Goal: Task Accomplishment & Management: Manage account settings

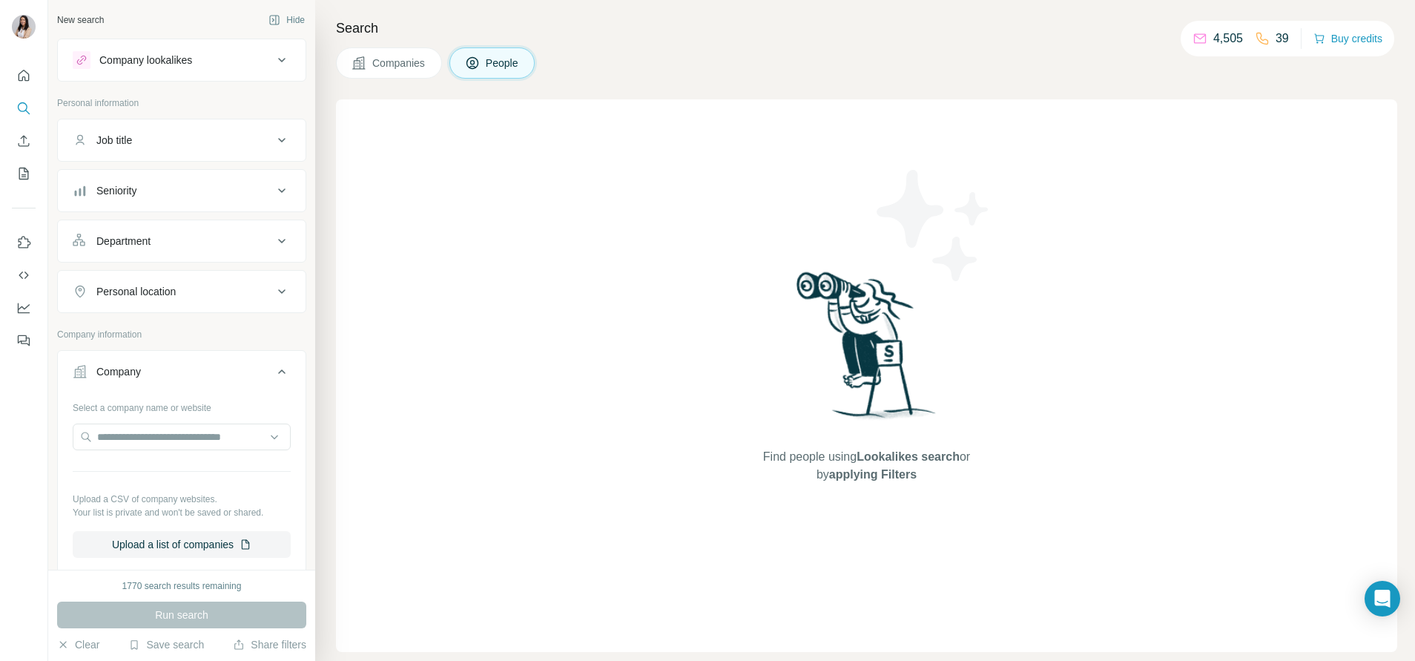
click at [339, 402] on div "Find people using Lookalikes search or by applying Filters" at bounding box center [867, 375] width 1062 height 553
click at [200, 436] on input "text" at bounding box center [182, 437] width 218 height 27
type input "**********"
click at [188, 473] on p "Nature One Dairy" at bounding box center [155, 470] width 81 height 15
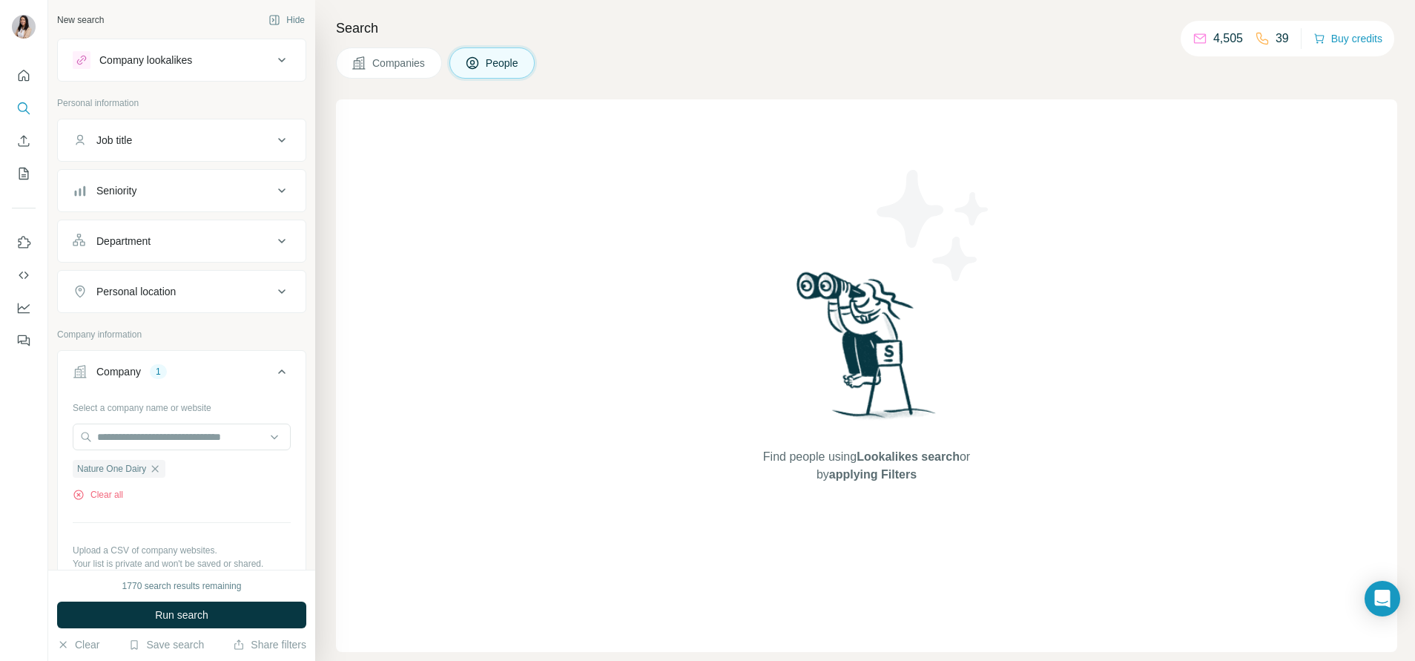
scroll to position [154, 0]
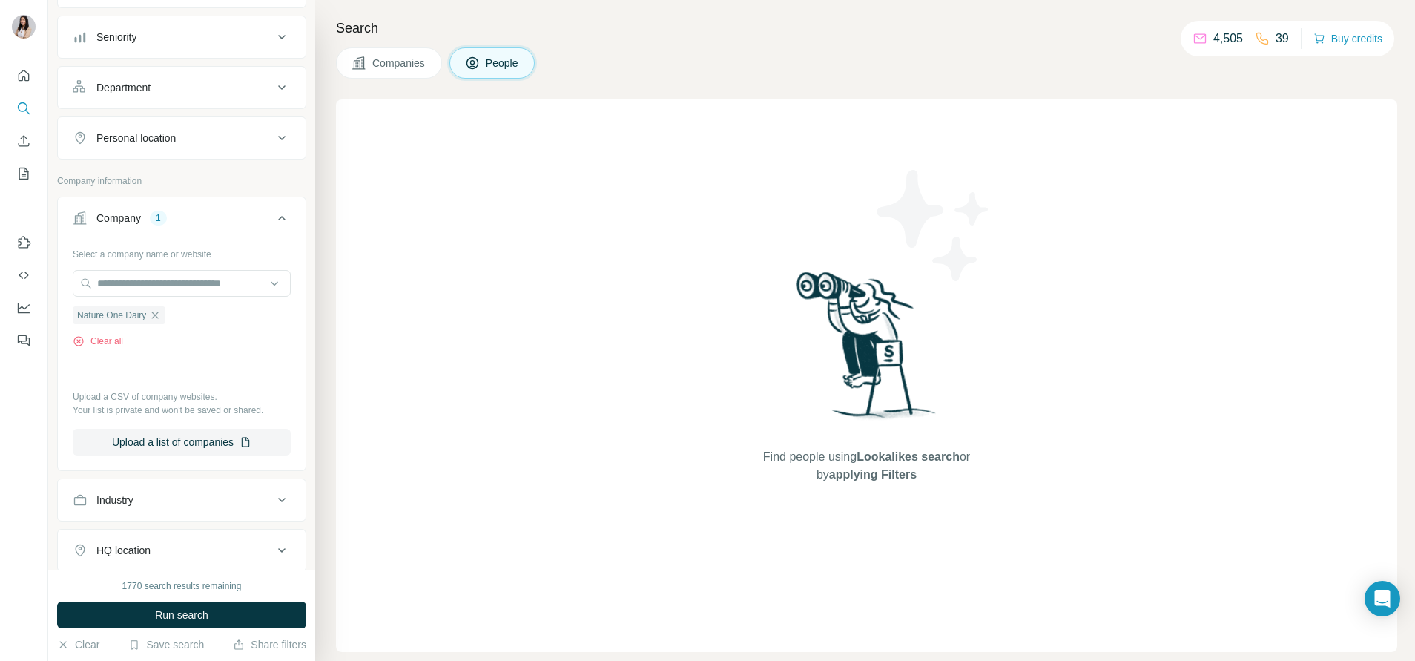
click at [188, 144] on div "Personal location" at bounding box center [173, 138] width 200 height 15
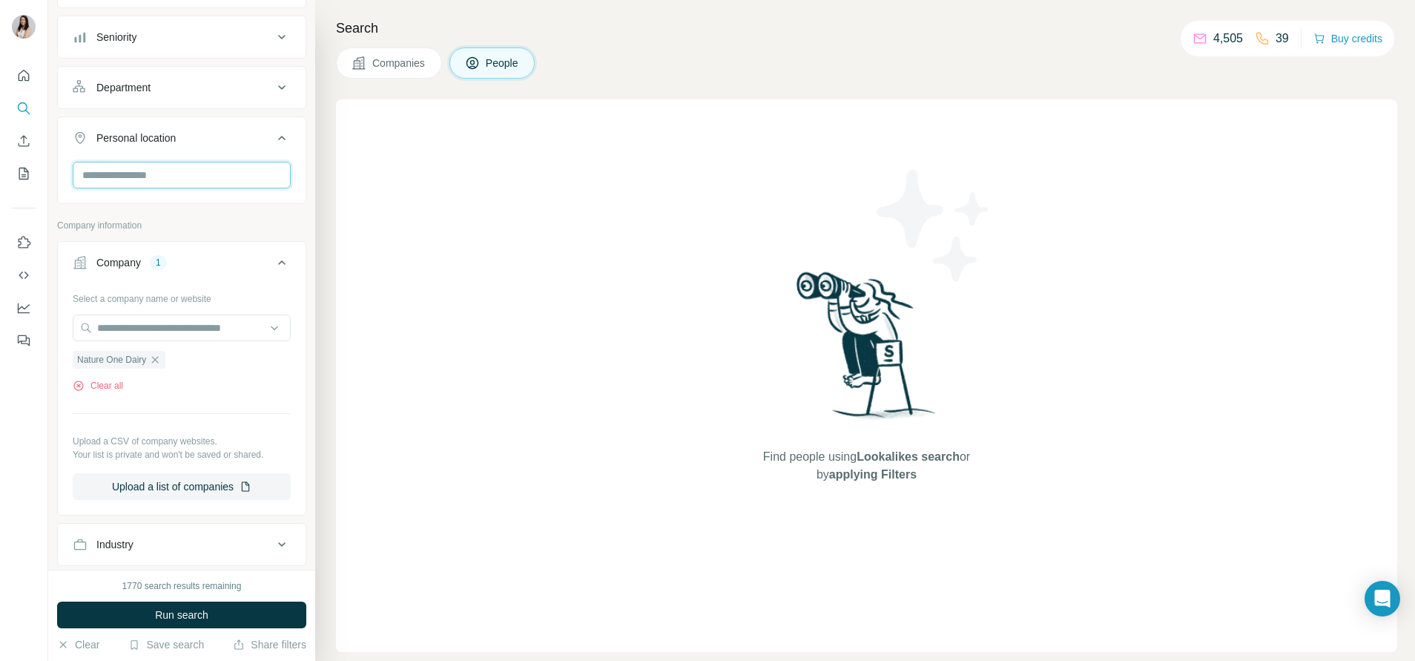
click at [182, 171] on input "text" at bounding box center [182, 175] width 218 height 27
click at [116, 211] on label "🇸🇬 [GEOGRAPHIC_DATA]" at bounding box center [147, 214] width 124 height 18
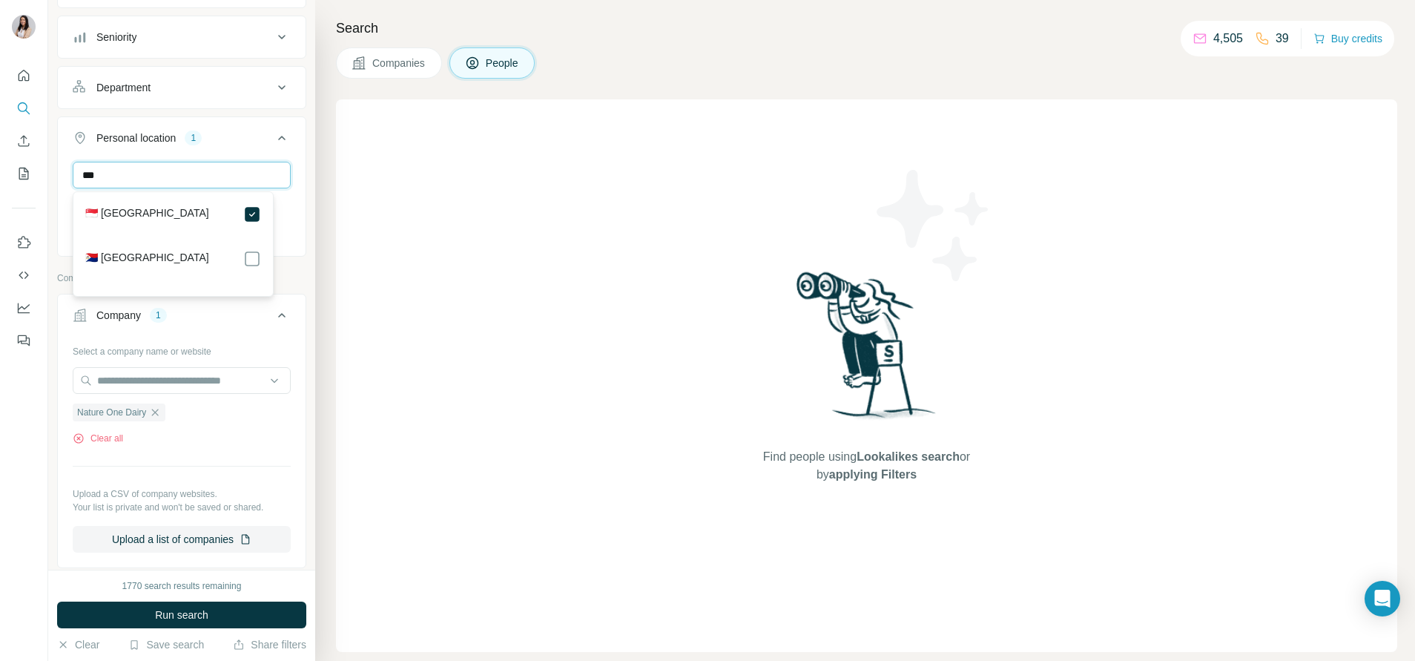
click at [111, 183] on input "***" at bounding box center [182, 175] width 218 height 27
type input "****"
click at [109, 303] on label "🇲🇾 [GEOGRAPHIC_DATA]" at bounding box center [147, 303] width 124 height 18
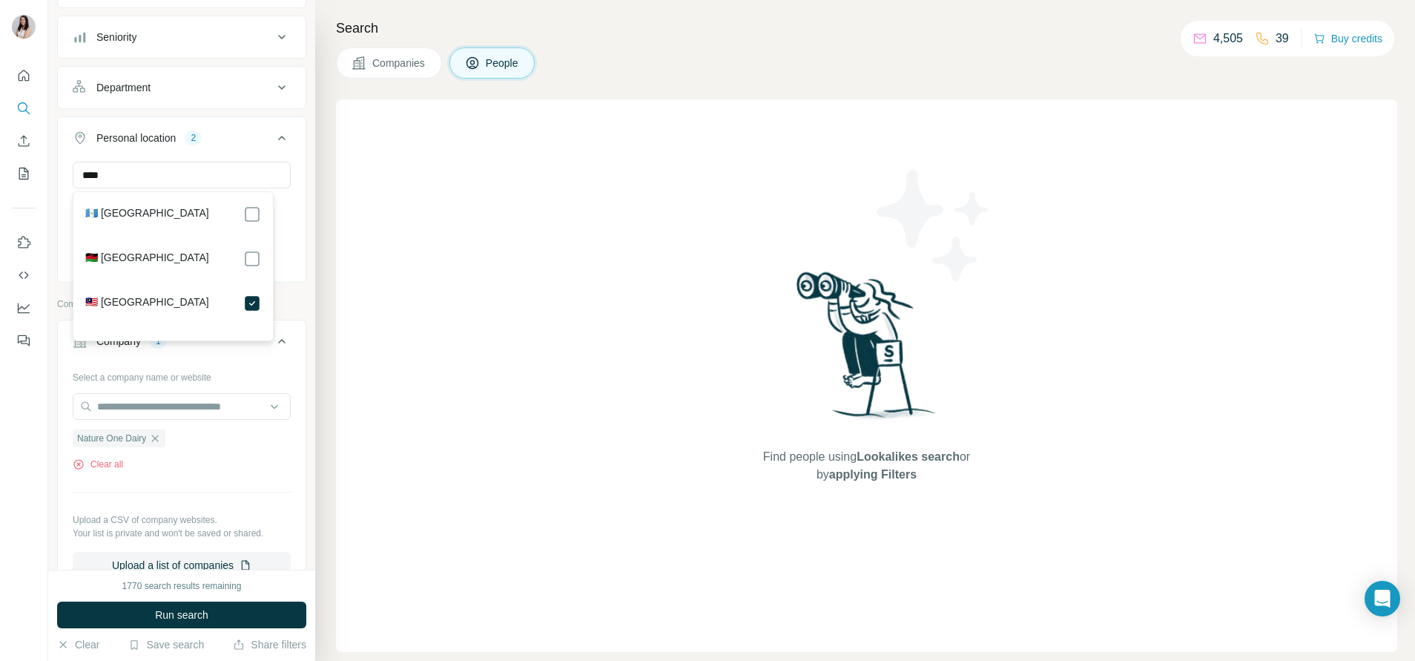
click at [395, 214] on div "Find people using Lookalikes search or by applying Filters" at bounding box center [867, 375] width 1062 height 553
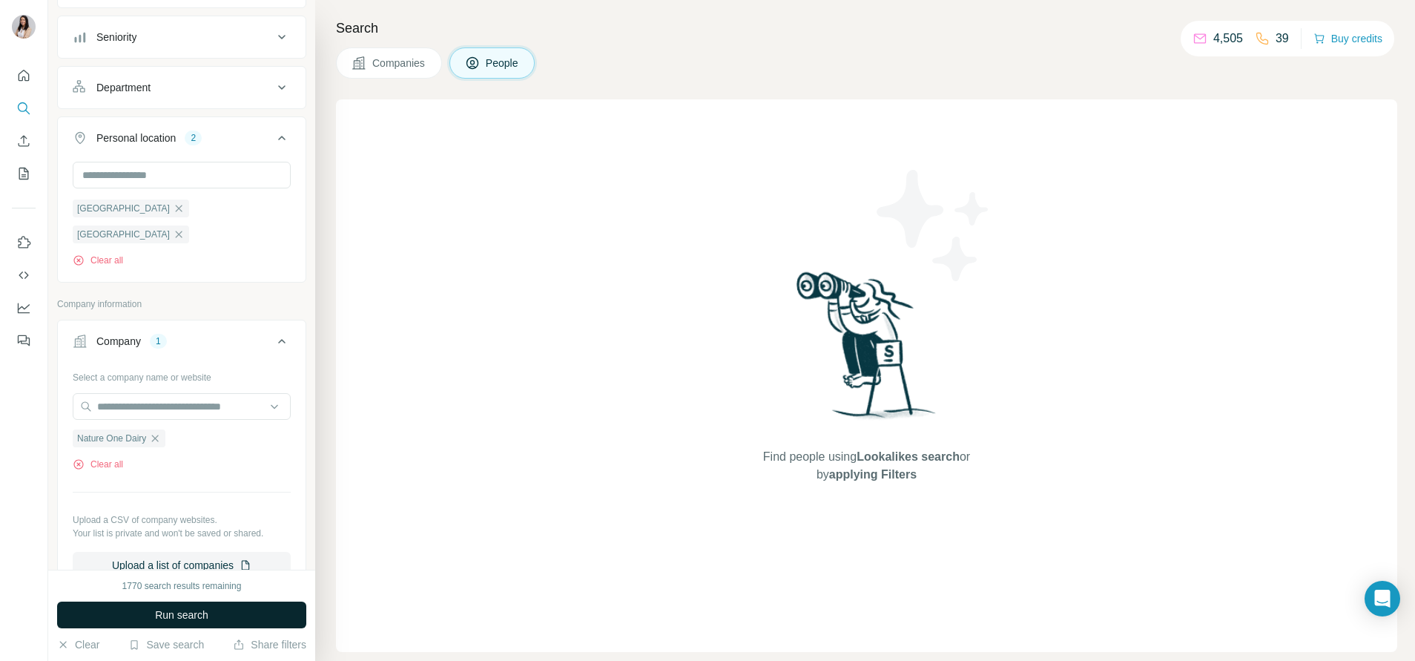
click at [171, 615] on span "Run search" at bounding box center [181, 615] width 53 height 15
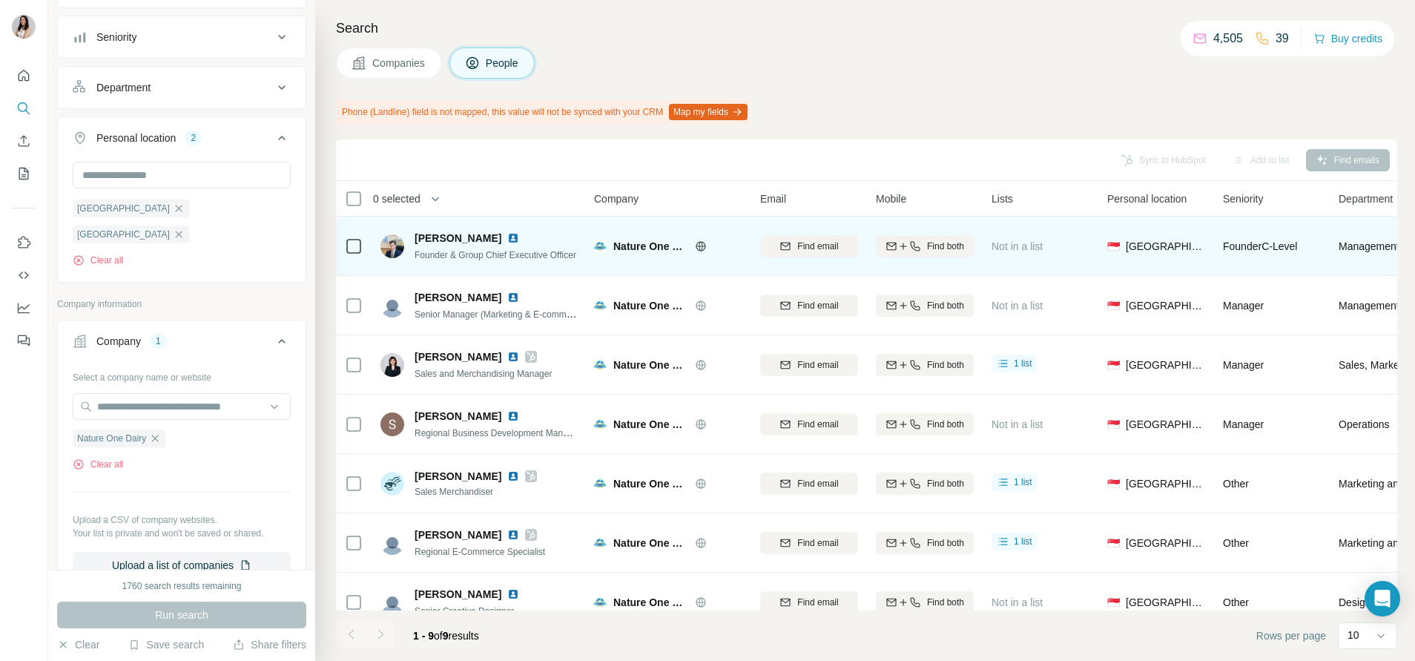
click at [578, 270] on td "Nick Dimopoulos Founder & Group Chief Executive Officer" at bounding box center [479, 246] width 215 height 59
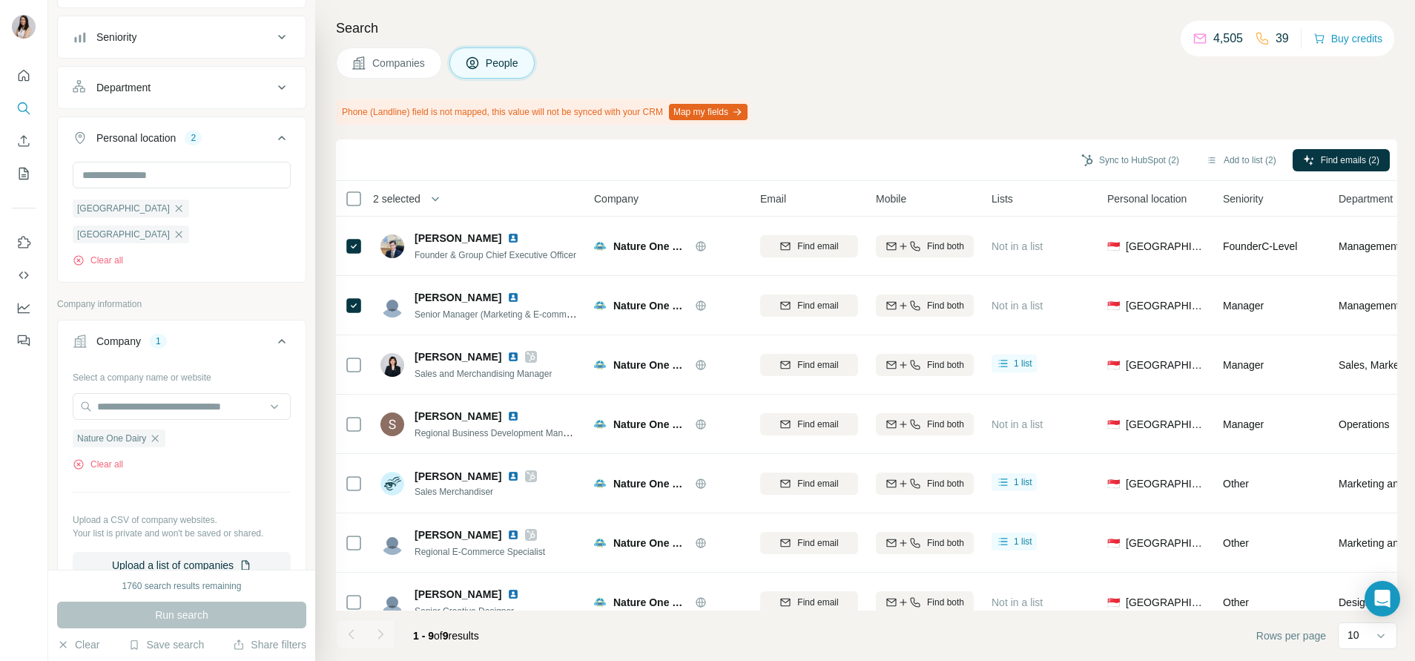
scroll to position [1, 0]
click at [1233, 155] on button "Add to list (2)" at bounding box center [1241, 160] width 91 height 22
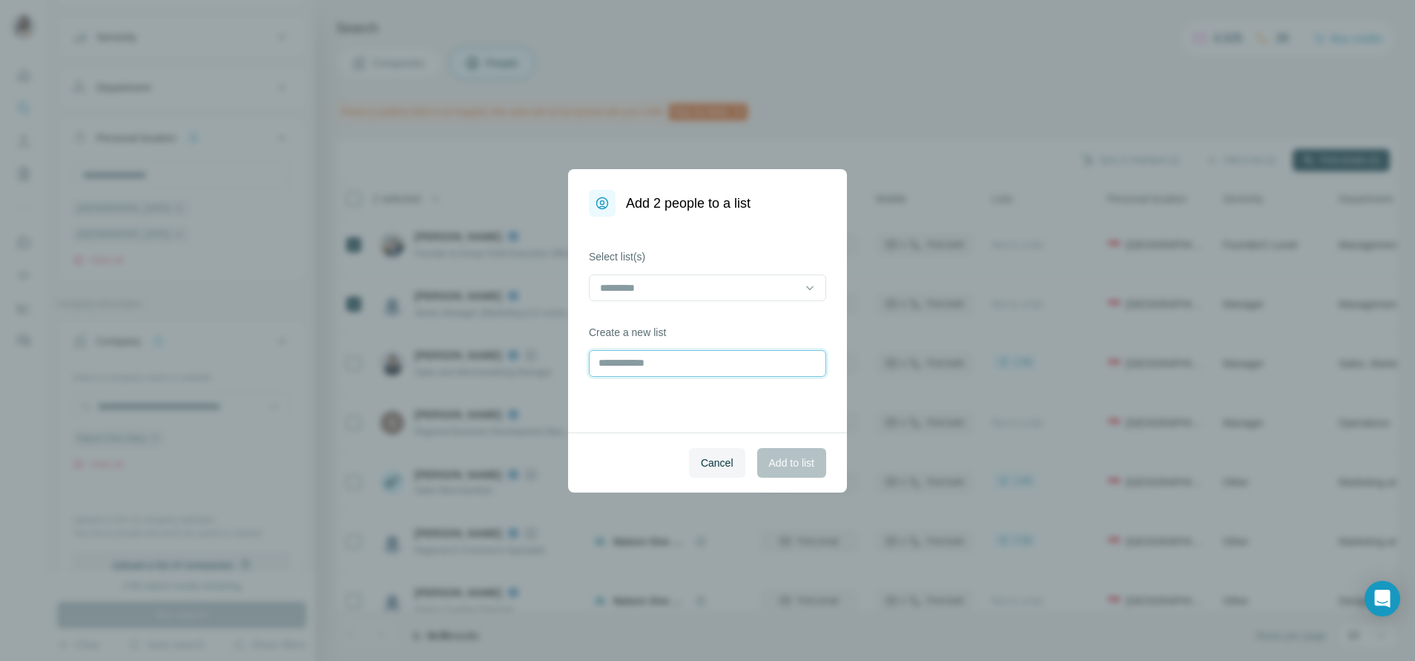
click at [663, 375] on input "text" at bounding box center [707, 363] width 237 height 27
click at [649, 303] on div at bounding box center [707, 289] width 237 height 30
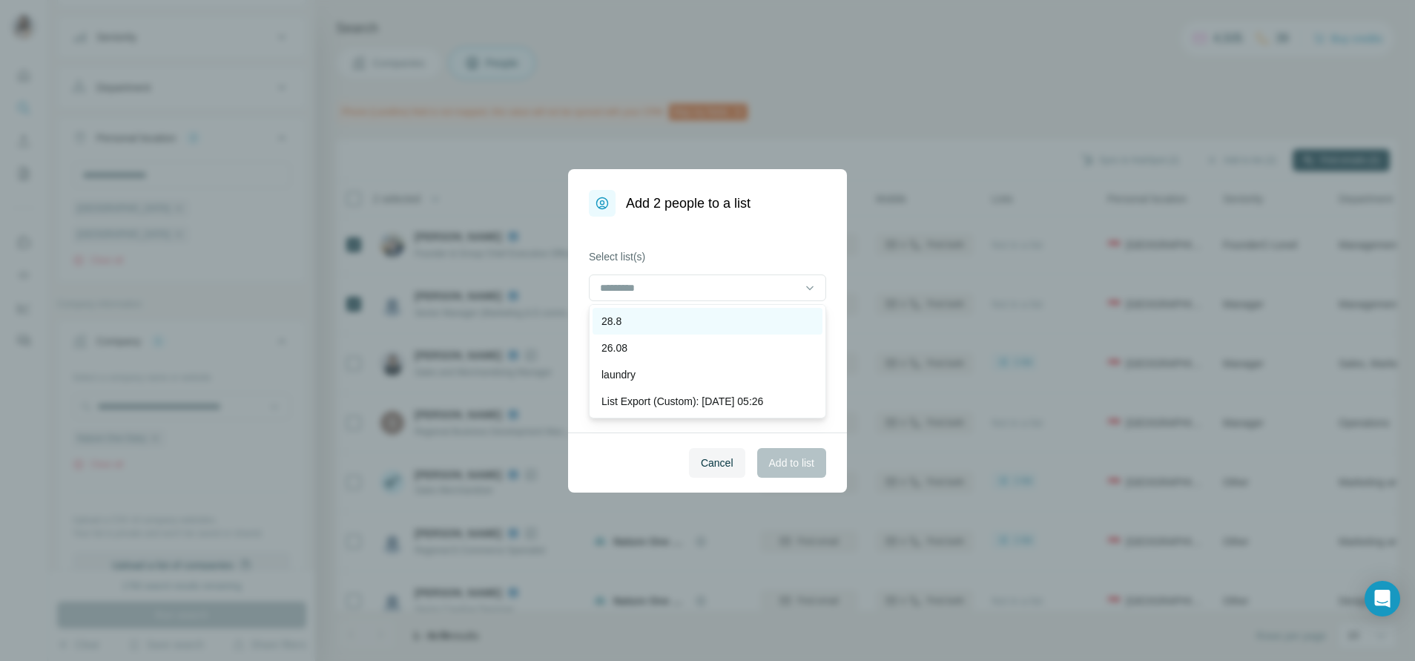
click at [645, 317] on div "28.8" at bounding box center [708, 321] width 212 height 15
click at [634, 284] on icon at bounding box center [632, 289] width 12 height 12
click at [677, 259] on label "Select list(s)" at bounding box center [707, 256] width 237 height 15
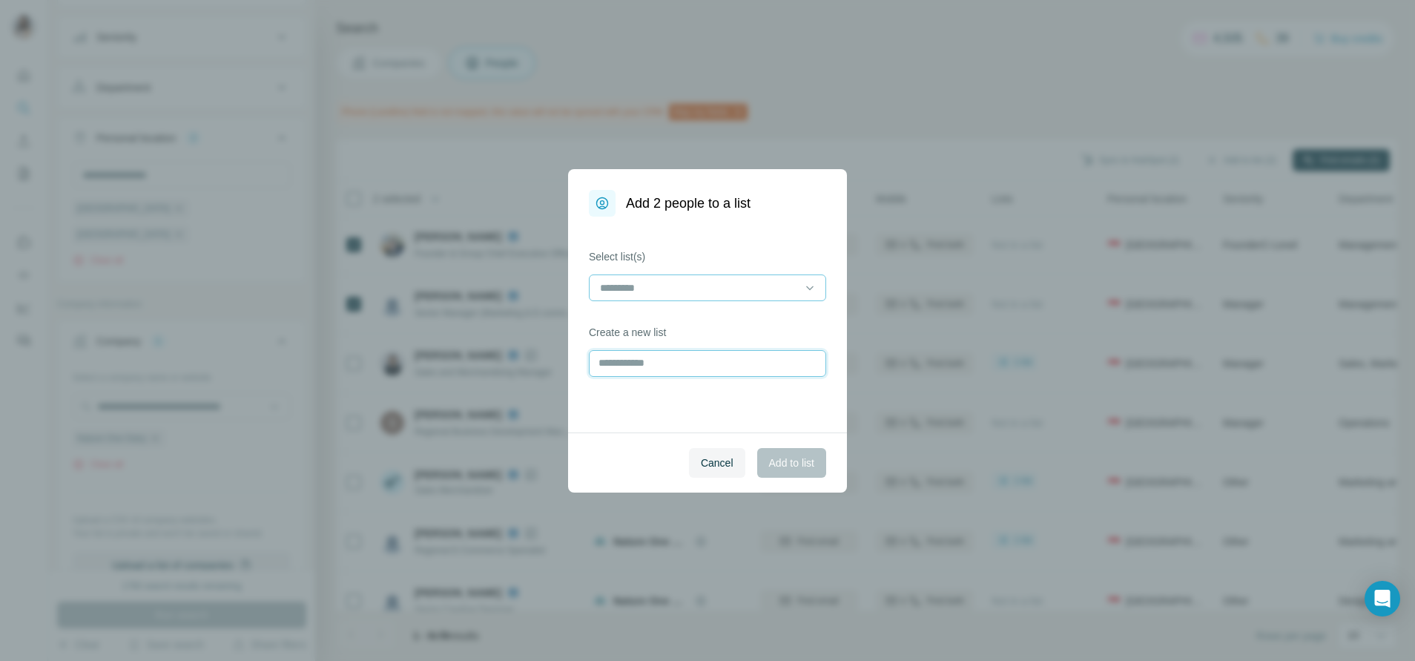
click at [659, 365] on input "text" at bounding box center [707, 363] width 237 height 27
type input "*****"
click at [780, 465] on span "Add to list" at bounding box center [791, 462] width 45 height 15
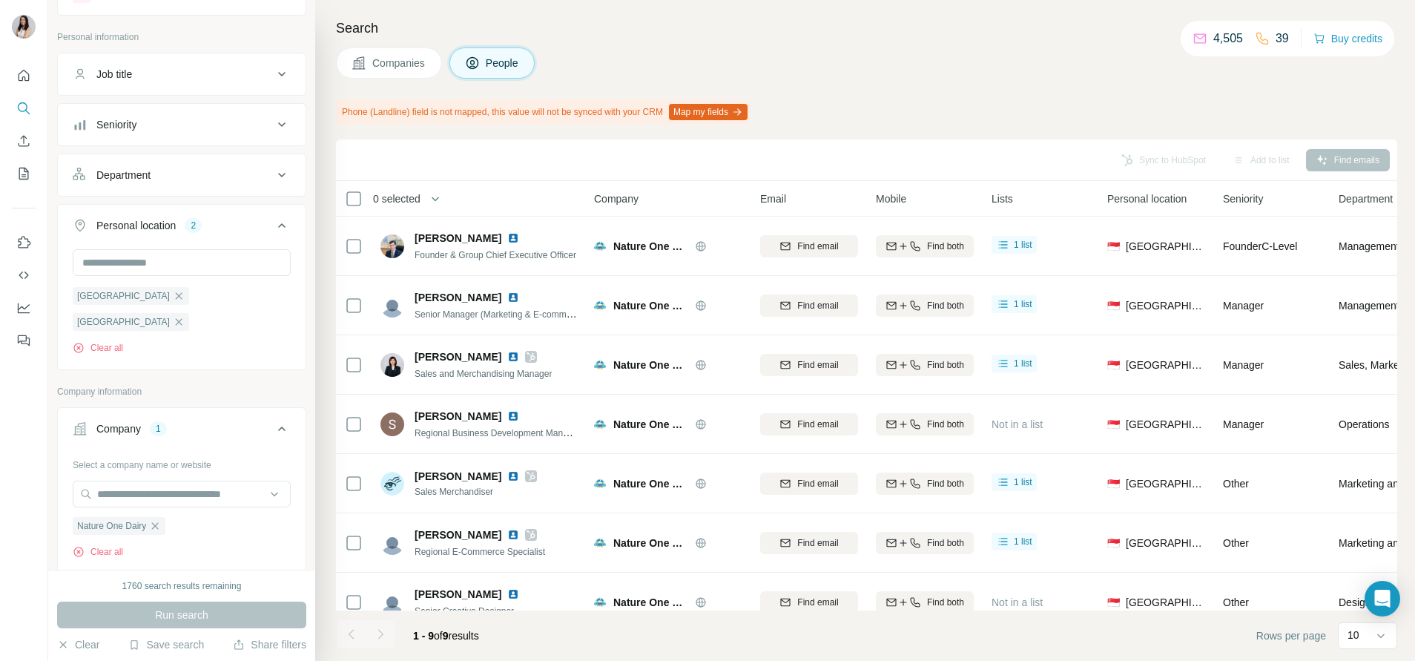
scroll to position [0, 0]
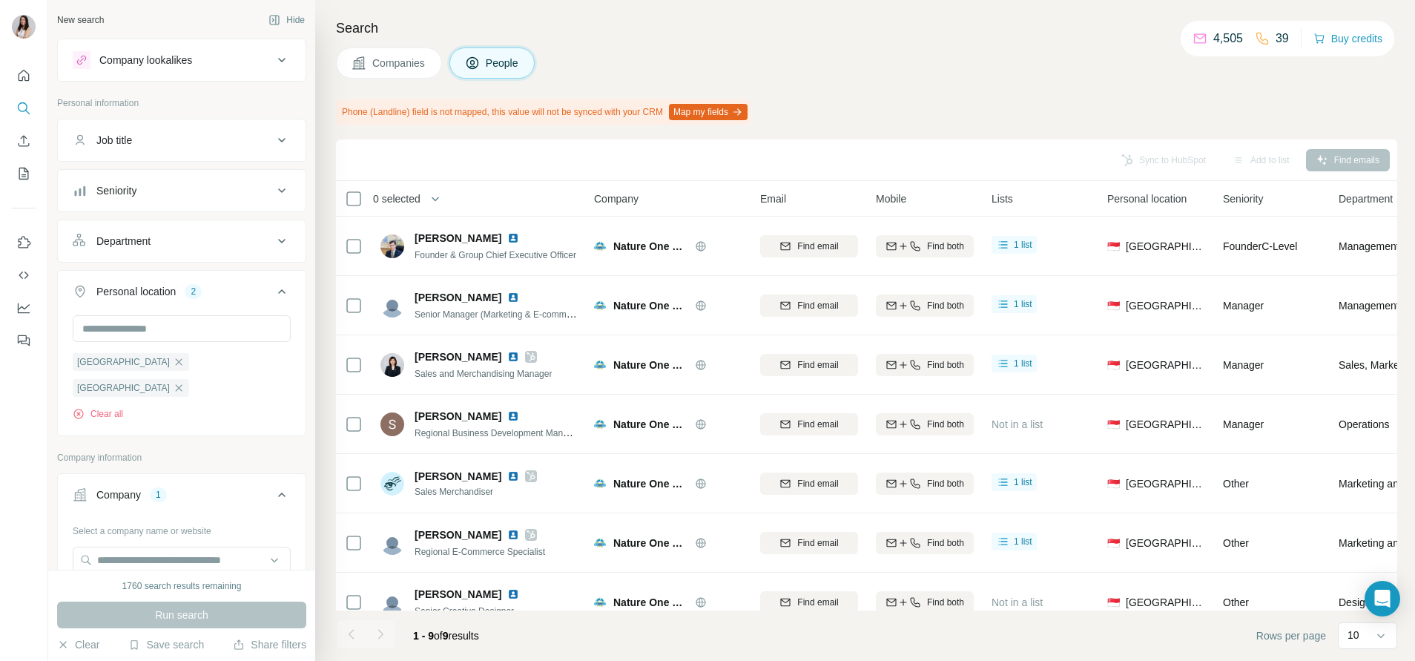
click at [205, 62] on div "Company lookalikes" at bounding box center [173, 60] width 200 height 18
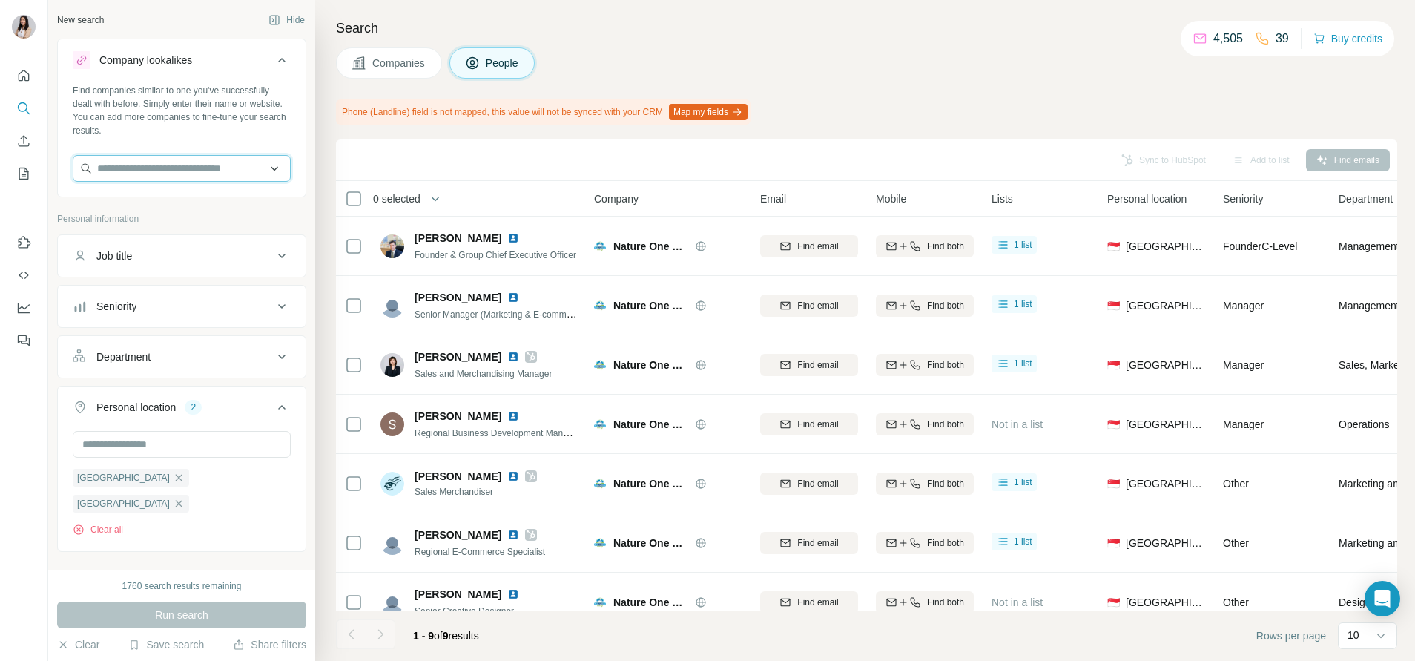
click at [203, 162] on input "text" at bounding box center [182, 168] width 218 height 27
type input "**********"
click at [188, 208] on p "Nature One Dairy" at bounding box center [155, 201] width 81 height 15
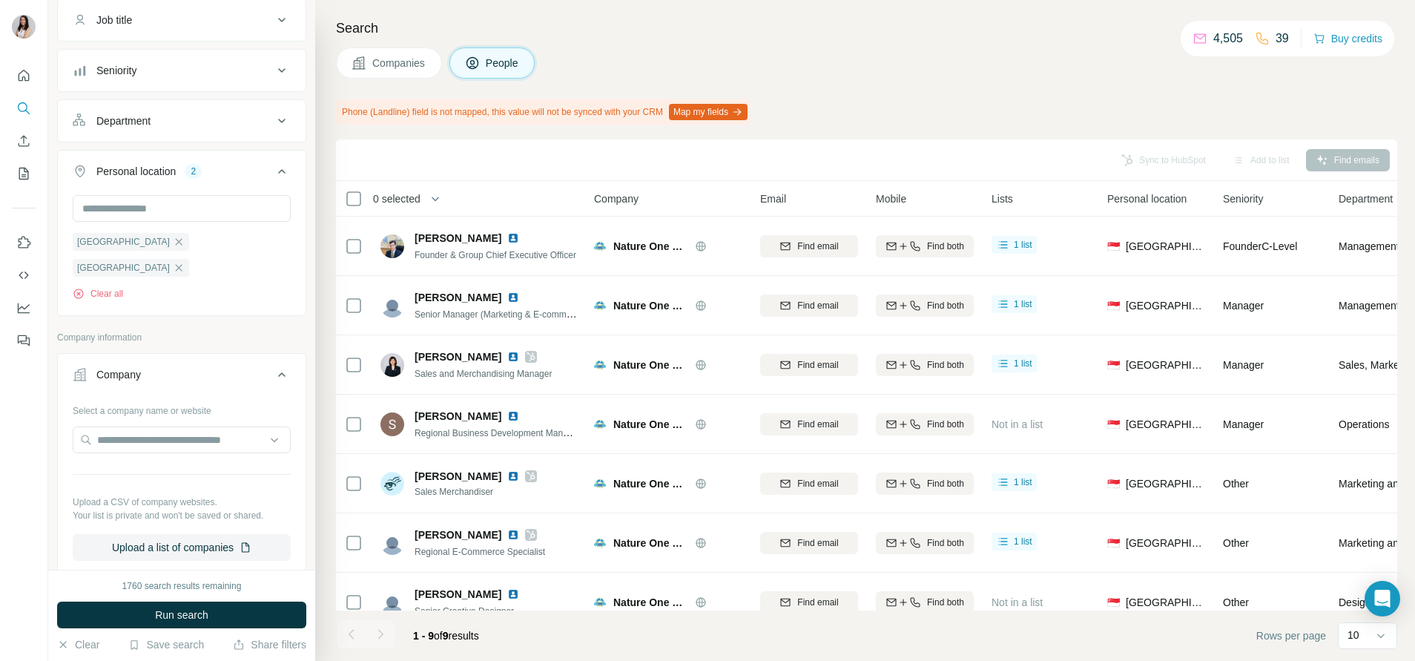
scroll to position [294, 0]
click at [203, 32] on button "Job title" at bounding box center [182, 19] width 248 height 36
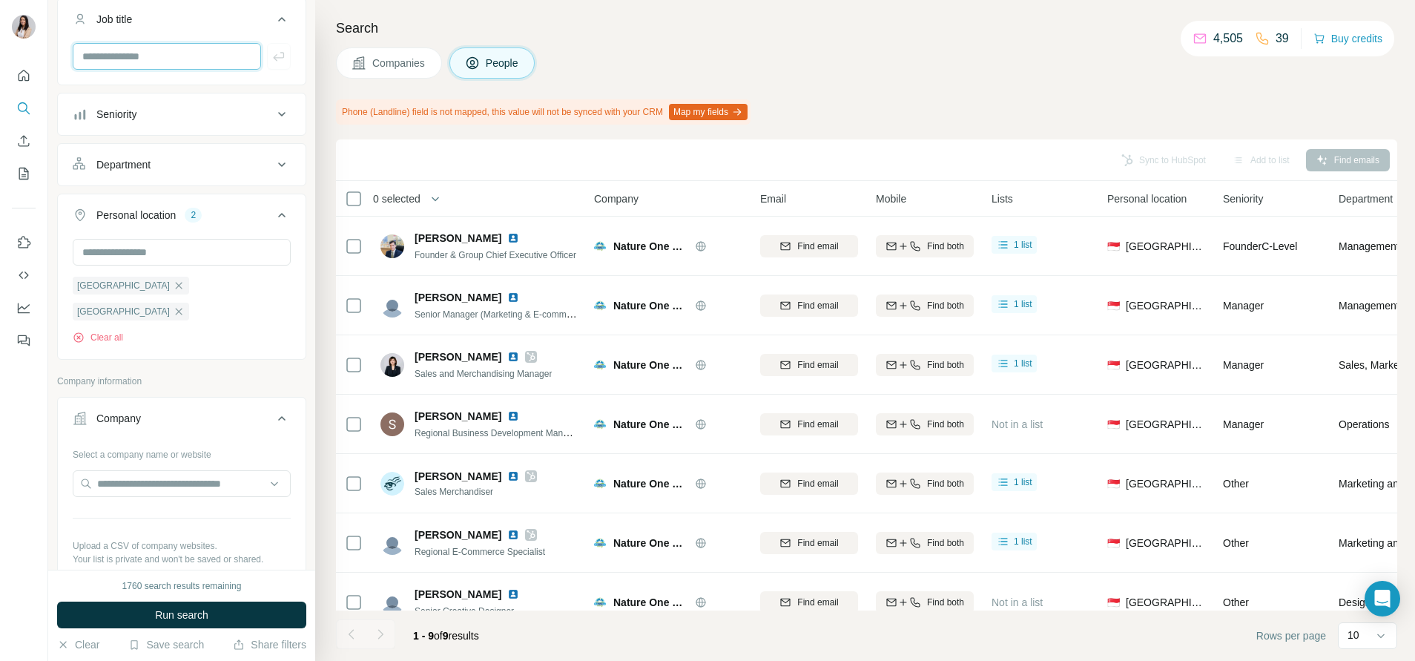
click at [161, 62] on input "text" at bounding box center [167, 56] width 188 height 27
type input "*****"
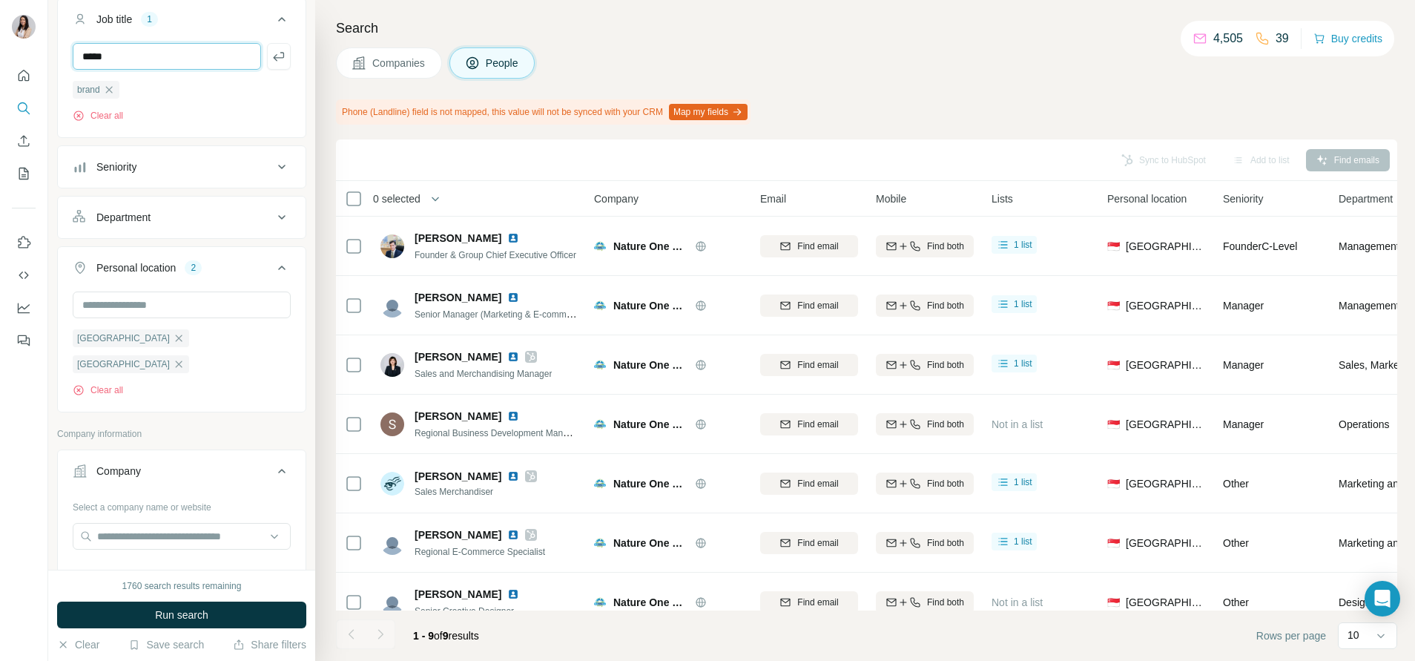
type input "*****"
type input "**"
type input "*********"
click at [188, 611] on span "Run search" at bounding box center [181, 615] width 53 height 15
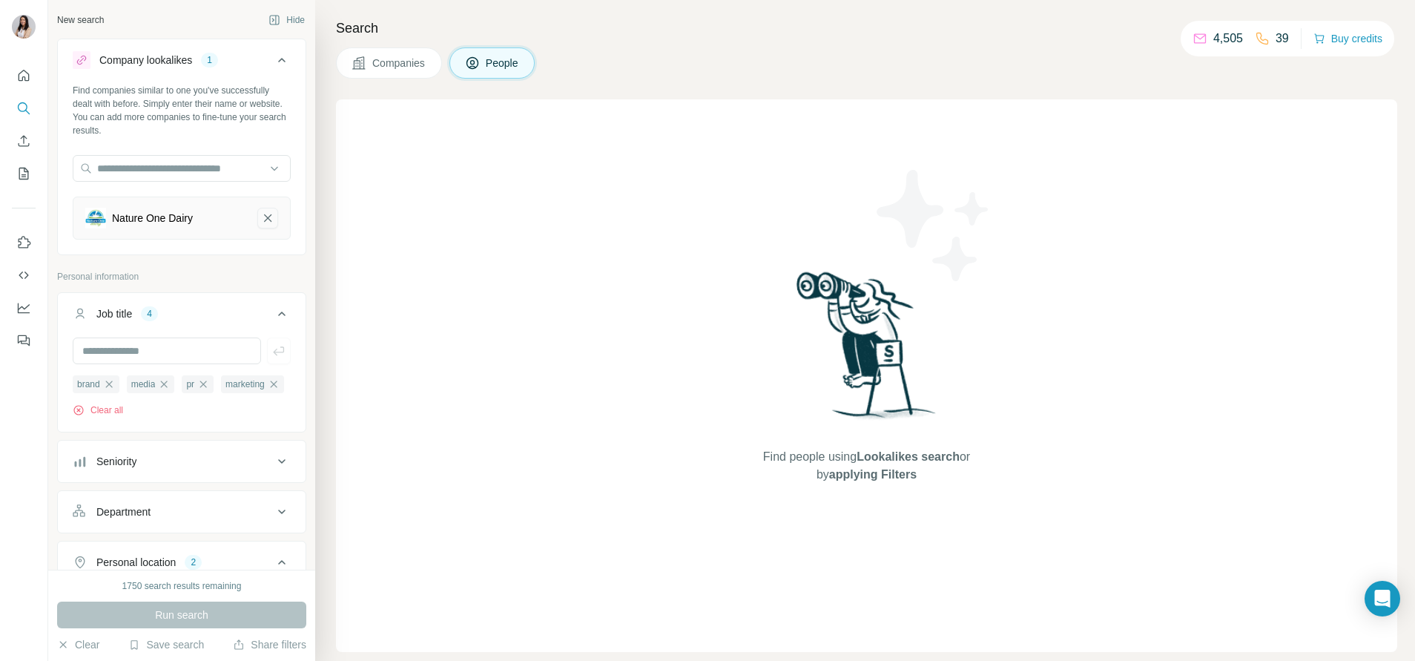
click at [261, 225] on icon "Nature One Dairy-remove-button" at bounding box center [267, 218] width 13 height 15
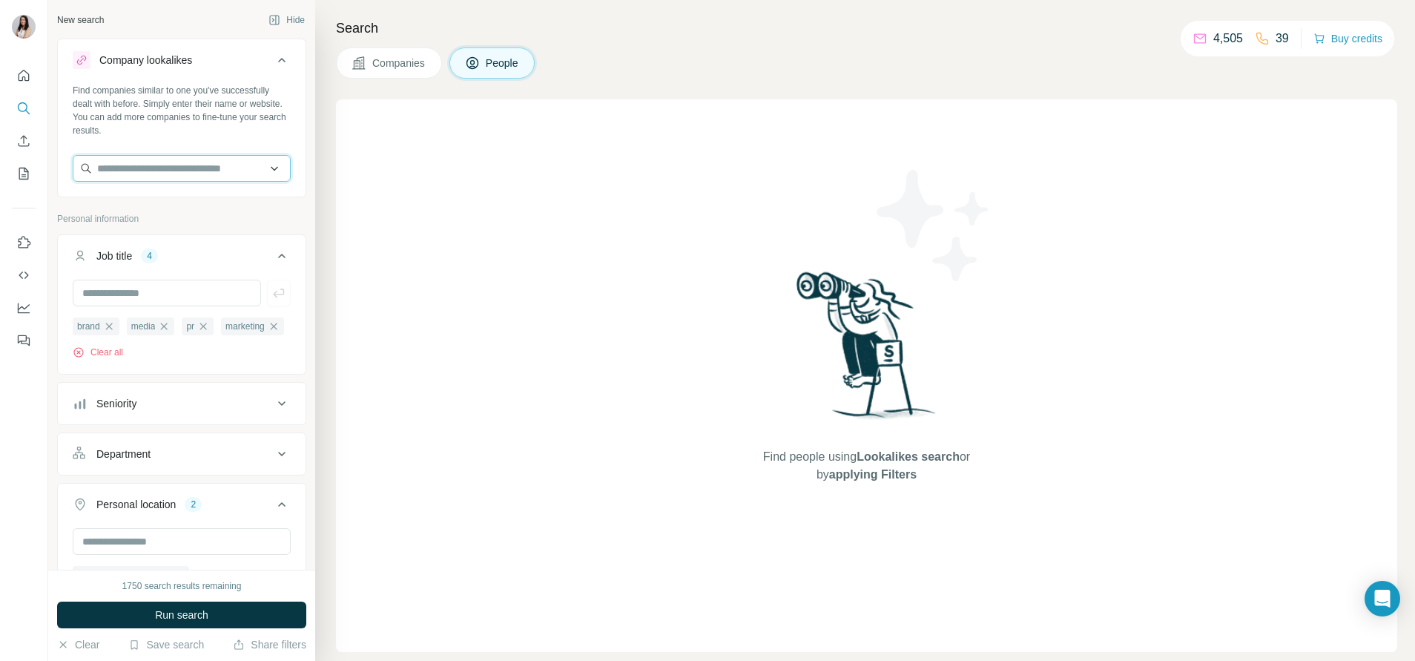
click at [231, 174] on input "text" at bounding box center [182, 168] width 218 height 27
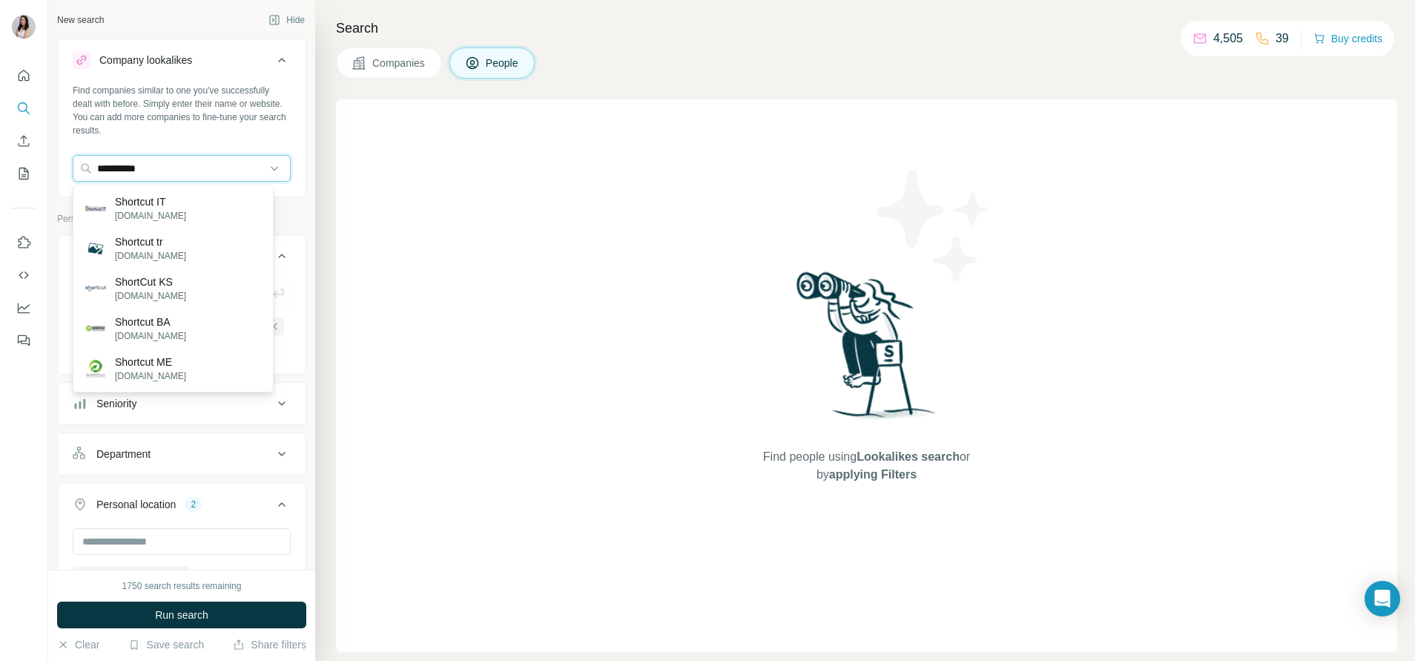
type input "**********"
click at [319, 142] on div "Search Companies People Find people using Lookalikes search or by applying Filt…" at bounding box center [865, 330] width 1100 height 661
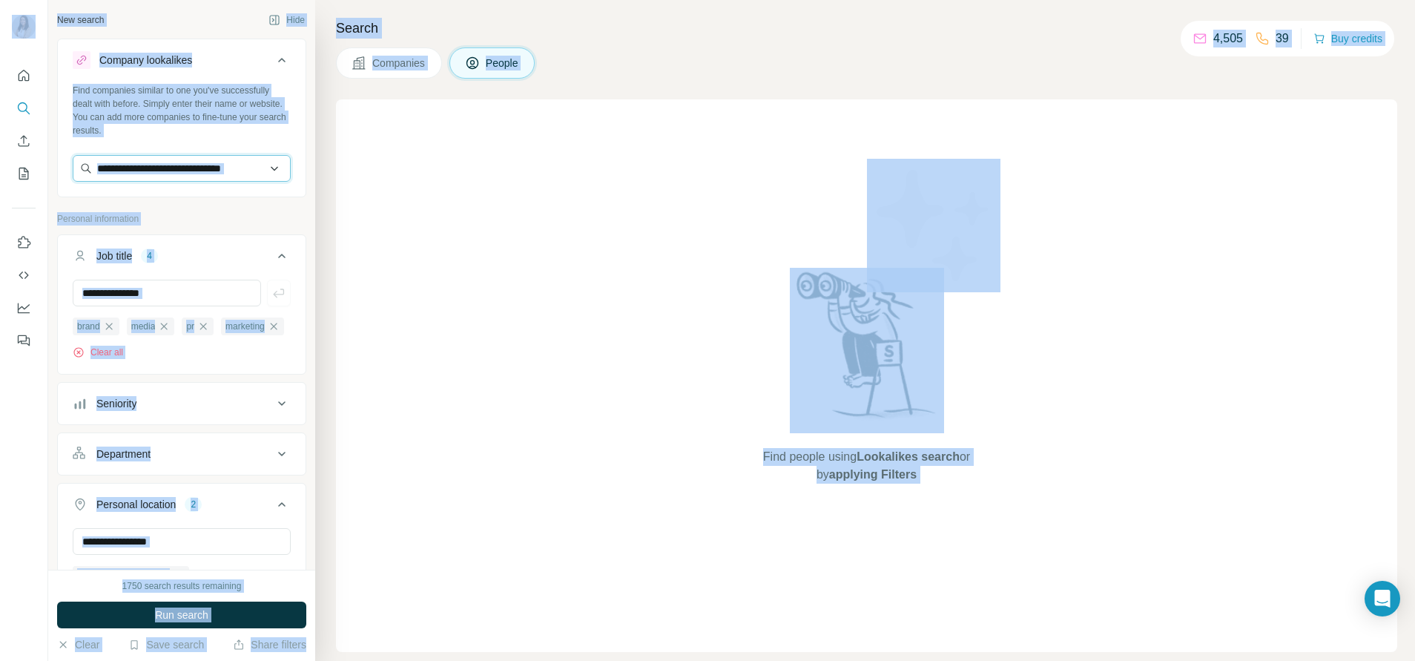
click at [178, 175] on input "text" at bounding box center [182, 168] width 218 height 27
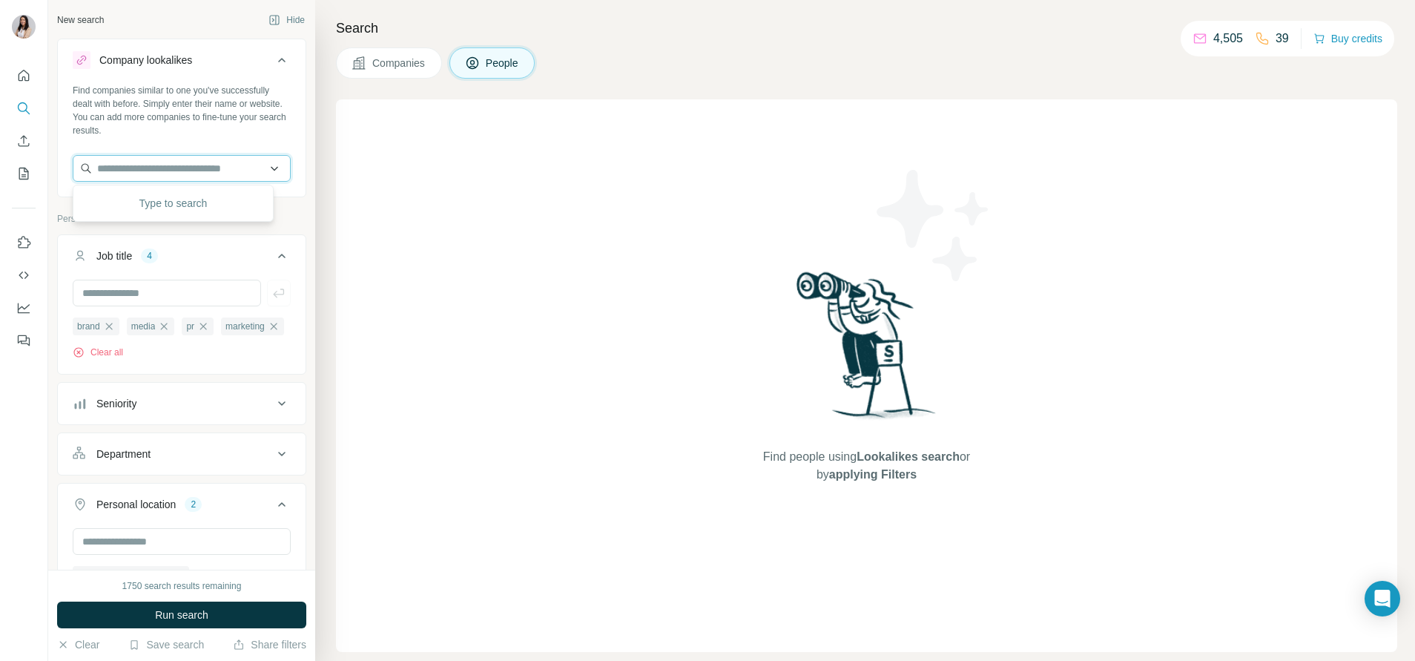
paste input "**********"
type input "**********"
click at [200, 211] on div "Shortcutx Pte shortcutx.co" at bounding box center [173, 208] width 194 height 40
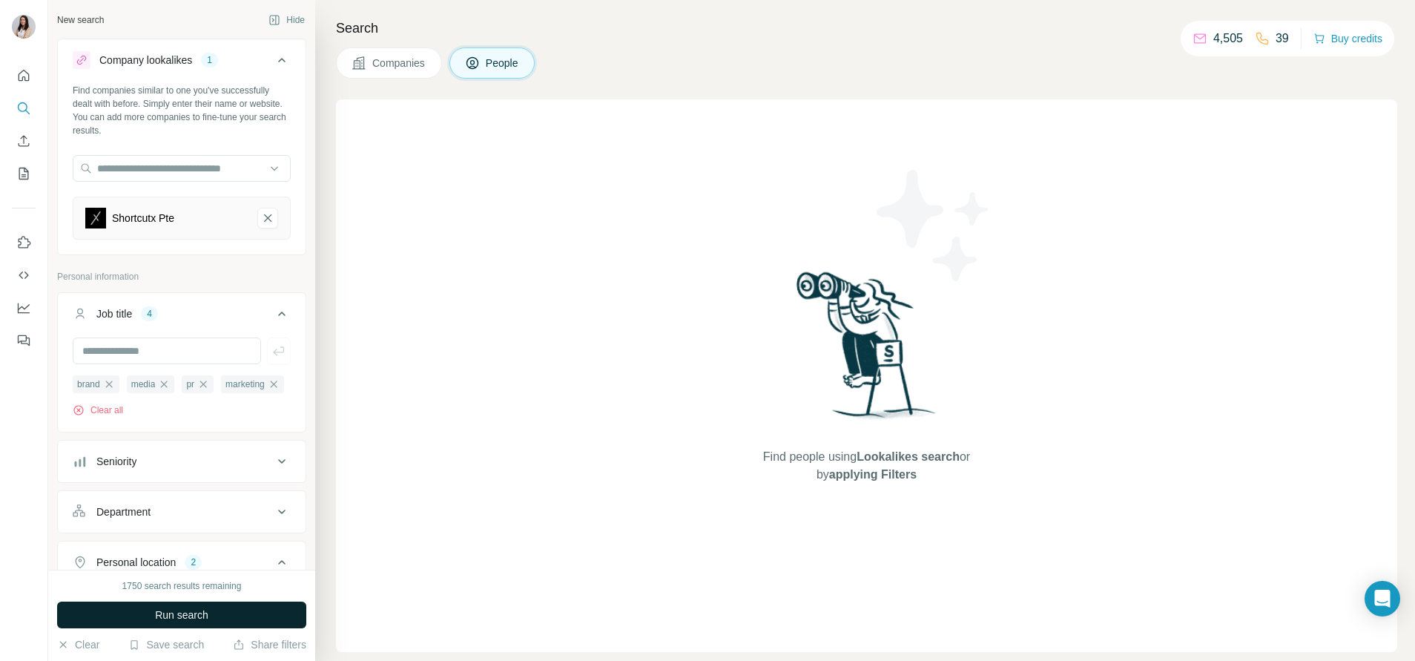
click at [200, 617] on span "Run search" at bounding box center [181, 615] width 53 height 15
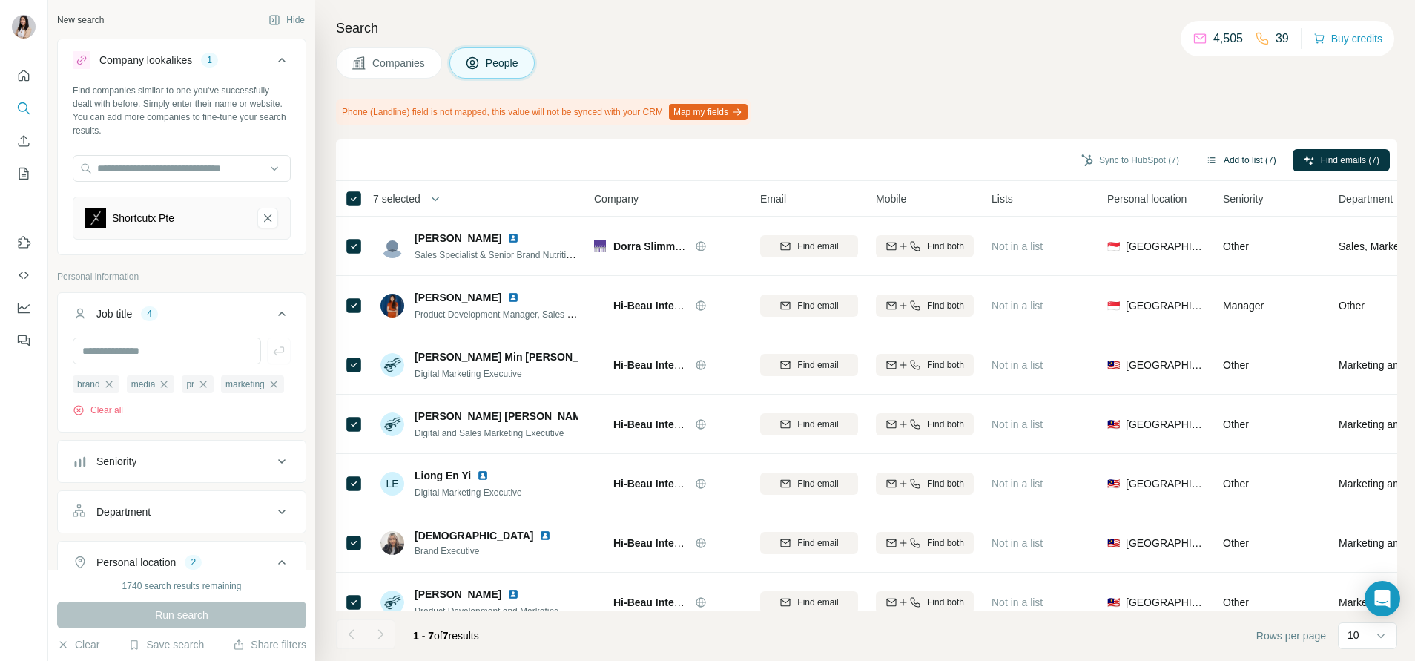
click at [1226, 153] on button "Add to list (7)" at bounding box center [1241, 160] width 91 height 22
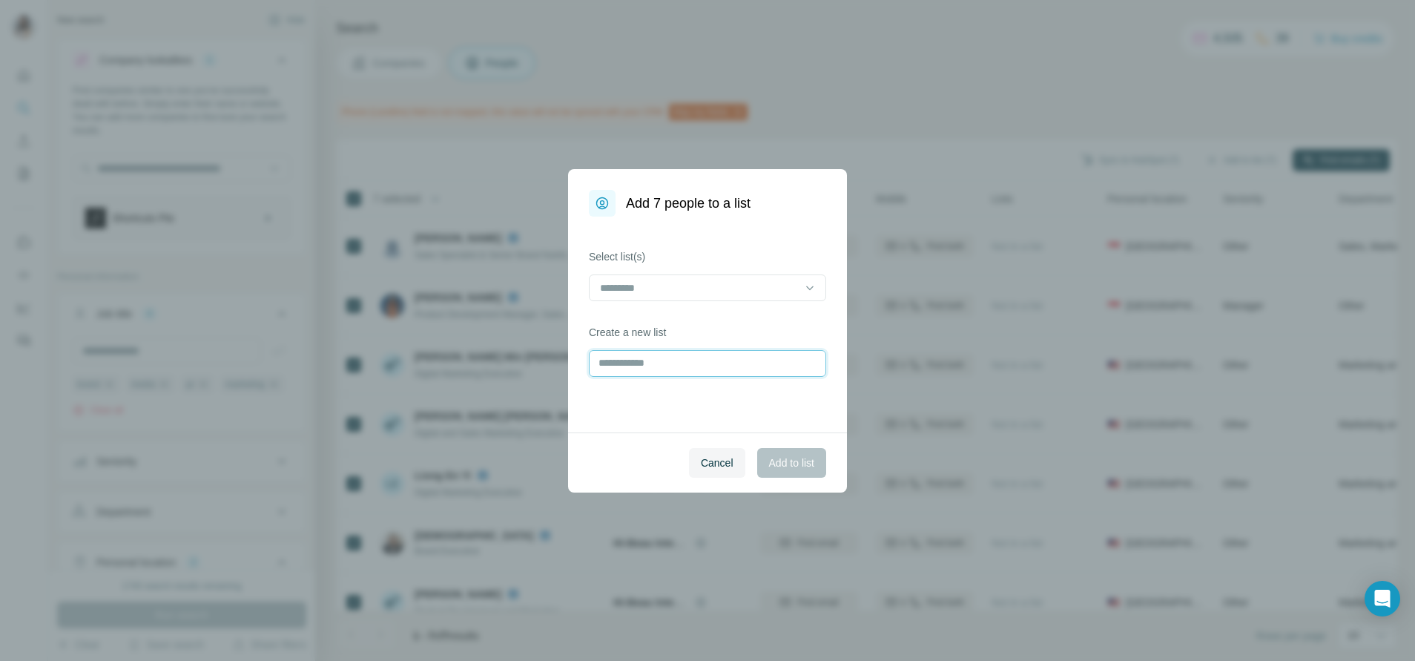
click at [653, 371] on input "text" at bounding box center [707, 363] width 237 height 27
type input "****"
click at [786, 470] on span "Add to list" at bounding box center [791, 462] width 45 height 15
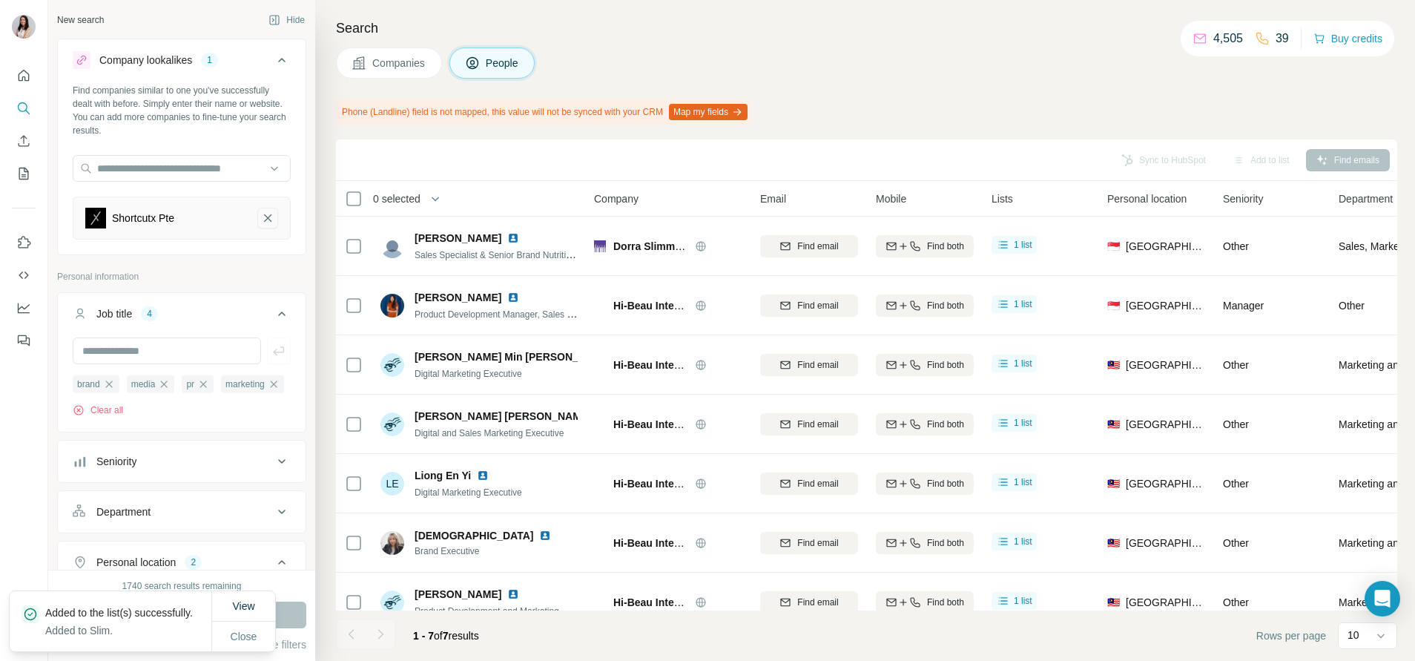
click at [261, 220] on icon "Shortcutx Pte-remove-button" at bounding box center [267, 218] width 13 height 15
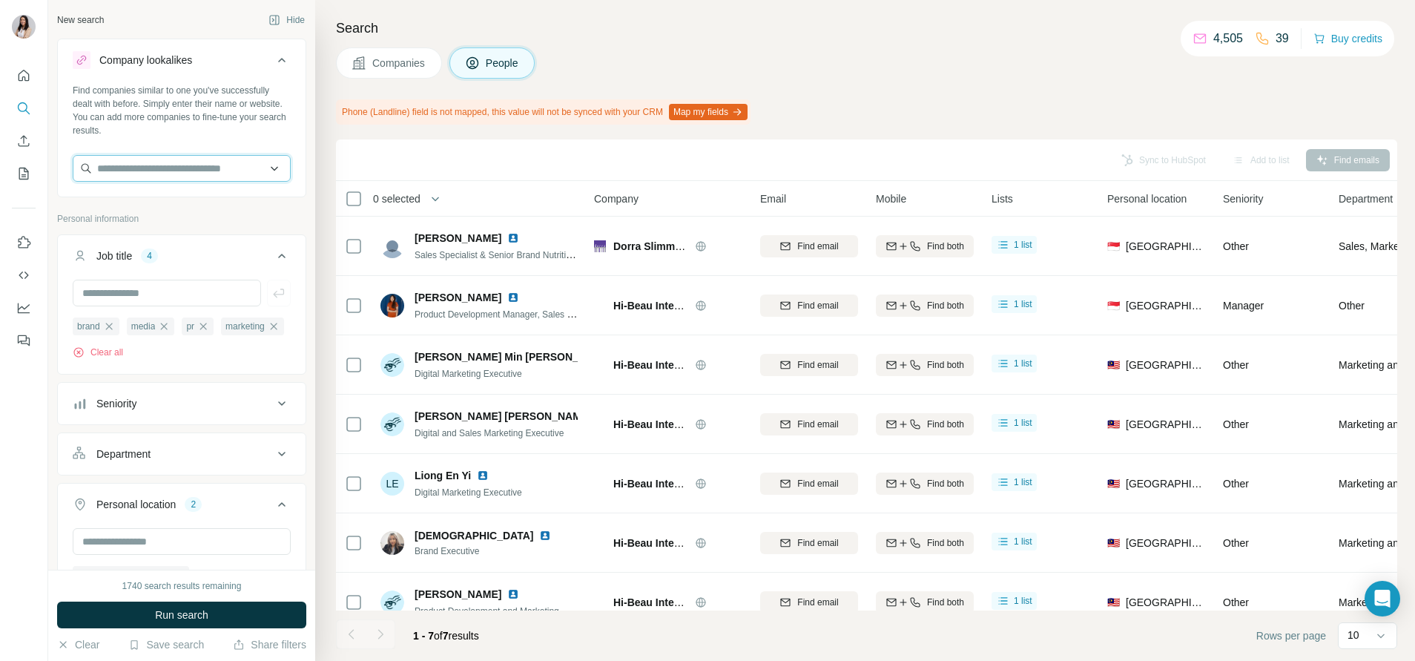
click at [197, 168] on input "text" at bounding box center [182, 168] width 218 height 27
click at [181, 177] on input "**********" at bounding box center [182, 168] width 218 height 27
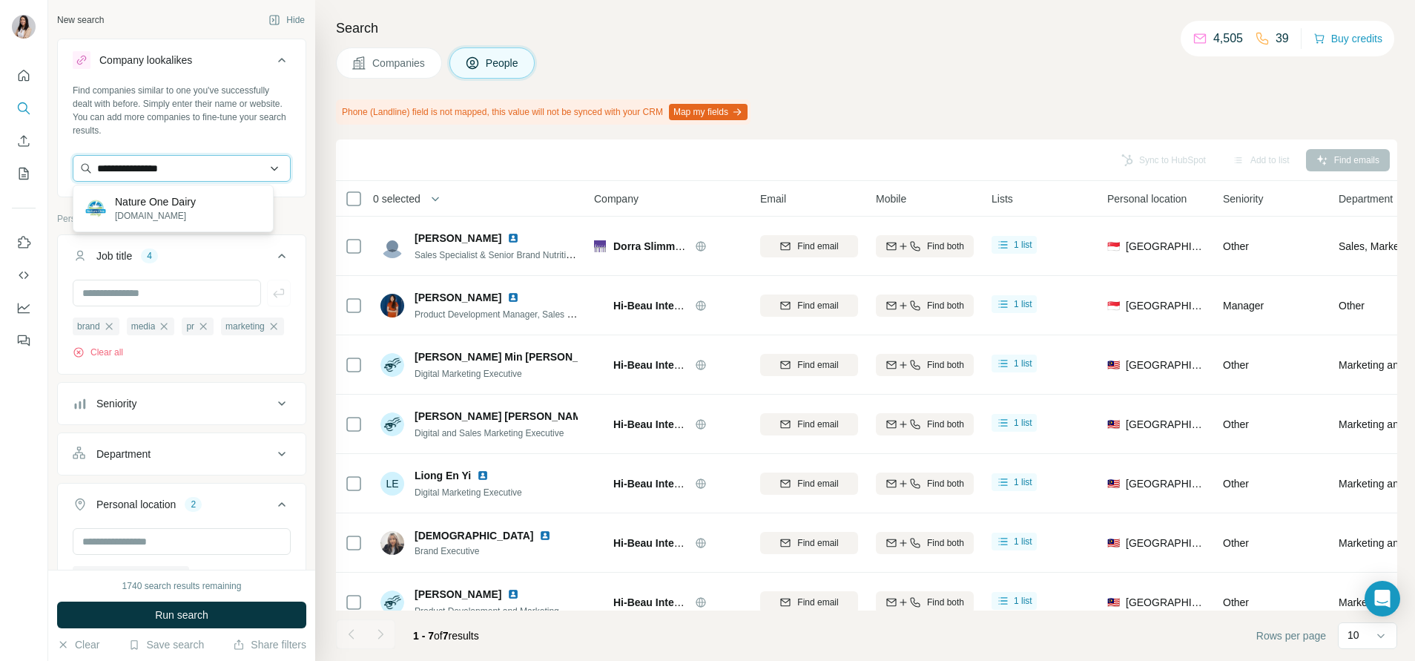
paste input "**********"
drag, startPoint x: 240, startPoint y: 166, endPoint x: 129, endPoint y: 169, distance: 110.6
click at [129, 169] on input "**********" at bounding box center [173, 168] width 201 height 27
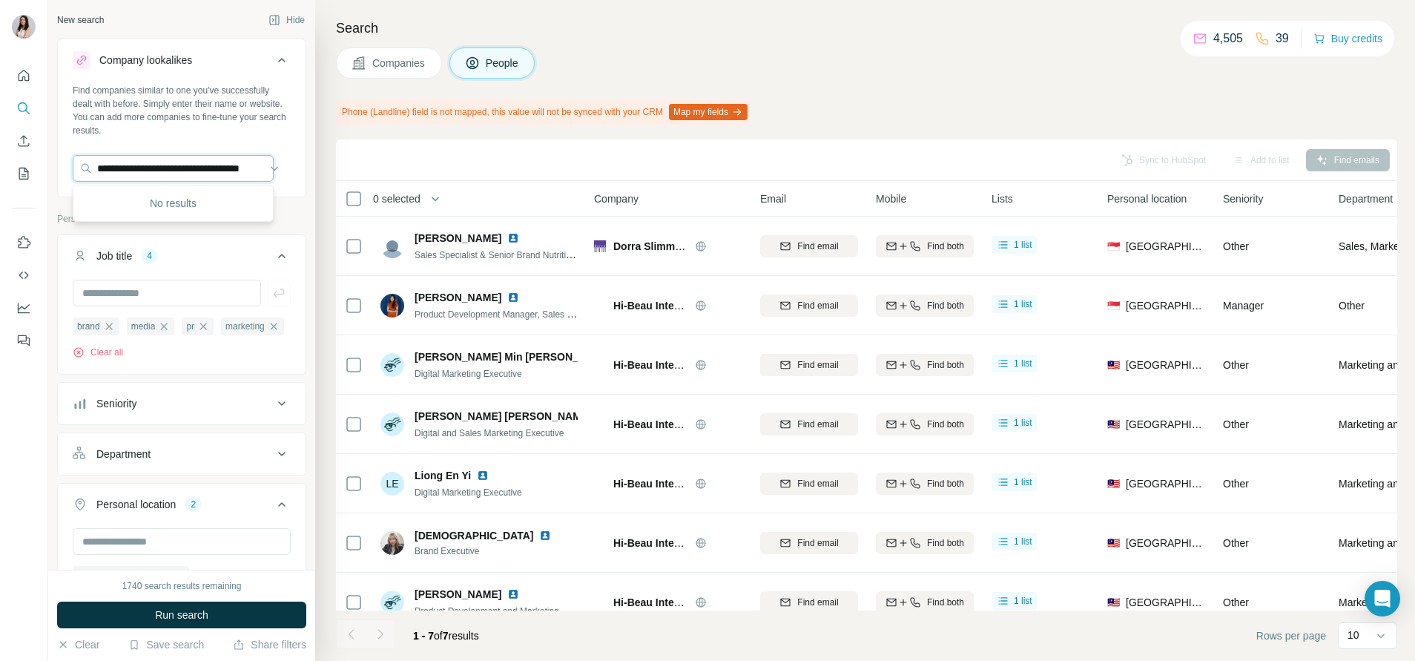
drag, startPoint x: 107, startPoint y: 165, endPoint x: 44, endPoint y: 154, distance: 64.2
click at [44, 154] on div "**********" at bounding box center [707, 330] width 1415 height 661
click at [244, 173] on input "**********" at bounding box center [173, 168] width 201 height 27
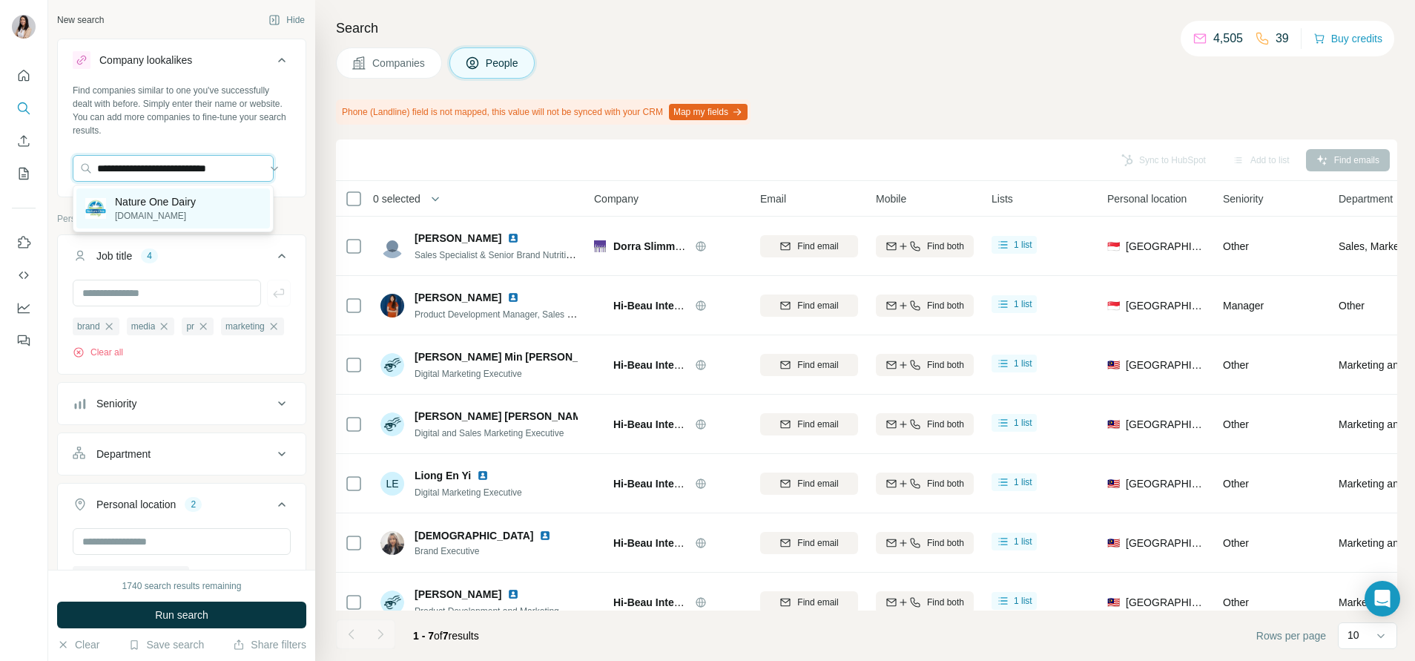
type input "**********"
click at [219, 211] on div "Nature One Dairy natureonedairy.com" at bounding box center [173, 208] width 194 height 40
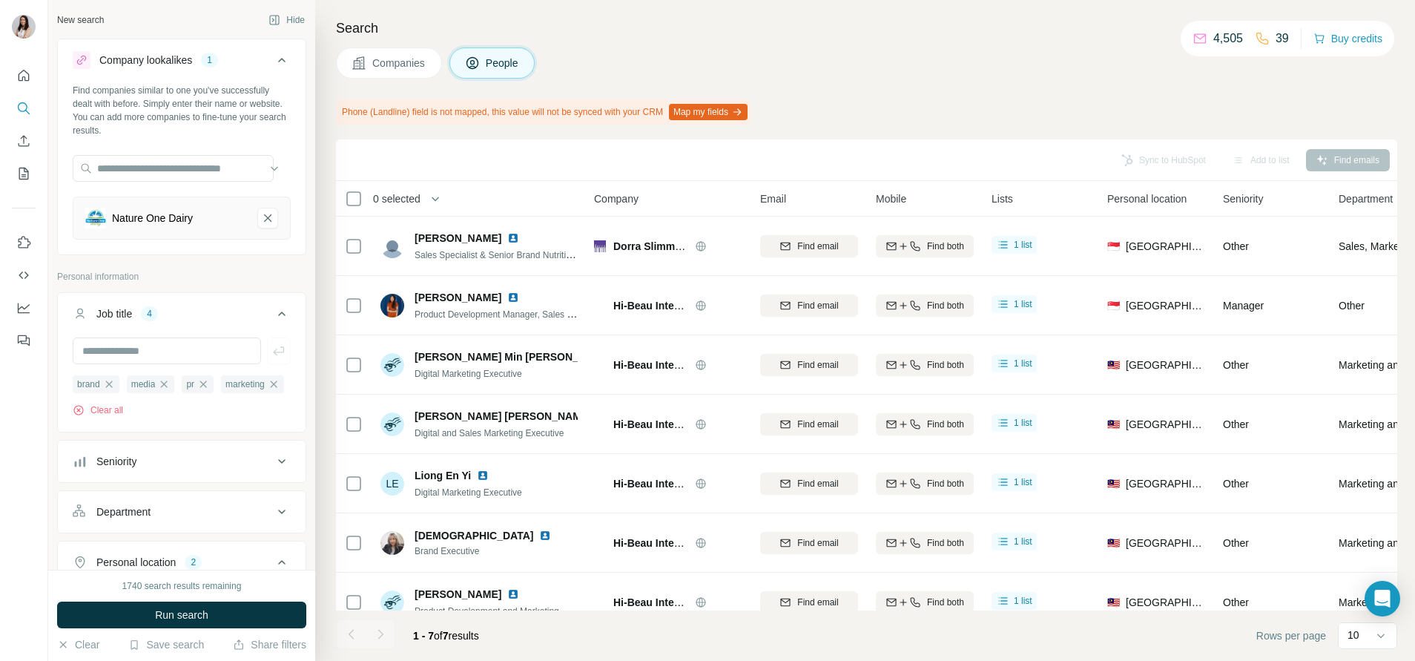
scroll to position [0, 0]
click at [241, 608] on button "Run search" at bounding box center [181, 615] width 249 height 27
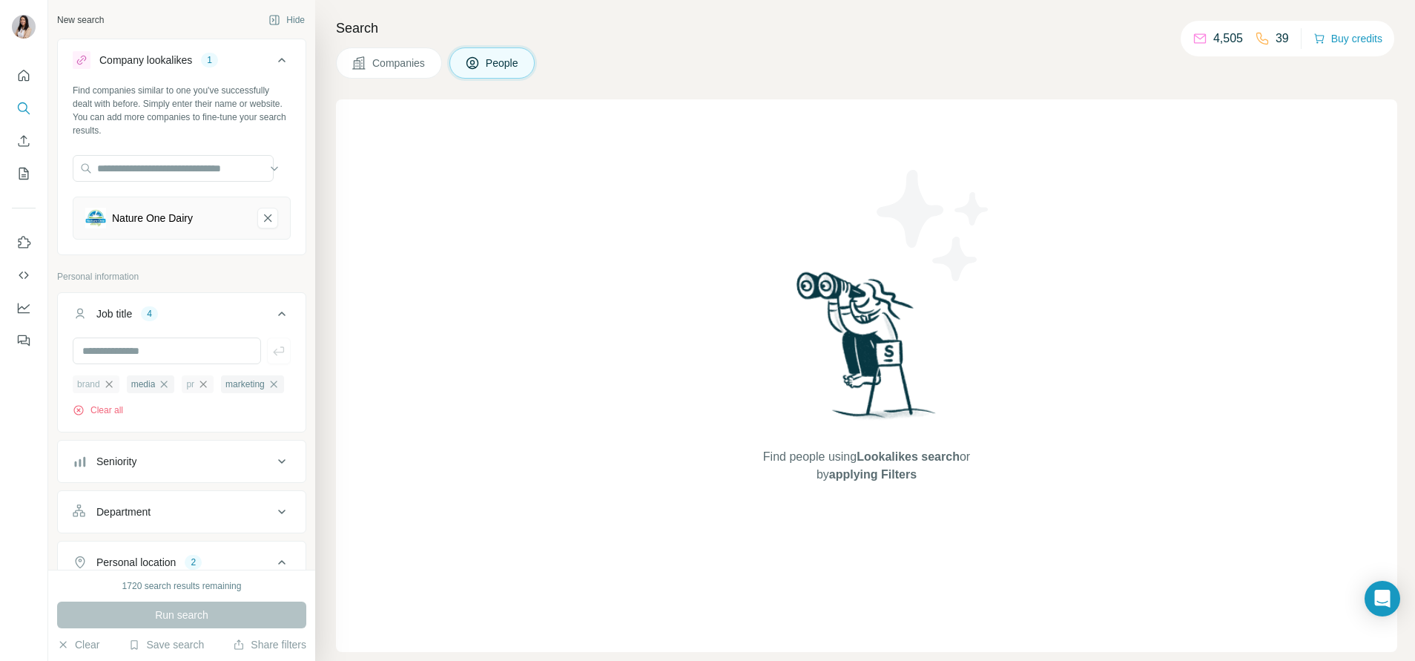
click at [208, 382] on icon "button" at bounding box center [203, 384] width 12 height 12
click at [170, 384] on icon "button" at bounding box center [164, 384] width 12 height 12
click at [113, 384] on icon "button" at bounding box center [109, 384] width 12 height 12
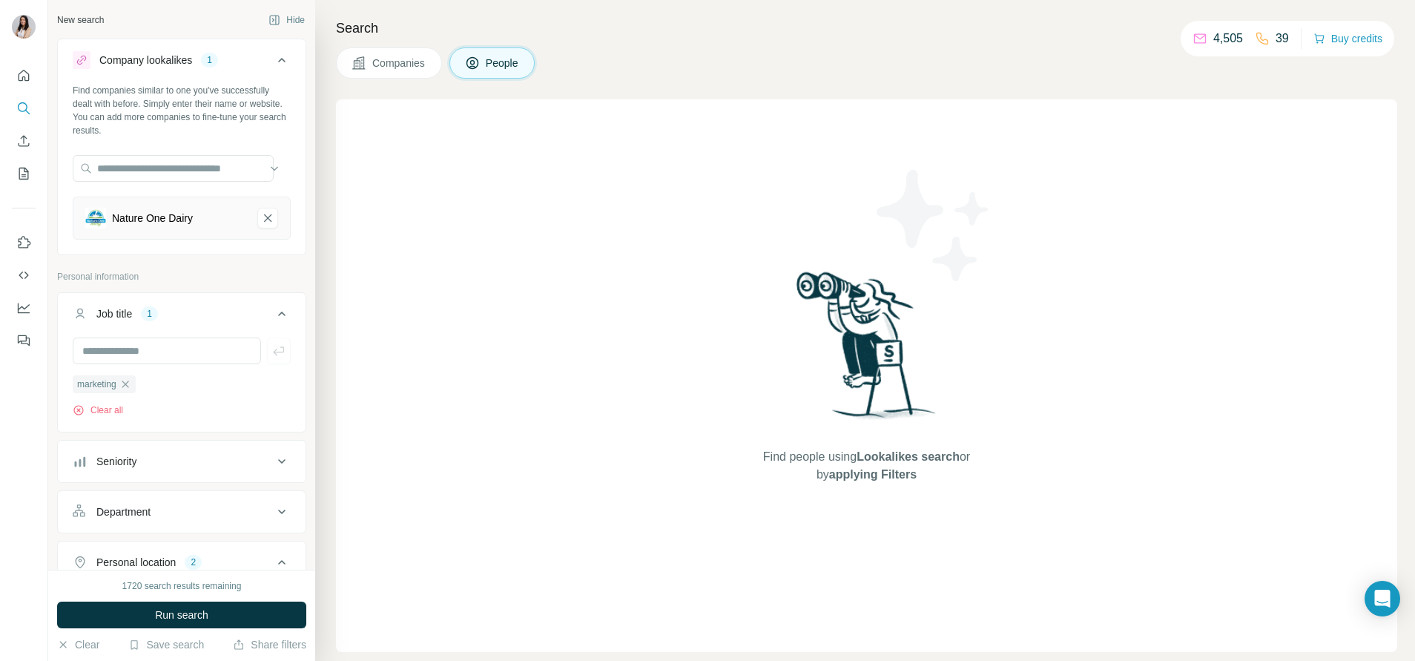
click at [113, 384] on span "marketing" at bounding box center [96, 384] width 39 height 13
click at [131, 384] on icon "button" at bounding box center [125, 384] width 12 height 12
click at [162, 453] on div "Department" at bounding box center [173, 459] width 200 height 15
click at [162, 501] on input at bounding box center [173, 496] width 183 height 16
type input "***"
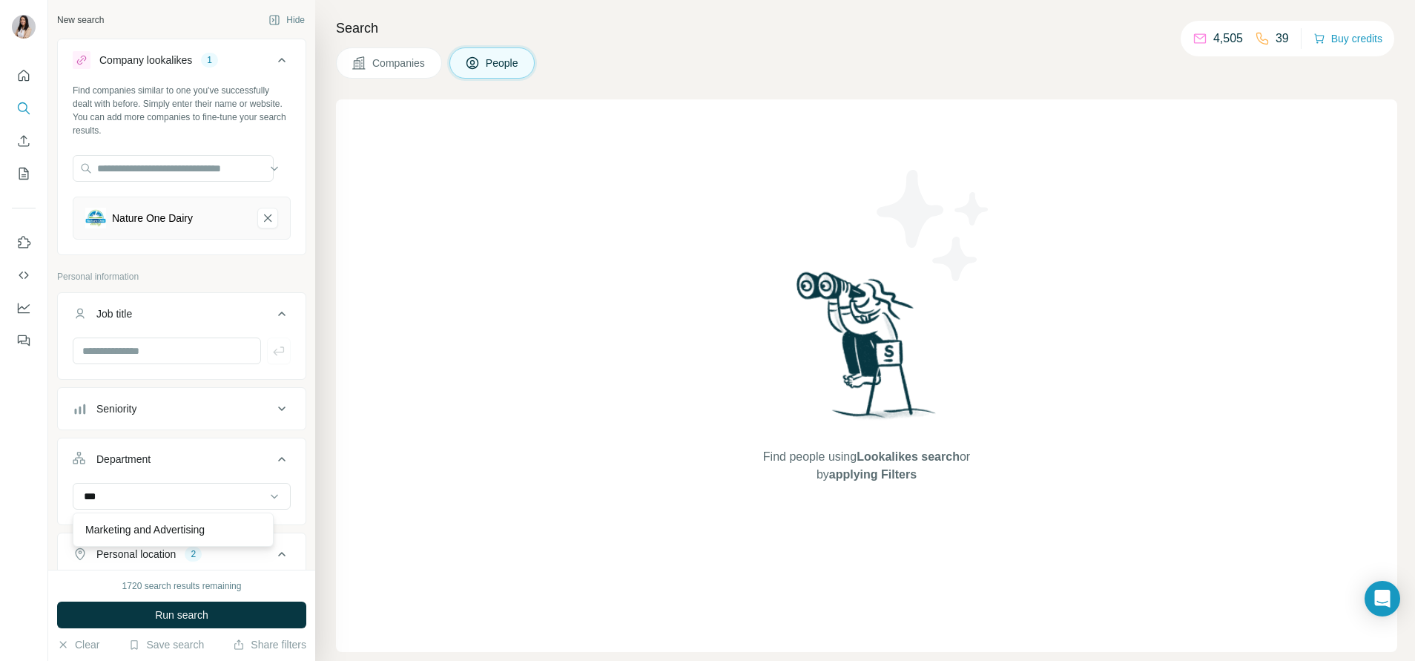
click at [160, 529] on p "Marketing and Advertising" at bounding box center [144, 529] width 119 height 15
click at [151, 498] on input at bounding box center [173, 496] width 183 height 16
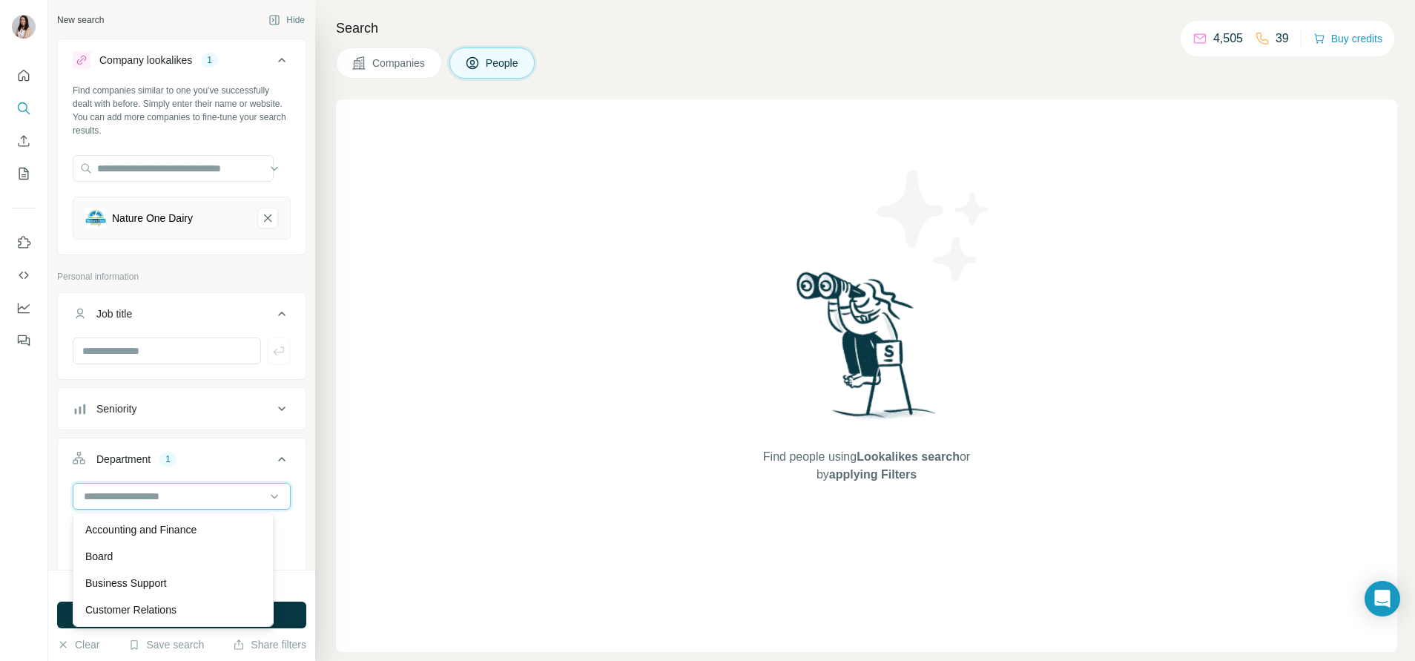
type input "*"
type input "****"
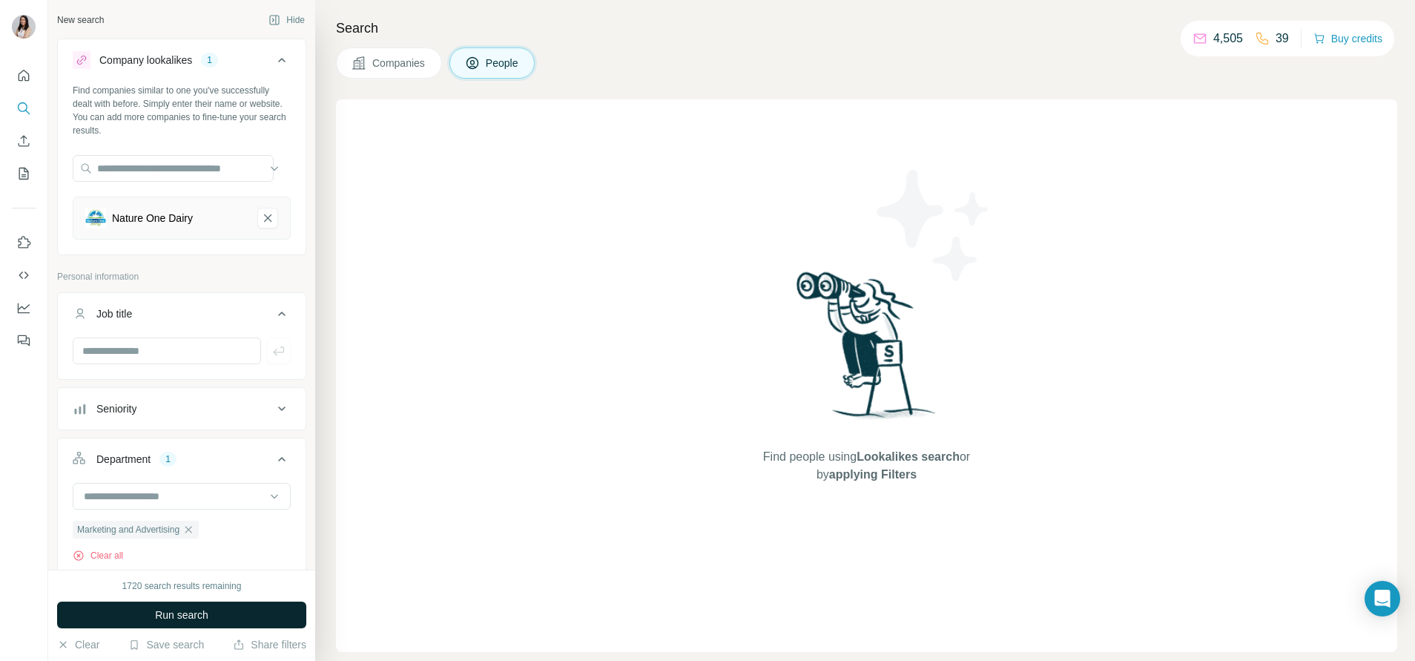
click at [207, 610] on span "Run search" at bounding box center [181, 615] width 53 height 15
click at [257, 217] on button "Nature One Dairy-remove-button" at bounding box center [267, 218] width 21 height 21
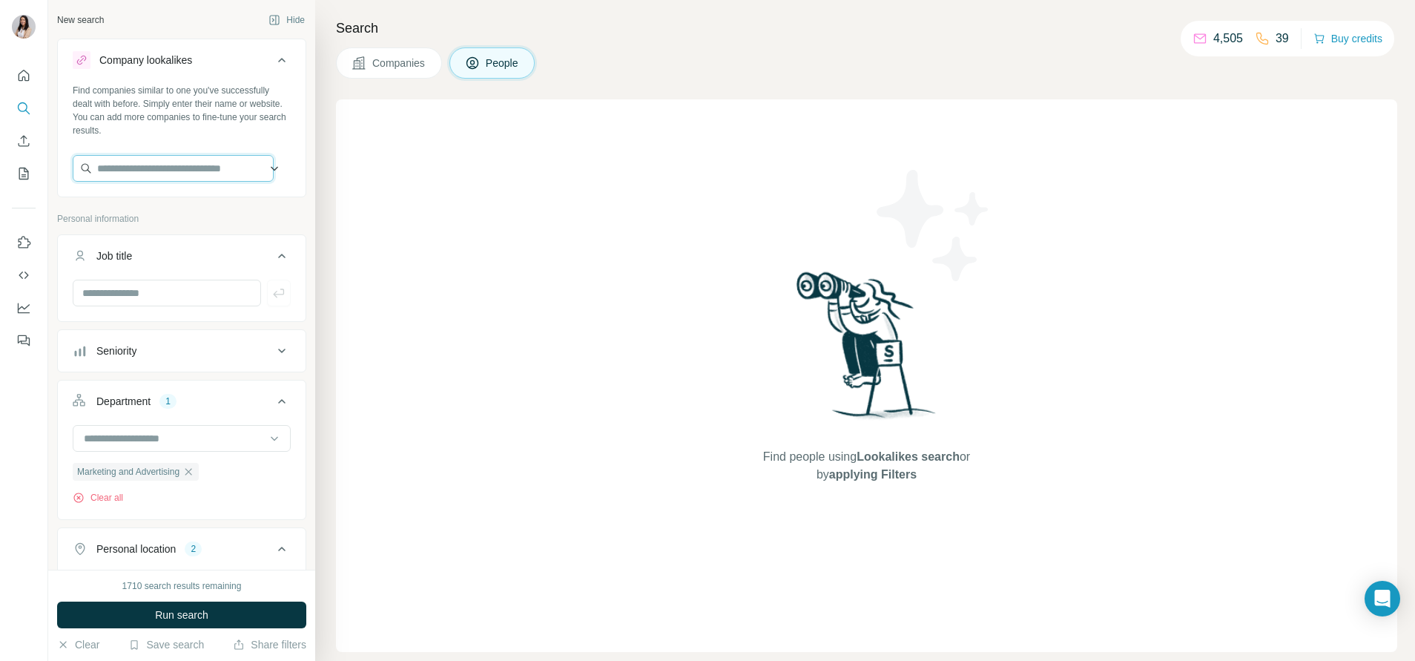
click at [162, 169] on input "text" at bounding box center [173, 168] width 201 height 27
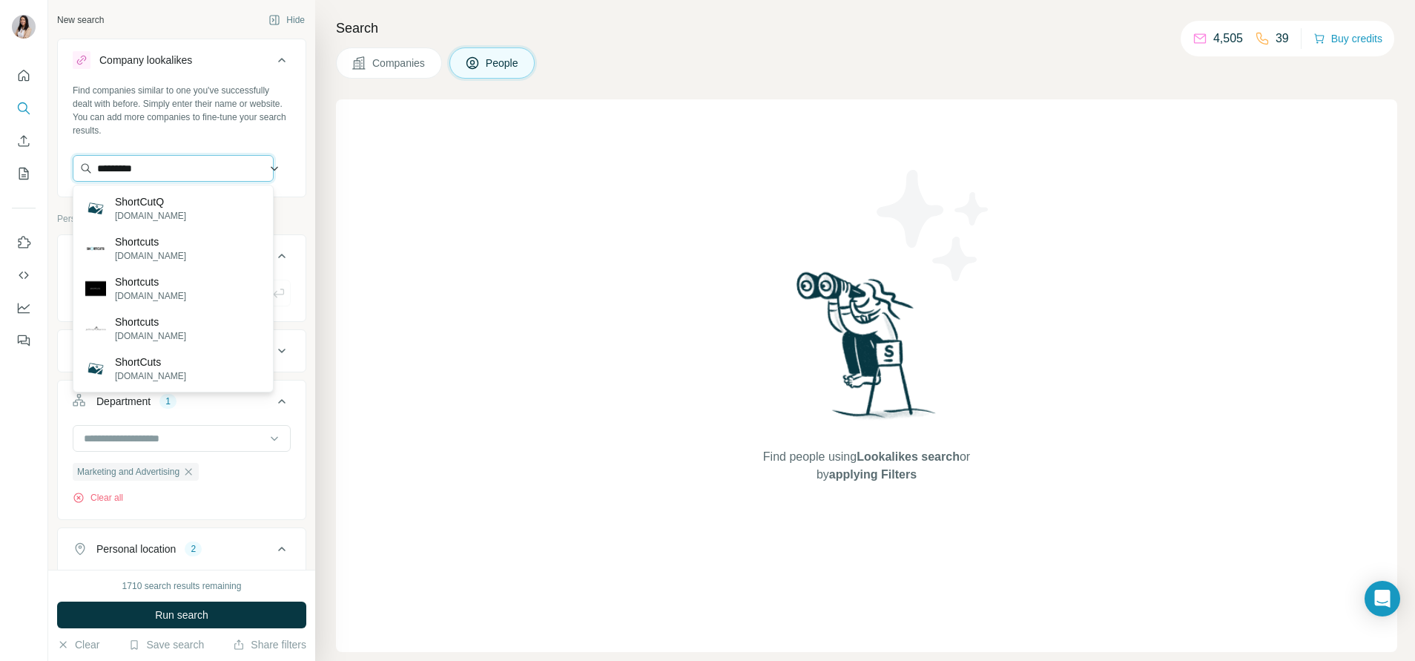
click at [176, 163] on input "*********" at bounding box center [173, 168] width 201 height 27
paste input "**********"
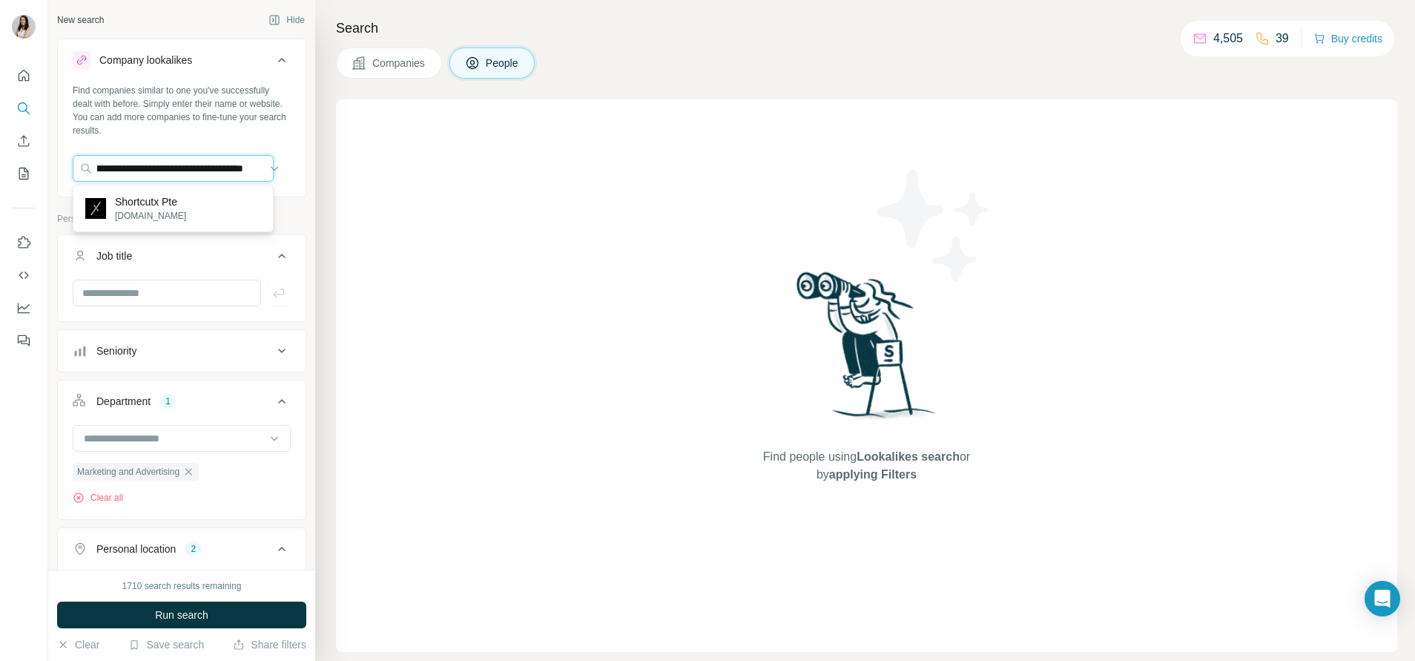
type input "**********"
click at [177, 208] on p "Shortcutx Pte" at bounding box center [150, 201] width 71 height 15
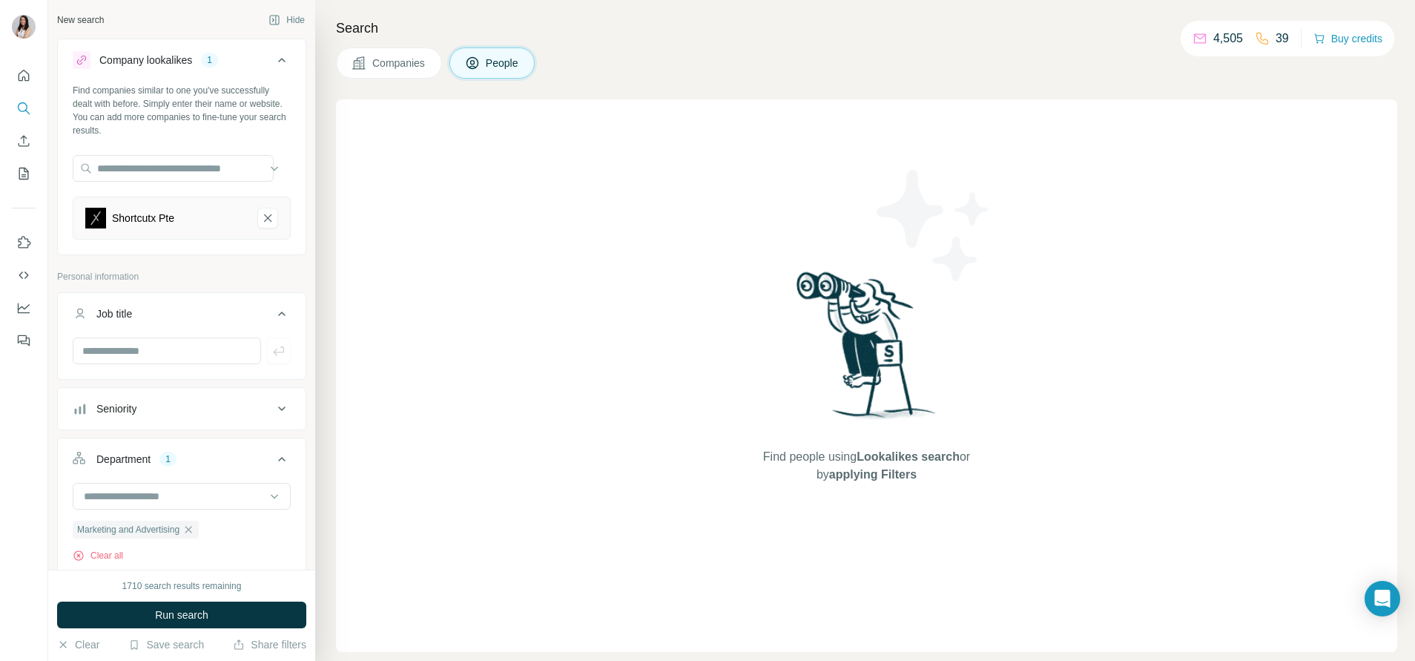
scroll to position [0, 0]
click at [198, 623] on button "Run search" at bounding box center [181, 615] width 249 height 27
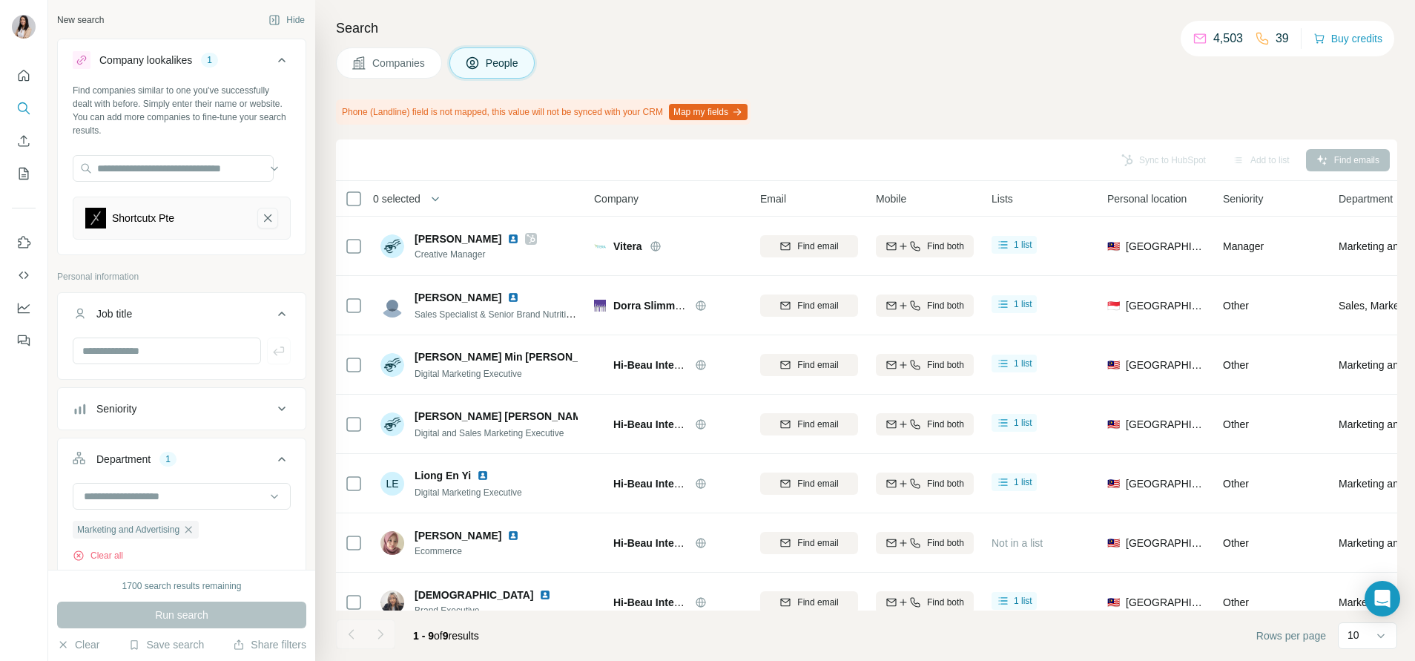
click at [261, 214] on icon "Shortcutx Pte-remove-button" at bounding box center [267, 218] width 13 height 15
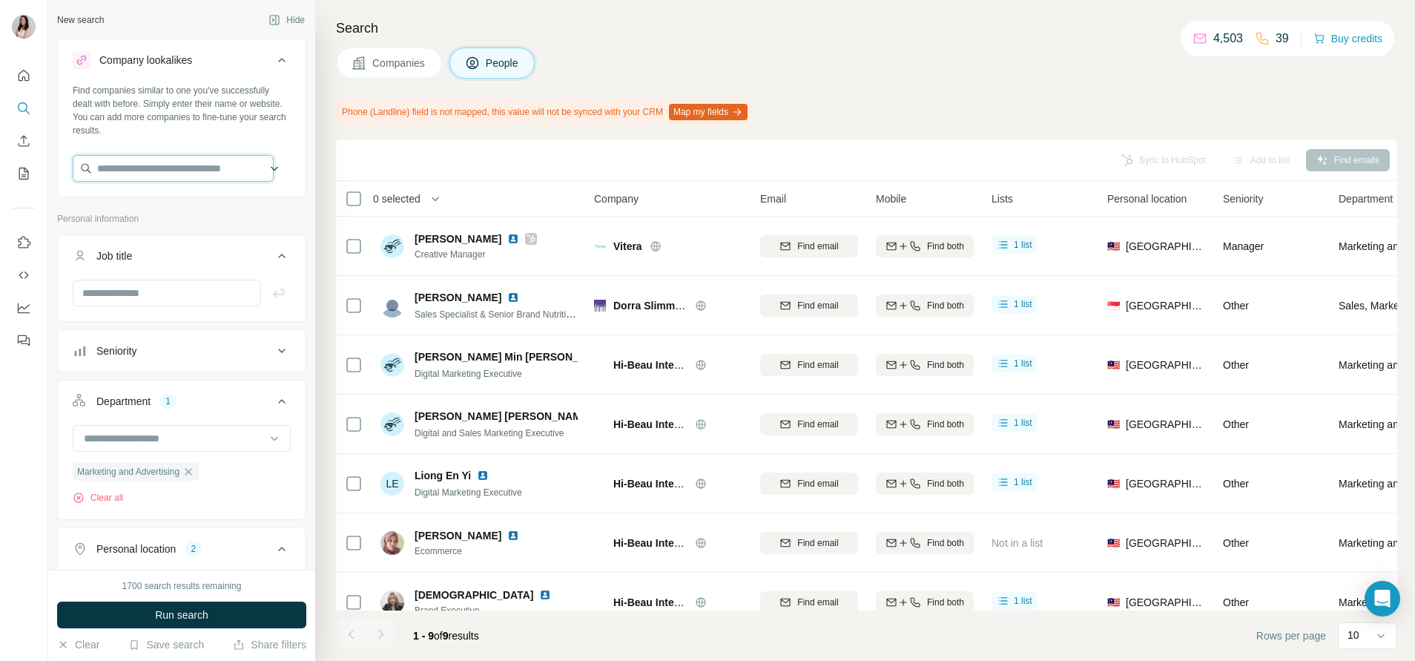
click at [181, 162] on input "text" at bounding box center [173, 168] width 201 height 27
click at [167, 290] on input "text" at bounding box center [167, 293] width 188 height 27
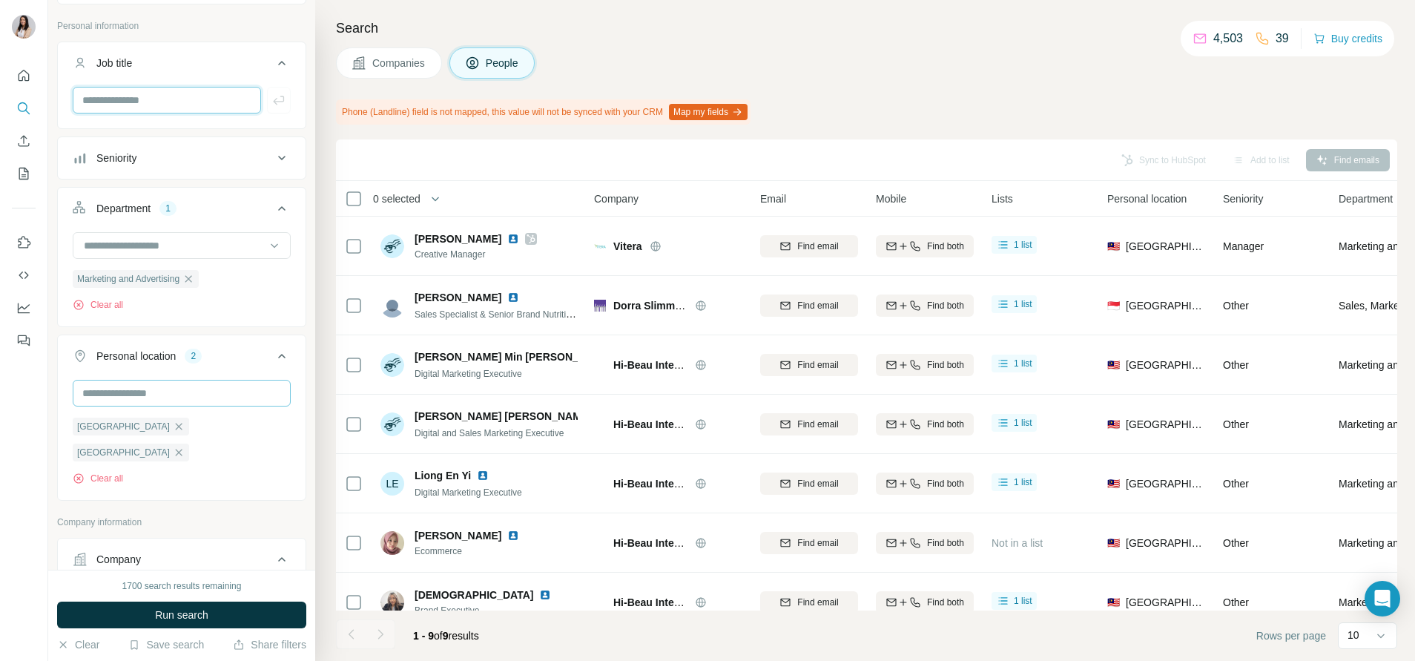
scroll to position [194, 0]
click at [66, 396] on div "Singapore Malaysia Clear all" at bounding box center [182, 437] width 248 height 117
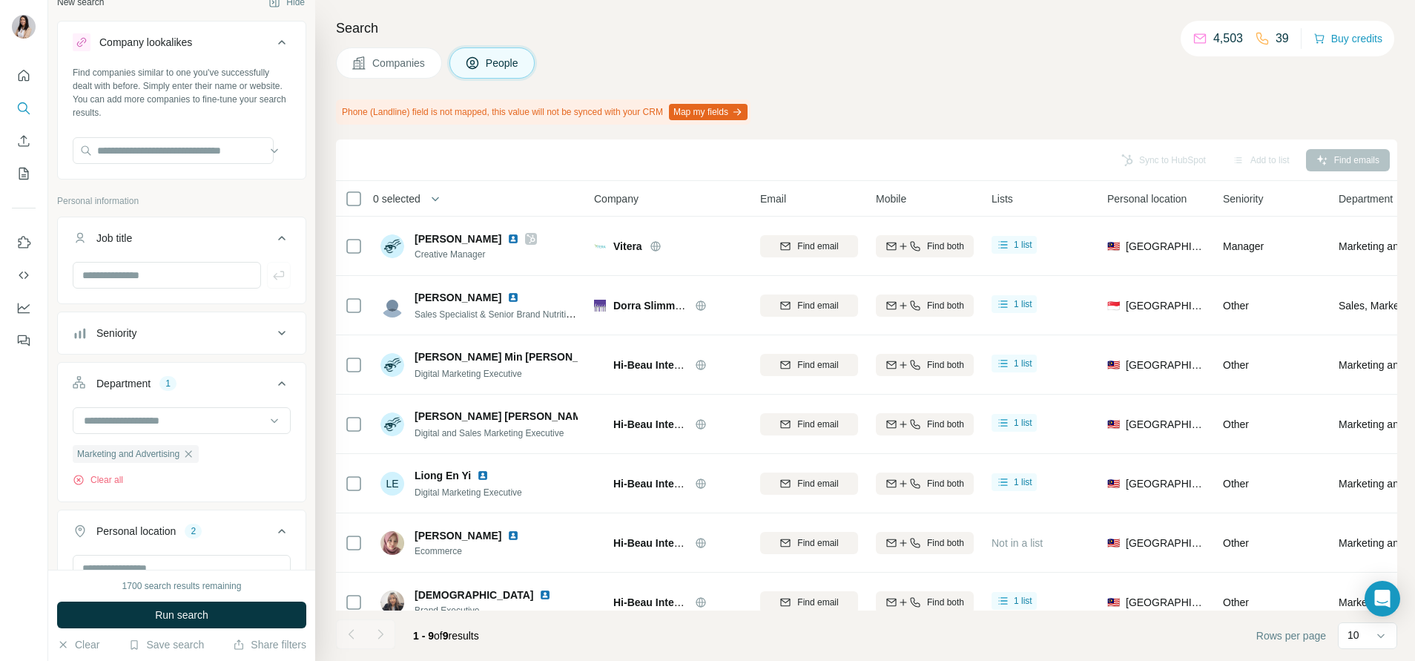
scroll to position [16, 0]
click at [142, 147] on input "text" at bounding box center [173, 152] width 201 height 27
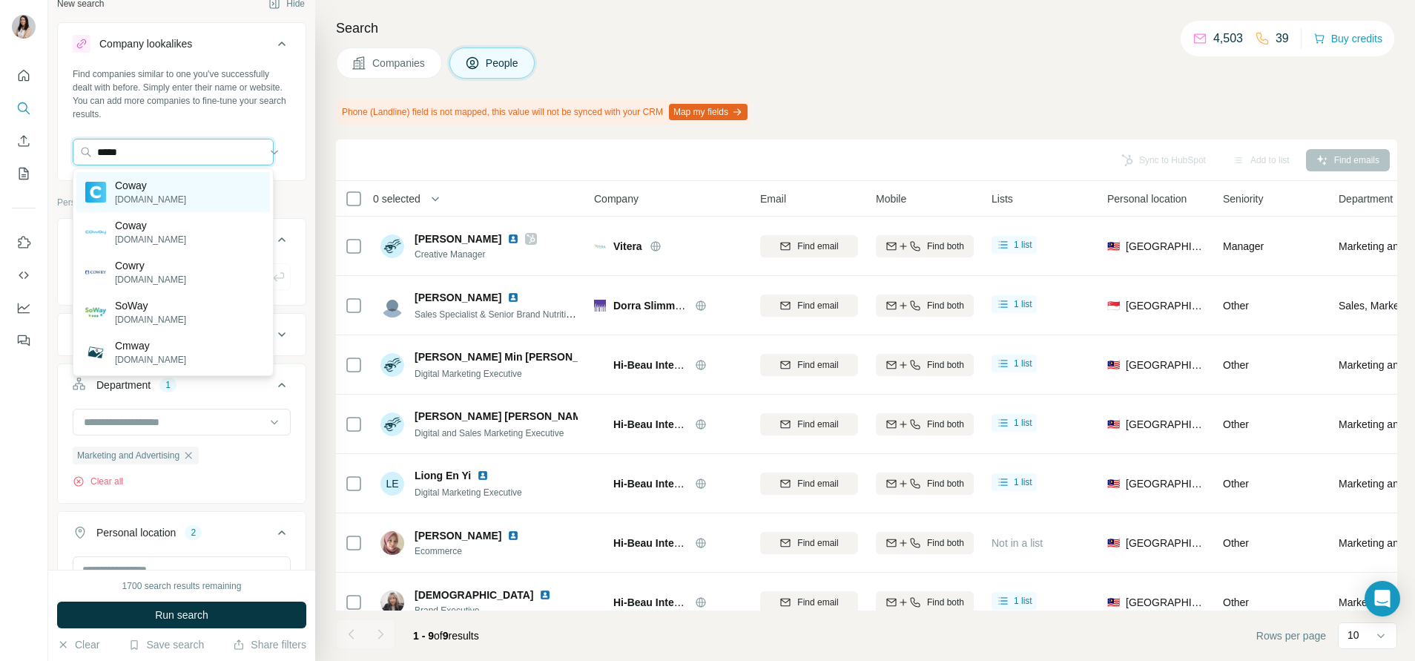
type input "*****"
click at [175, 192] on div "Coway coway.com.vn" at bounding box center [173, 192] width 194 height 40
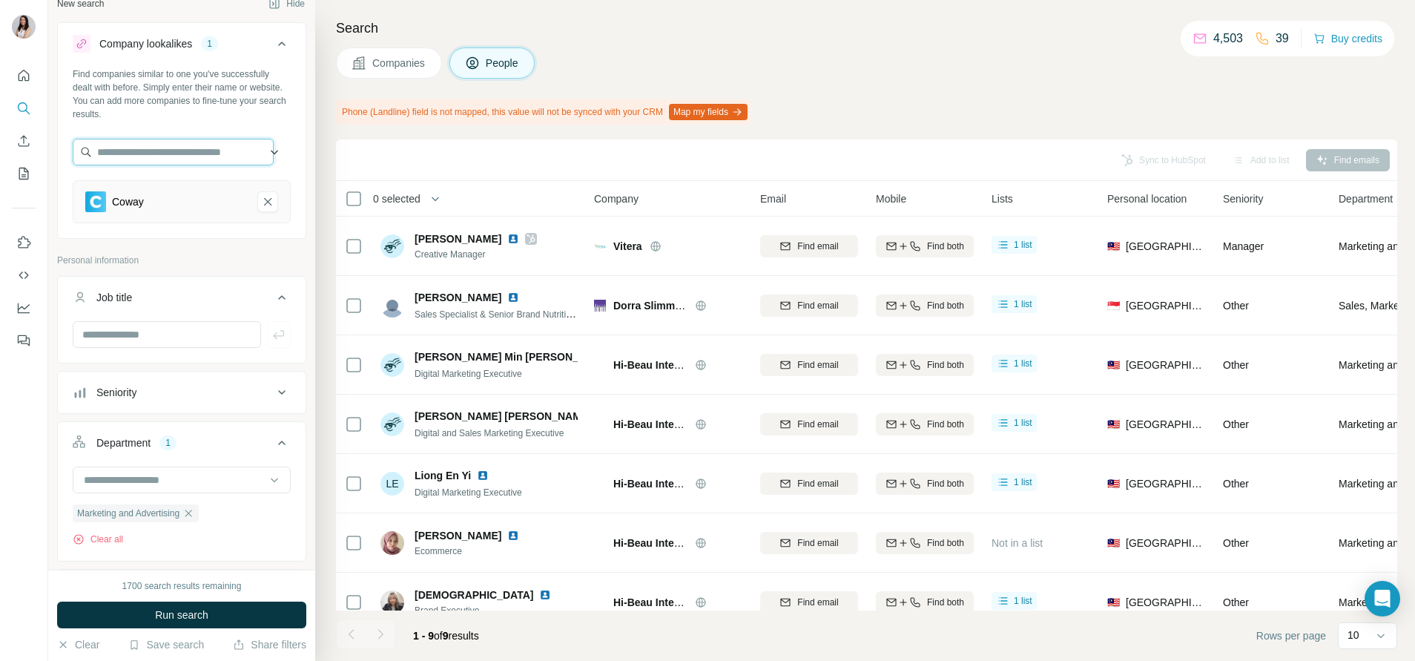
click at [154, 145] on input "text" at bounding box center [173, 152] width 201 height 27
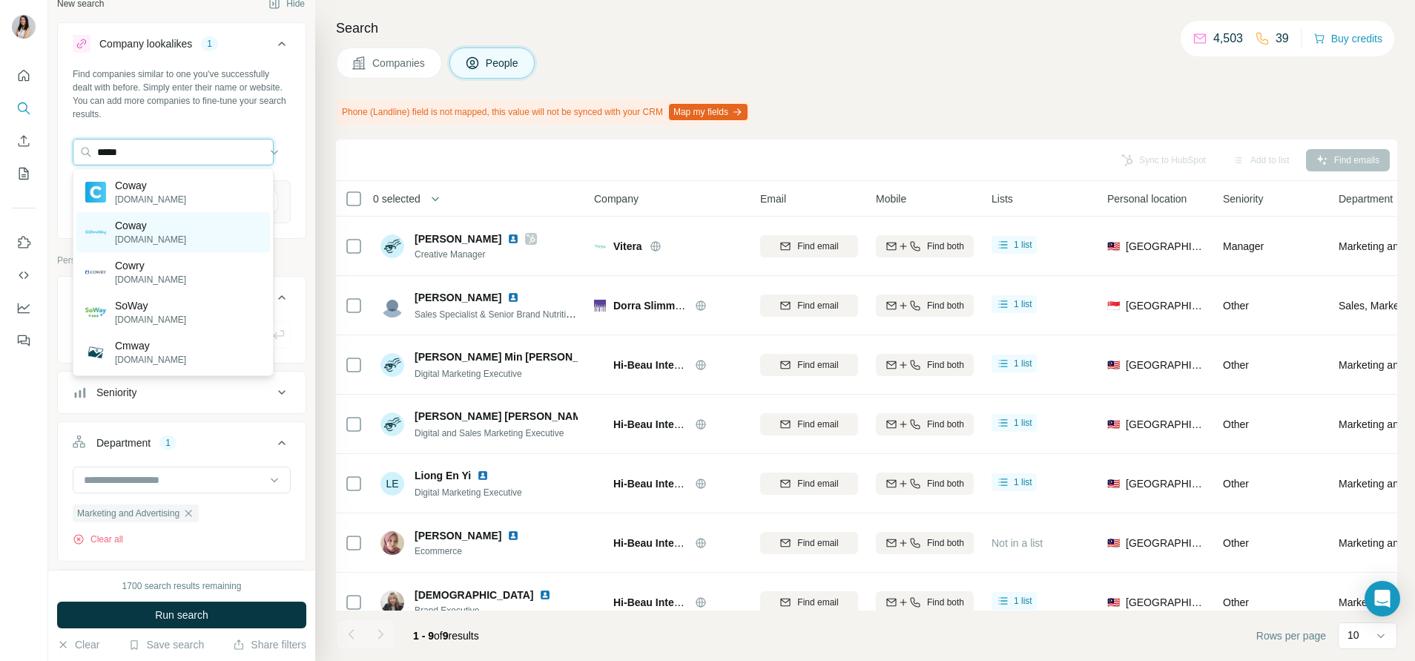
type input "*****"
click at [174, 223] on div "Coway coway.us" at bounding box center [173, 232] width 194 height 40
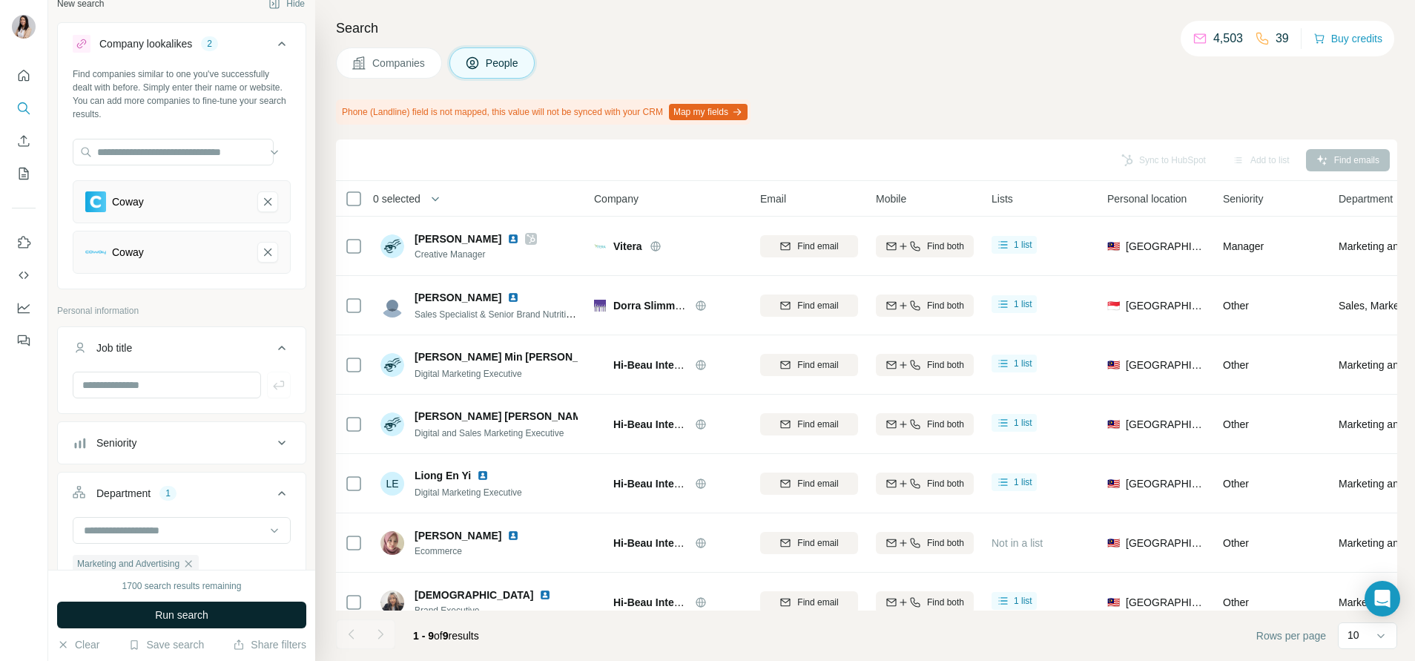
click at [180, 608] on span "Run search" at bounding box center [181, 615] width 53 height 15
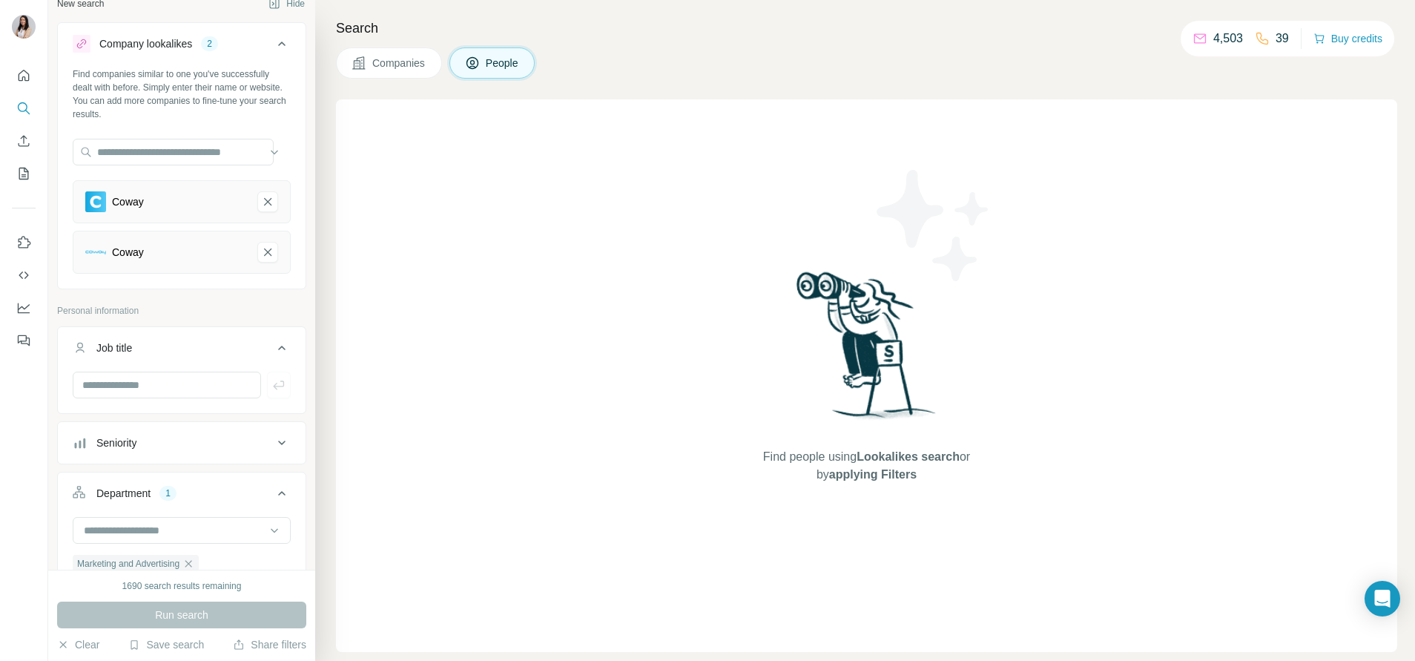
scroll to position [41, 0]
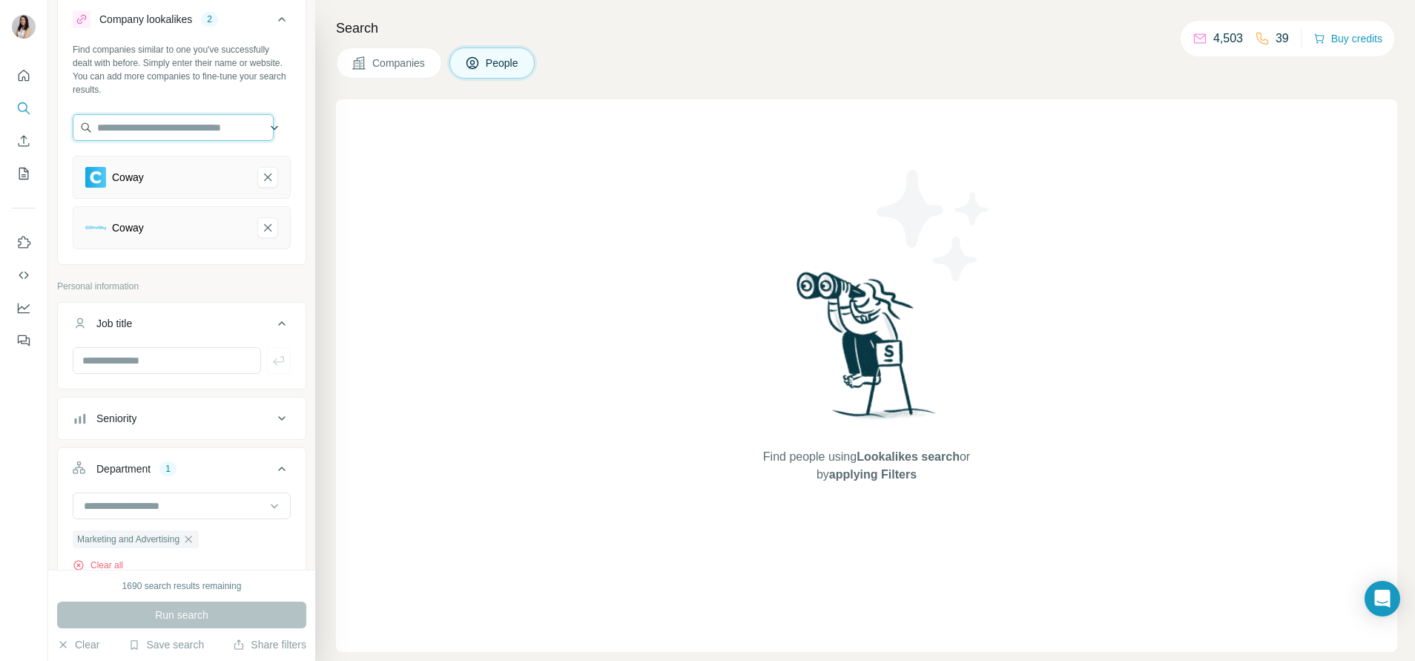
click at [173, 131] on input "text" at bounding box center [173, 127] width 201 height 27
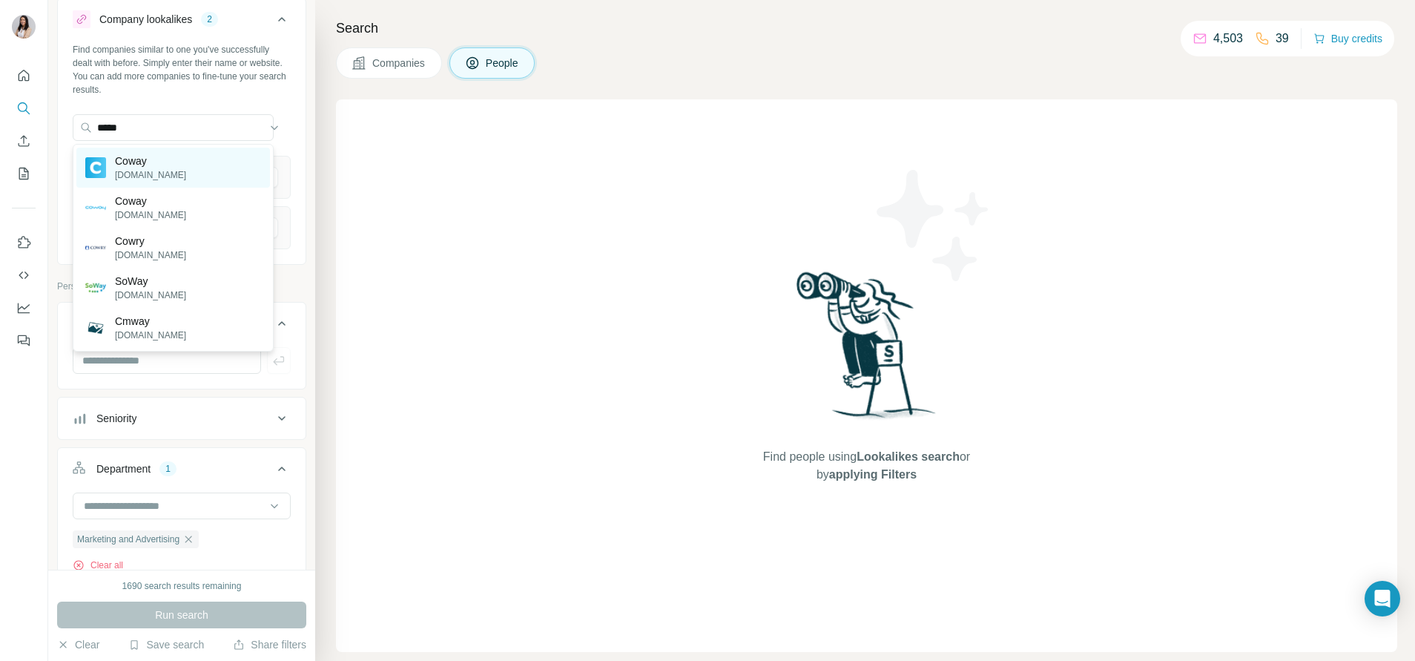
click at [150, 180] on p "coway.com.vn" at bounding box center [150, 174] width 71 height 13
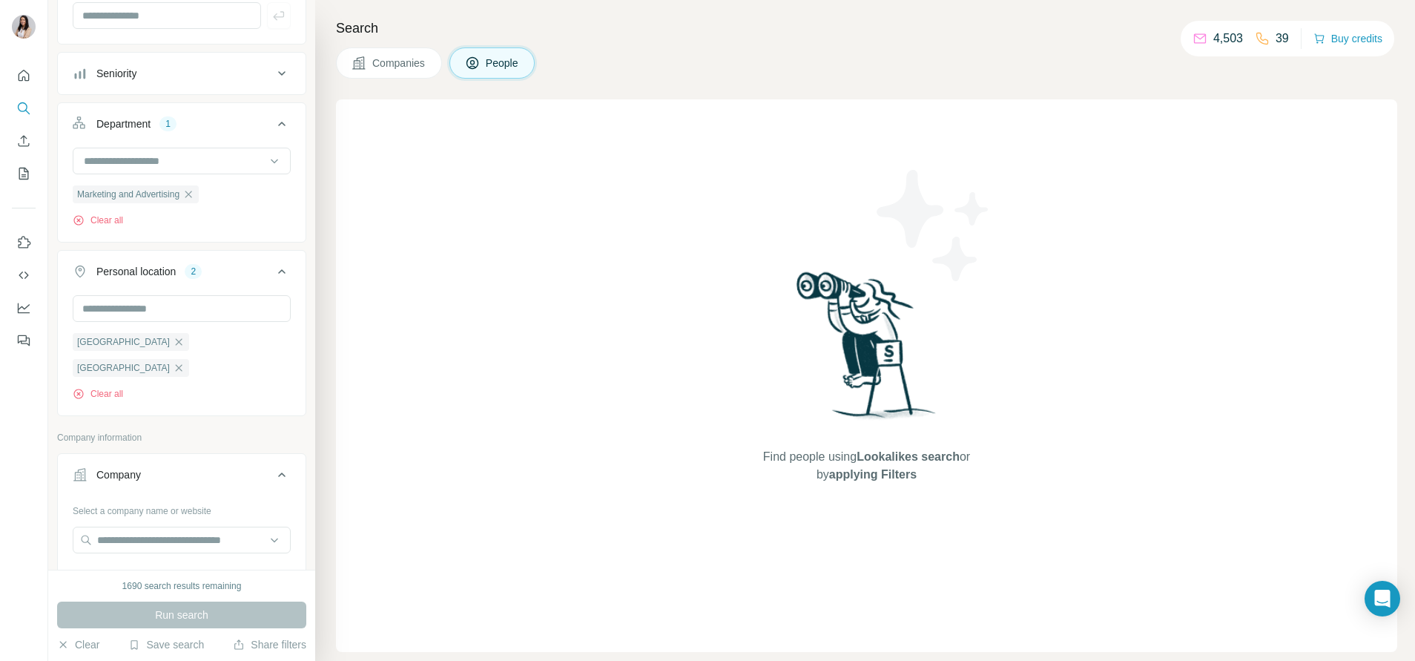
scroll to position [0, 0]
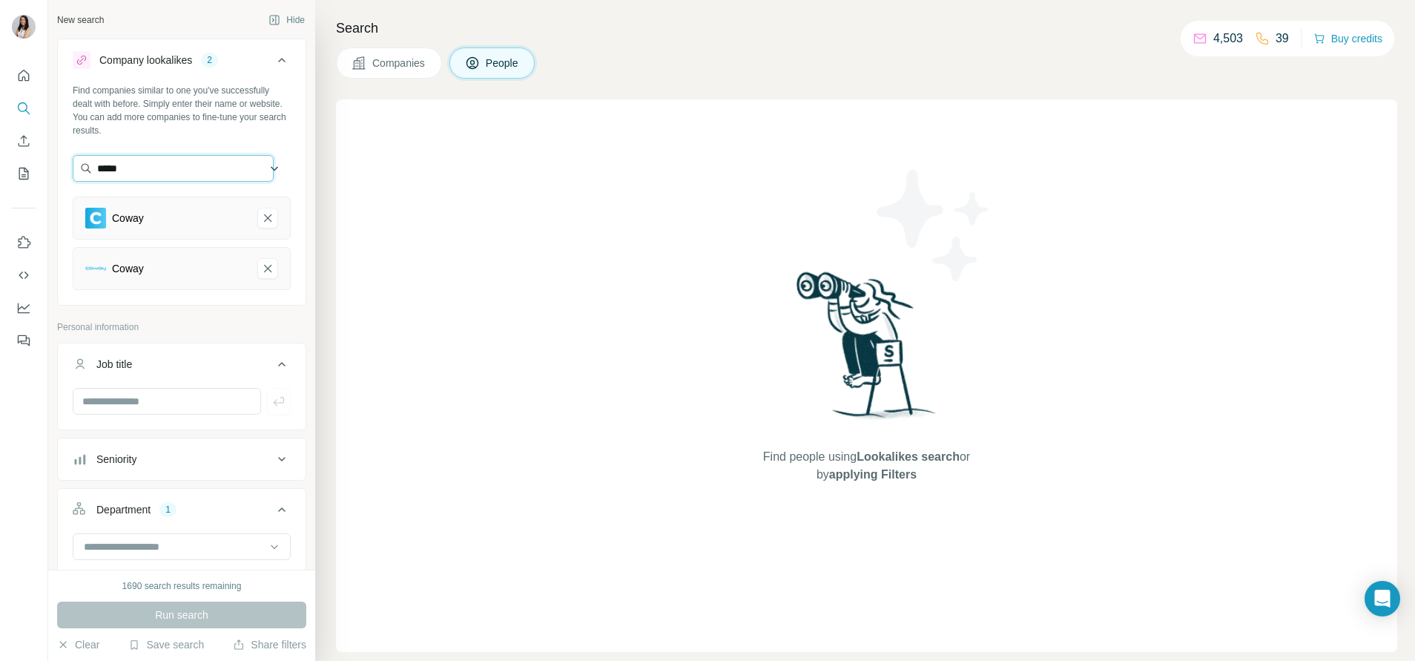
click at [200, 179] on input "*****" at bounding box center [173, 168] width 201 height 27
click at [195, 172] on input "*****" at bounding box center [173, 168] width 201 height 27
paste input "**********"
type input "**********"
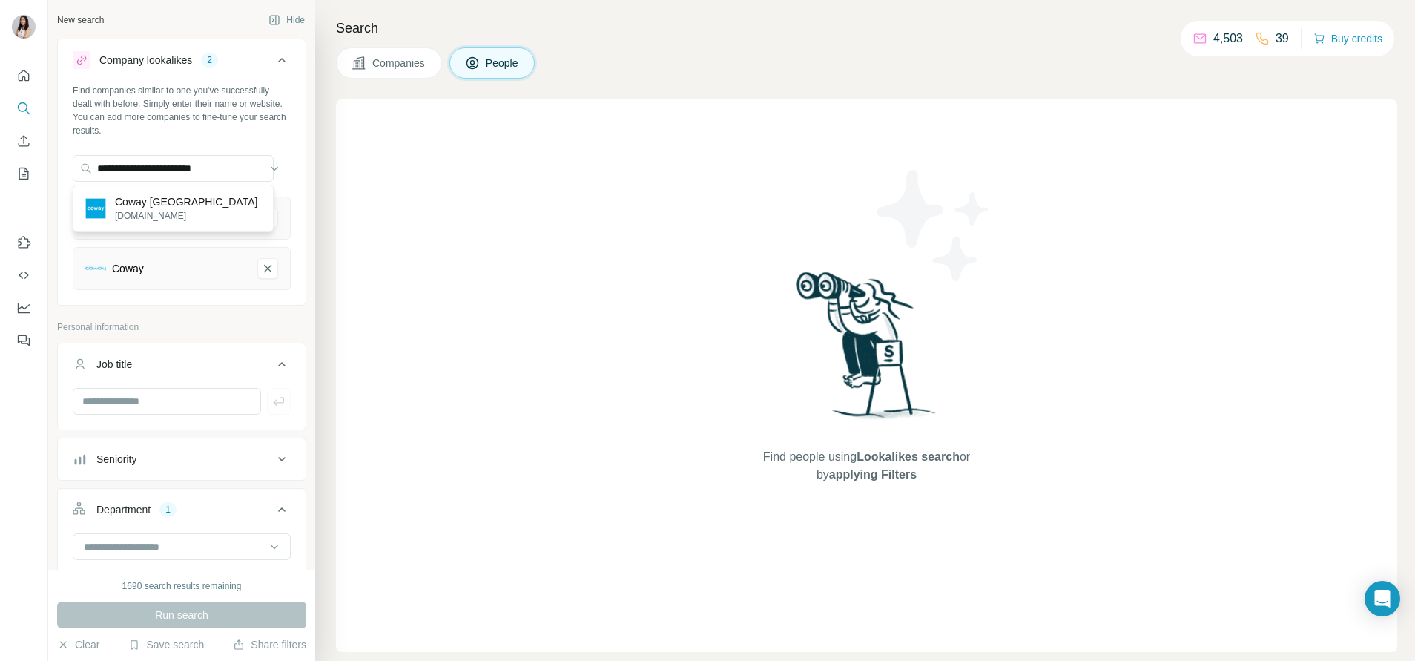
click at [200, 212] on div "Coway Malaysia coway.com.my" at bounding box center [173, 208] width 194 height 40
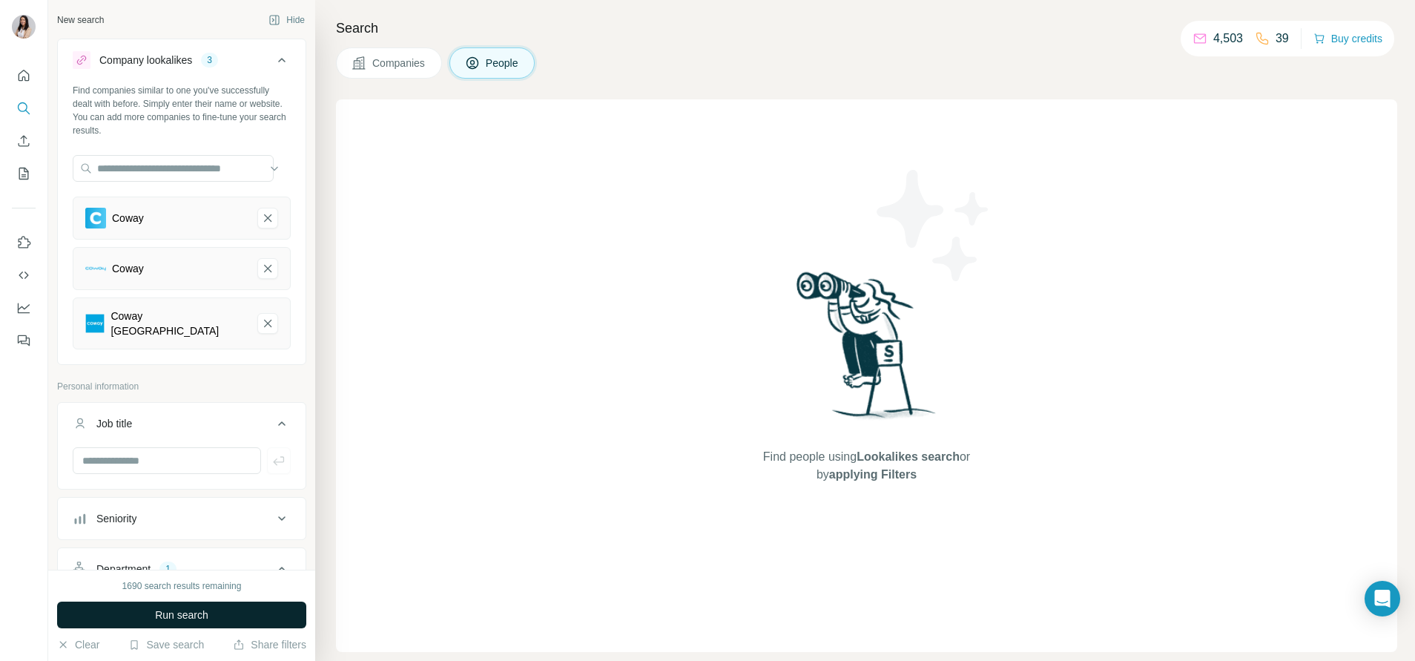
click at [208, 613] on span "Run search" at bounding box center [181, 615] width 53 height 15
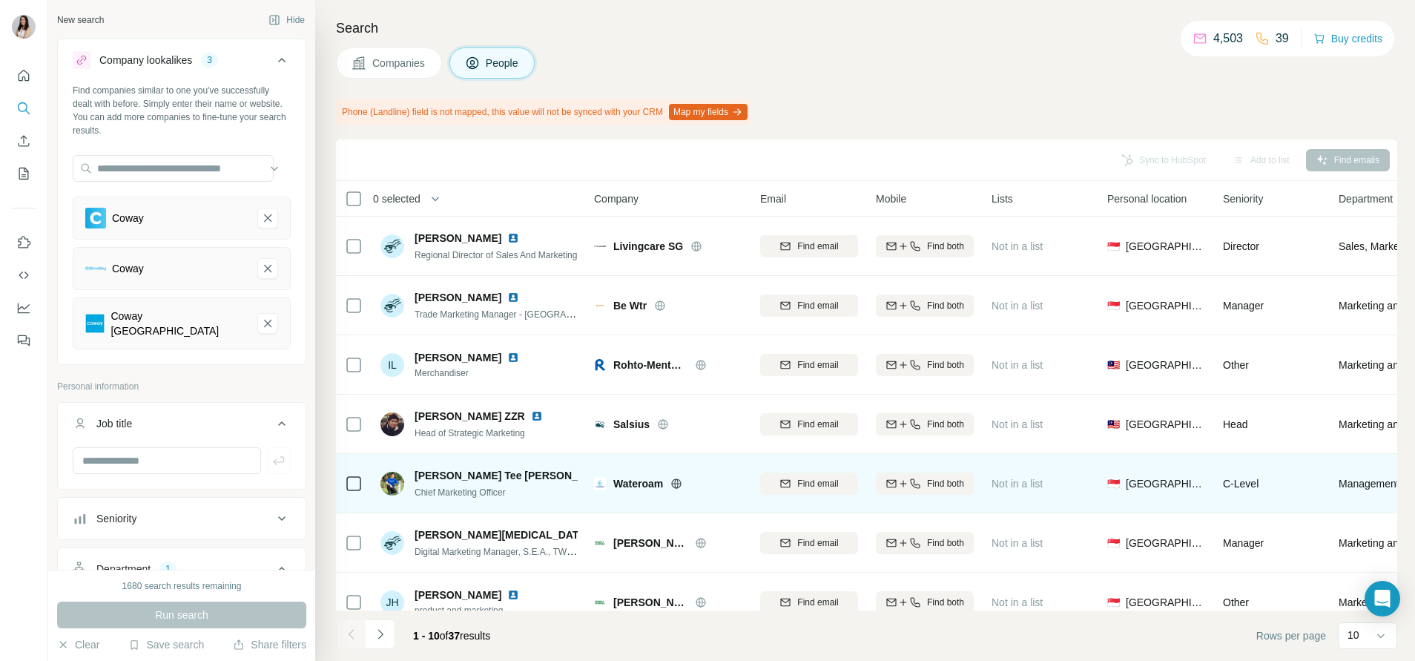
scroll to position [9, 0]
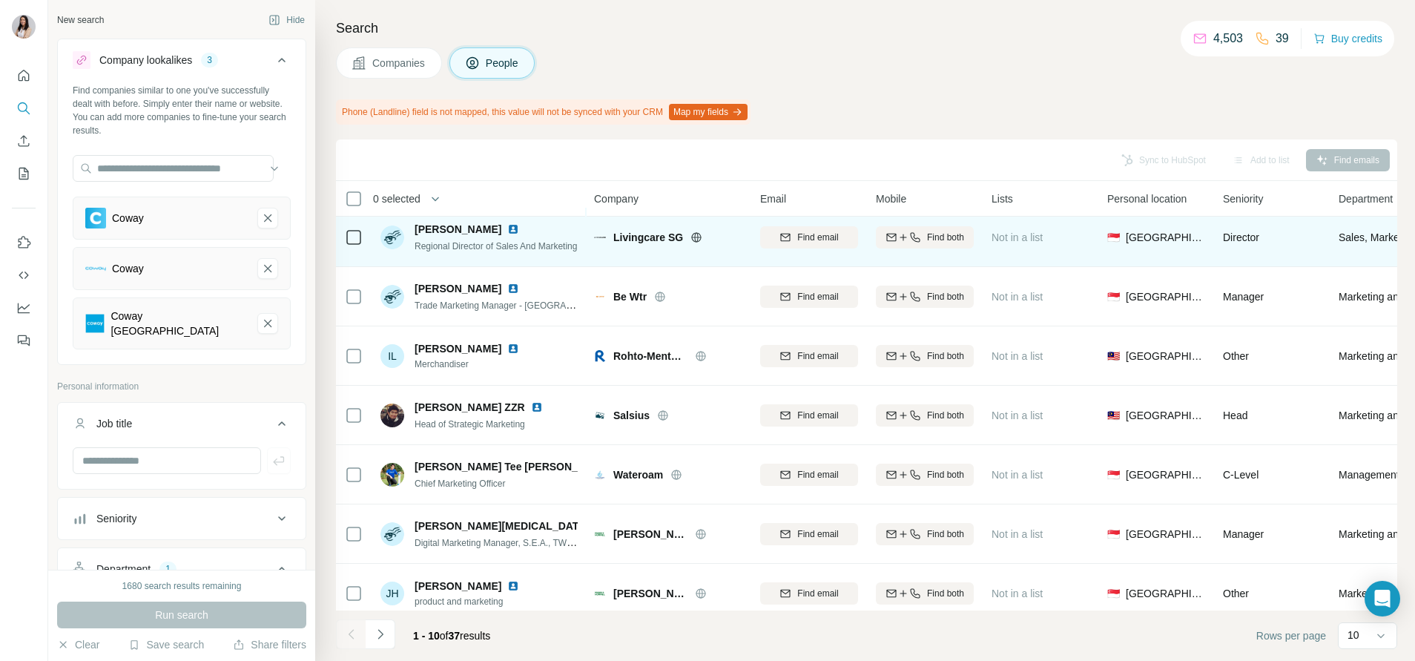
click at [700, 251] on div "Livingcare SG" at bounding box center [668, 237] width 148 height 41
click at [696, 241] on icon at bounding box center [697, 237] width 4 height 10
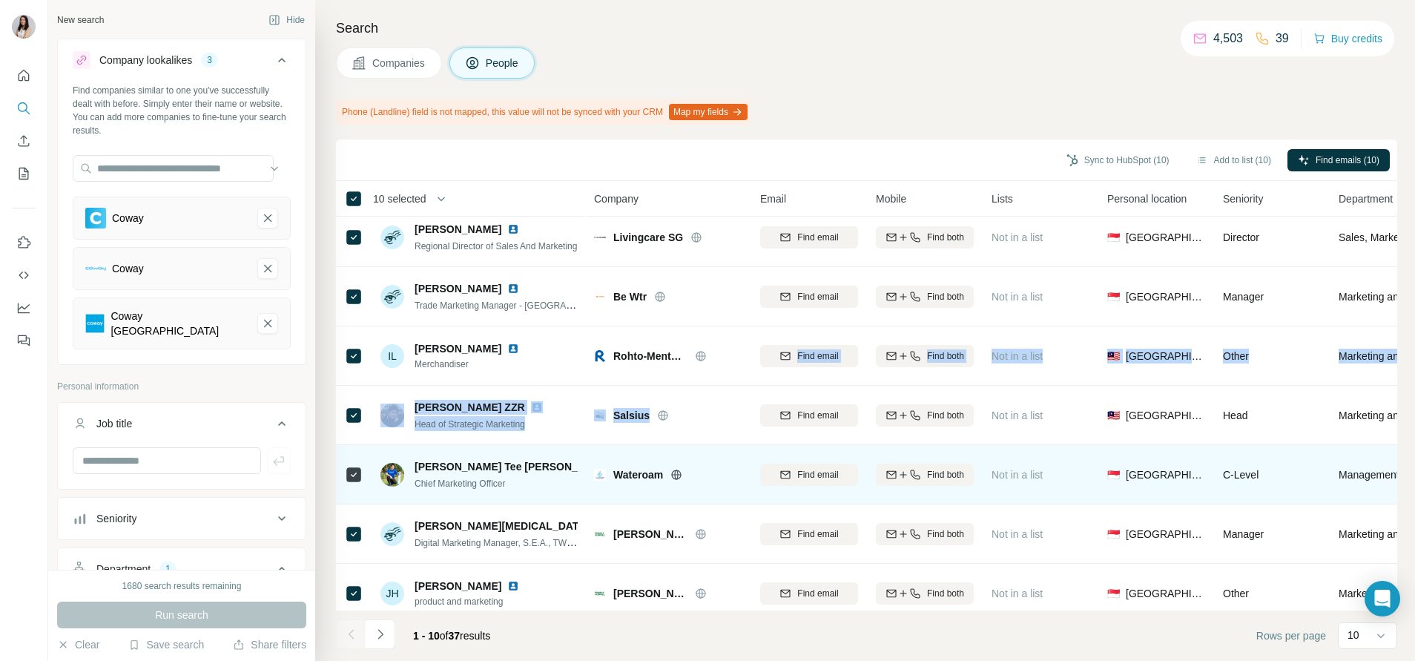
drag, startPoint x: 702, startPoint y: 358, endPoint x: 701, endPoint y: 473, distance: 115.0
click at [0, 0] on tbody "Bryan chua Regional Director of Sales And Marketing Livingcare SG Find email Fi…" at bounding box center [0, 0] width 0 height 0
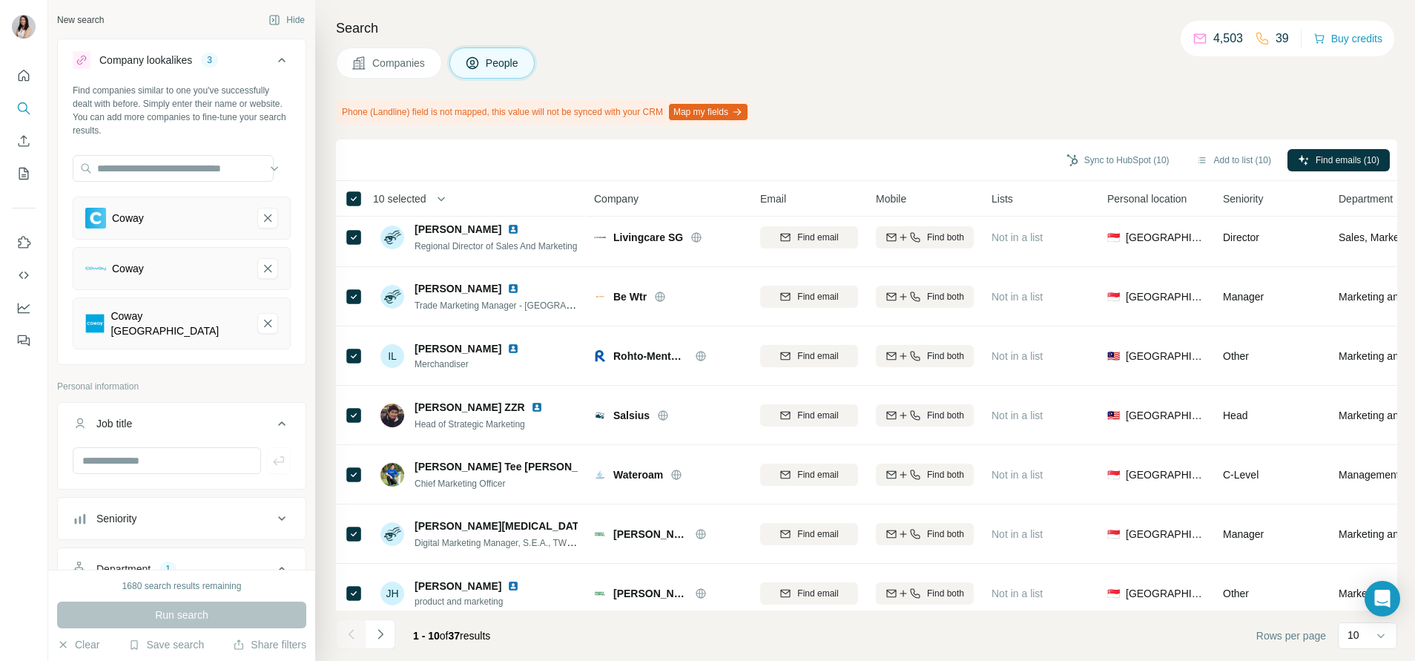
drag, startPoint x: 701, startPoint y: 473, endPoint x: 573, endPoint y: 164, distance: 334.6
click at [573, 164] on div "Sync to HubSpot (10) Add to list (10) Find emails (10)" at bounding box center [866, 160] width 1047 height 26
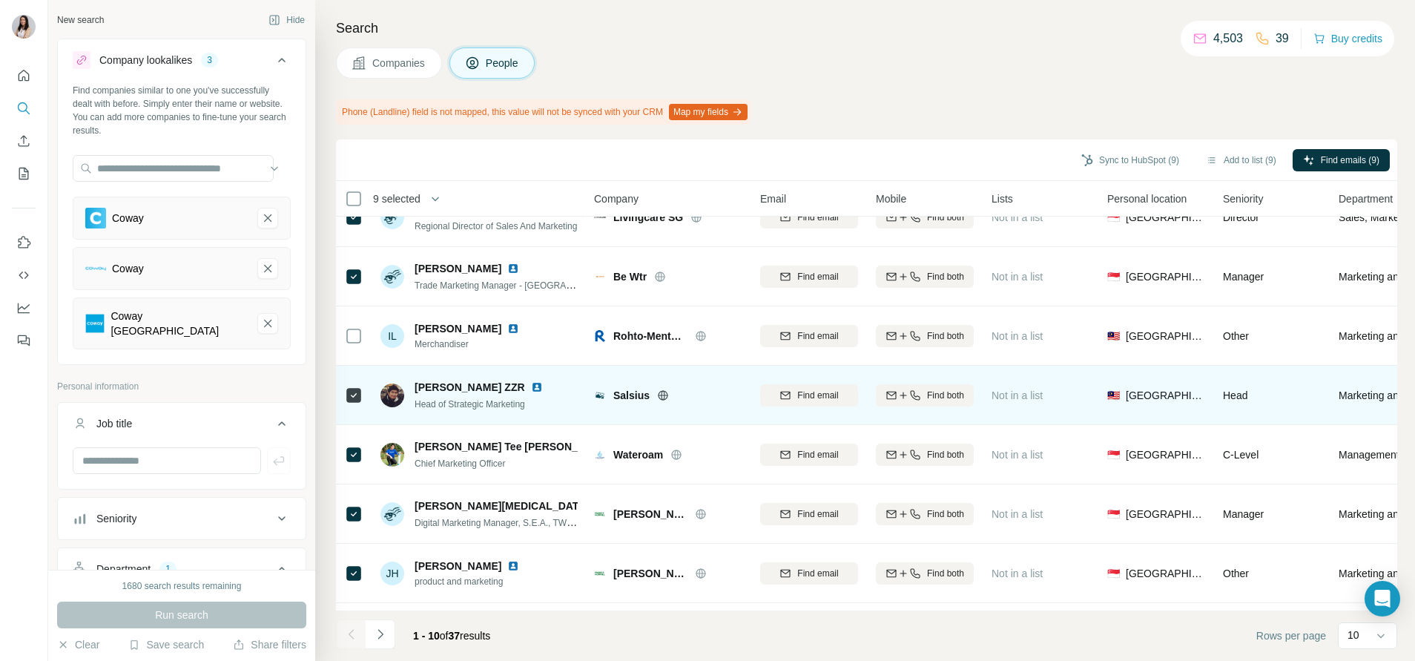
scroll to position [36, 0]
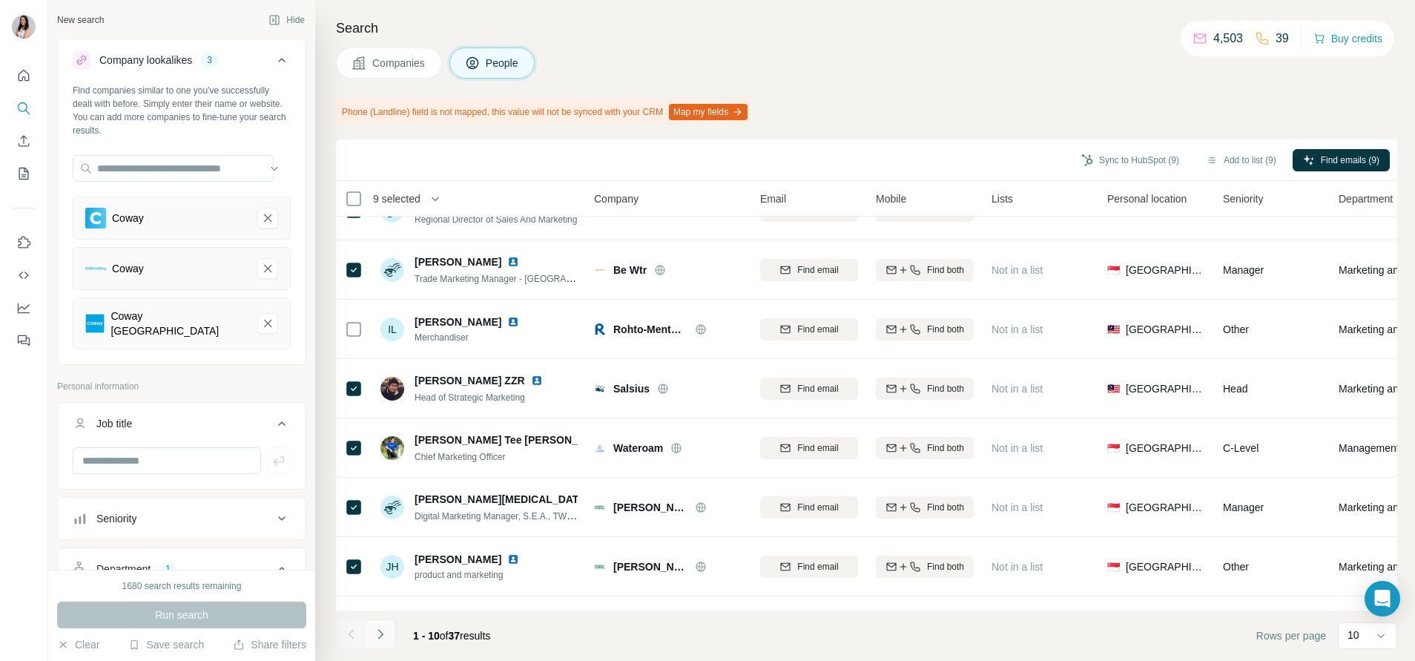
click at [386, 637] on icon "Navigate to next page" at bounding box center [380, 634] width 15 height 15
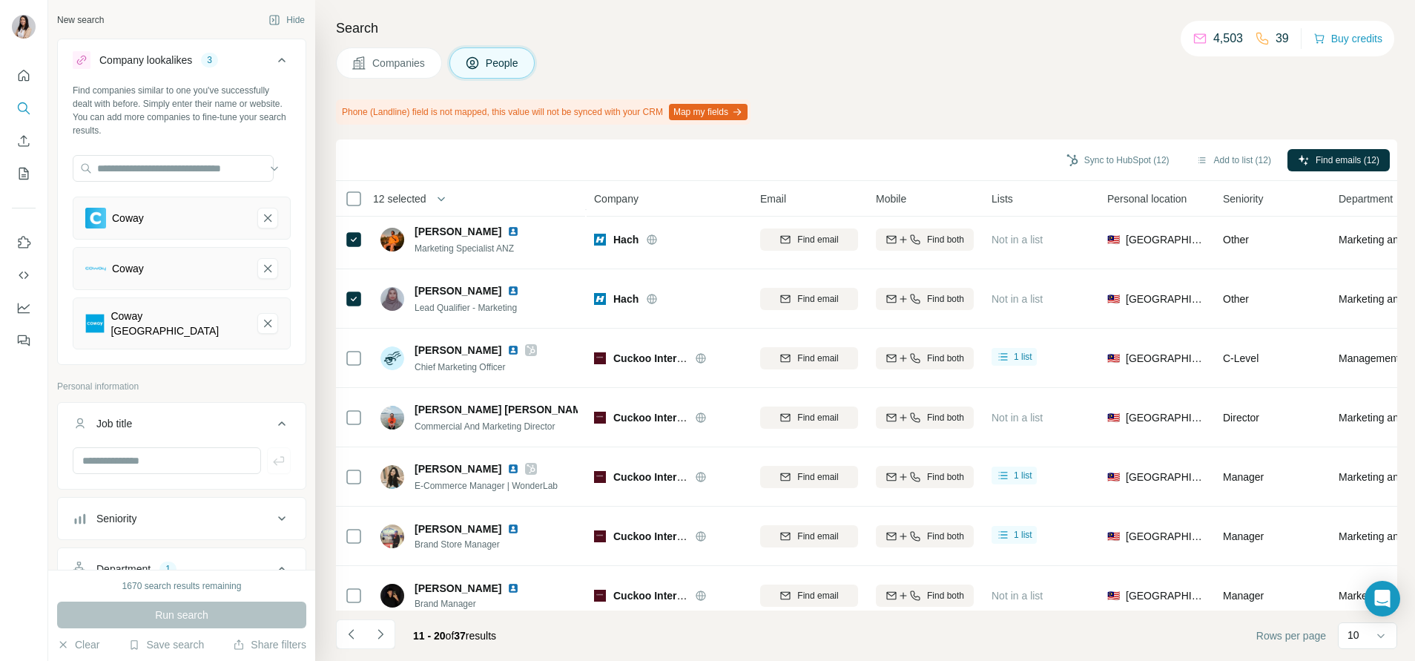
scroll to position [0, 0]
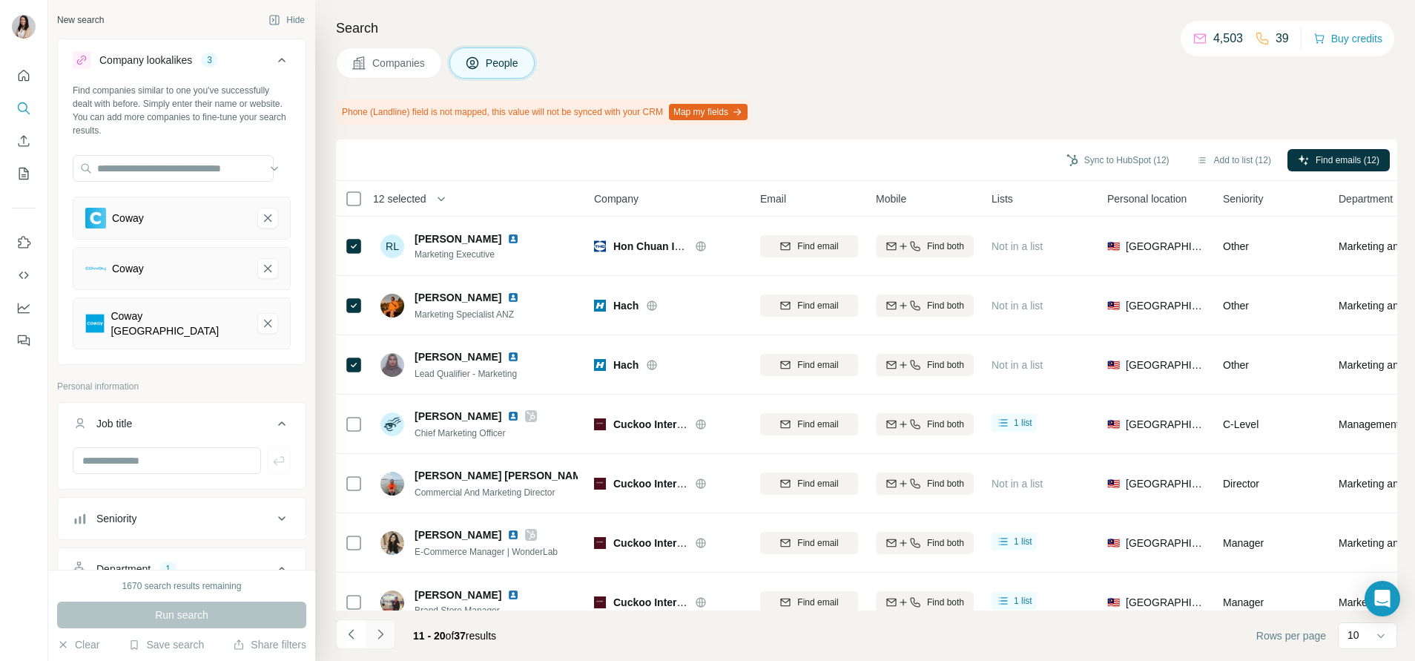
click at [381, 627] on icon "Navigate to next page" at bounding box center [380, 634] width 15 height 15
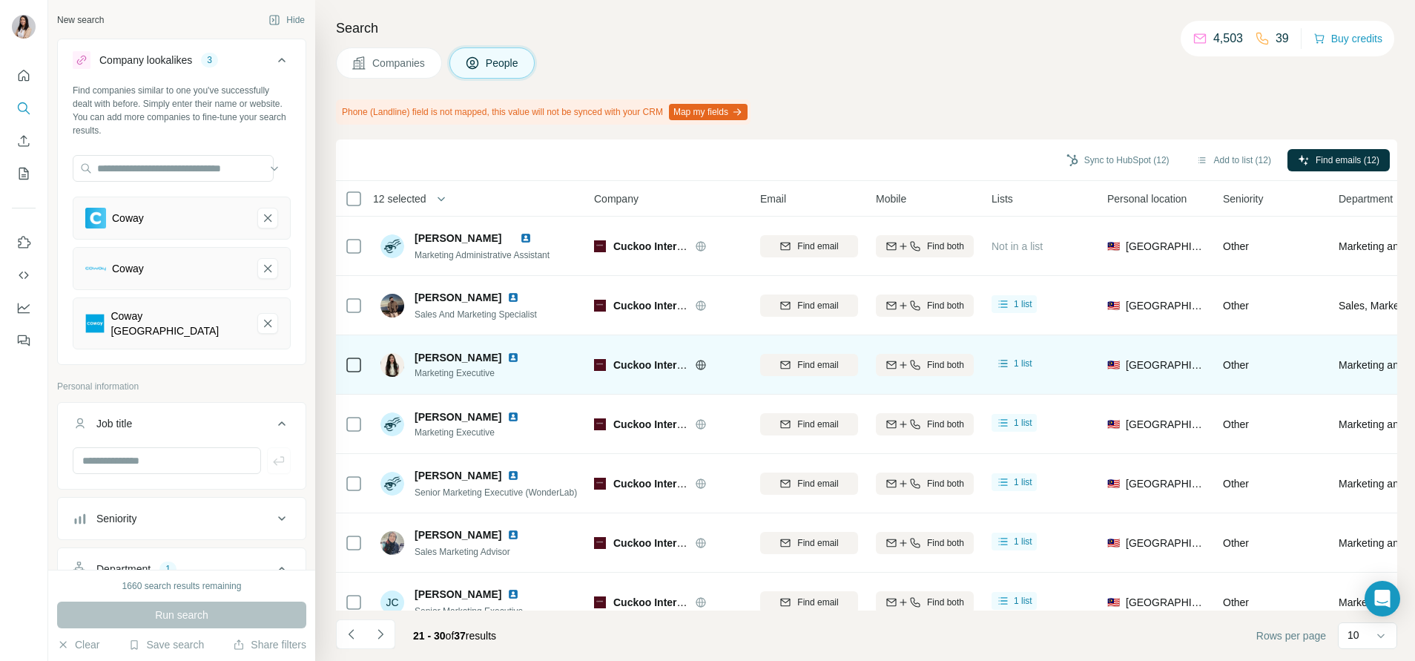
scroll to position [211, 0]
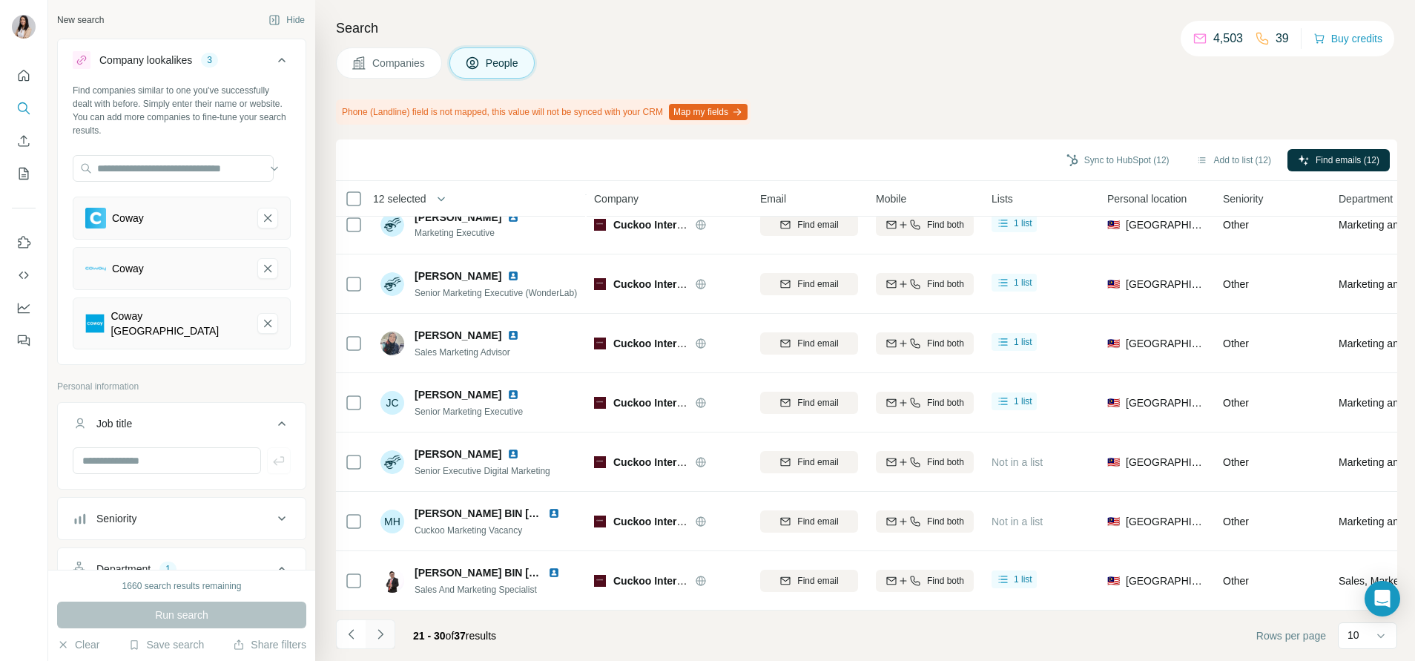
click at [378, 633] on icon "Navigate to next page" at bounding box center [380, 634] width 15 height 15
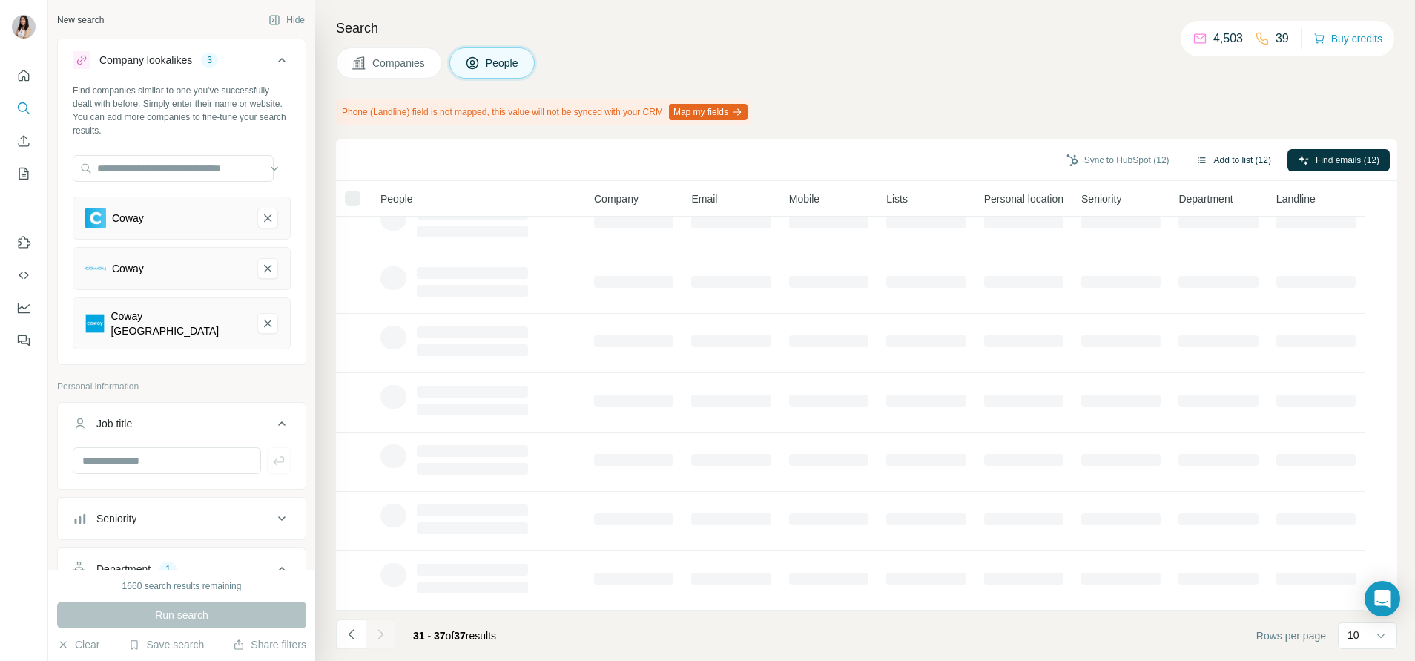
click at [1249, 154] on button "Add to list (12)" at bounding box center [1234, 160] width 96 height 22
click at [1231, 161] on button "Add to list (12)" at bounding box center [1234, 160] width 96 height 22
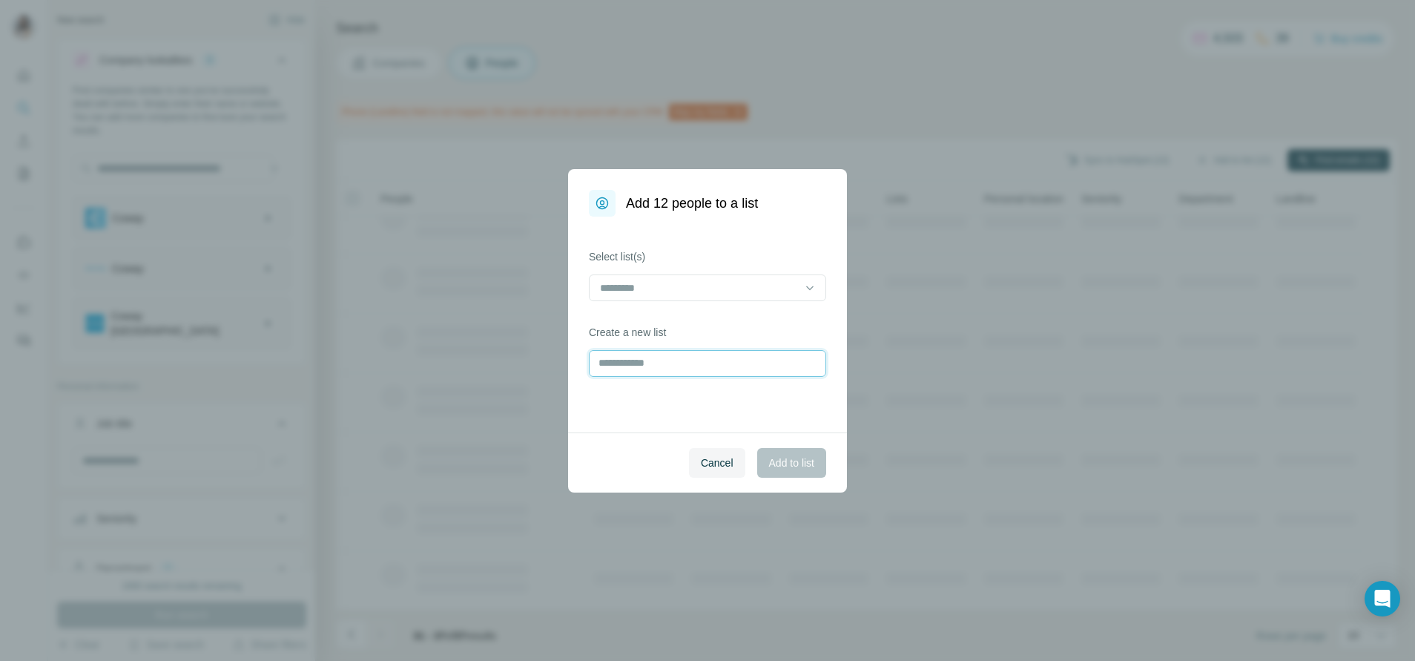
click at [715, 361] on input "text" at bounding box center [707, 363] width 237 height 27
click at [716, 358] on input "**********" at bounding box center [707, 363] width 237 height 27
type input "**********"
click at [798, 466] on span "Add to list" at bounding box center [791, 462] width 45 height 15
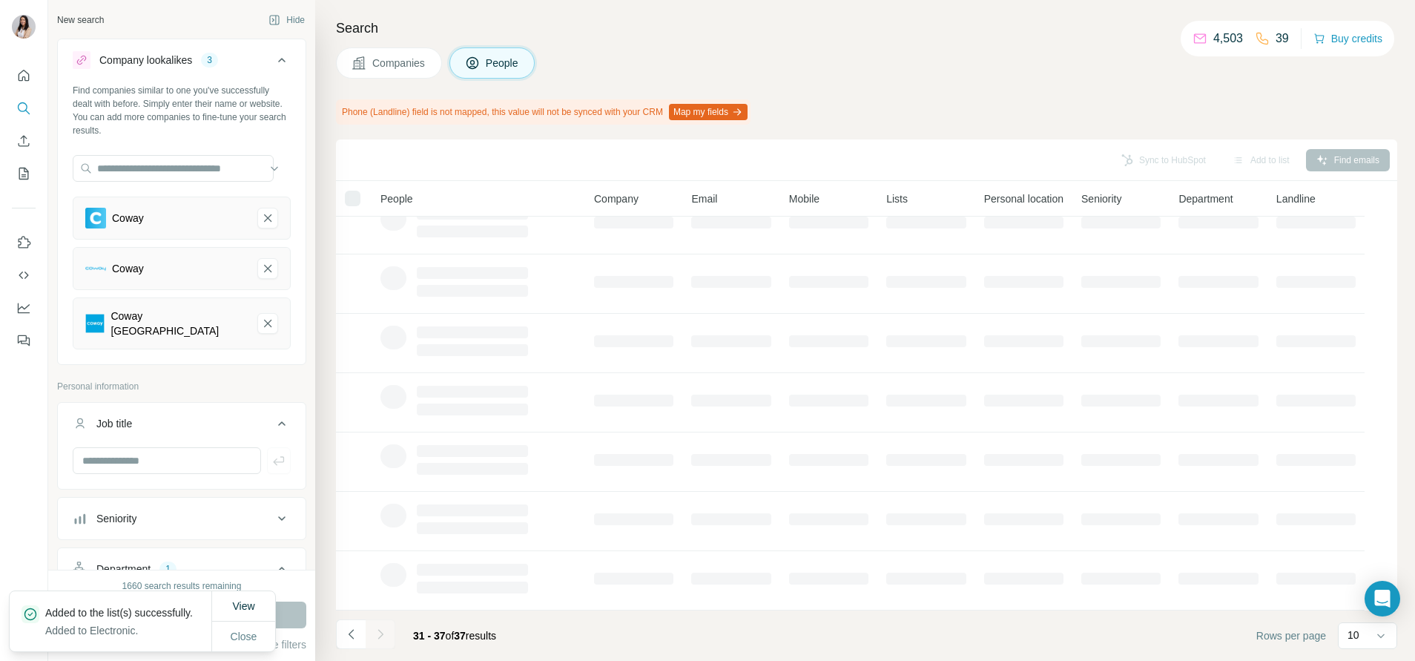
scroll to position [0, 0]
click at [776, 358] on td at bounding box center [730, 364] width 97 height 59
click at [261, 214] on icon "Coway-remove-button" at bounding box center [267, 218] width 13 height 15
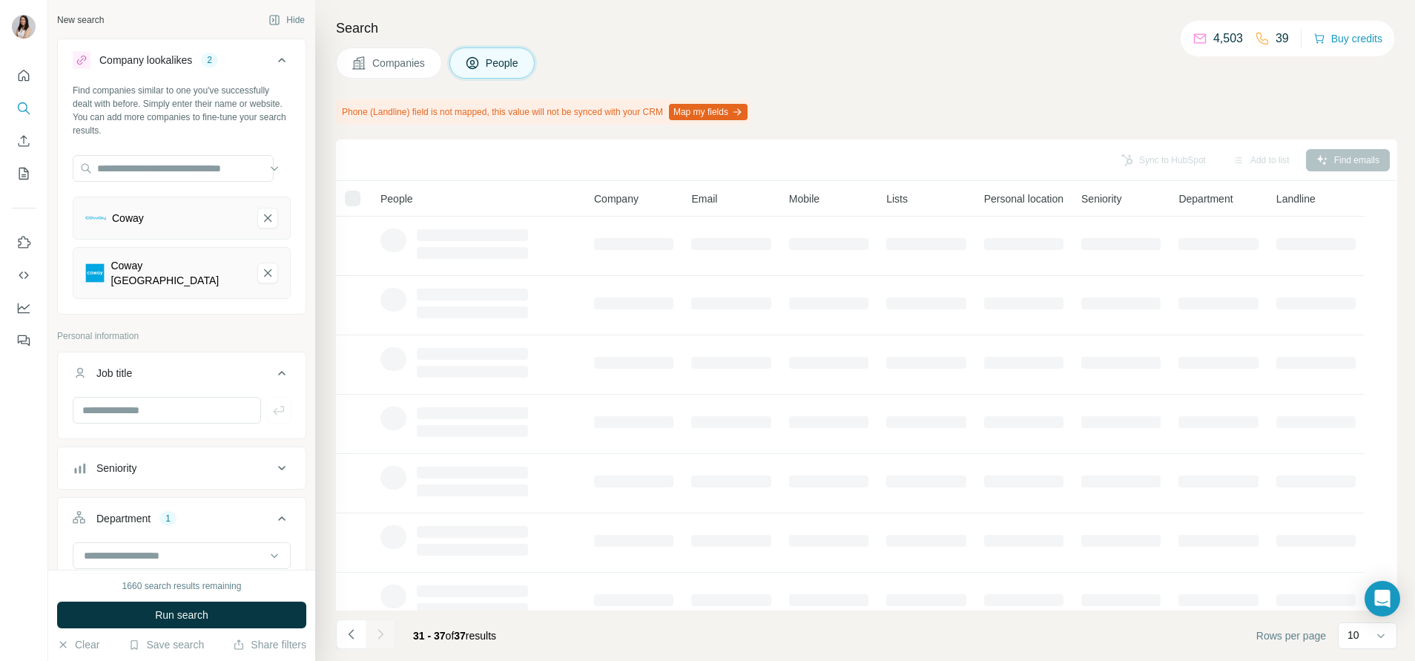
click at [261, 214] on icon "Coway-remove-button" at bounding box center [267, 218] width 13 height 15
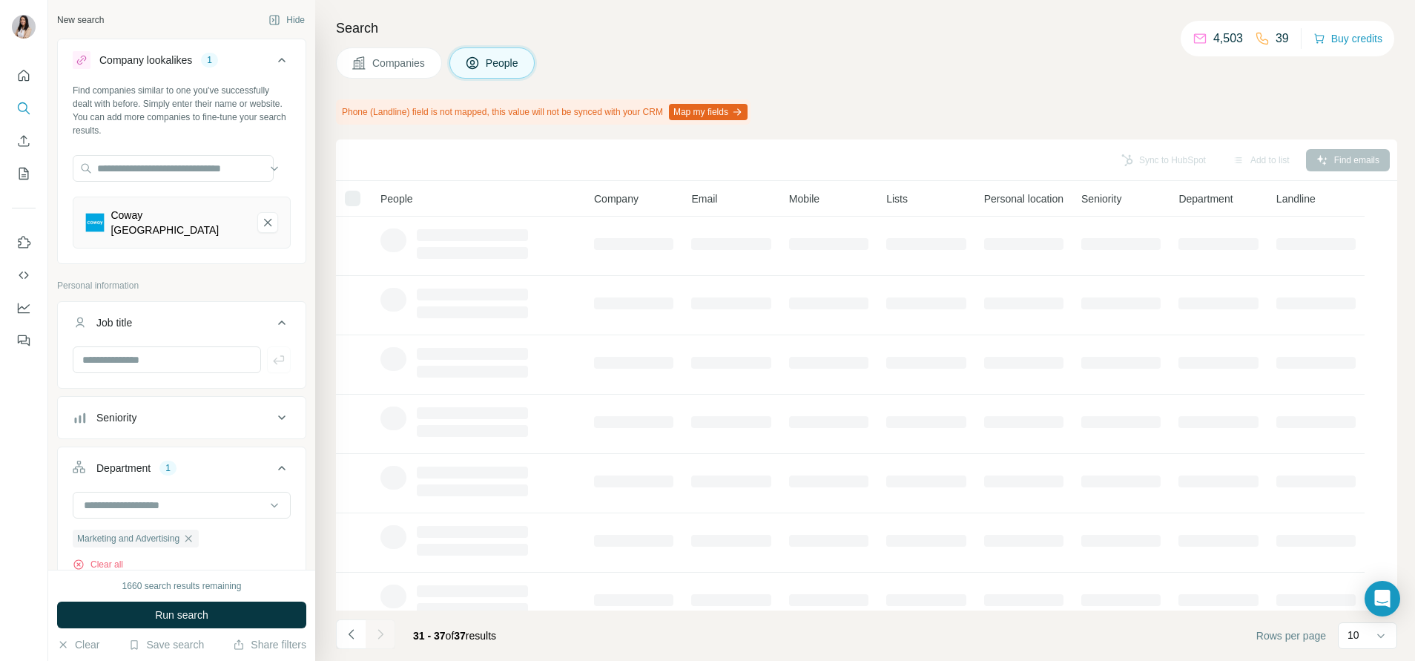
click at [261, 215] on icon "Coway Malaysia-remove-button" at bounding box center [267, 222] width 13 height 15
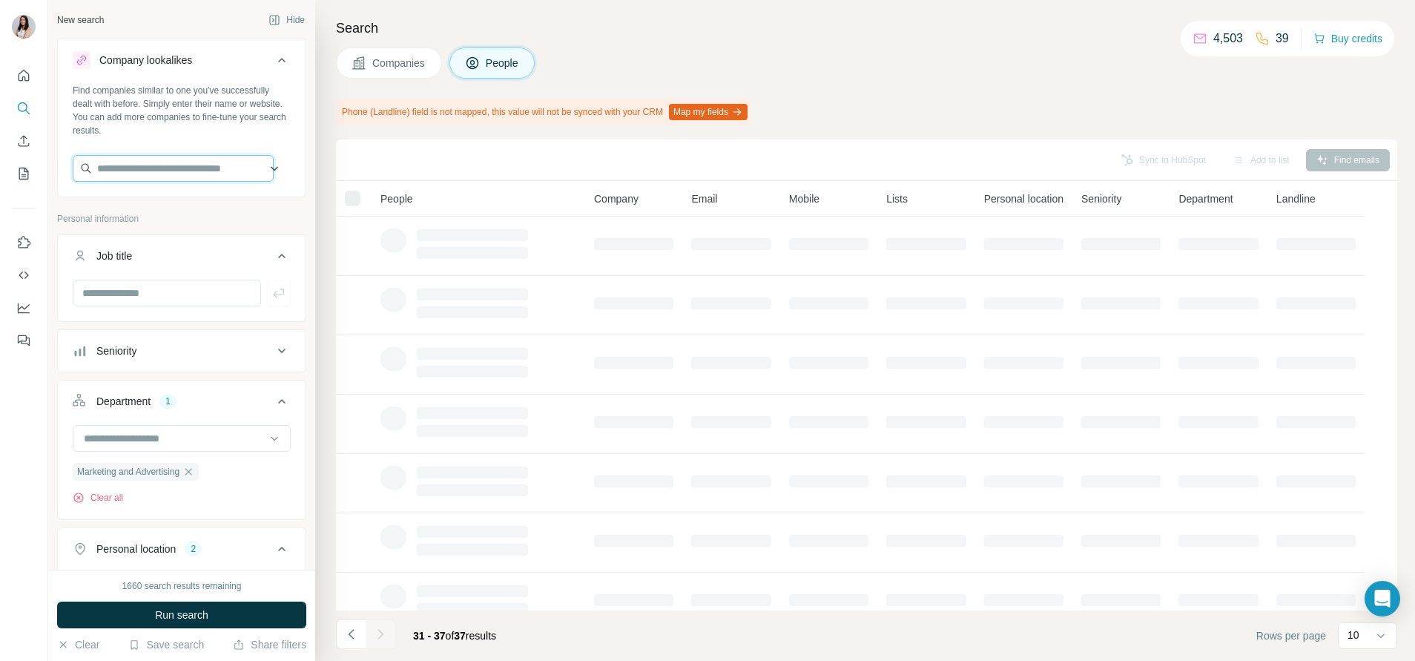
click at [204, 166] on input "text" at bounding box center [173, 168] width 201 height 27
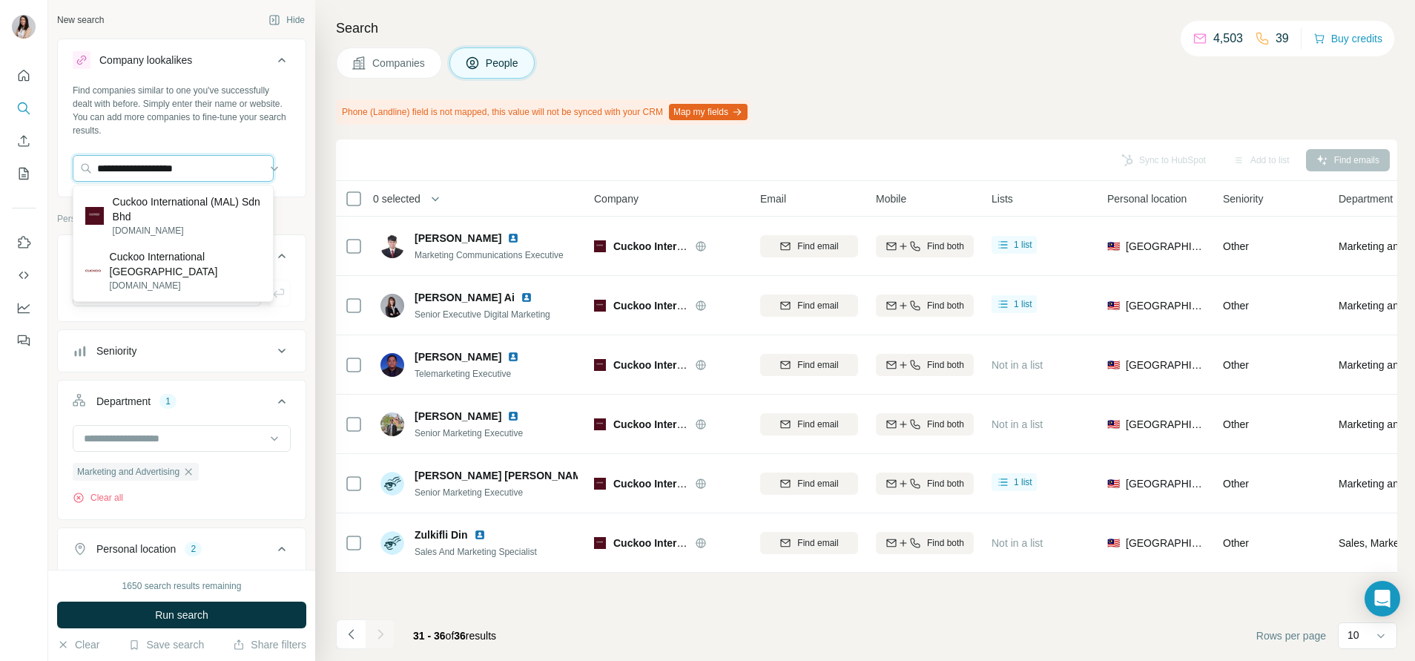
type input "**********"
click at [218, 216] on p "Cuckoo International (MAL) Sdn Bhd" at bounding box center [187, 209] width 148 height 30
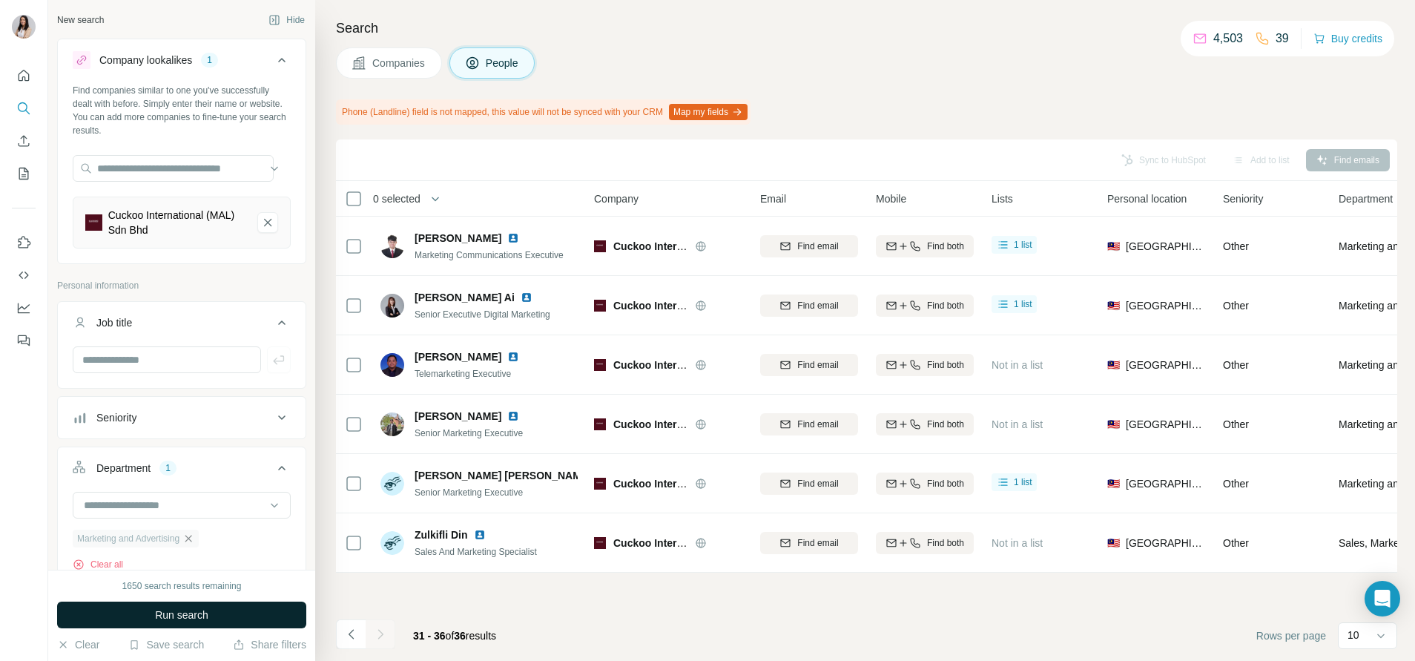
click at [200, 612] on span "Run search" at bounding box center [181, 615] width 53 height 15
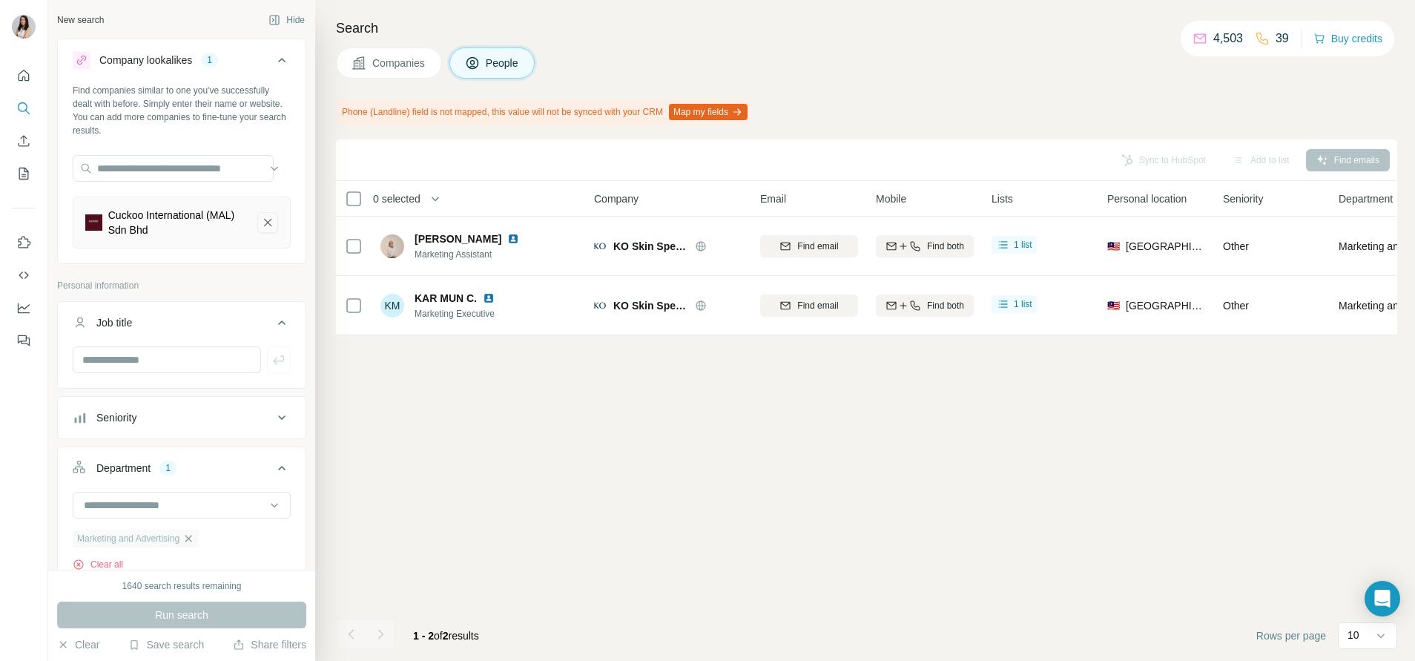
click at [261, 223] on icon "Cuckoo International (MAL) Sdn Bhd-remove-button" at bounding box center [267, 222] width 13 height 15
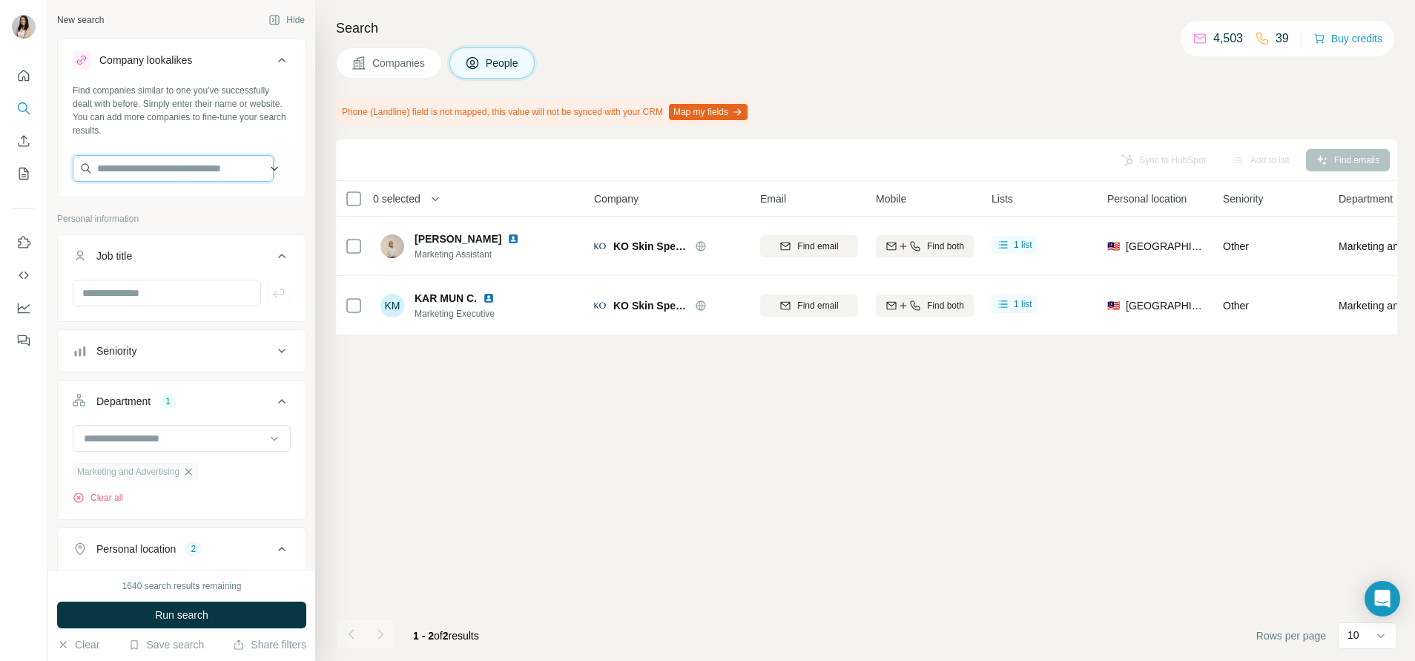
click at [205, 171] on input "text" at bounding box center [173, 168] width 201 height 27
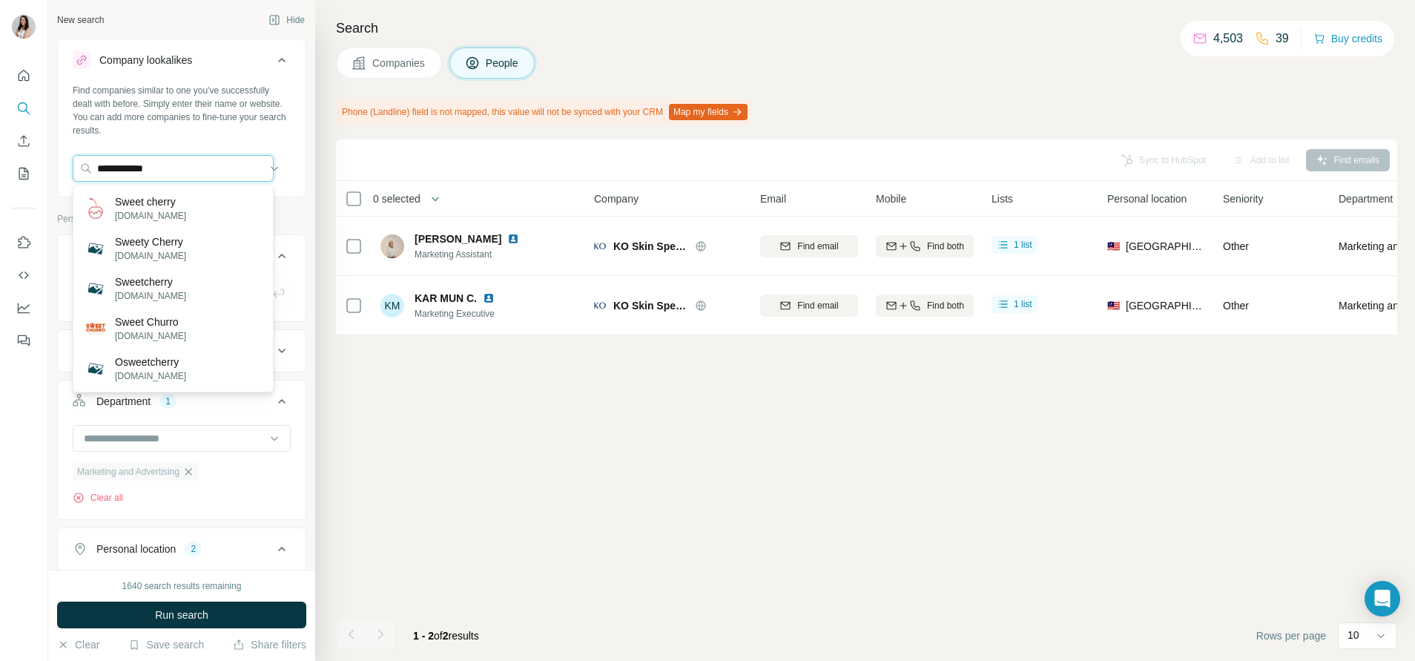
type input "**********"
click at [184, 168] on input "**********" at bounding box center [173, 168] width 201 height 27
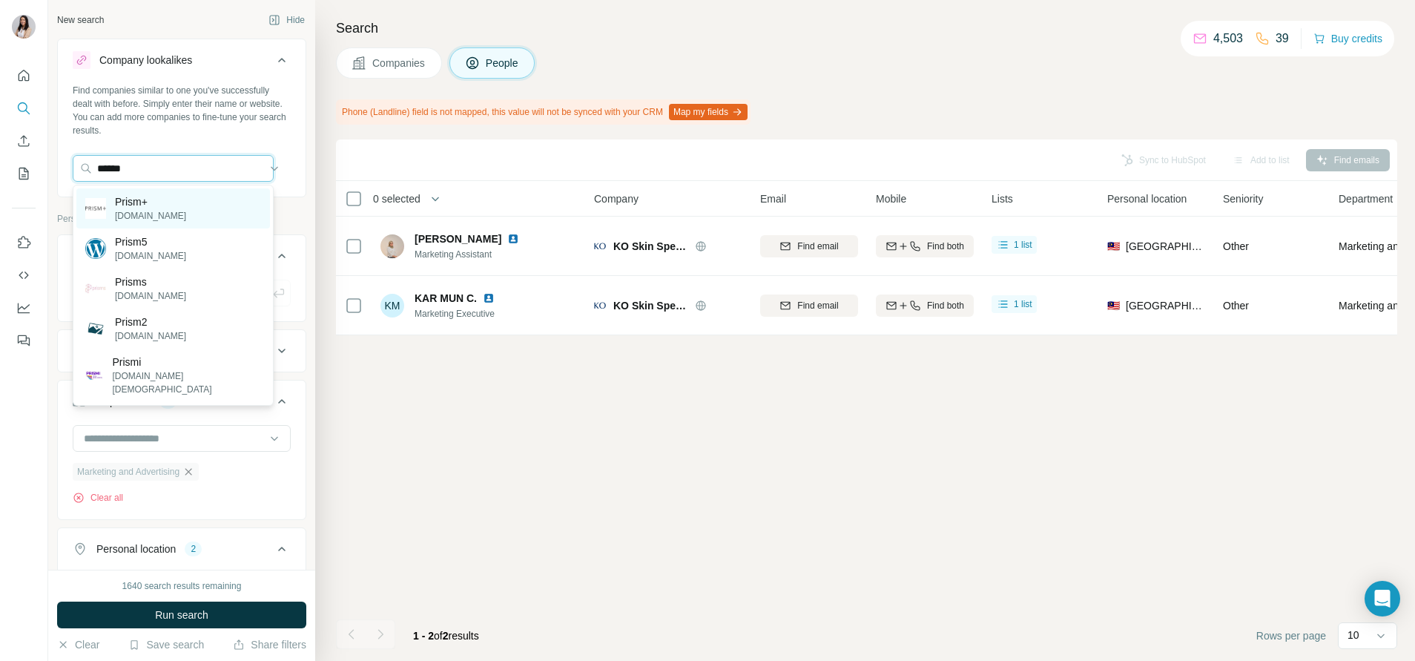
type input "******"
click at [185, 217] on div "Prism+ prismplus.sg" at bounding box center [173, 208] width 194 height 40
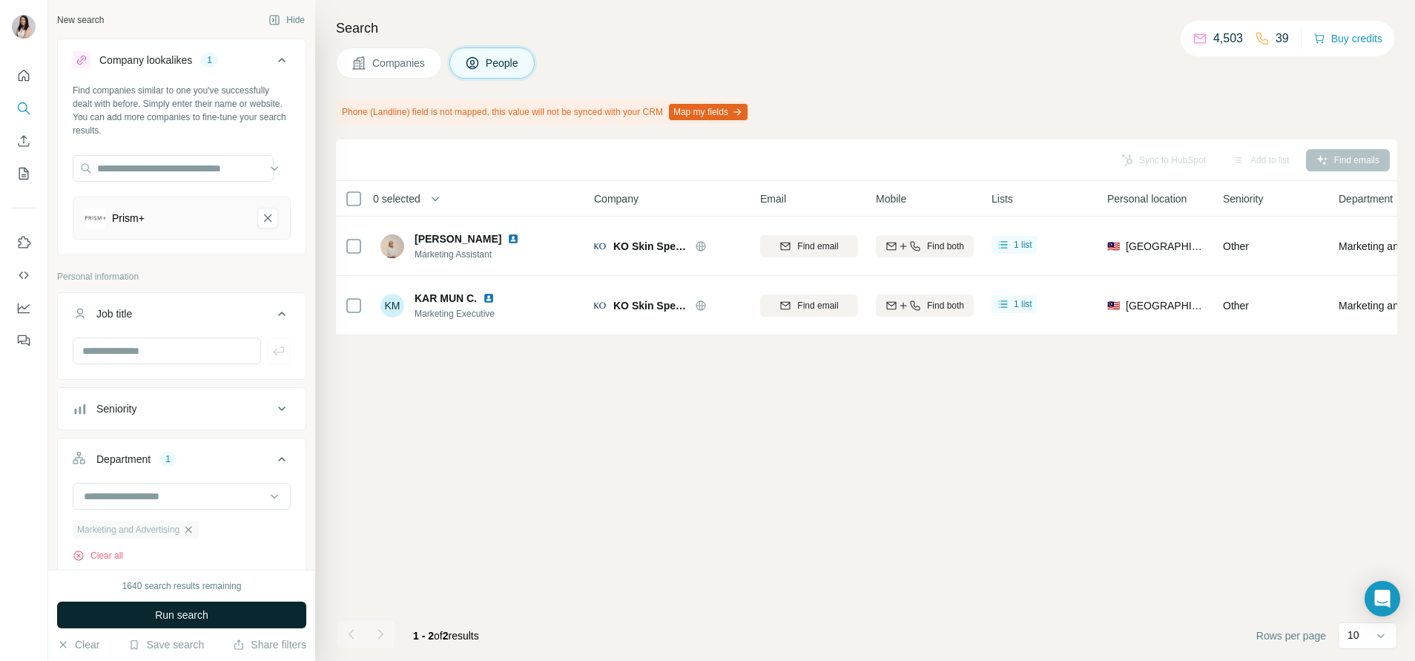
click at [200, 624] on button "Run search" at bounding box center [181, 615] width 249 height 27
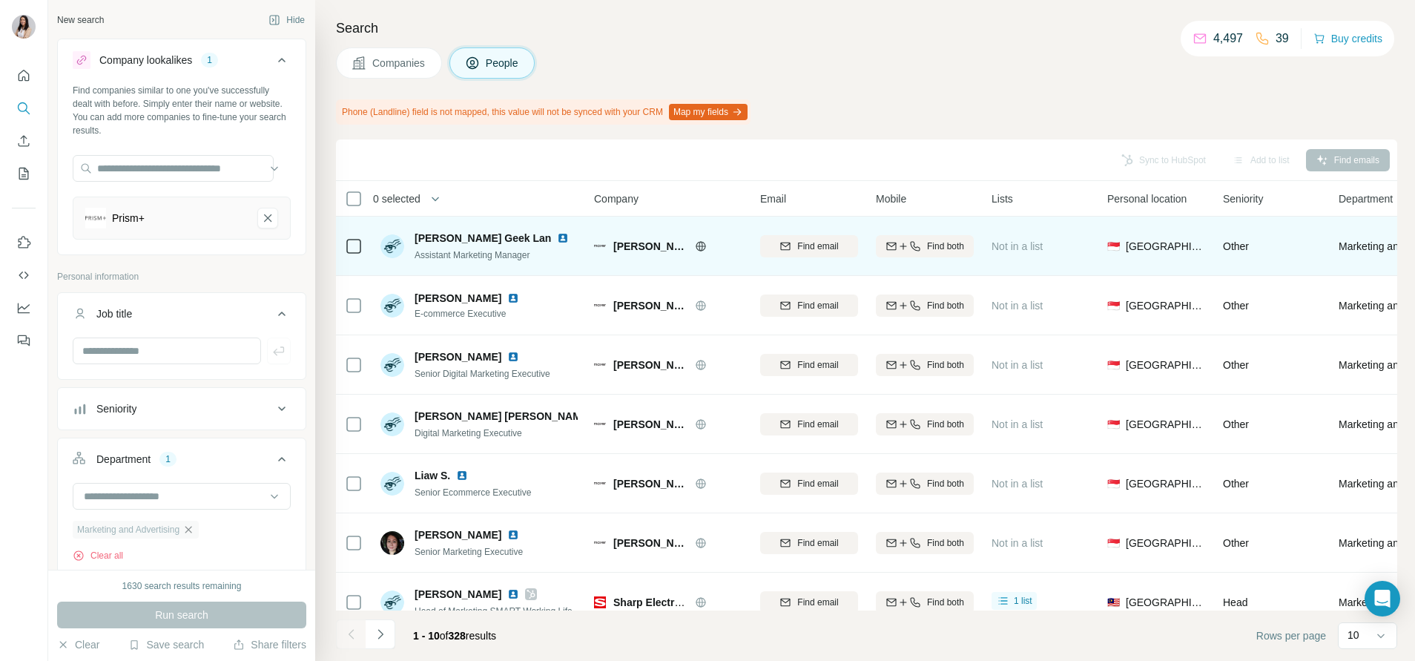
click at [701, 247] on icon at bounding box center [701, 246] width 12 height 12
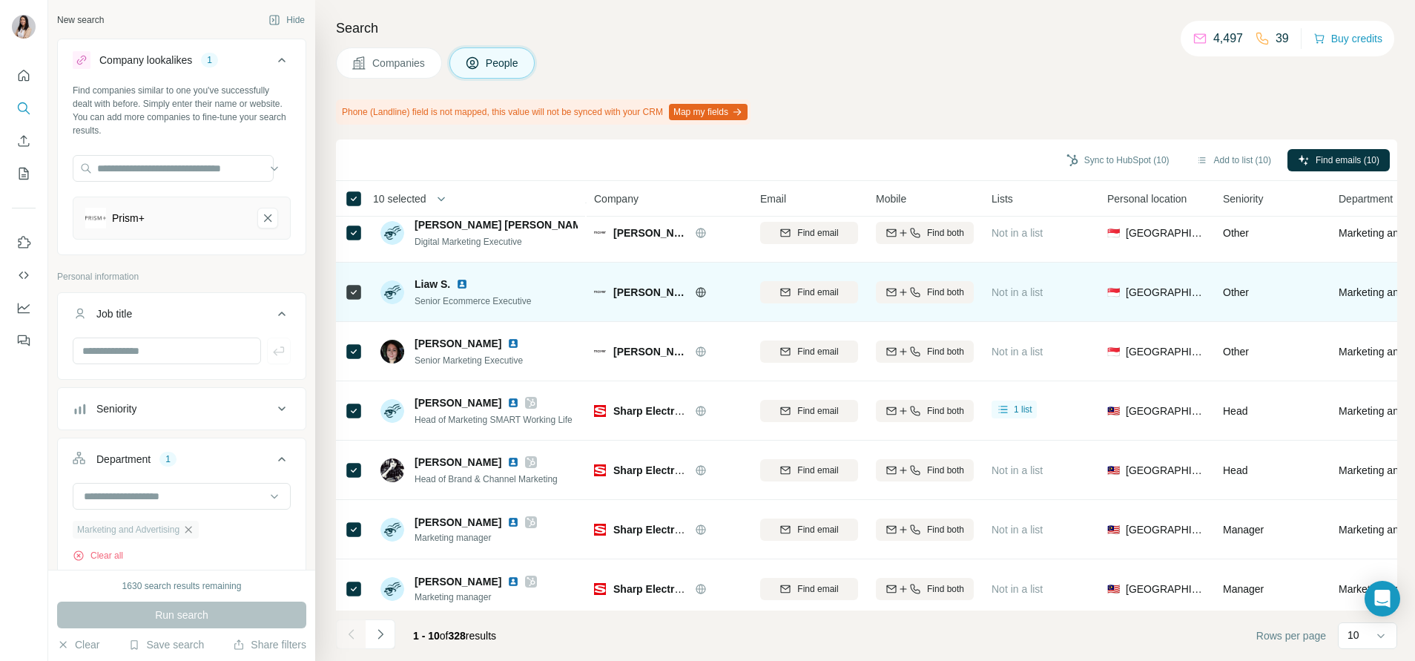
scroll to position [193, 0]
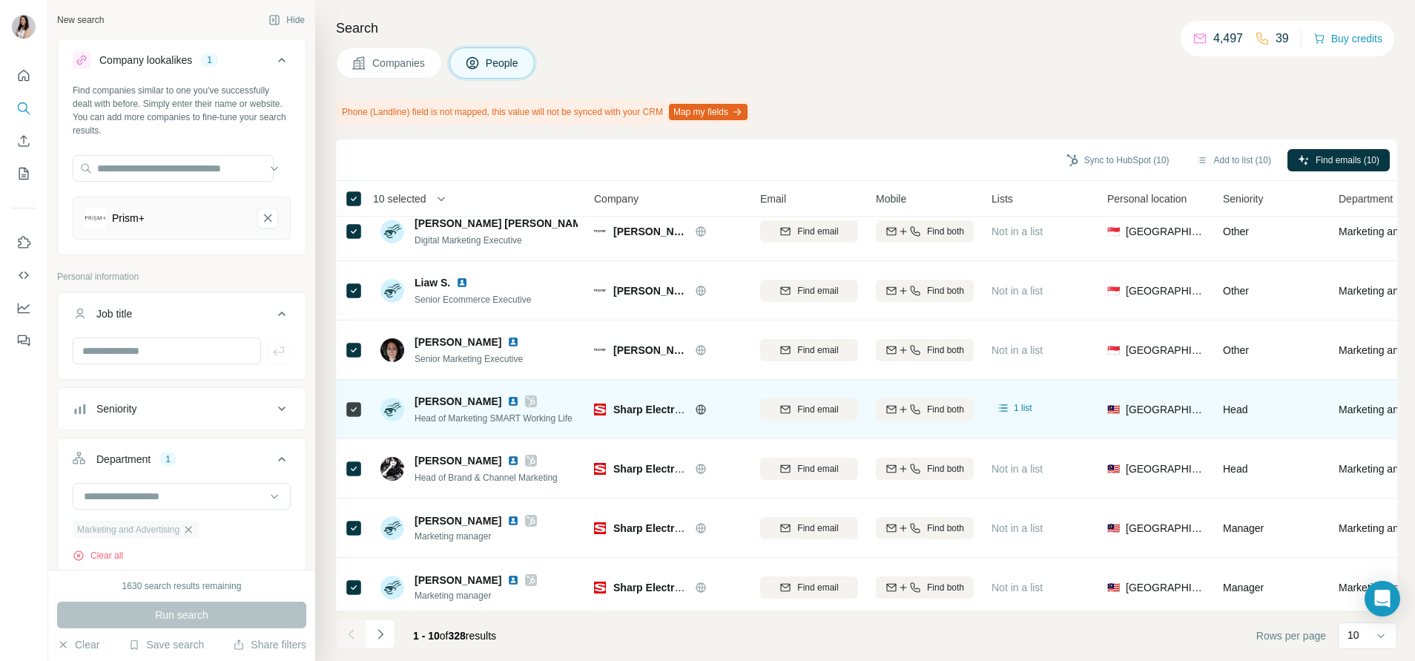
click at [362, 413] on icon at bounding box center [354, 410] width 18 height 18
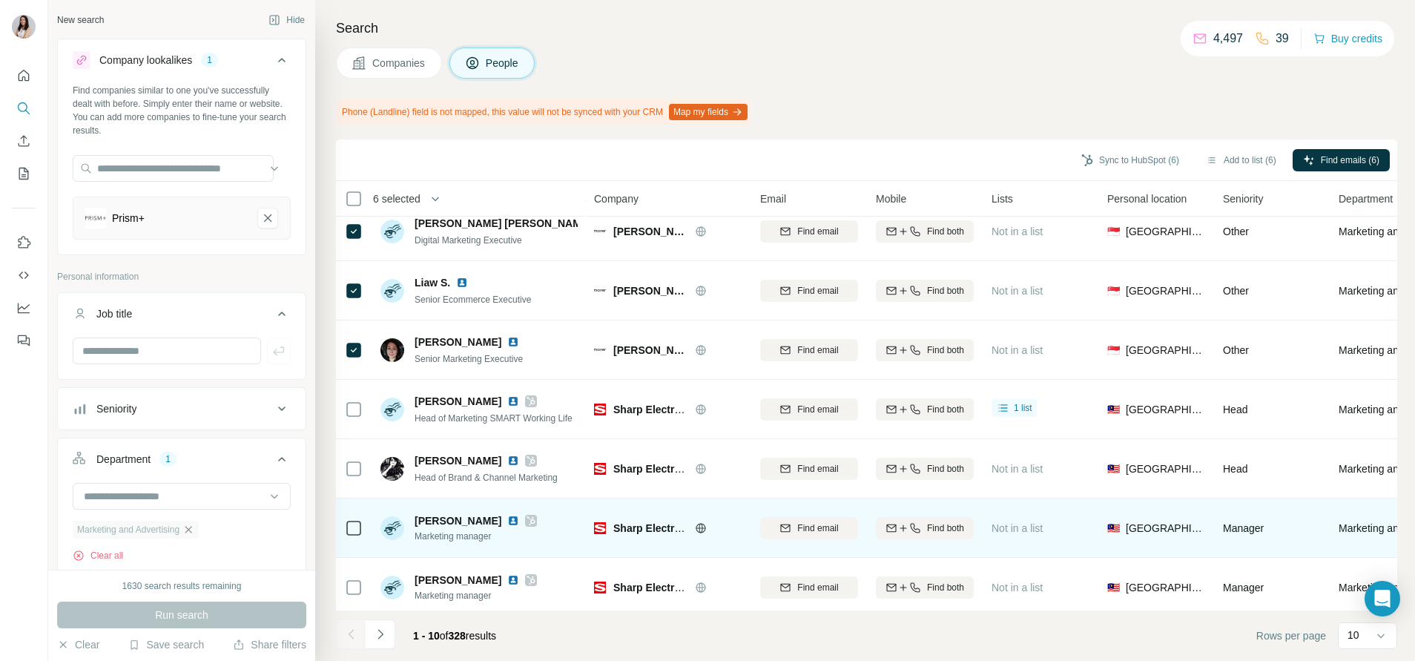
scroll to position [211, 0]
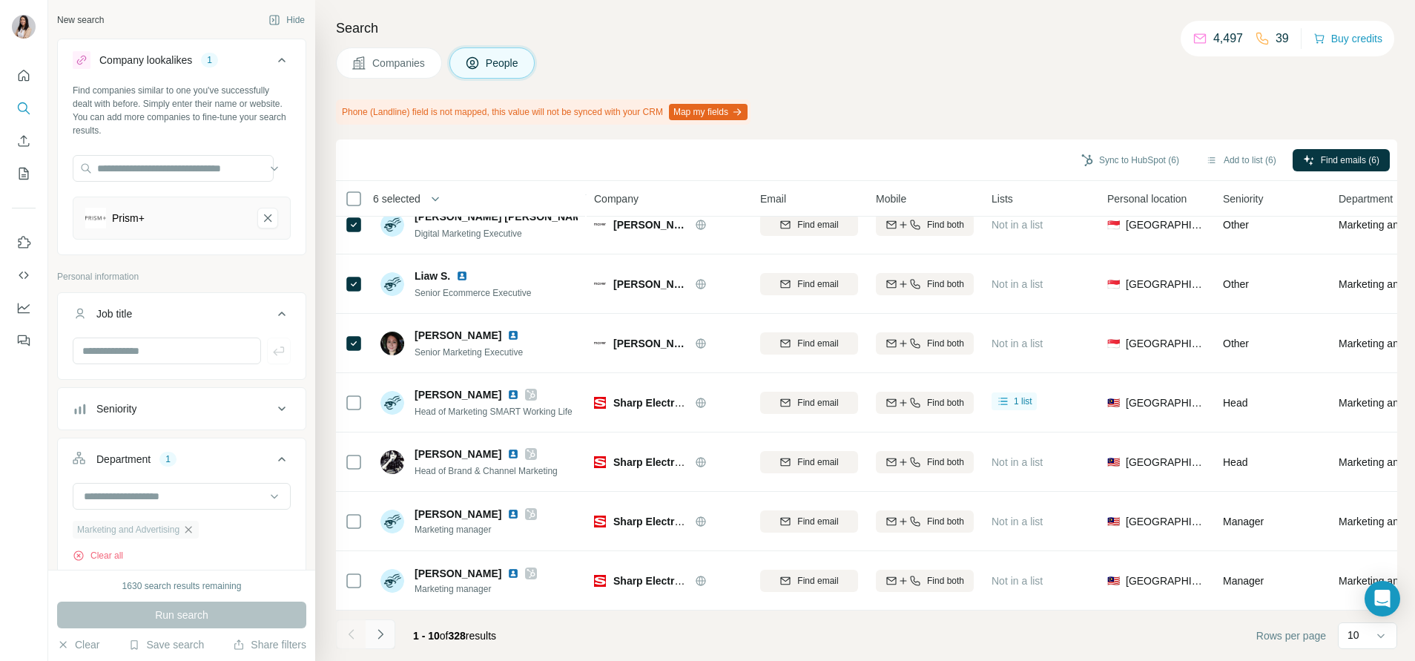
click at [384, 630] on icon "Navigate to next page" at bounding box center [380, 634] width 15 height 15
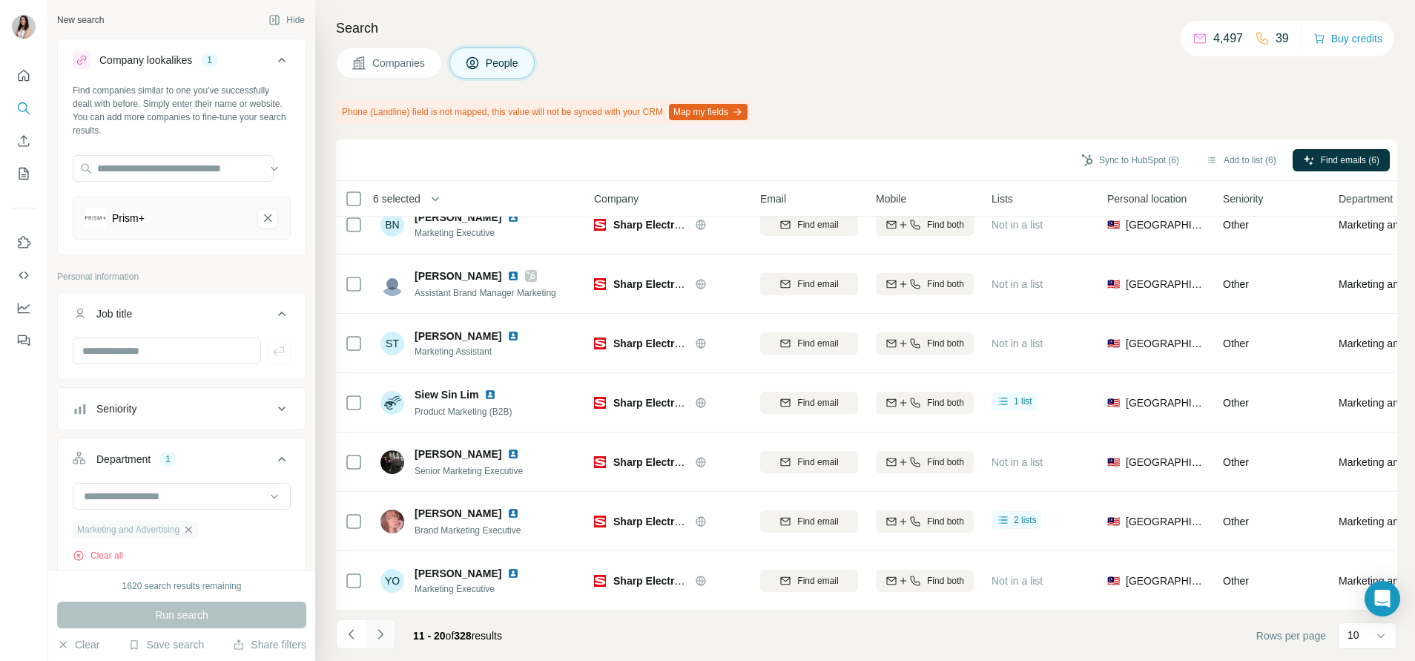
click at [389, 632] on button "Navigate to next page" at bounding box center [381, 634] width 30 height 30
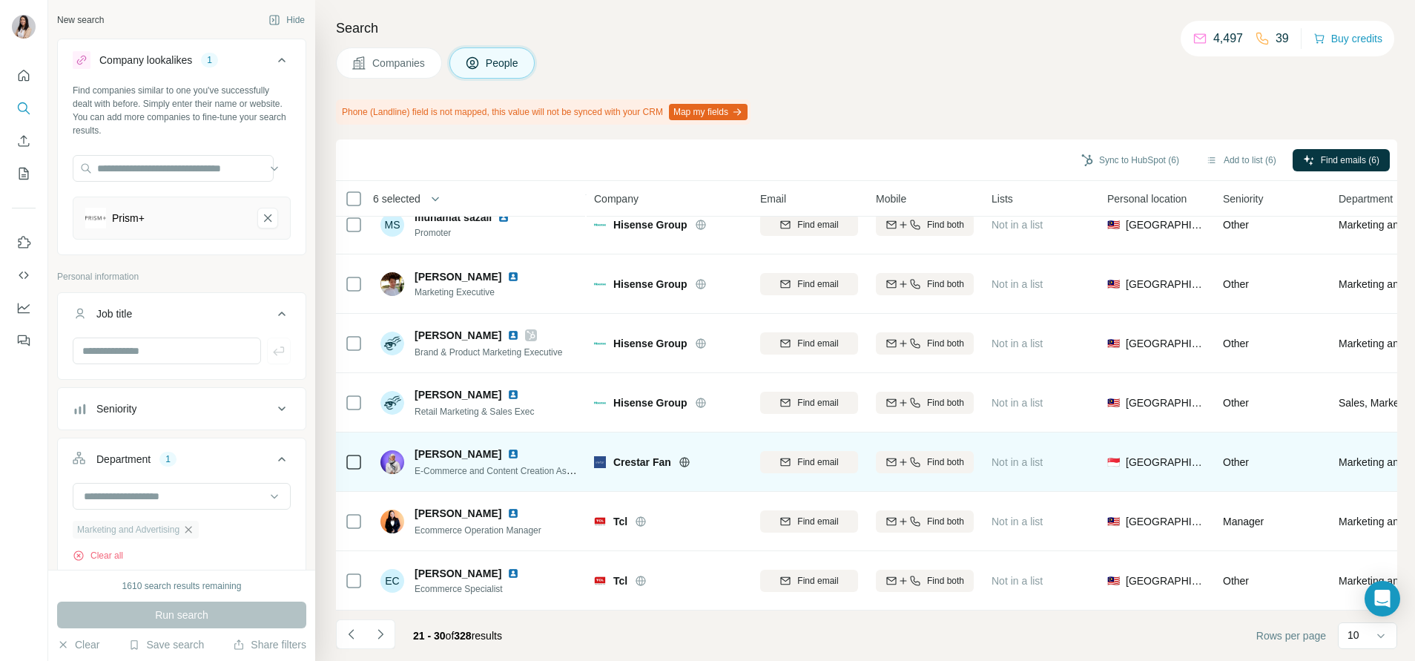
scroll to position [0, 0]
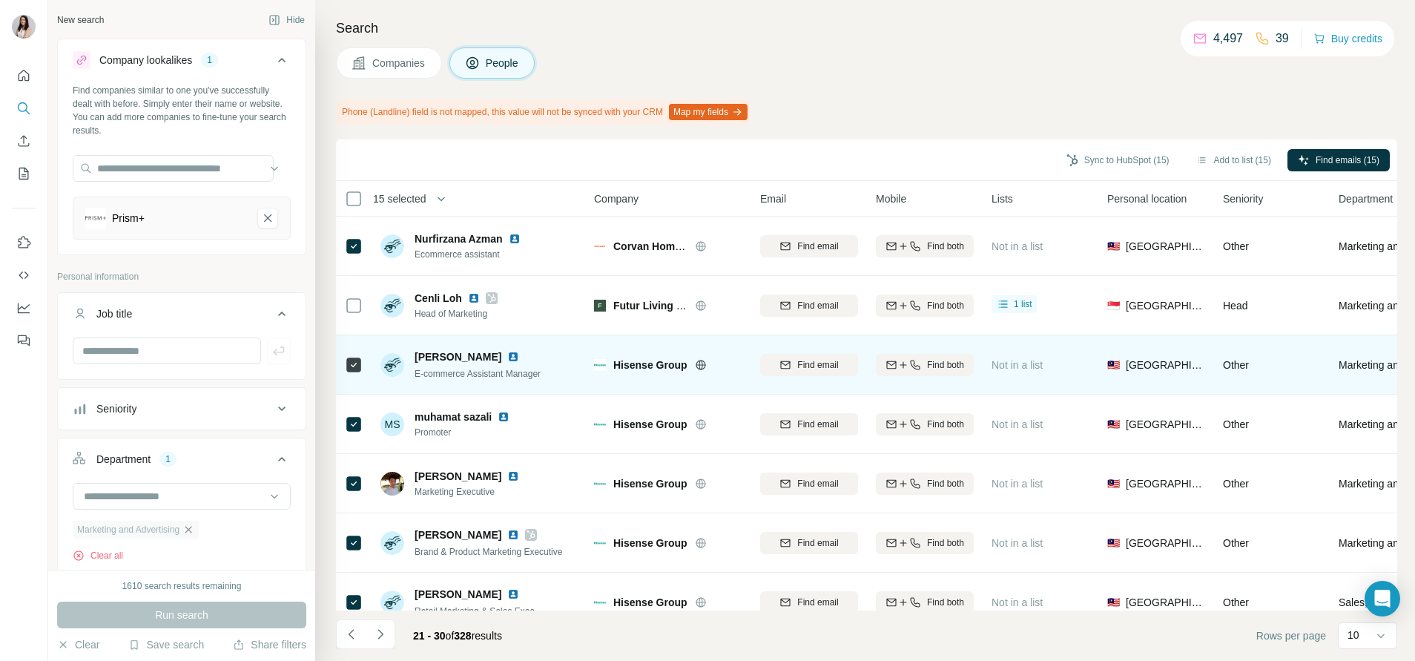
click at [700, 366] on icon at bounding box center [701, 365] width 4 height 10
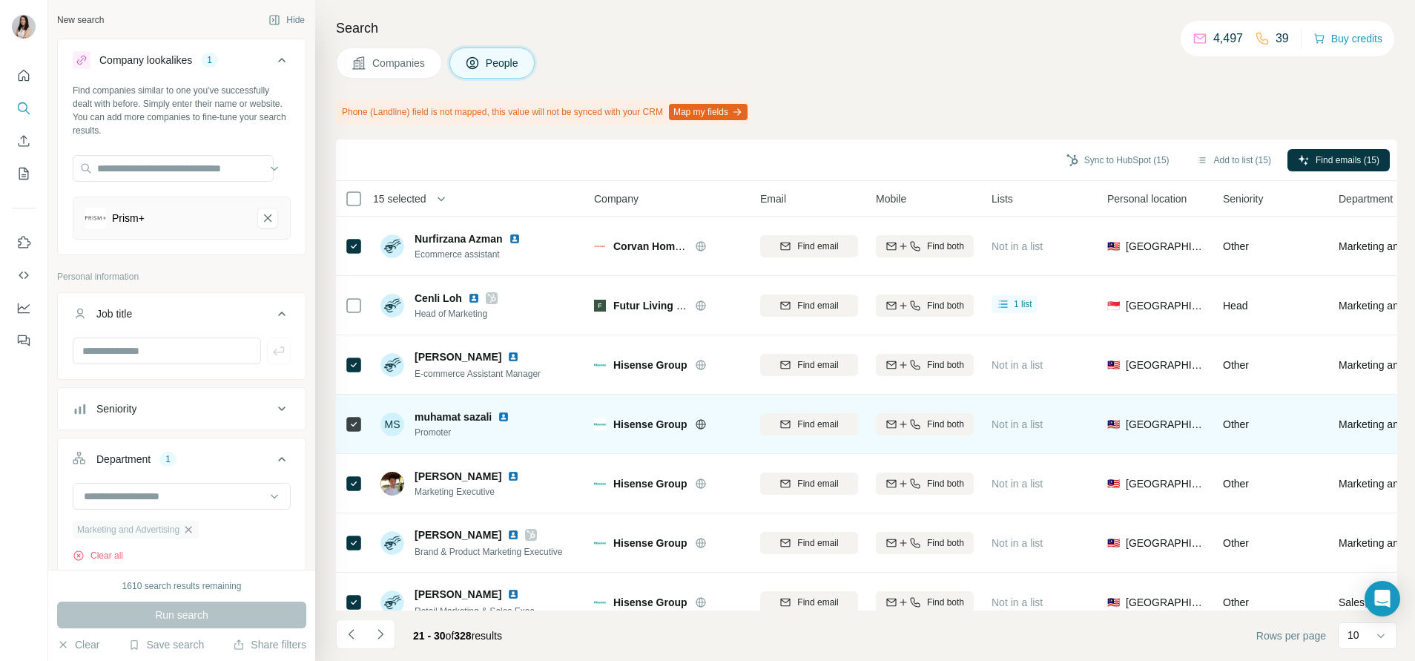
scroll to position [211, 0]
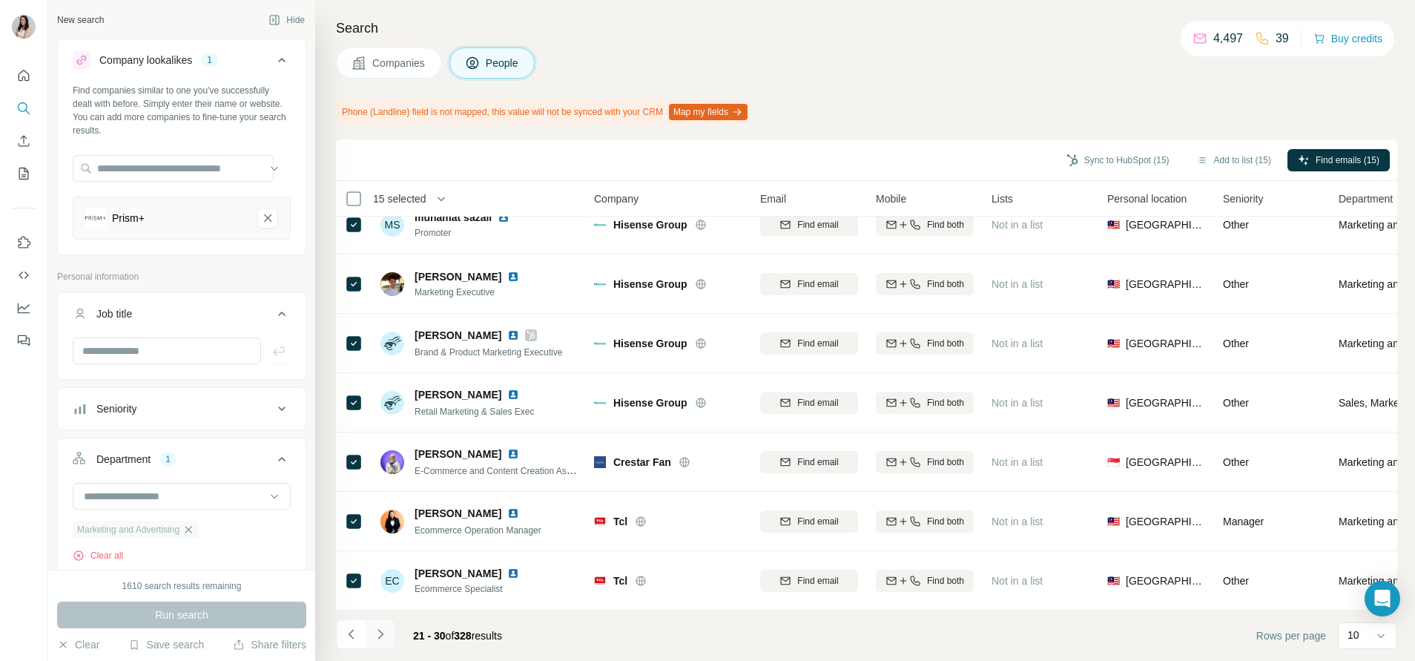
click at [383, 637] on icon "Navigate to next page" at bounding box center [380, 634] width 15 height 15
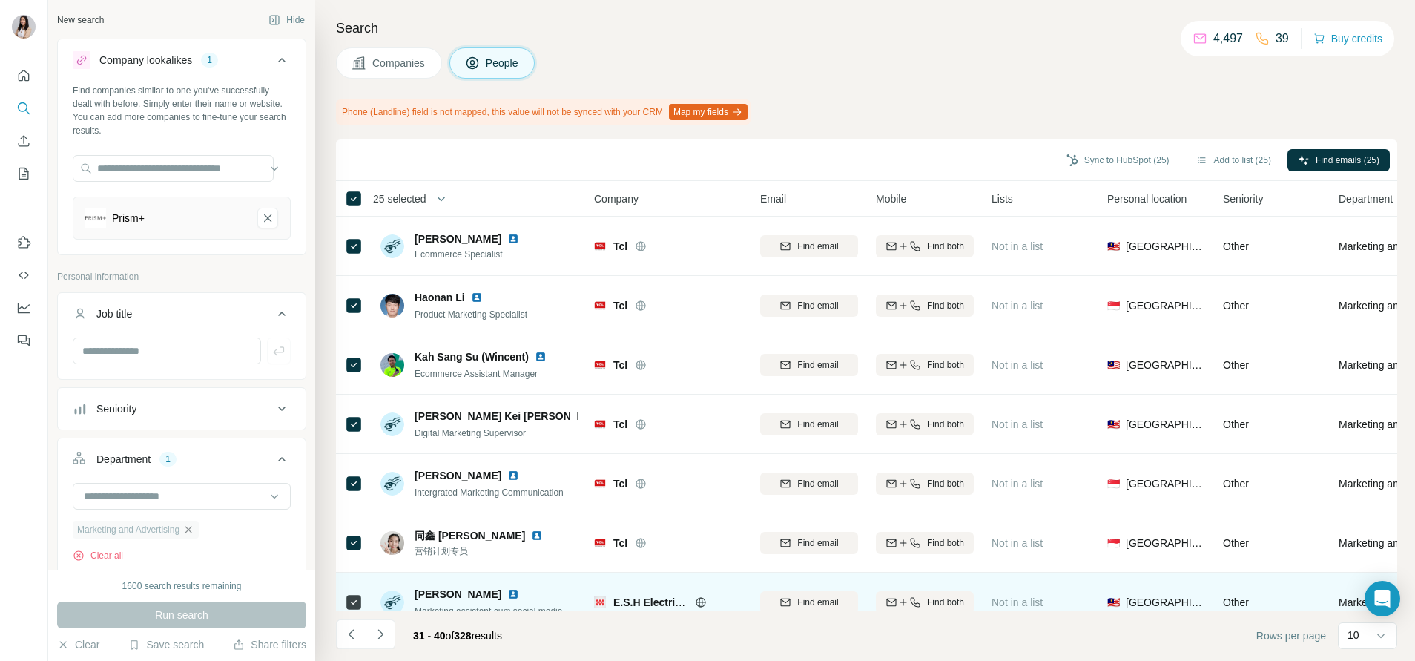
scroll to position [1, 0]
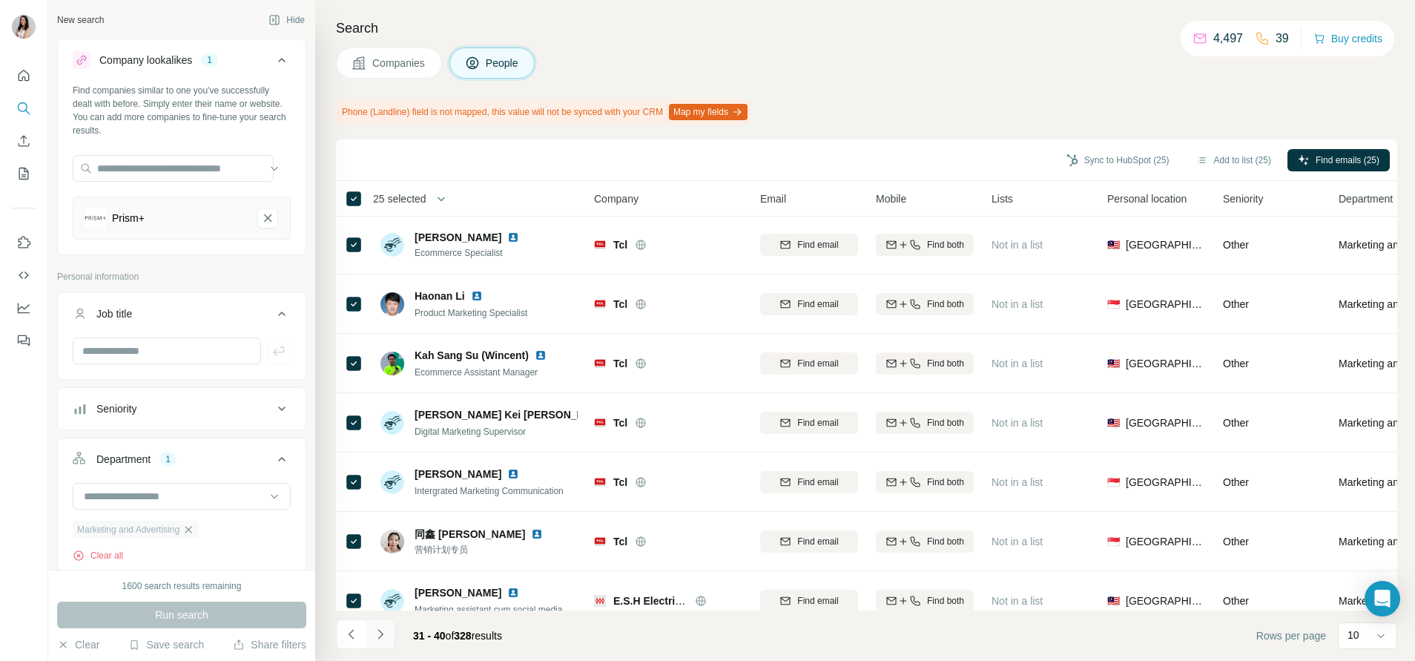
click at [384, 635] on icon "Navigate to next page" at bounding box center [380, 634] width 15 height 15
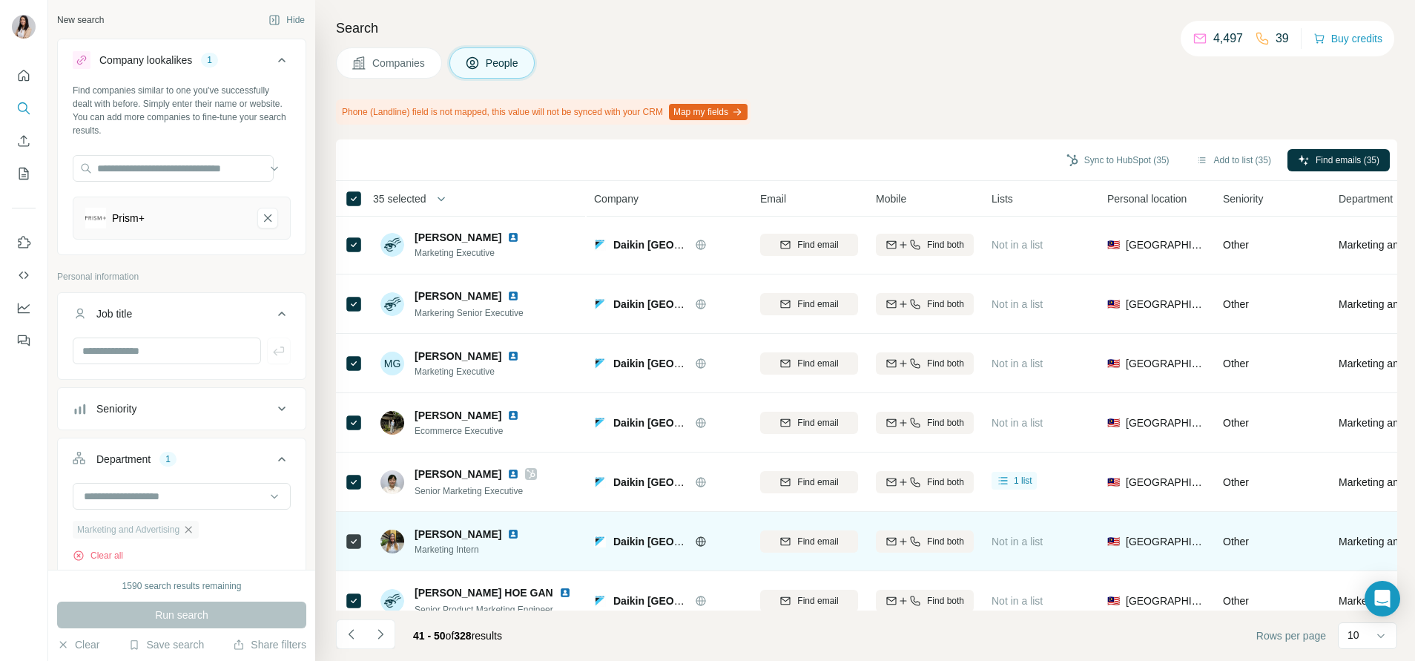
scroll to position [211, 0]
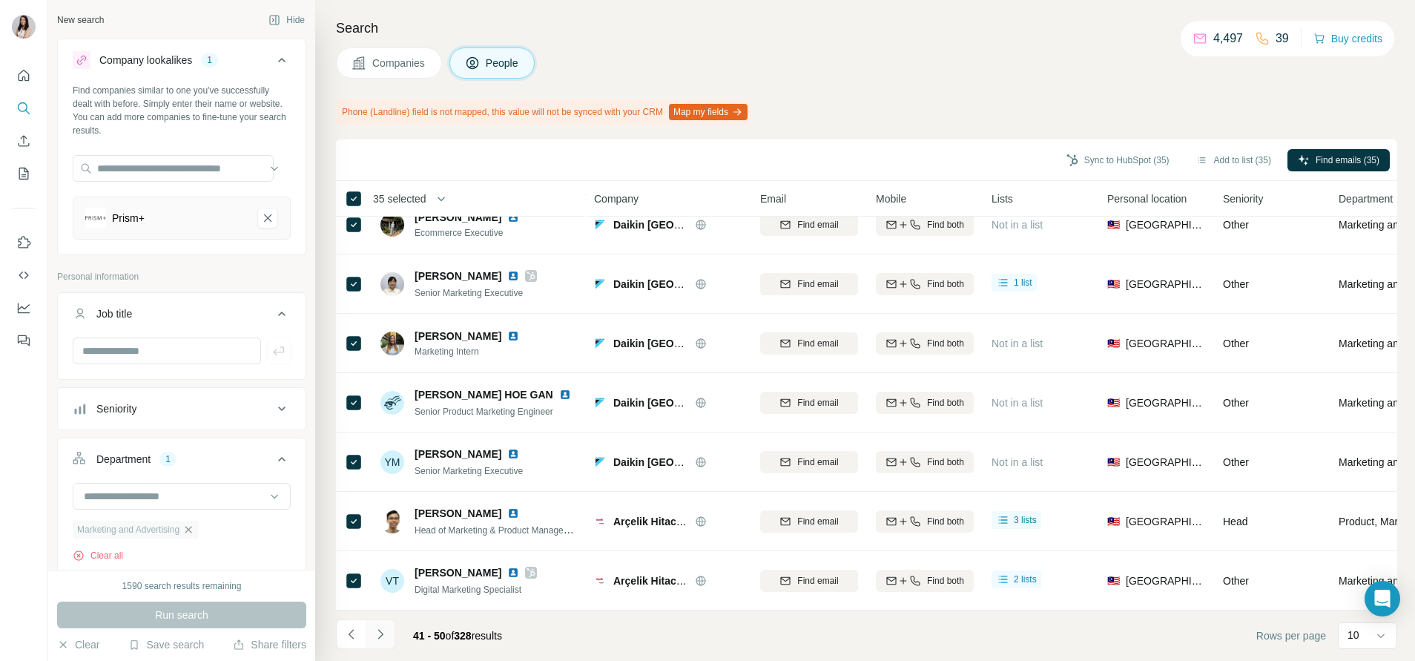
click at [384, 632] on icon "Navigate to next page" at bounding box center [380, 634] width 15 height 15
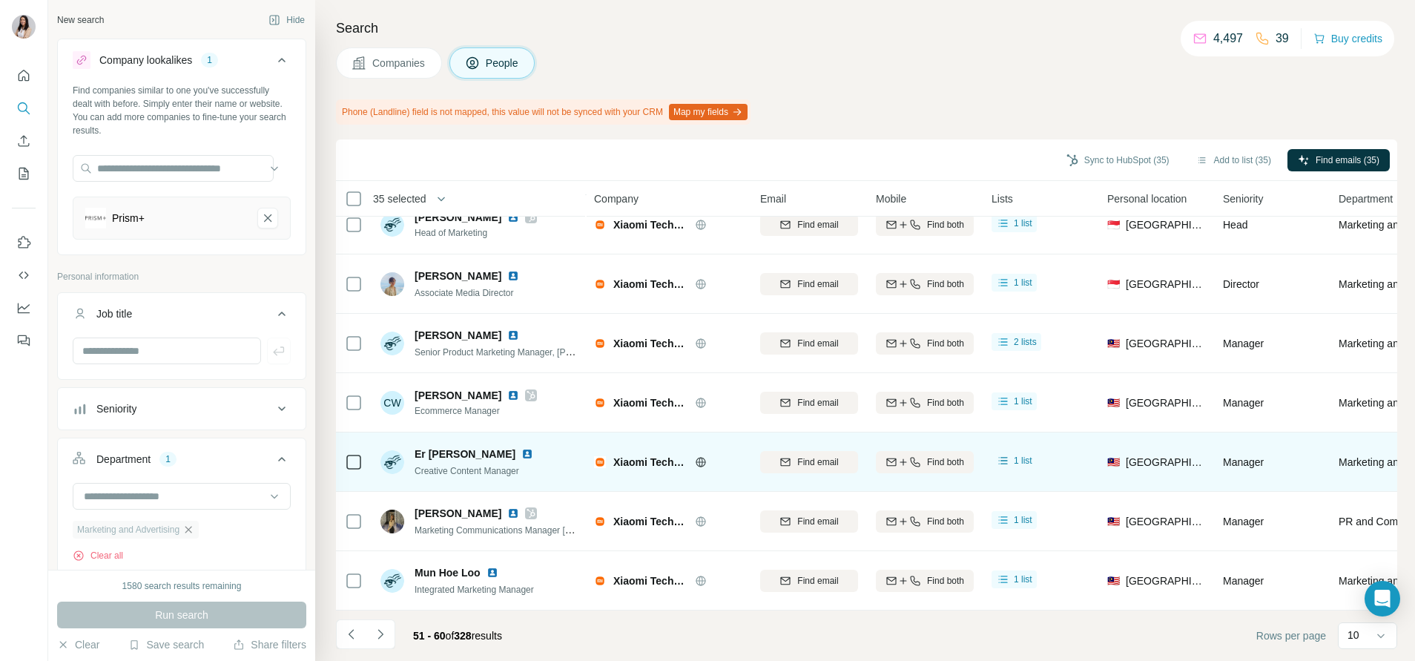
scroll to position [0, 0]
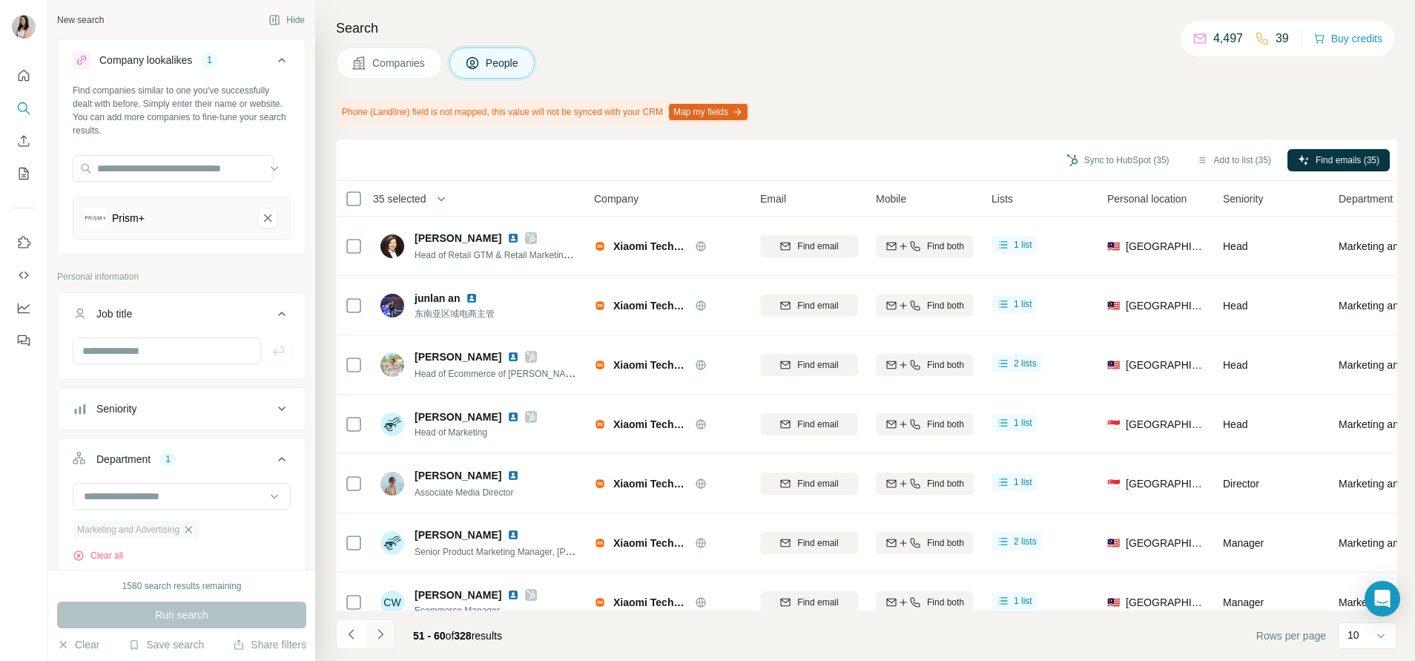
click at [386, 634] on icon "Navigate to next page" at bounding box center [380, 634] width 15 height 15
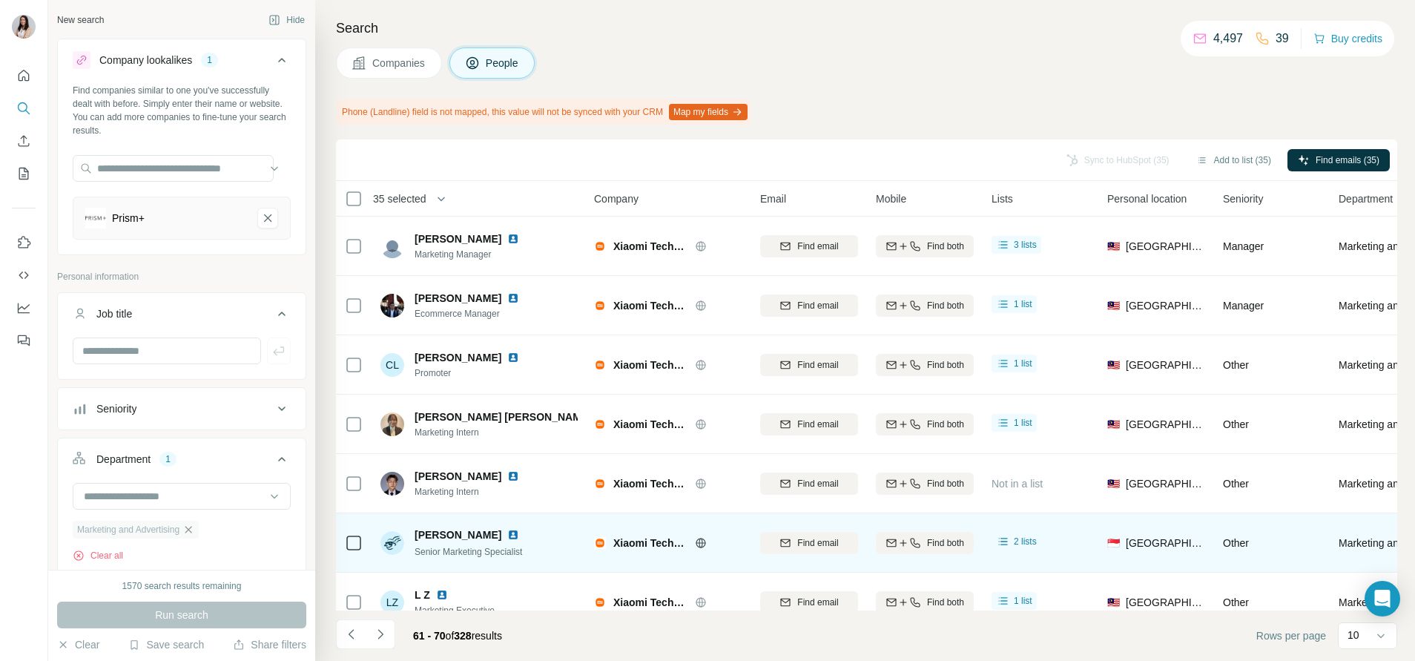
scroll to position [211, 0]
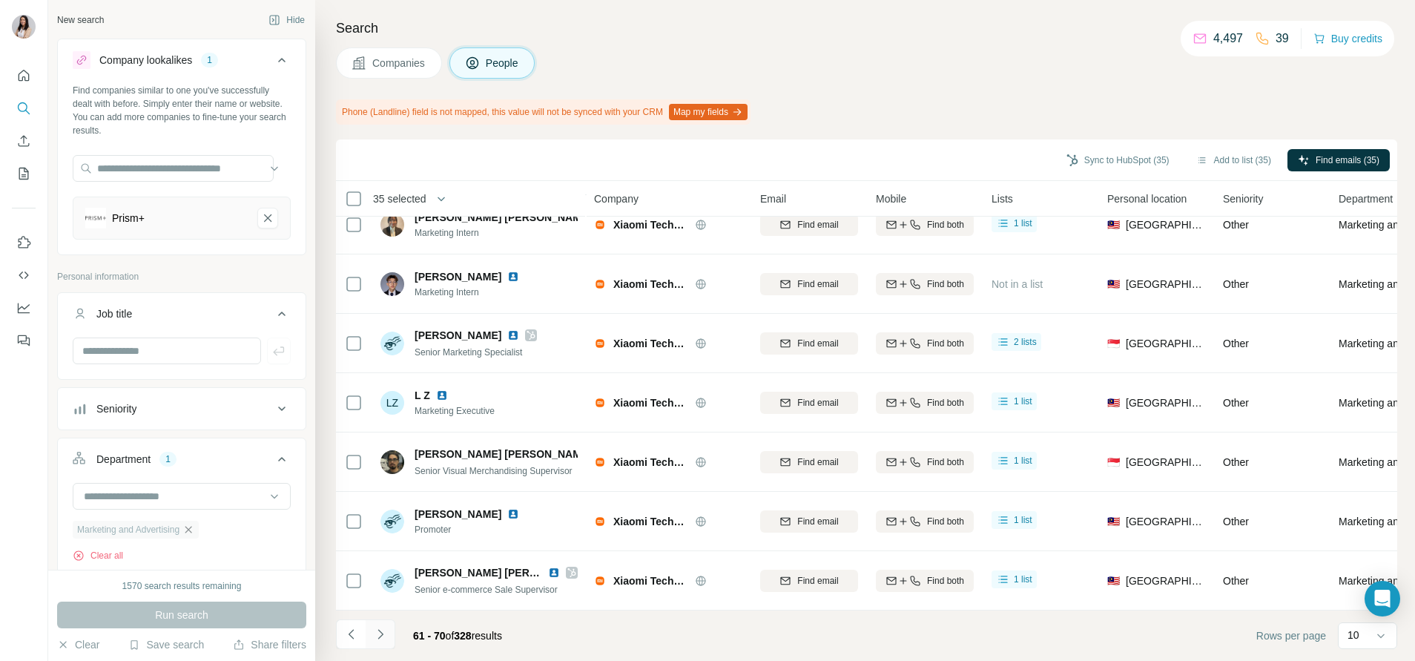
click at [389, 636] on button "Navigate to next page" at bounding box center [381, 634] width 30 height 30
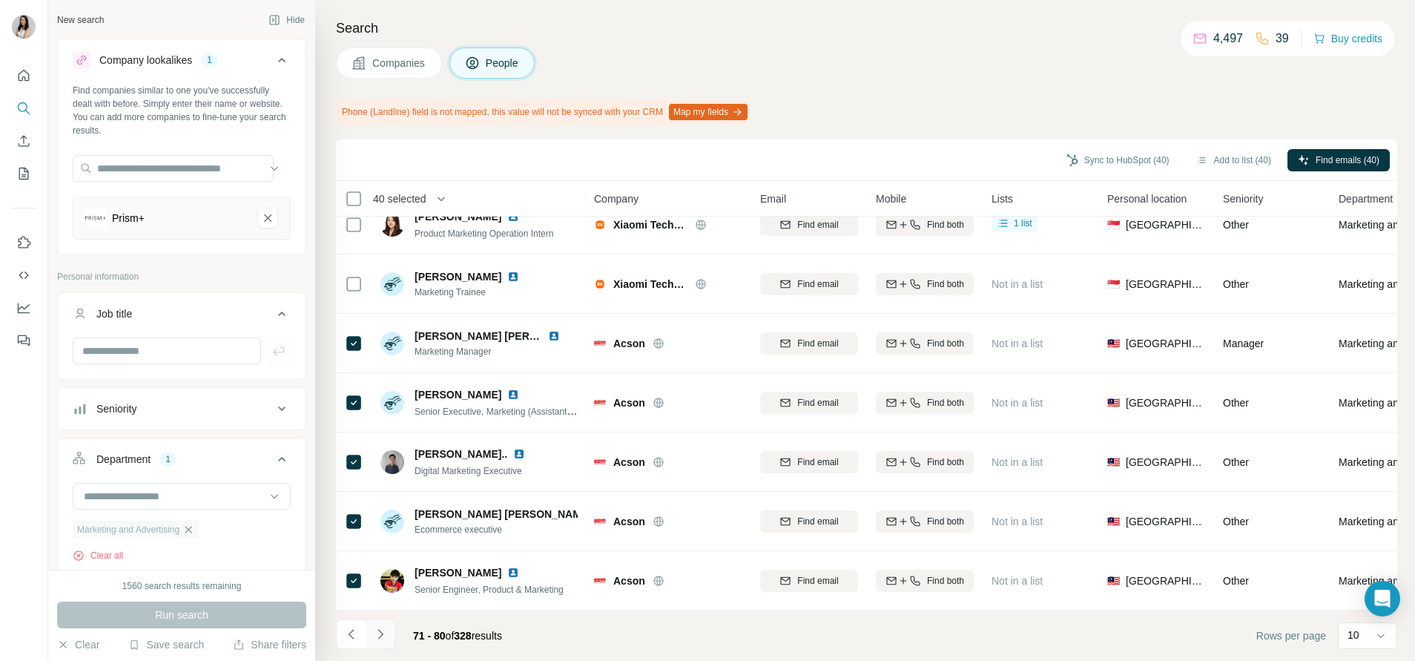
click at [381, 642] on button "Navigate to next page" at bounding box center [381, 634] width 30 height 30
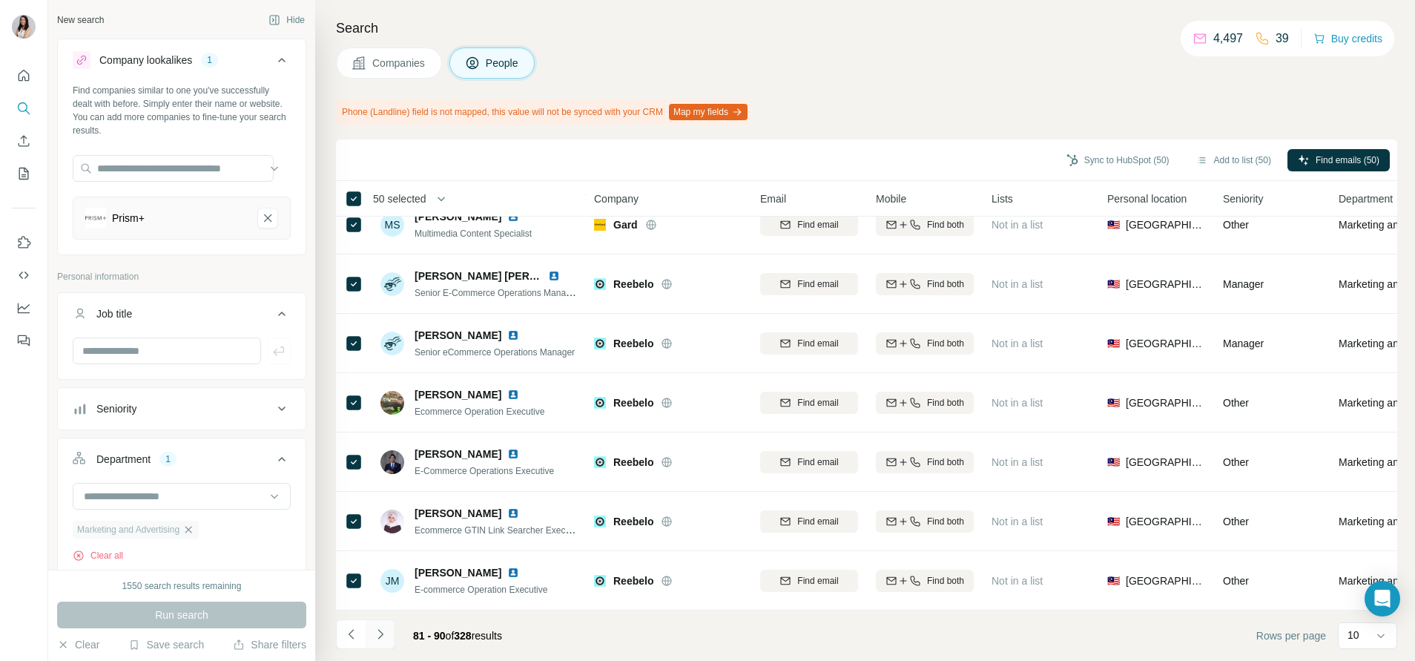
click at [386, 634] on icon "Navigate to next page" at bounding box center [380, 634] width 15 height 15
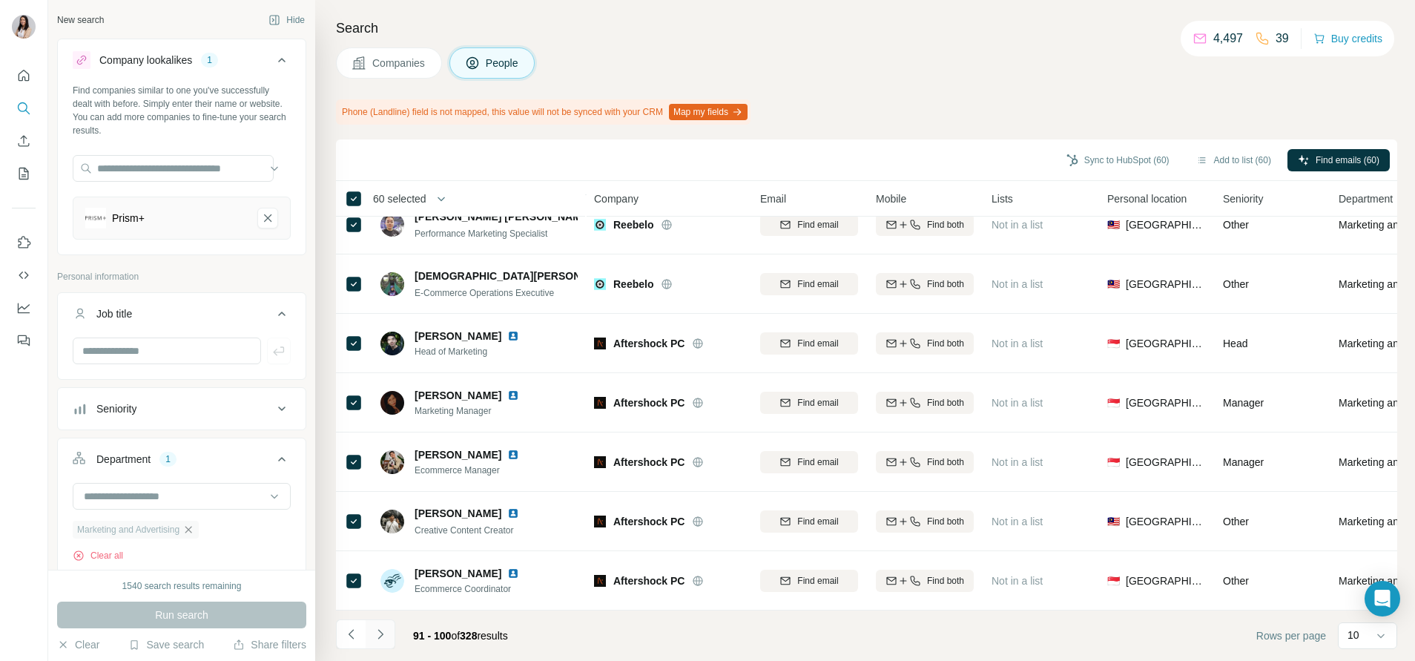
click at [375, 642] on button "Navigate to next page" at bounding box center [381, 634] width 30 height 30
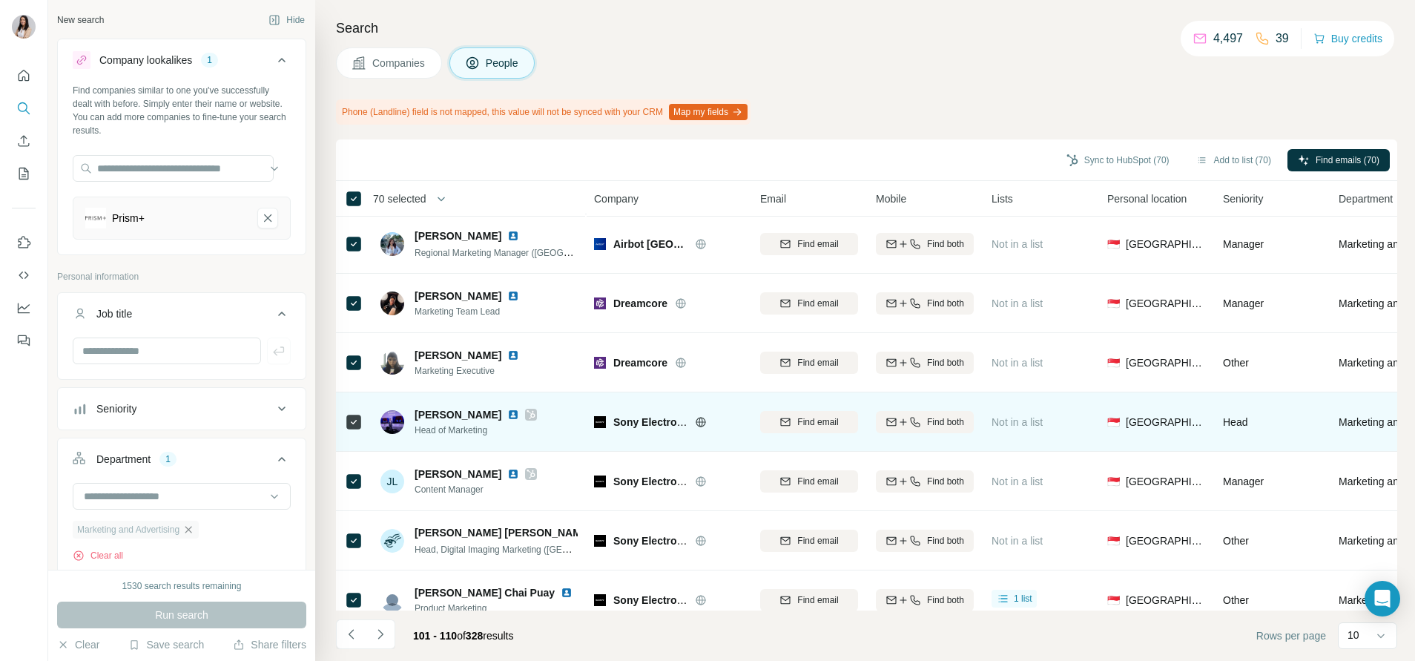
scroll to position [85, 0]
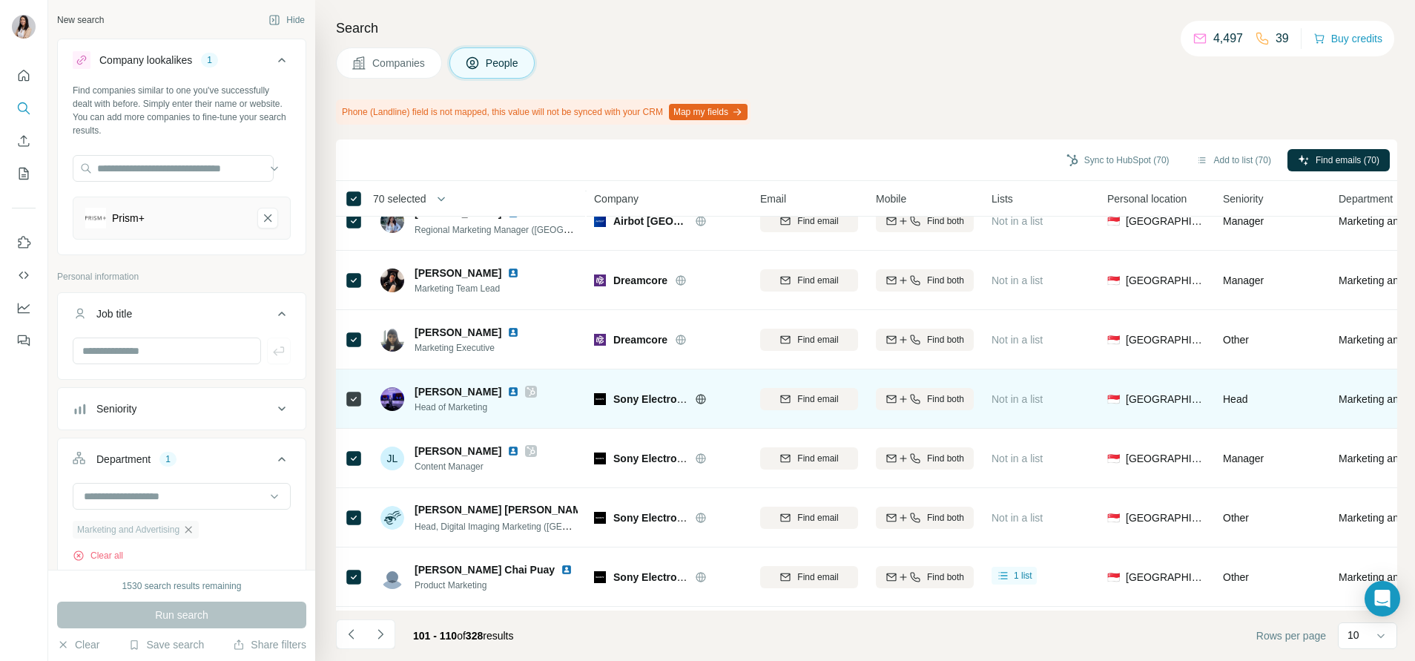
click at [527, 390] on icon at bounding box center [531, 392] width 9 height 12
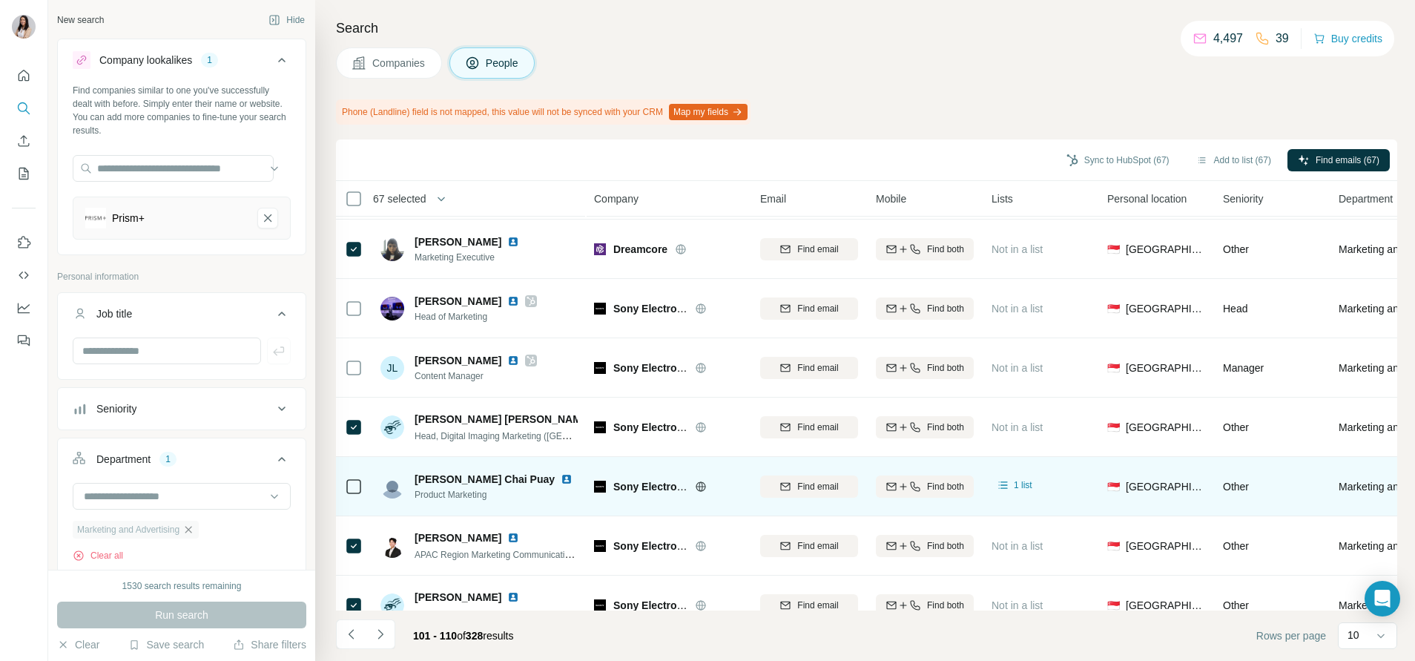
scroll to position [211, 0]
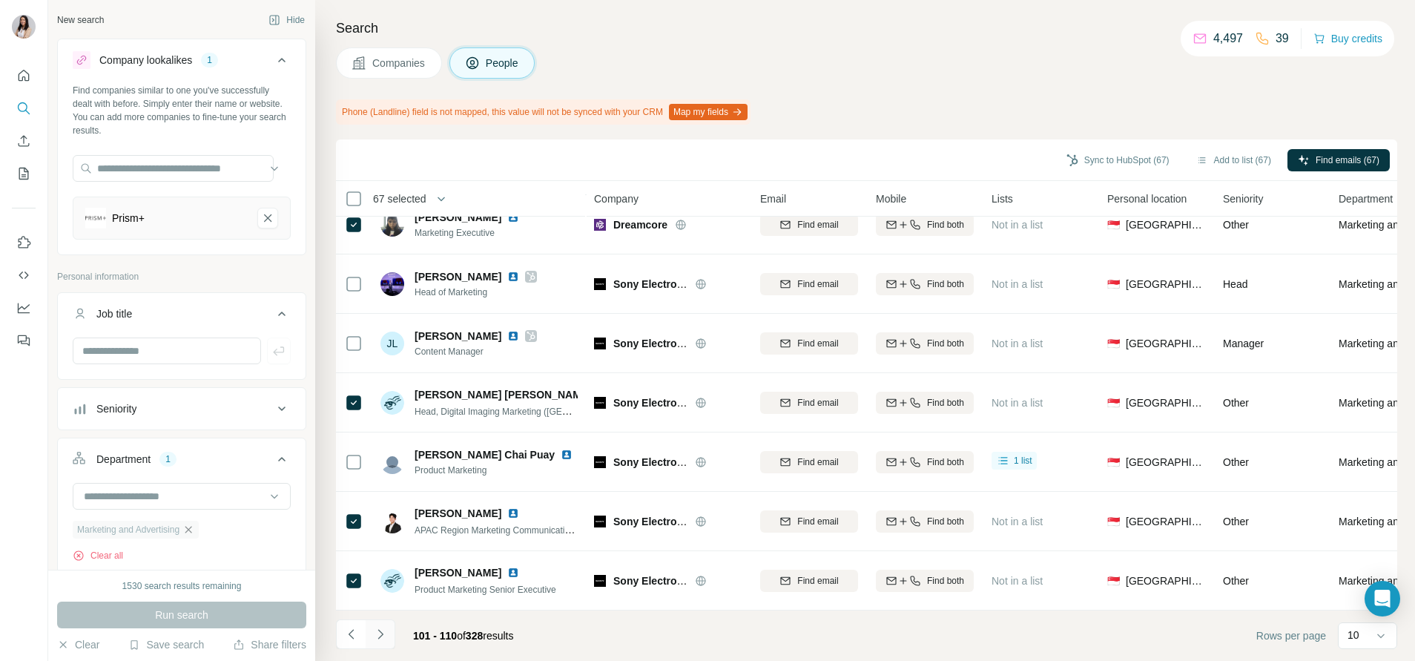
click at [379, 646] on button "Navigate to next page" at bounding box center [381, 634] width 30 height 30
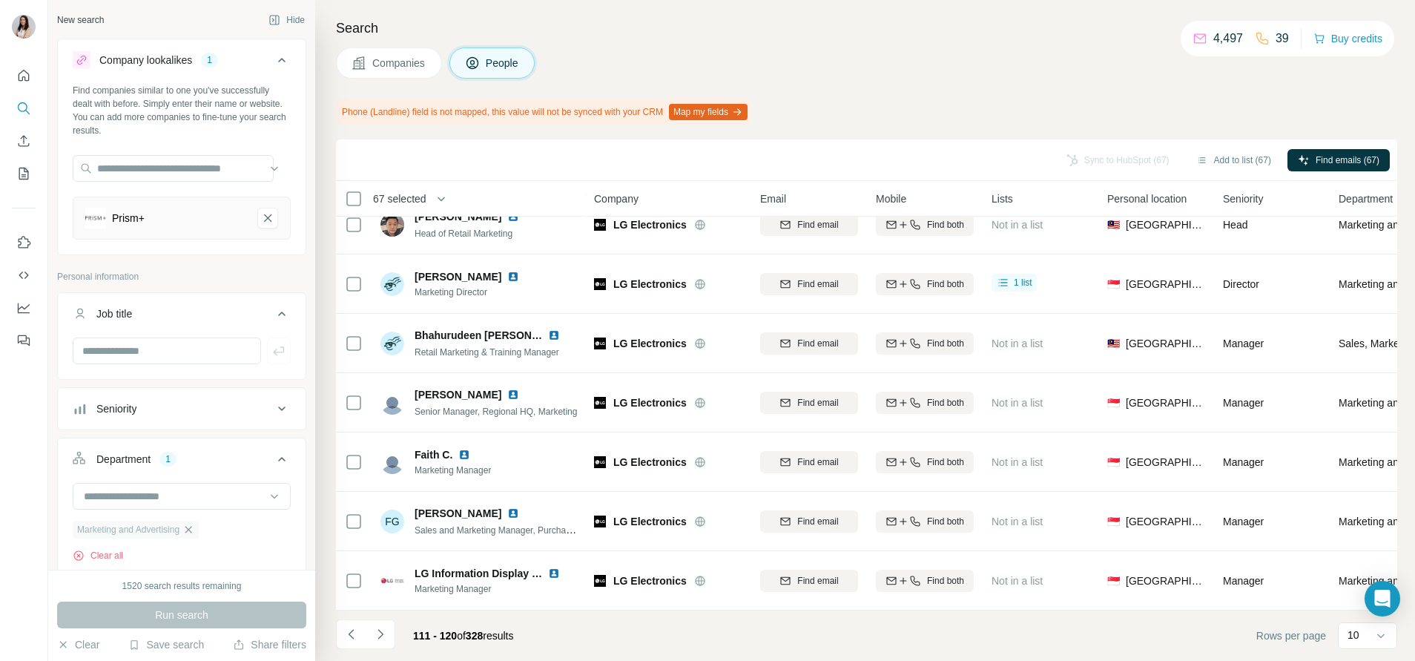
scroll to position [0, 0]
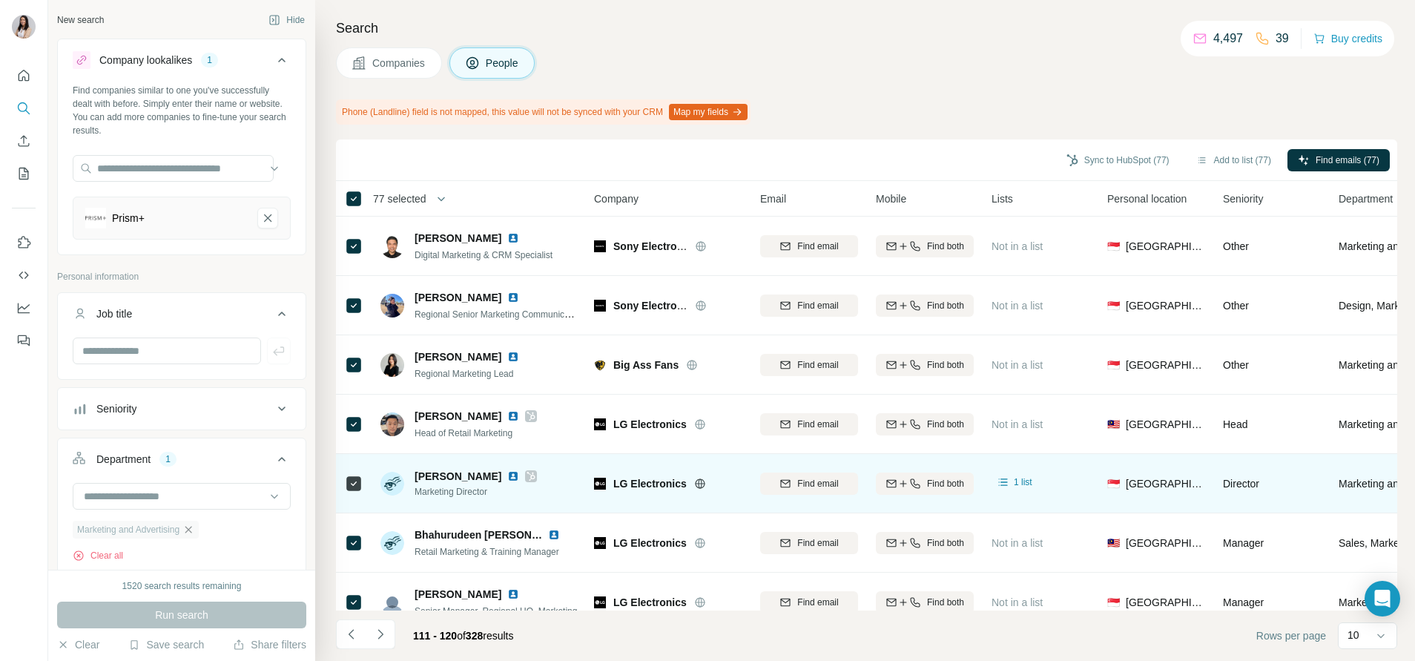
click at [352, 491] on icon at bounding box center [354, 484] width 18 height 18
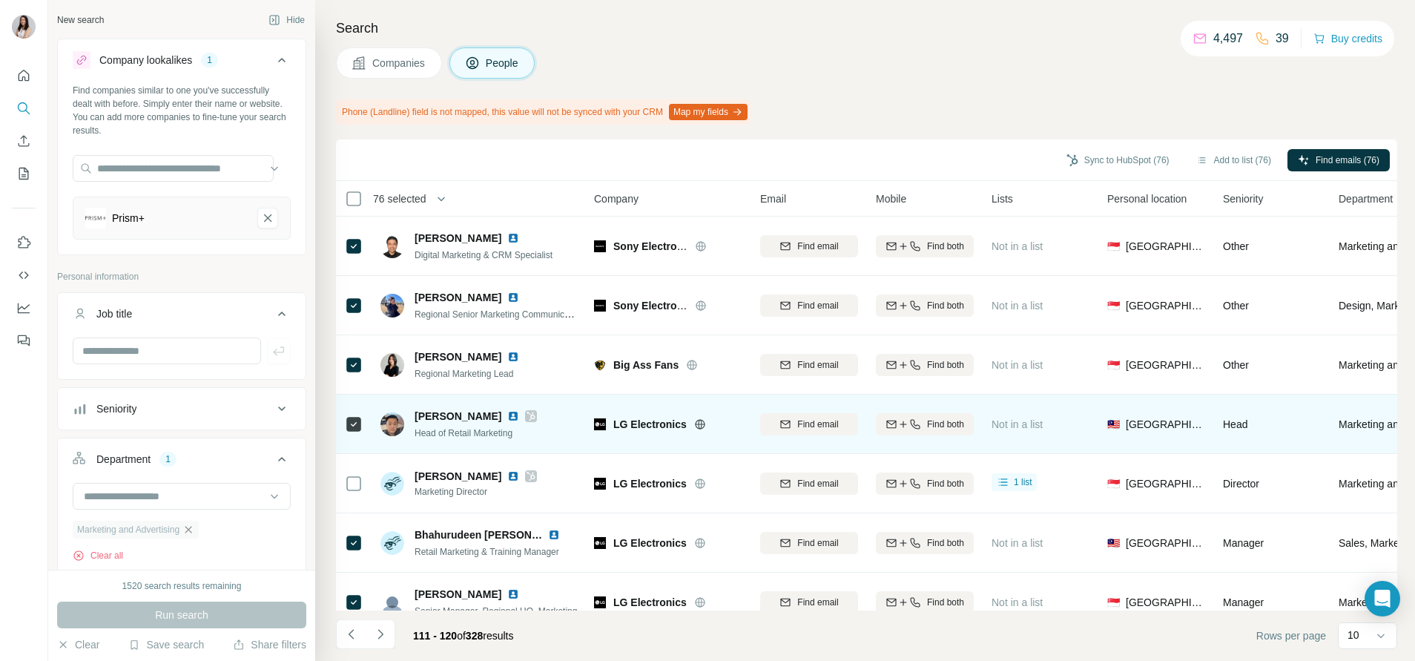
click at [352, 415] on icon at bounding box center [354, 424] width 18 height 18
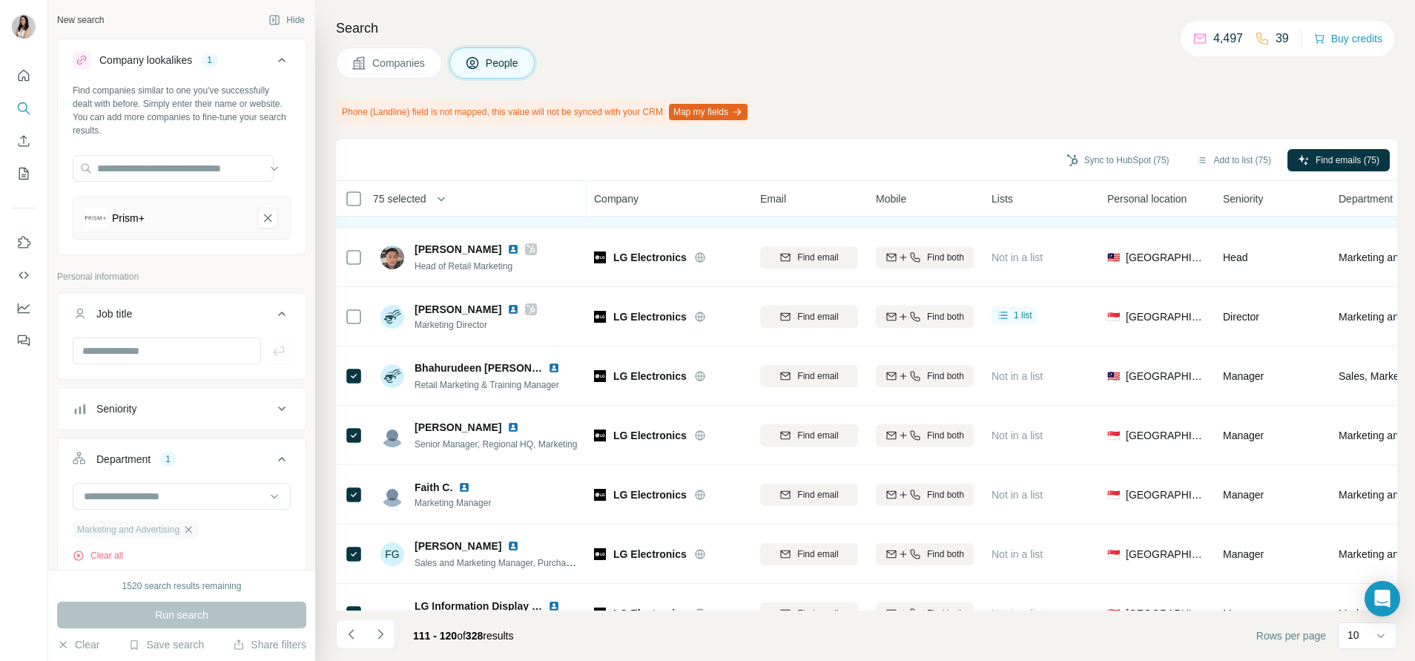
scroll to position [211, 0]
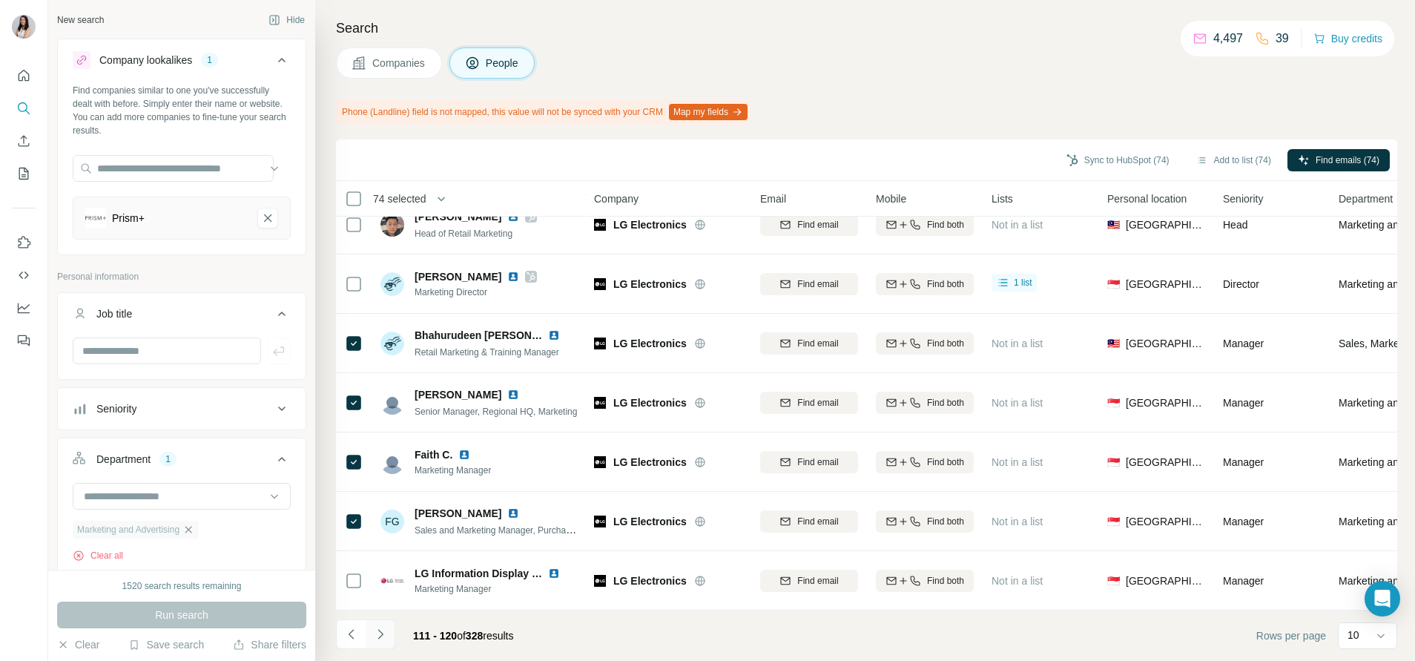
click at [384, 629] on icon "Navigate to next page" at bounding box center [380, 634] width 15 height 15
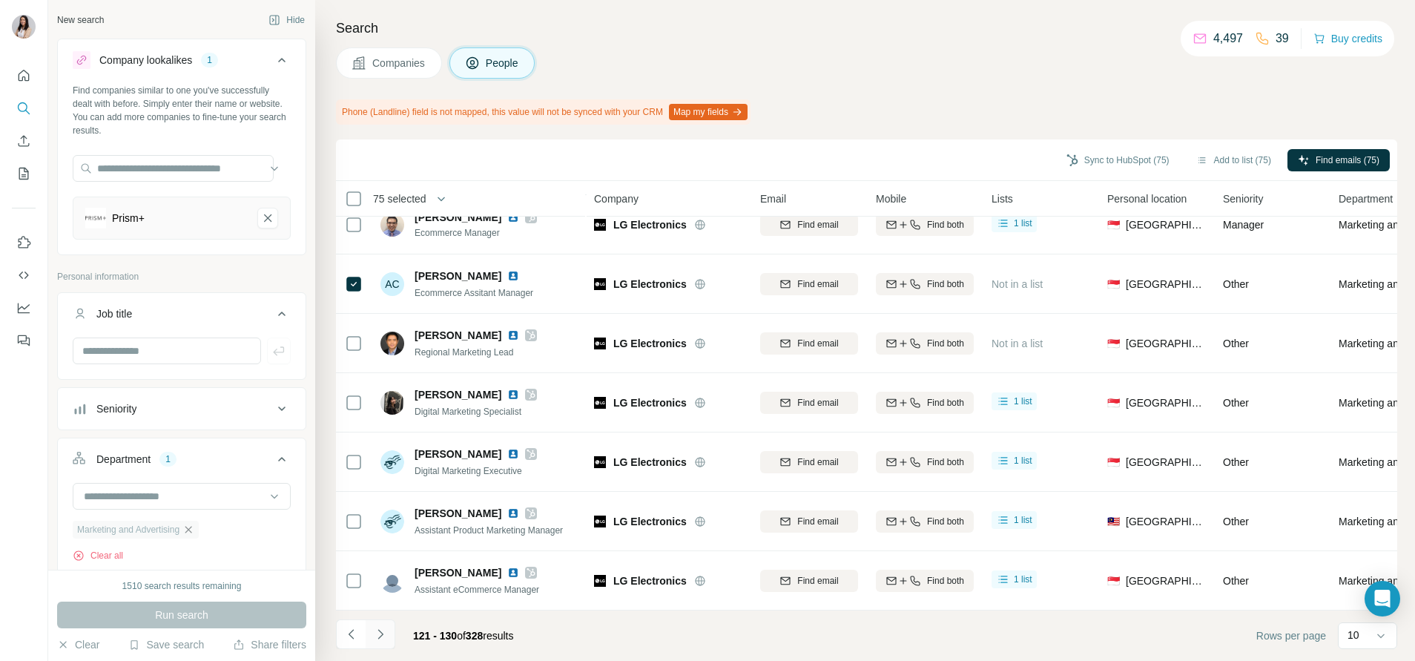
click at [375, 632] on icon "Navigate to next page" at bounding box center [380, 634] width 15 height 15
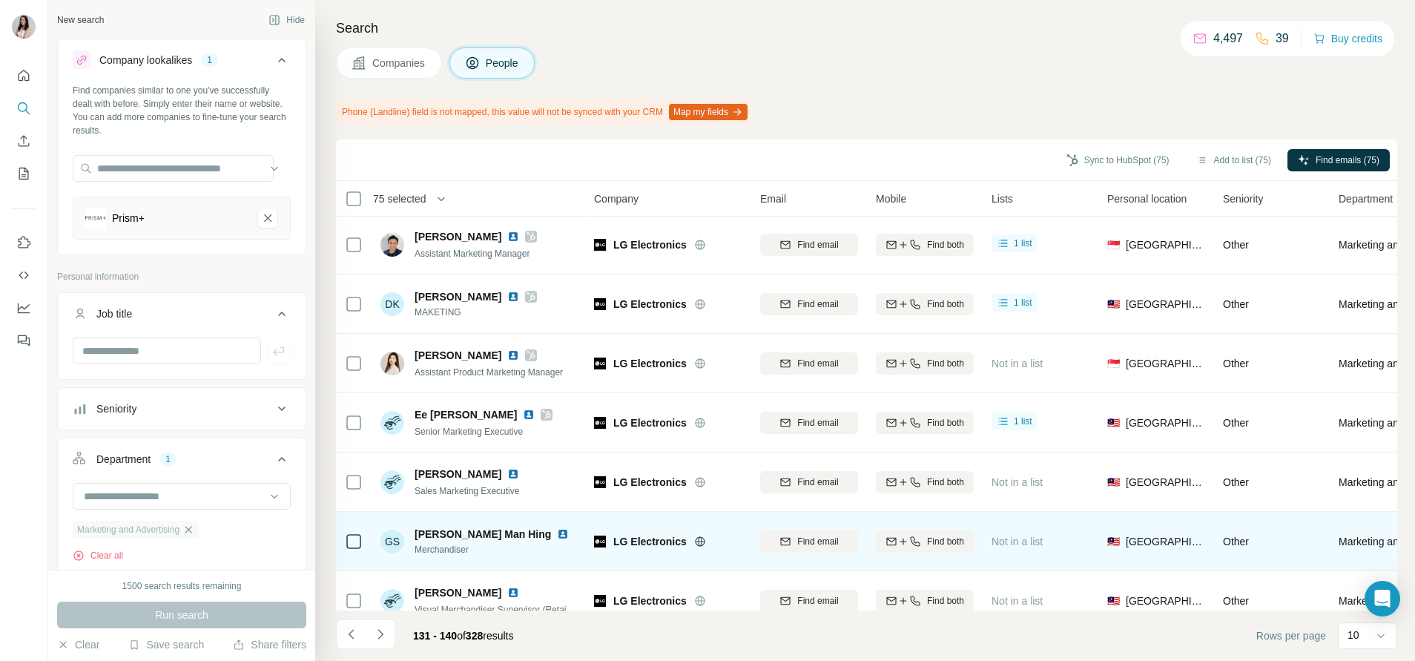
scroll to position [0, 0]
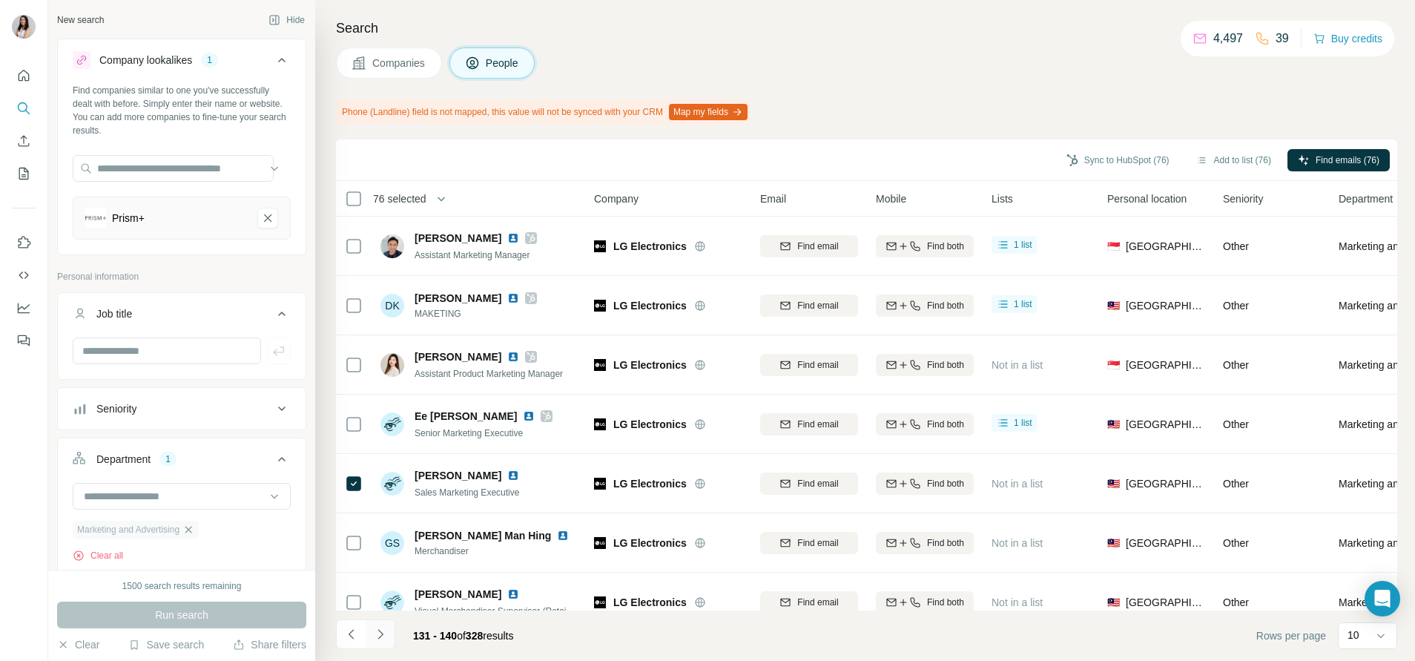
click at [381, 633] on icon "Navigate to next page" at bounding box center [380, 634] width 5 height 10
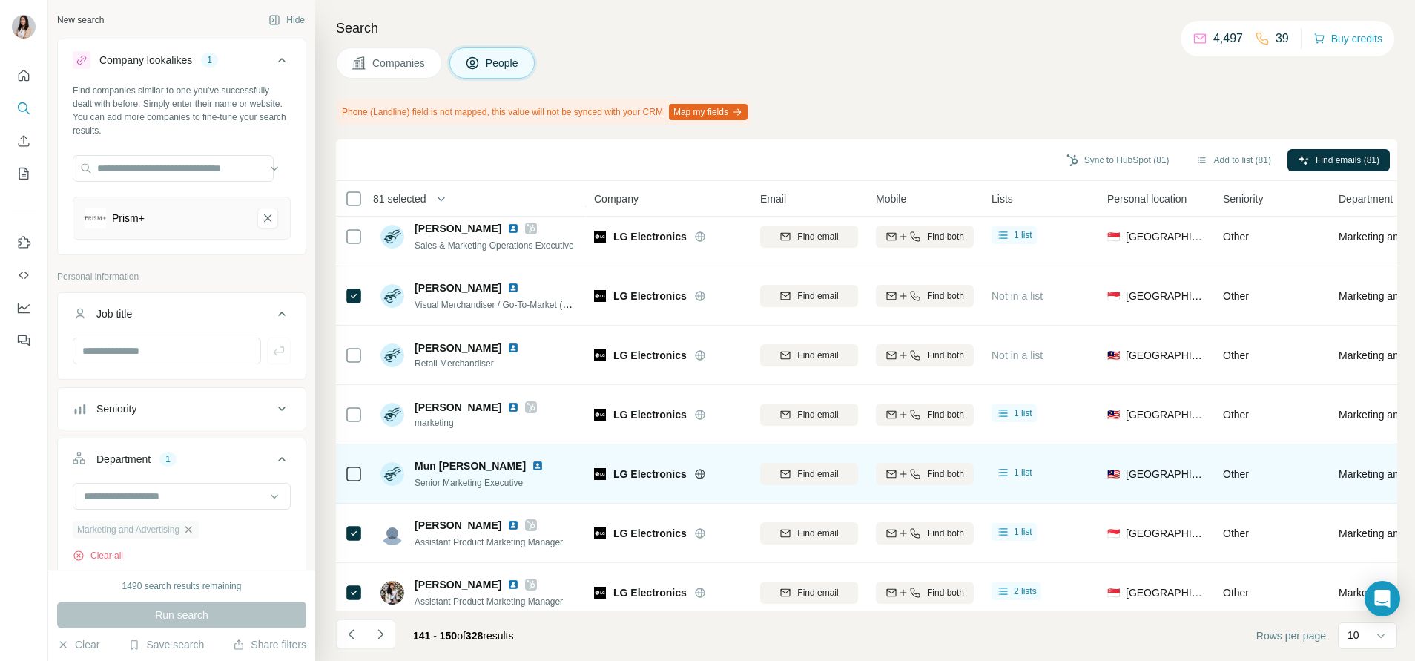
scroll to position [211, 0]
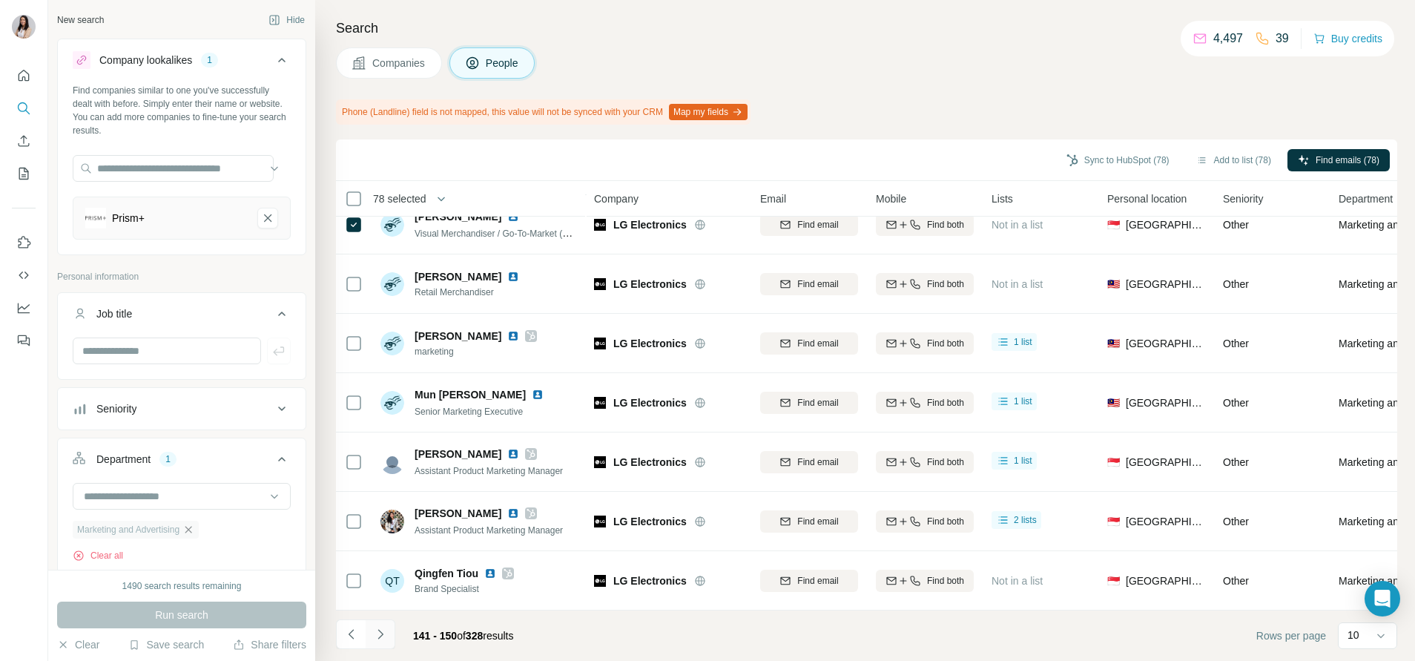
click at [377, 633] on icon "Navigate to next page" at bounding box center [380, 634] width 15 height 15
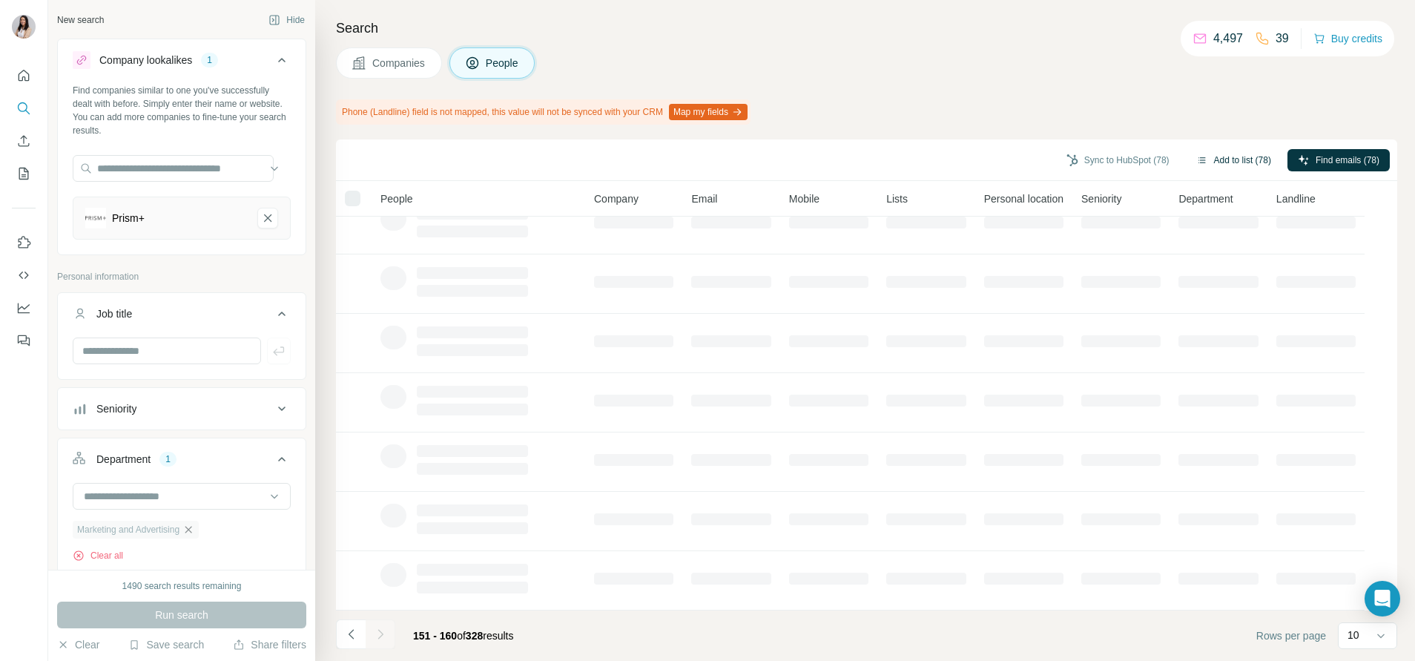
click at [1207, 161] on button "Add to list (78)" at bounding box center [1234, 160] width 96 height 22
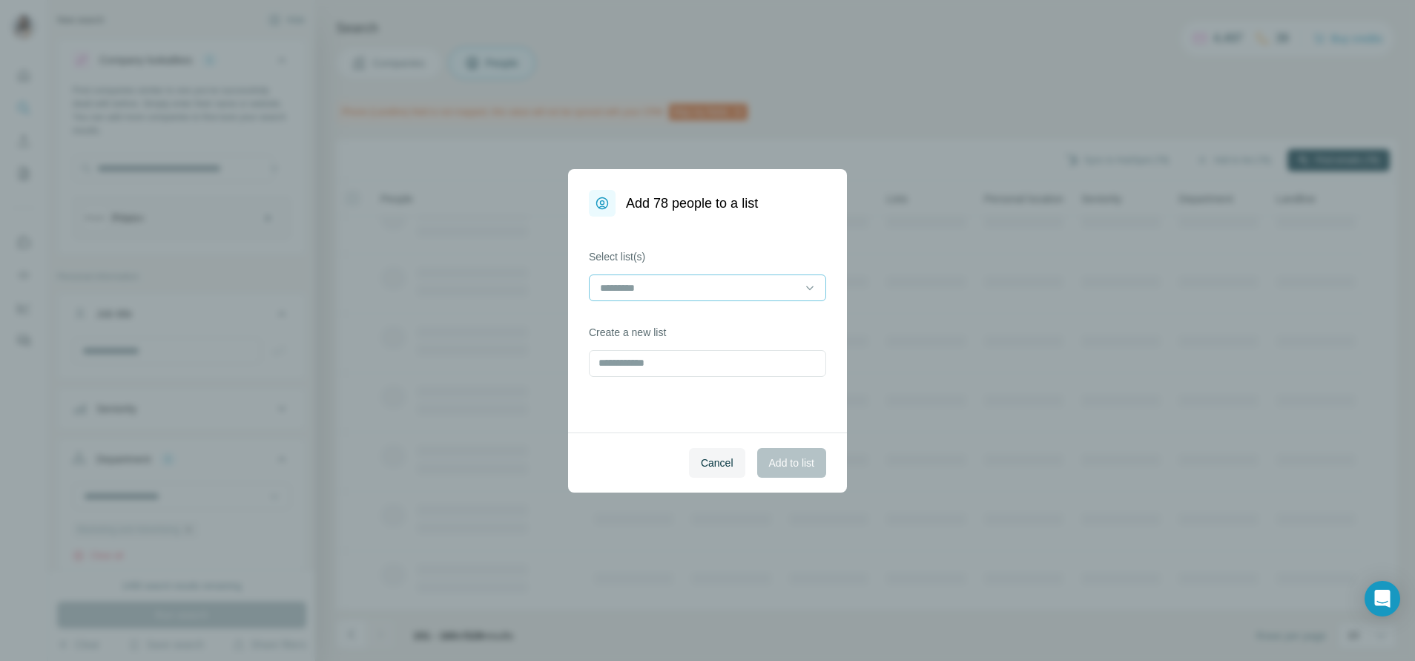
click at [755, 285] on input at bounding box center [699, 288] width 200 height 16
click at [733, 324] on div "Electronic" at bounding box center [708, 321] width 212 height 15
click at [791, 461] on span "Add to list" at bounding box center [791, 462] width 45 height 15
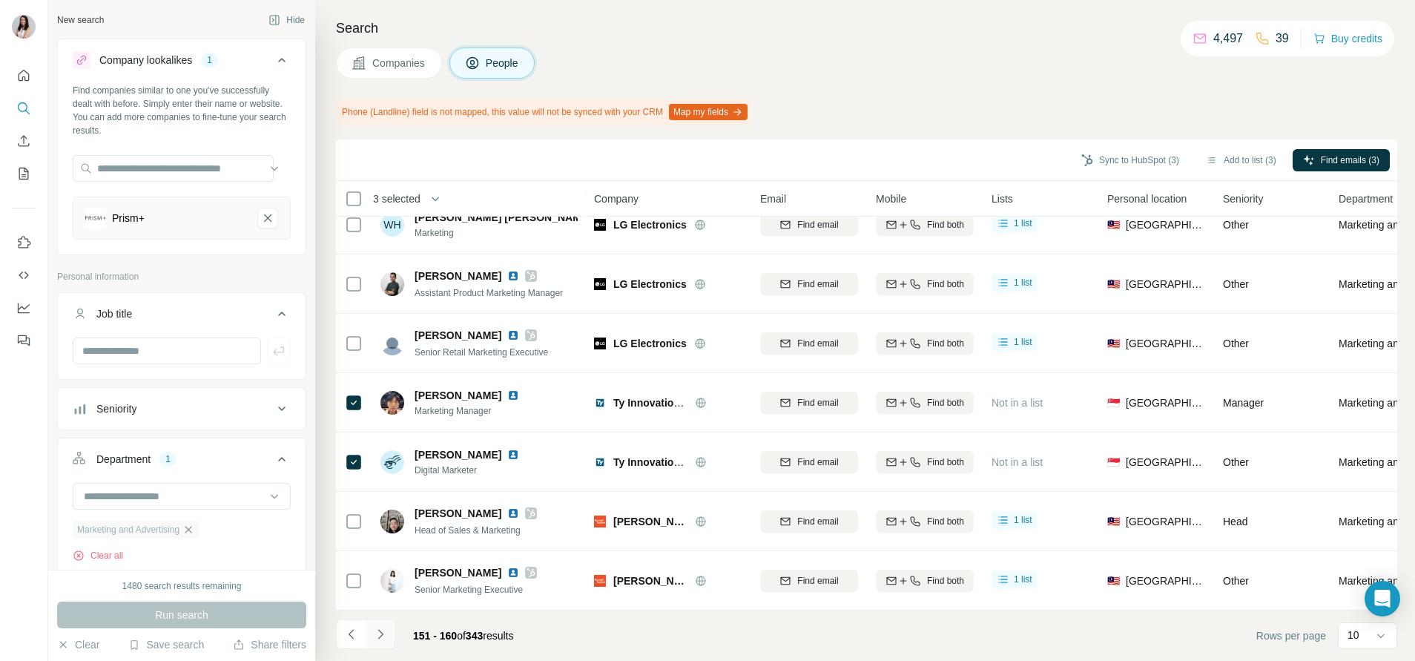
click at [382, 631] on icon "Navigate to next page" at bounding box center [380, 634] width 15 height 15
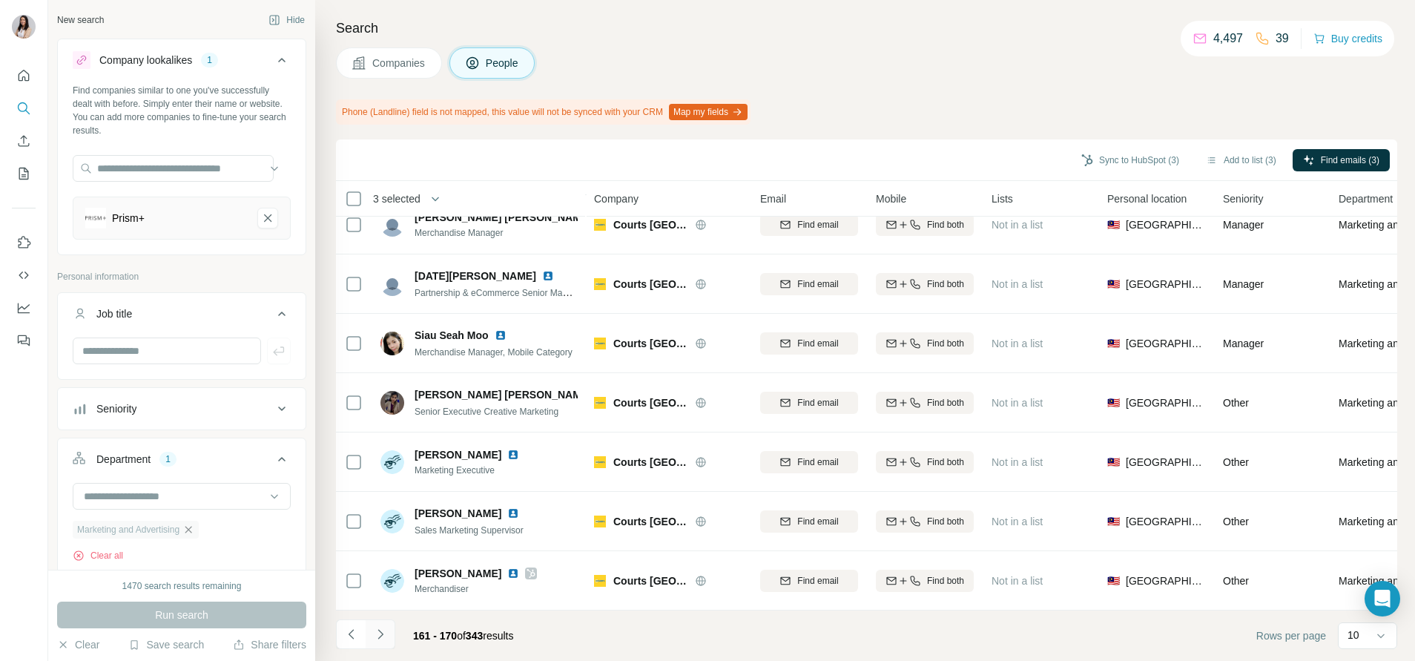
click at [384, 638] on icon "Navigate to next page" at bounding box center [380, 634] width 15 height 15
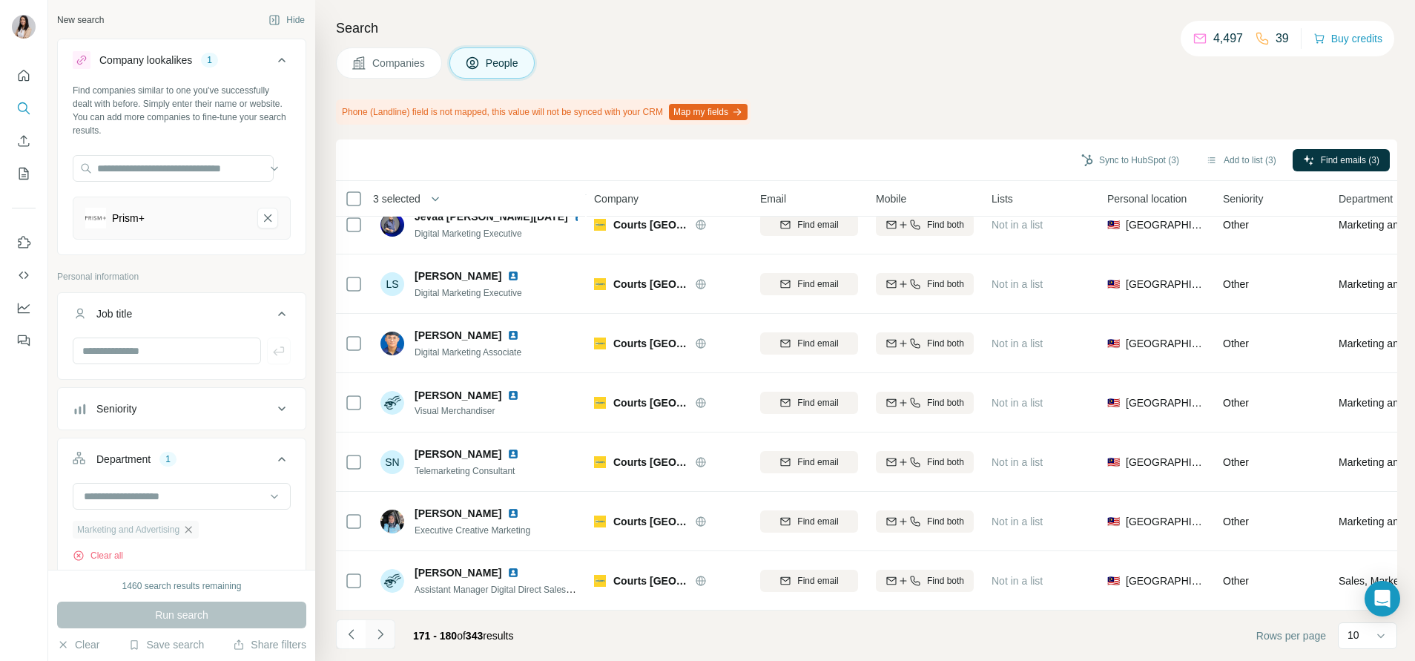
click at [372, 635] on button "Navigate to next page" at bounding box center [381, 634] width 30 height 30
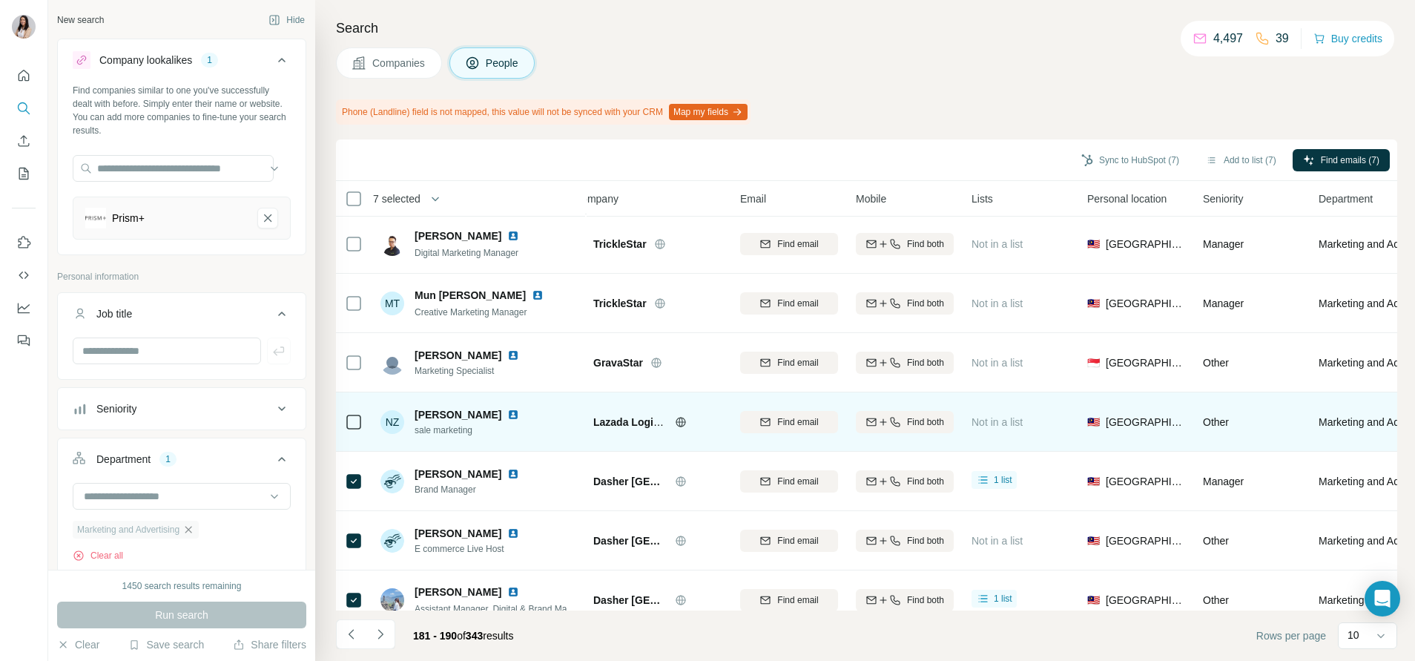
scroll to position [121, 0]
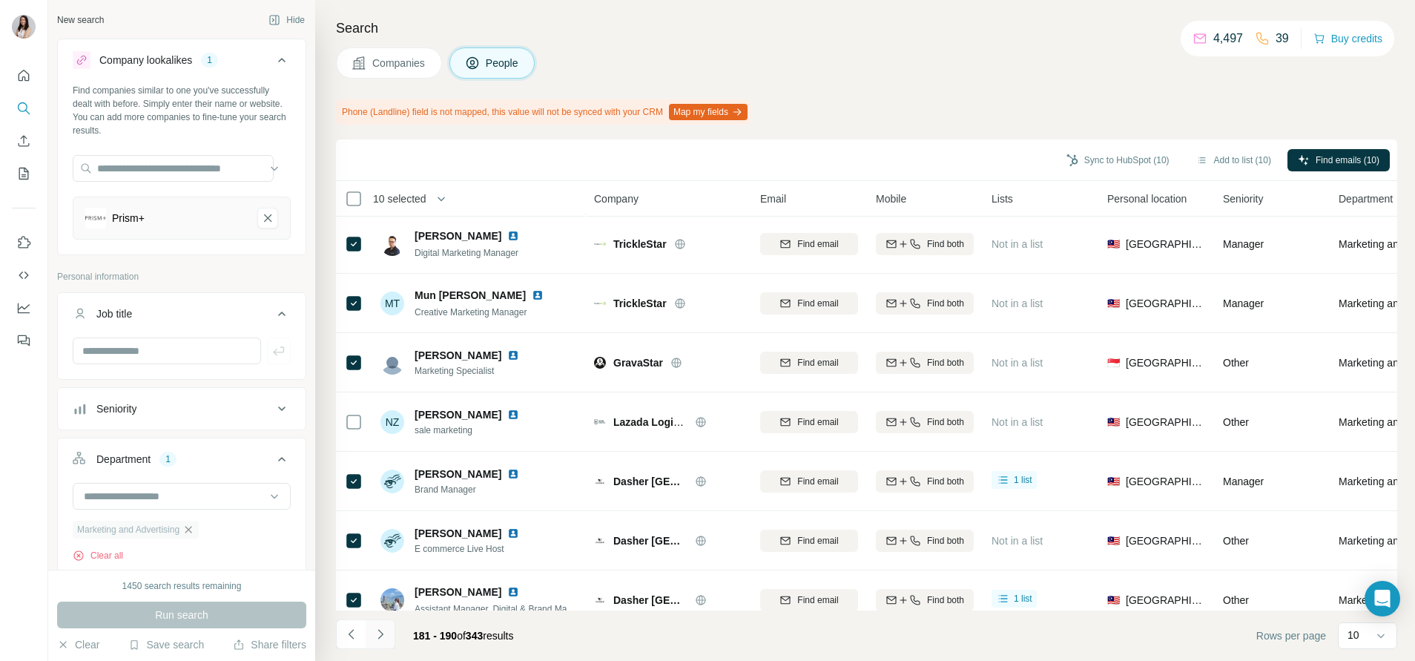
click at [385, 630] on icon "Navigate to next page" at bounding box center [380, 634] width 15 height 15
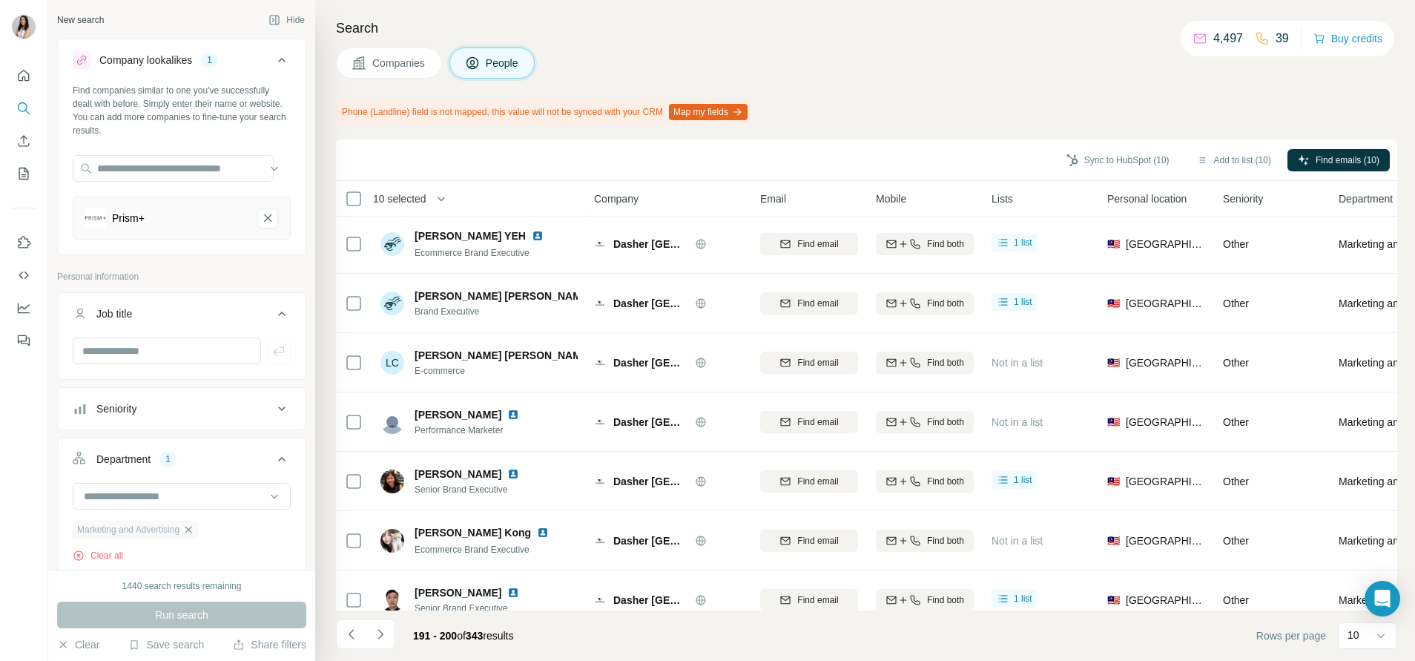
click at [363, 203] on div "10 selected" at bounding box center [395, 198] width 64 height 15
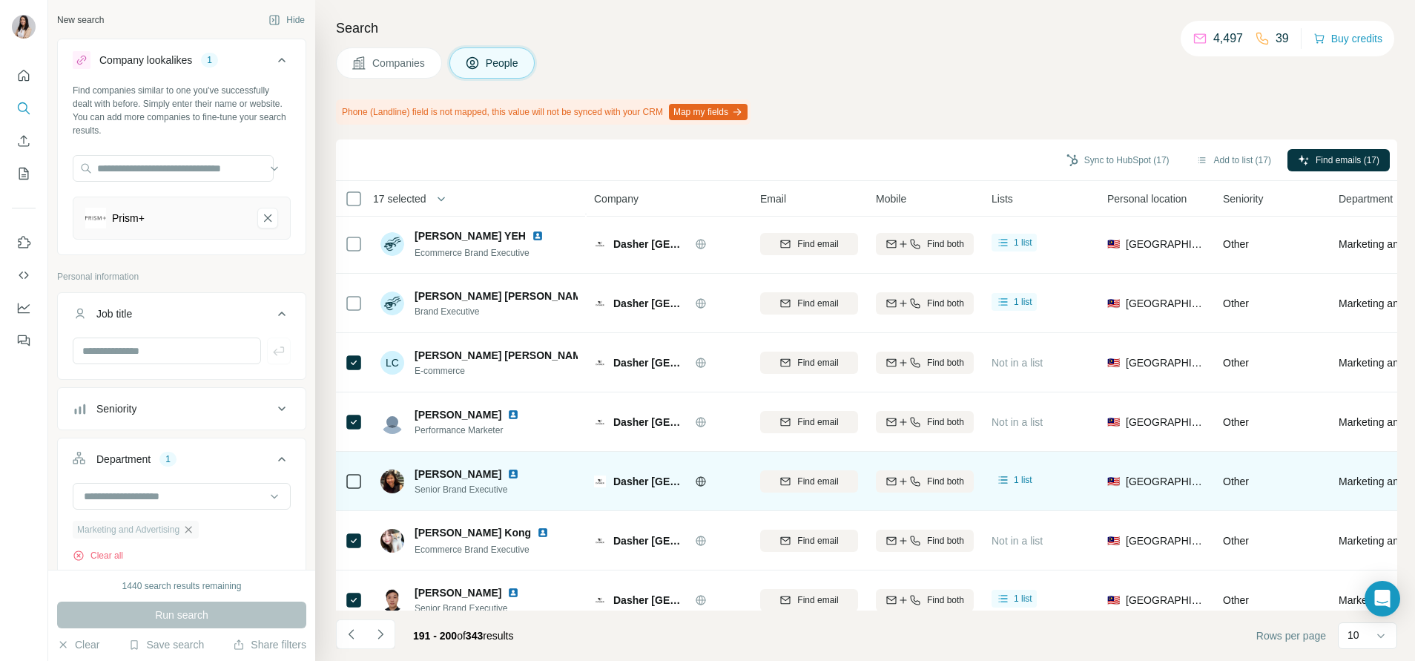
scroll to position [211, 0]
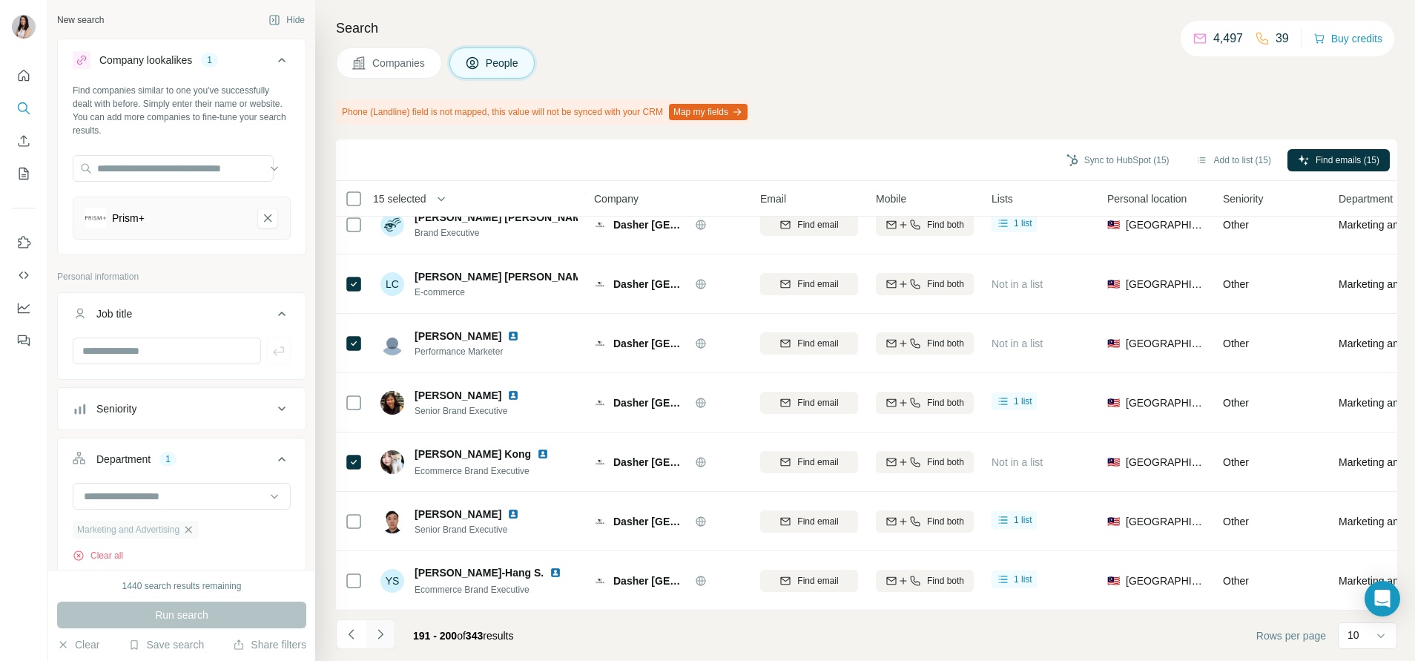
click at [387, 639] on icon "Navigate to next page" at bounding box center [380, 634] width 15 height 15
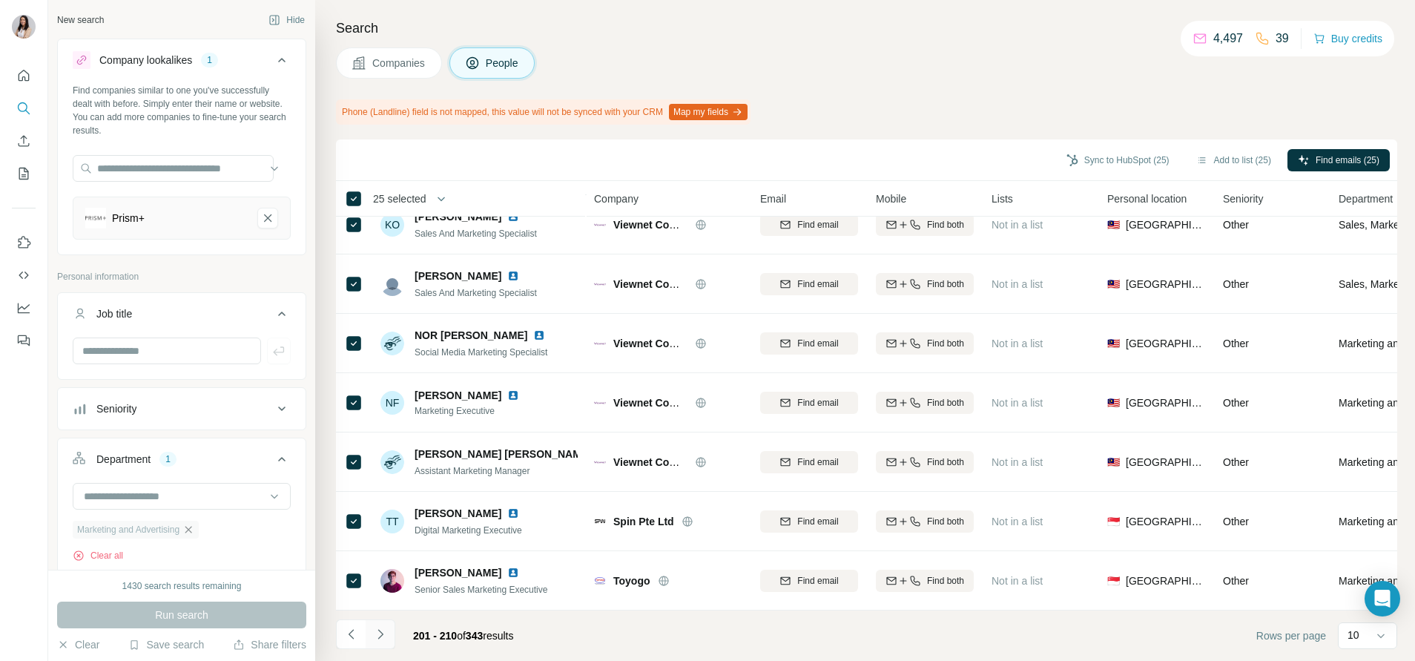
click at [378, 642] on button "Navigate to next page" at bounding box center [381, 634] width 30 height 30
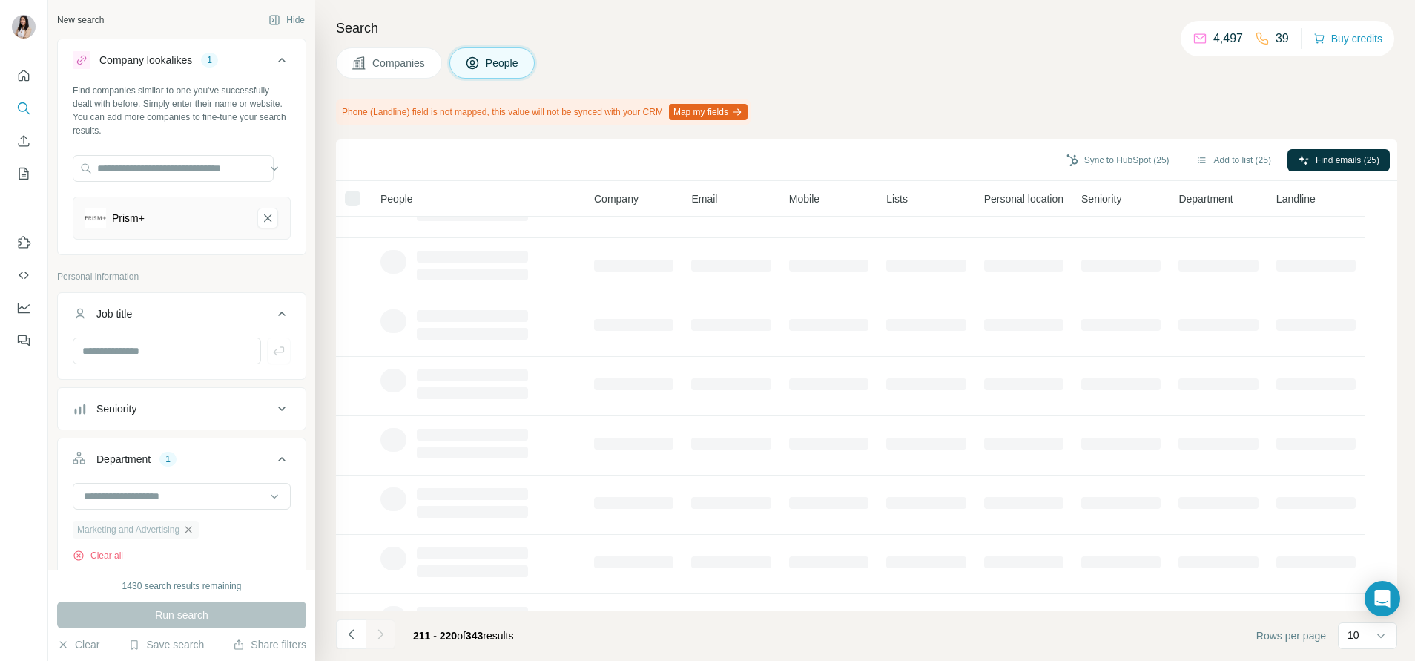
scroll to position [152, 0]
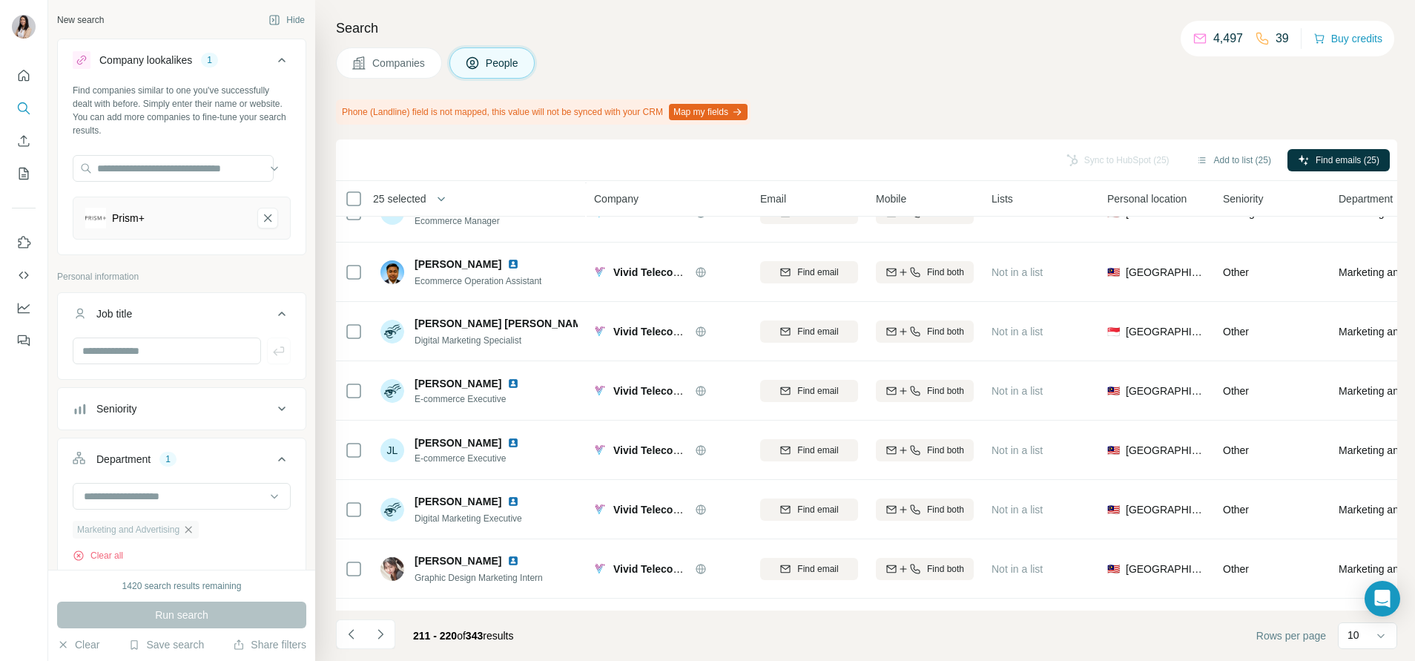
drag, startPoint x: 1182, startPoint y: 165, endPoint x: 982, endPoint y: 148, distance: 200.9
click at [982, 148] on div "Sync to HubSpot (25) Add to list (25) Find emails (25)" at bounding box center [866, 160] width 1047 height 26
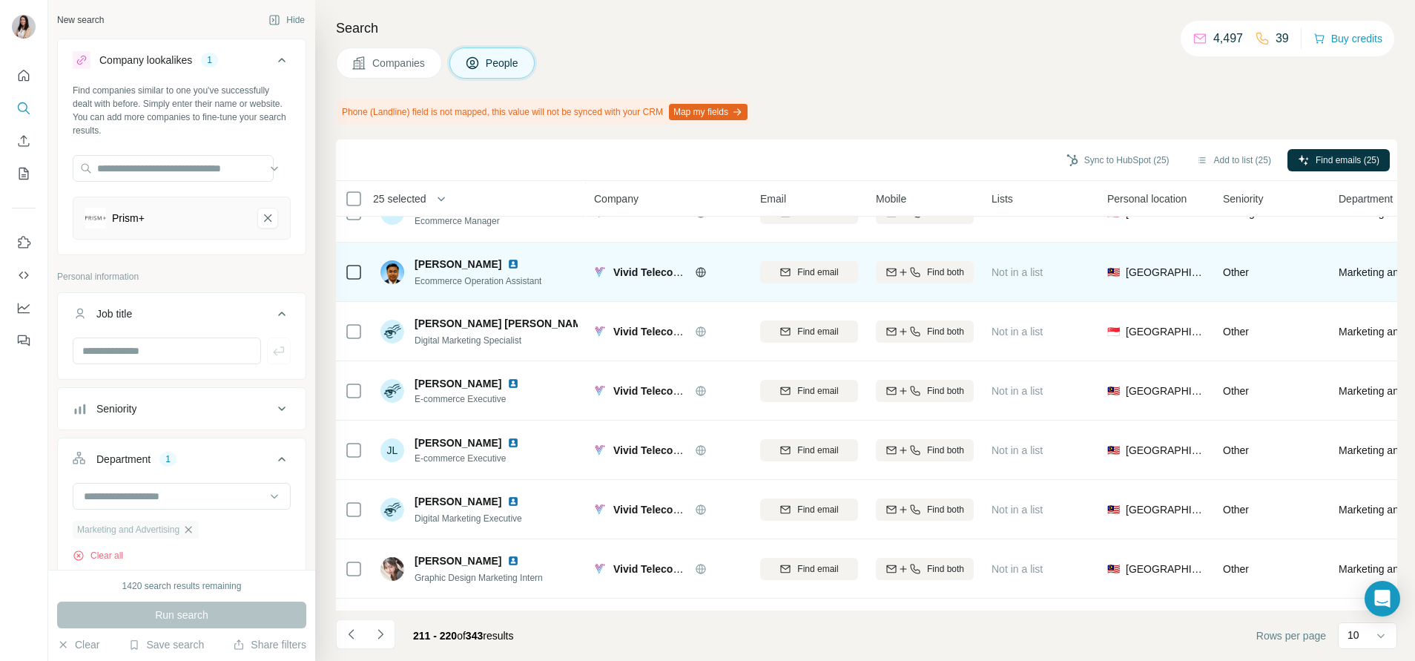
click at [698, 273] on icon at bounding box center [701, 272] width 12 height 12
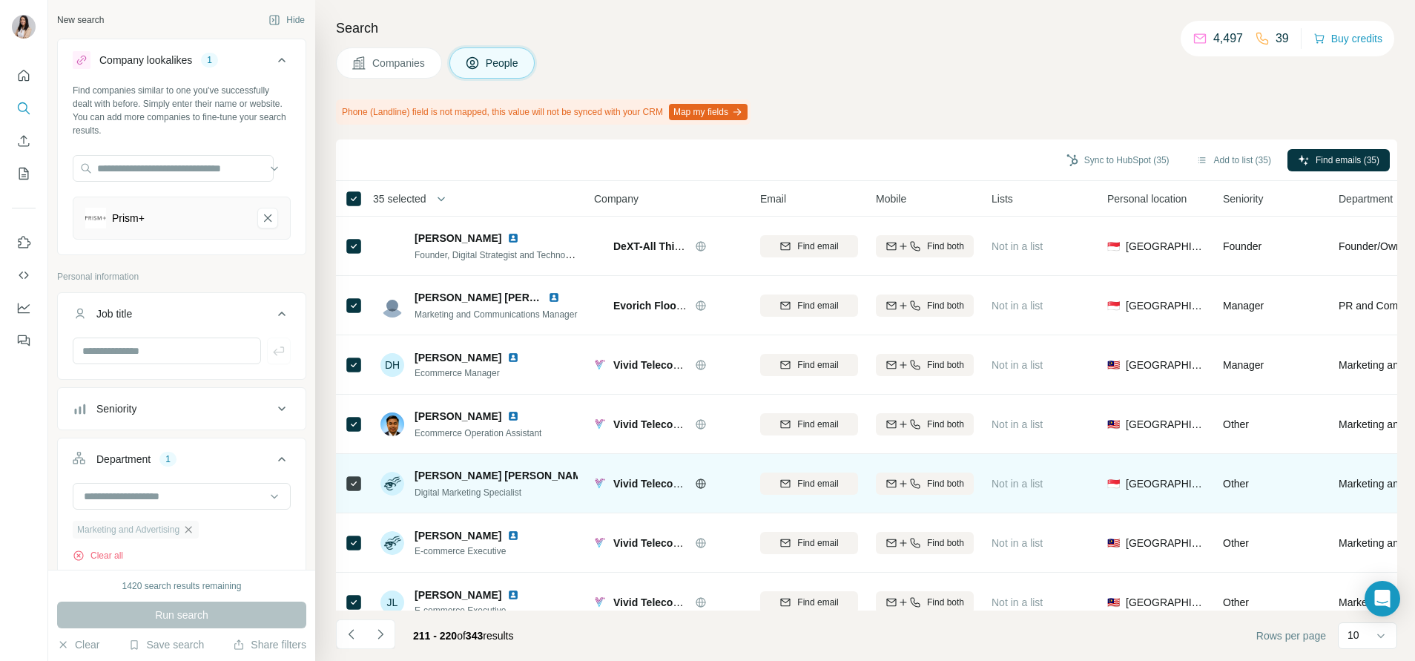
scroll to position [211, 0]
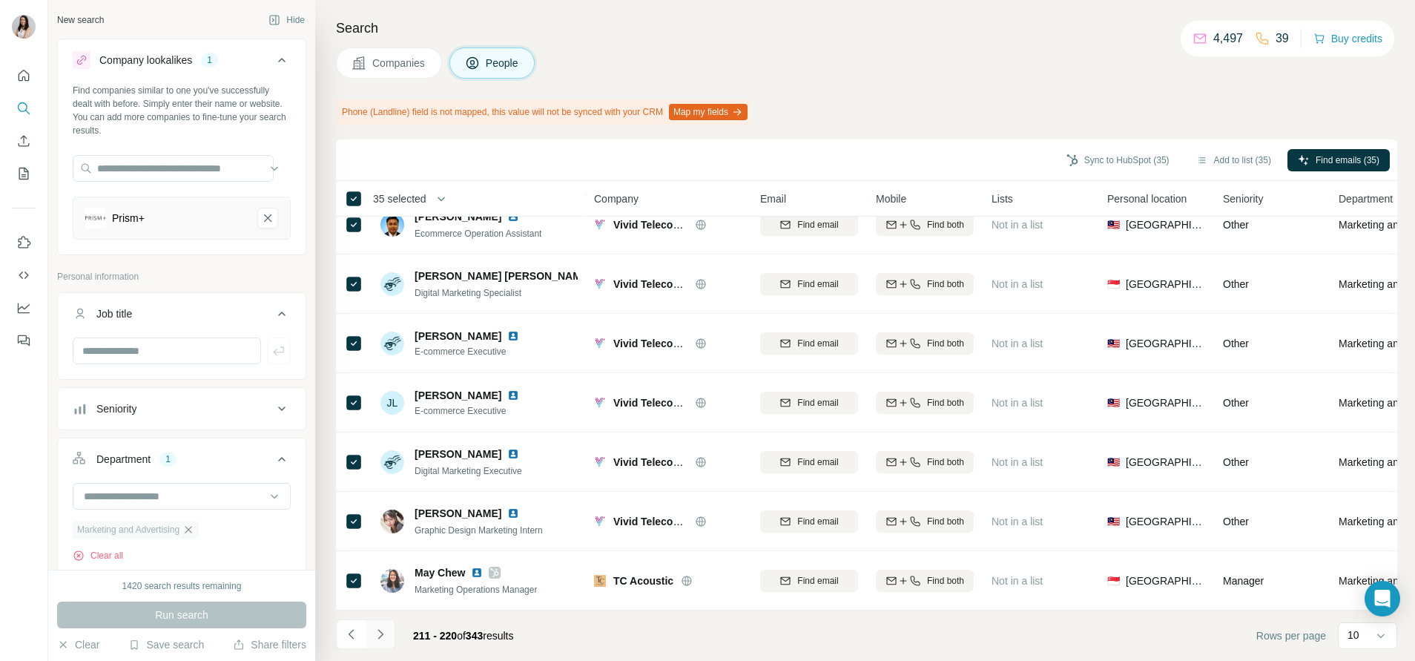
click at [381, 639] on icon "Navigate to next page" at bounding box center [380, 634] width 15 height 15
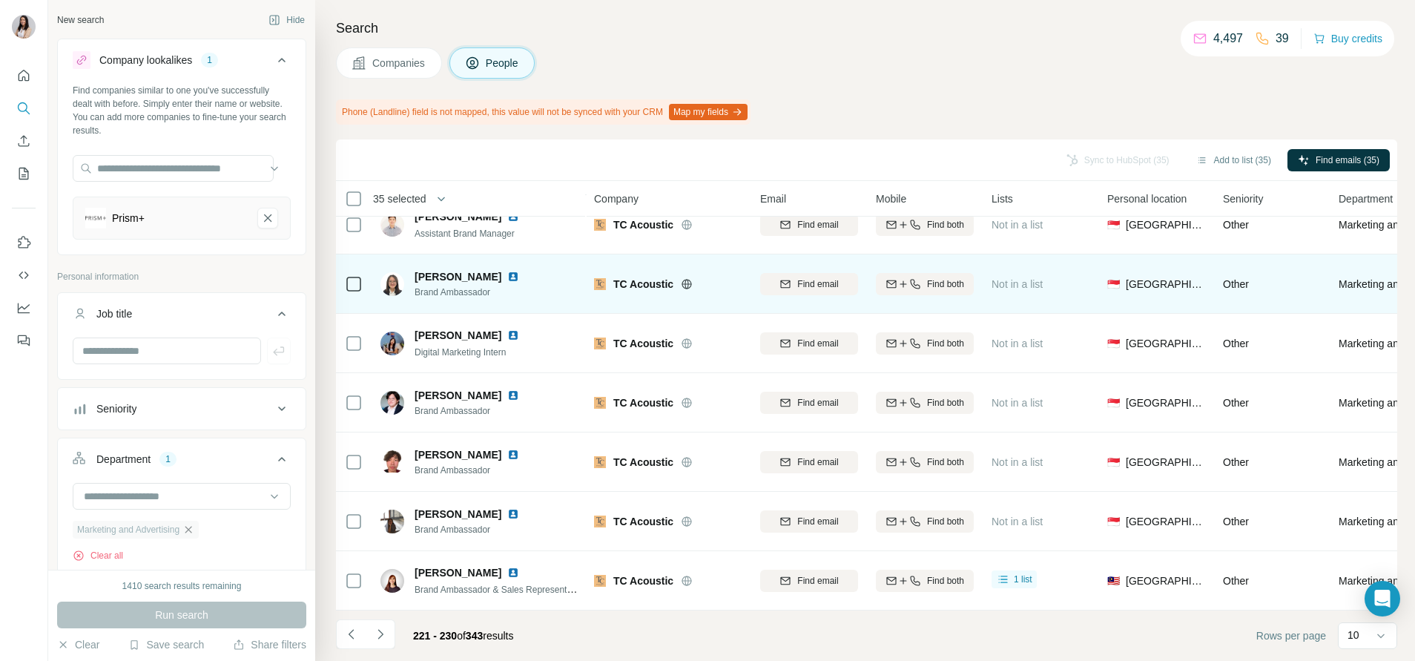
scroll to position [0, 0]
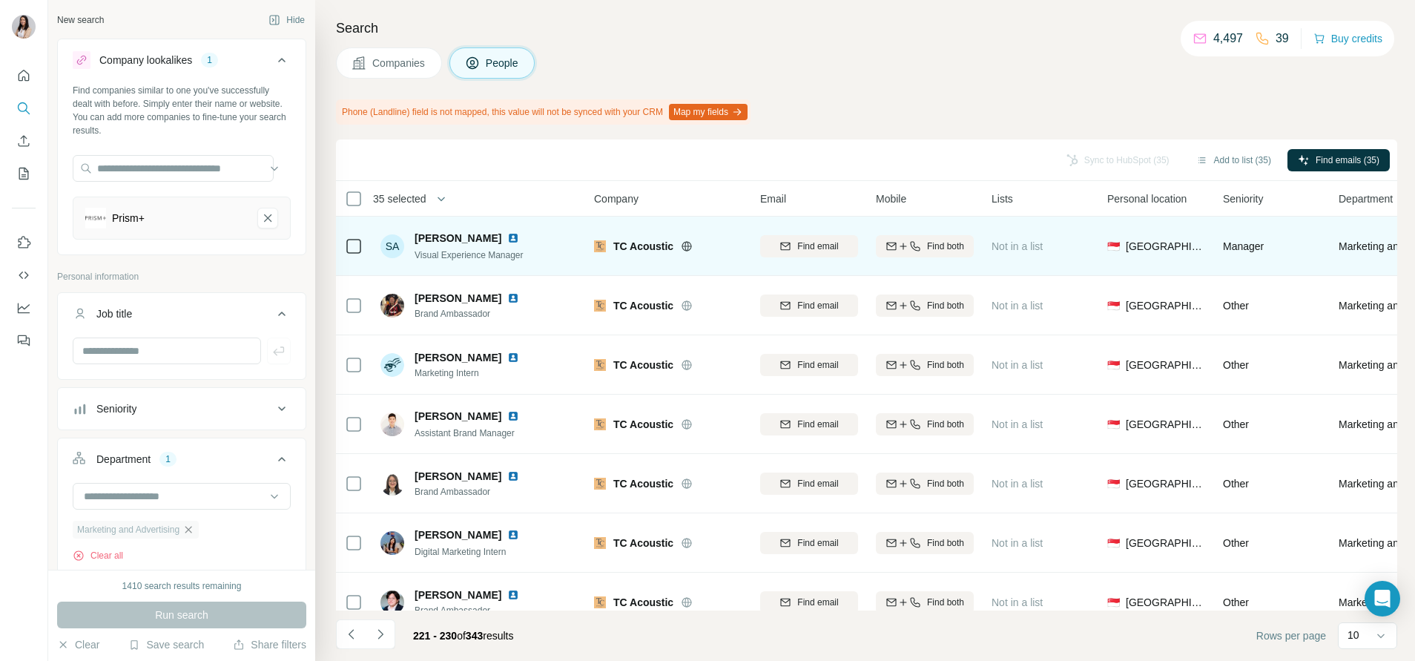
click at [688, 243] on icon at bounding box center [687, 246] width 12 height 12
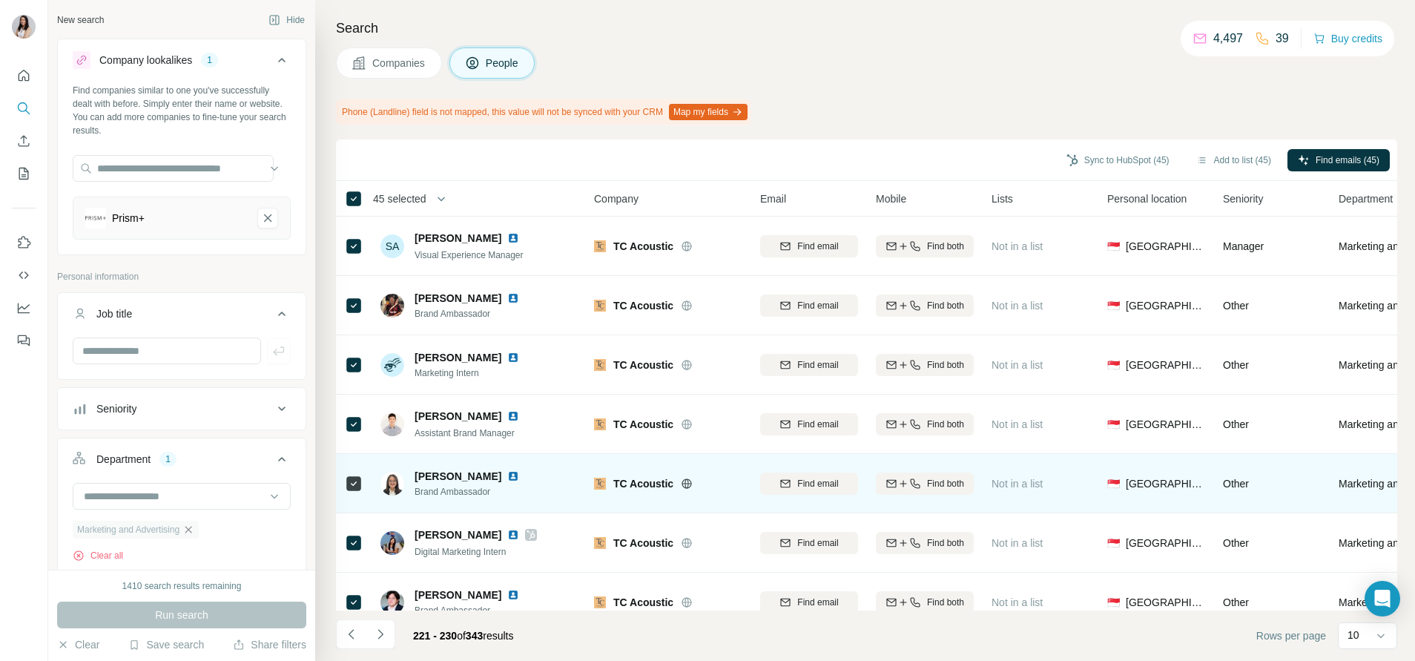
scroll to position [4, 0]
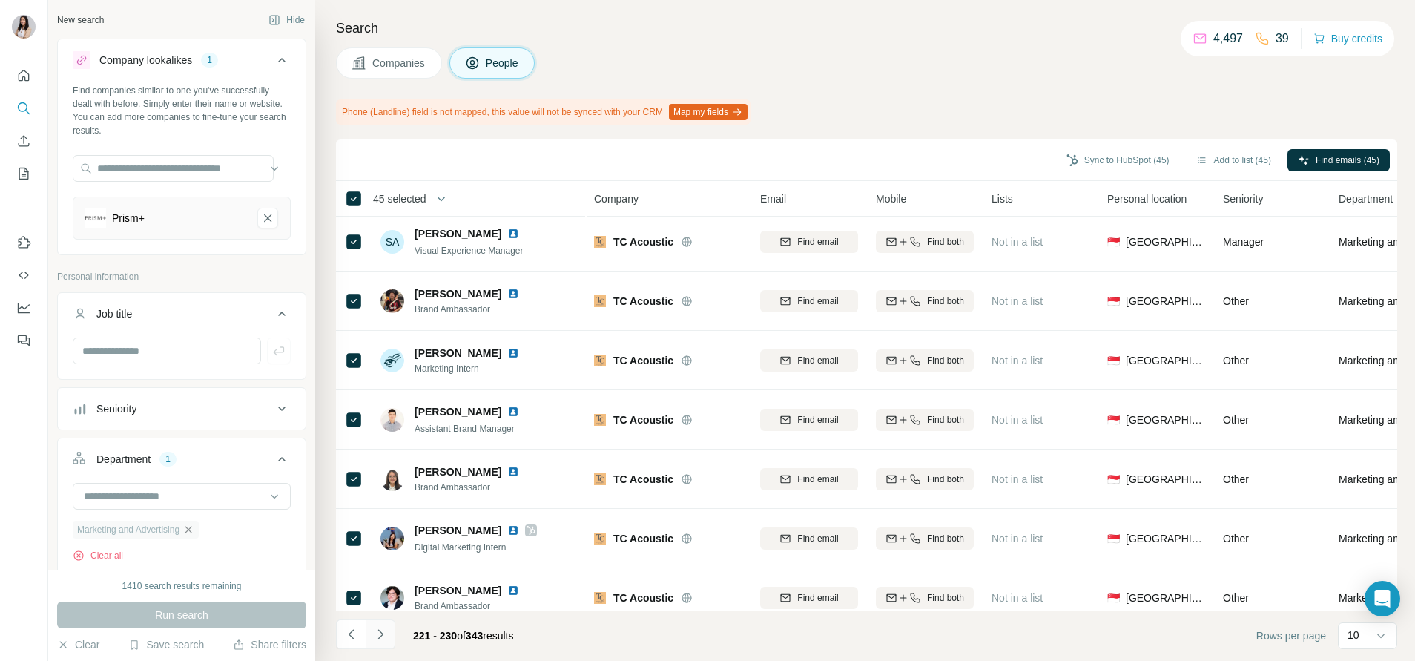
click at [383, 633] on icon "Navigate to next page" at bounding box center [380, 634] width 15 height 15
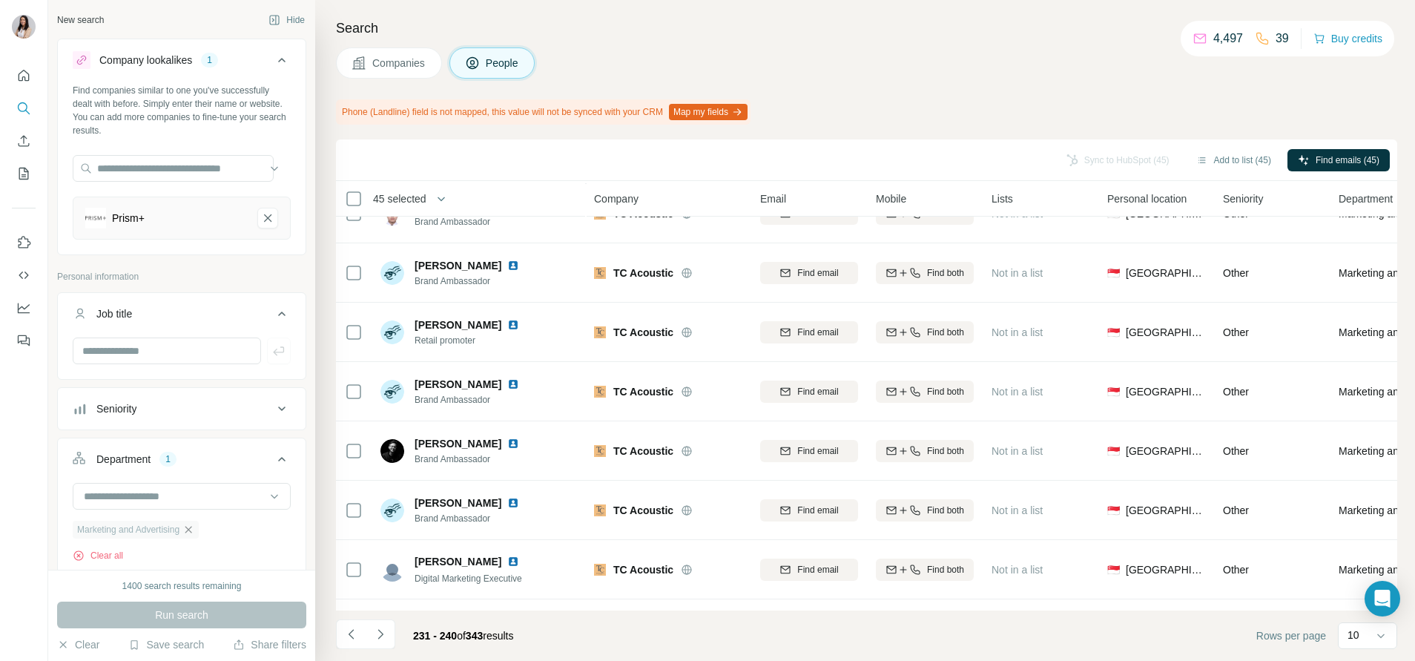
scroll to position [0, 0]
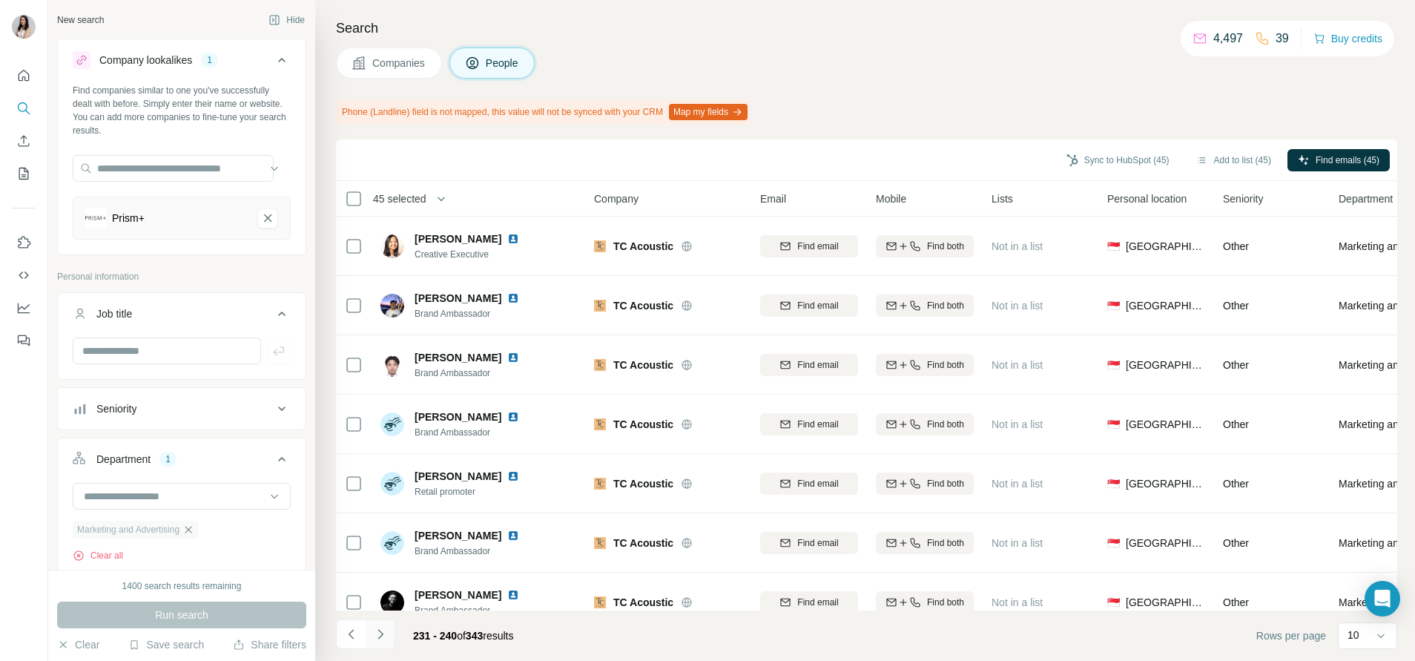
click at [382, 634] on icon "Navigate to next page" at bounding box center [380, 634] width 5 height 10
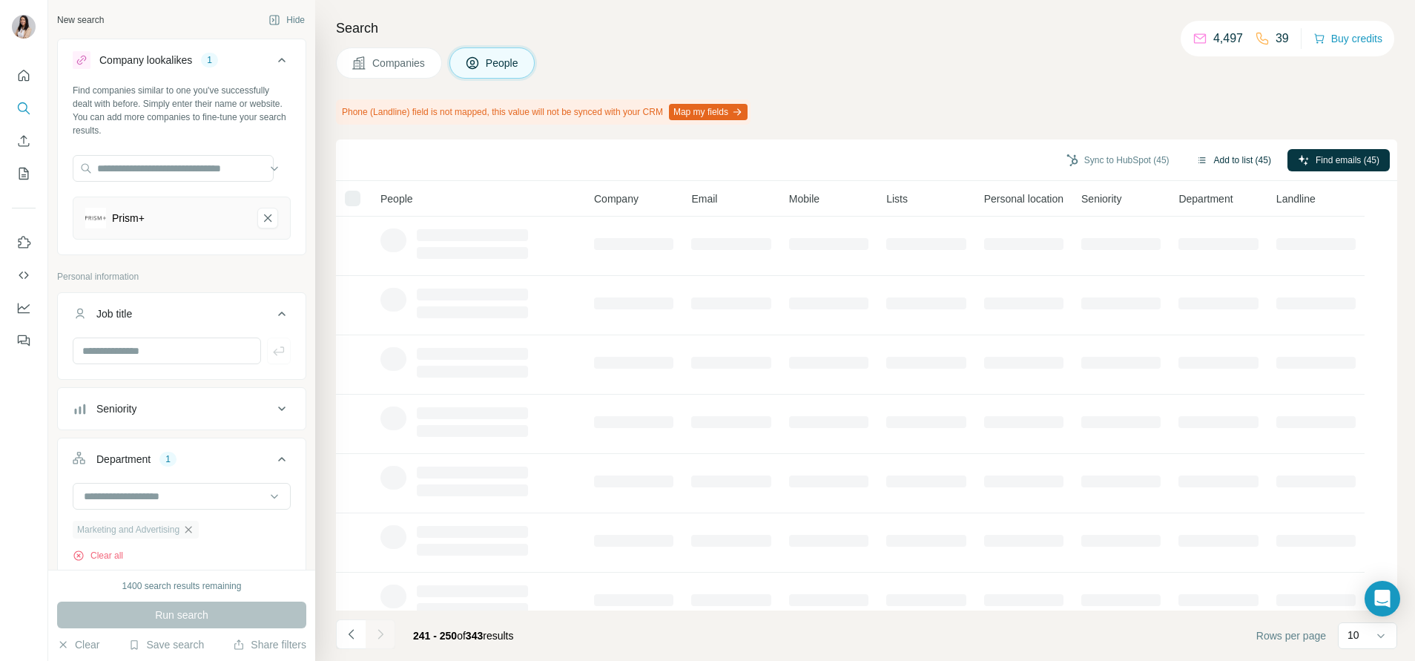
click at [1218, 162] on button "Add to list (45)" at bounding box center [1234, 160] width 96 height 22
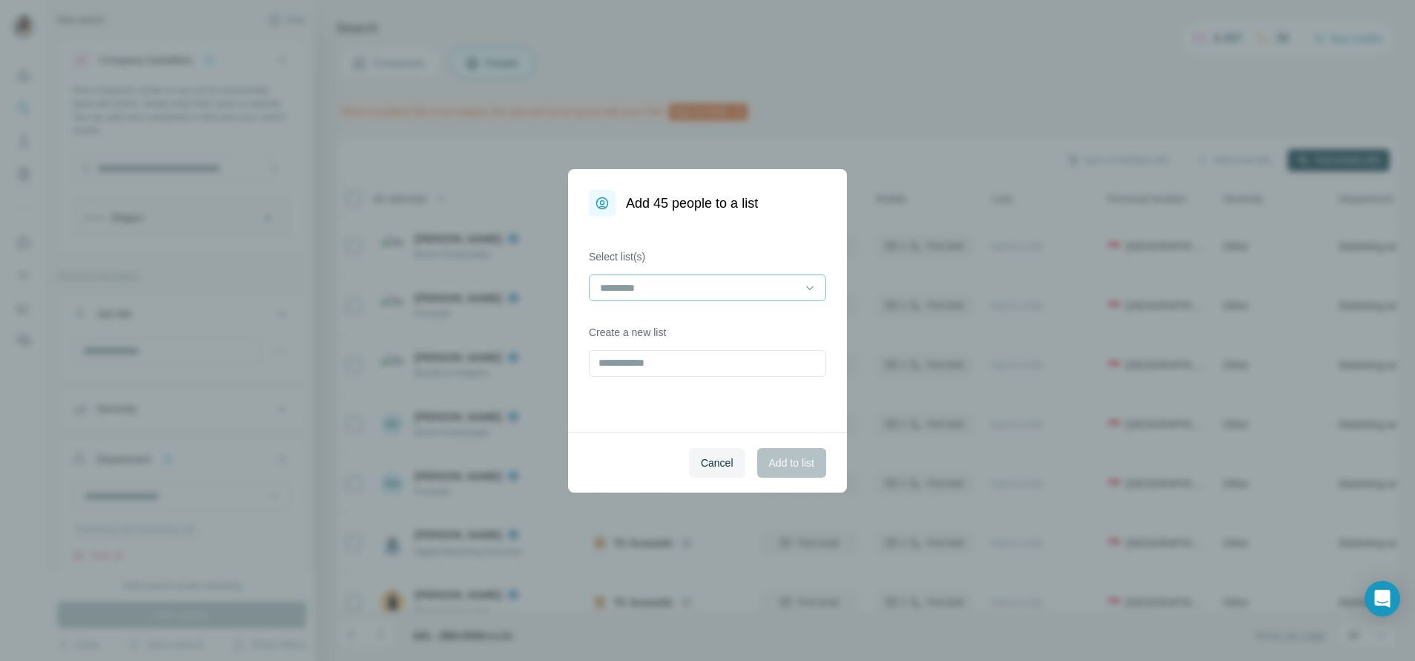
click at [678, 292] on input at bounding box center [699, 288] width 200 height 16
click at [673, 277] on div at bounding box center [699, 287] width 200 height 25
click at [668, 320] on div "Electronic" at bounding box center [708, 321] width 212 height 15
click at [795, 462] on span "Add to list" at bounding box center [791, 462] width 45 height 15
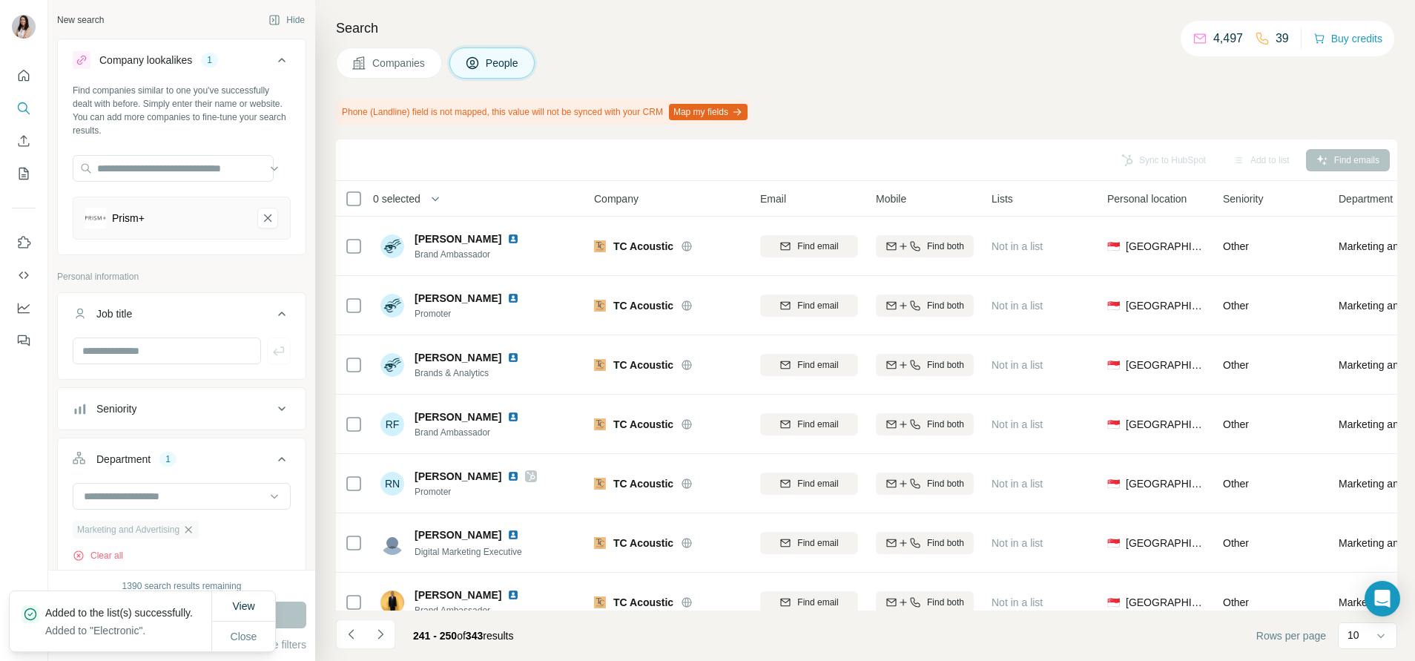
scroll to position [211, 0]
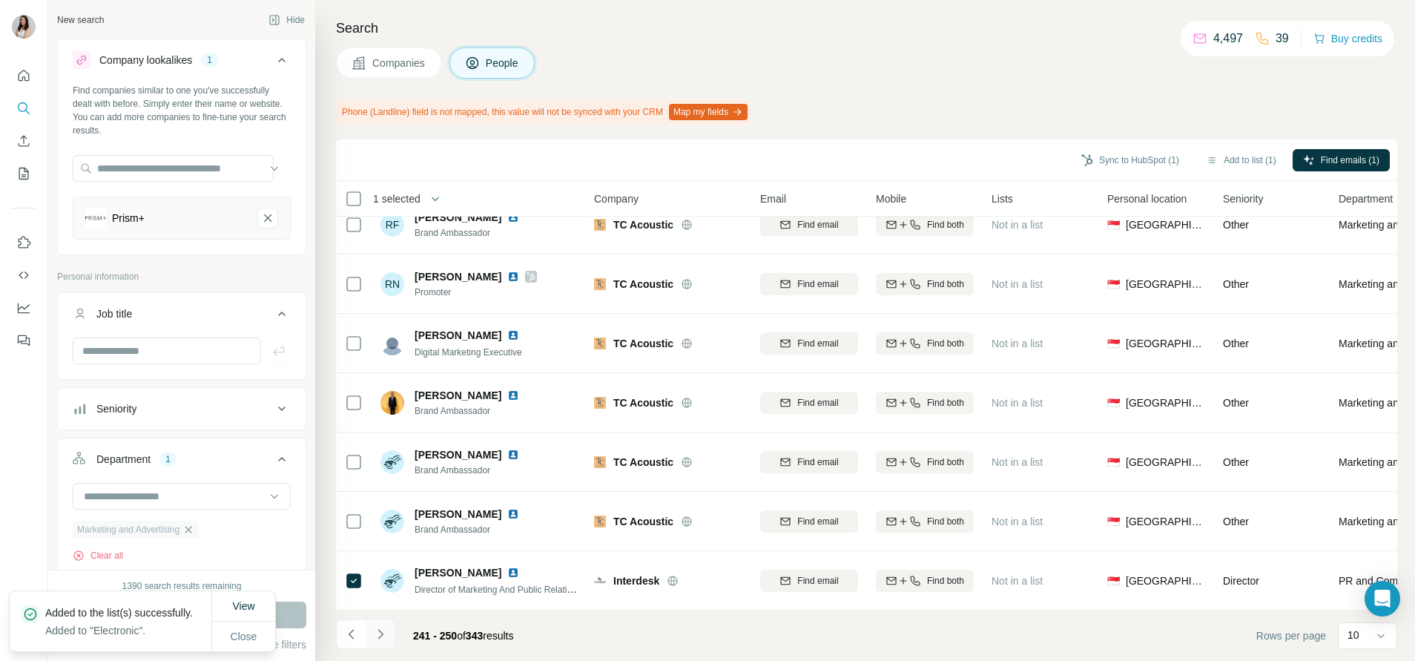
click at [386, 636] on icon "Navigate to next page" at bounding box center [380, 634] width 15 height 15
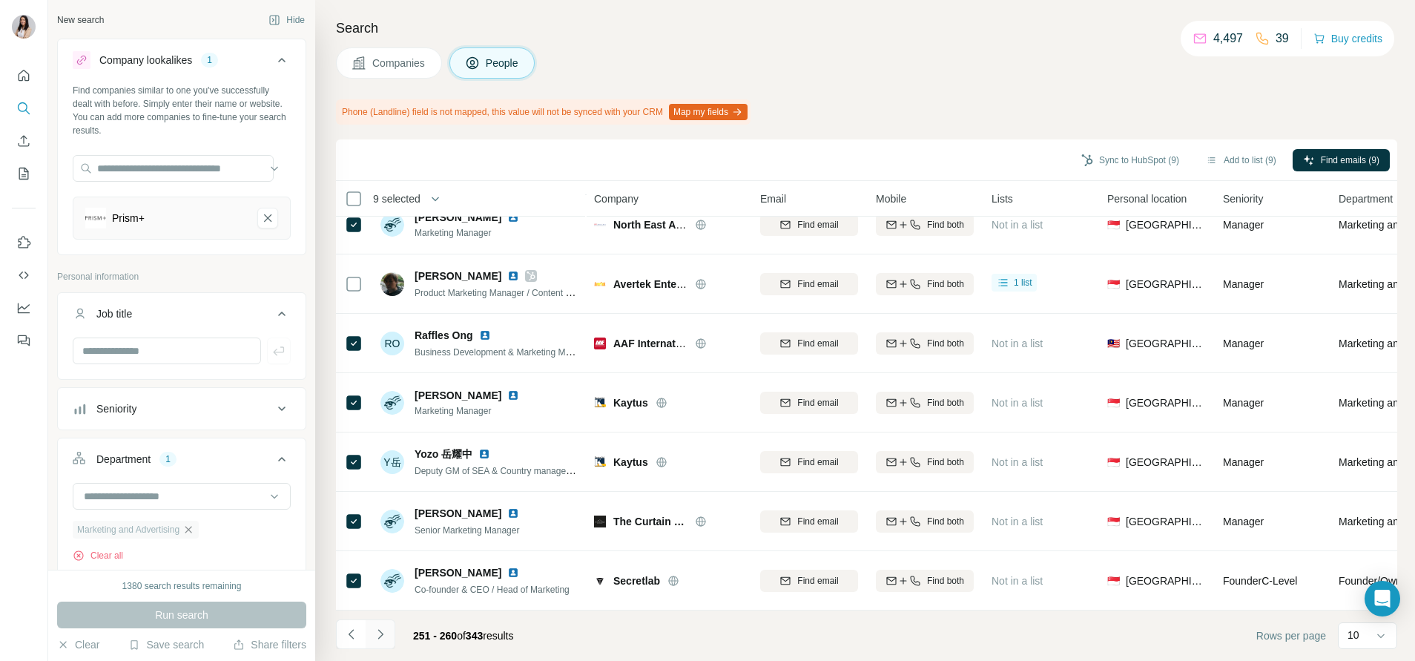
click at [382, 636] on icon "Navigate to next page" at bounding box center [380, 634] width 15 height 15
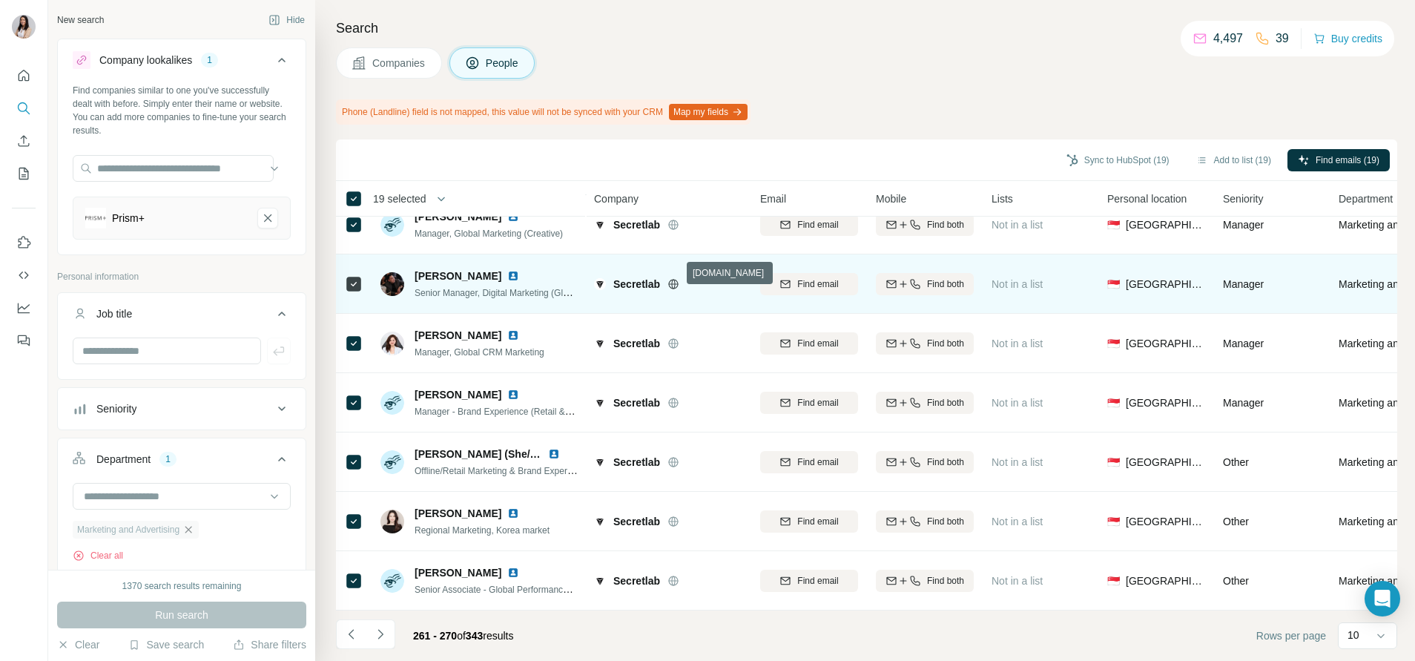
click at [673, 278] on icon at bounding box center [674, 284] width 12 height 12
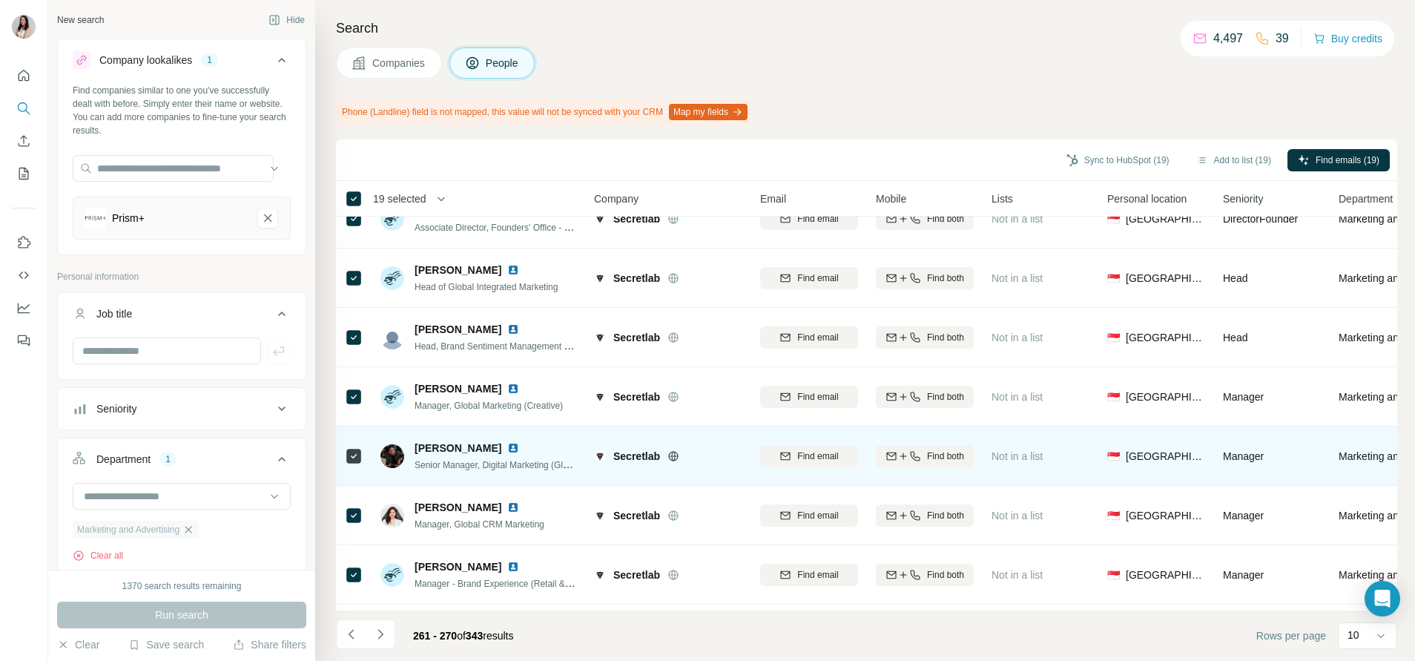
scroll to position [0, 0]
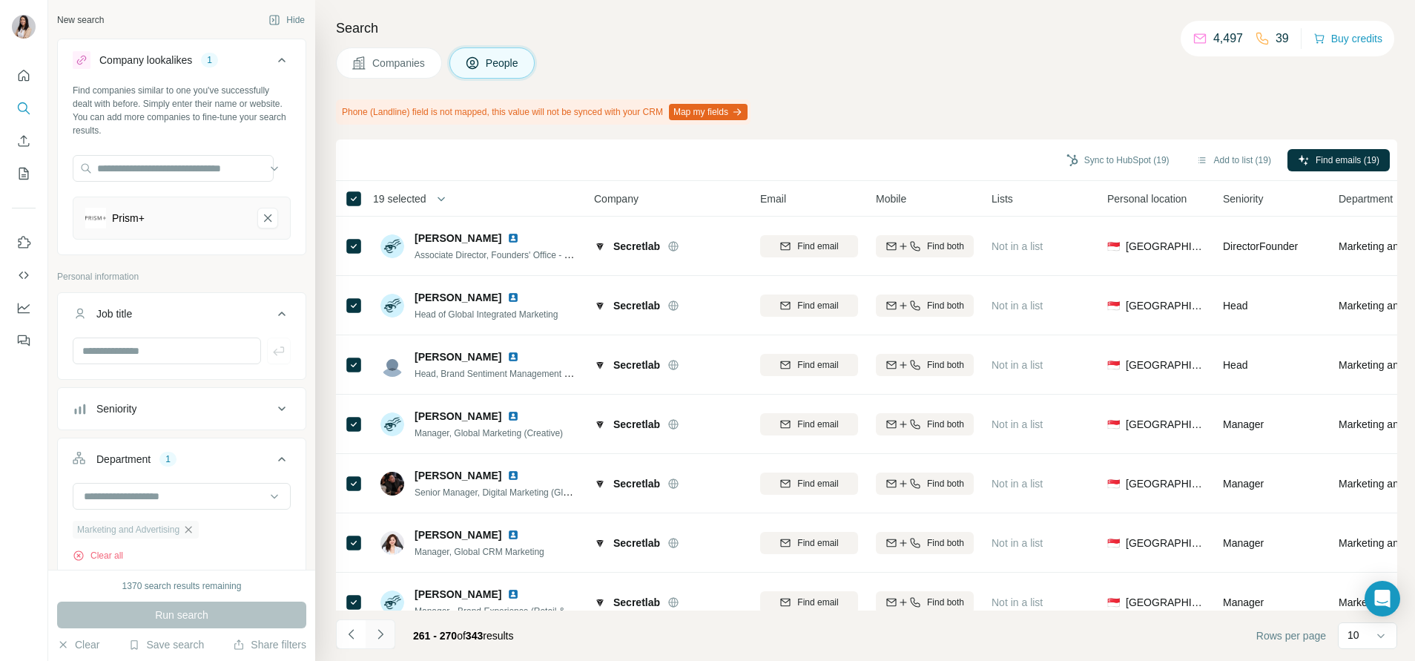
click at [382, 639] on icon "Navigate to next page" at bounding box center [380, 634] width 15 height 15
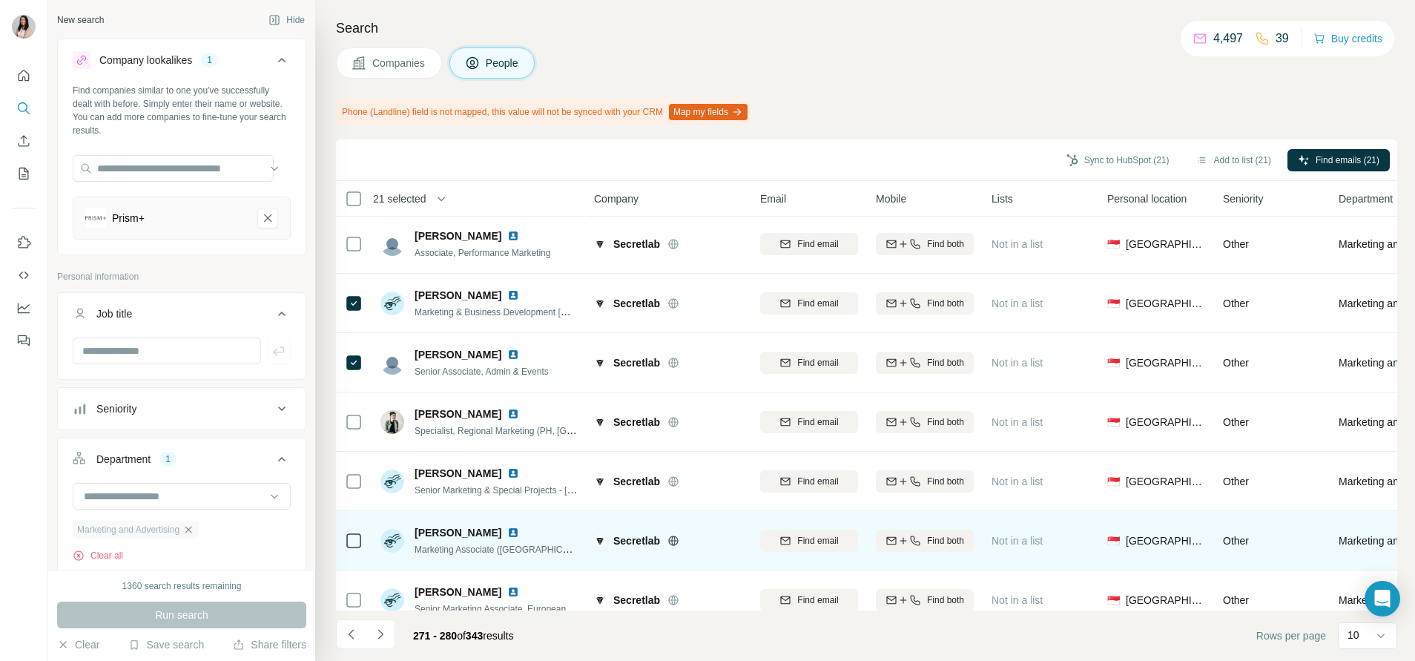
scroll to position [210, 0]
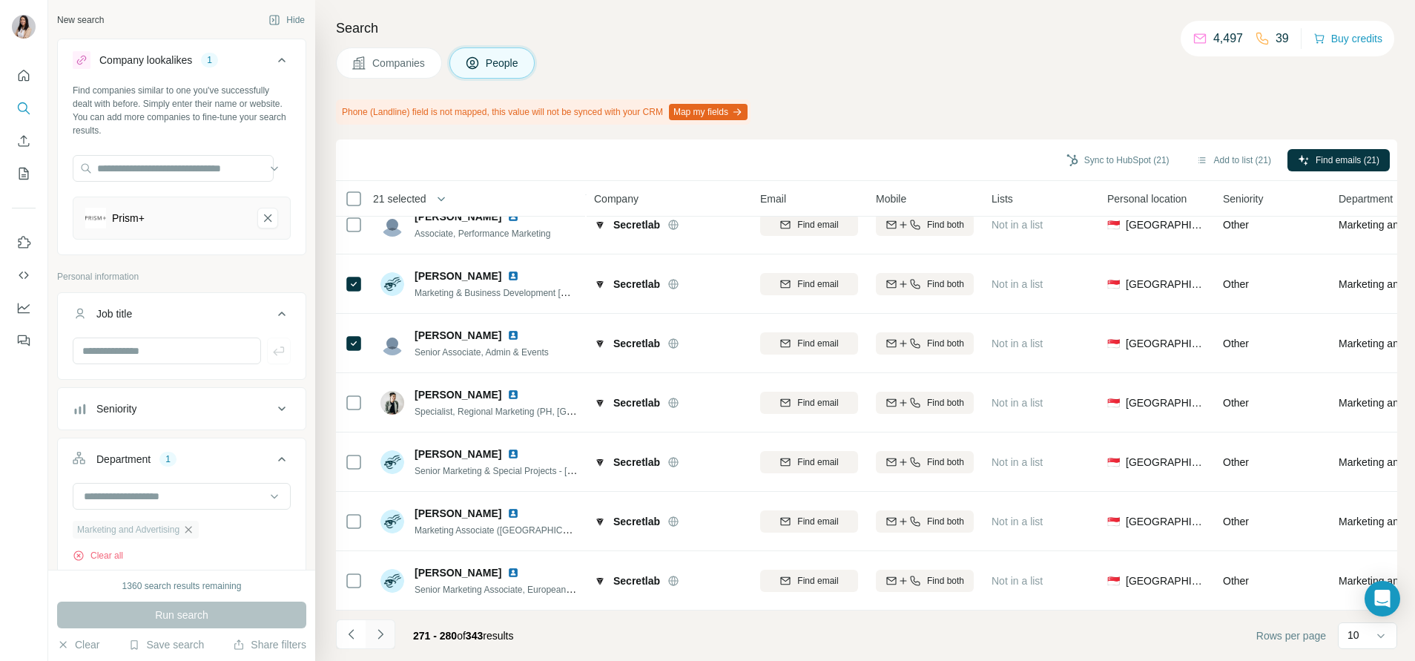
click at [384, 633] on icon "Navigate to next page" at bounding box center [380, 634] width 15 height 15
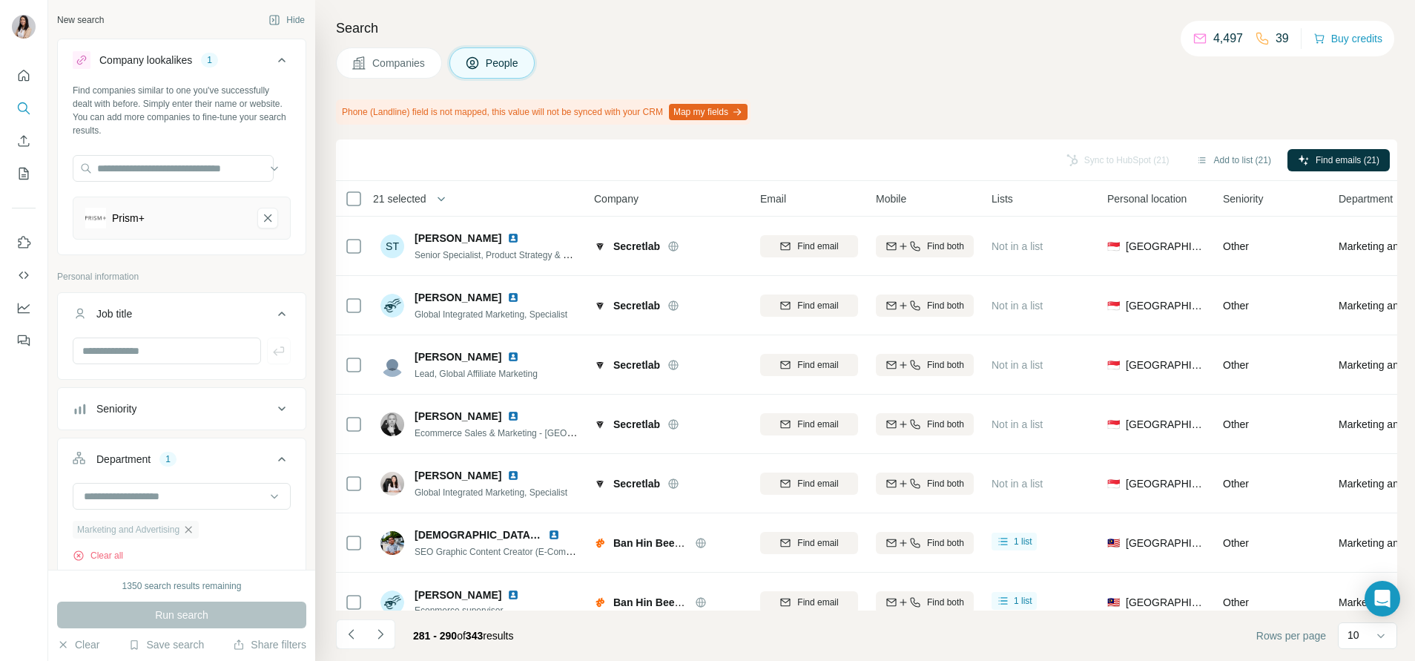
scroll to position [211, 0]
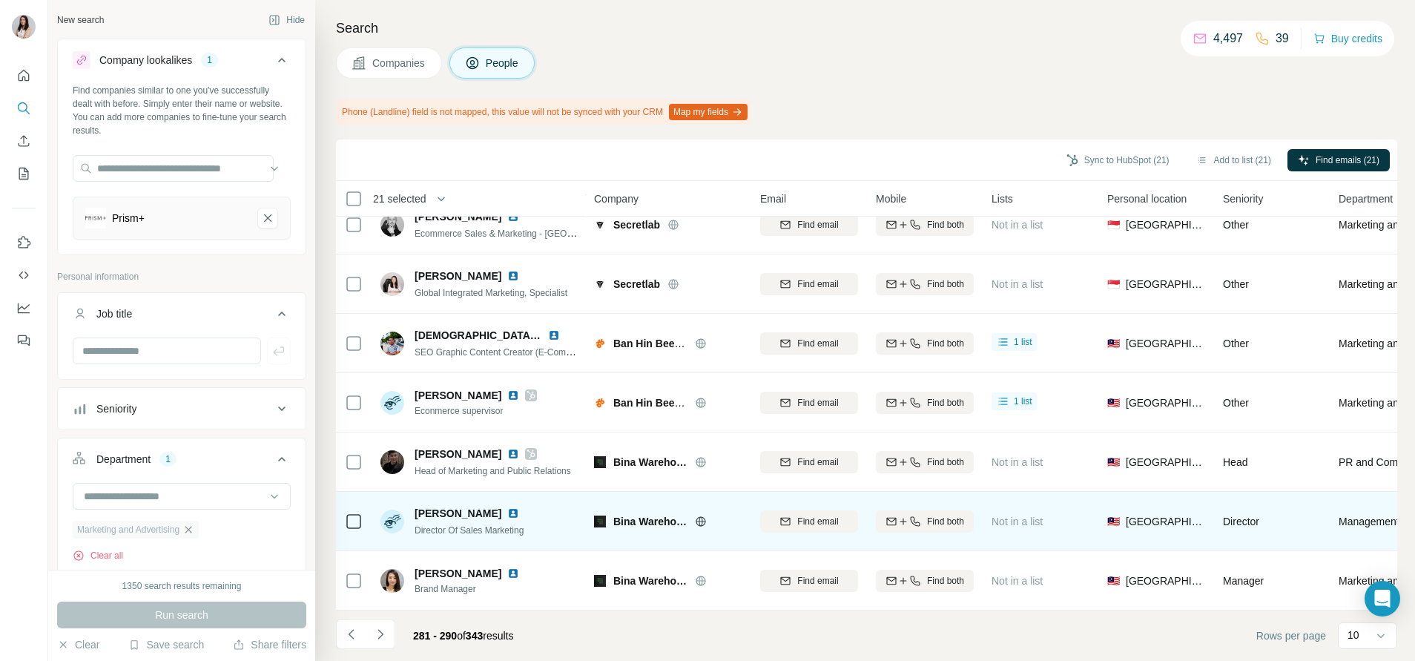
click at [699, 516] on icon at bounding box center [701, 522] width 12 height 12
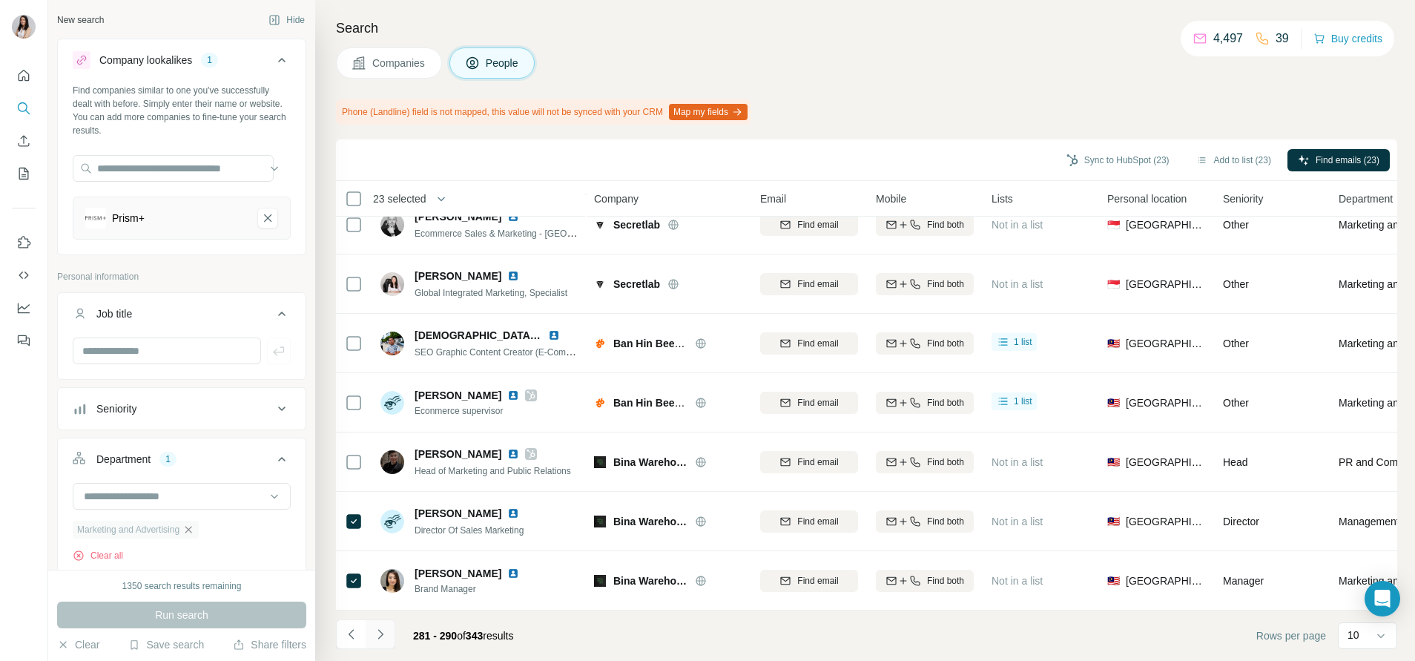
click at [383, 627] on icon "Navigate to next page" at bounding box center [380, 634] width 15 height 15
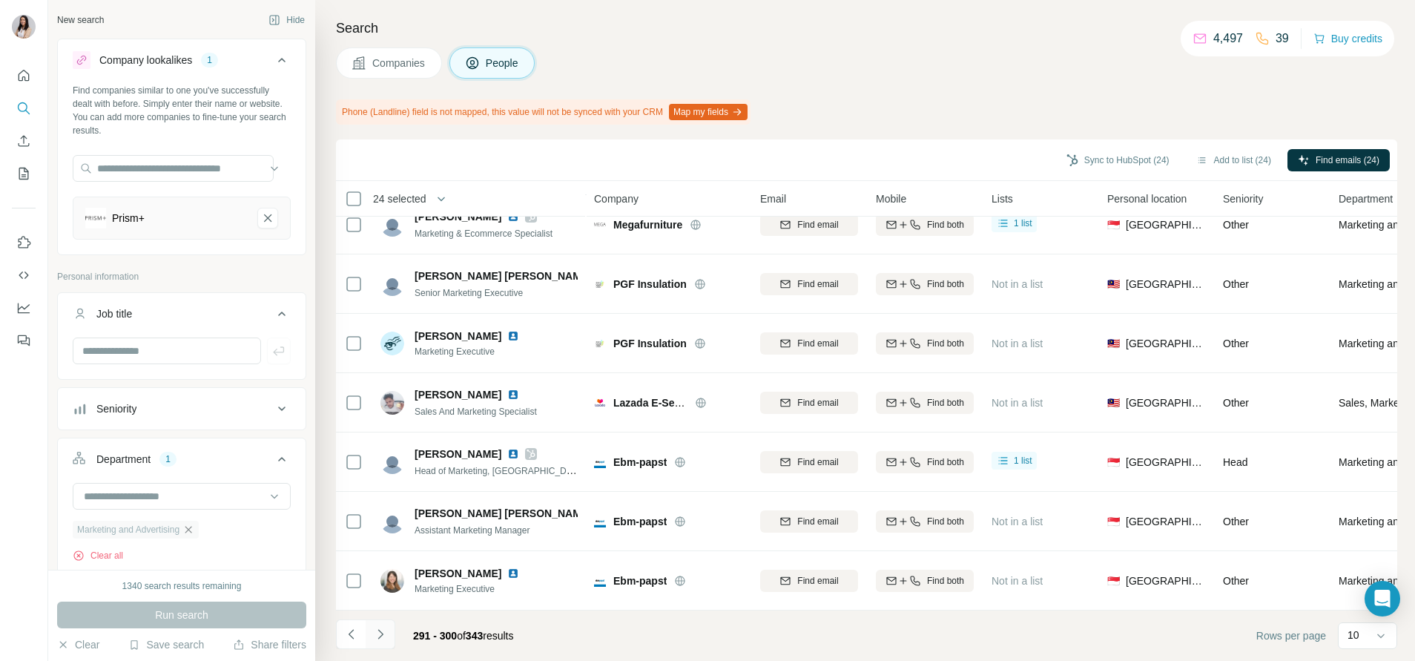
click at [381, 638] on icon "Navigate to next page" at bounding box center [380, 634] width 15 height 15
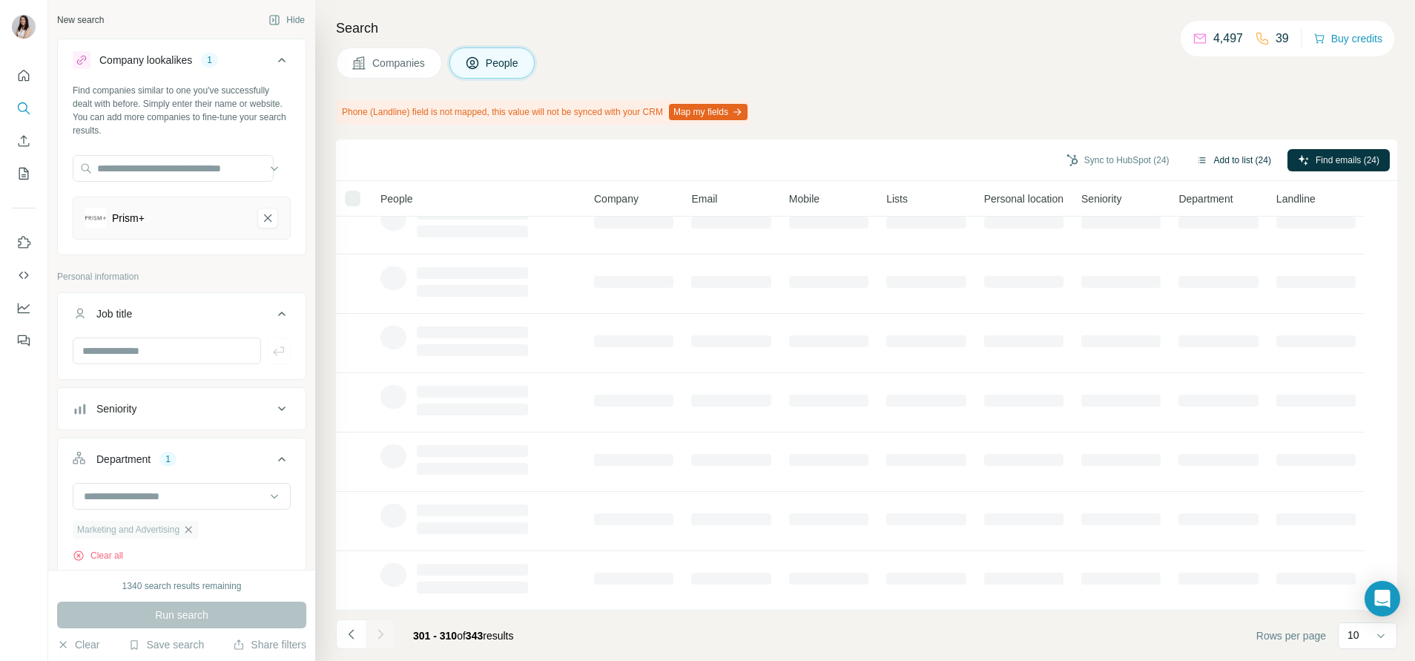
click at [1240, 157] on button "Add to list (24)" at bounding box center [1234, 160] width 96 height 22
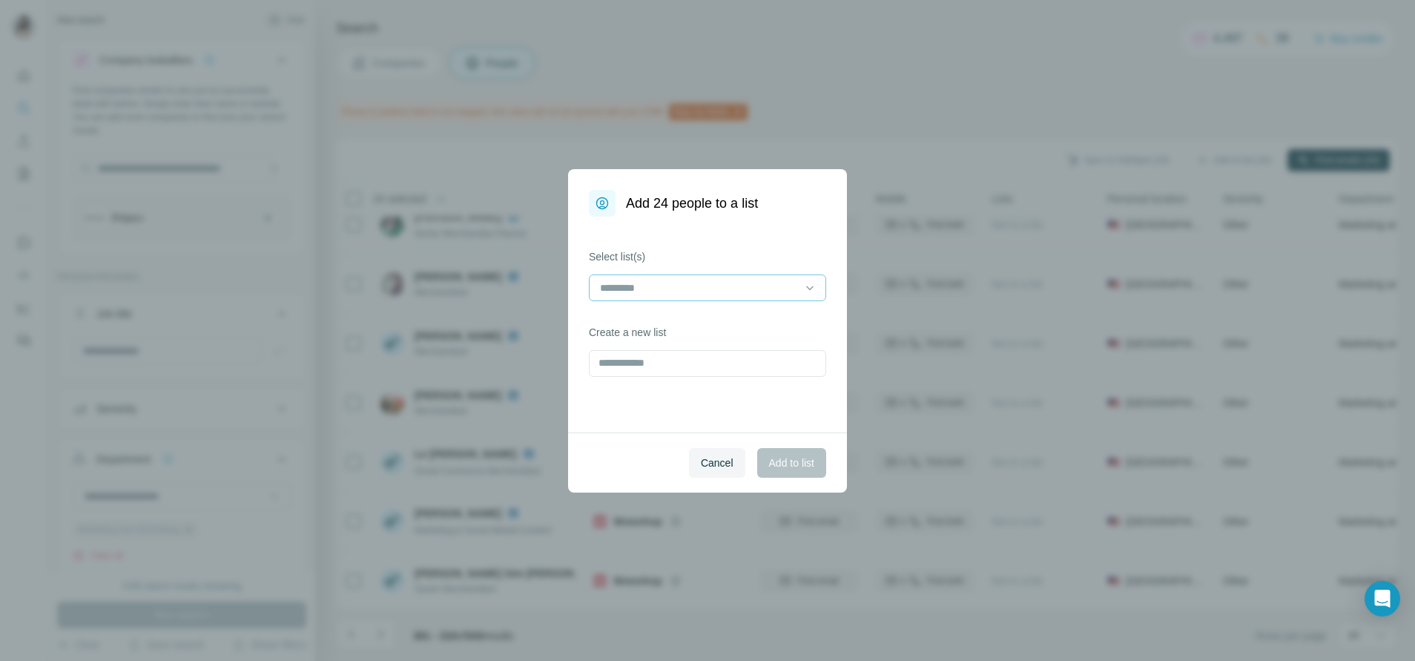
click at [726, 280] on input at bounding box center [699, 288] width 200 height 16
click at [720, 324] on div "Electronic" at bounding box center [708, 321] width 212 height 15
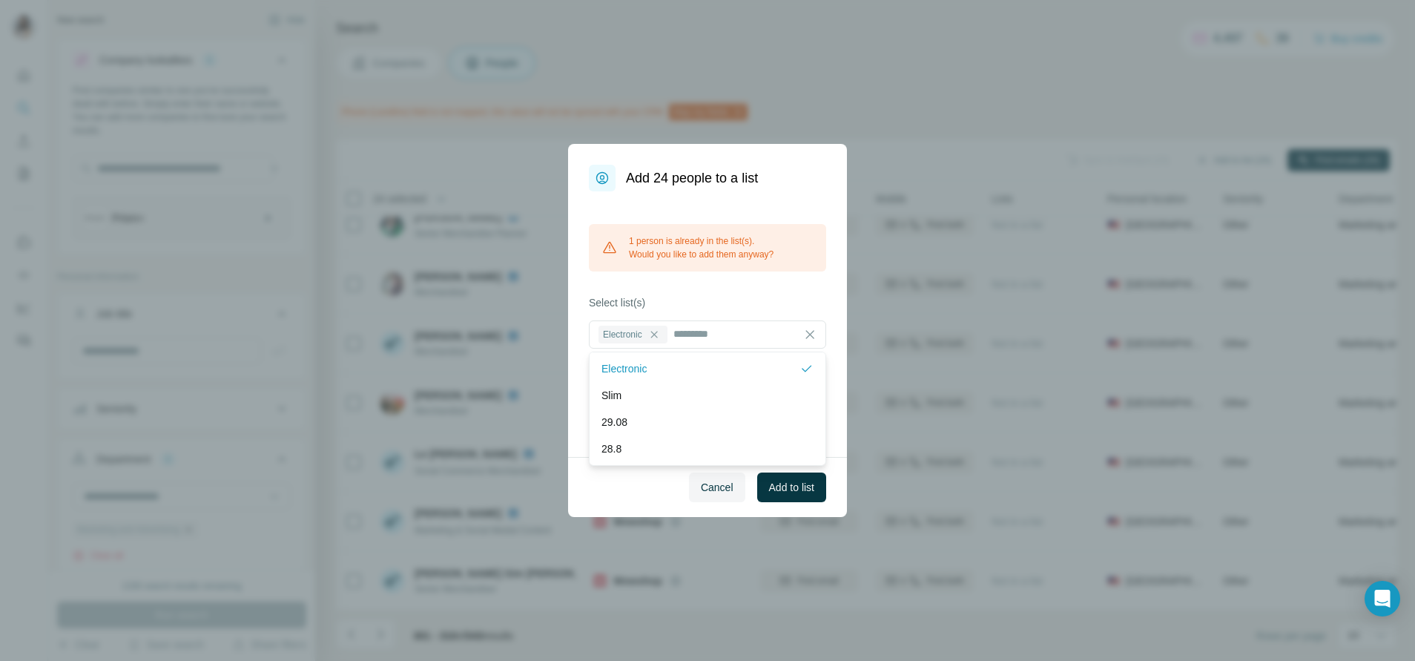
click at [784, 489] on span "Add to list" at bounding box center [791, 487] width 45 height 15
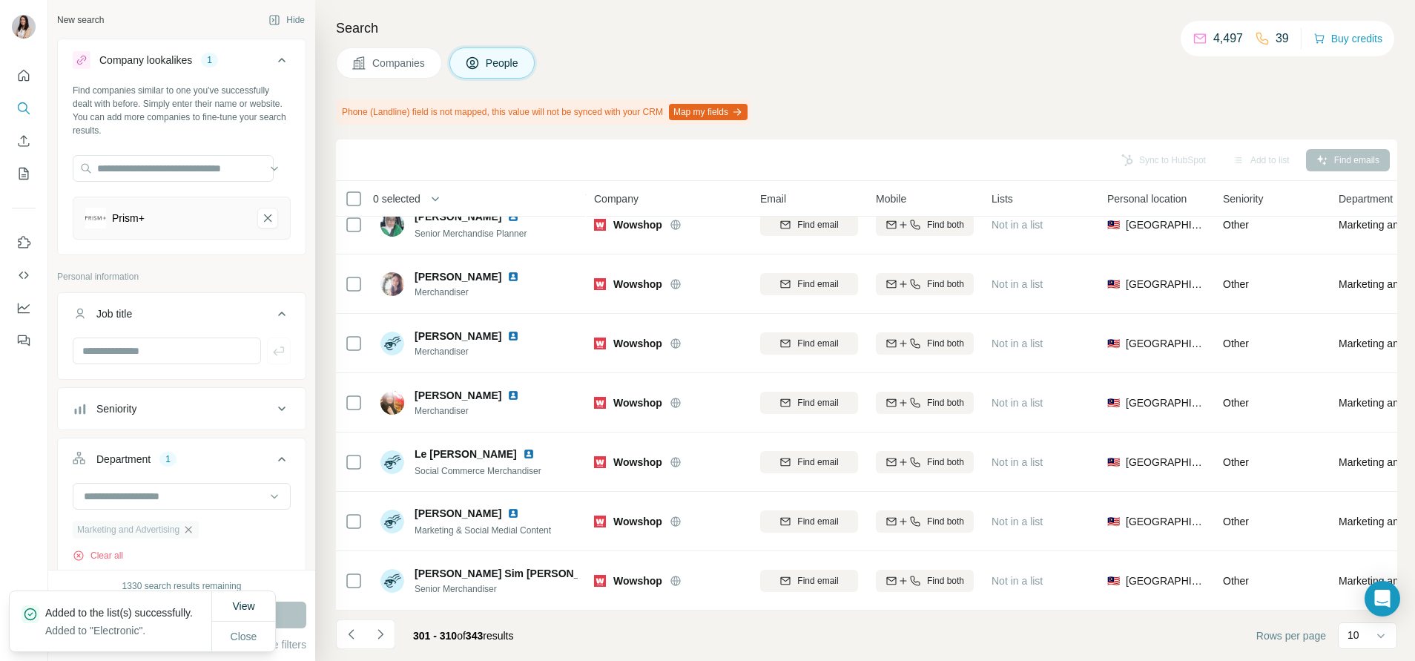
scroll to position [0, 0]
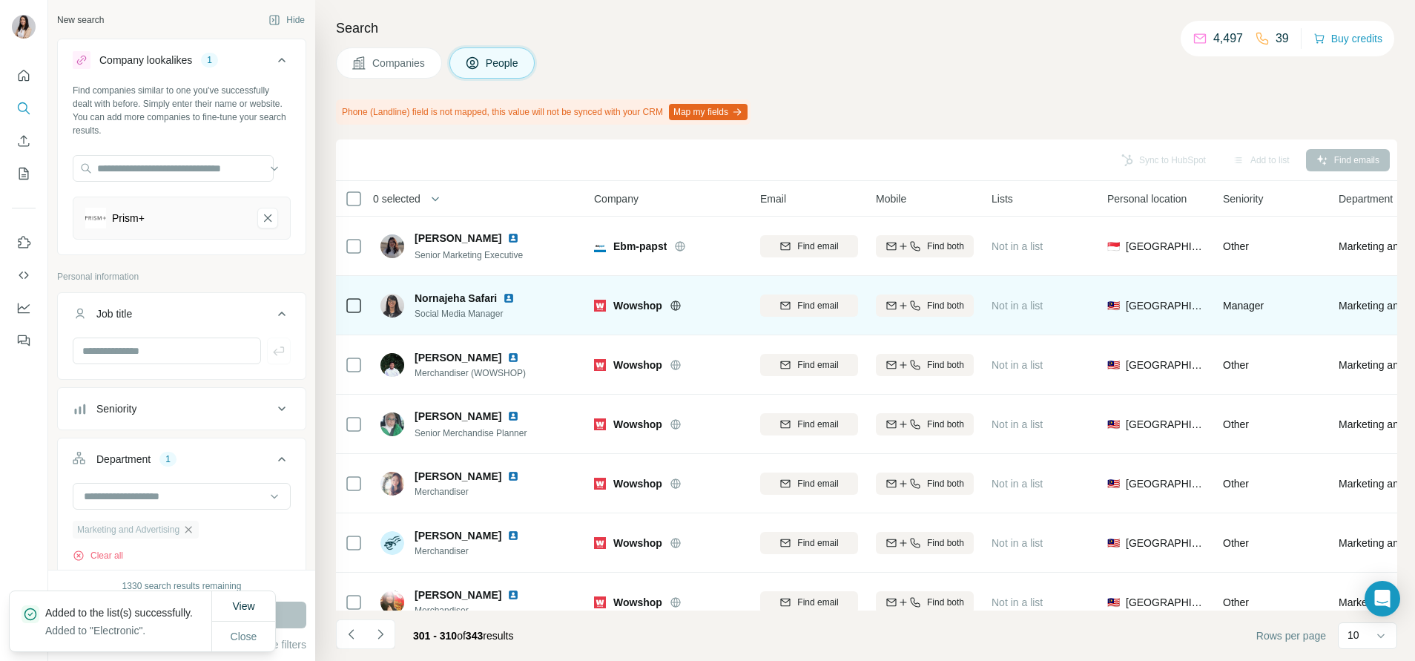
click at [673, 306] on icon at bounding box center [676, 305] width 10 height 1
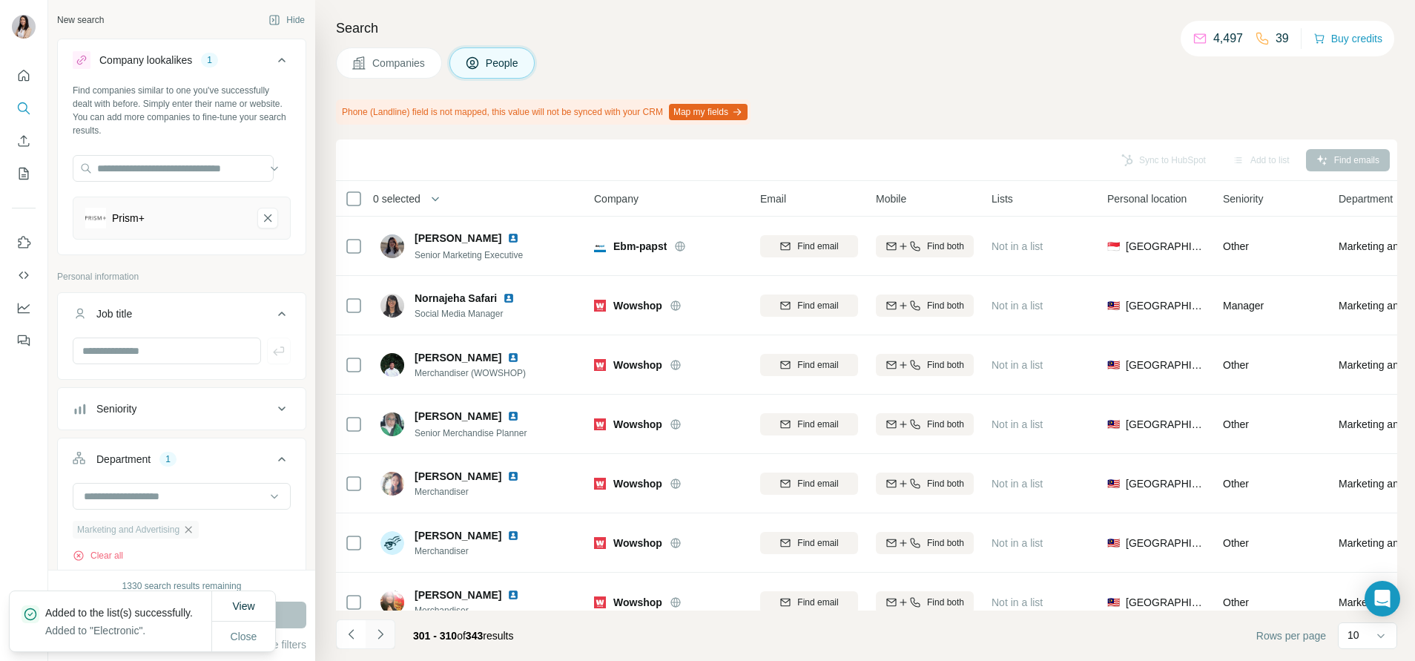
click at [378, 639] on icon "Navigate to next page" at bounding box center [380, 634] width 5 height 10
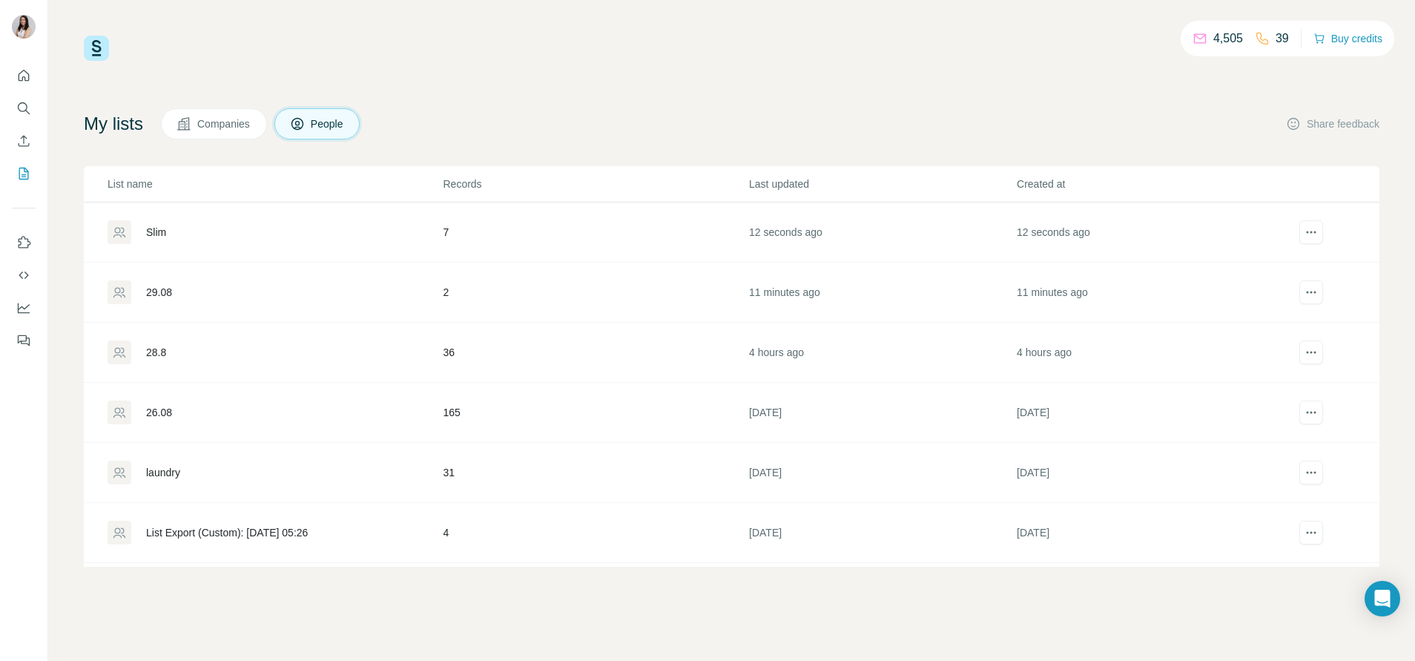
click at [149, 224] on div "Slim" at bounding box center [275, 232] width 334 height 24
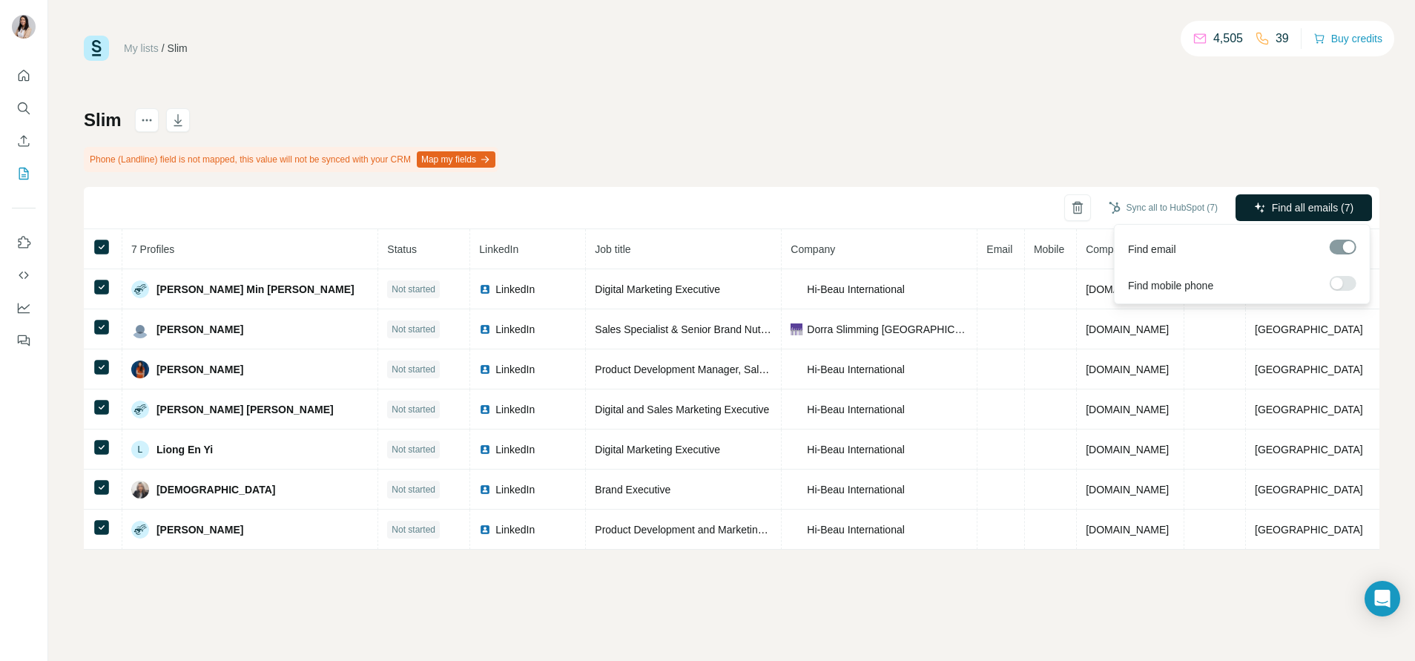
click at [1326, 205] on span "Find all emails (7)" at bounding box center [1313, 207] width 82 height 15
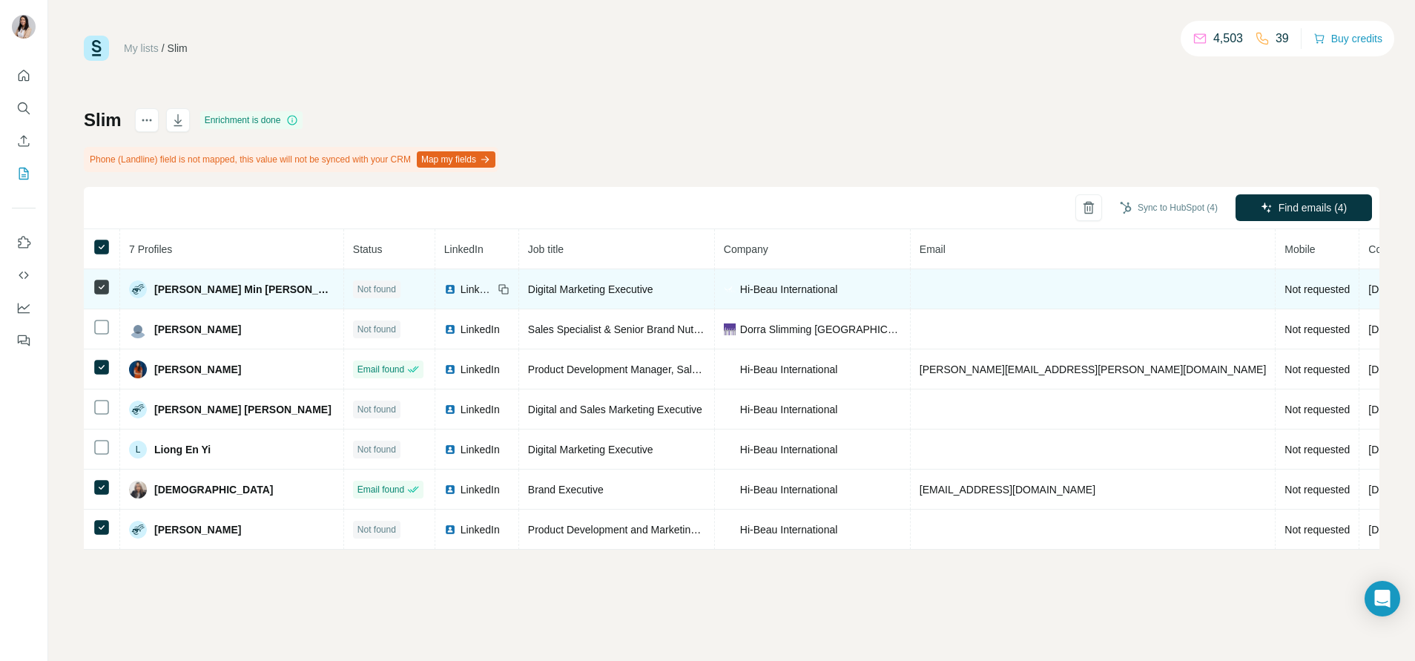
click at [102, 276] on td at bounding box center [102, 289] width 36 height 40
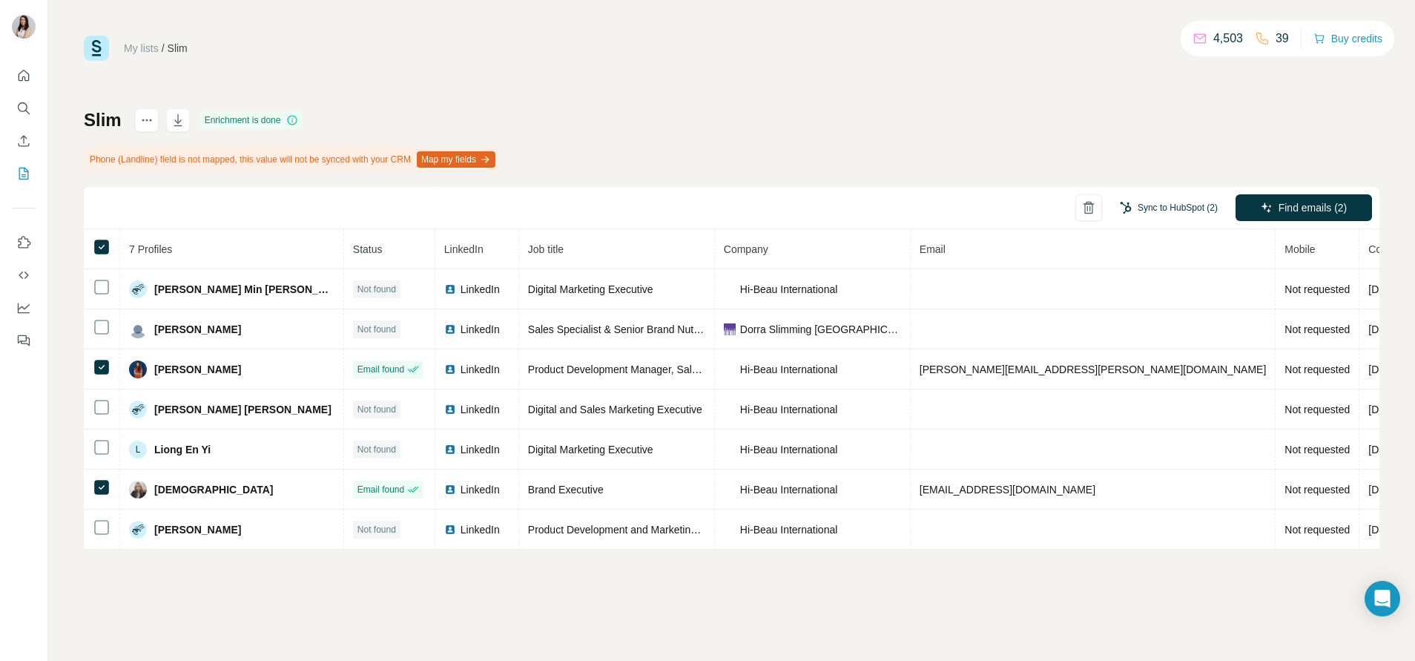
click at [1188, 214] on button "Sync to HubSpot (2)" at bounding box center [1169, 208] width 119 height 22
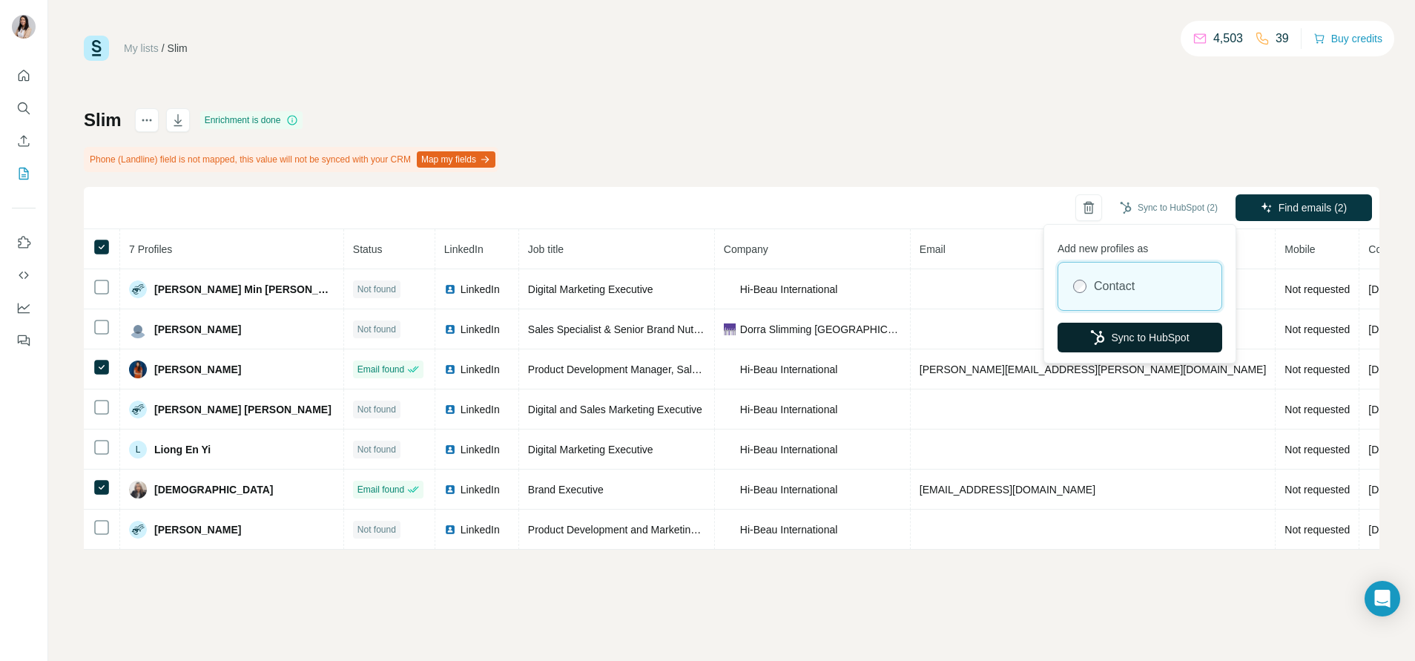
click at [1126, 332] on button "Sync to HubSpot" at bounding box center [1140, 338] width 165 height 30
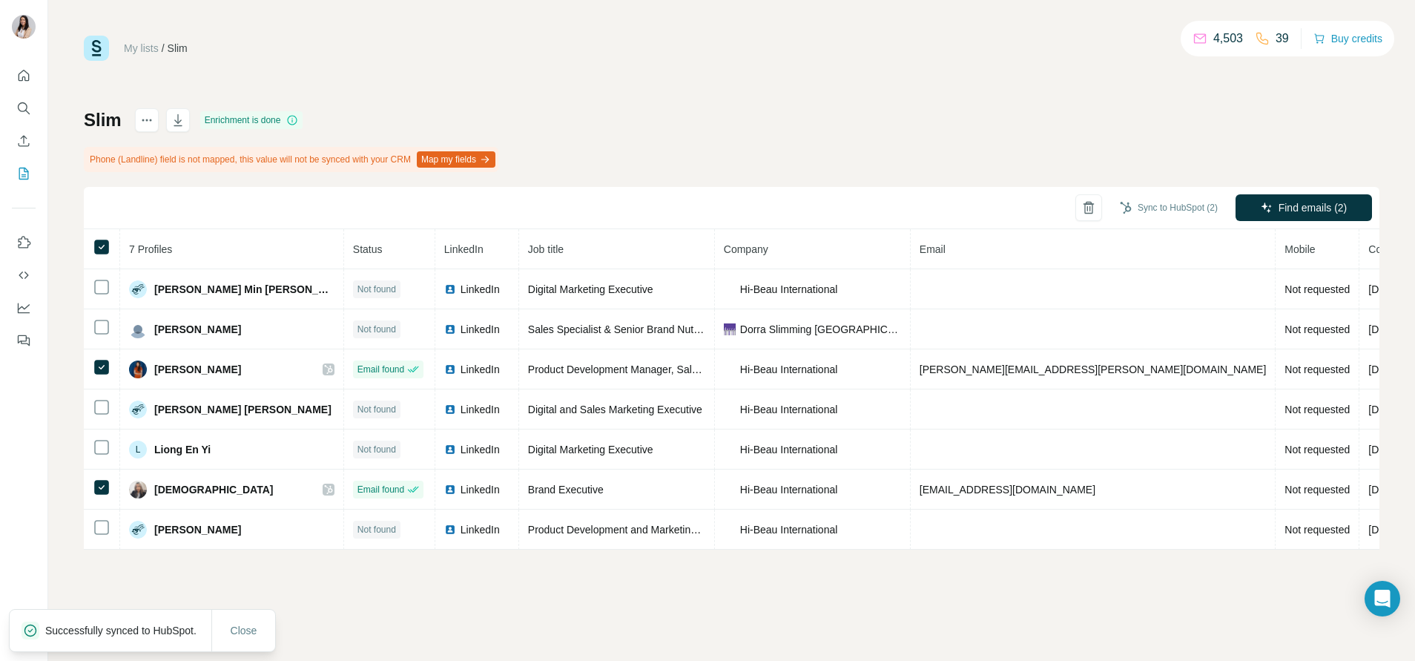
drag, startPoint x: 372, startPoint y: 292, endPoint x: 418, endPoint y: 208, distance: 95.3
click at [418, 208] on div "Sync to HubSpot (2) Find emails (2)" at bounding box center [732, 208] width 1296 height 42
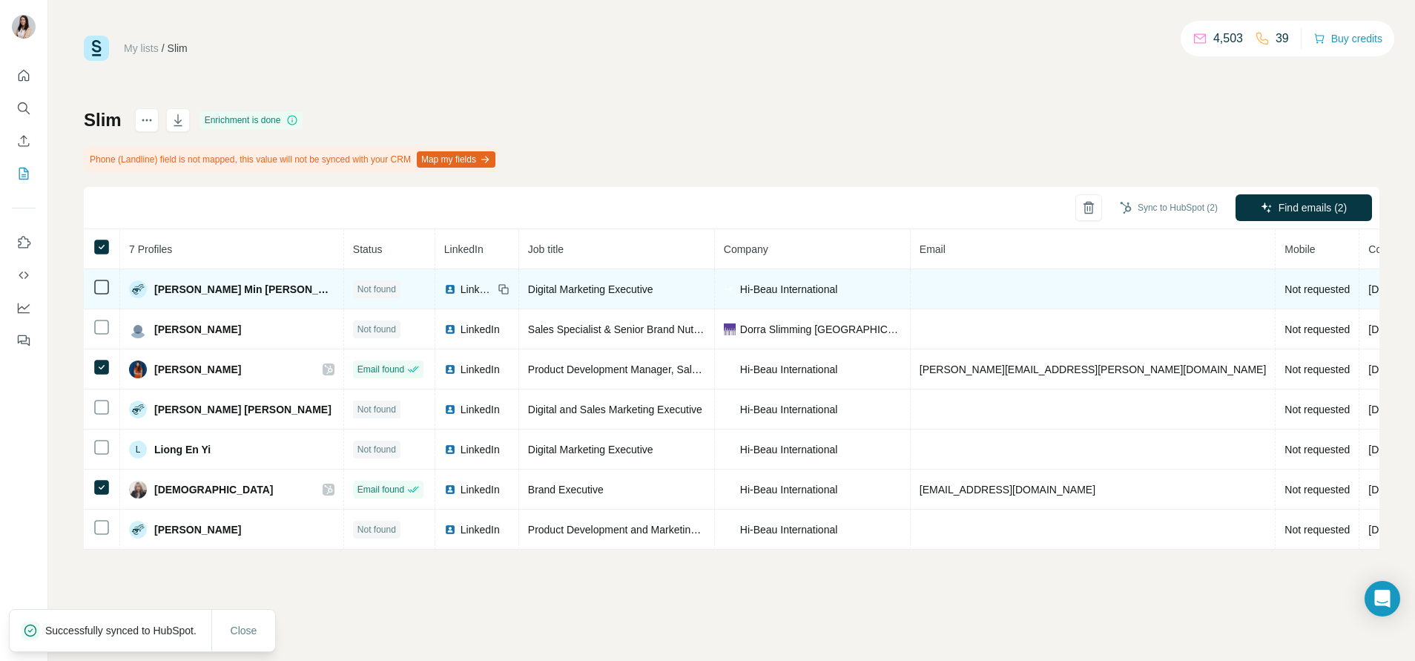
click at [444, 288] on img at bounding box center [450, 289] width 12 height 12
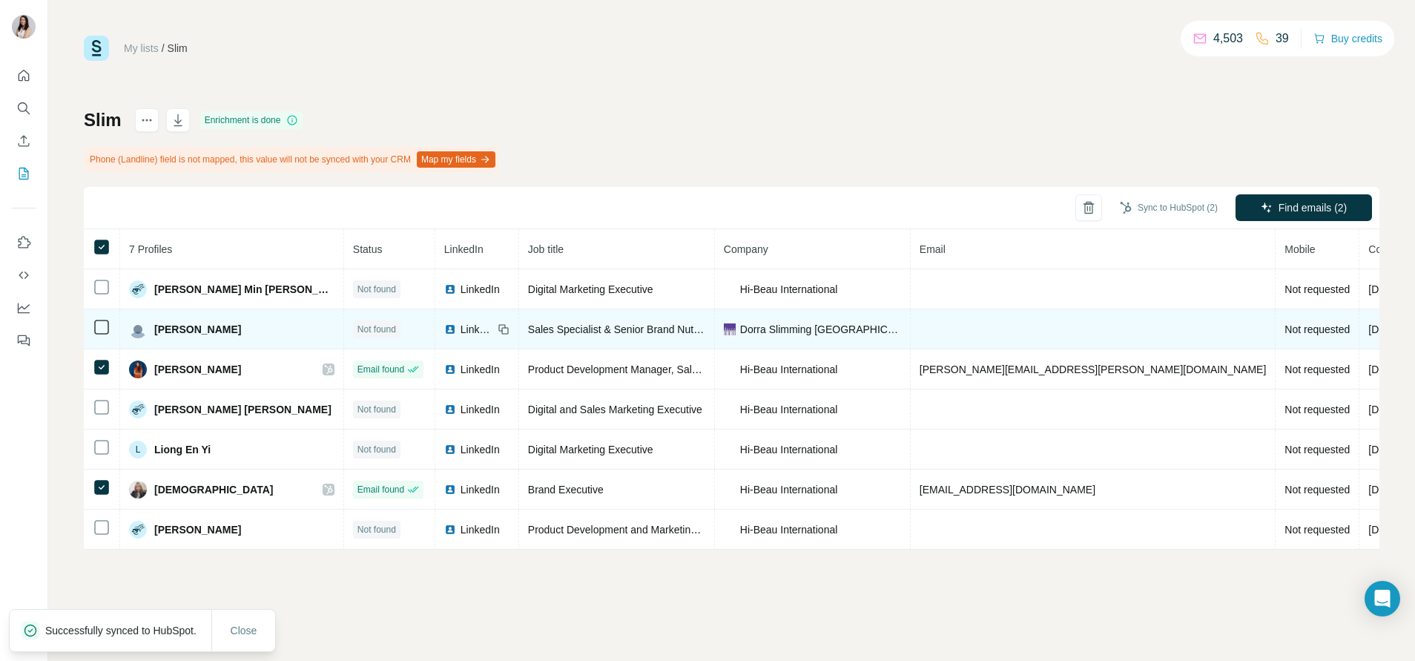
click at [444, 326] on img at bounding box center [450, 329] width 12 height 12
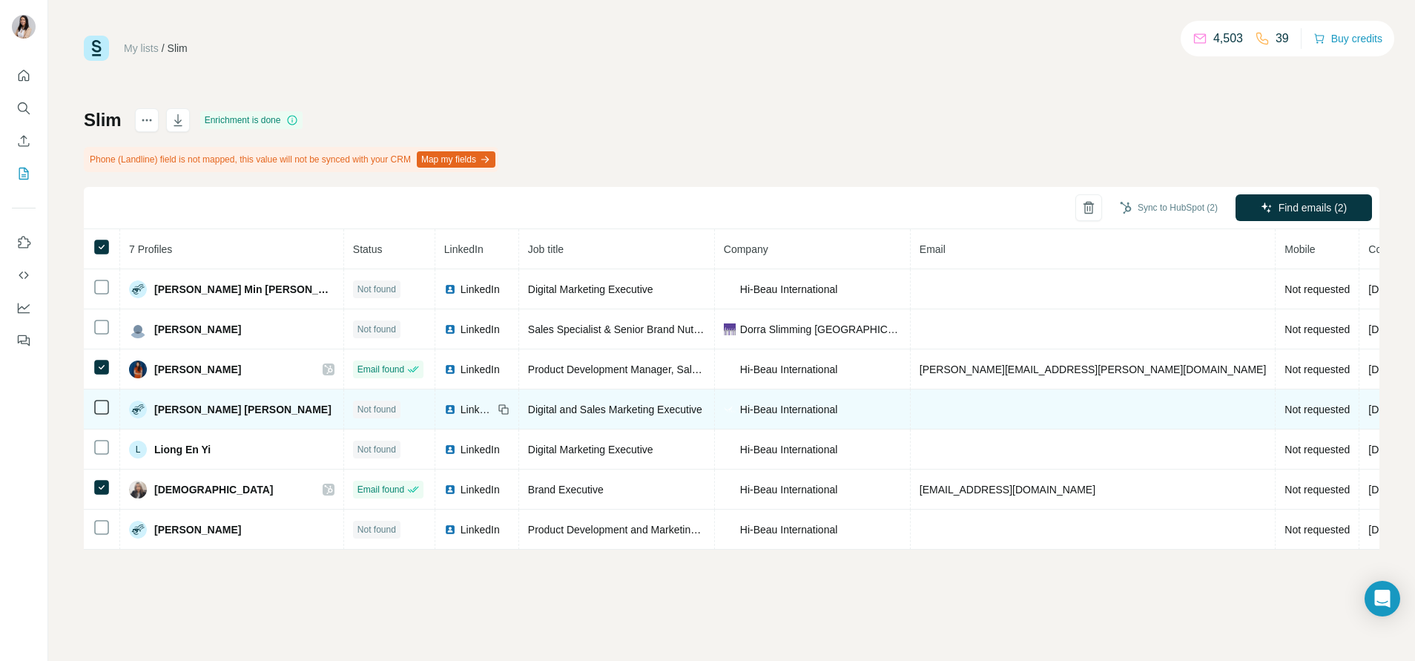
click at [444, 407] on img at bounding box center [450, 410] width 12 height 12
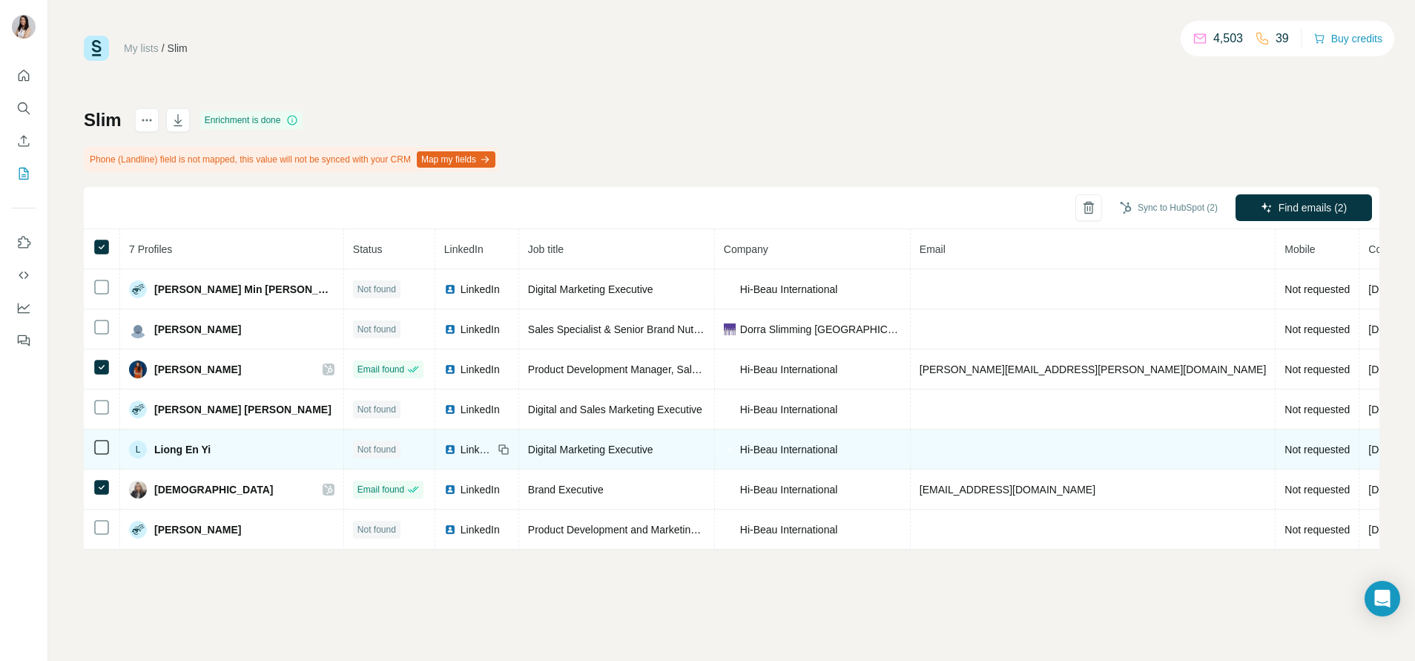
click at [444, 449] on img at bounding box center [450, 450] width 12 height 12
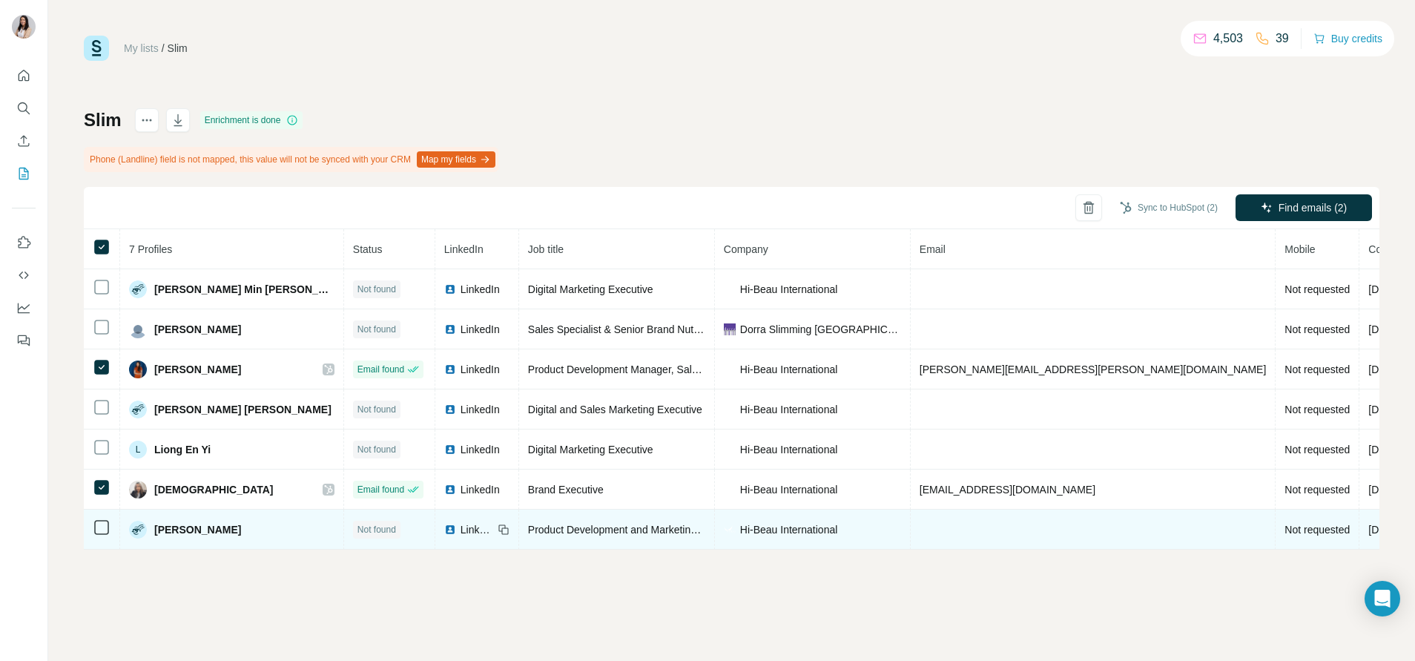
click at [444, 530] on img at bounding box center [450, 530] width 12 height 12
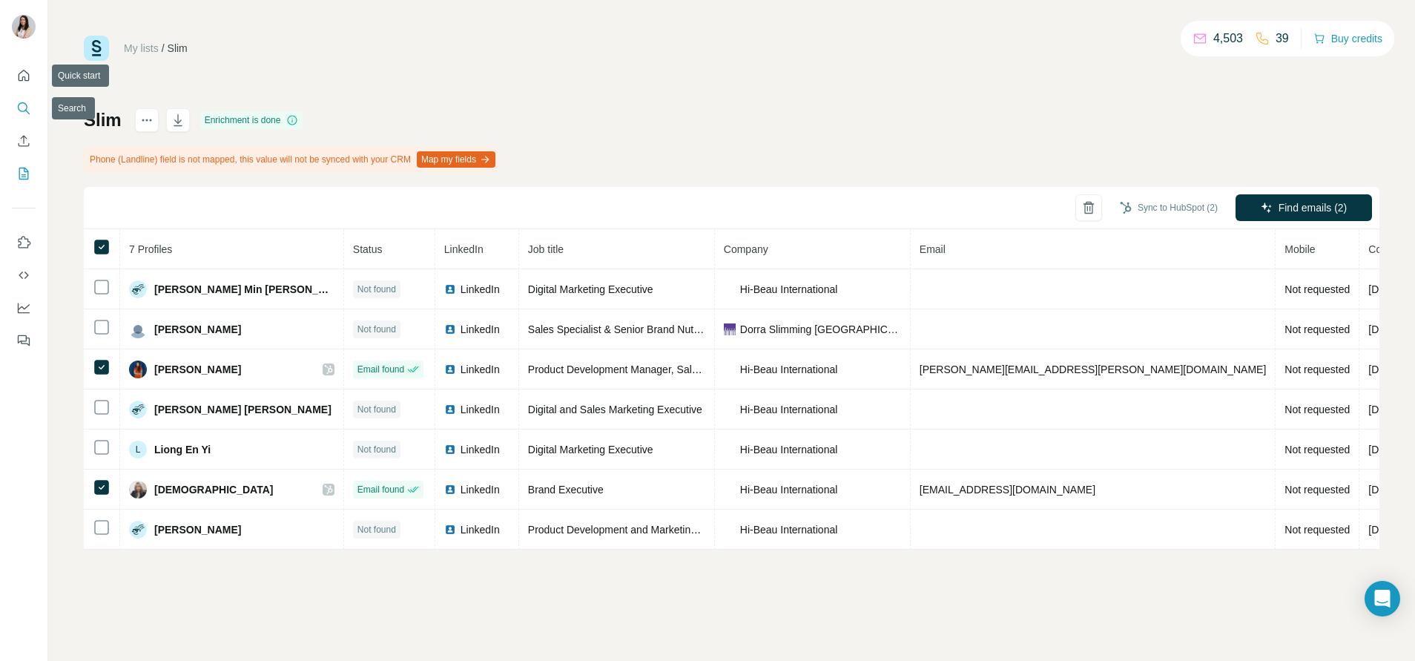
click at [24, 108] on icon "Search" at bounding box center [23, 108] width 15 height 15
click at [23, 175] on icon "My lists" at bounding box center [25, 173] width 7 height 10
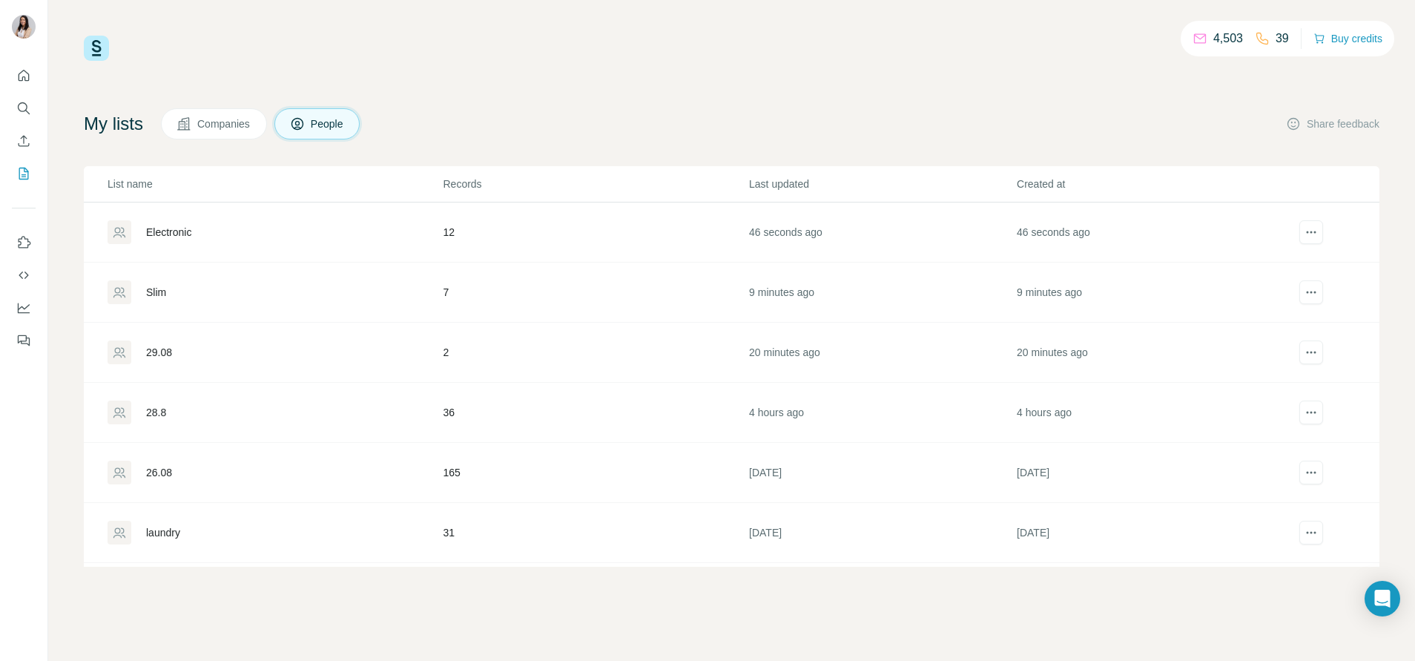
click at [182, 234] on div "Electronic" at bounding box center [168, 232] width 45 height 15
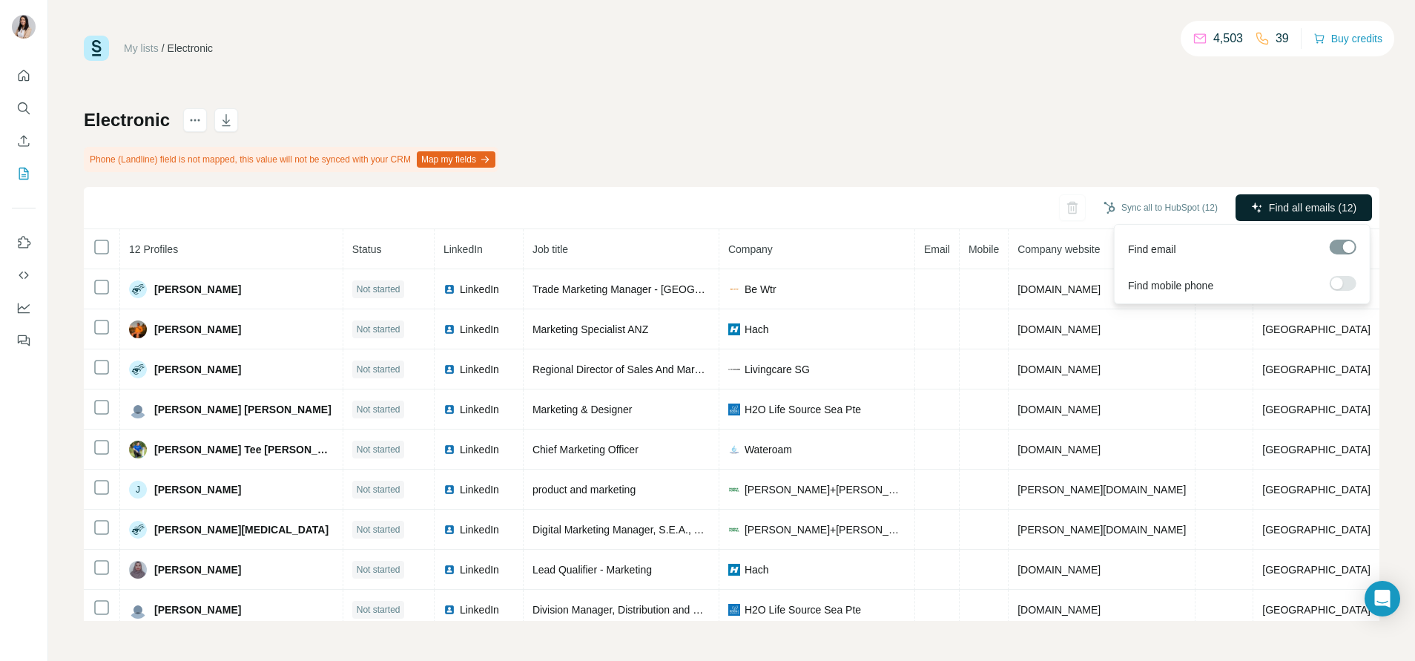
click at [1311, 214] on span "Find all emails (12)" at bounding box center [1313, 207] width 88 height 15
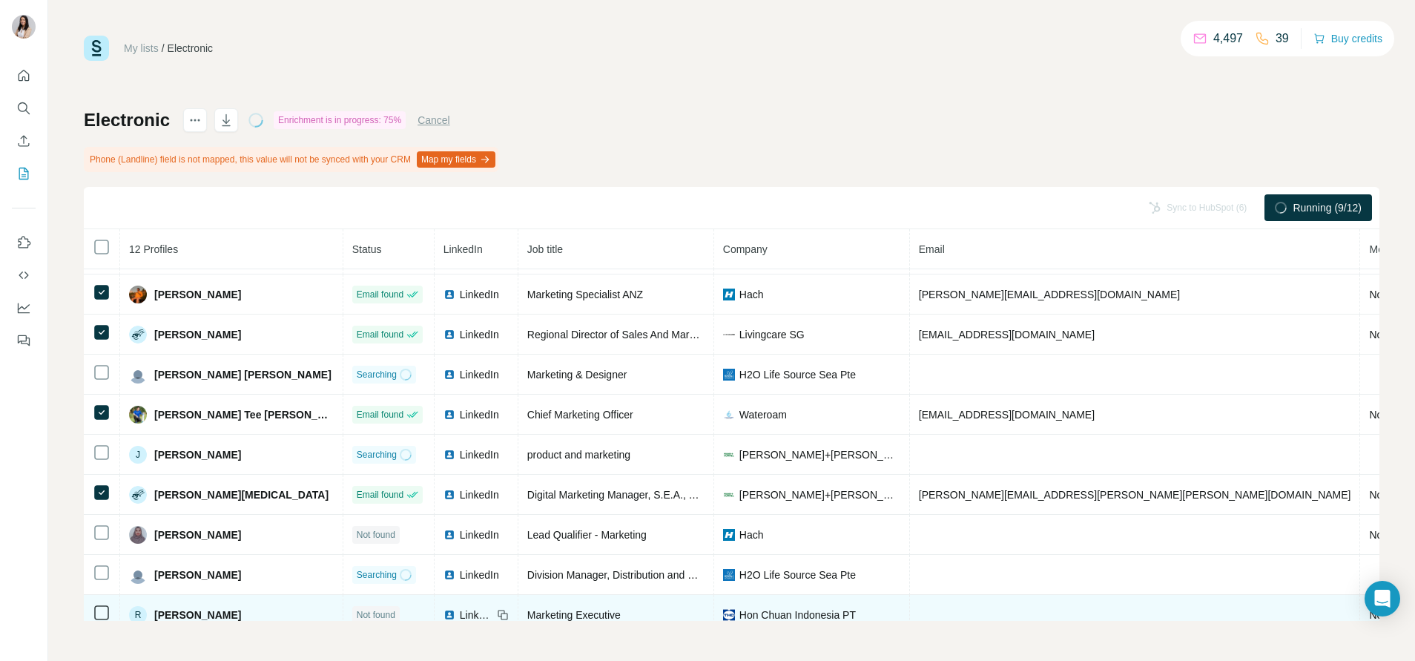
scroll to position [71, 0]
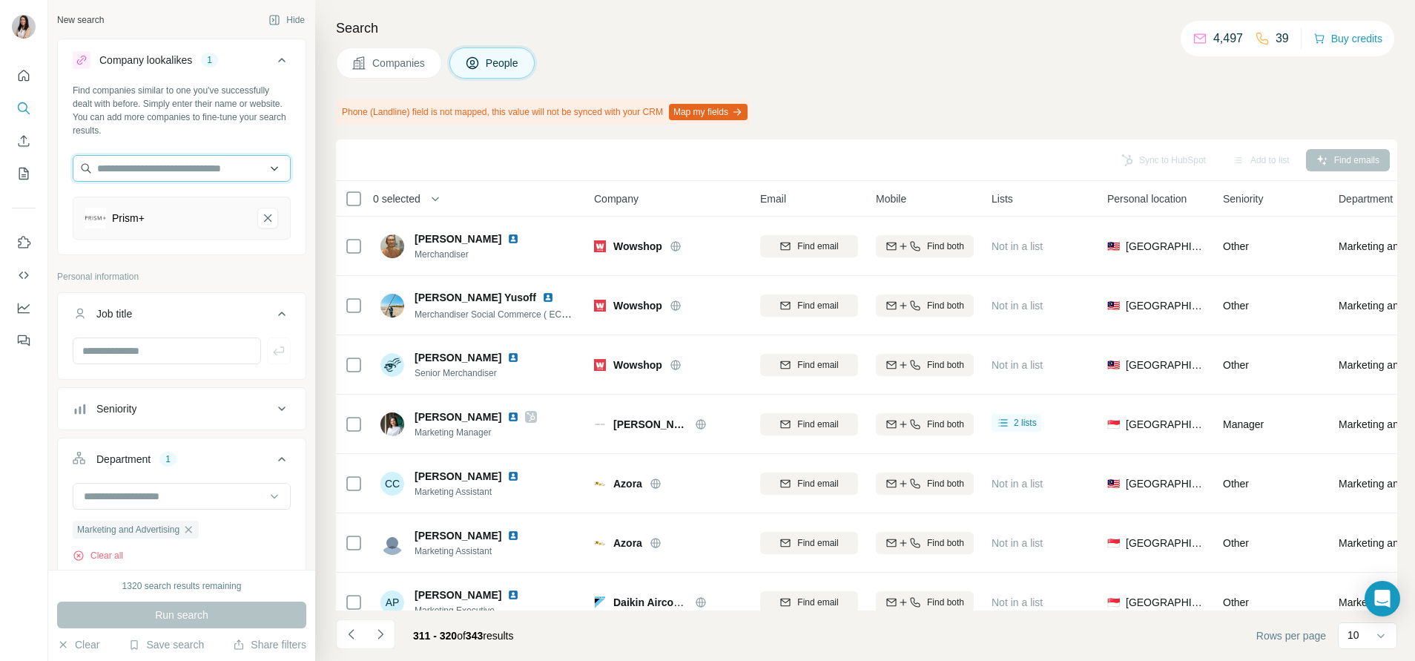
click at [201, 171] on input "text" at bounding box center [182, 168] width 218 height 27
click at [251, 236] on div "Prism+" at bounding box center [182, 218] width 218 height 43
click at [257, 226] on button "Prism+-remove-button" at bounding box center [267, 218] width 21 height 21
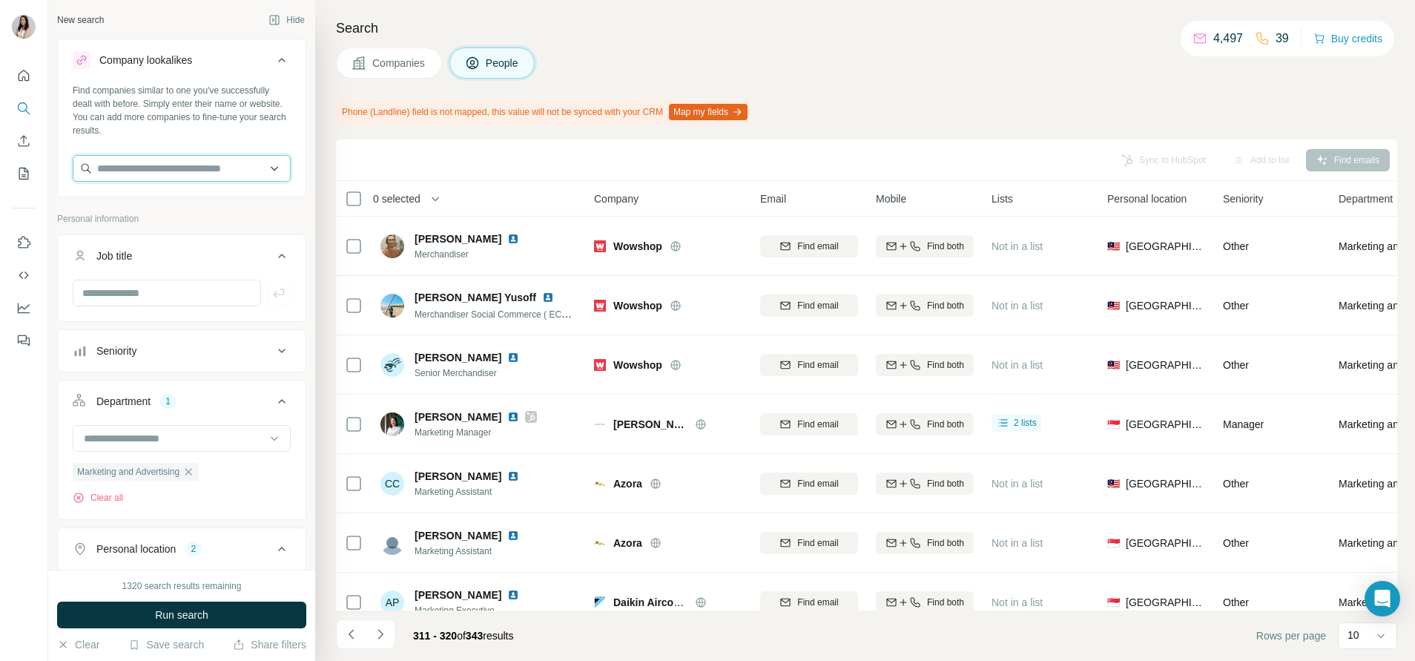
click at [177, 167] on input "text" at bounding box center [182, 168] width 218 height 27
click at [166, 177] on input "text" at bounding box center [182, 168] width 218 height 27
click at [185, 157] on input "text" at bounding box center [182, 168] width 218 height 27
click at [181, 166] on input "text" at bounding box center [182, 168] width 218 height 27
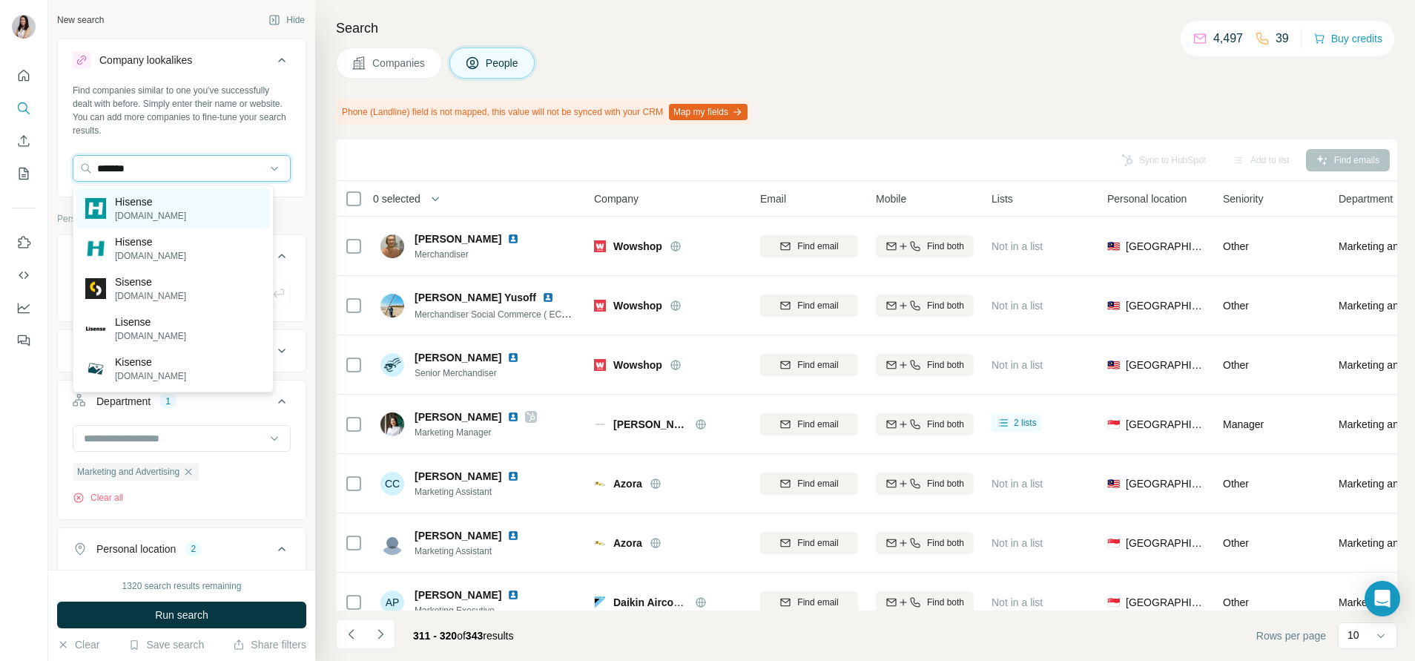
type input "*******"
click at [157, 205] on p "Hisense" at bounding box center [150, 201] width 71 height 15
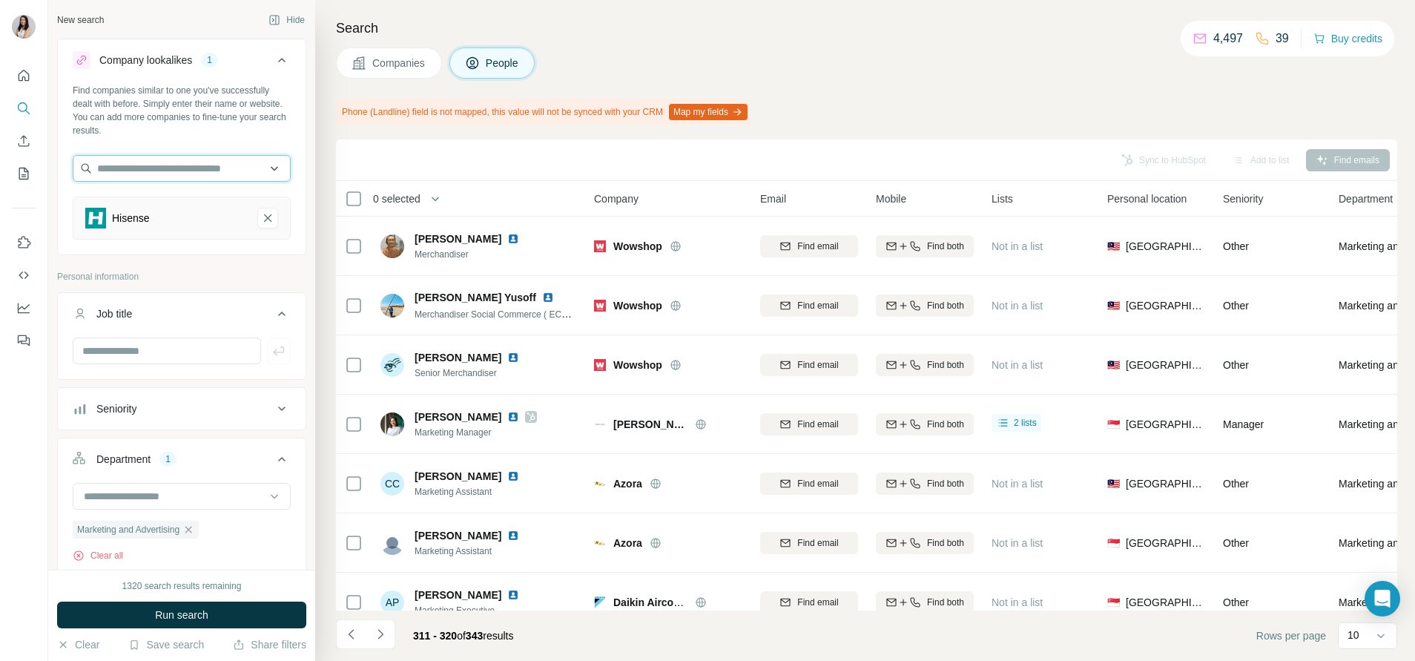
click at [161, 168] on input "text" at bounding box center [182, 168] width 218 height 27
paste input "*******"
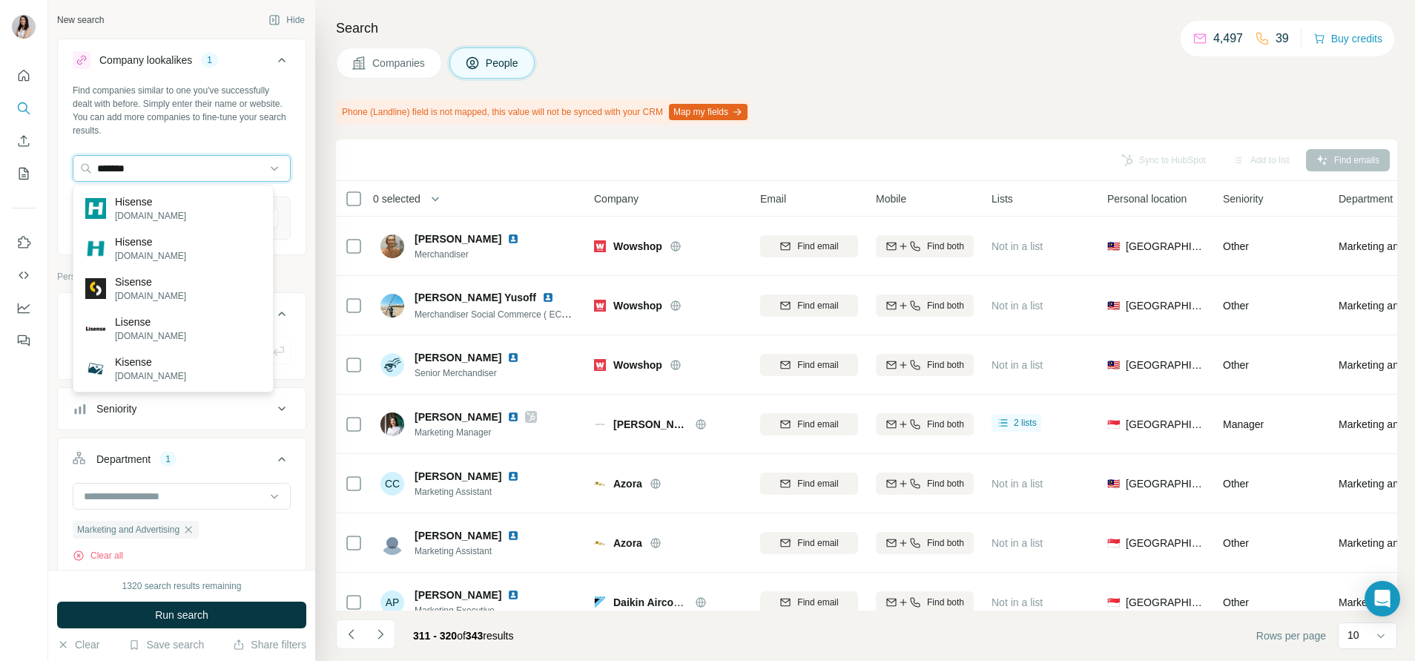
type input "*******"
click at [157, 238] on p "Hisense" at bounding box center [150, 241] width 71 height 15
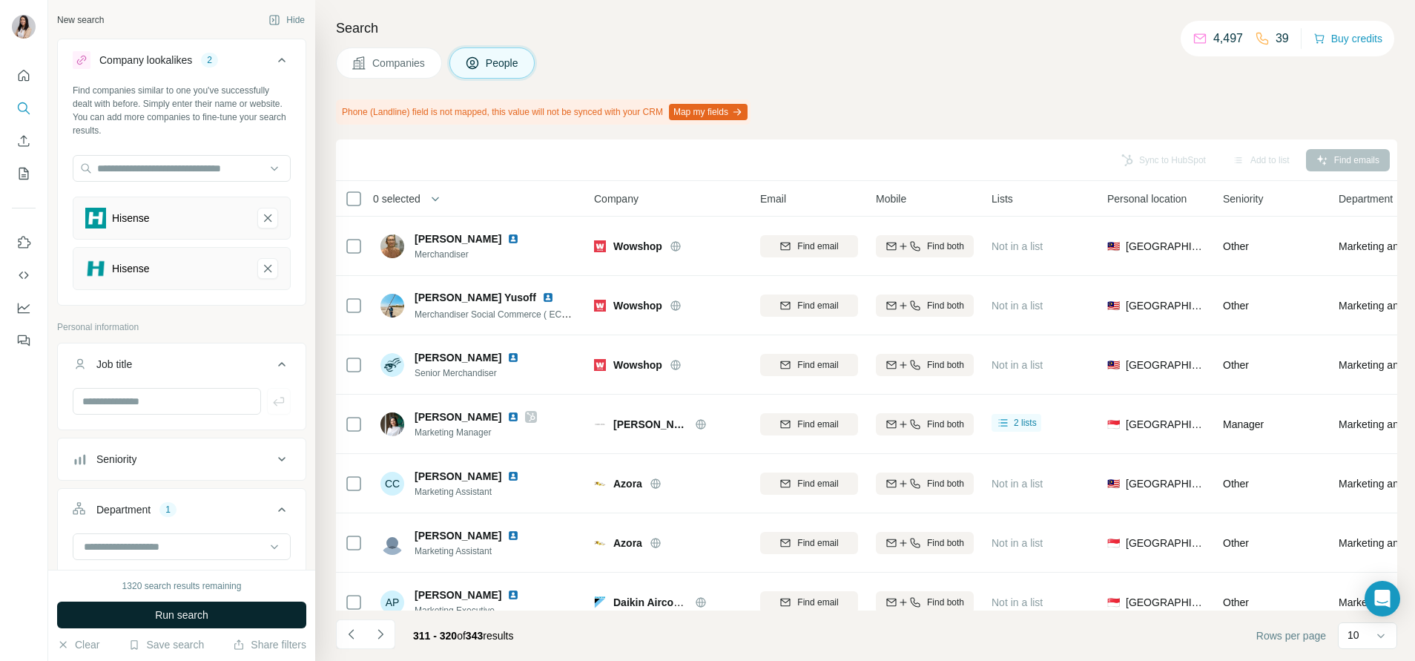
click at [171, 608] on span "Run search" at bounding box center [181, 615] width 53 height 15
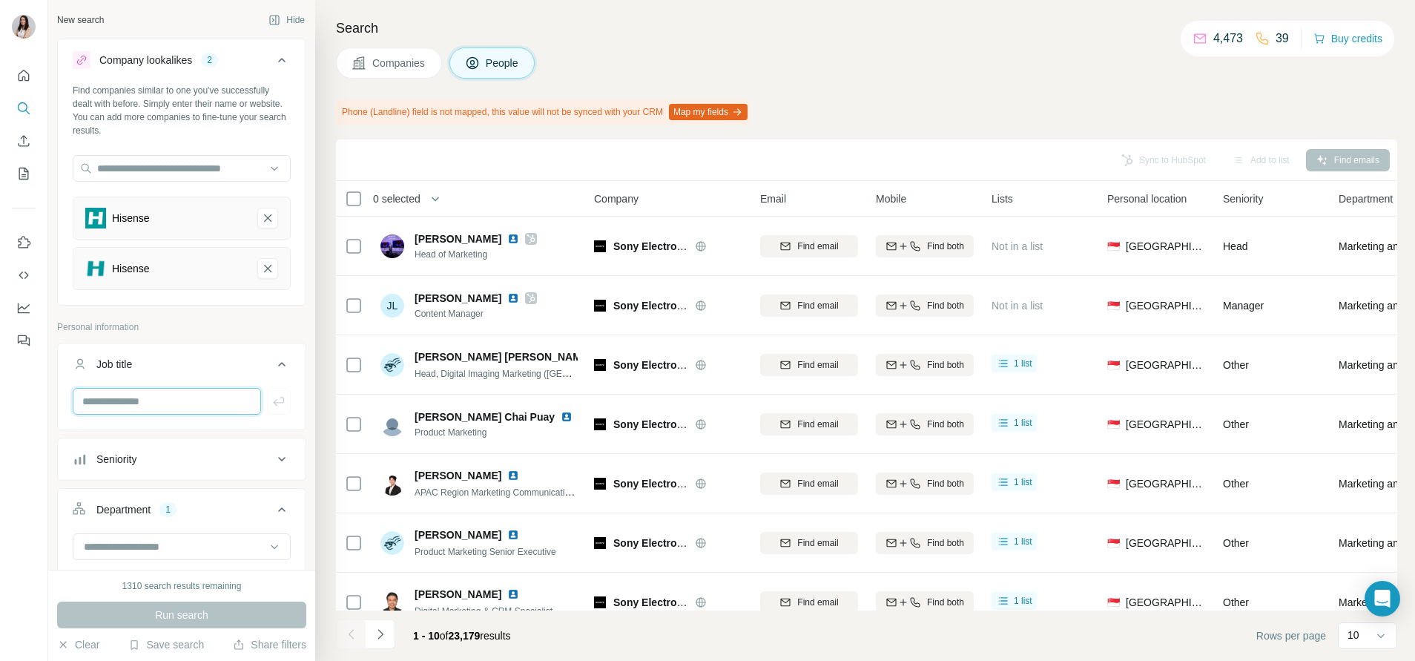
click at [164, 404] on input "text" at bounding box center [167, 401] width 188 height 27
type input "*****"
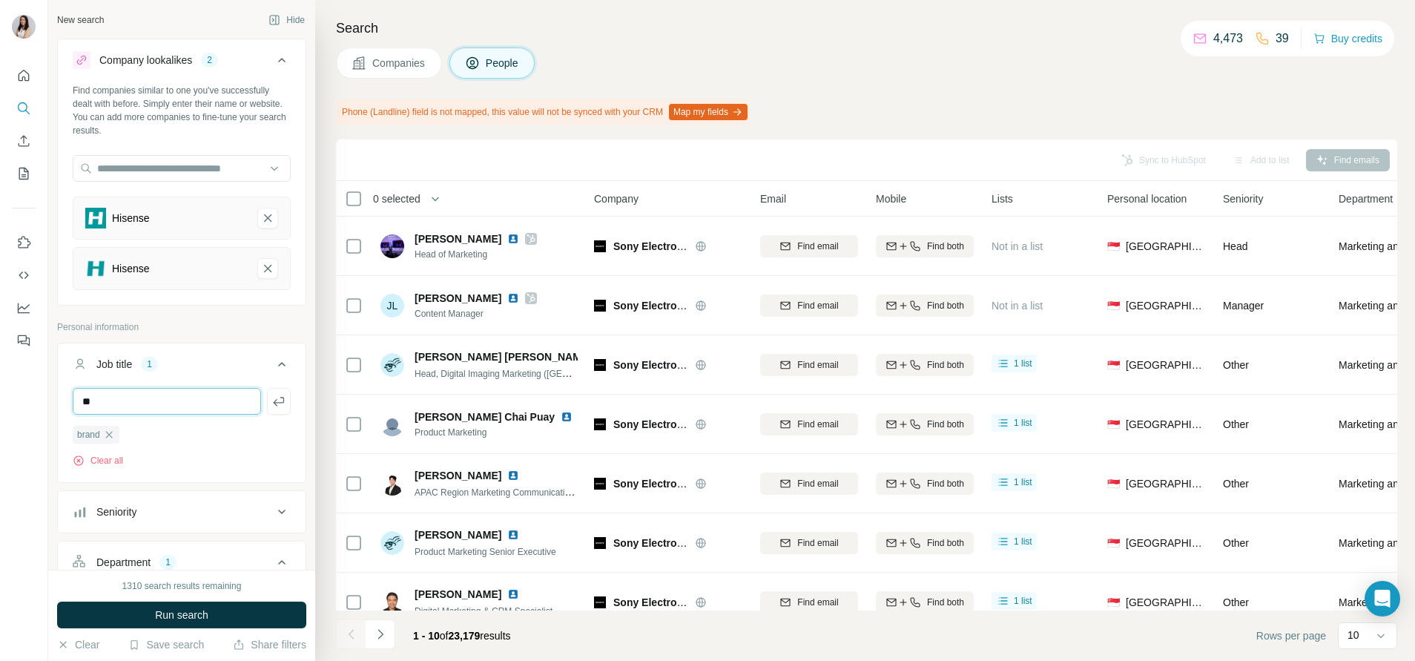
type input "*"
type input "*********"
click at [186, 608] on span "Run search" at bounding box center [181, 615] width 53 height 15
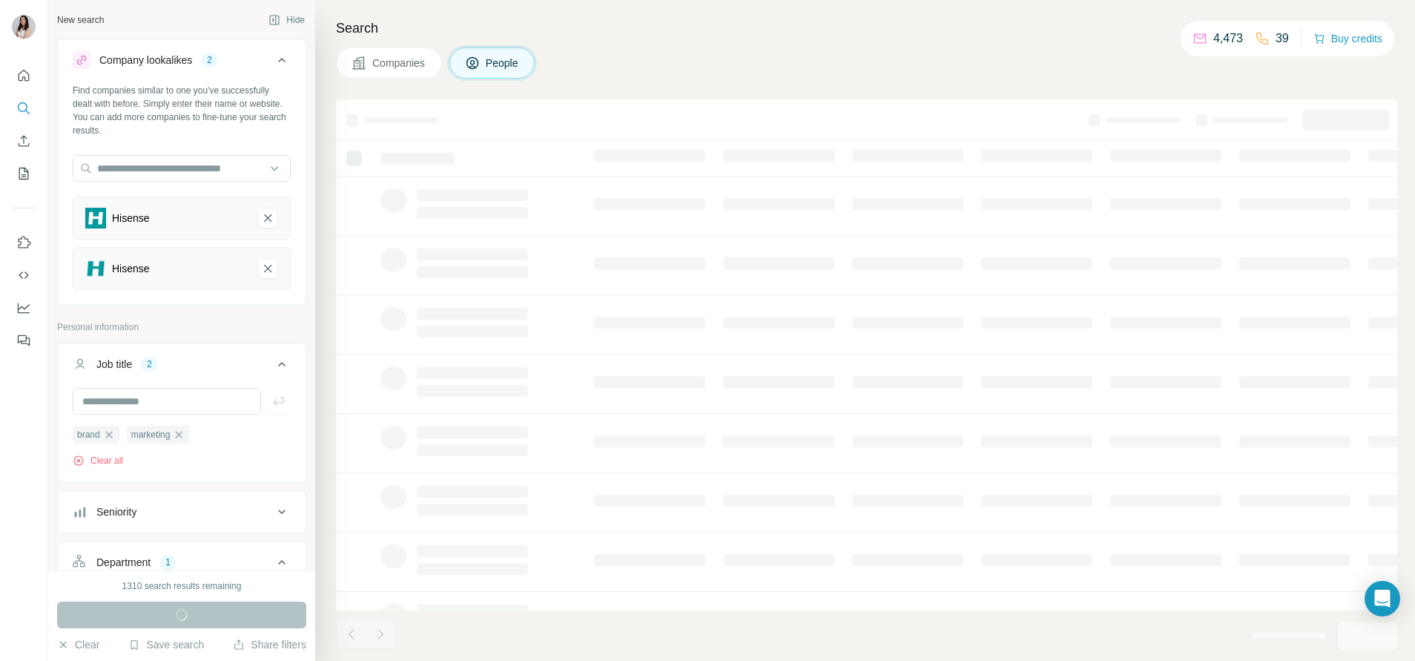
click at [194, 511] on div "Seniority" at bounding box center [173, 511] width 200 height 15
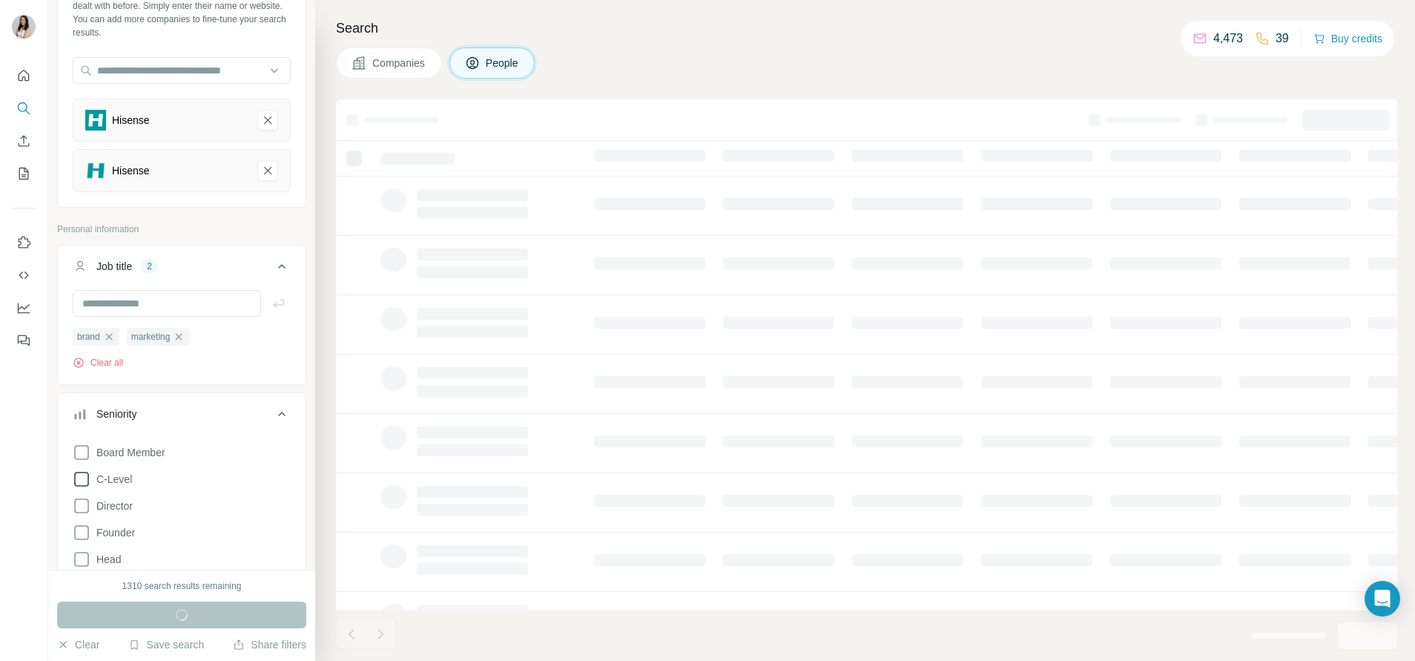
click at [112, 475] on span "C-Level" at bounding box center [111, 479] width 42 height 15
click at [113, 505] on span "Director" at bounding box center [111, 505] width 42 height 15
click at [108, 557] on span "Head" at bounding box center [105, 559] width 30 height 15
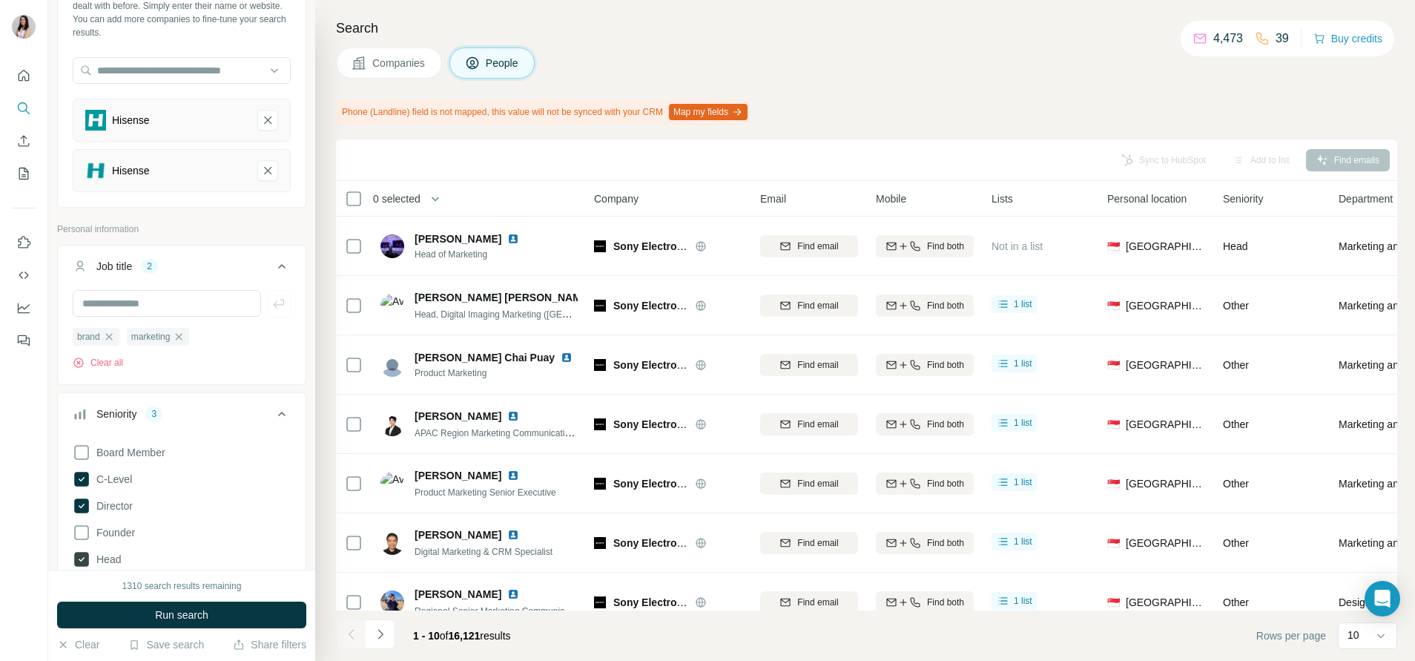
scroll to position [157, 0]
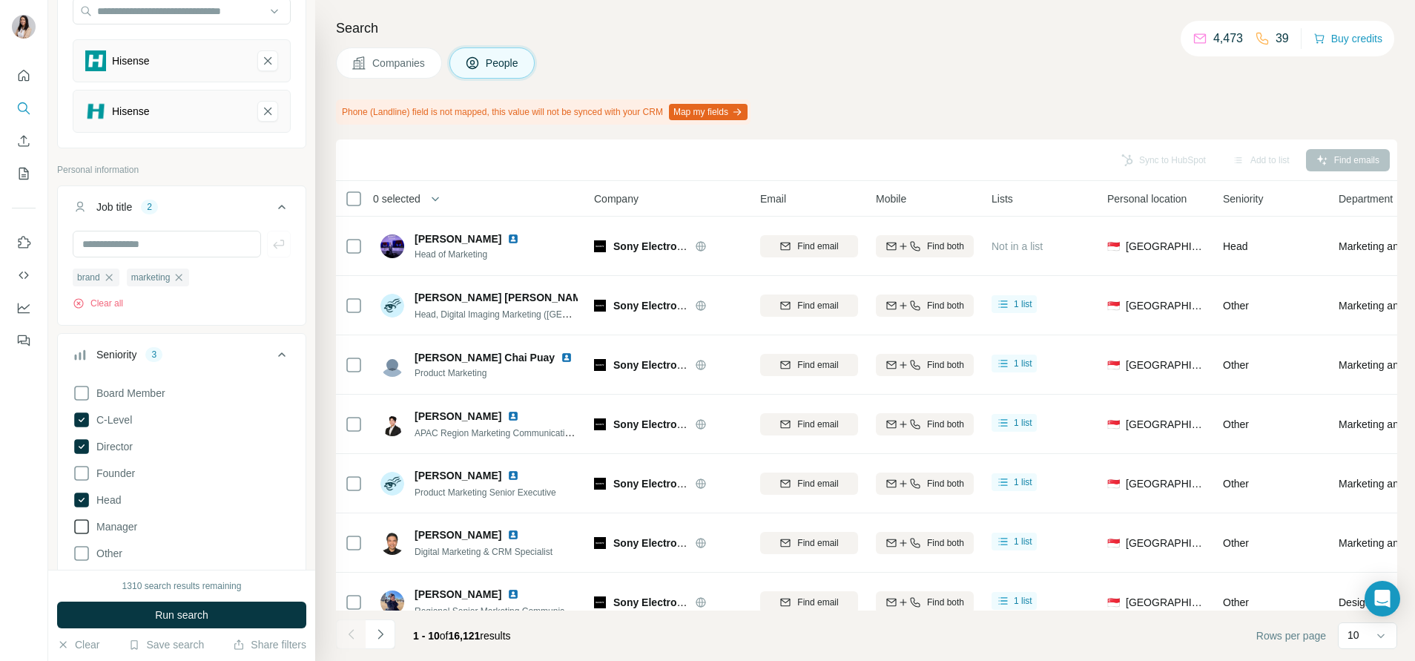
click at [122, 519] on label "Manager" at bounding box center [105, 527] width 65 height 18
click at [121, 534] on span "Manager" at bounding box center [113, 526] width 47 height 15
click at [157, 607] on button "Run search" at bounding box center [181, 615] width 249 height 27
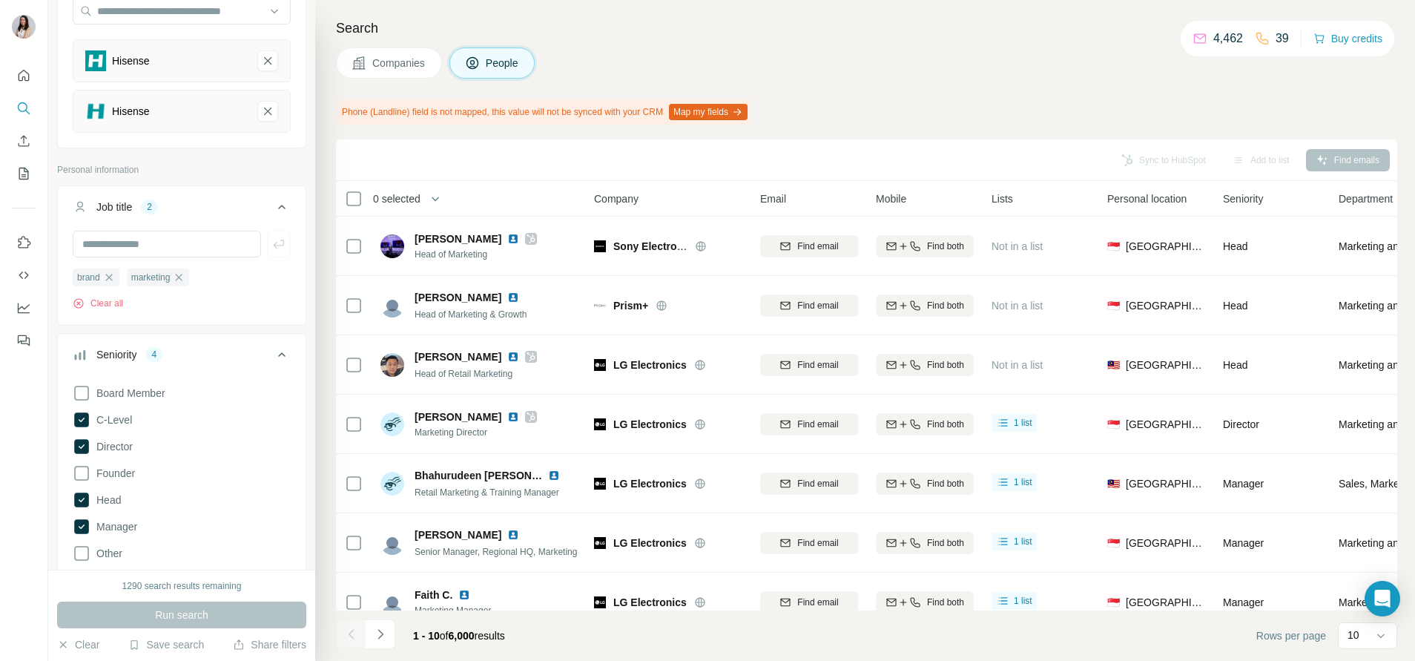
click at [530, 162] on div "Sync to HubSpot Add to list Find emails" at bounding box center [866, 160] width 1047 height 26
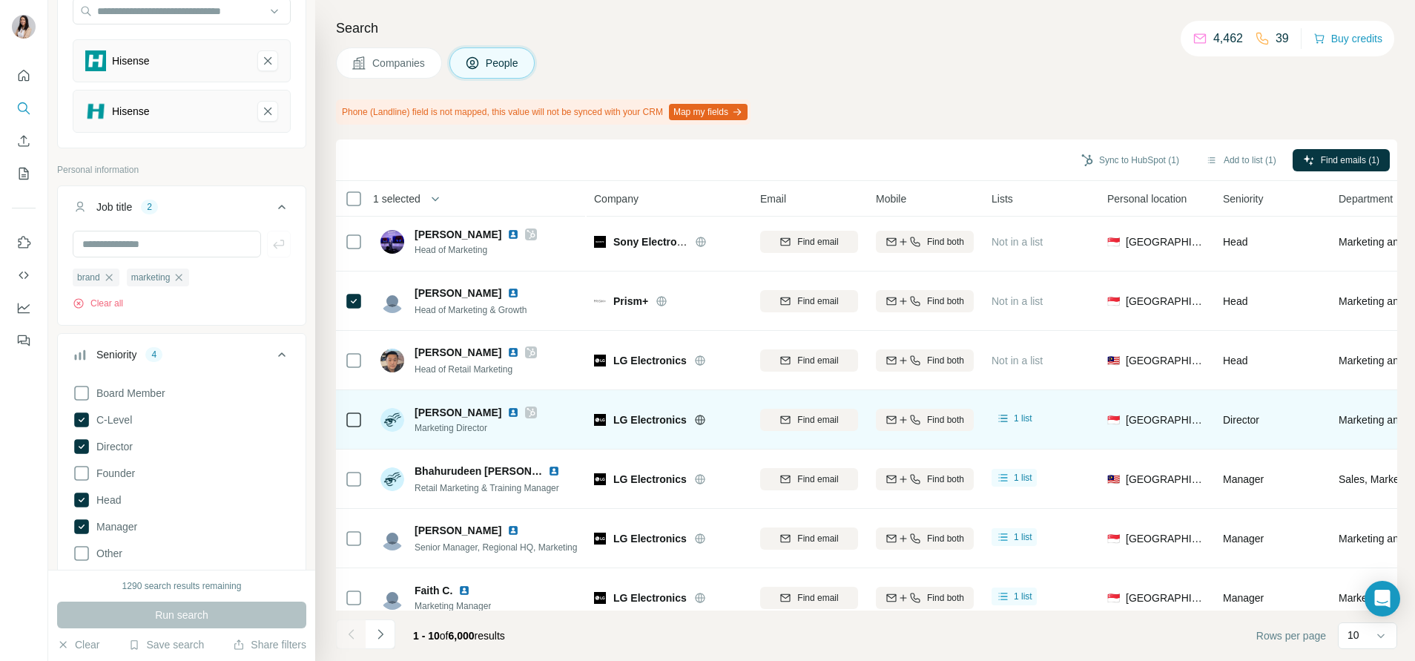
scroll to position [211, 0]
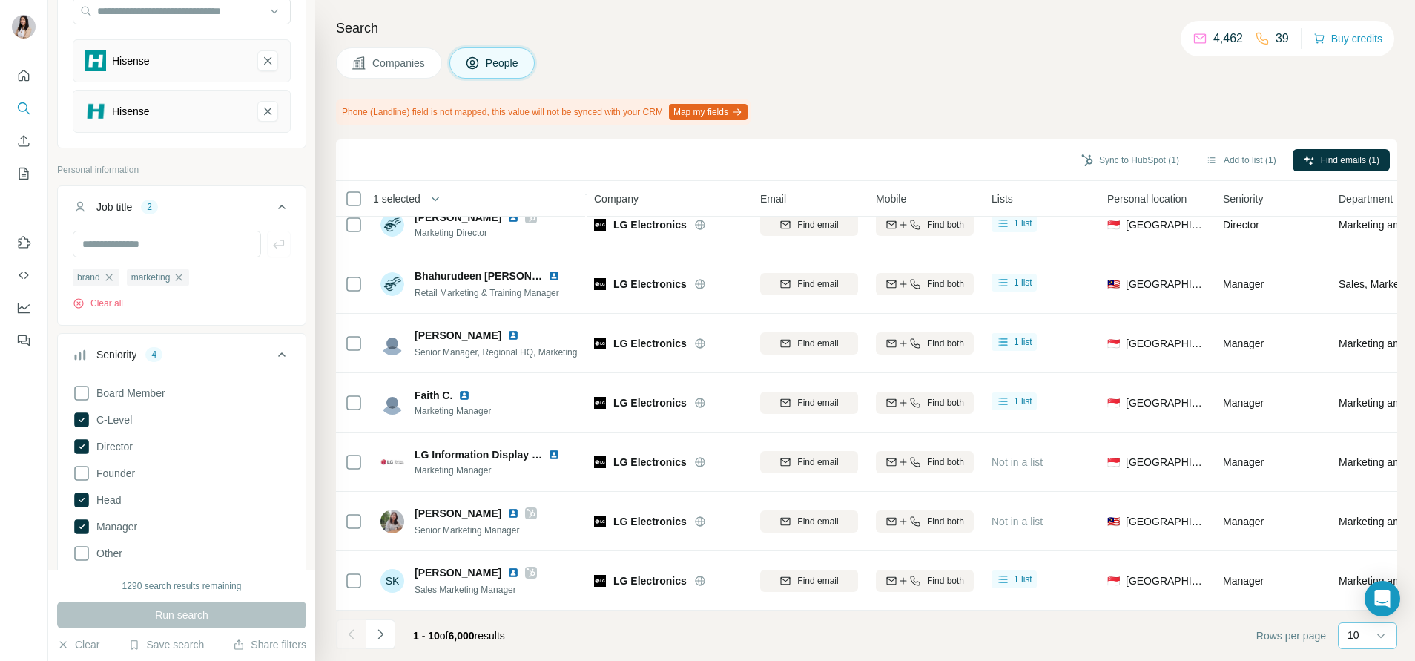
click at [1369, 646] on div "10" at bounding box center [1366, 635] width 37 height 25
click at [273, 348] on icon at bounding box center [282, 355] width 18 height 18
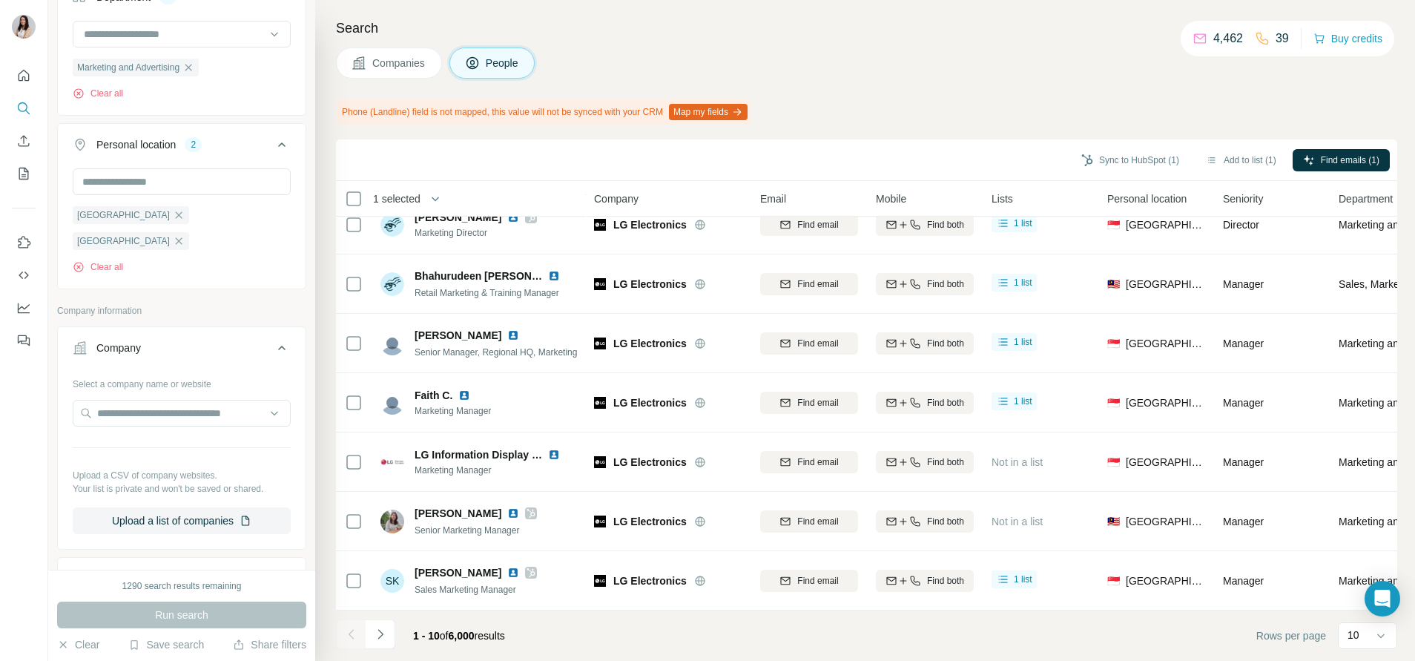
scroll to position [796, 0]
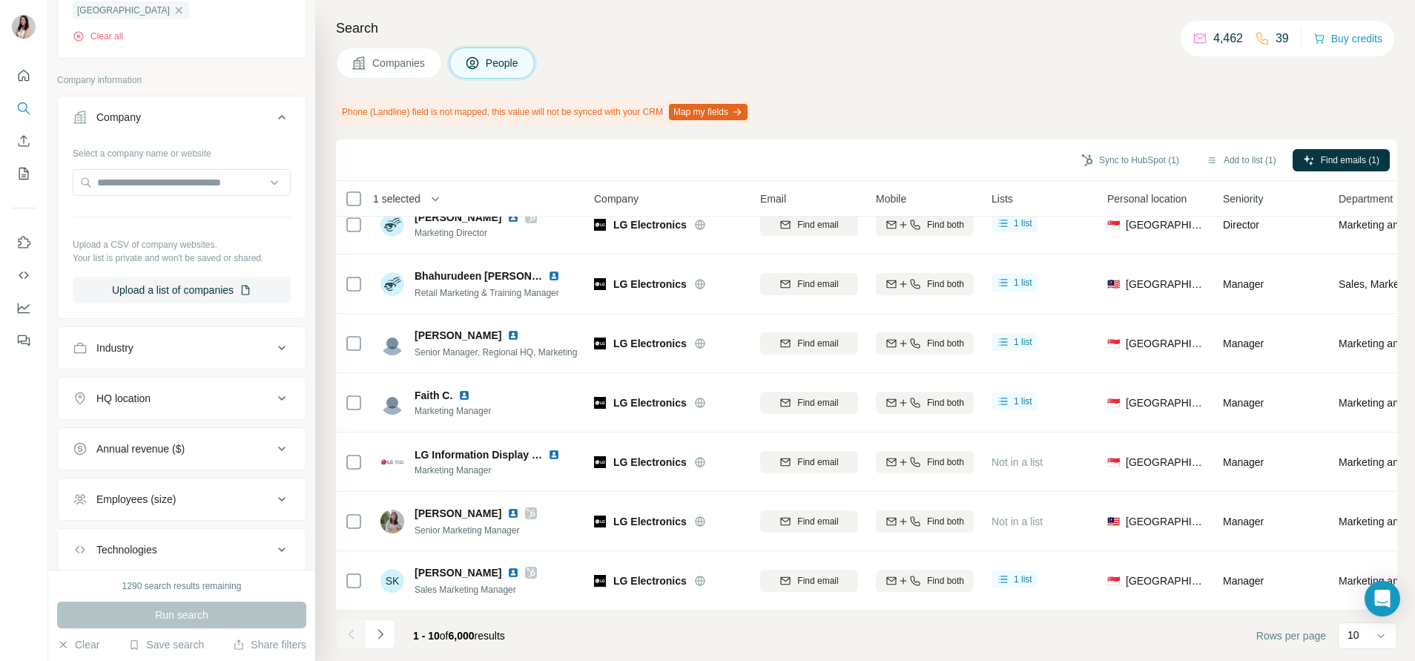
click at [193, 431] on button "Annual revenue ($)" at bounding box center [182, 449] width 248 height 36
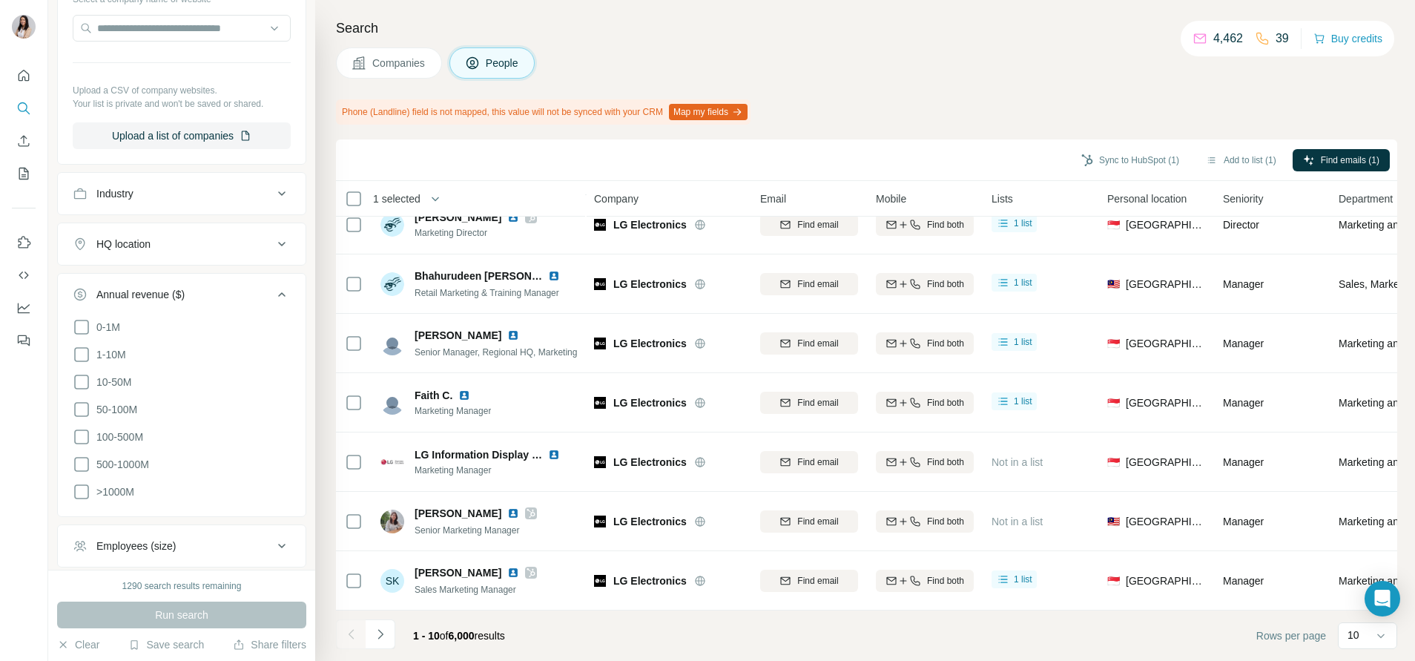
scroll to position [952, 0]
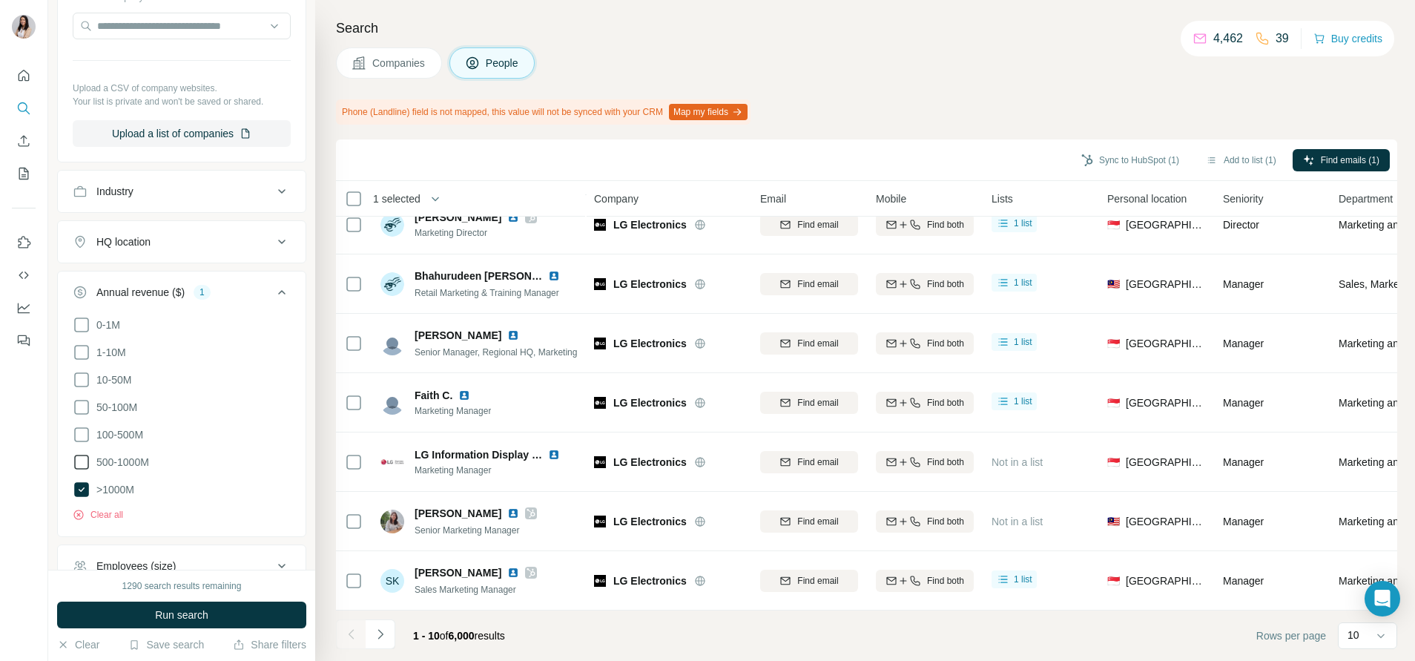
click at [105, 455] on span "500-1000M" at bounding box center [119, 462] width 59 height 15
click at [162, 626] on button "Run search" at bounding box center [181, 615] width 249 height 27
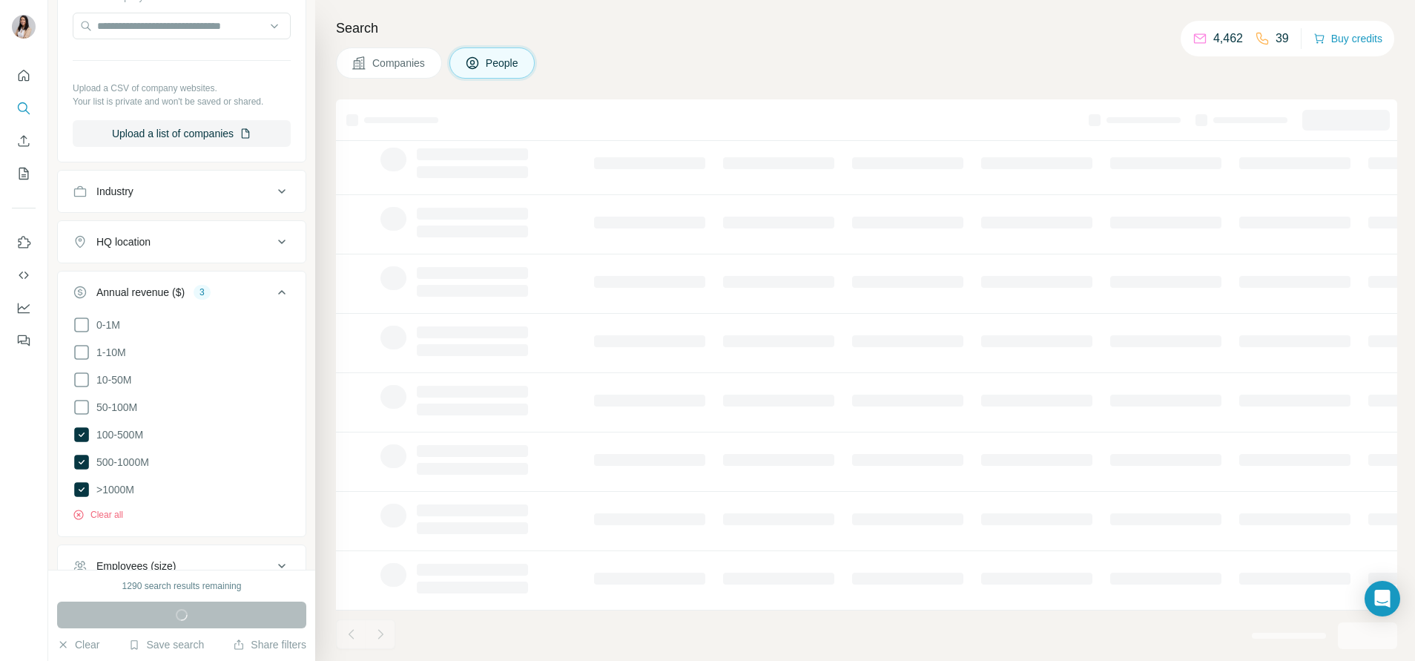
scroll to position [171, 0]
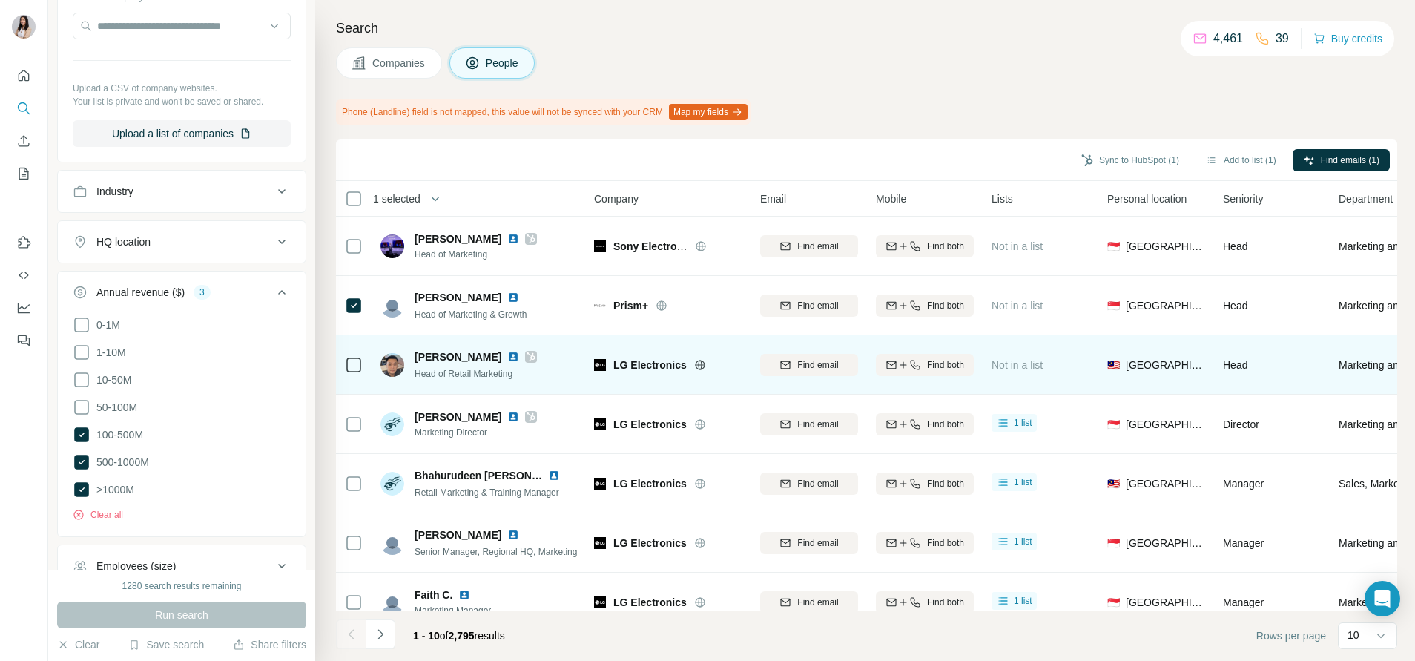
scroll to position [211, 0]
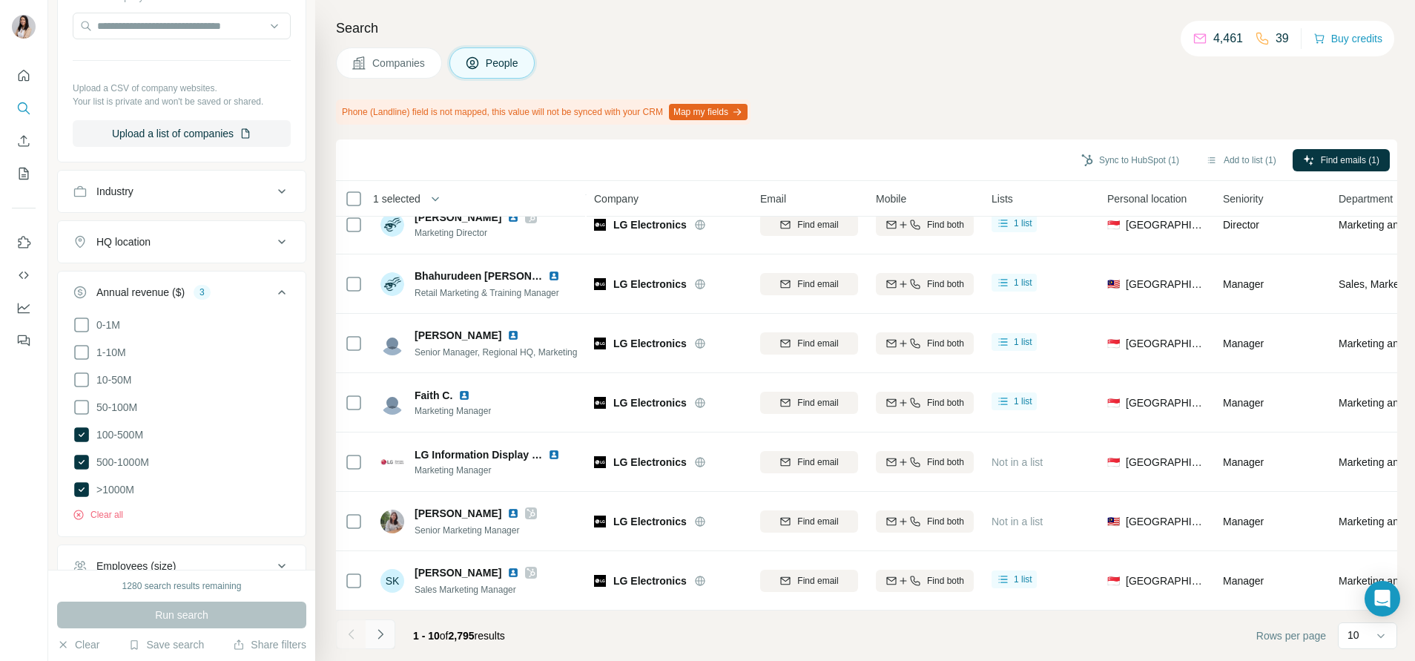
click at [381, 636] on icon "Navigate to next page" at bounding box center [380, 634] width 5 height 10
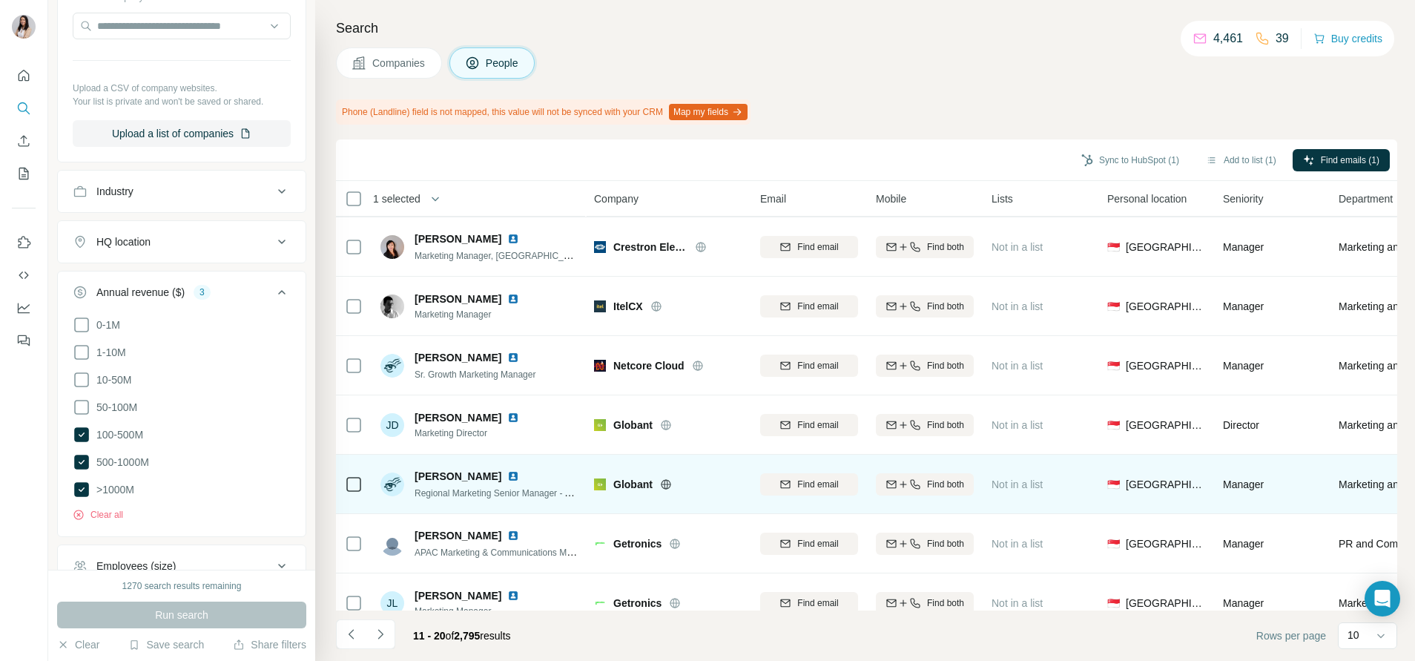
scroll to position [57, 0]
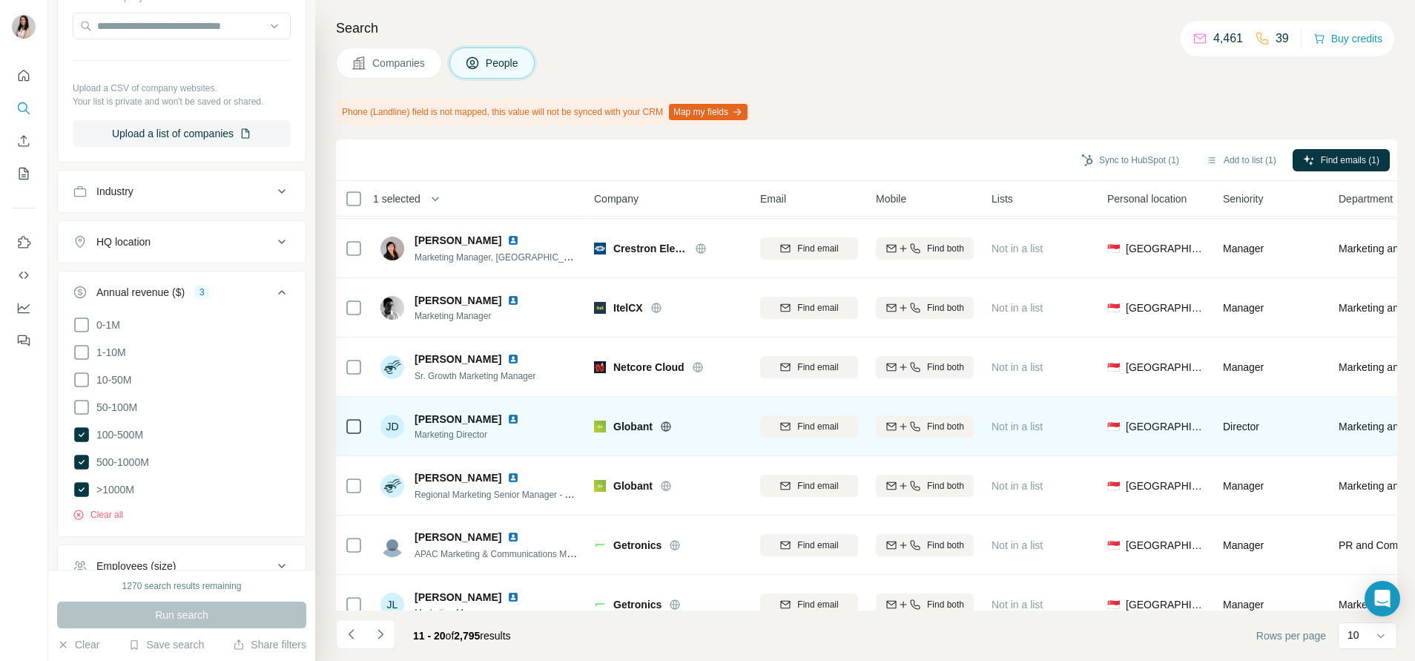
click at [666, 421] on icon at bounding box center [666, 426] width 10 height 10
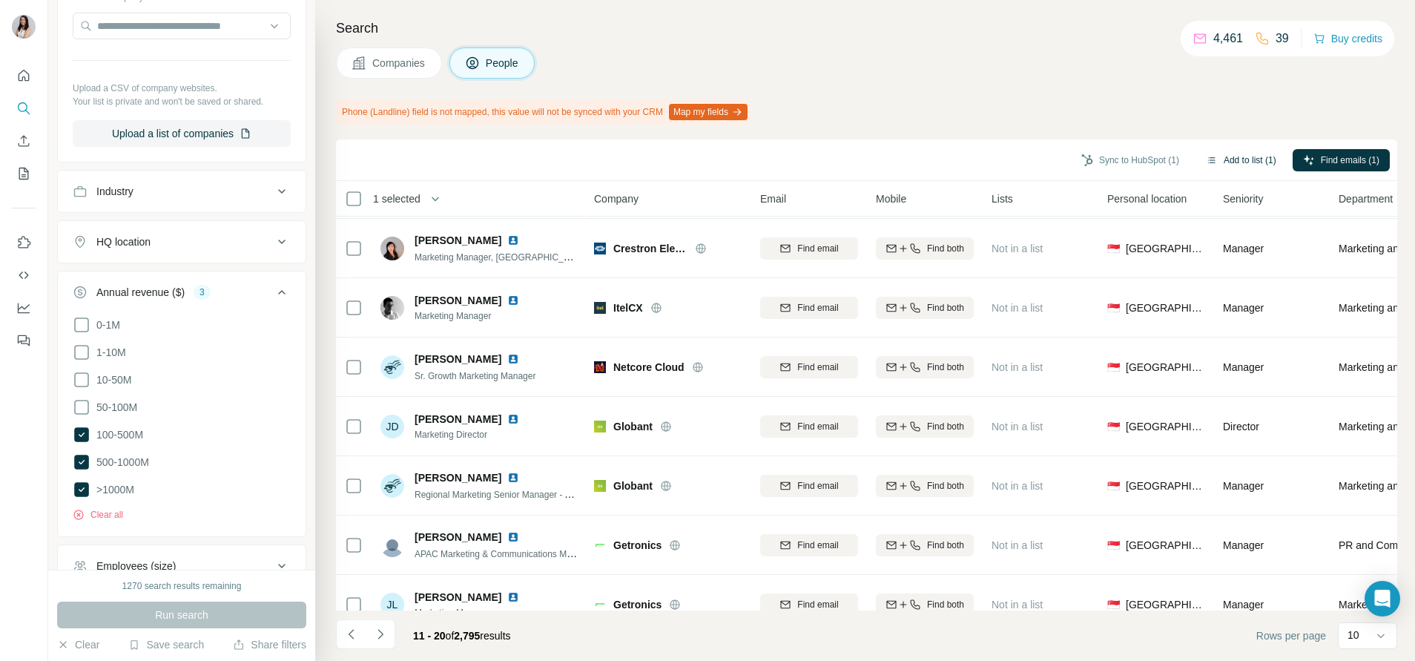
click at [1216, 160] on button "Add to list (1)" at bounding box center [1241, 160] width 91 height 22
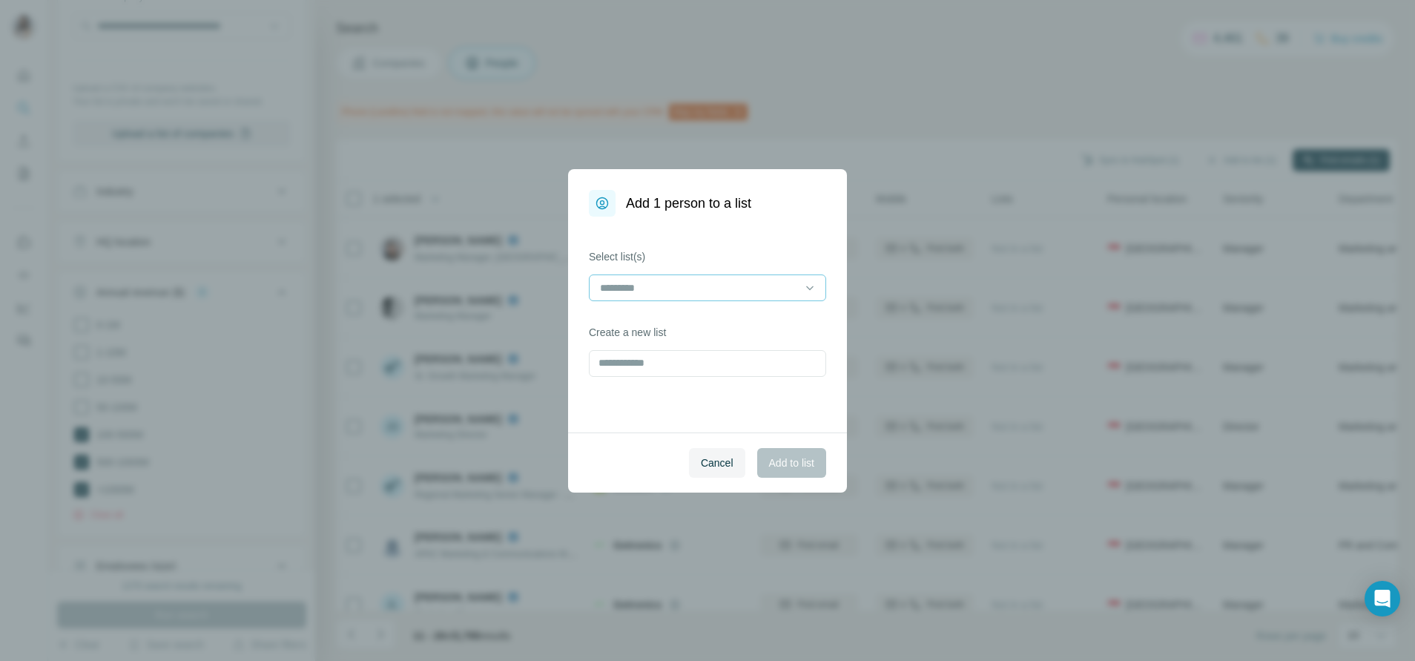
click at [658, 286] on input at bounding box center [699, 288] width 200 height 16
click at [656, 321] on div "Electronic" at bounding box center [708, 321] width 212 height 15
click at [774, 460] on span "Add to list" at bounding box center [791, 462] width 45 height 15
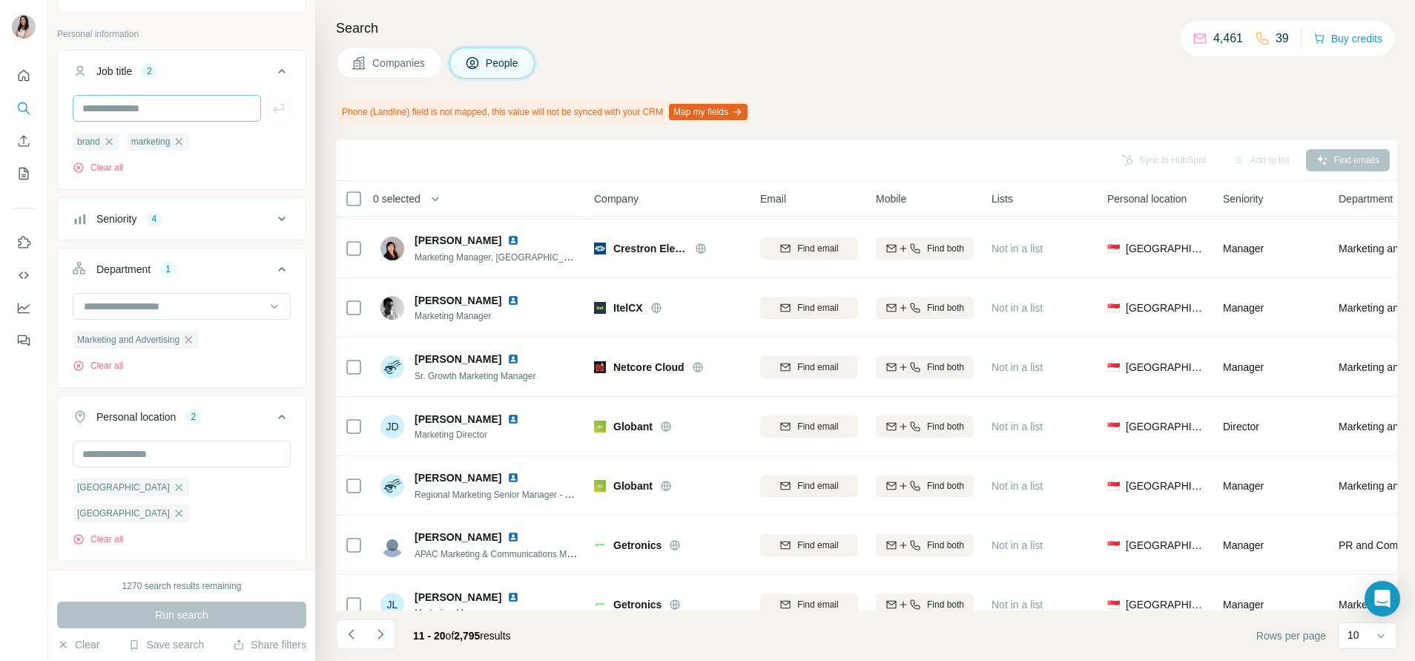
scroll to position [0, 0]
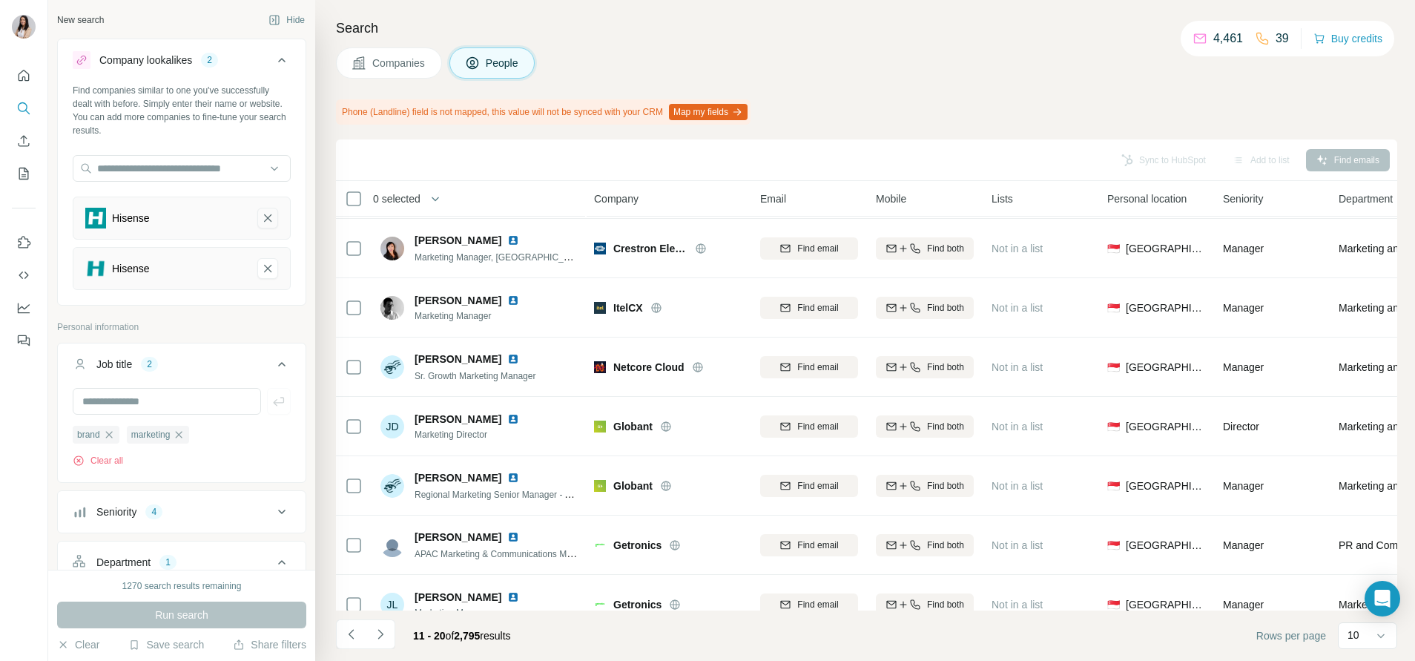
click at [261, 219] on icon "Hisense-remove-button" at bounding box center [267, 218] width 13 height 15
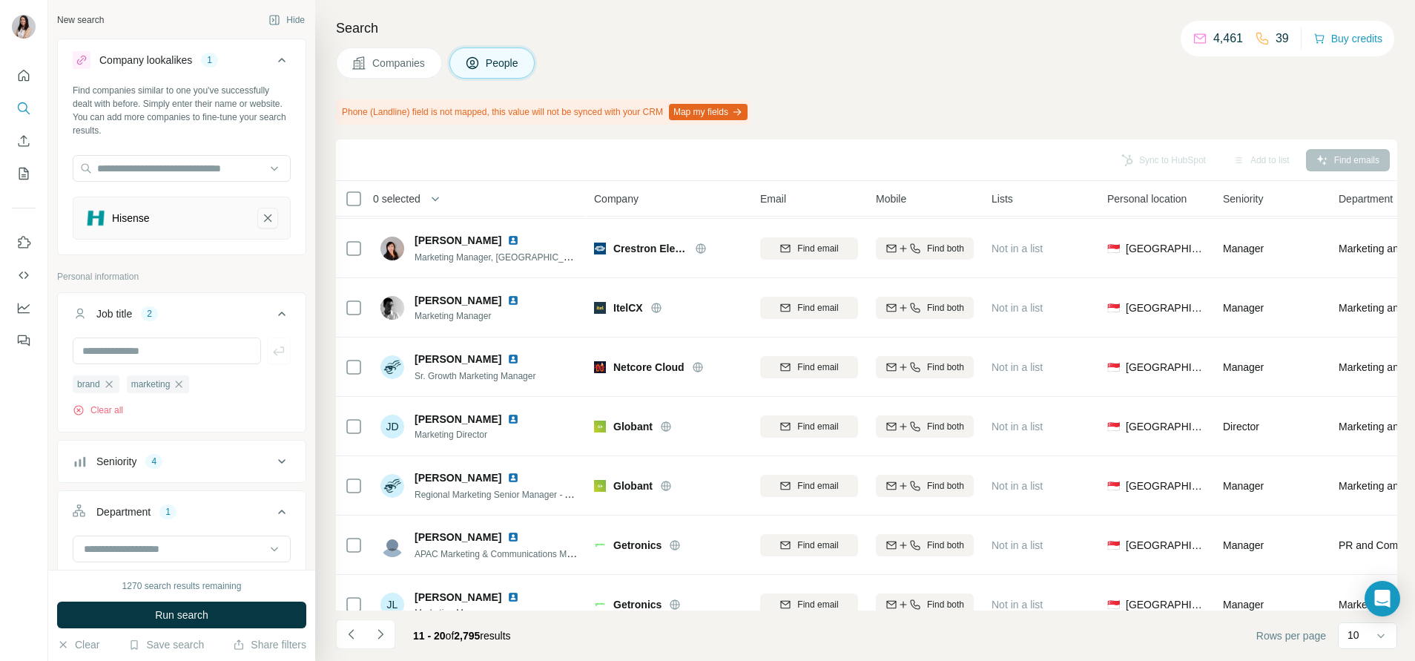
click at [261, 217] on icon "Hisense-remove-button" at bounding box center [267, 218] width 13 height 15
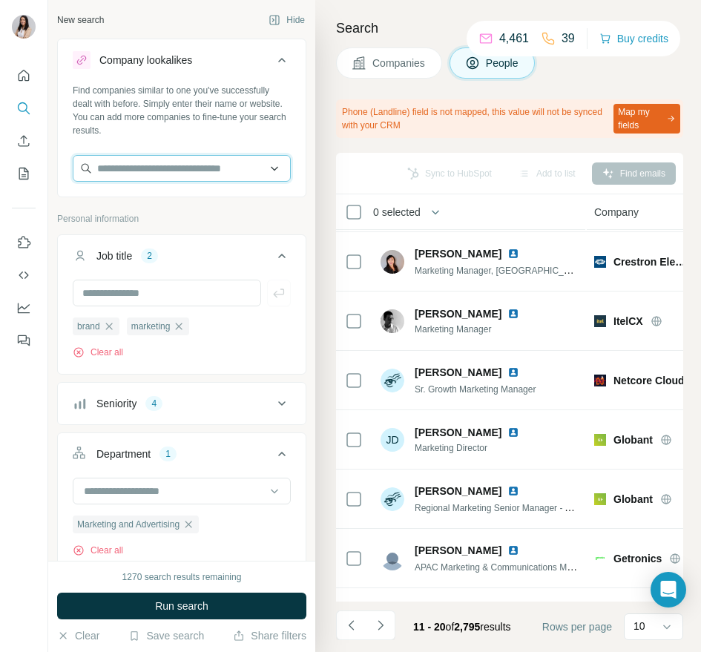
click at [153, 159] on input "text" at bounding box center [182, 168] width 218 height 27
click at [156, 165] on input "*****" at bounding box center [182, 168] width 218 height 27
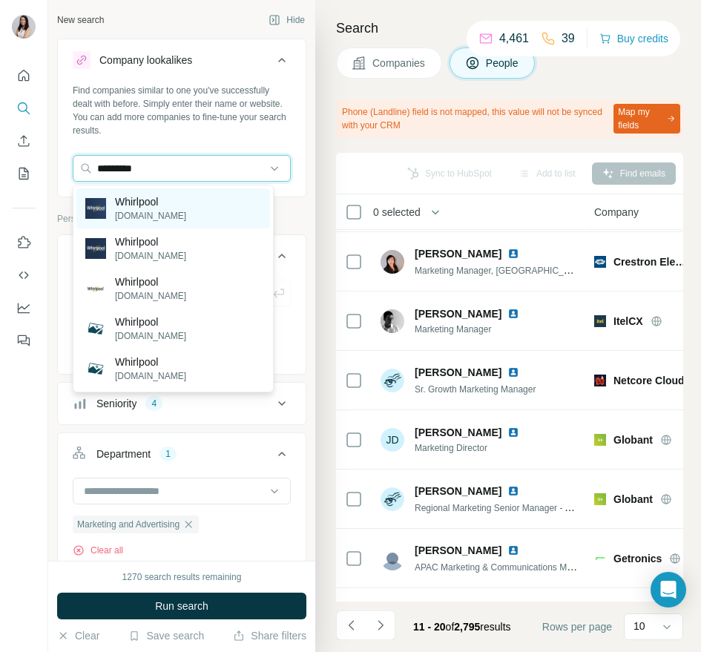
type input "*********"
click at [158, 205] on p "Whirlpool" at bounding box center [150, 201] width 71 height 15
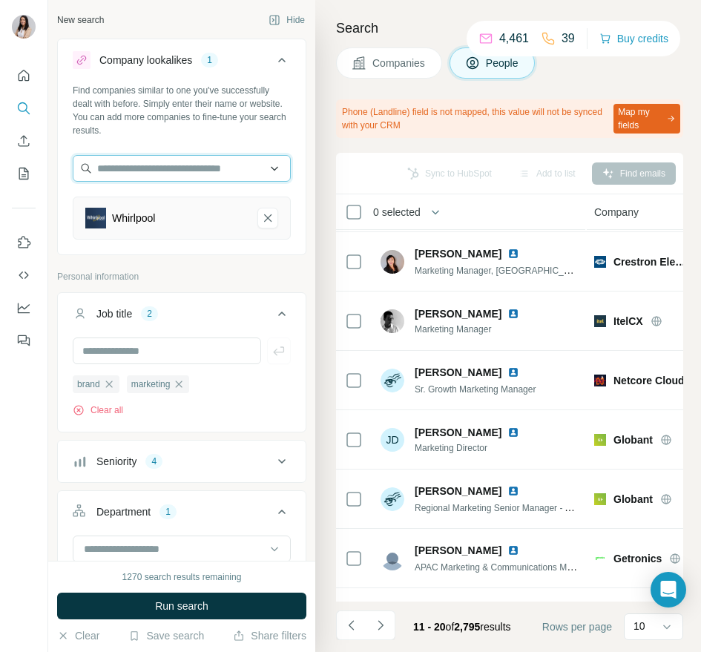
click at [155, 172] on input "text" at bounding box center [182, 168] width 218 height 27
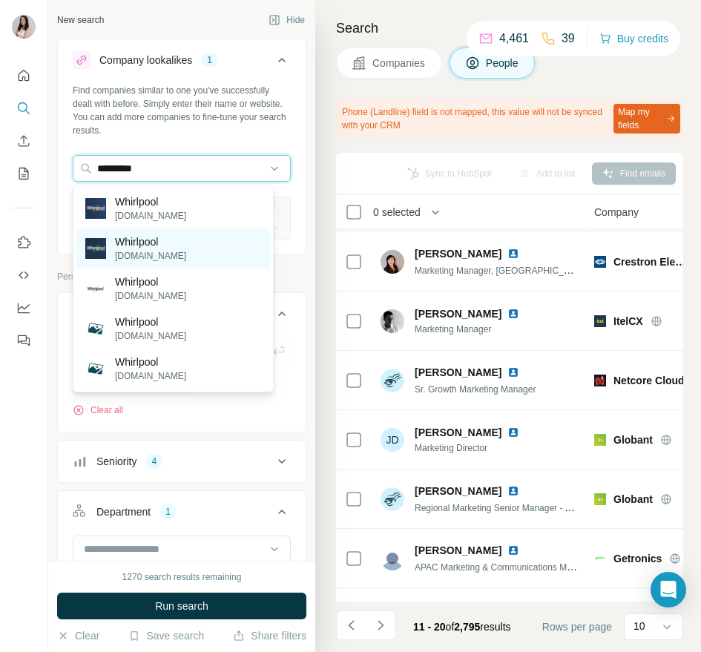
type input "*********"
click at [149, 254] on p "whirlpoolcareers.com" at bounding box center [150, 255] width 71 height 13
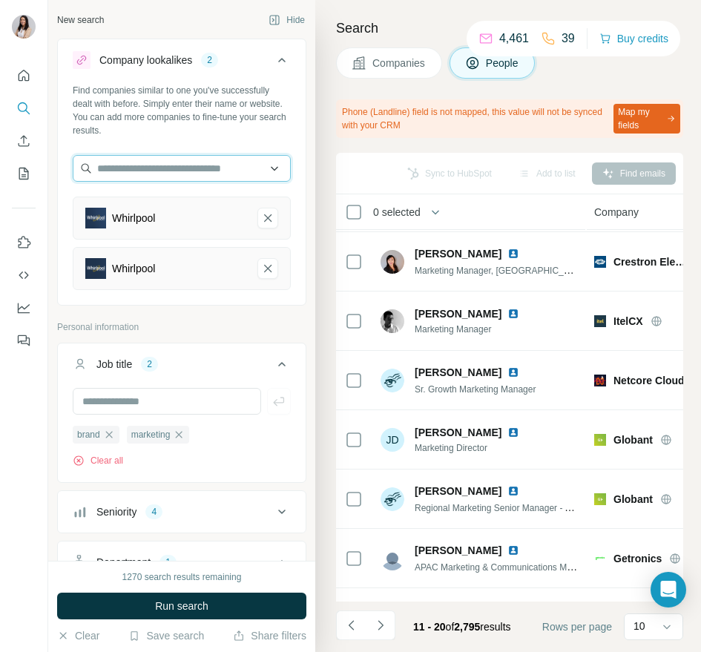
click at [171, 172] on input "text" at bounding box center [182, 168] width 218 height 27
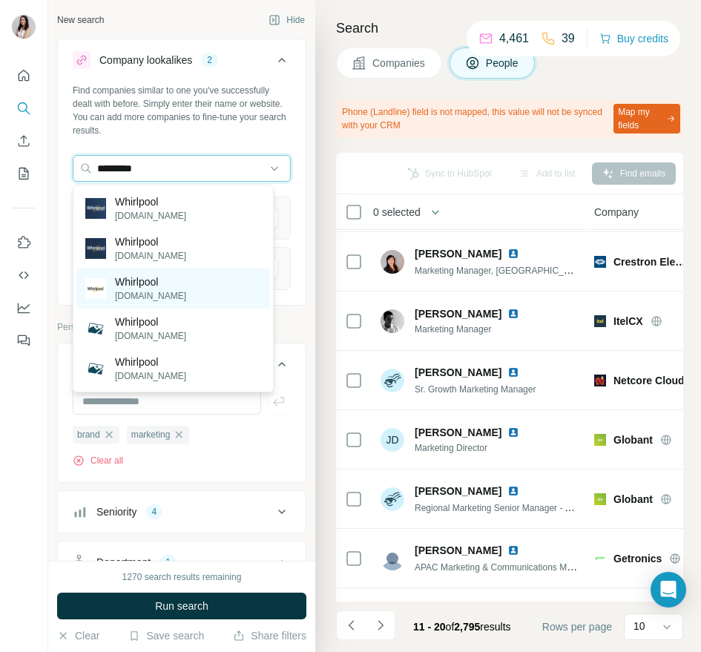
type input "*********"
click at [159, 301] on p "whirlpool.ca" at bounding box center [150, 295] width 71 height 13
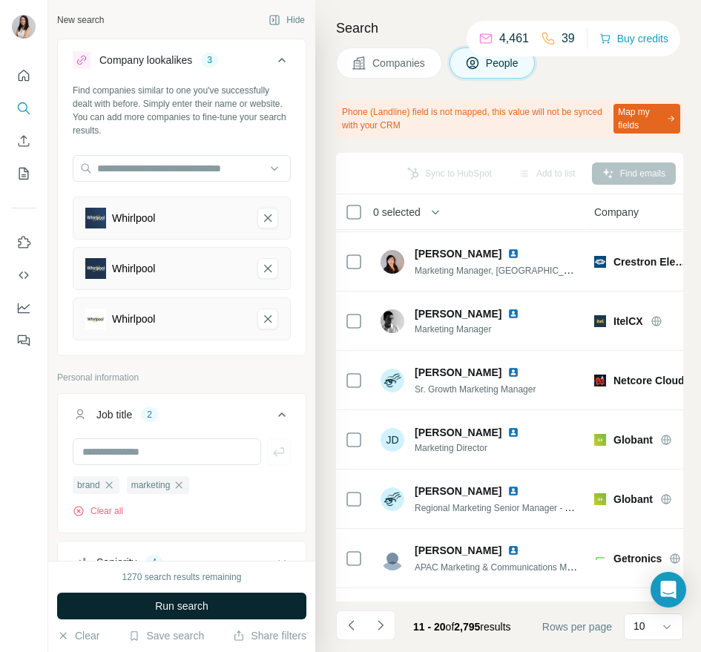
click at [188, 602] on span "Run search" at bounding box center [181, 606] width 53 height 15
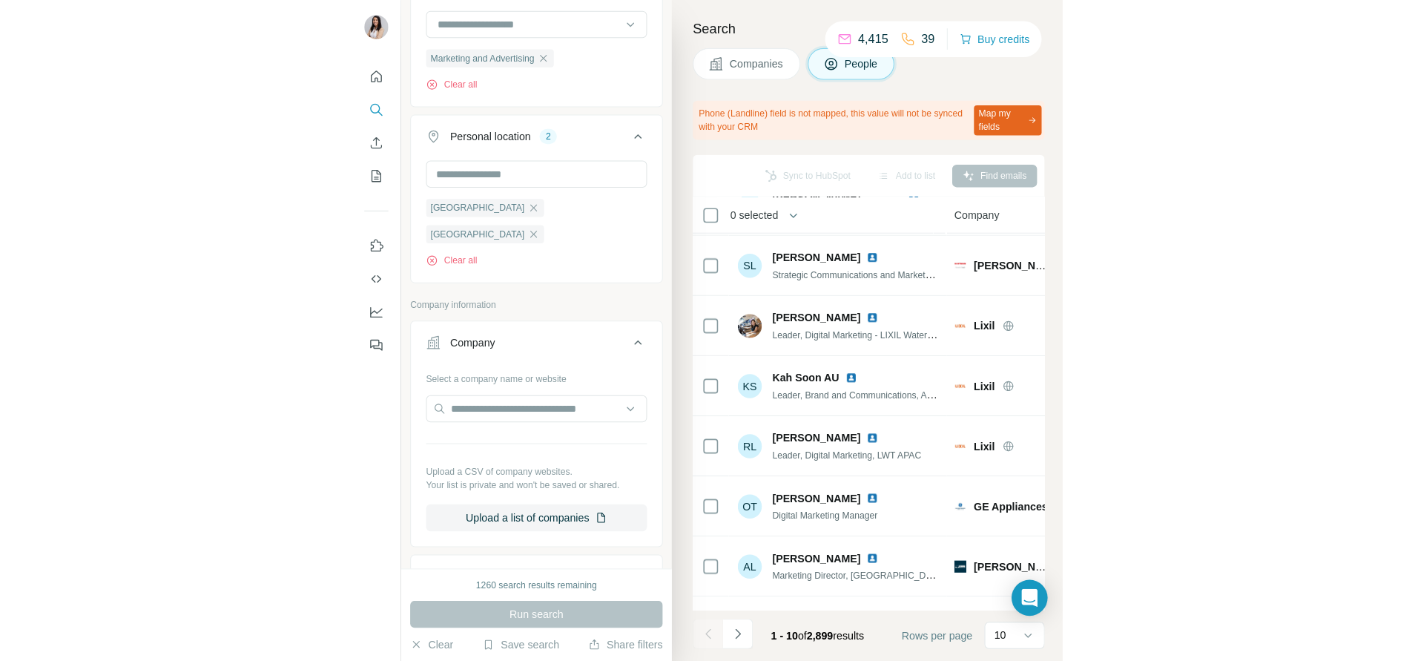
scroll to position [872, 0]
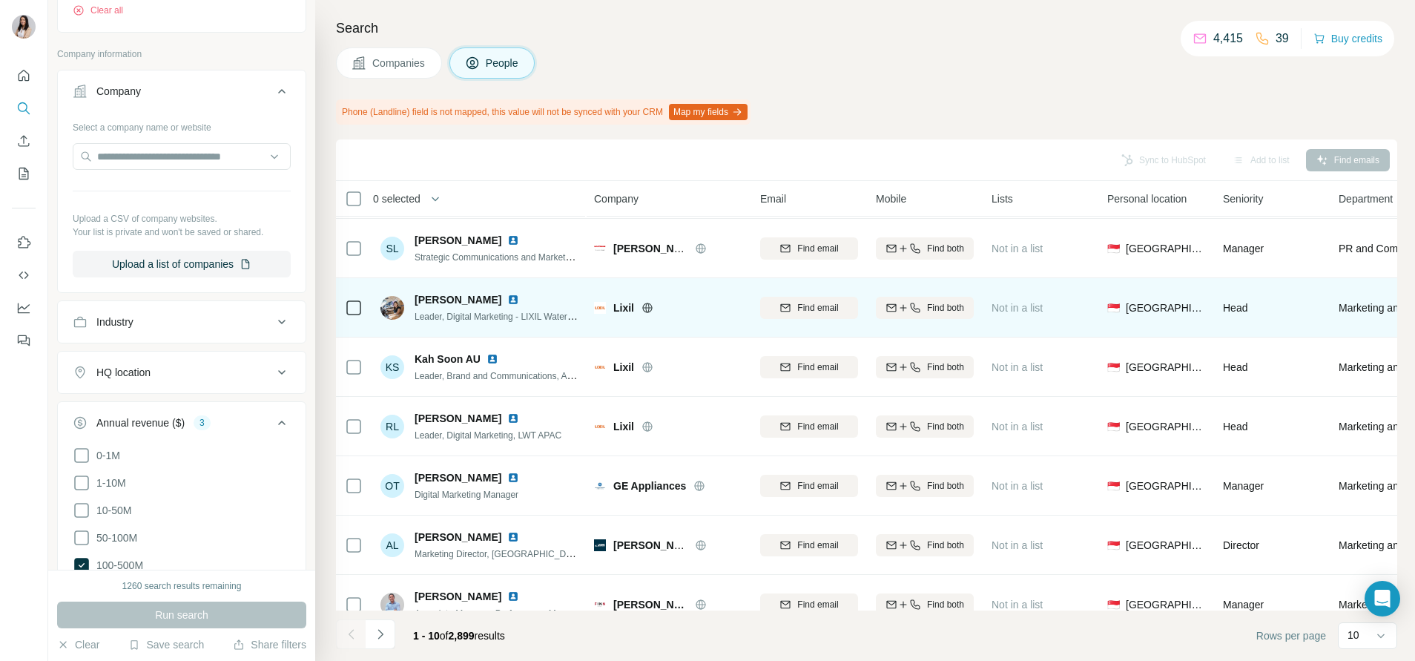
click at [642, 306] on icon at bounding box center [647, 308] width 10 height 10
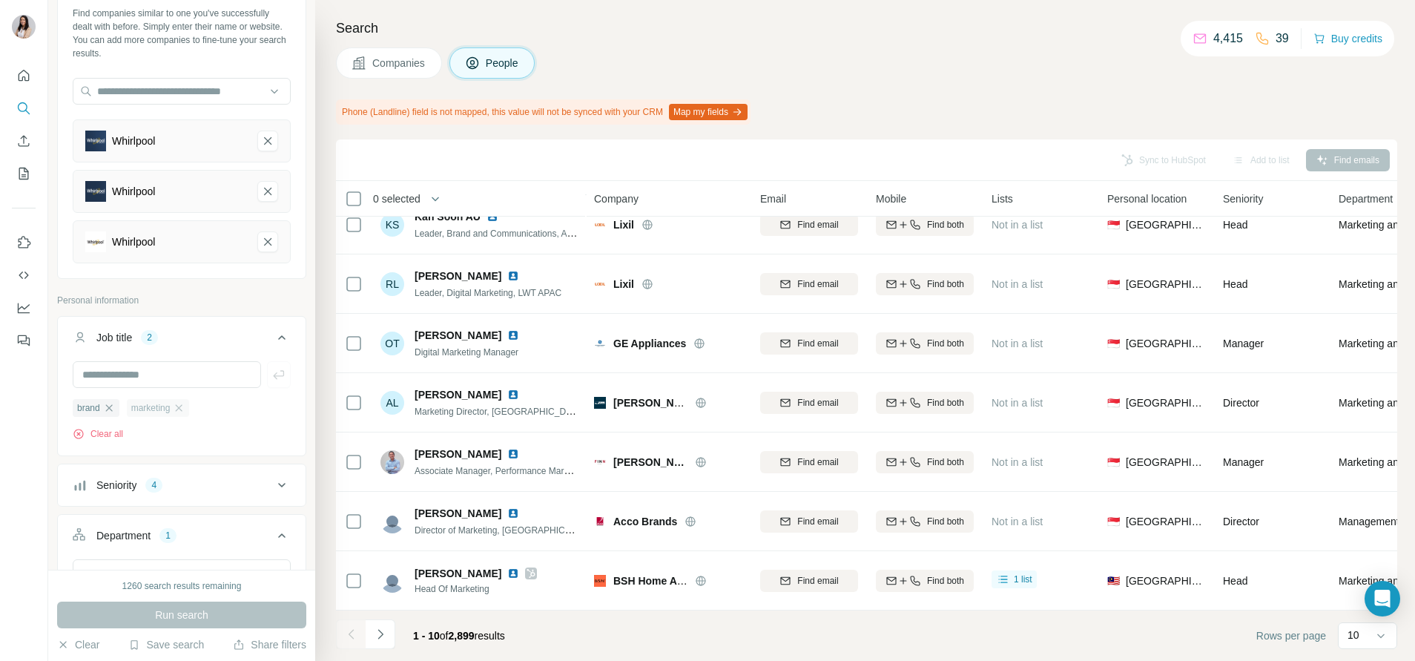
scroll to position [75, 0]
click at [264, 193] on icon "Whirlpool-remove-button" at bounding box center [267, 193] width 7 height 7
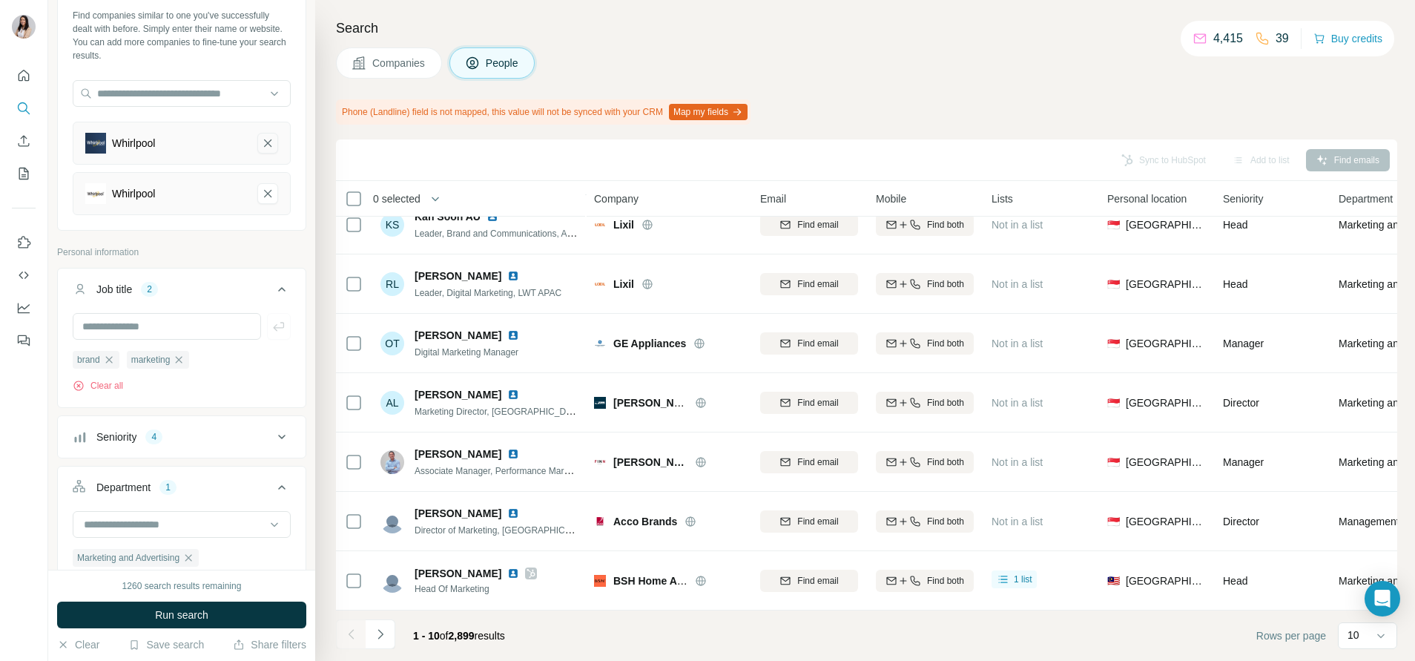
click at [257, 135] on button "Whirlpool-remove-button" at bounding box center [267, 143] width 21 height 21
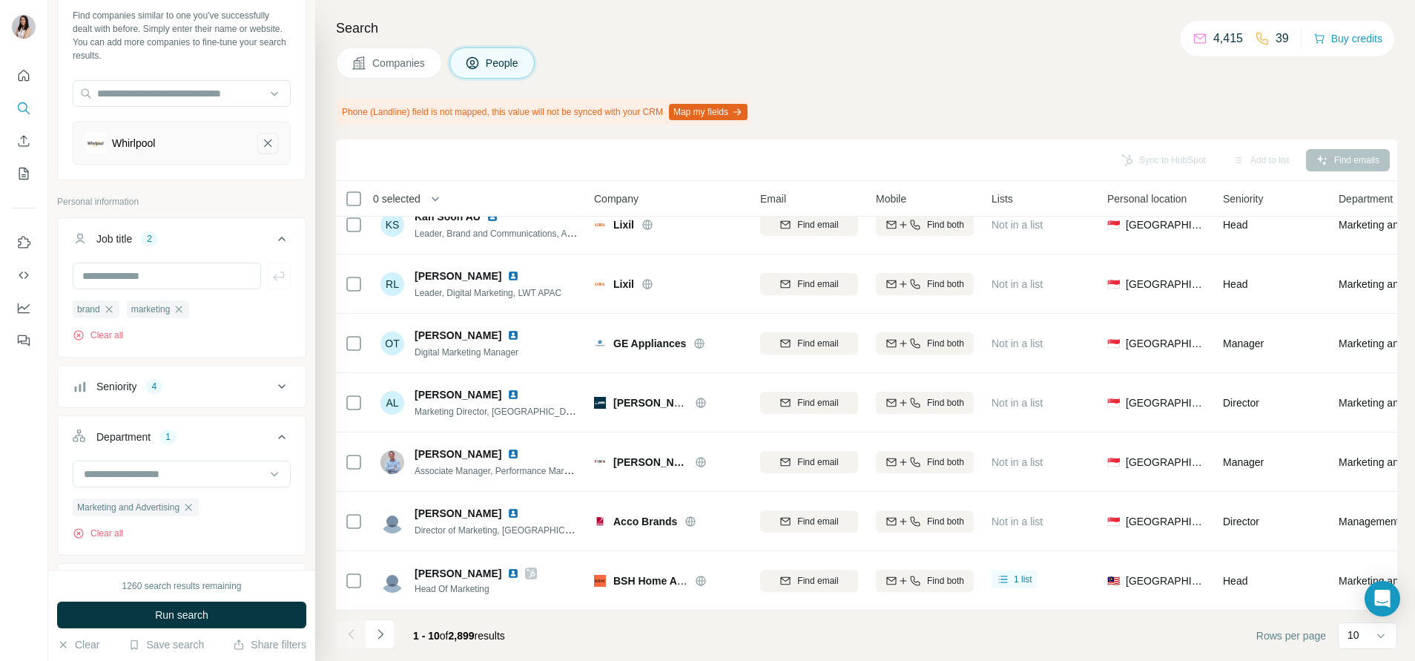
click at [264, 147] on icon "Whirlpool-remove-button" at bounding box center [267, 142] width 7 height 7
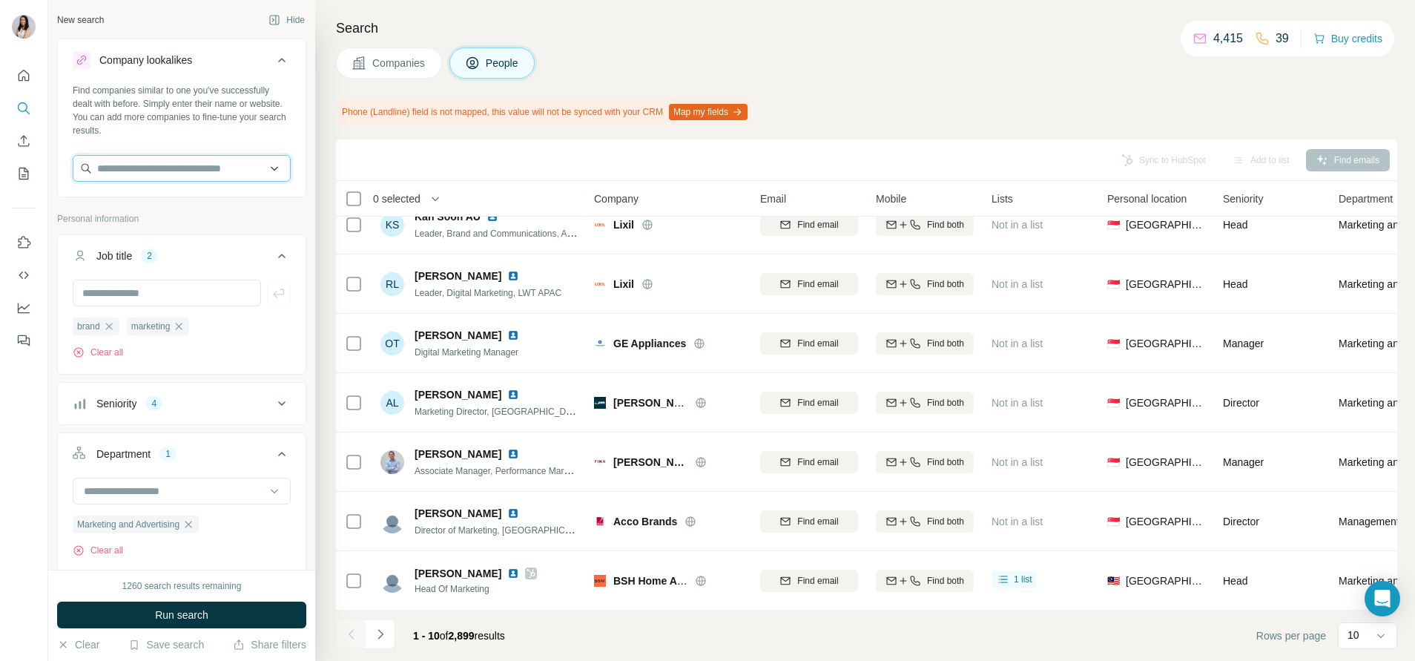
click at [155, 167] on input "text" at bounding box center [182, 168] width 218 height 27
paste input "**********"
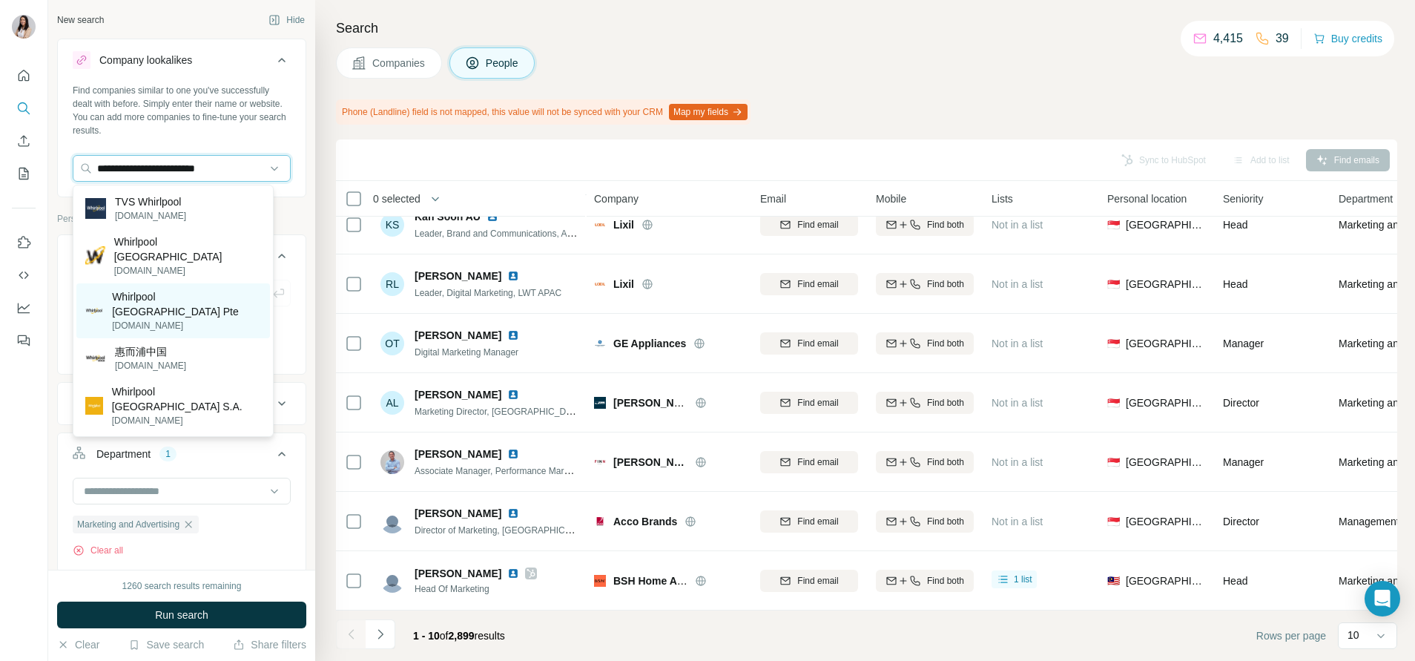
type input "**********"
click at [212, 289] on p "Whirlpool Southeast Asia Pte" at bounding box center [186, 304] width 149 height 30
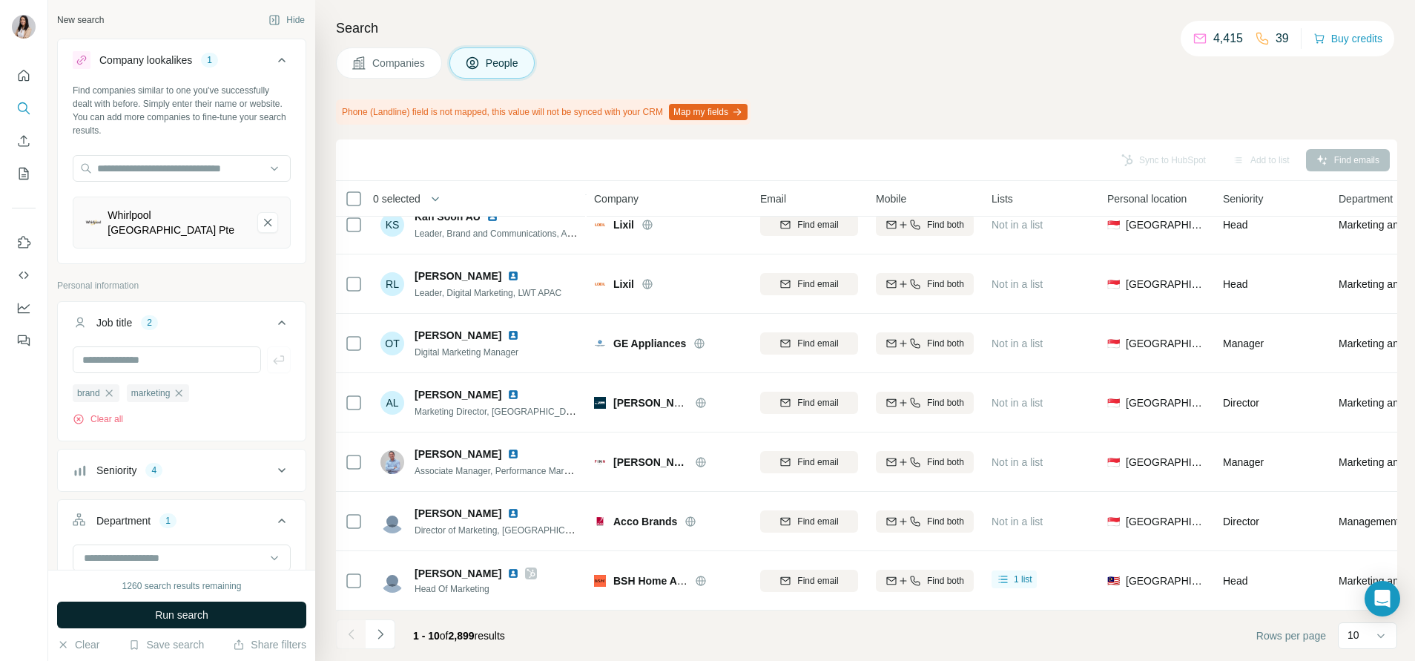
click at [203, 611] on span "Run search" at bounding box center [181, 615] width 53 height 15
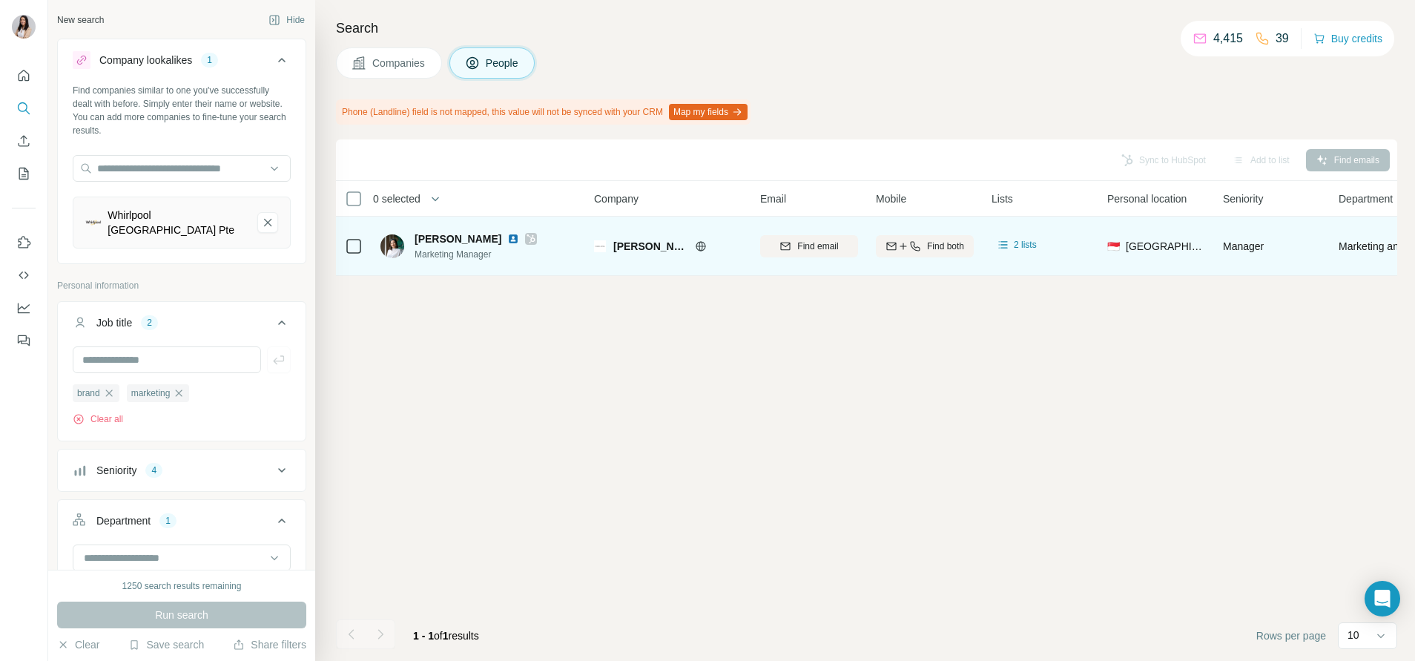
click at [694, 239] on div "Fisher & Paykel" at bounding box center [677, 246] width 129 height 15
click at [705, 257] on div "Fisher & Paykel" at bounding box center [668, 246] width 148 height 41
click at [703, 249] on icon at bounding box center [701, 246] width 12 height 12
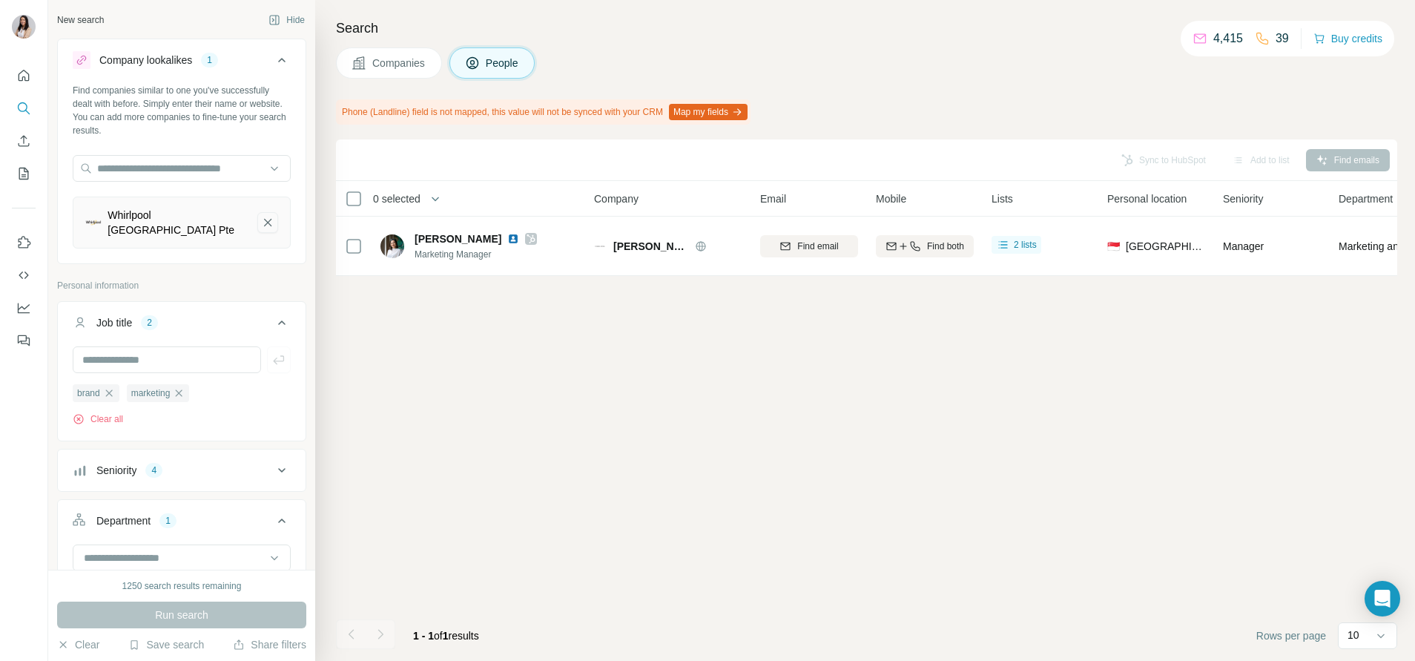
click at [257, 223] on button "Whirlpool Southeast Asia Pte-remove-button" at bounding box center [267, 222] width 21 height 21
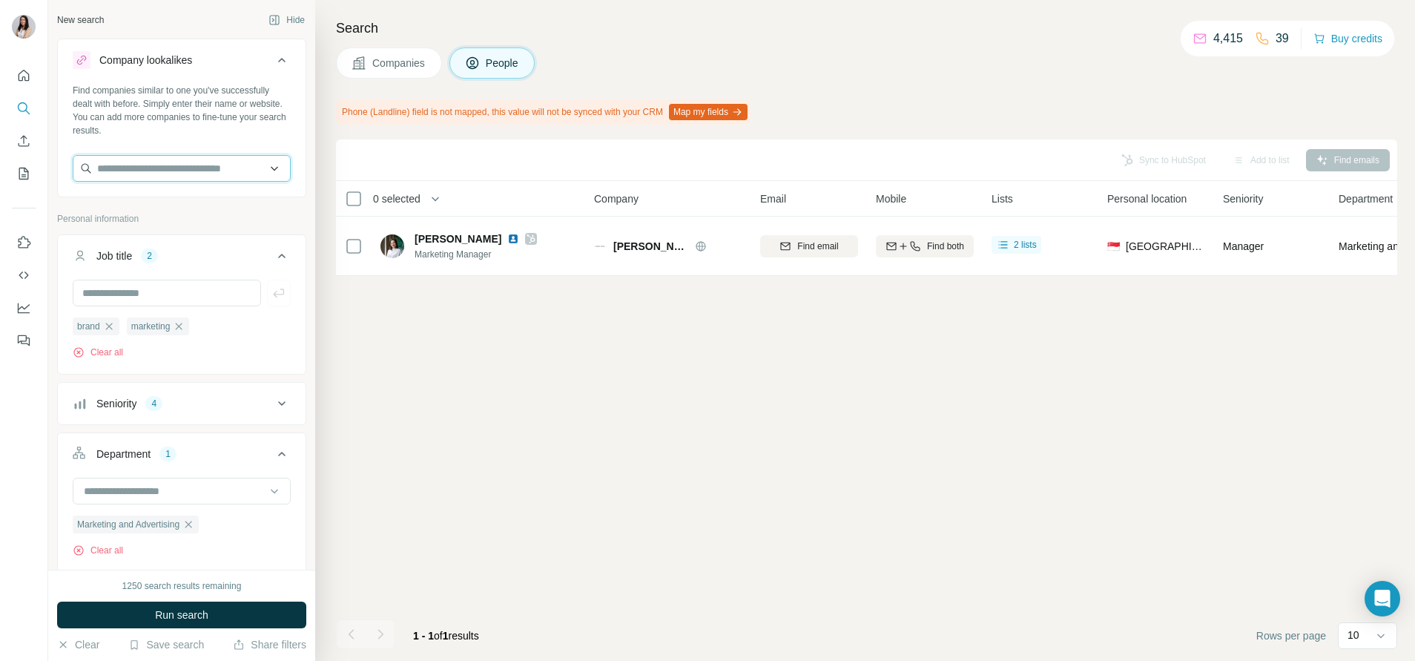
click at [215, 165] on input "text" at bounding box center [182, 168] width 218 height 27
paste input "**********"
type input "**********"
click at [195, 207] on div "Fisher & Paykel fisherpaykel.com" at bounding box center [173, 208] width 194 height 40
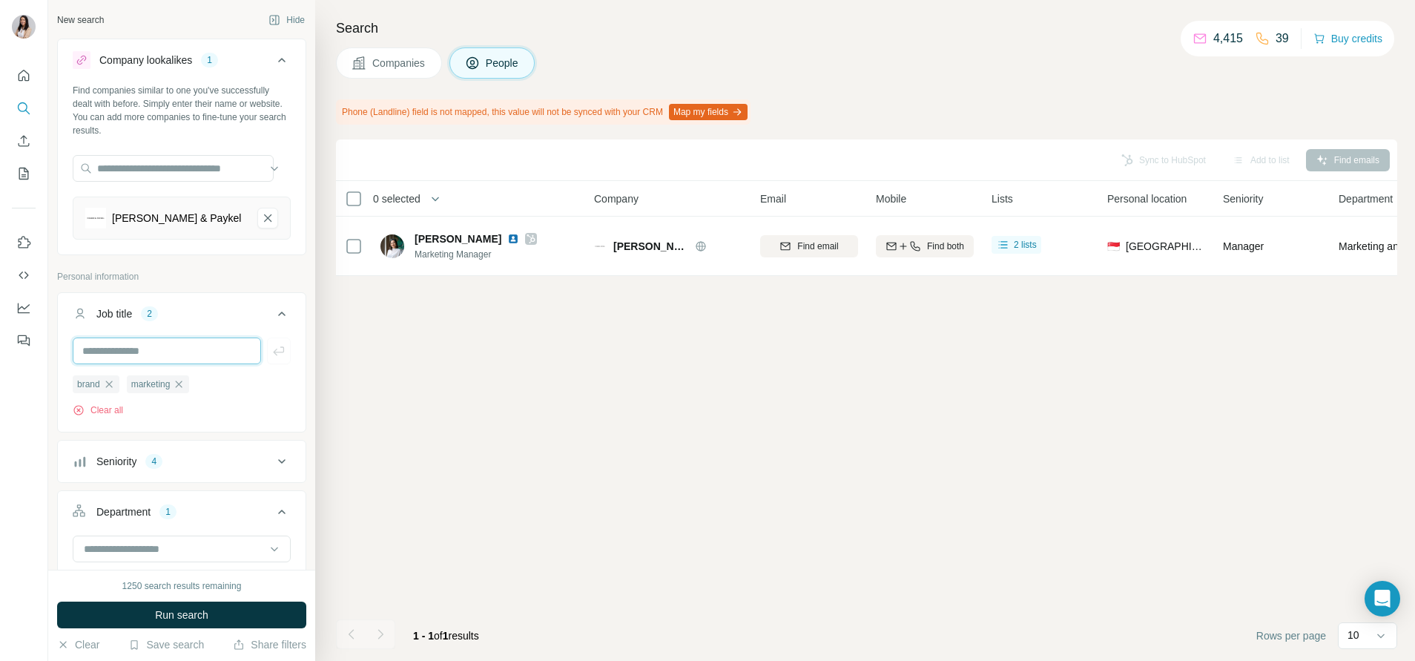
click at [189, 351] on input "text" at bounding box center [167, 351] width 188 height 27
click at [196, 306] on button "Job title 2" at bounding box center [182, 317] width 248 height 42
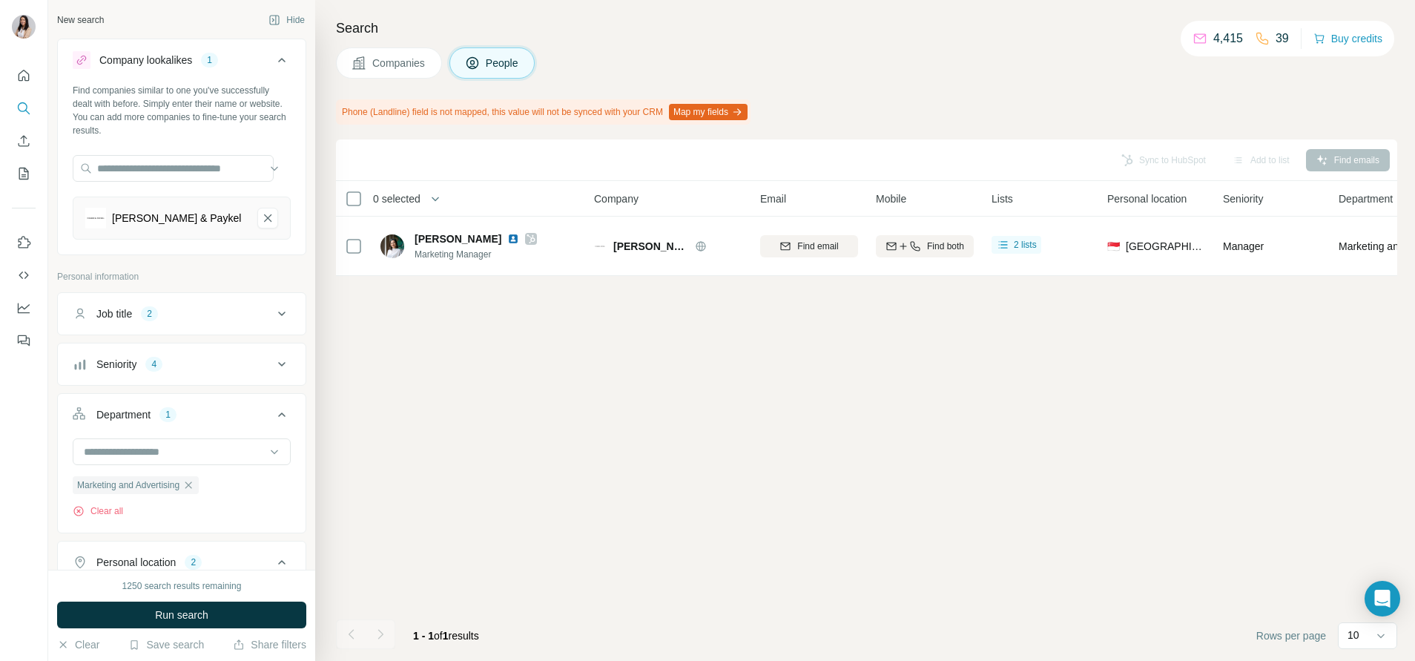
click at [135, 329] on button "Job title 2" at bounding box center [182, 314] width 248 height 36
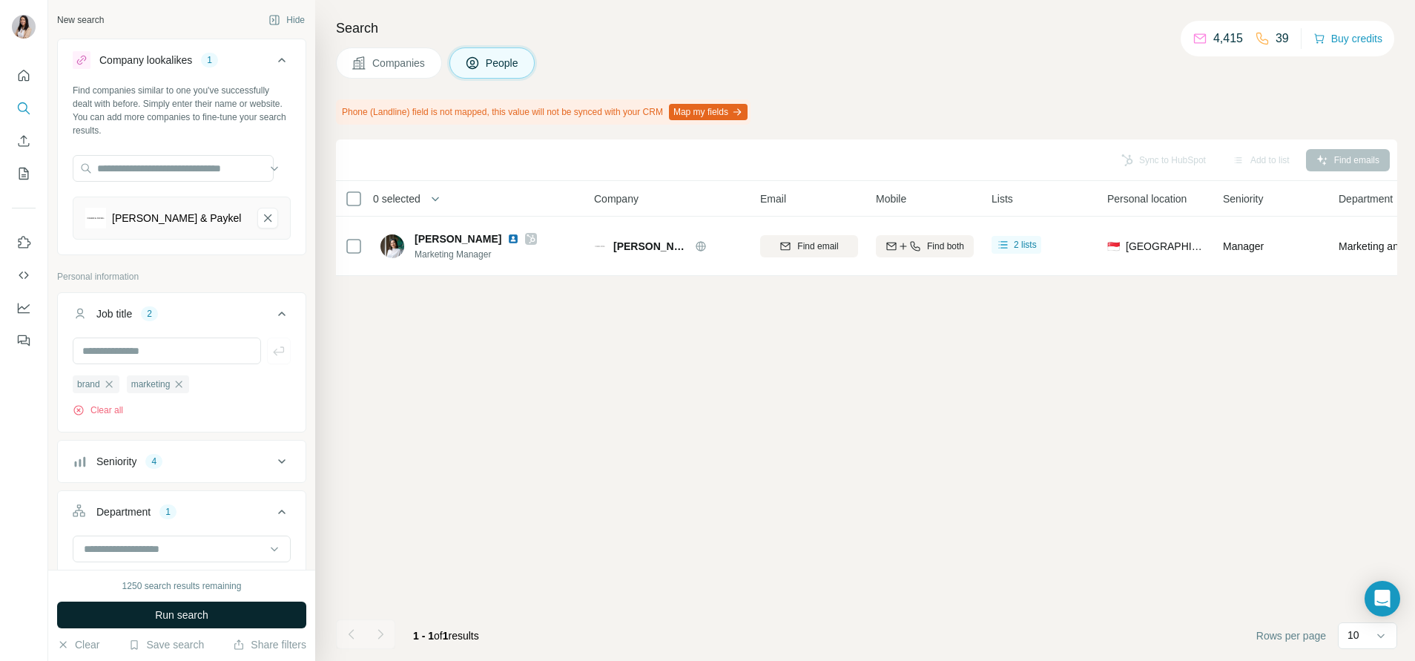
click at [168, 605] on button "Run search" at bounding box center [181, 615] width 249 height 27
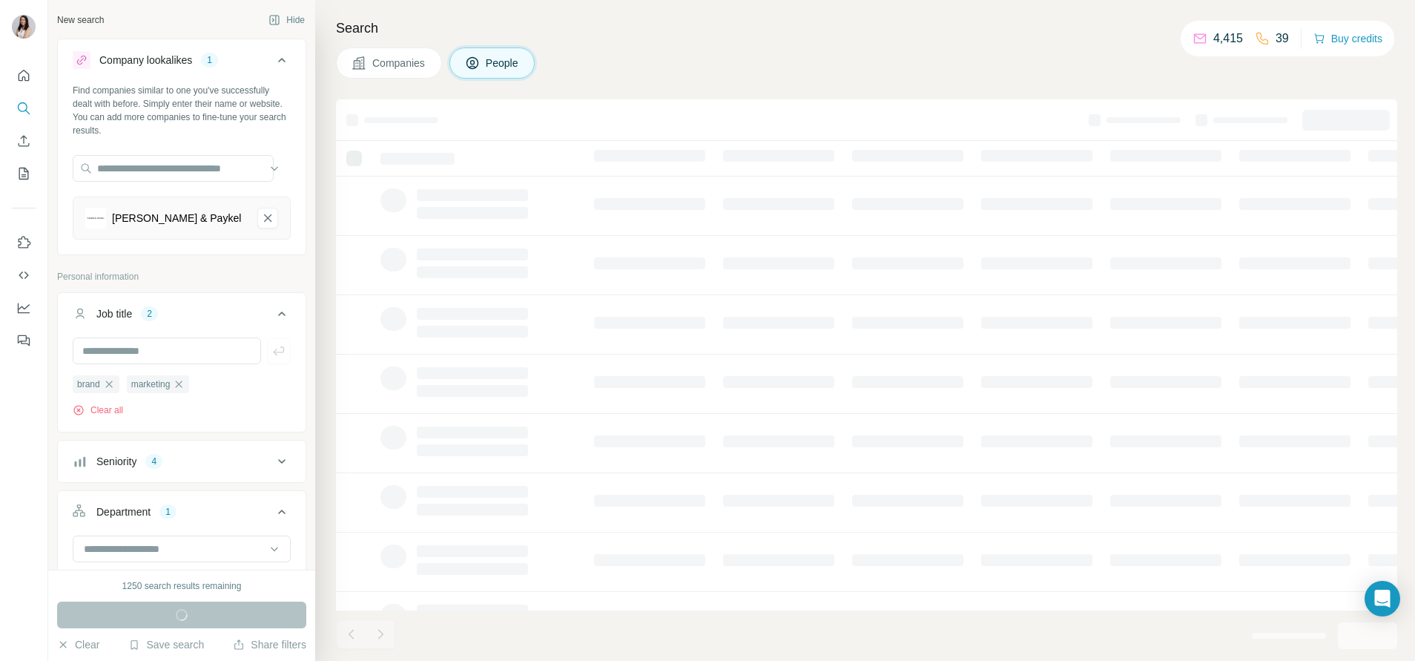
scroll to position [147, 0]
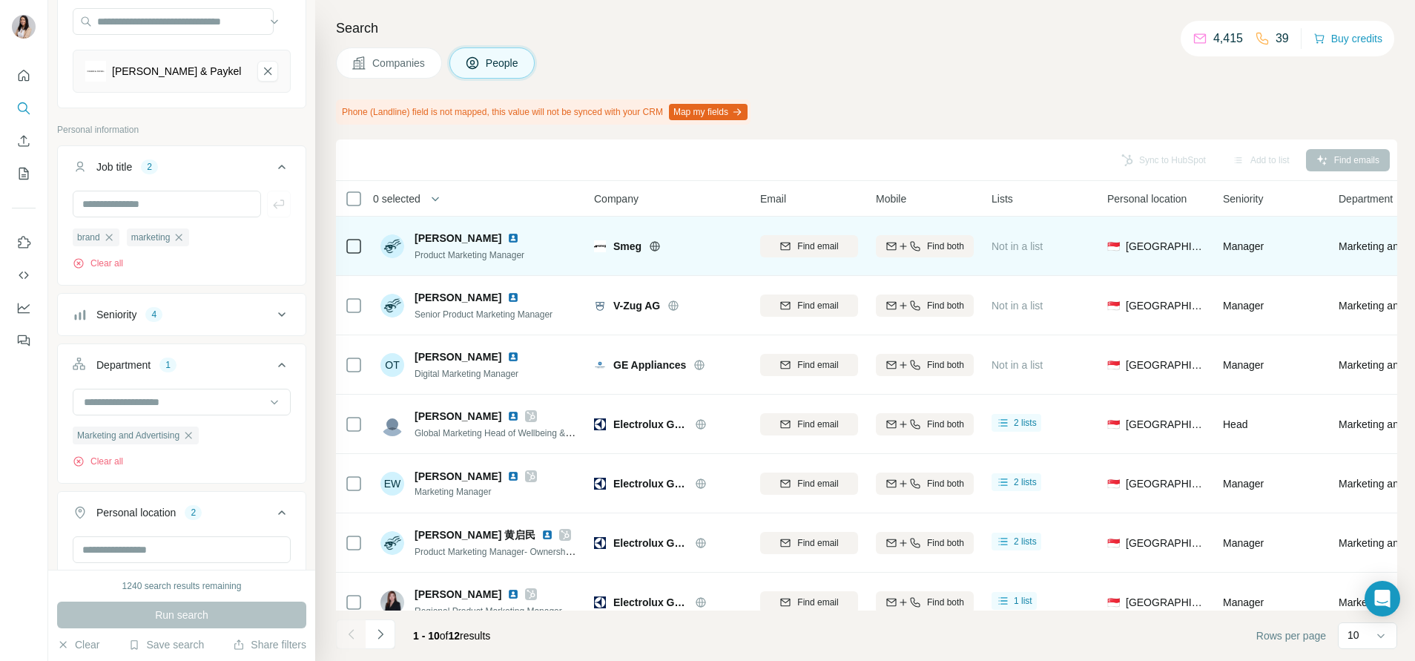
click at [359, 237] on icon at bounding box center [354, 246] width 18 height 18
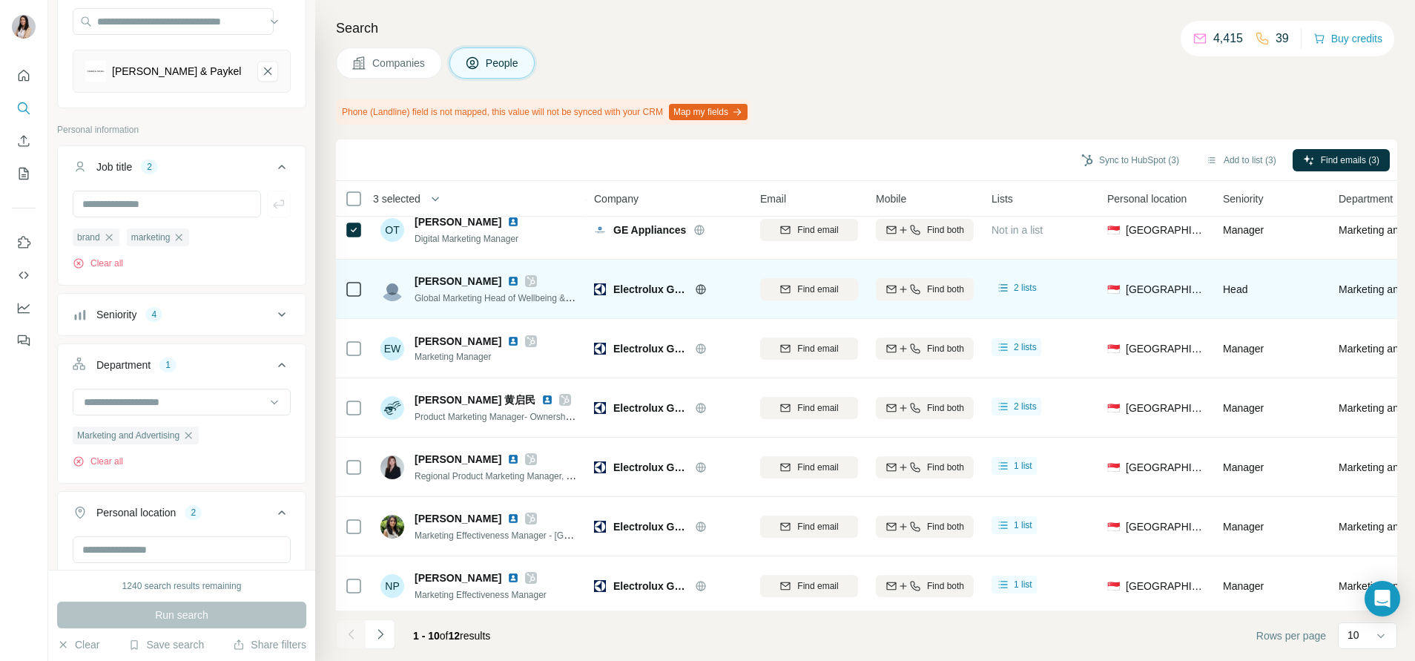
scroll to position [211, 0]
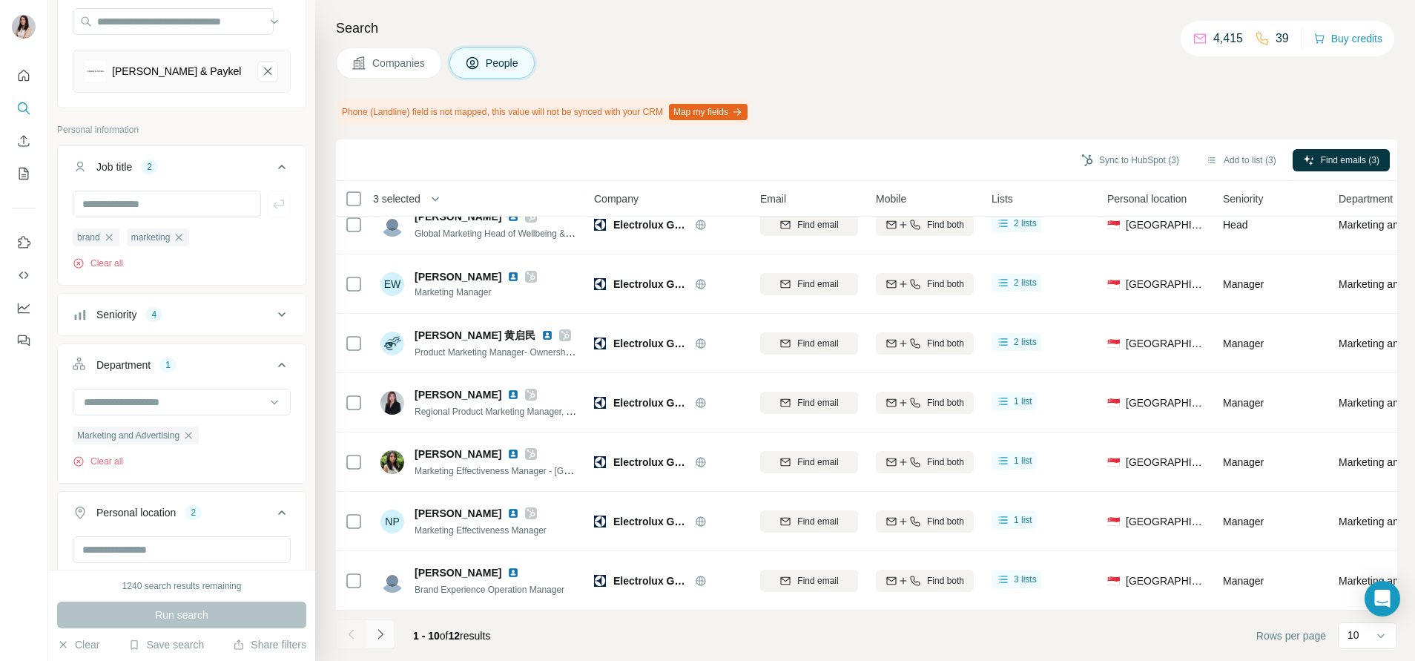
click at [393, 633] on button "Navigate to next page" at bounding box center [381, 634] width 30 height 30
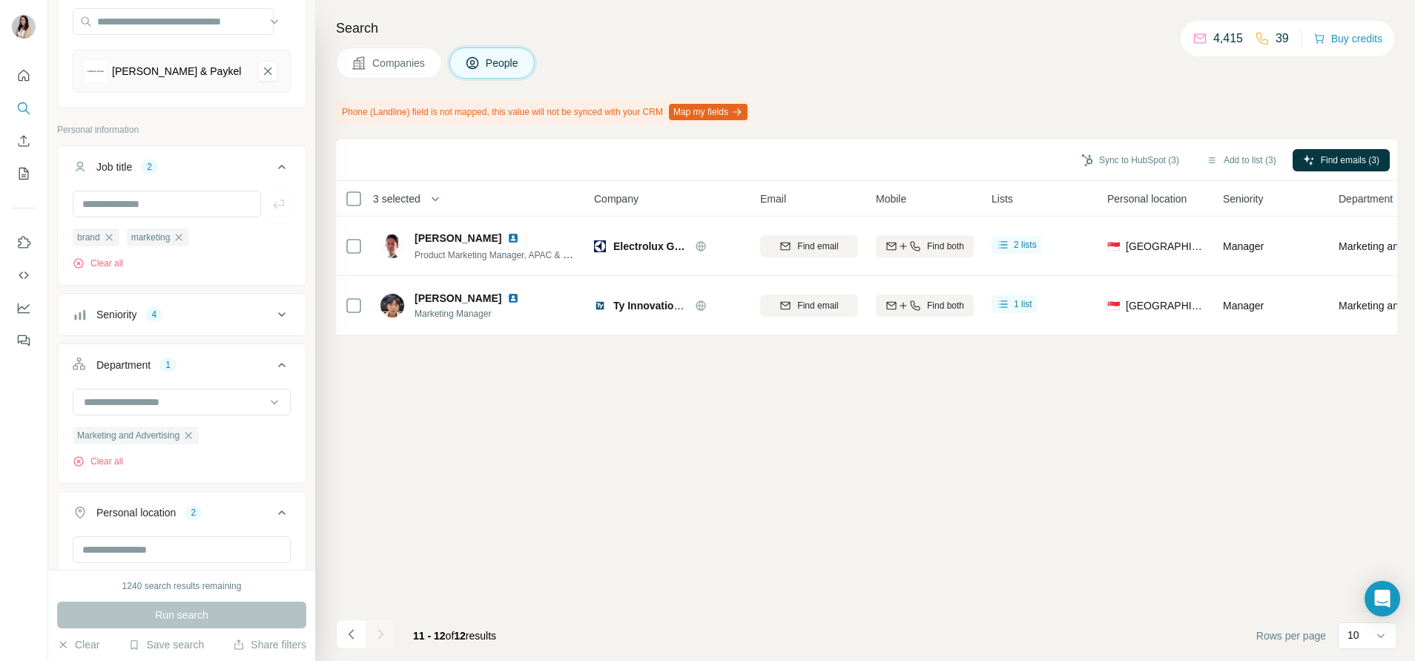
scroll to position [0, 0]
click at [1236, 161] on button "Add to list (3)" at bounding box center [1241, 160] width 91 height 22
click at [1240, 165] on button "Add to list (3)" at bounding box center [1241, 160] width 91 height 22
click at [1238, 159] on button "Add to list (3)" at bounding box center [1241, 160] width 91 height 22
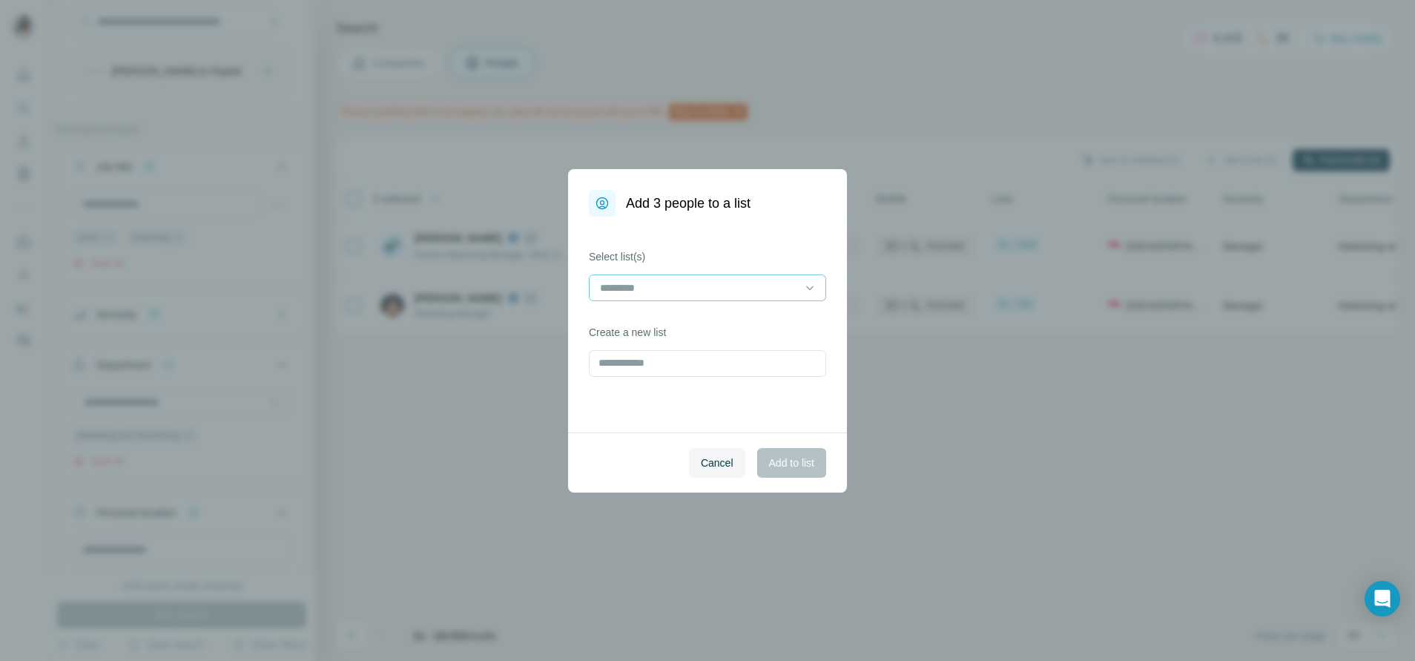
click at [769, 299] on div at bounding box center [699, 287] width 200 height 25
click at [752, 320] on div "Electronic" at bounding box center [708, 321] width 212 height 15
click at [794, 460] on span "Add to list" at bounding box center [791, 462] width 45 height 15
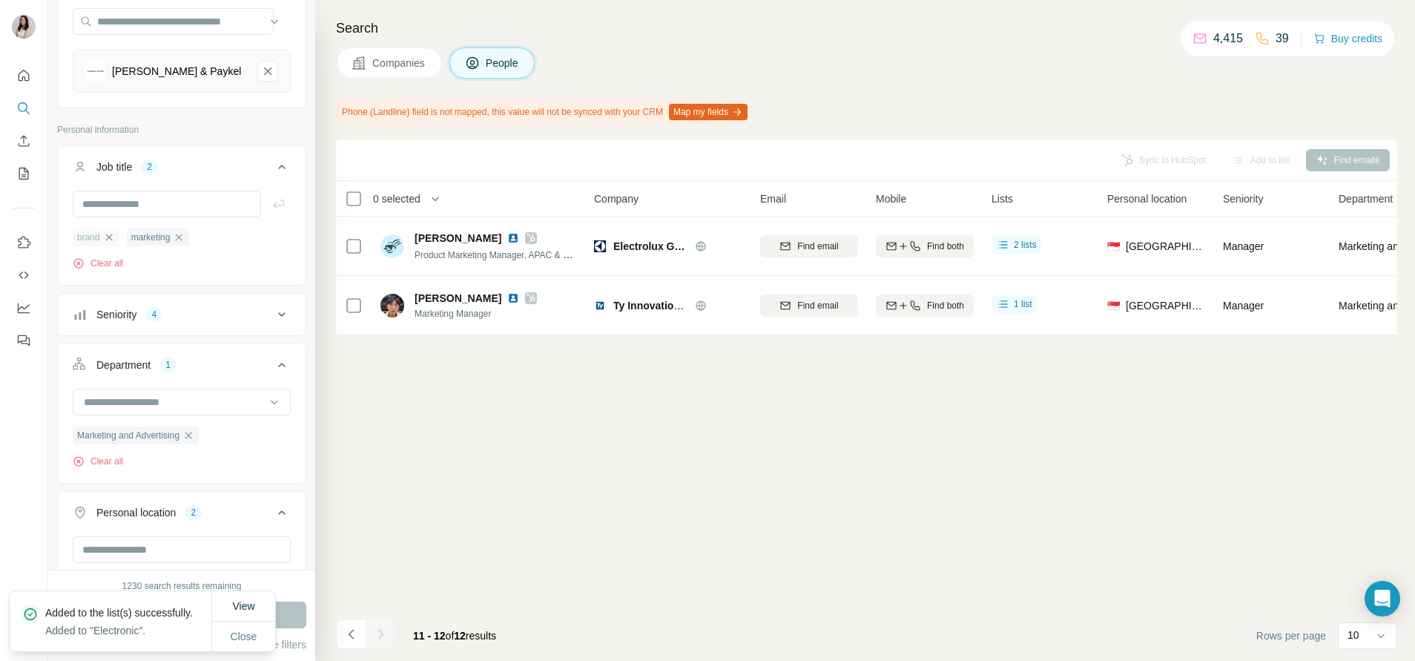
click at [115, 234] on icon "button" at bounding box center [109, 237] width 12 height 12
click at [128, 236] on icon "button" at bounding box center [125, 237] width 7 height 7
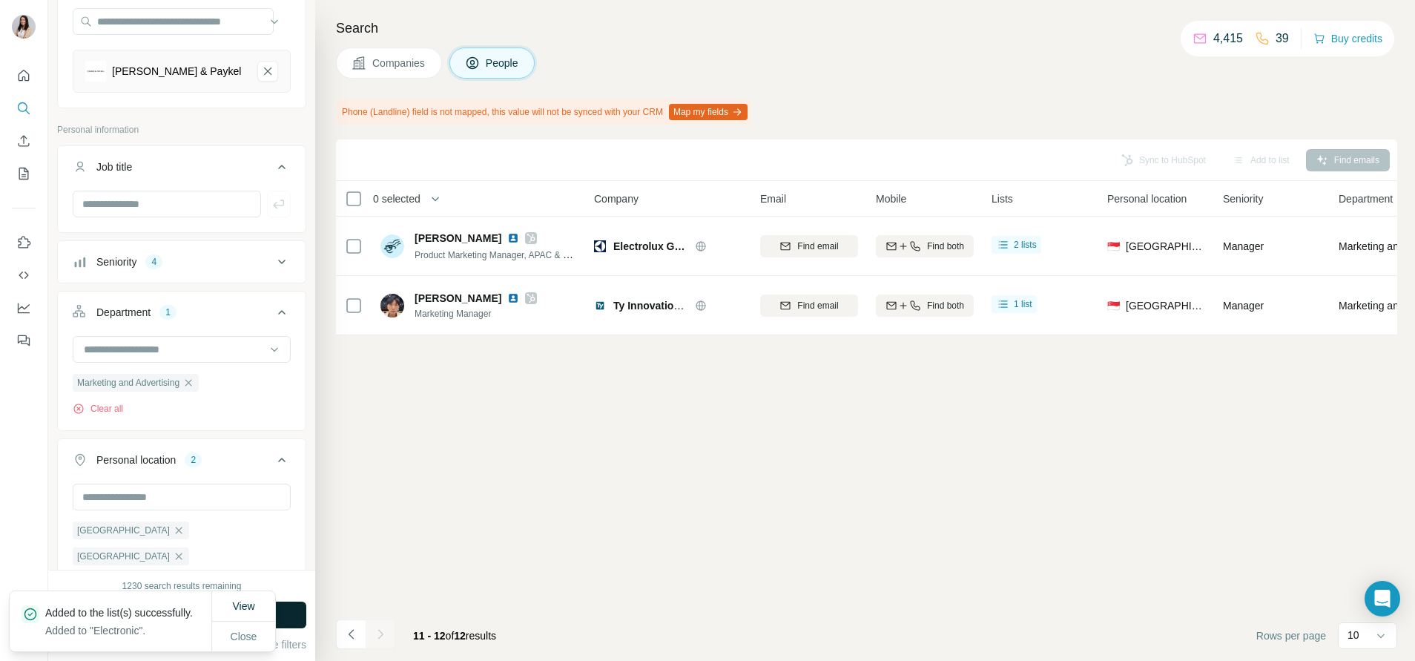
click at [285, 619] on button "Run search" at bounding box center [181, 615] width 249 height 27
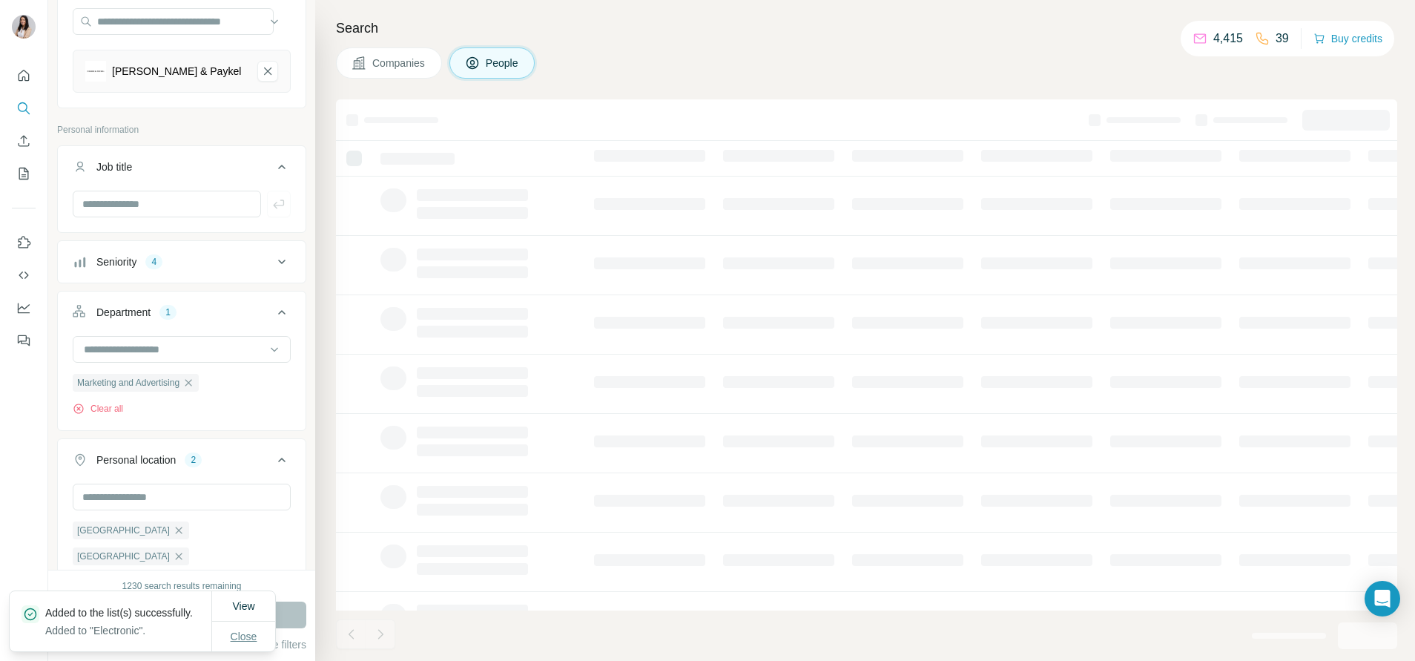
click at [240, 629] on span "Close" at bounding box center [244, 636] width 27 height 15
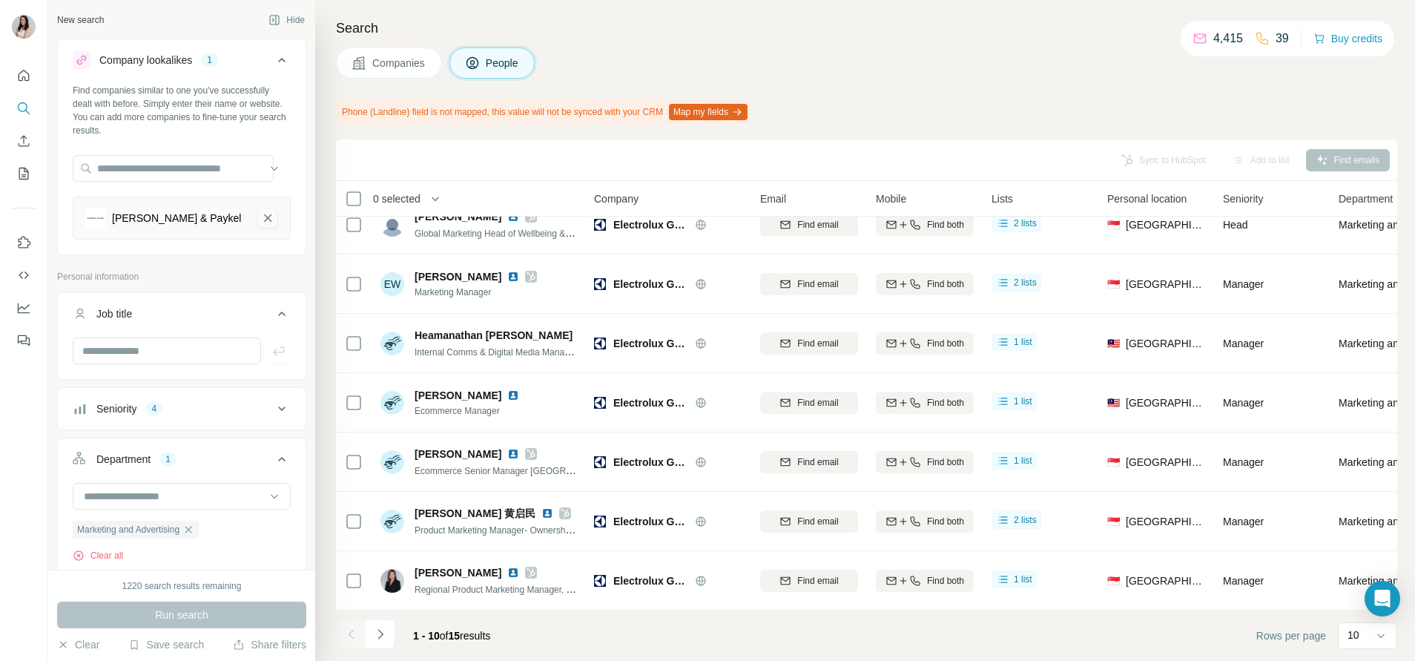
click at [261, 214] on icon "Fisher & Paykel-remove-button" at bounding box center [267, 218] width 13 height 15
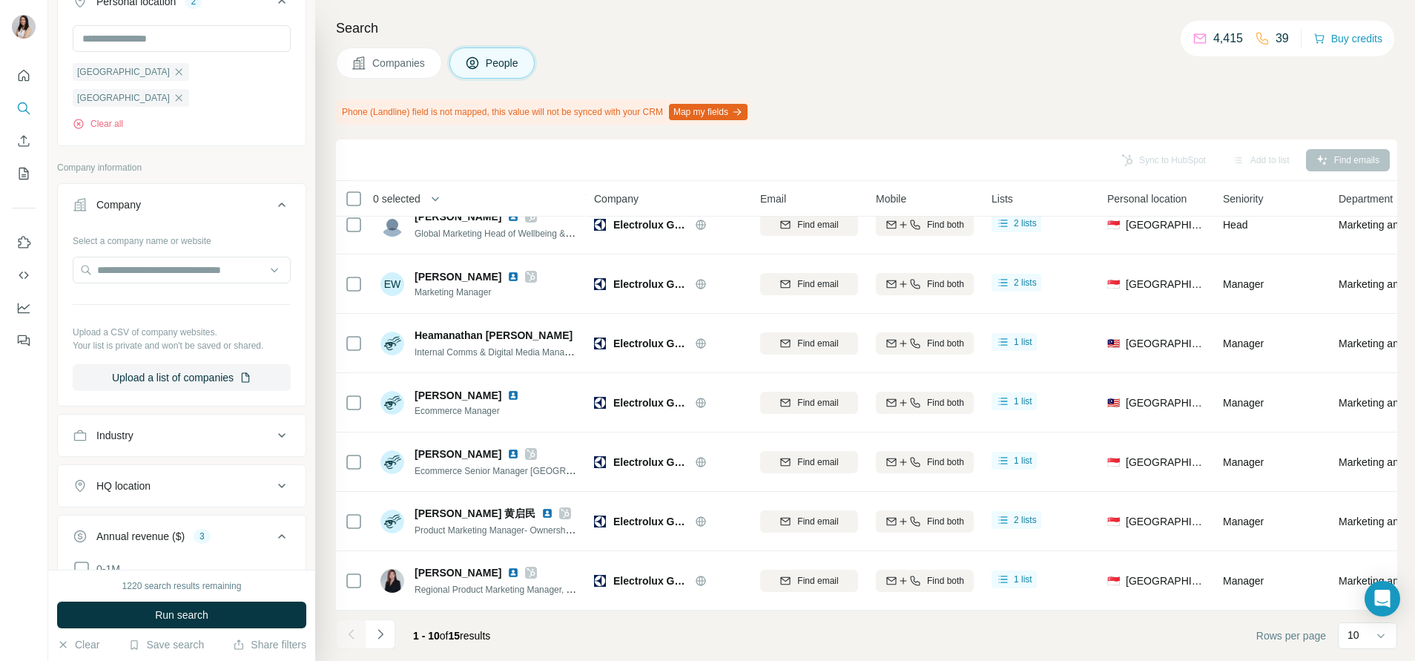
scroll to position [549, 0]
click at [171, 427] on div "Industry" at bounding box center [173, 434] width 200 height 15
click at [169, 463] on input at bounding box center [173, 471] width 183 height 16
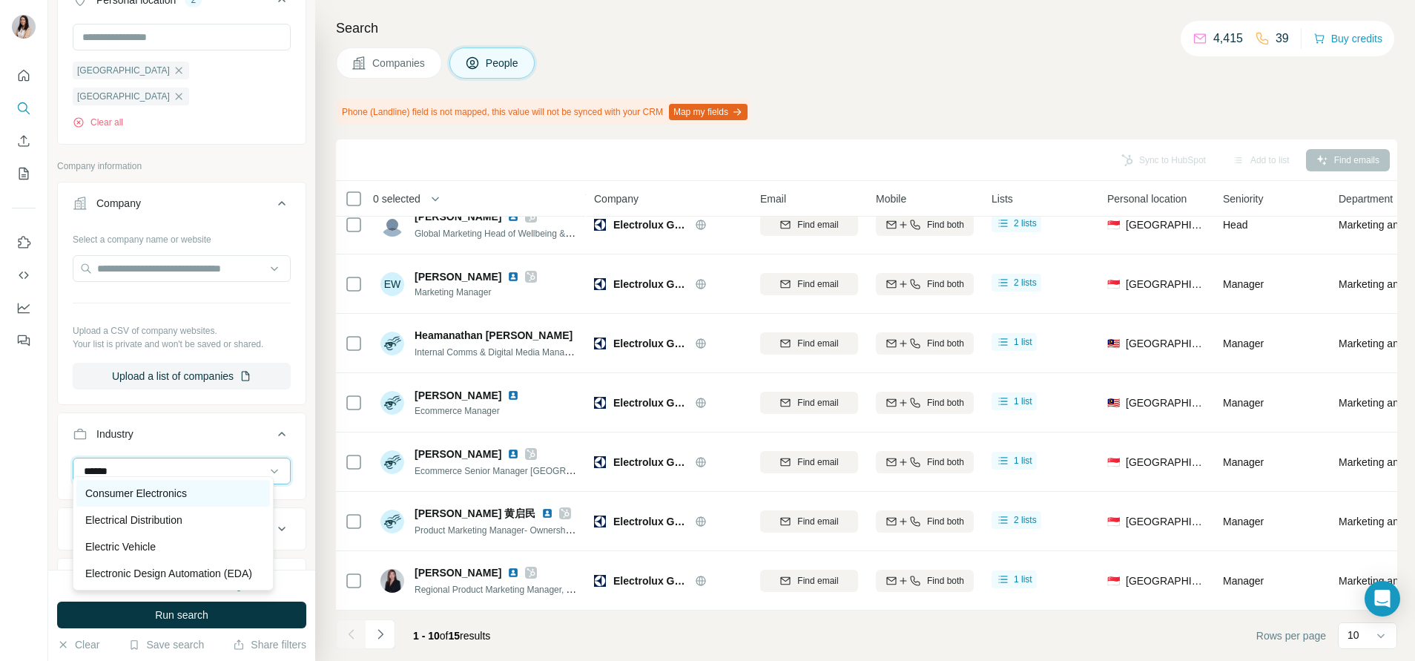
type input "******"
click at [171, 489] on p "Consumer Electronics" at bounding box center [136, 493] width 102 height 15
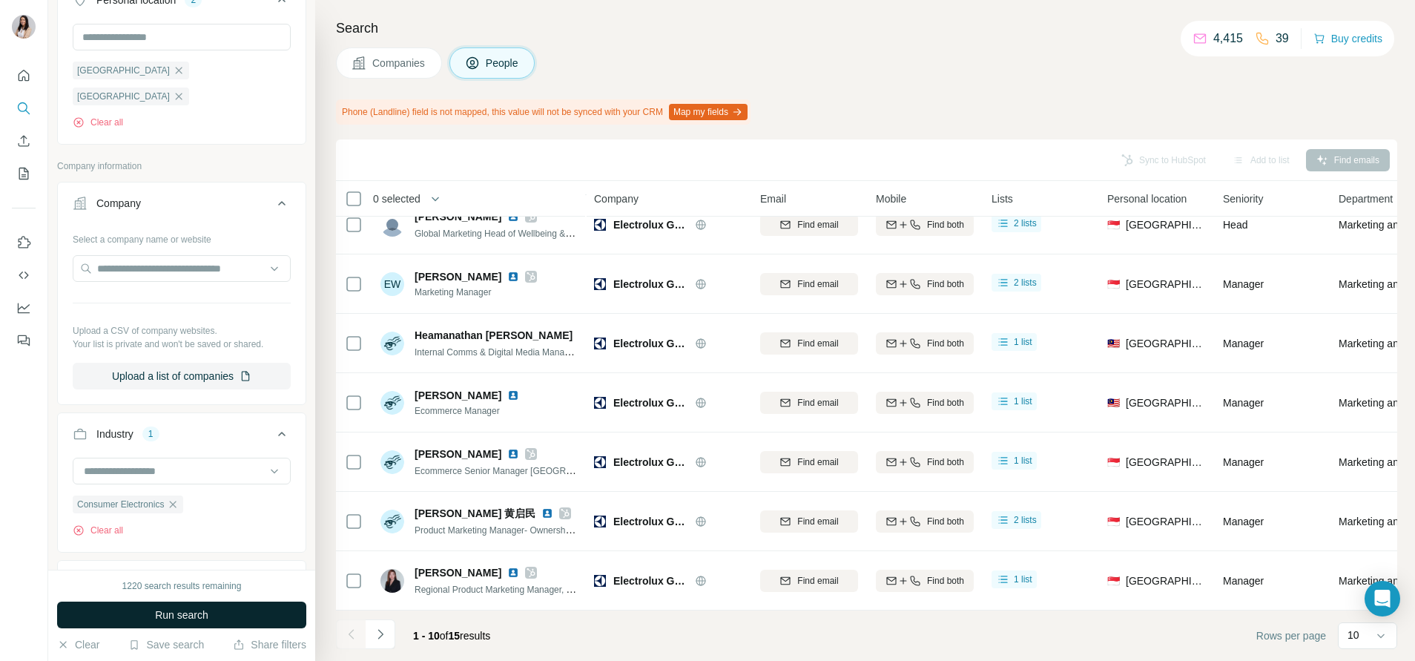
click at [198, 610] on span "Run search" at bounding box center [181, 615] width 53 height 15
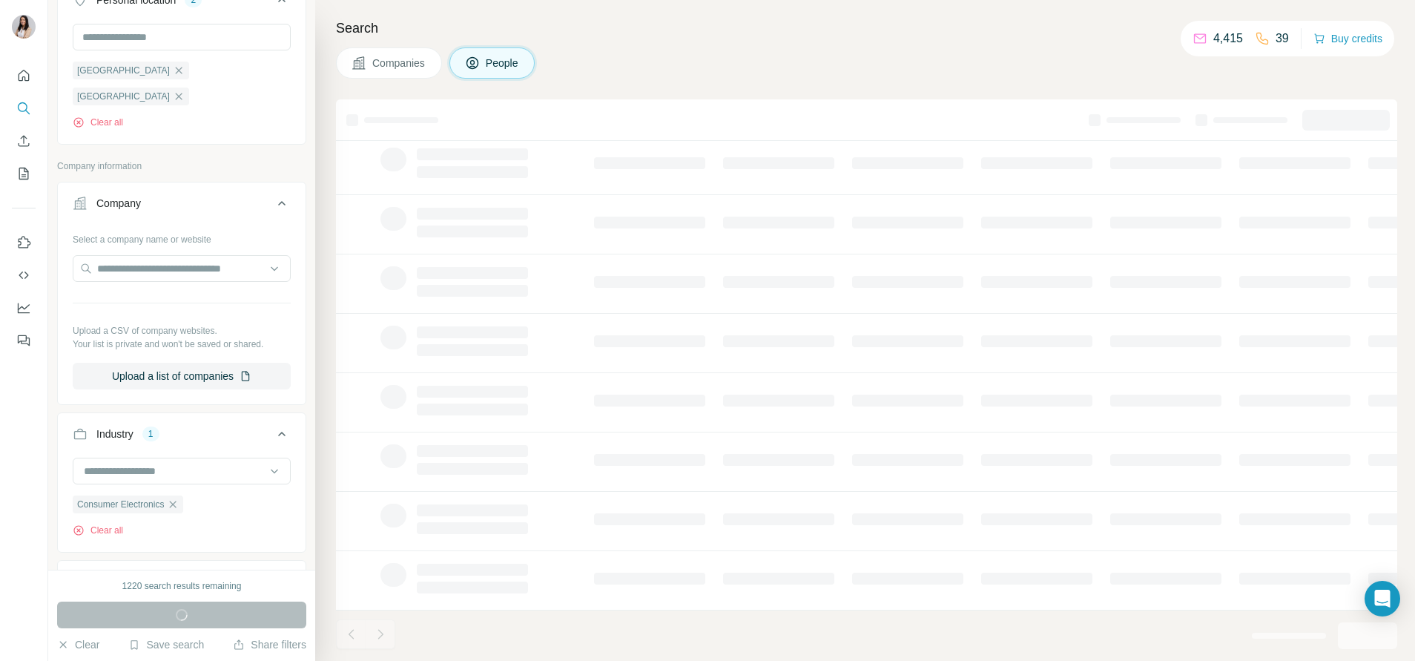
scroll to position [171, 0]
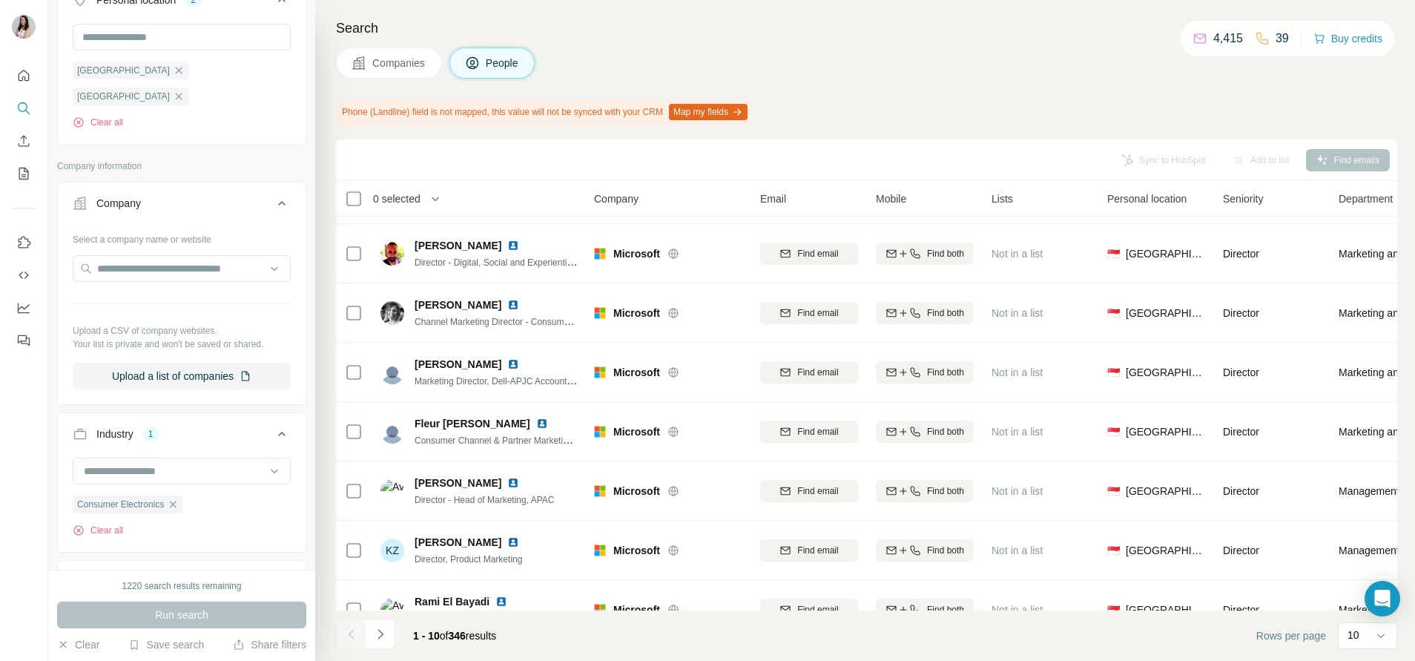
scroll to position [211, 0]
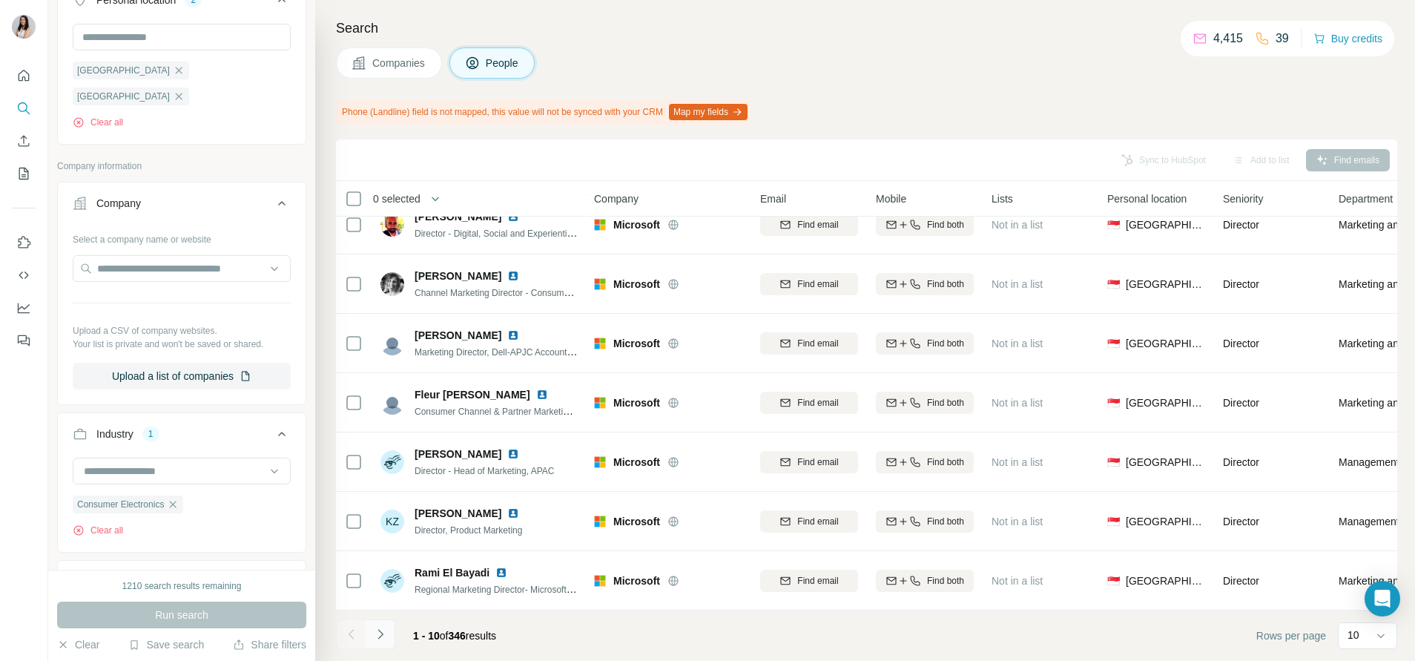
click at [372, 622] on button "Navigate to next page" at bounding box center [381, 634] width 30 height 30
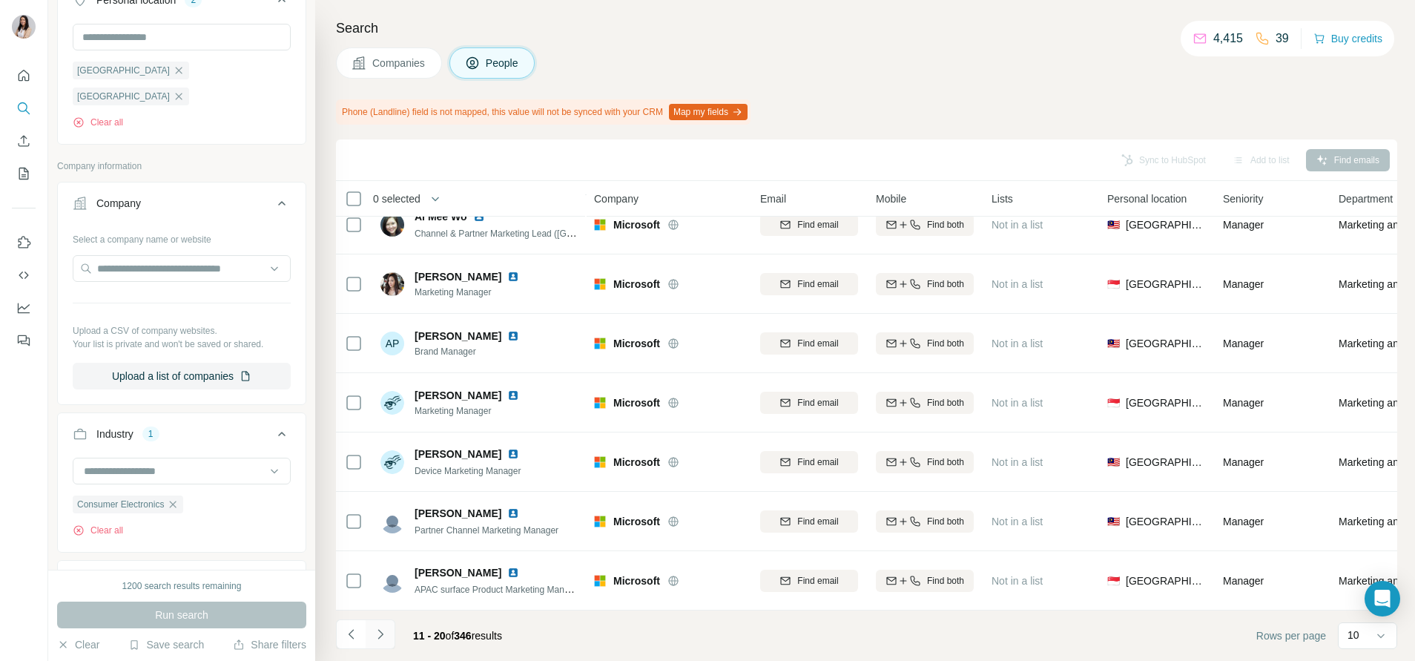
click at [372, 622] on button "Navigate to next page" at bounding box center [381, 634] width 30 height 30
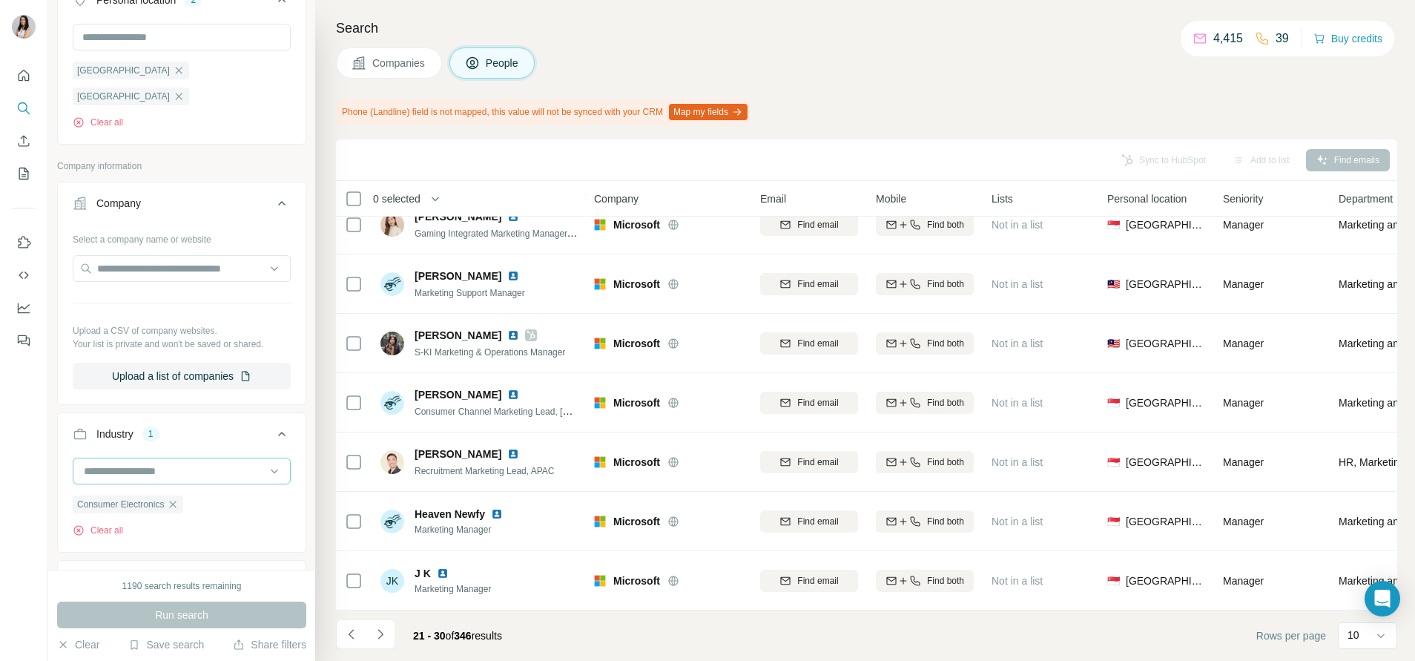
click at [201, 458] on div at bounding box center [173, 470] width 183 height 25
type input "*"
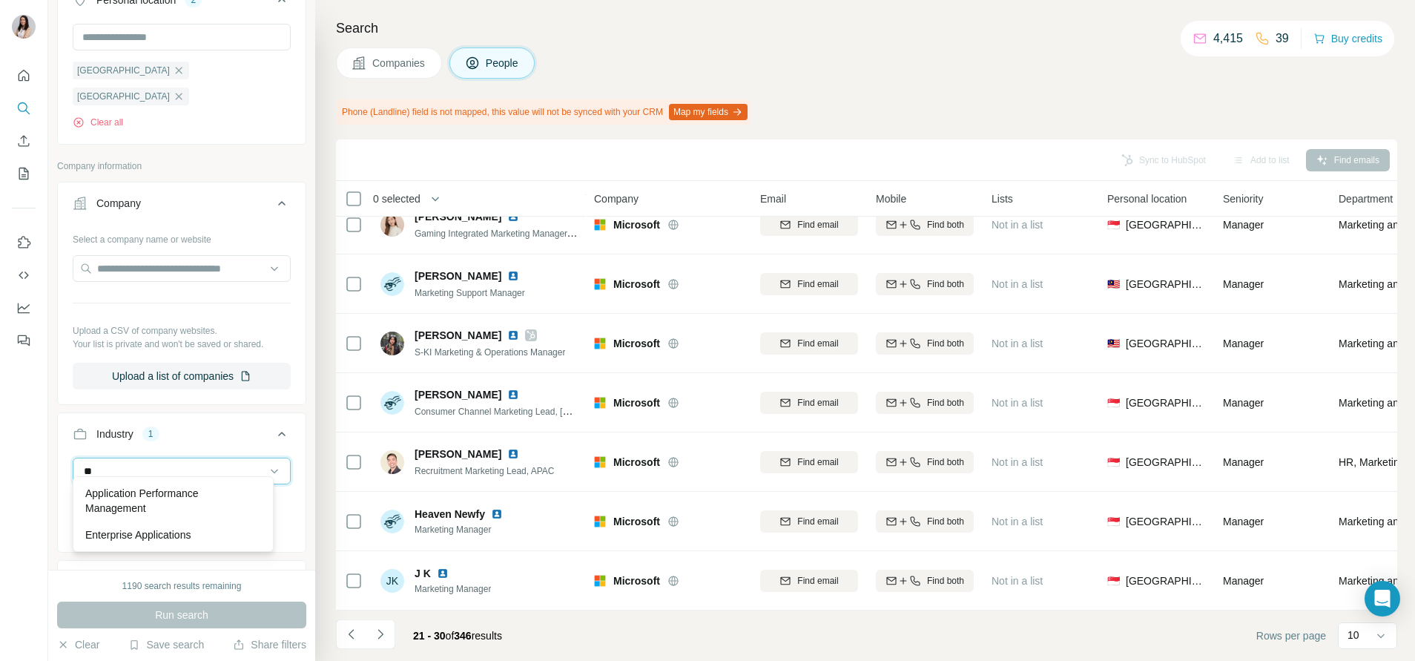
type input "*"
type input "****"
click at [380, 631] on icon "Navigate to next page" at bounding box center [380, 634] width 5 height 10
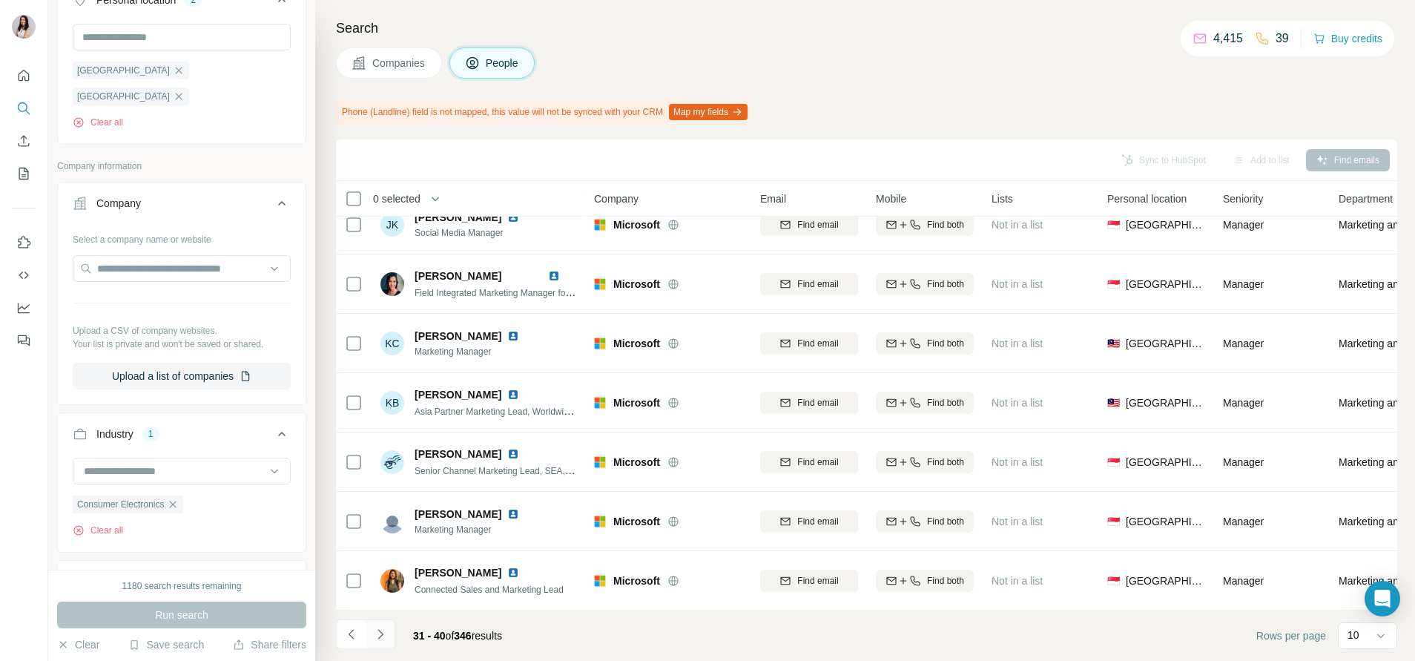
click at [380, 631] on icon "Navigate to next page" at bounding box center [380, 634] width 5 height 10
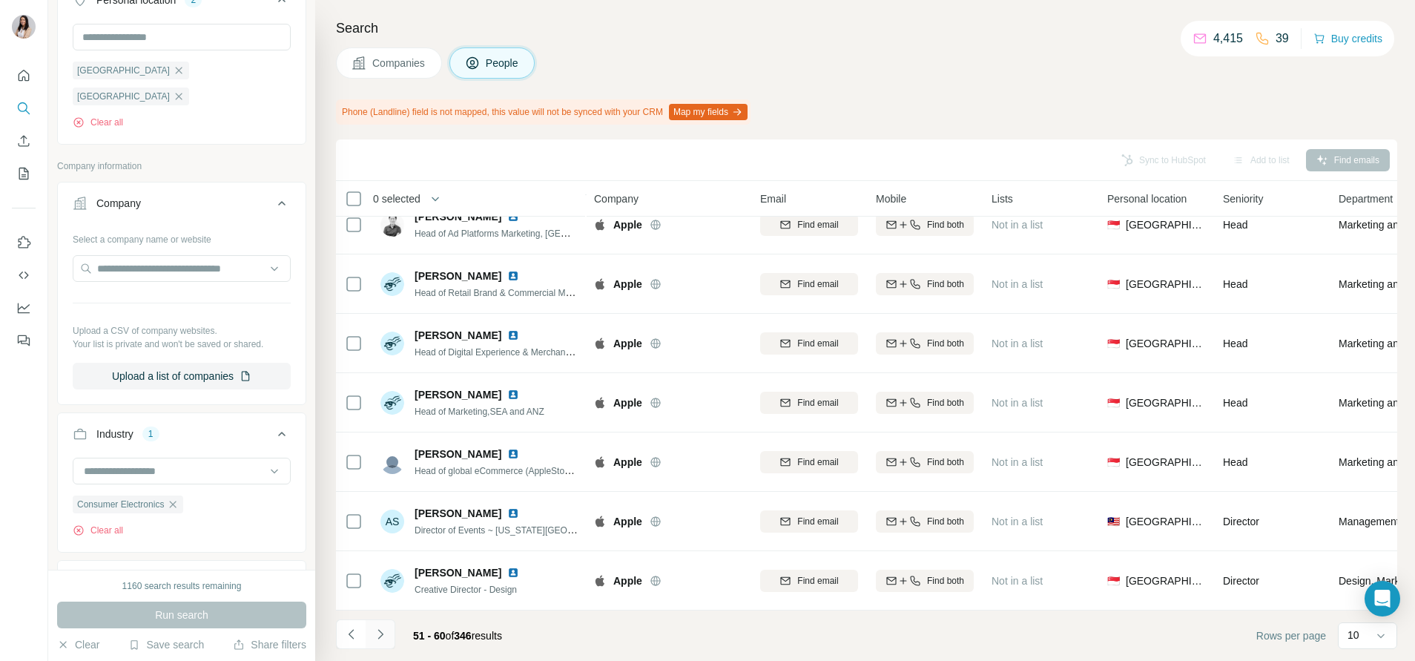
click at [380, 631] on icon "Navigate to next page" at bounding box center [380, 634] width 5 height 10
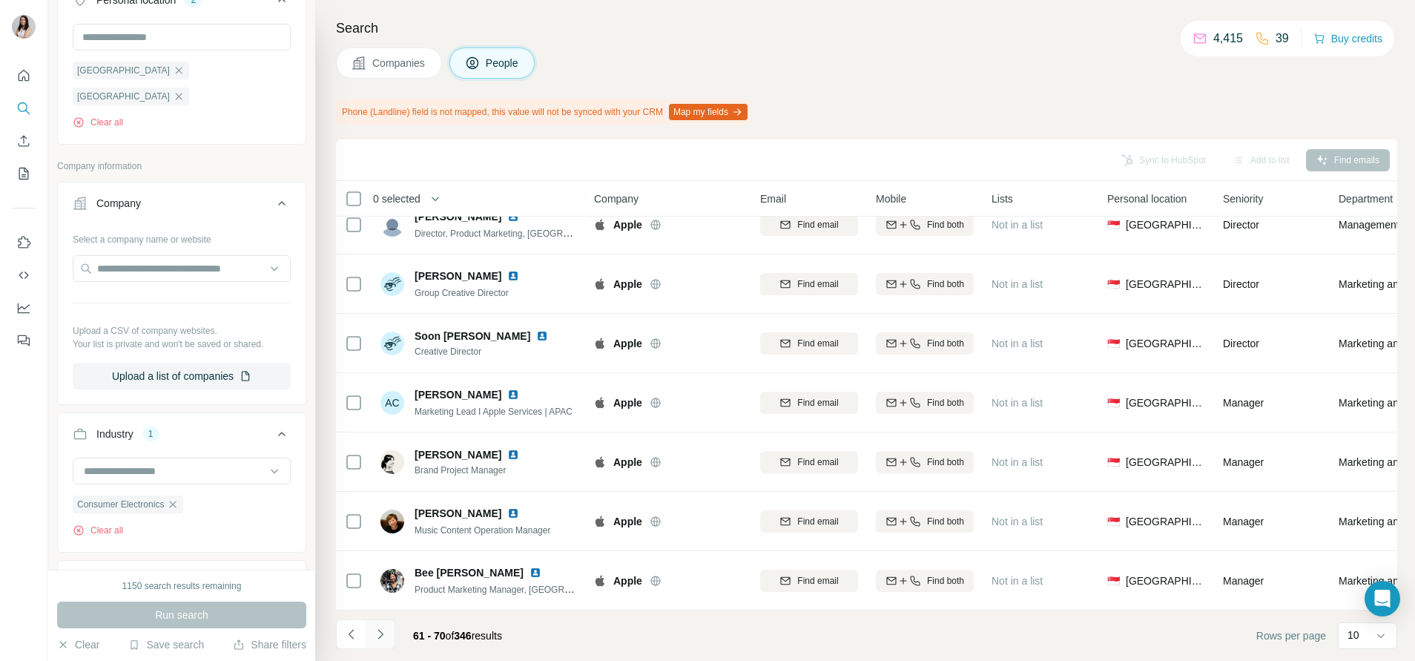
click at [380, 631] on icon "Navigate to next page" at bounding box center [380, 634] width 5 height 10
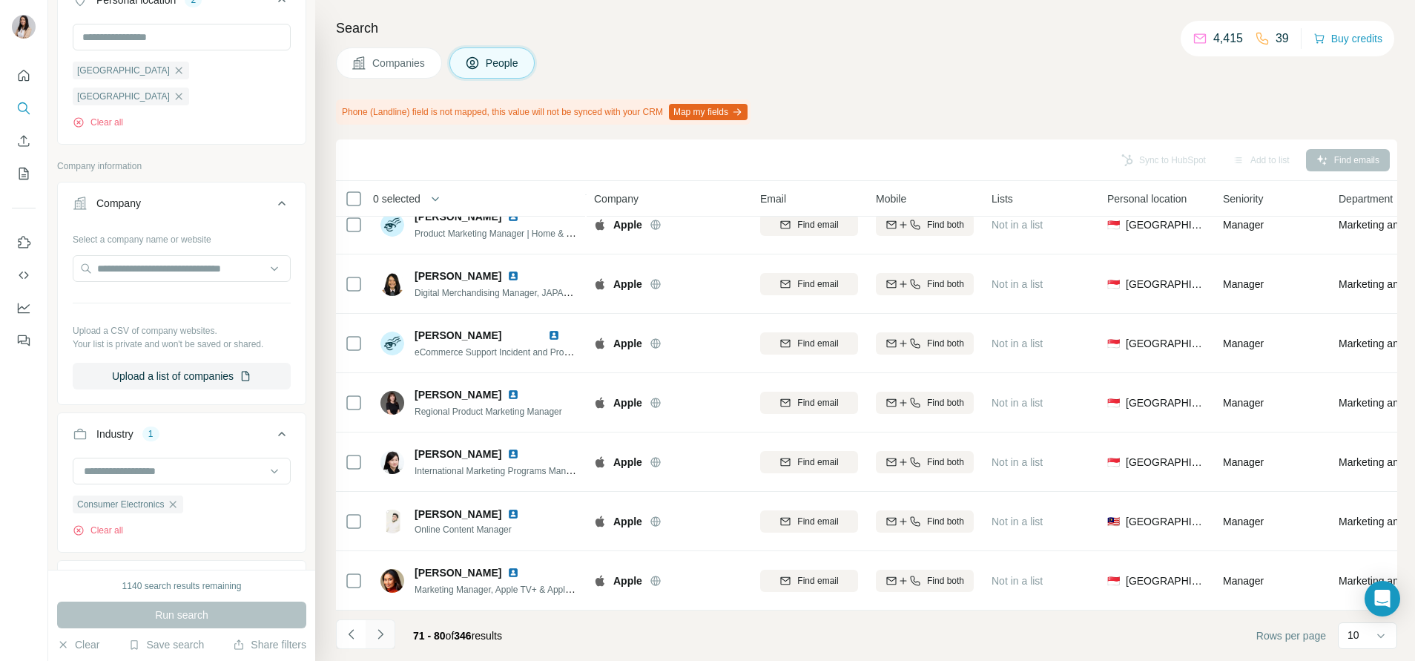
click at [380, 631] on icon "Navigate to next page" at bounding box center [380, 634] width 5 height 10
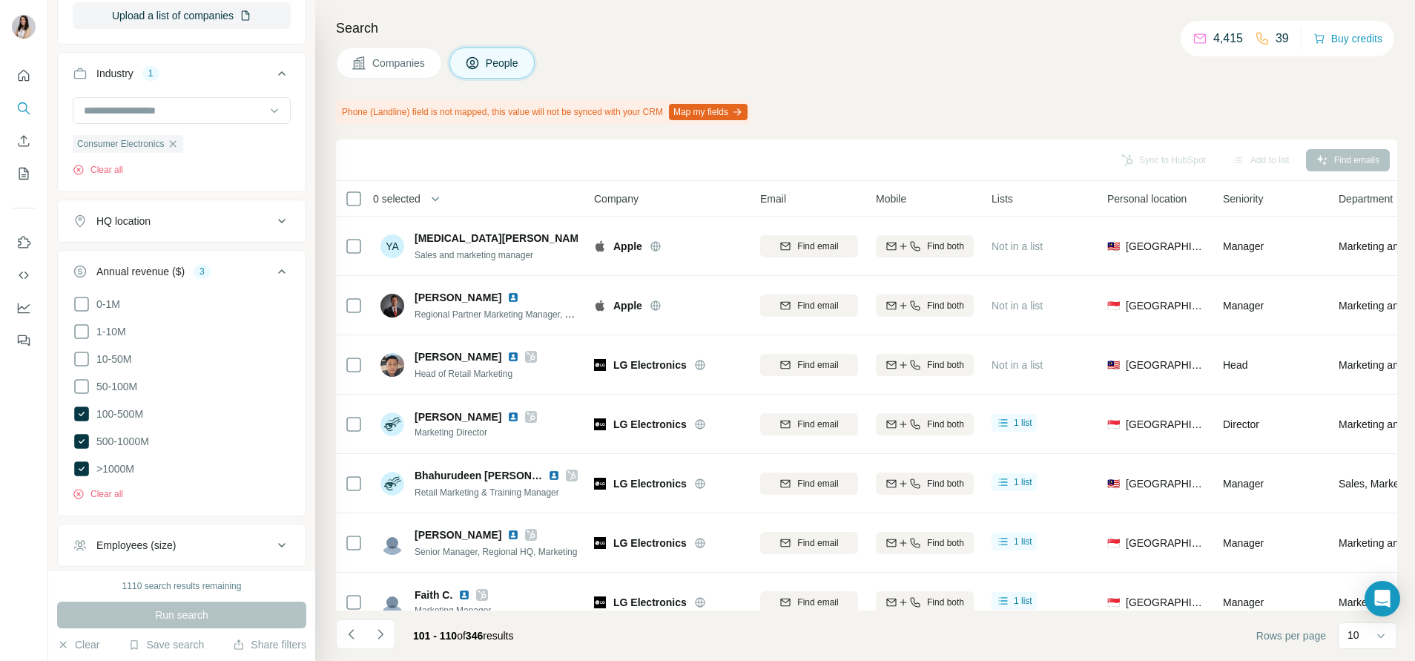
scroll to position [211, 0]
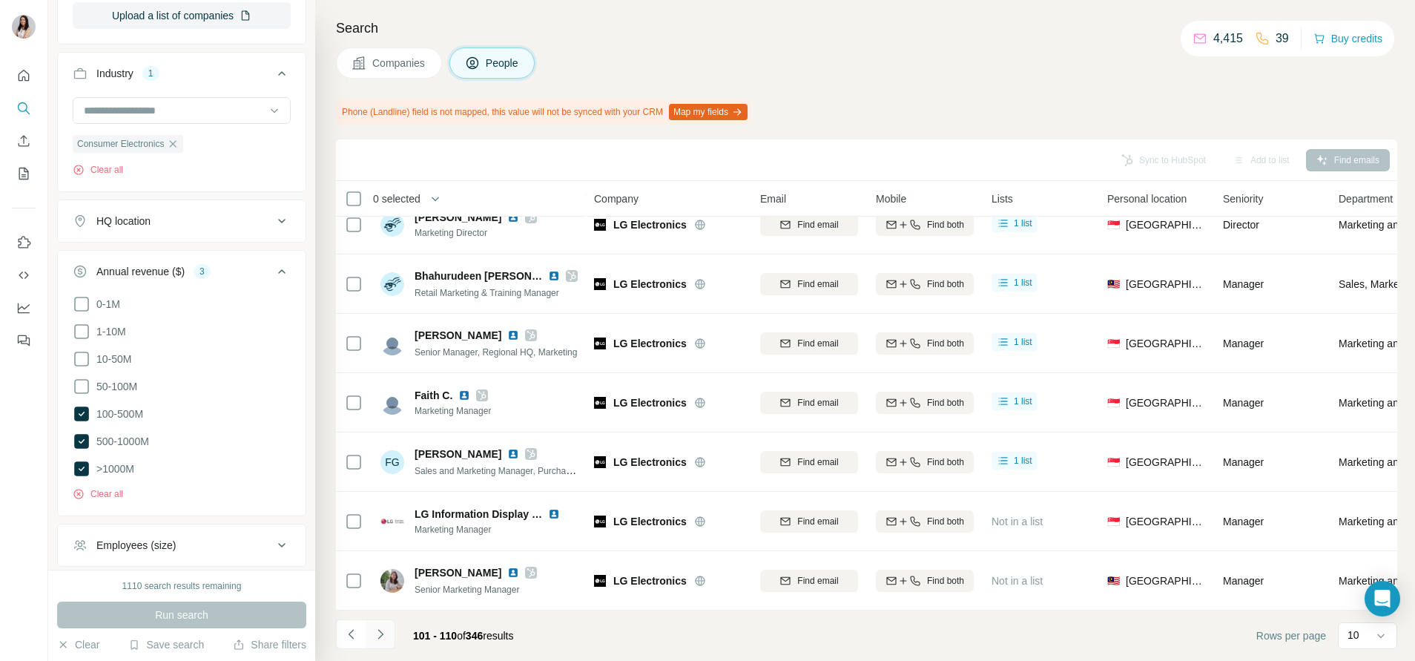
click at [390, 621] on button "Navigate to next page" at bounding box center [381, 634] width 30 height 30
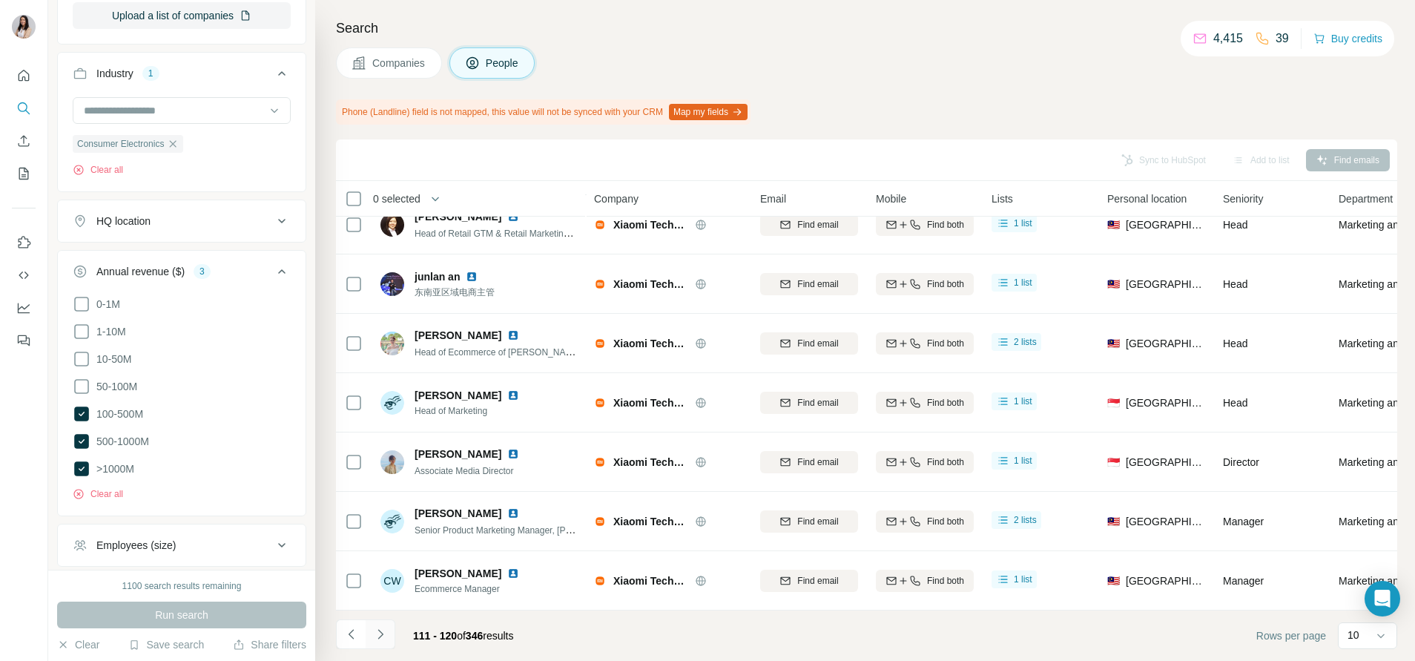
click at [385, 628] on icon "Navigate to next page" at bounding box center [380, 634] width 15 height 15
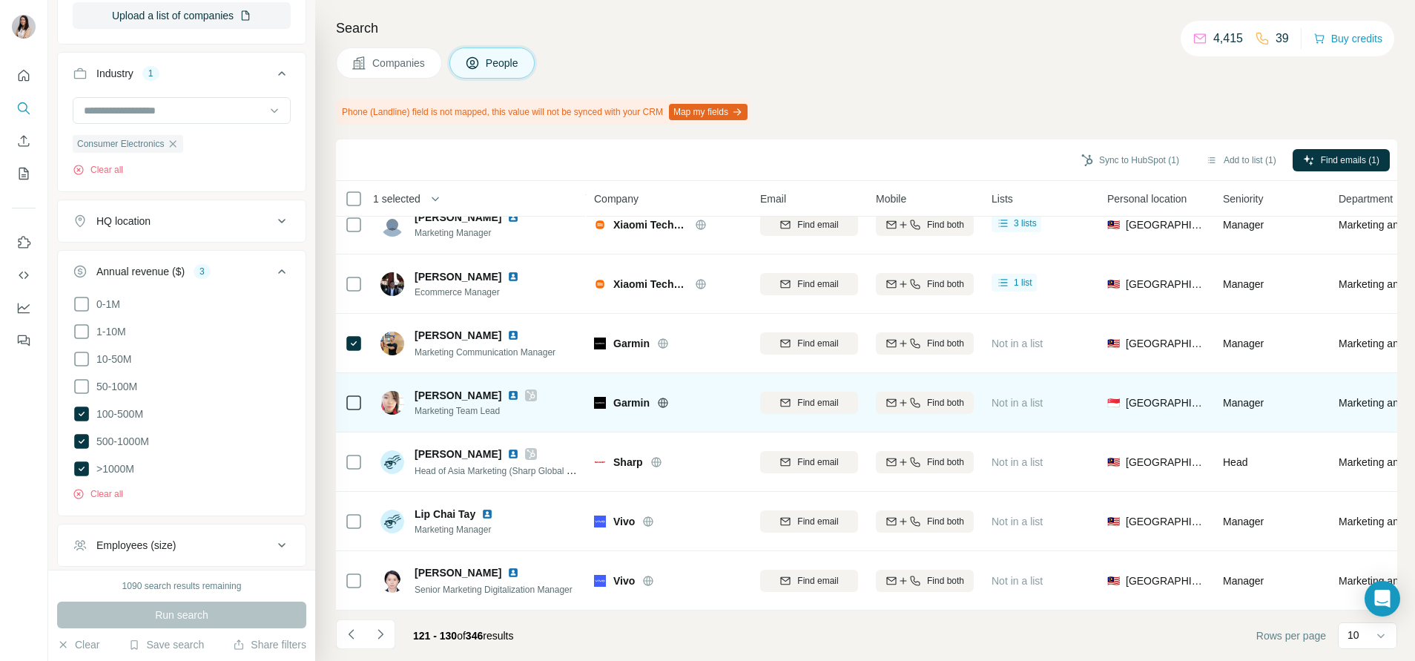
click at [358, 394] on icon at bounding box center [354, 403] width 18 height 18
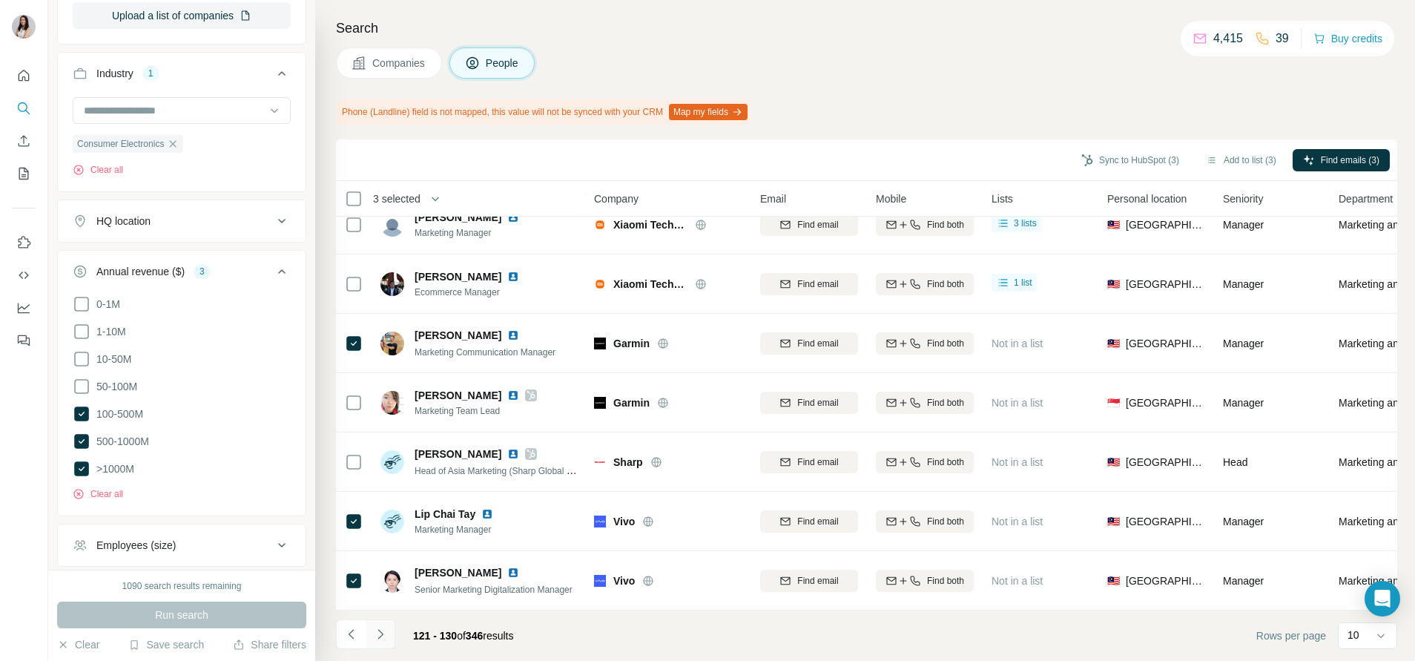
click at [381, 636] on icon "Navigate to next page" at bounding box center [380, 634] width 5 height 10
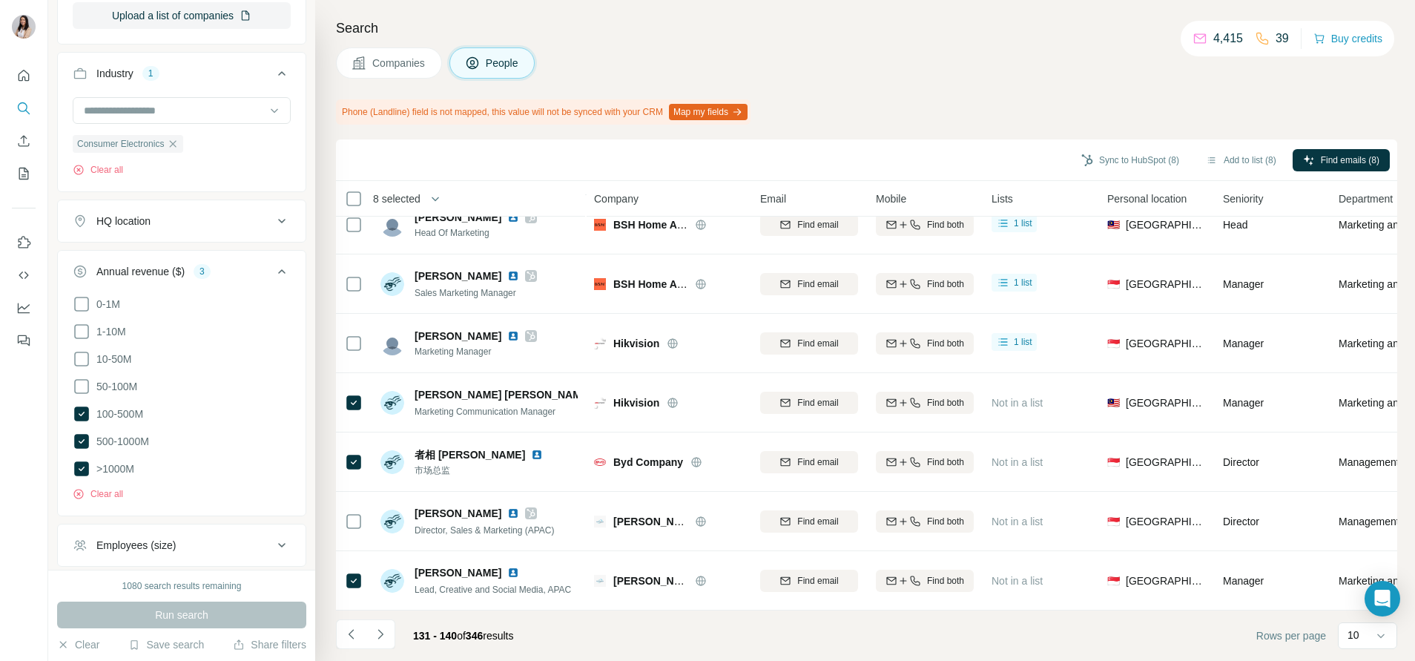
click at [378, 618] on footer "131 - 140 of 346 results Rows per page 10" at bounding box center [867, 635] width 1062 height 50
click at [381, 635] on icon "Navigate to next page" at bounding box center [380, 634] width 15 height 15
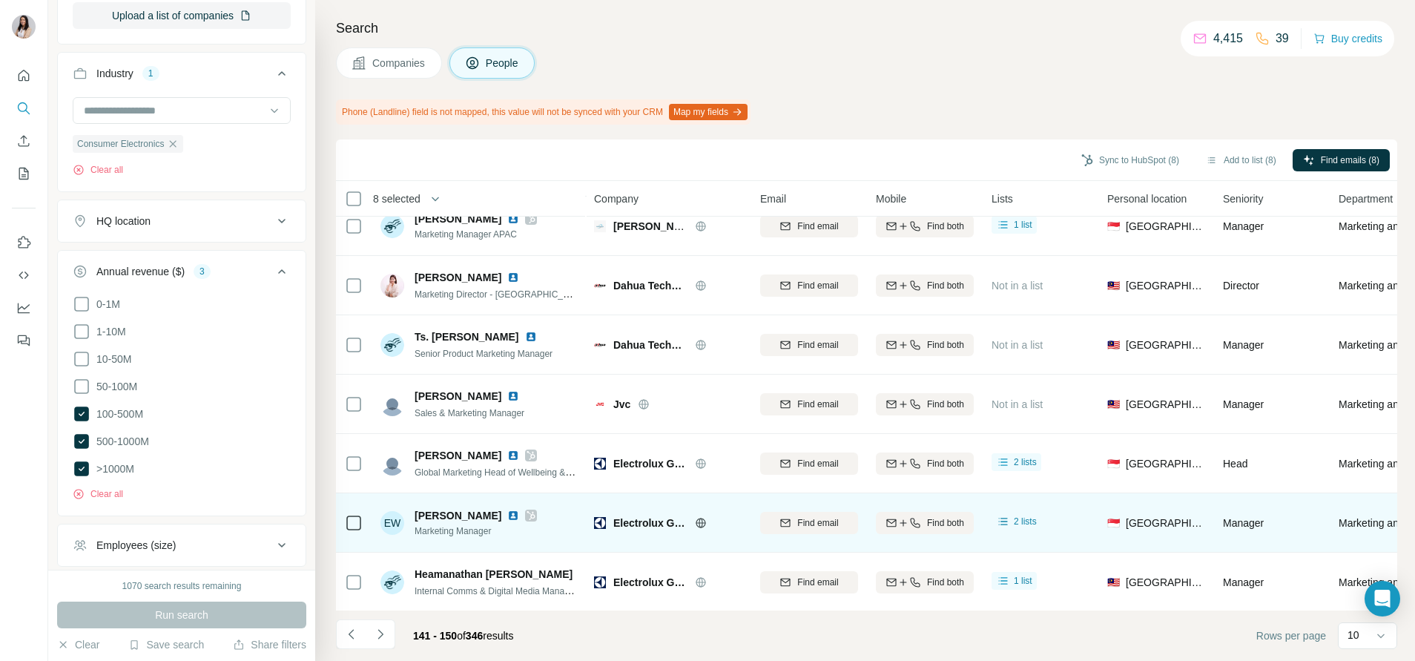
scroll to position [76, 0]
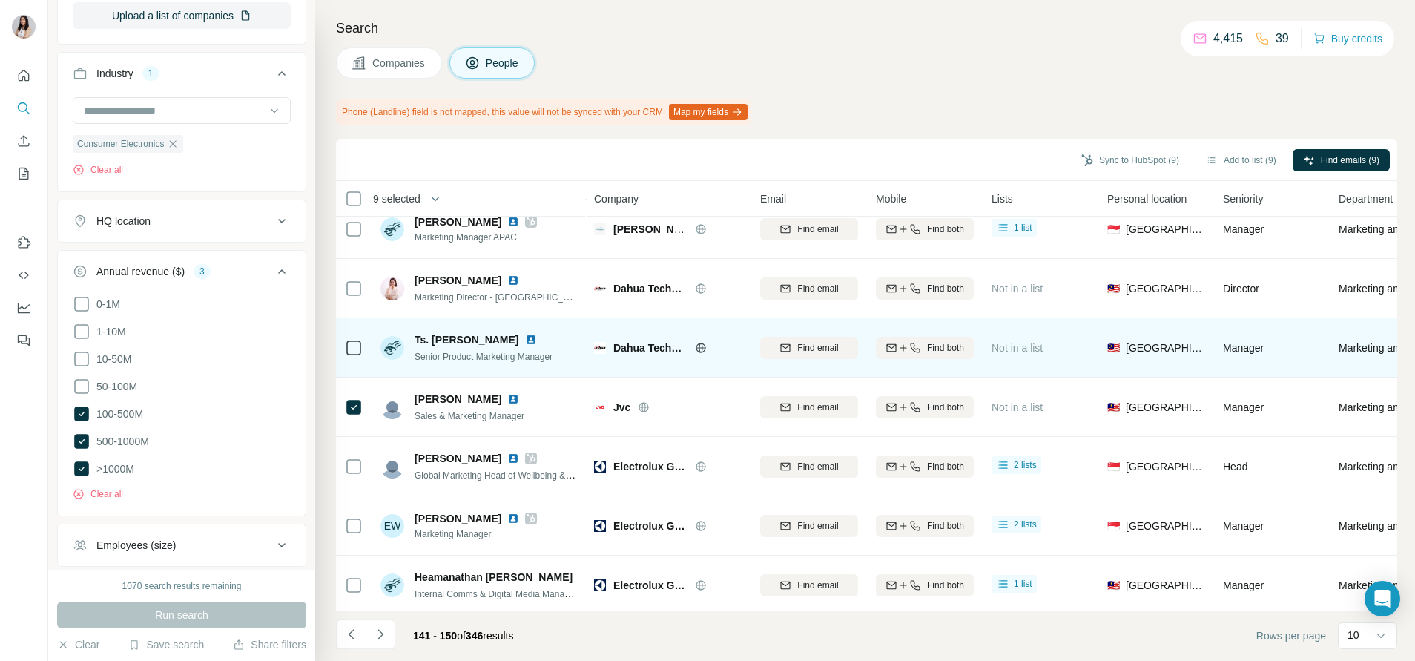
click at [345, 346] on icon at bounding box center [354, 348] width 18 height 18
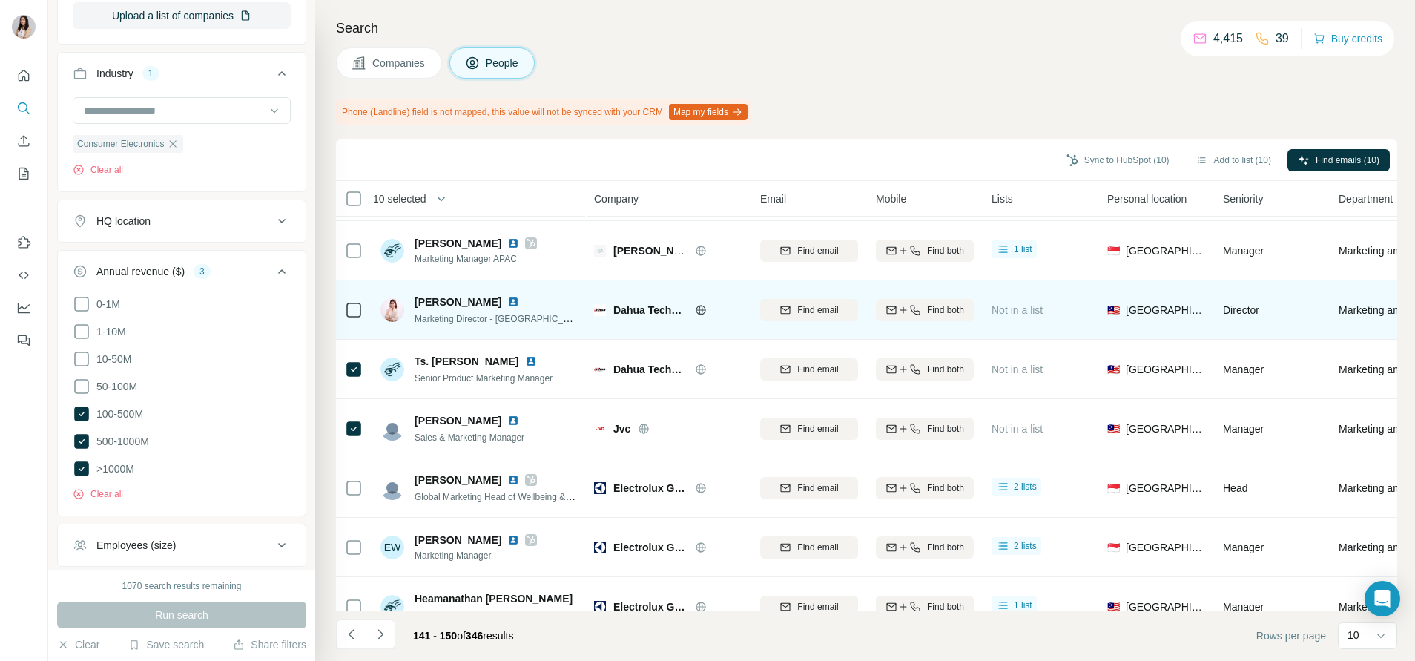
click at [360, 301] on icon at bounding box center [354, 310] width 18 height 18
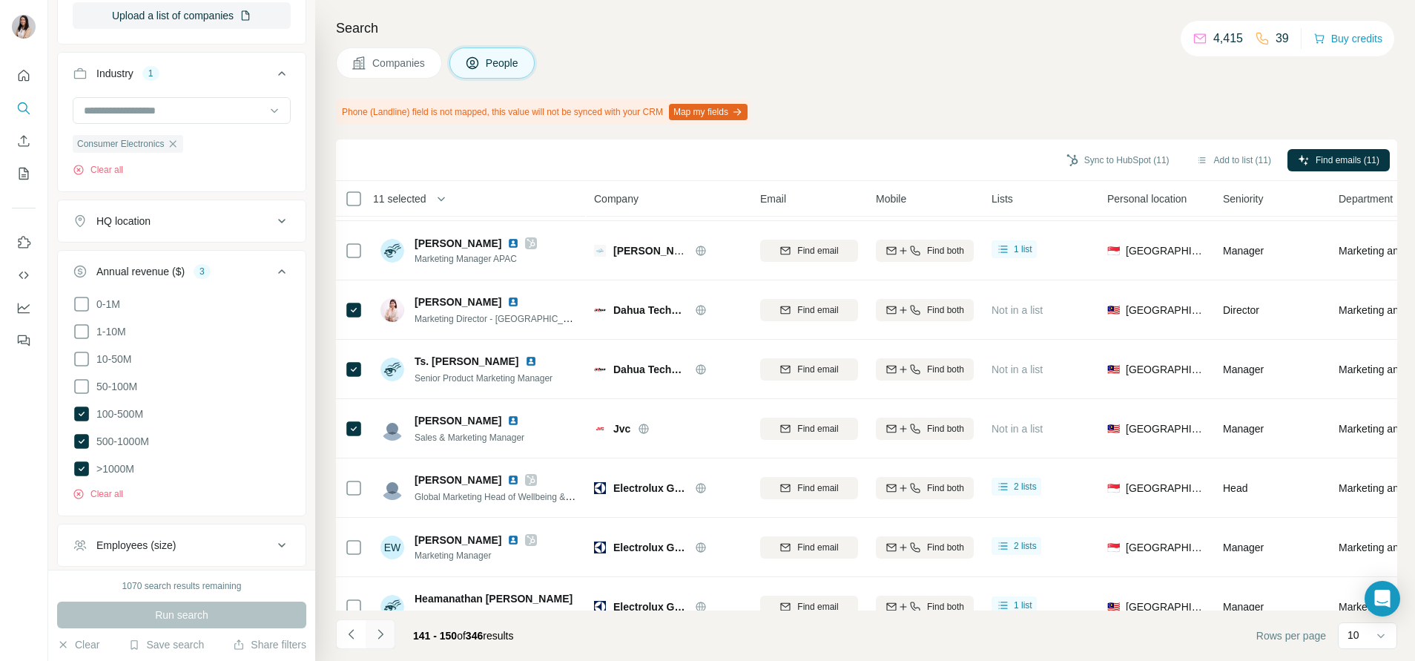
click at [389, 632] on button "Navigate to next page" at bounding box center [381, 634] width 30 height 30
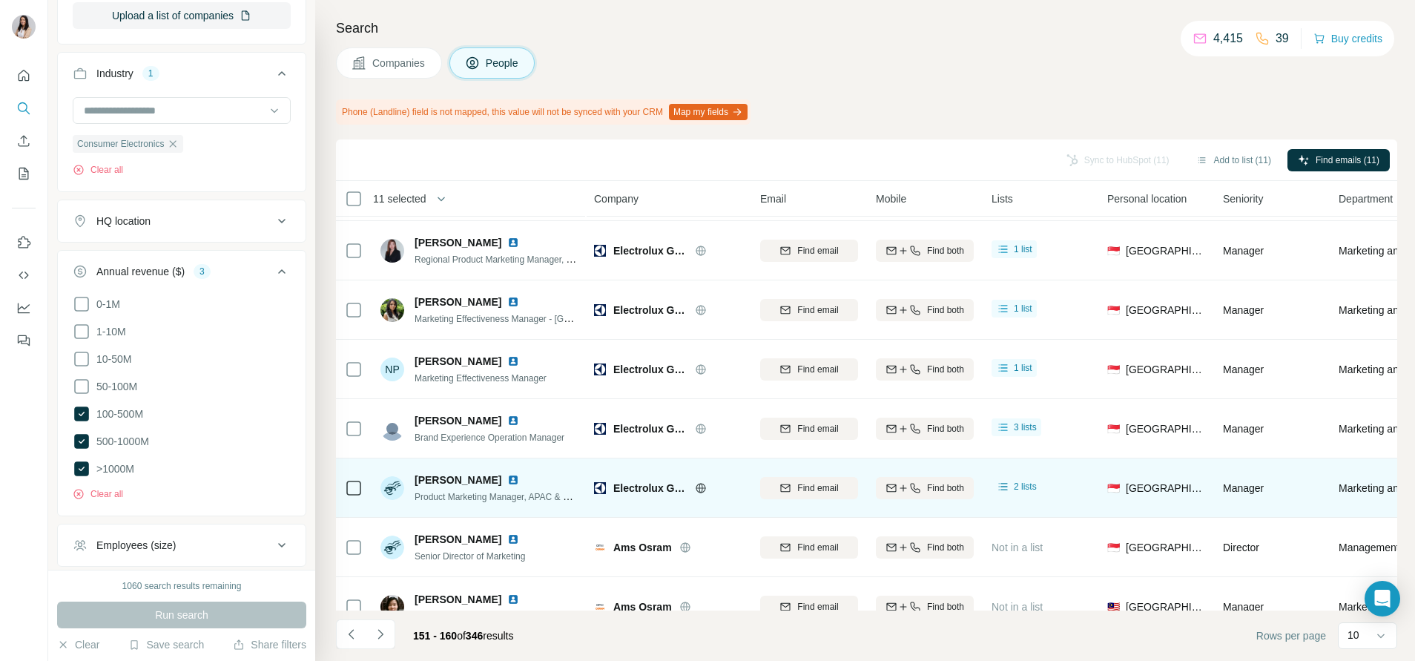
scroll to position [211, 0]
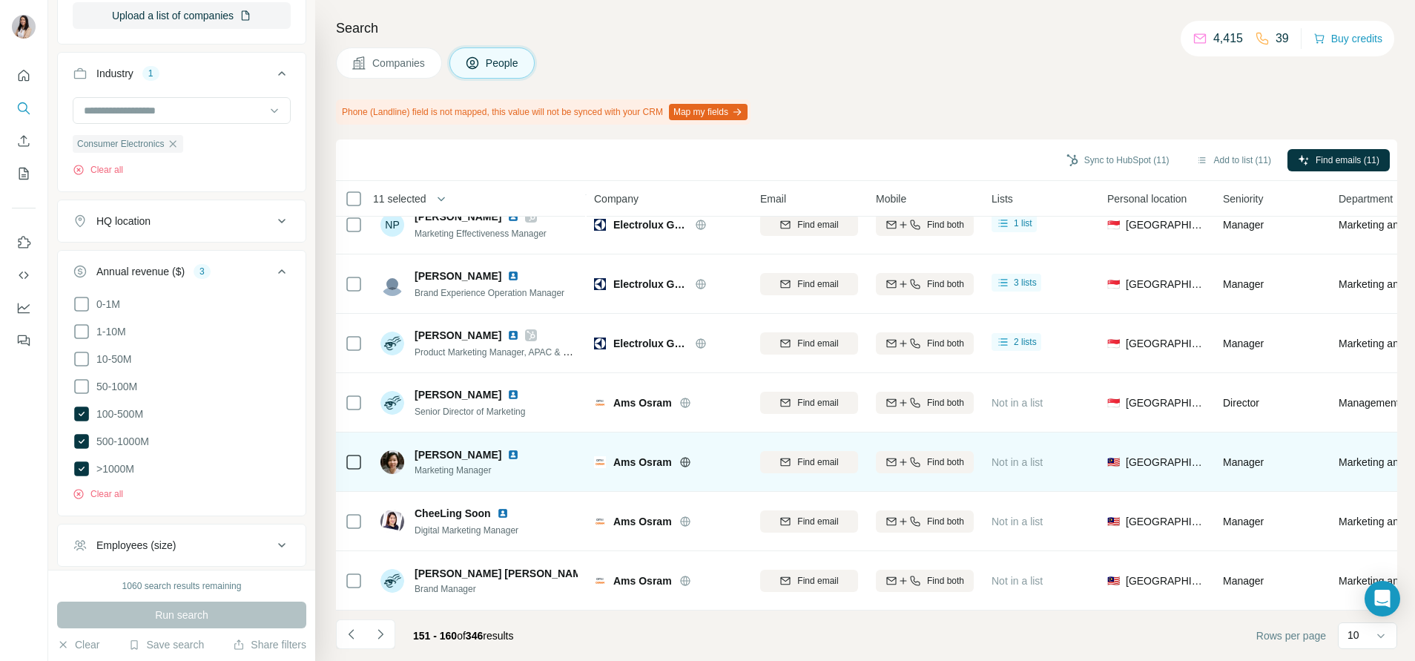
click at [352, 458] on icon at bounding box center [354, 462] width 18 height 18
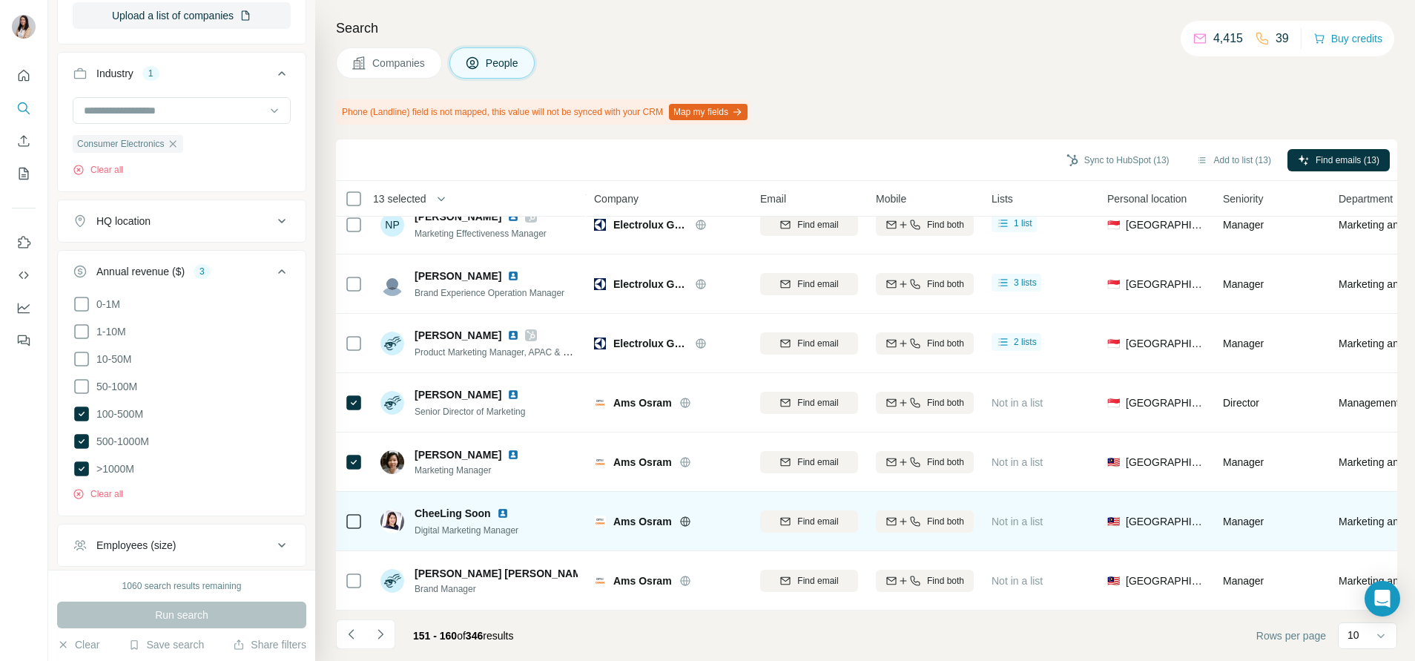
click at [346, 513] on icon at bounding box center [354, 522] width 18 height 18
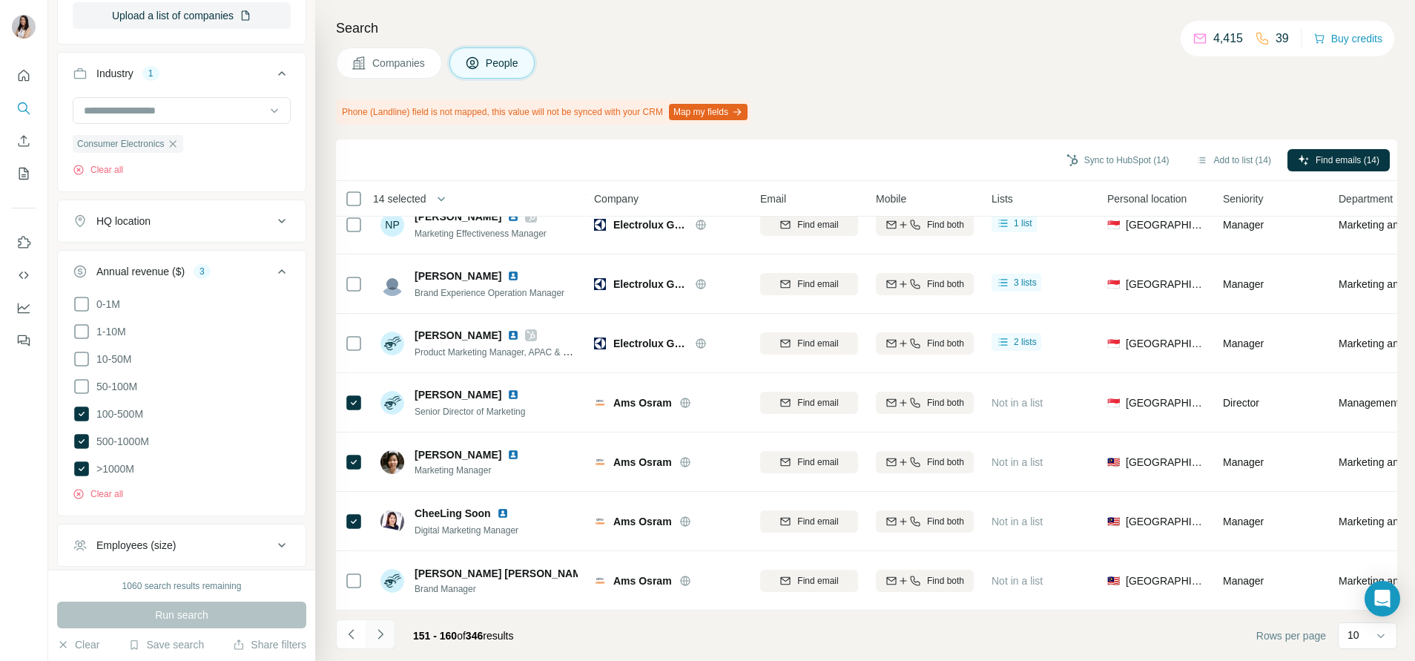
click at [380, 632] on icon "Navigate to next page" at bounding box center [380, 634] width 5 height 10
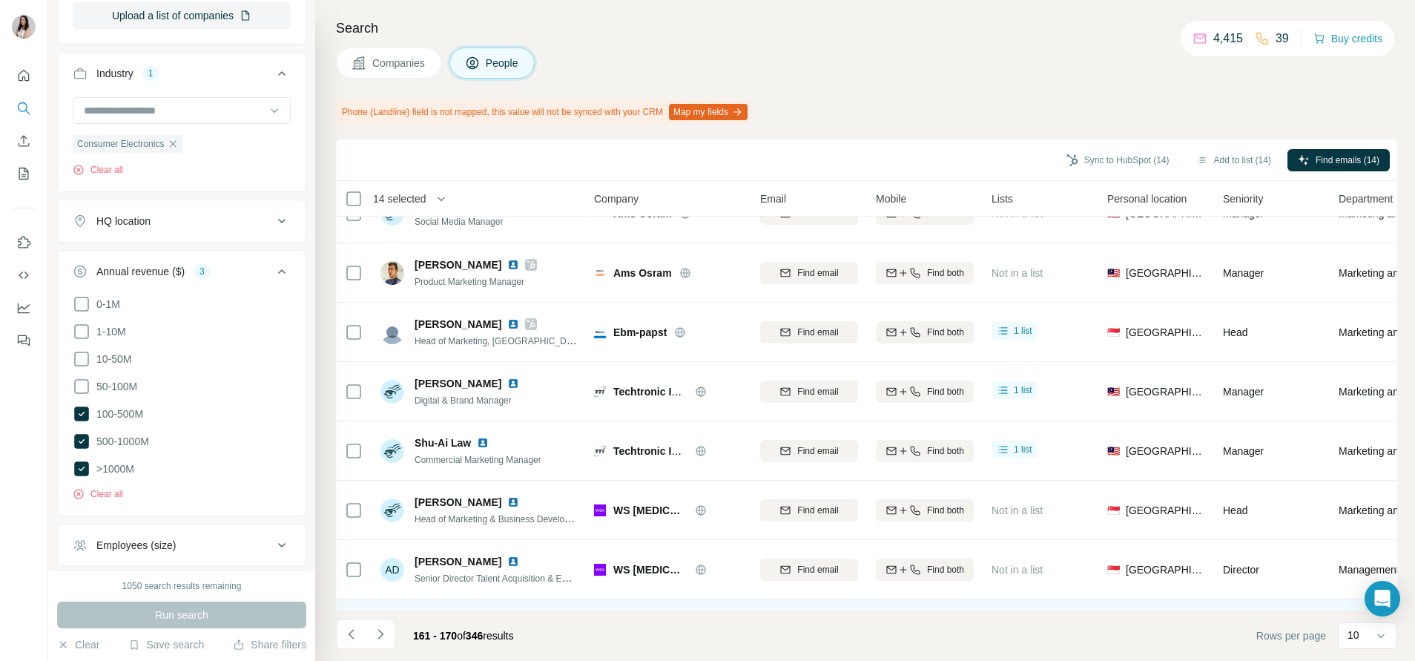
scroll to position [0, 0]
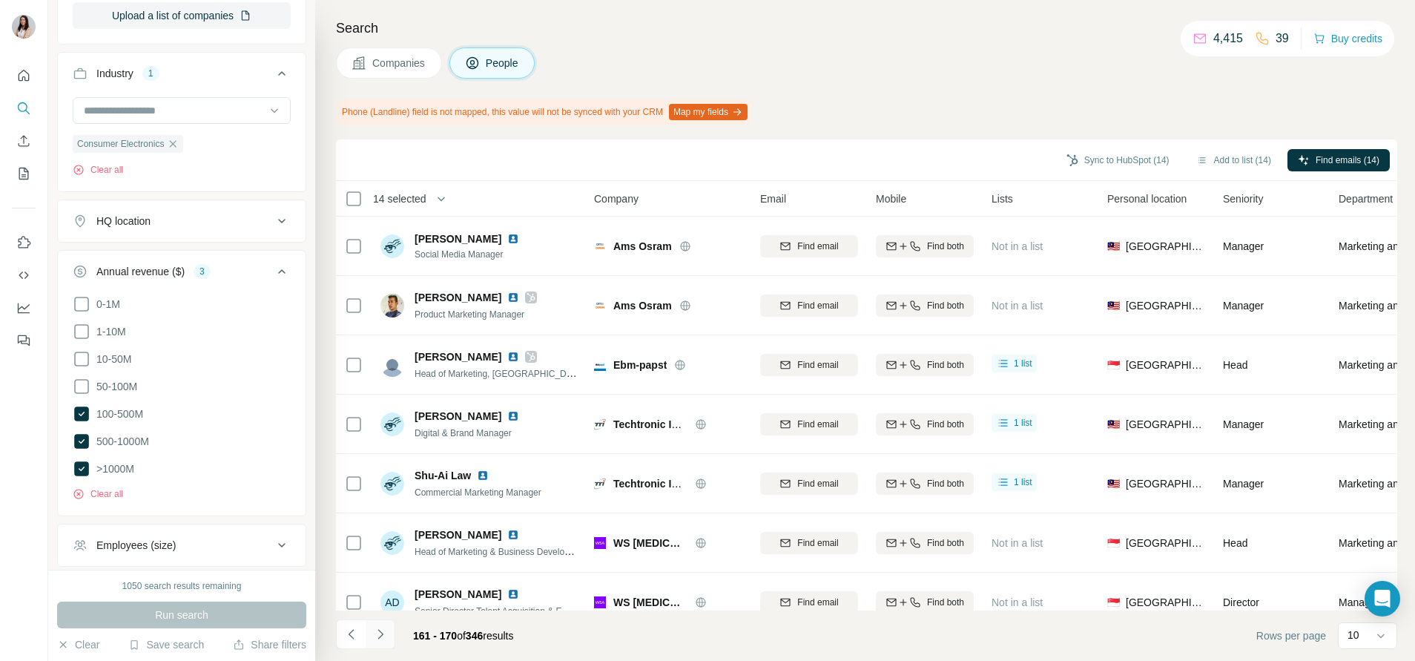
click at [378, 632] on icon "Navigate to next page" at bounding box center [380, 634] width 15 height 15
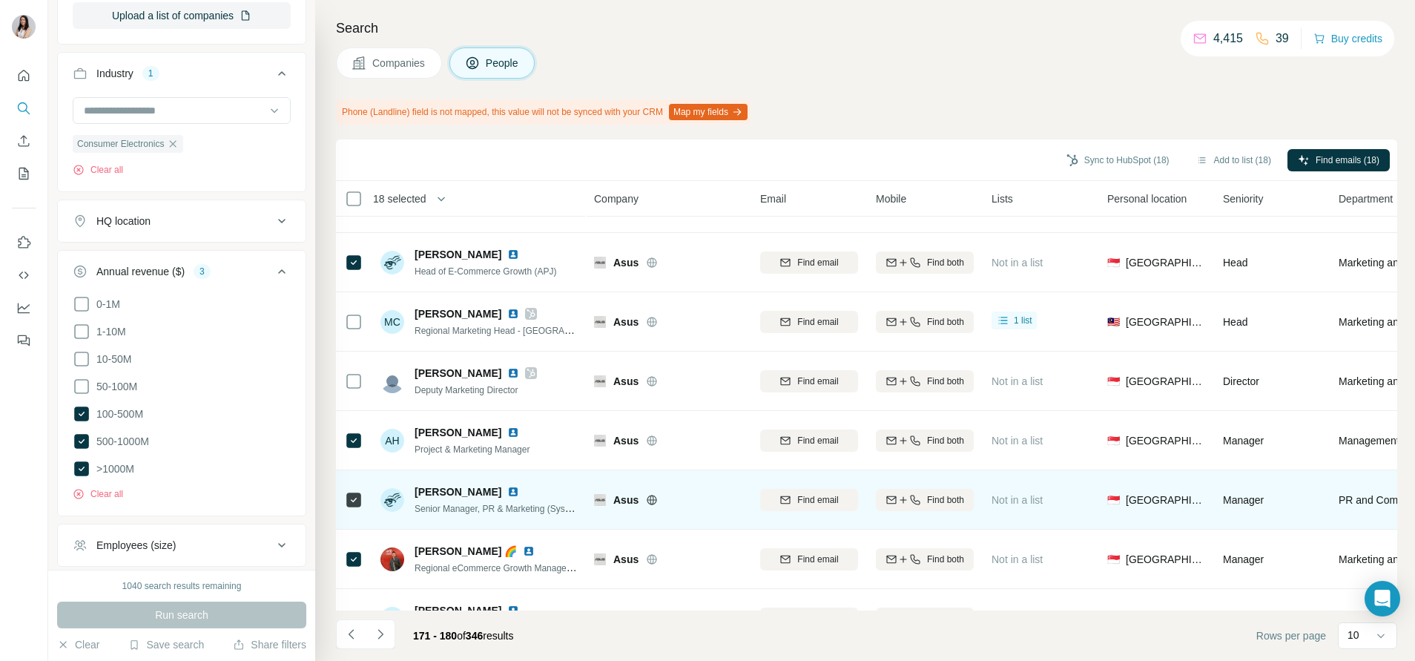
scroll to position [211, 0]
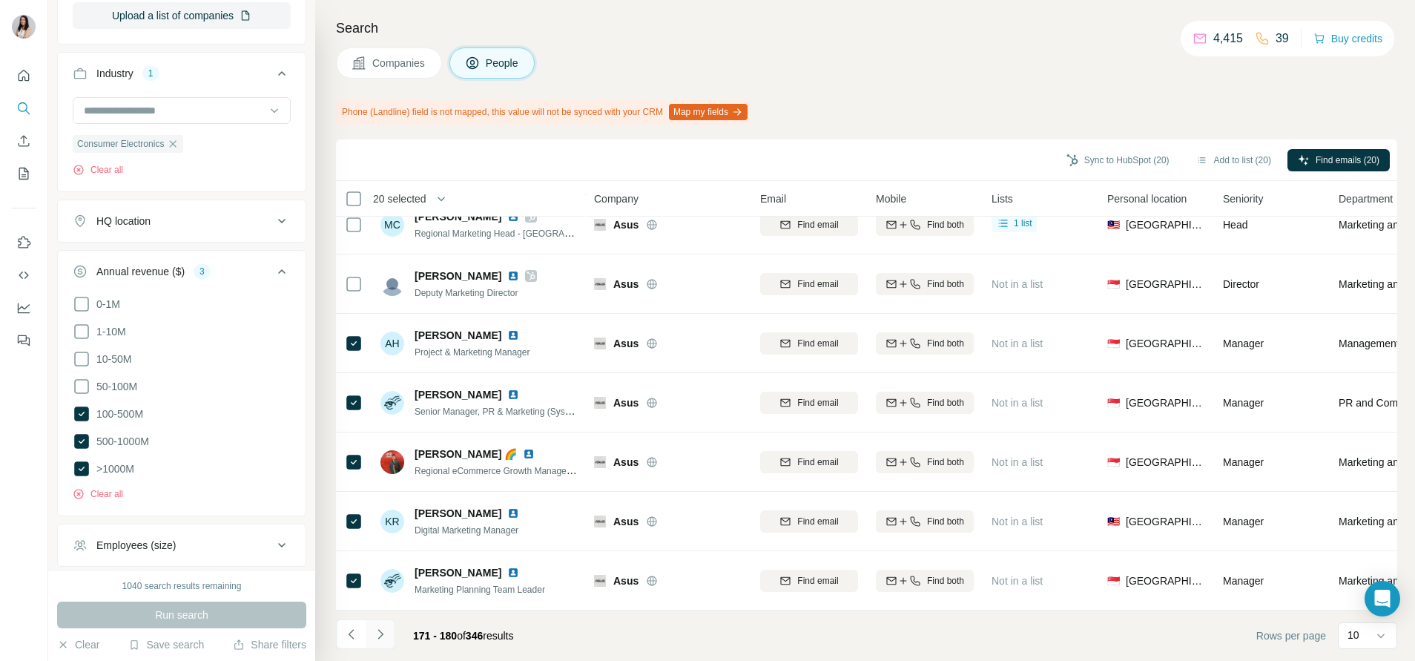
click at [381, 636] on icon "Navigate to next page" at bounding box center [380, 634] width 5 height 10
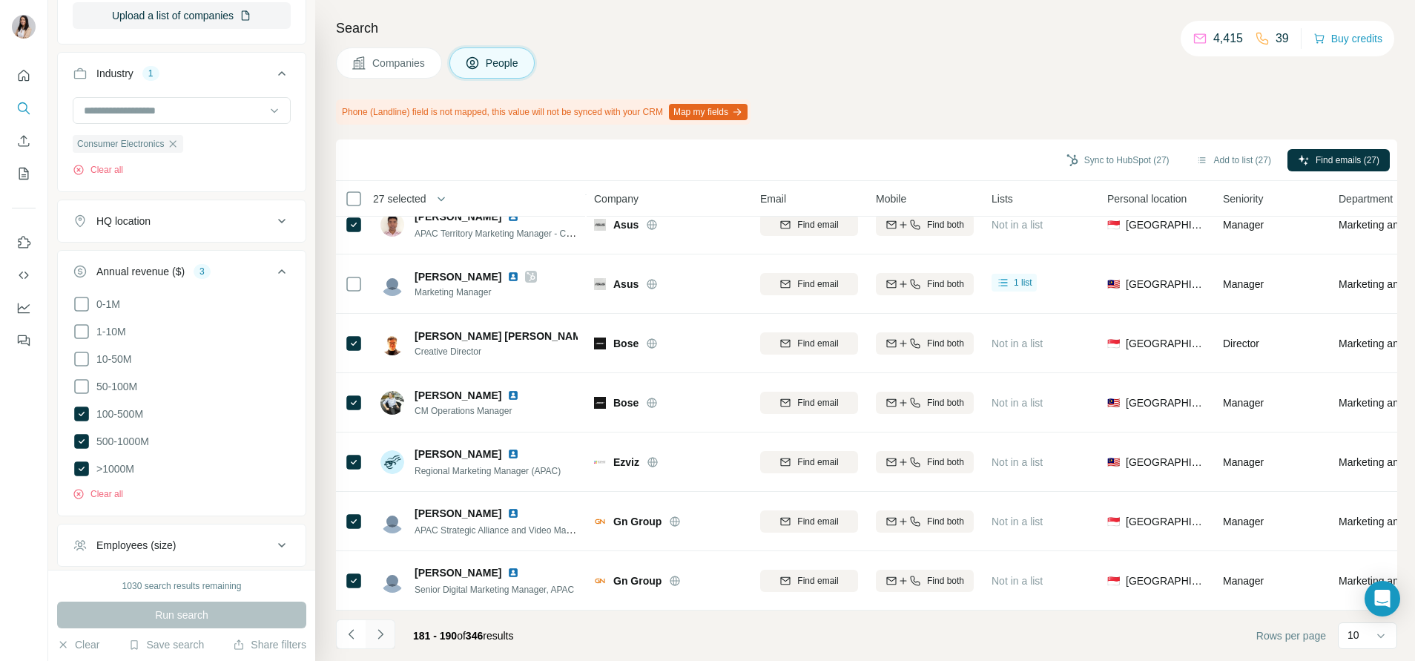
click at [373, 641] on icon "Navigate to next page" at bounding box center [380, 634] width 15 height 15
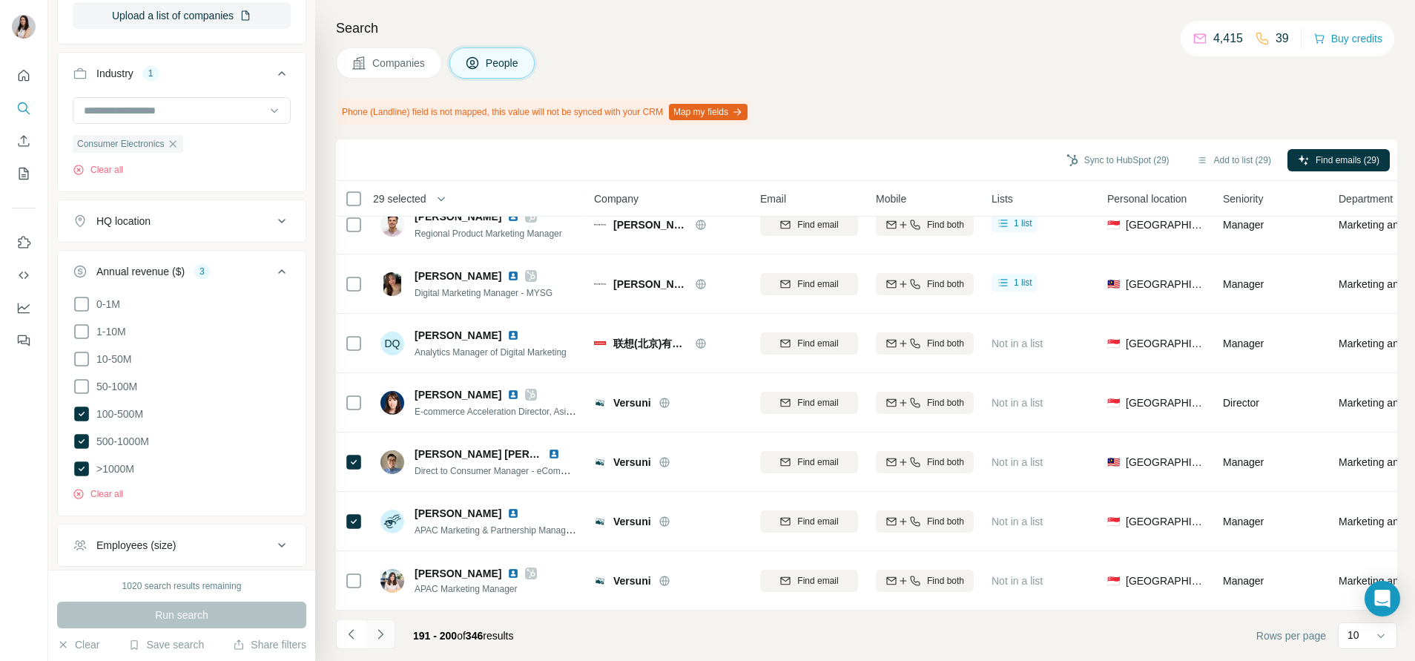
click at [388, 636] on button "Navigate to next page" at bounding box center [381, 634] width 30 height 30
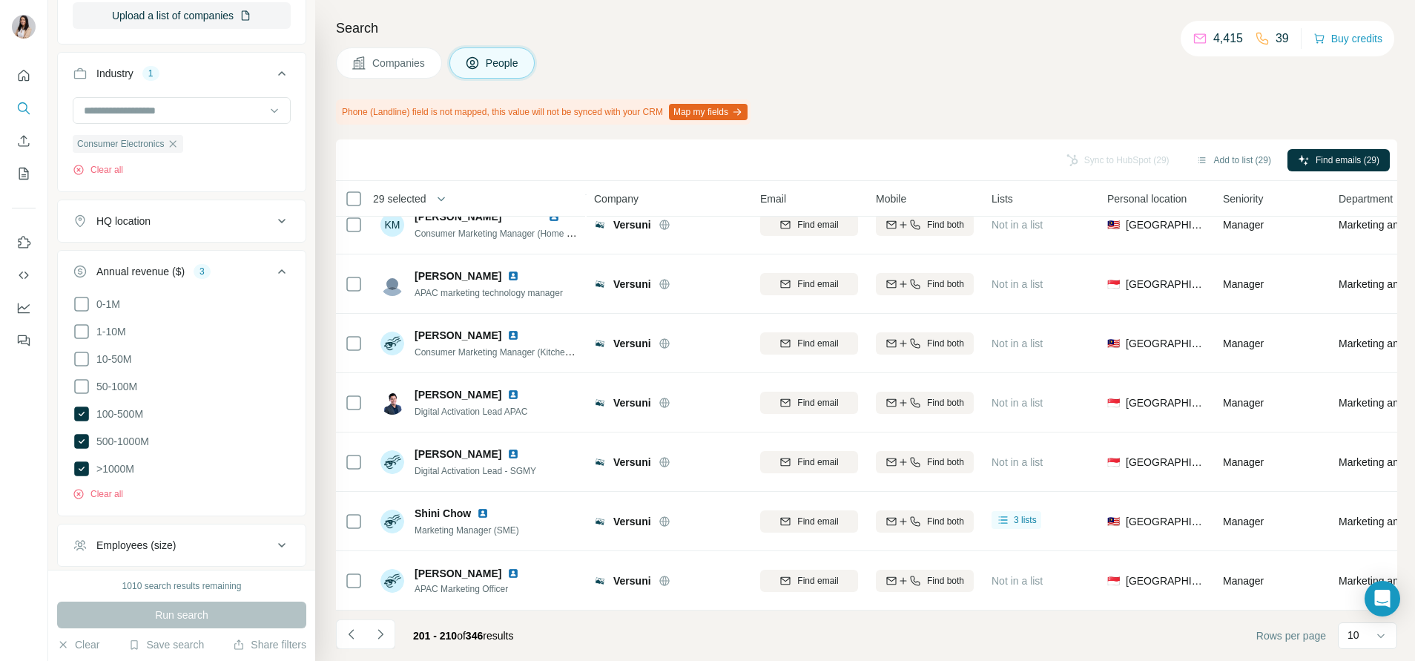
scroll to position [0, 0]
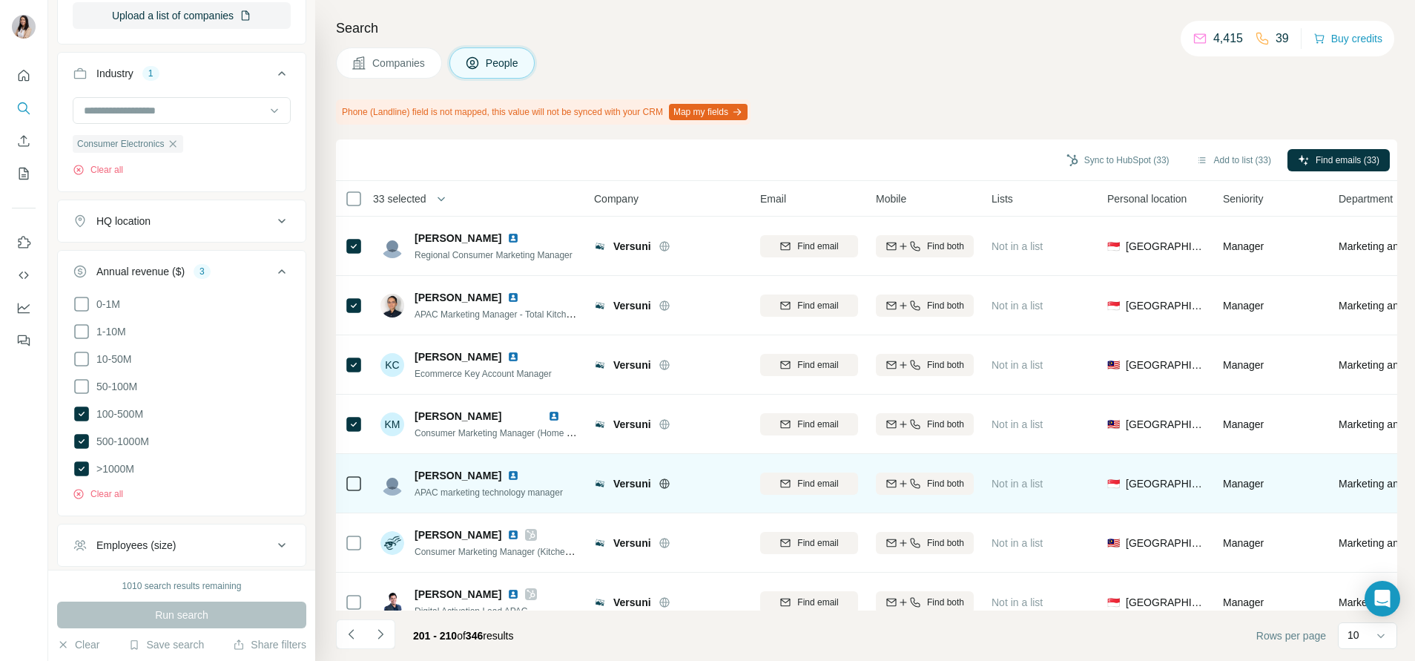
click at [358, 493] on div at bounding box center [354, 483] width 18 height 41
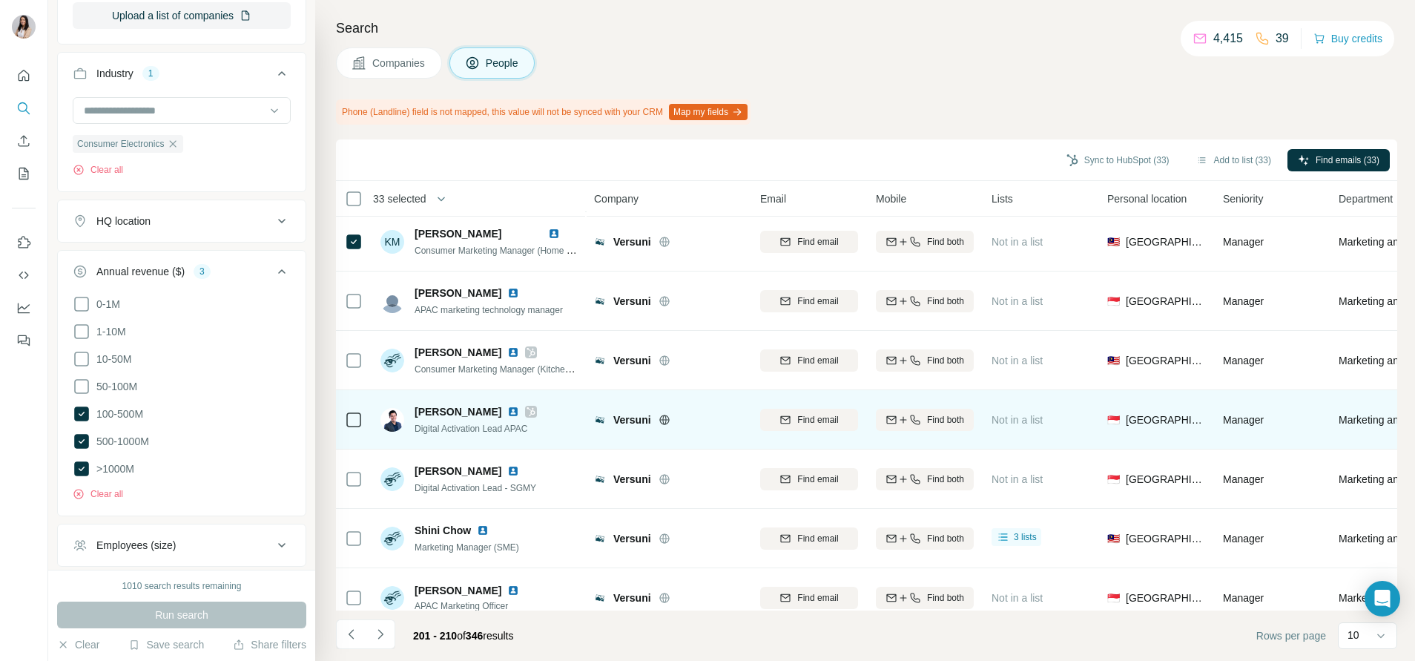
scroll to position [189, 0]
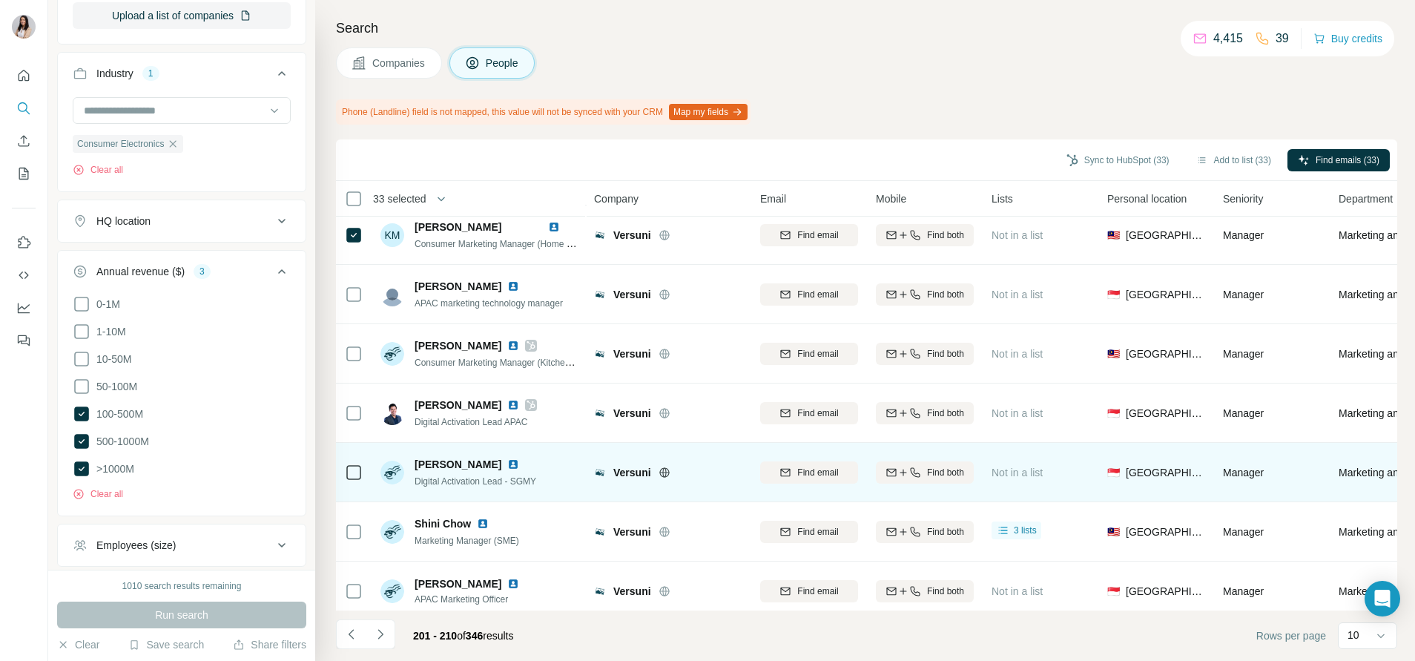
click at [361, 464] on icon at bounding box center [354, 473] width 18 height 18
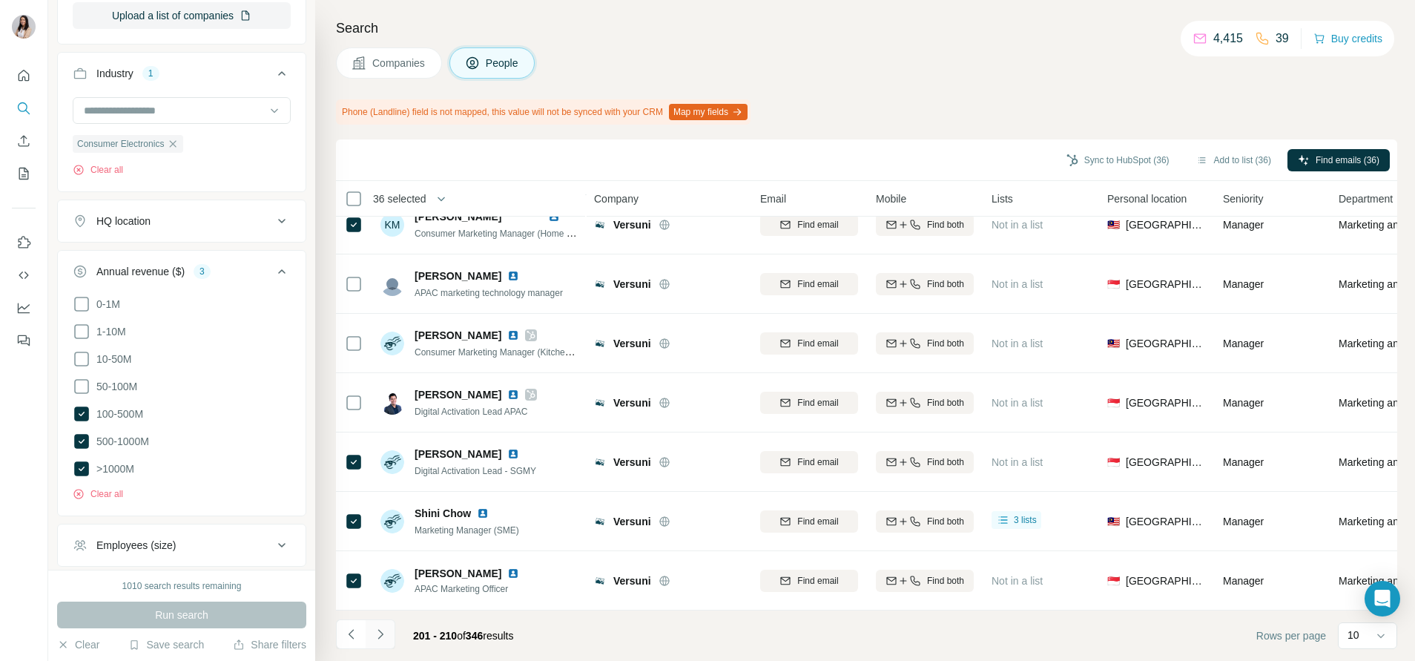
click at [376, 631] on icon "Navigate to next page" at bounding box center [380, 634] width 15 height 15
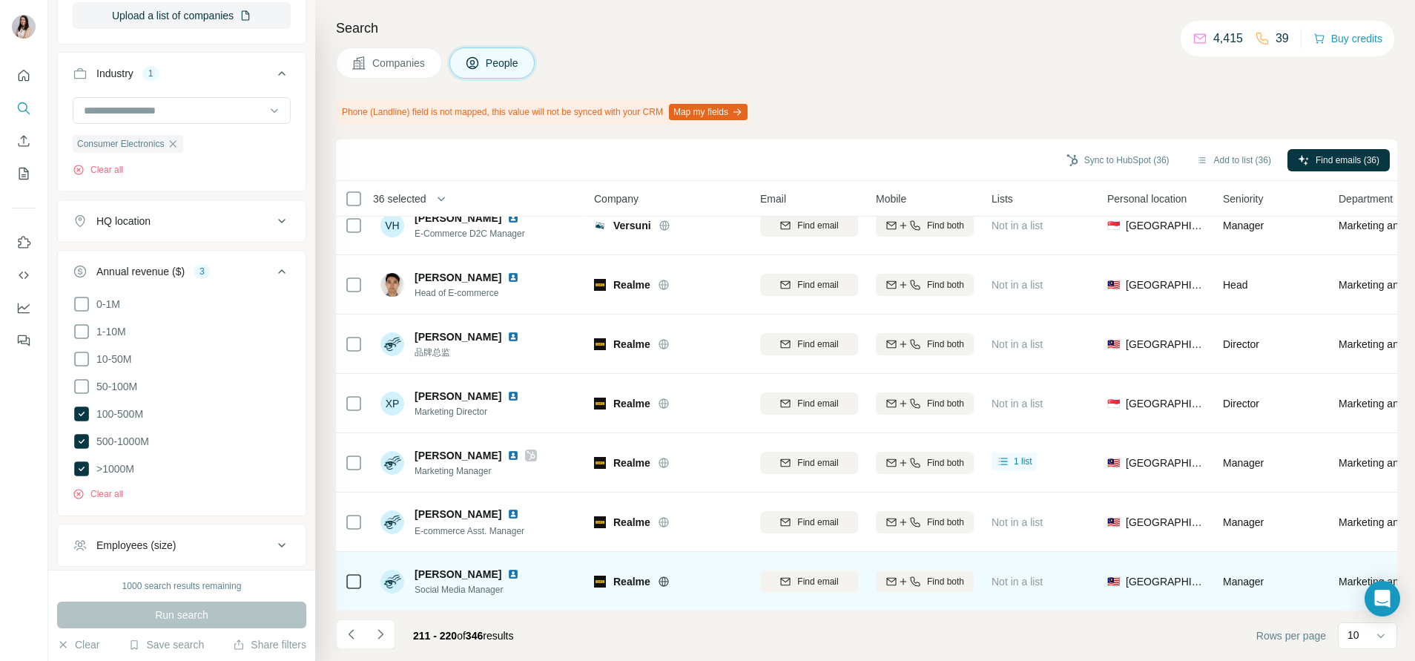
scroll to position [0, 0]
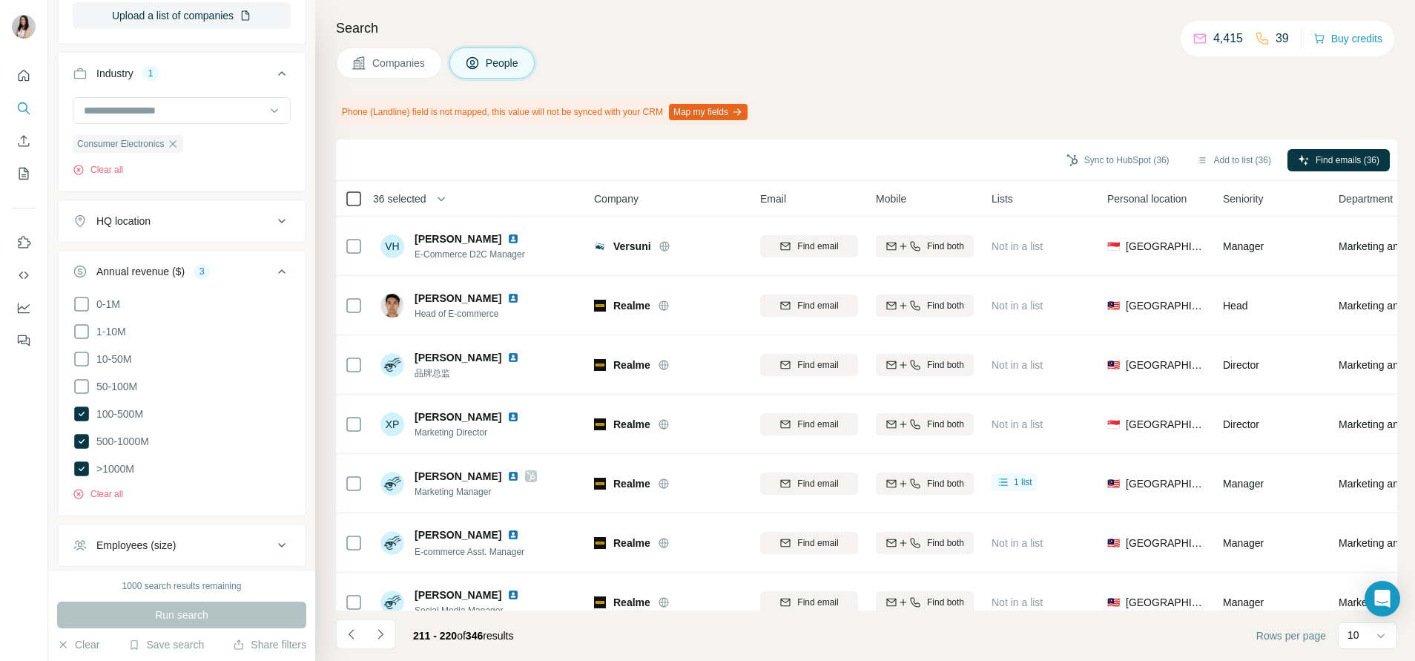
click at [346, 193] on icon at bounding box center [354, 199] width 18 height 18
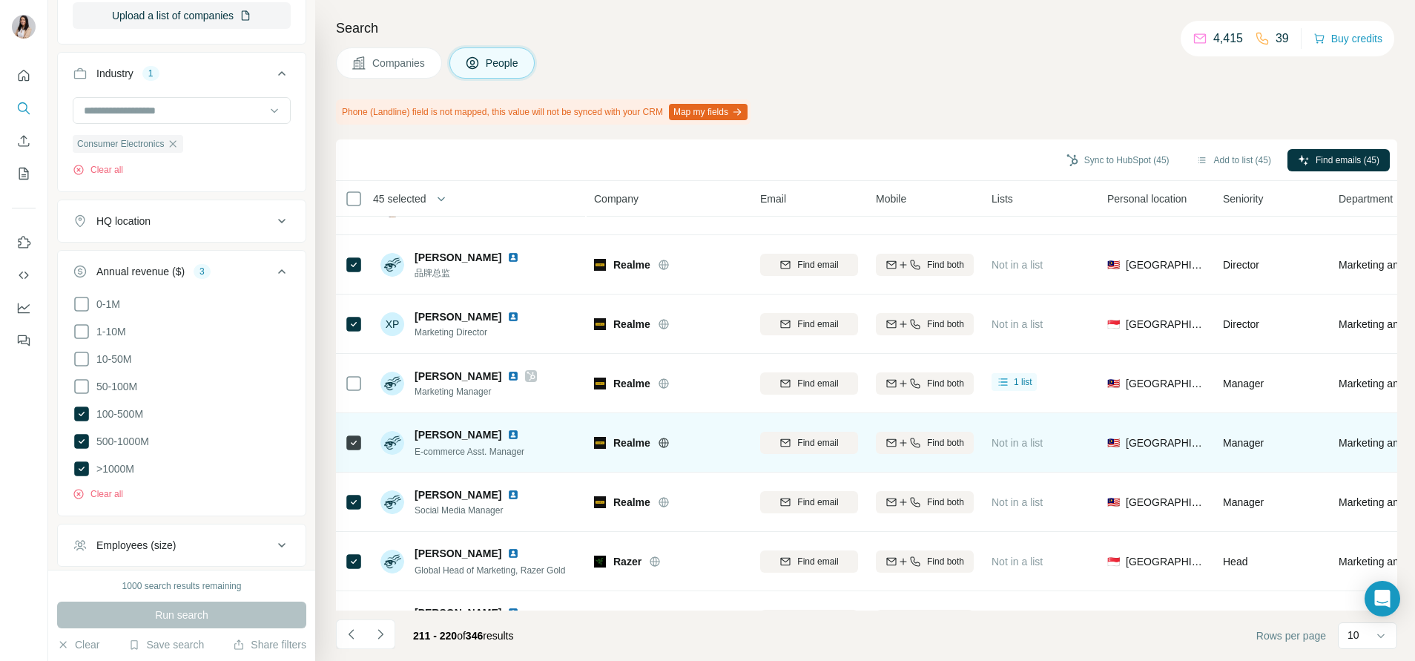
scroll to position [211, 0]
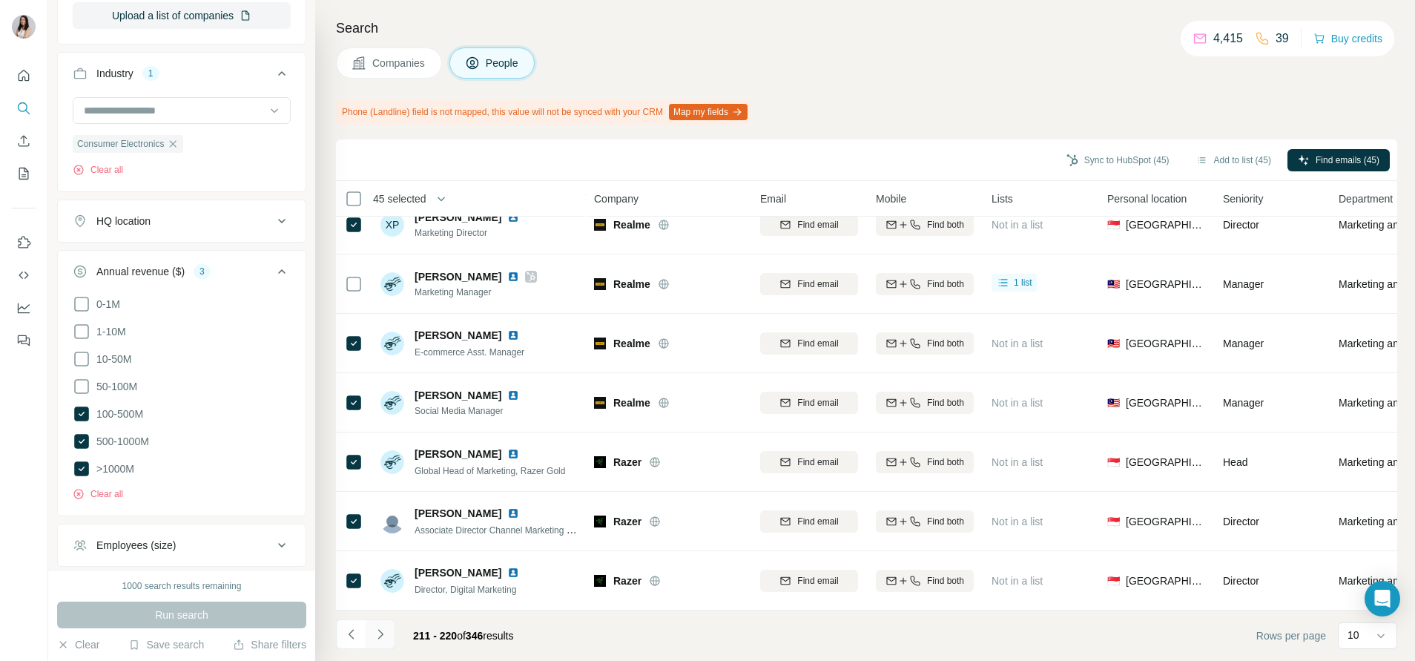
click at [385, 636] on icon "Navigate to next page" at bounding box center [380, 634] width 15 height 15
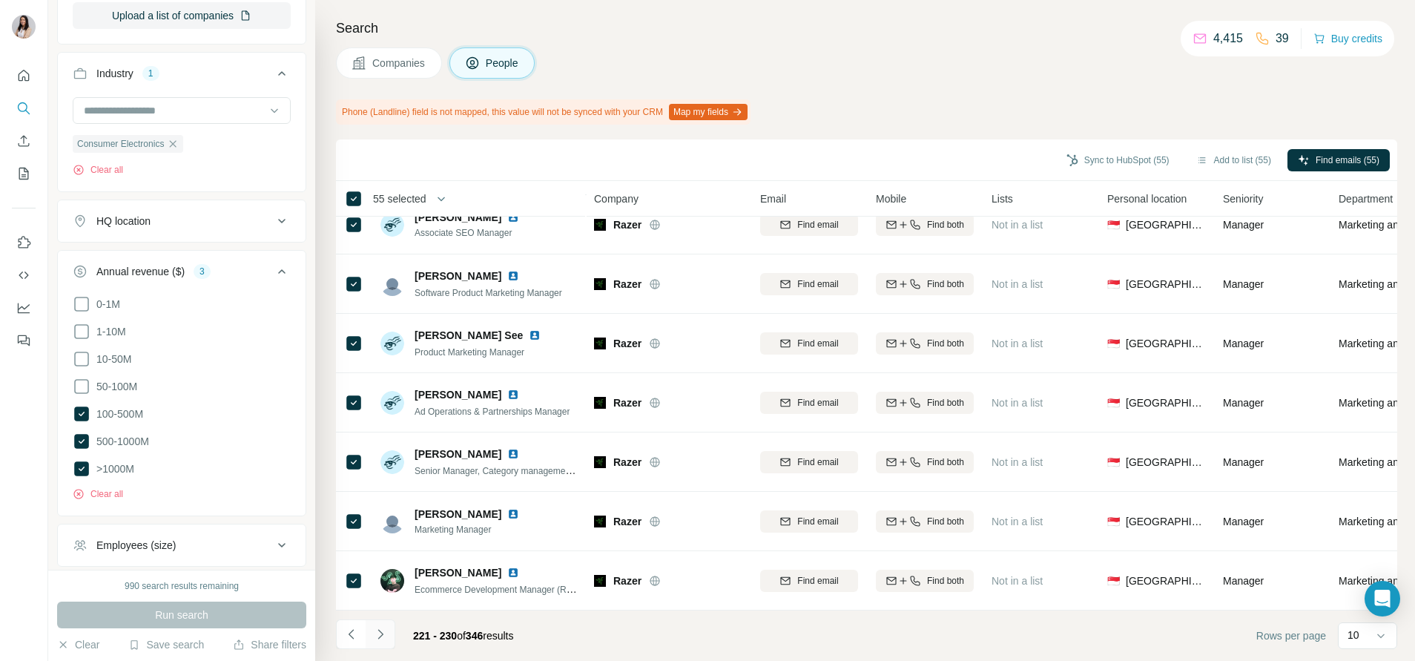
click at [378, 633] on icon "Navigate to next page" at bounding box center [380, 634] width 15 height 15
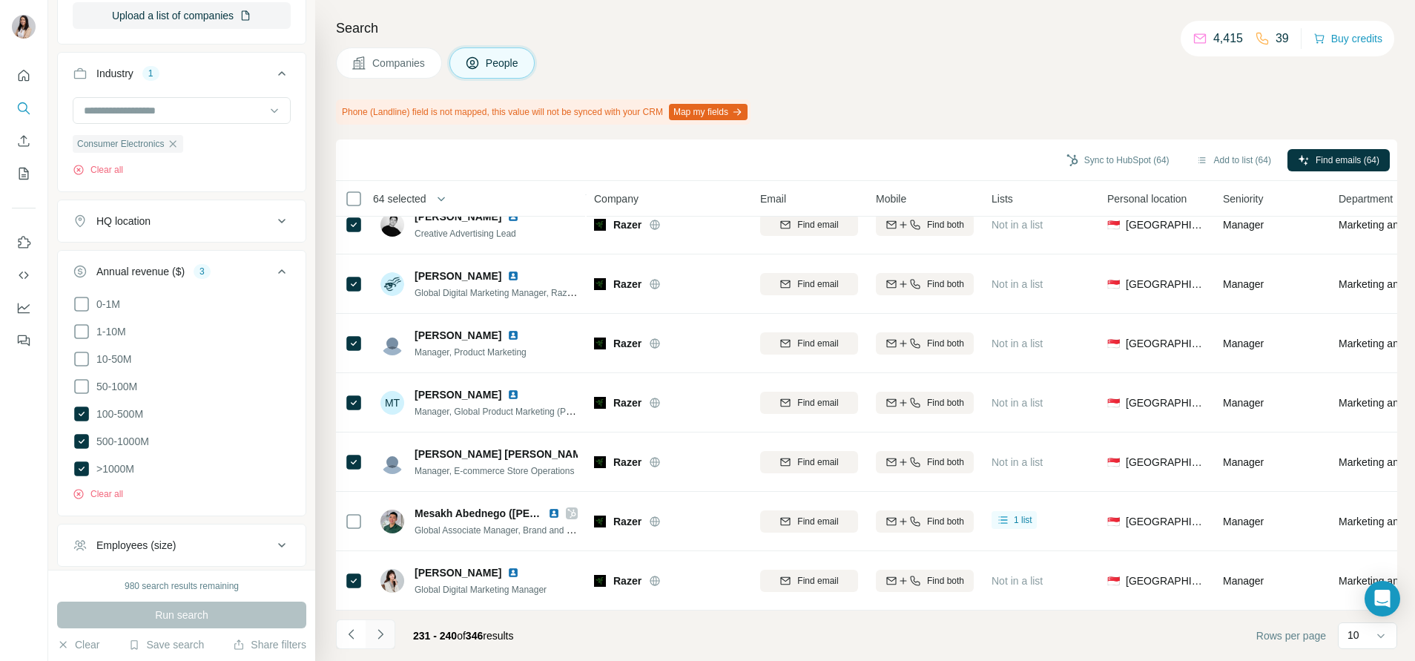
click at [389, 629] on button "Navigate to next page" at bounding box center [381, 634] width 30 height 30
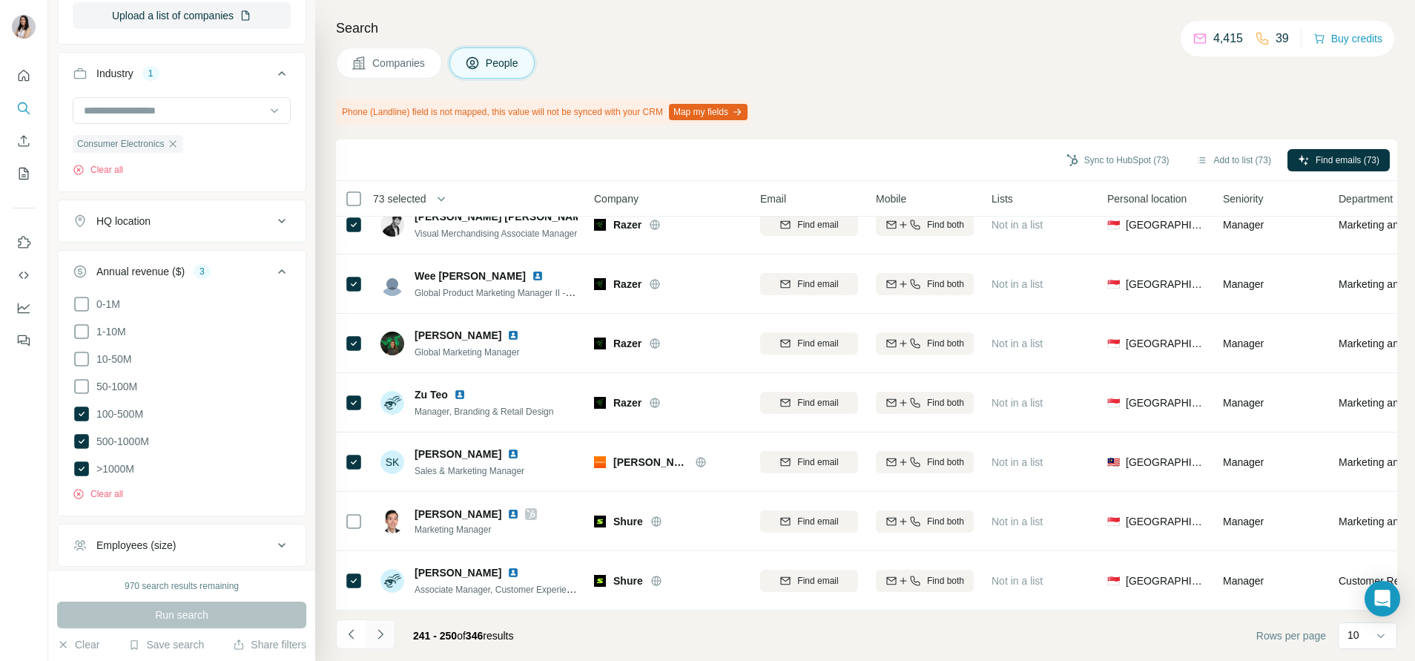
click at [385, 633] on icon "Navigate to next page" at bounding box center [380, 634] width 15 height 15
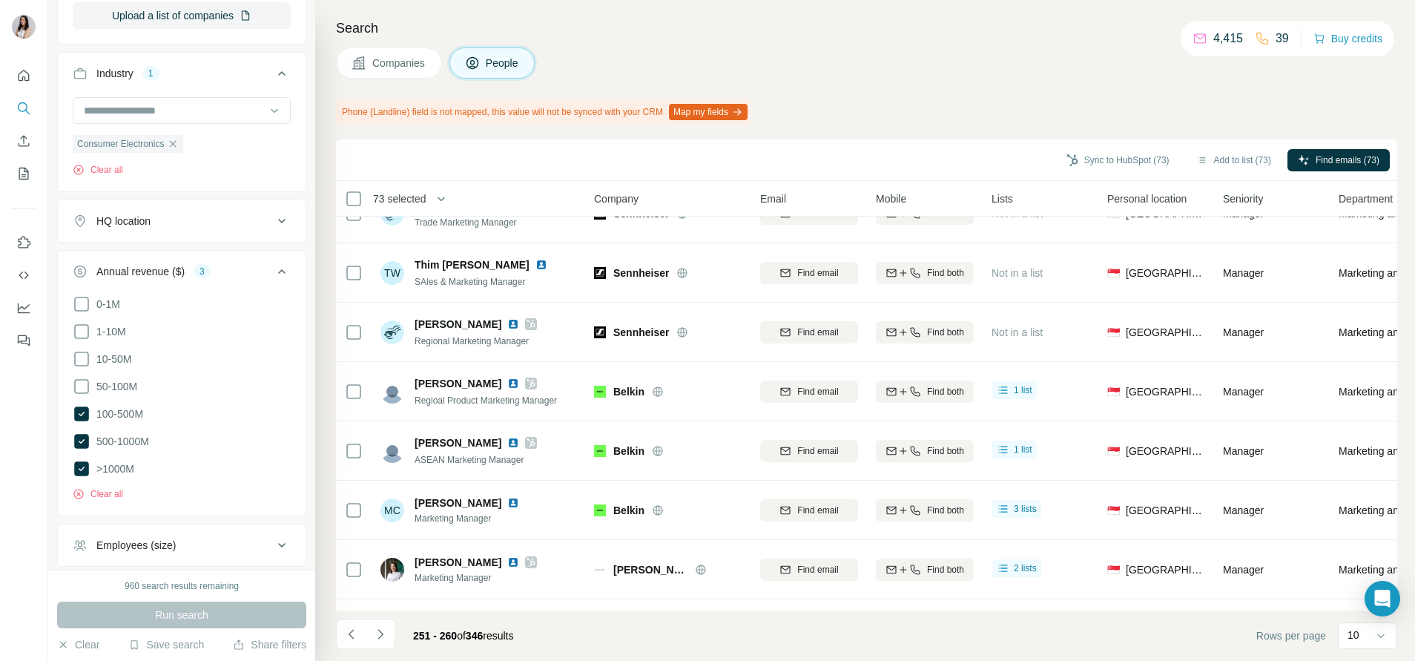
scroll to position [0, 0]
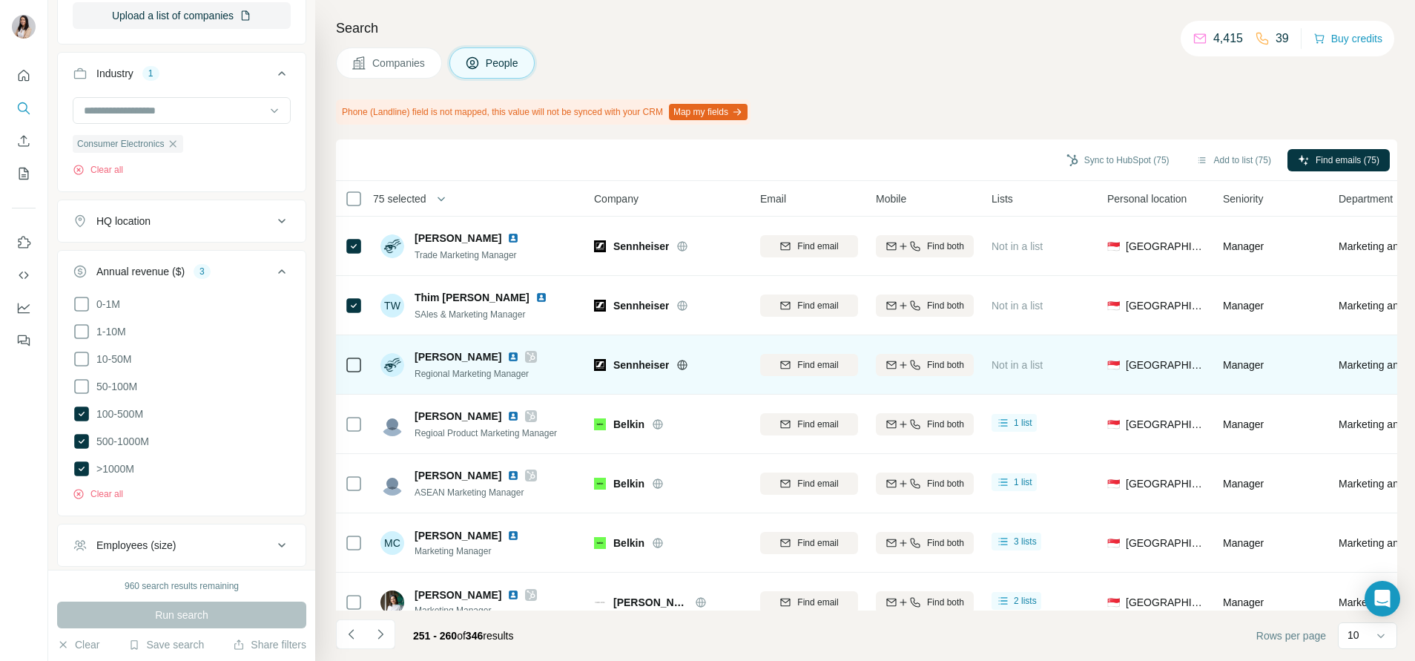
click at [349, 375] on div at bounding box center [354, 364] width 18 height 41
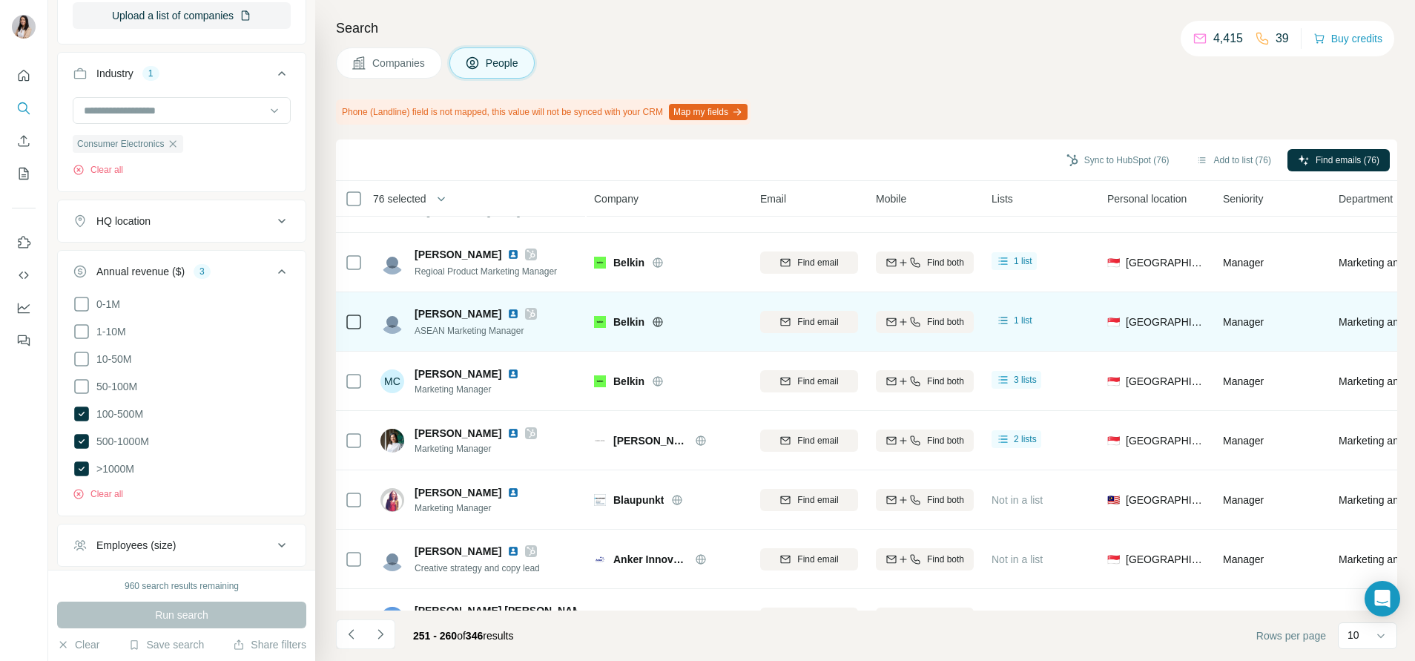
scroll to position [211, 0]
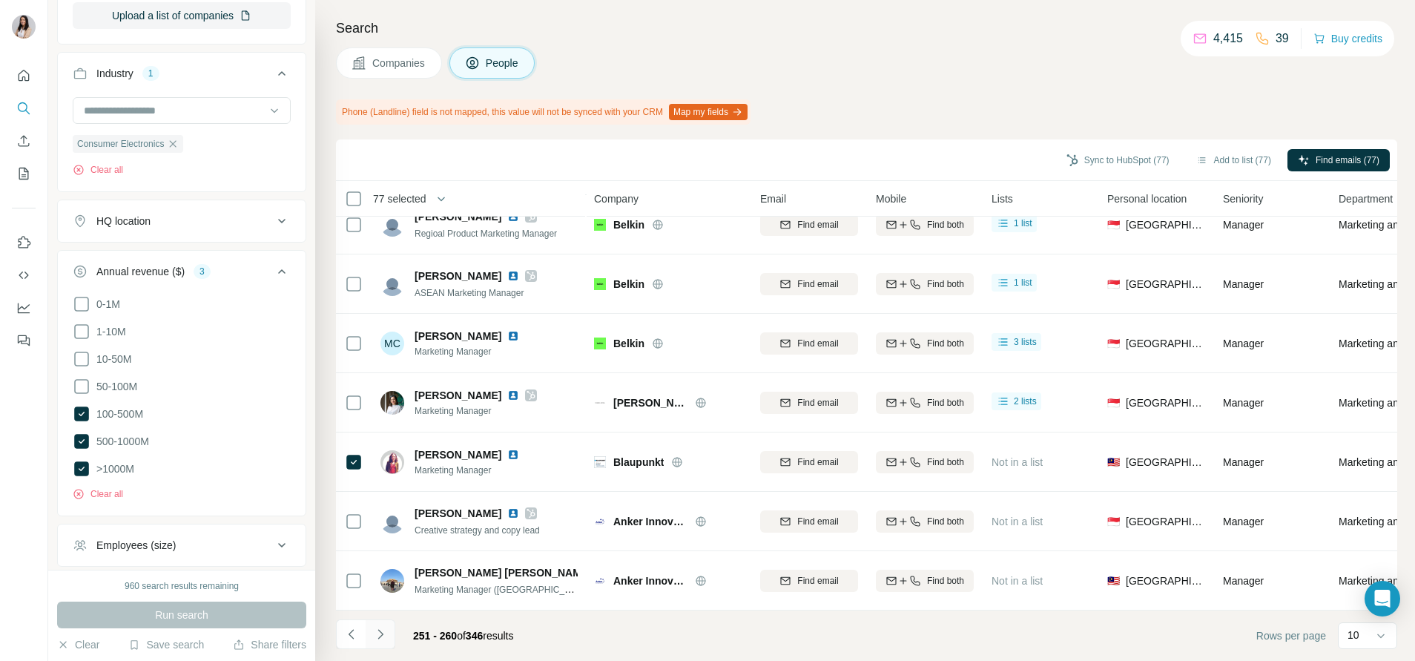
click at [379, 634] on icon "Navigate to next page" at bounding box center [380, 634] width 15 height 15
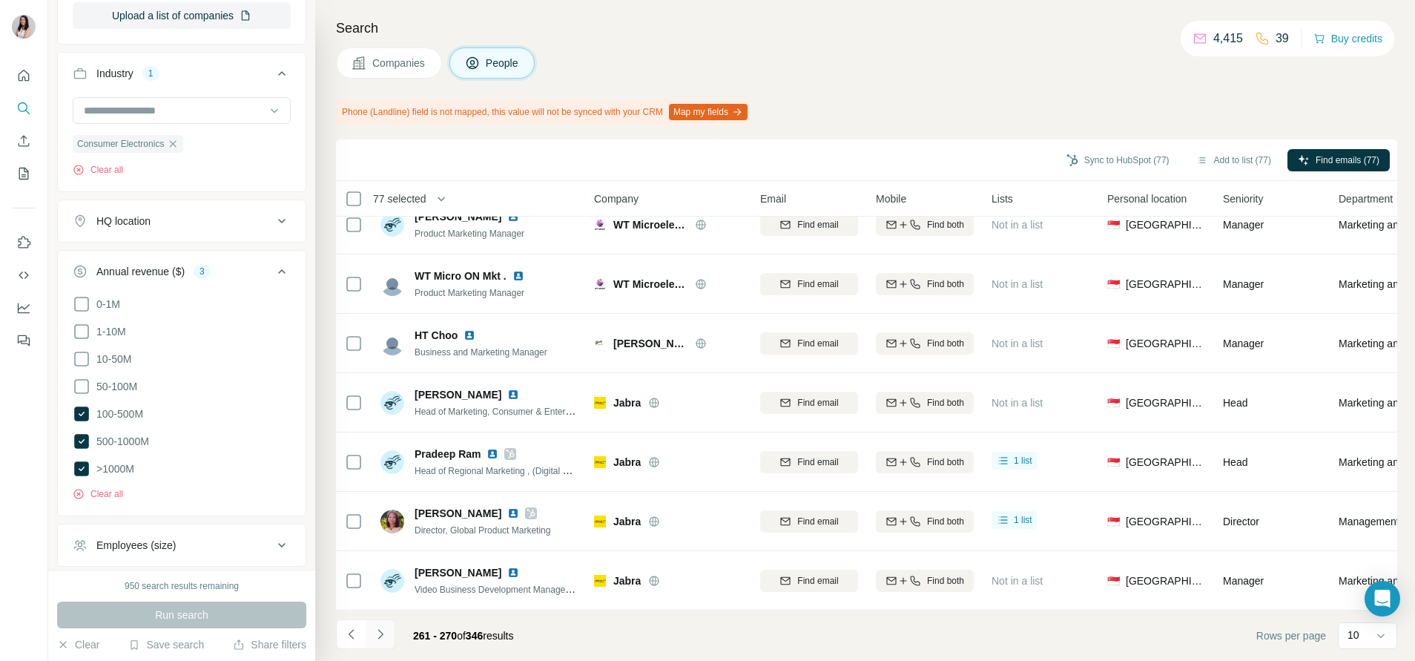
click at [390, 630] on button "Navigate to next page" at bounding box center [381, 634] width 30 height 30
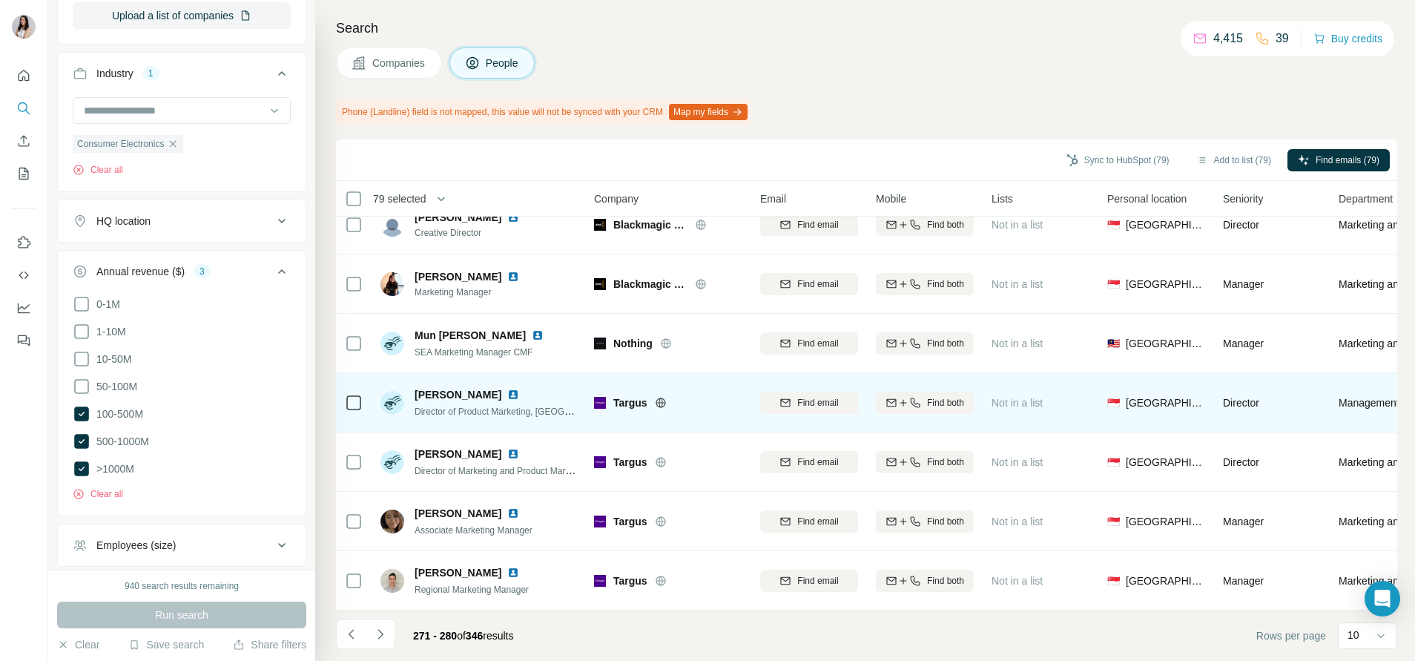
click at [656, 397] on icon at bounding box center [661, 403] width 12 height 12
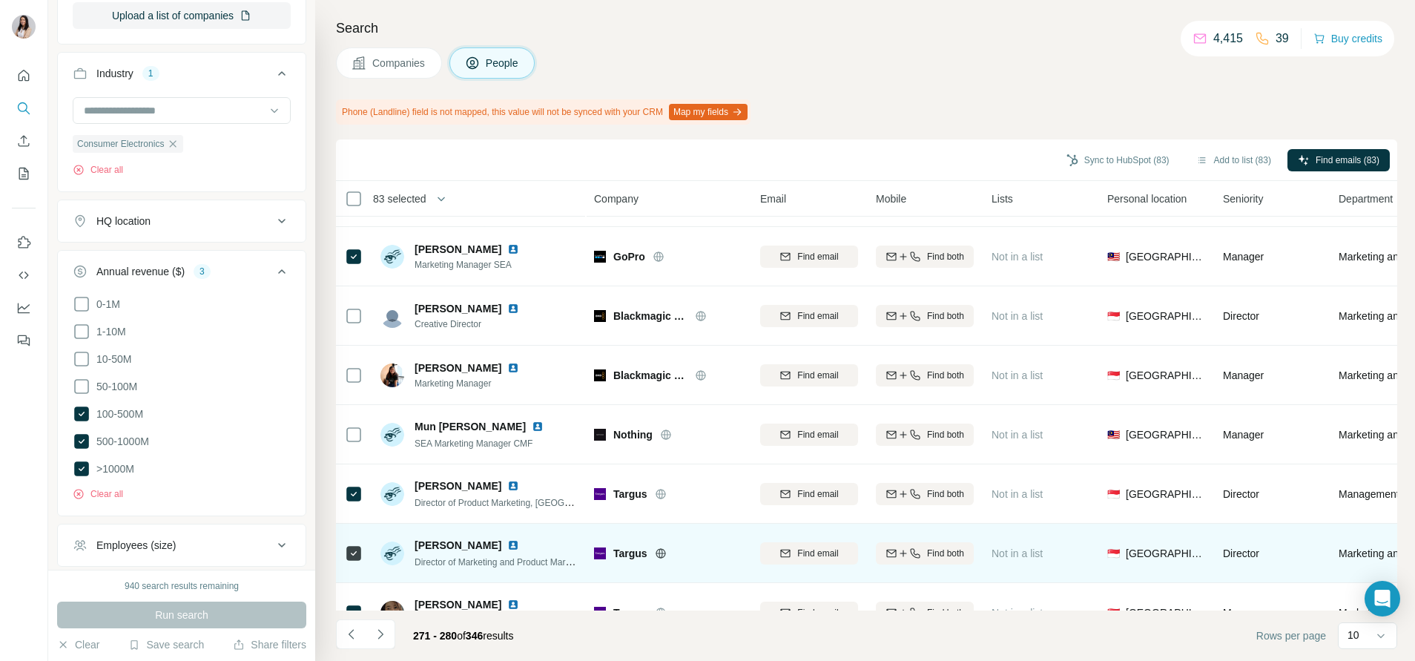
scroll to position [108, 0]
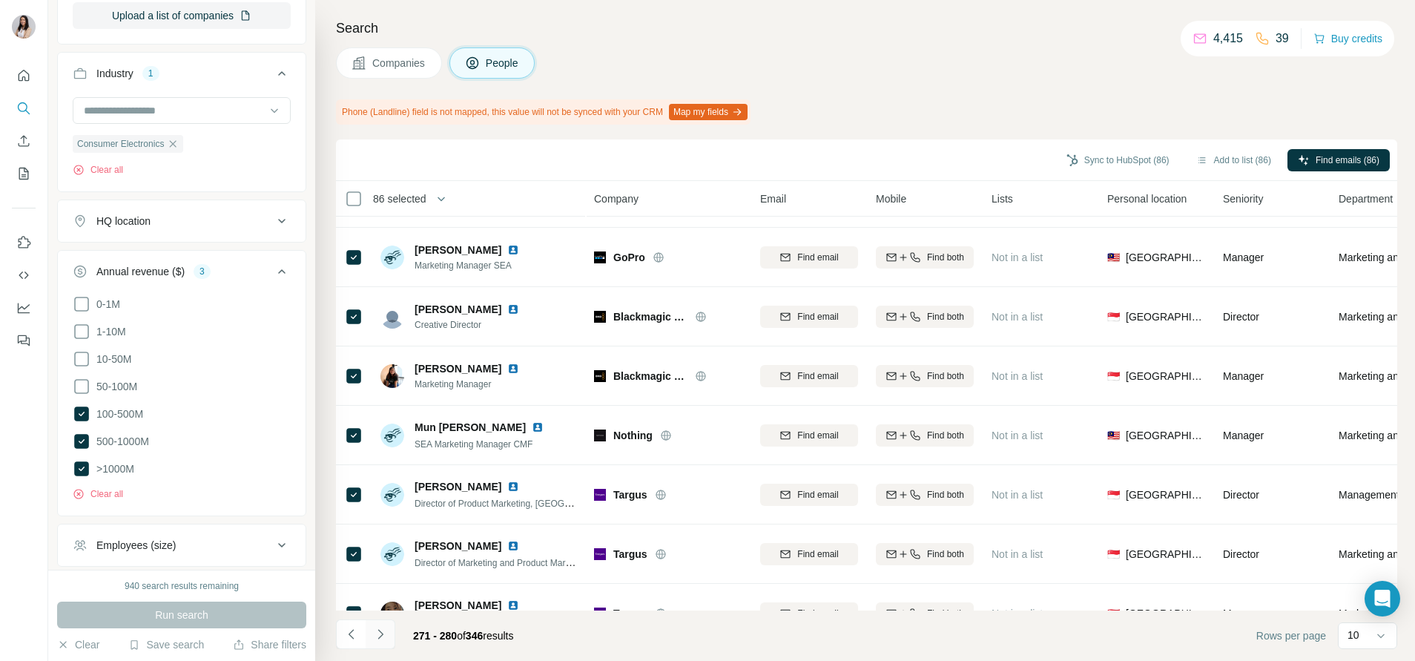
click at [382, 636] on icon "Navigate to next page" at bounding box center [380, 634] width 15 height 15
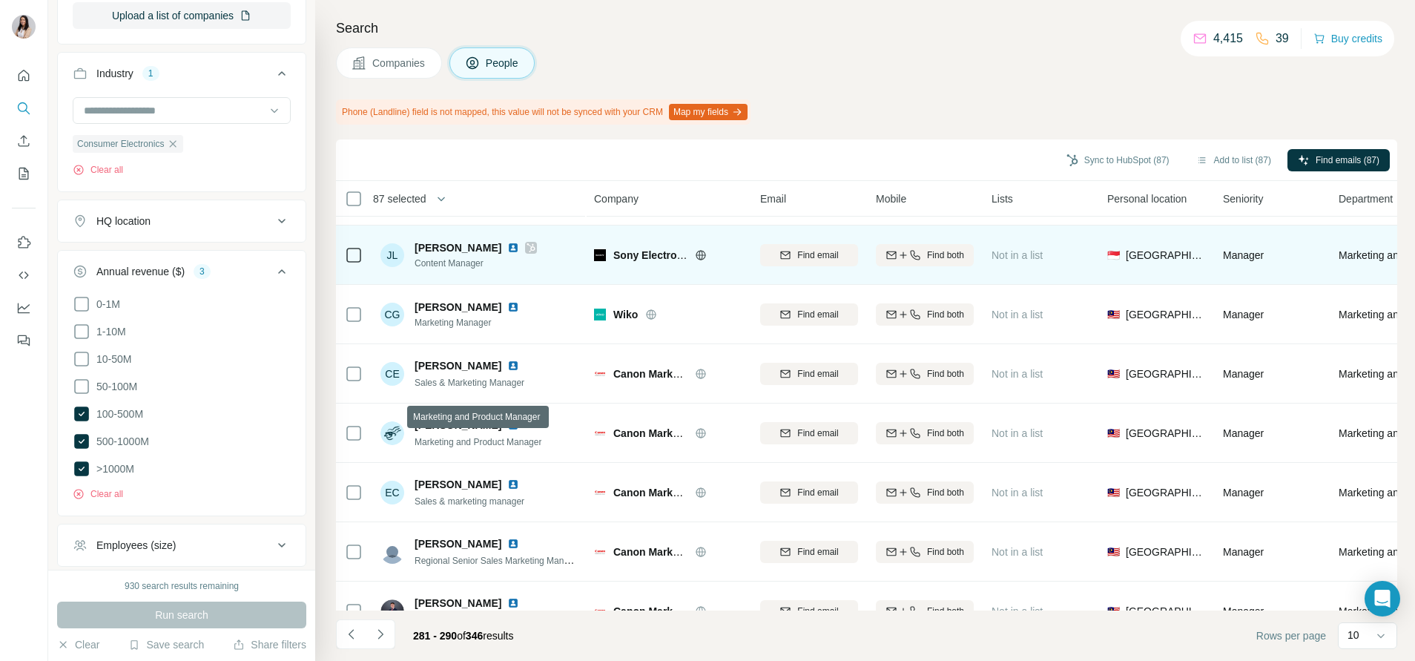
scroll to position [211, 0]
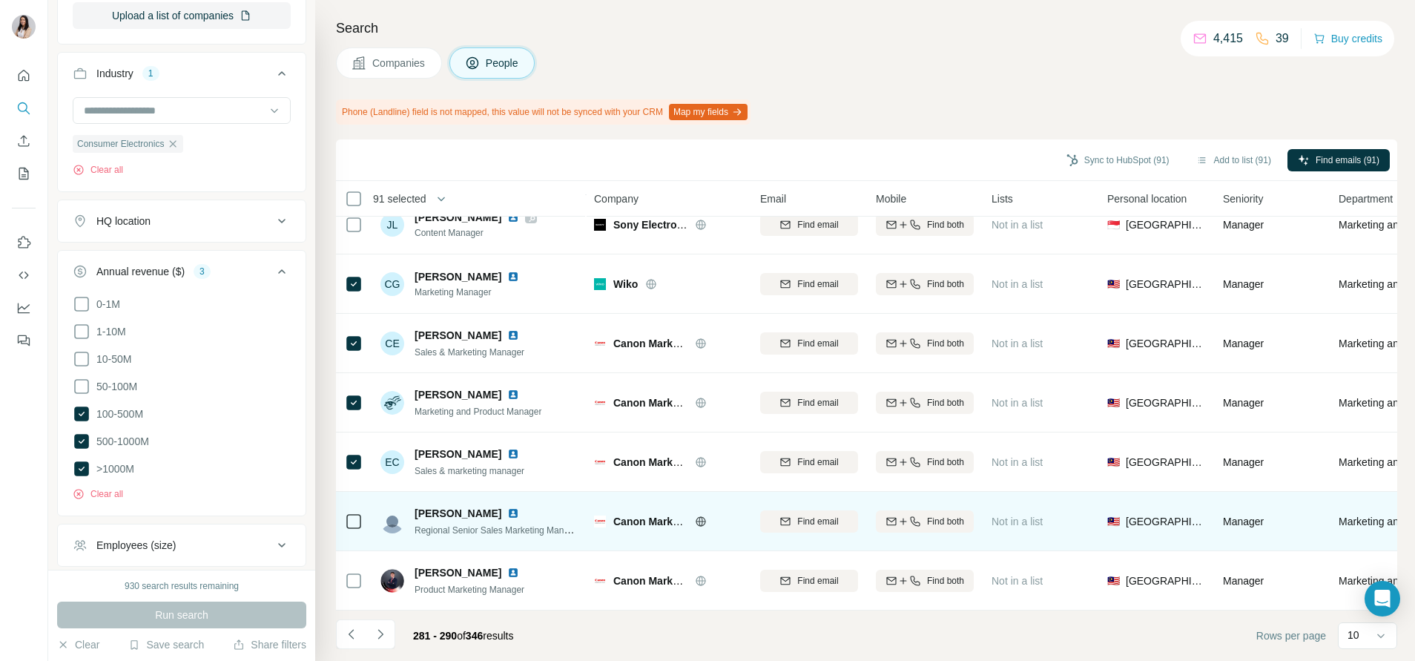
click at [357, 519] on div at bounding box center [354, 521] width 18 height 41
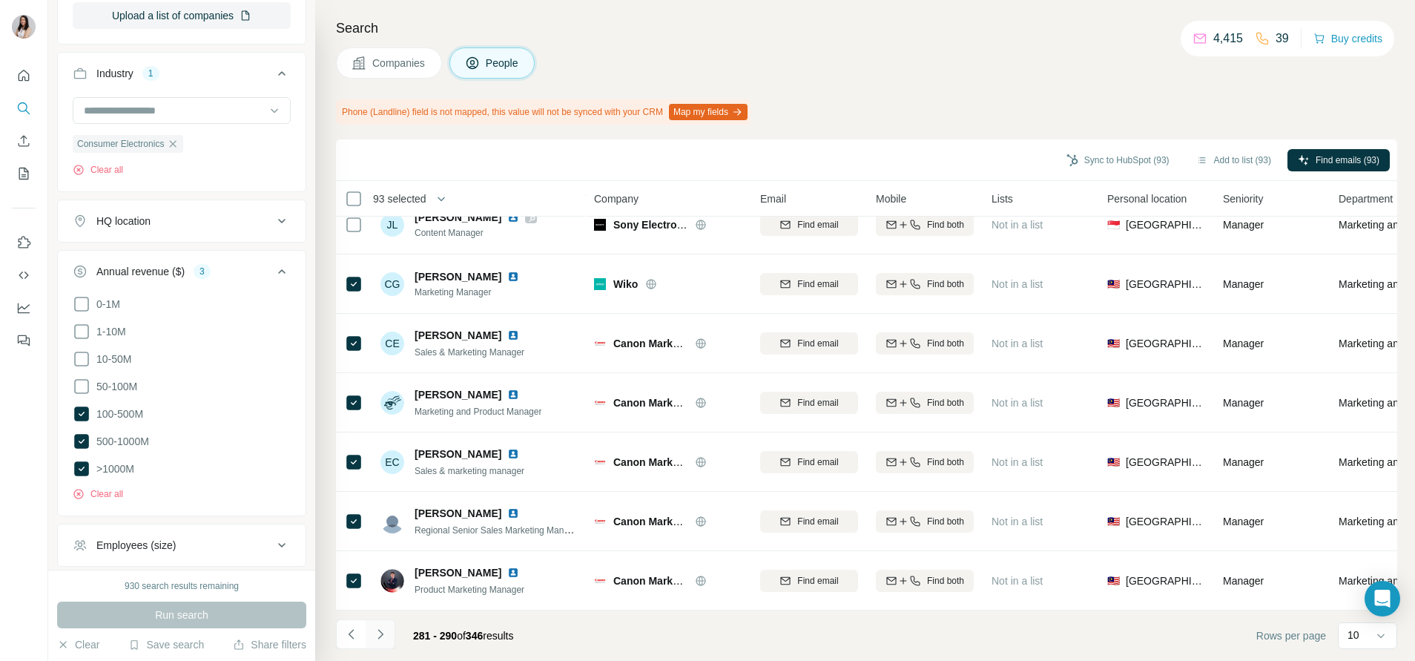
click at [389, 631] on button "Navigate to next page" at bounding box center [381, 634] width 30 height 30
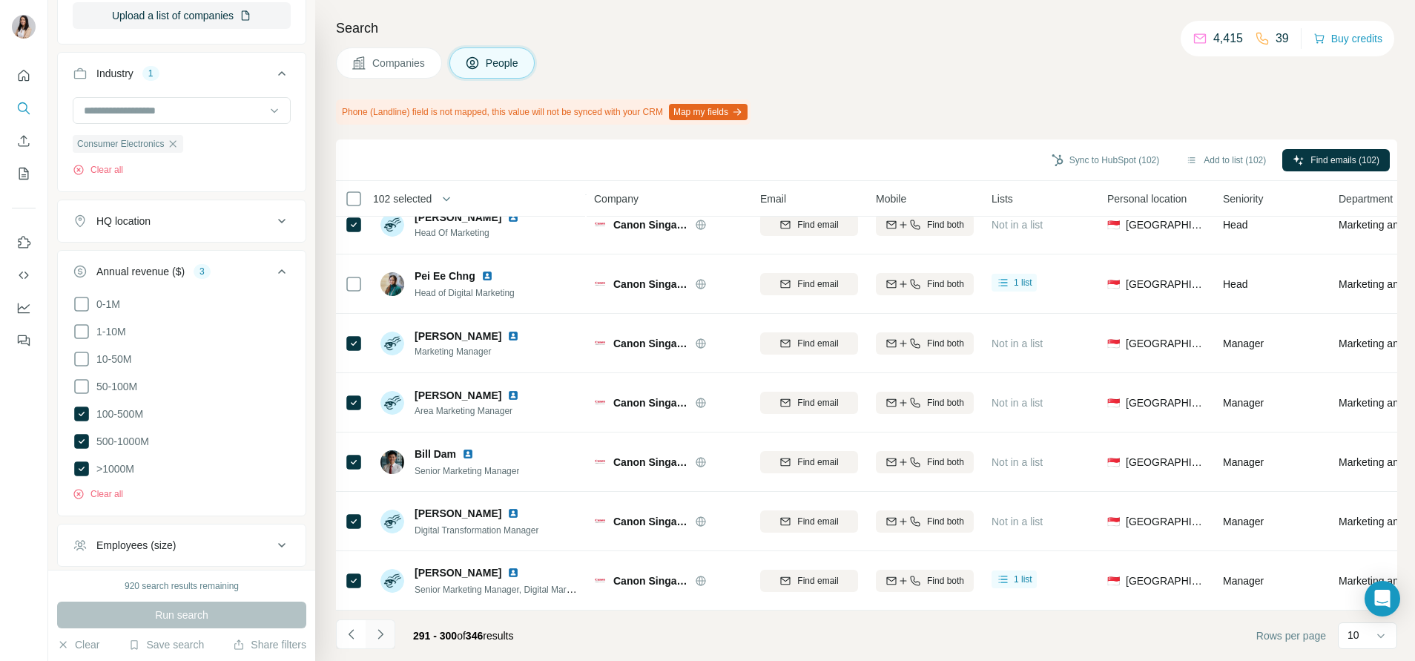
click at [385, 627] on icon "Navigate to next page" at bounding box center [380, 634] width 15 height 15
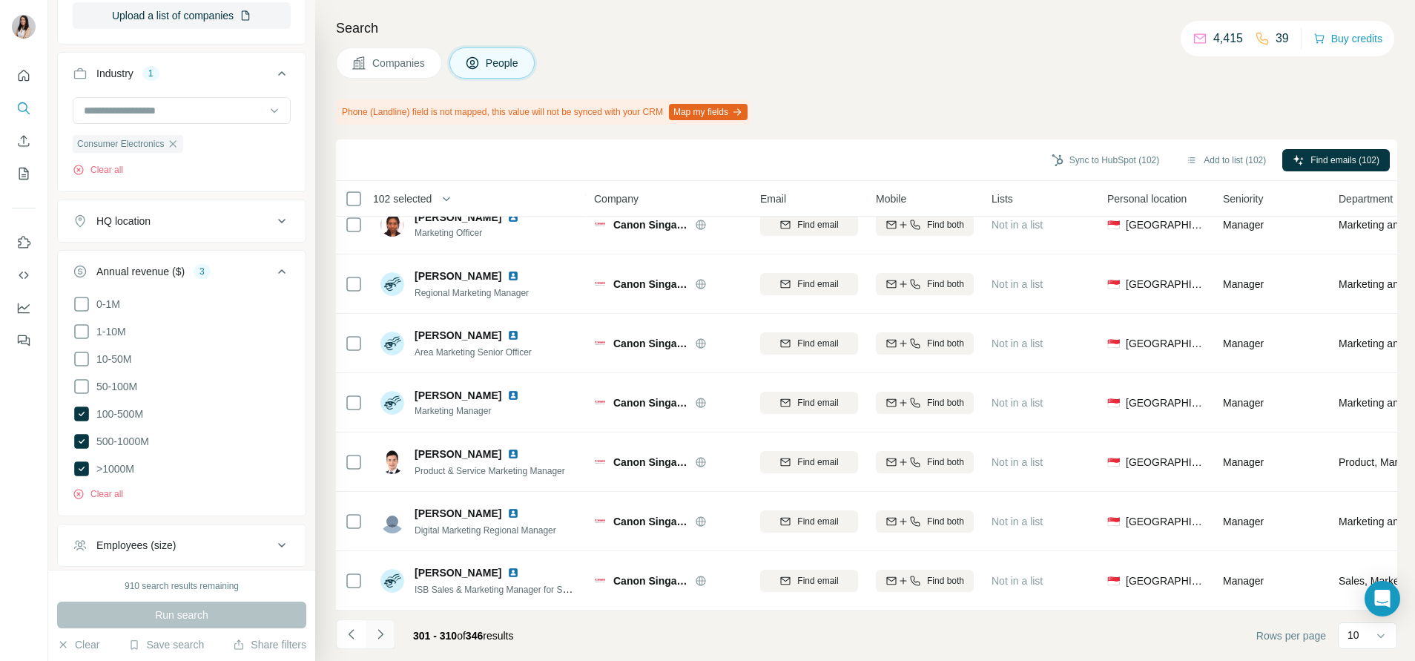
click at [381, 645] on button "Navigate to next page" at bounding box center [381, 634] width 30 height 30
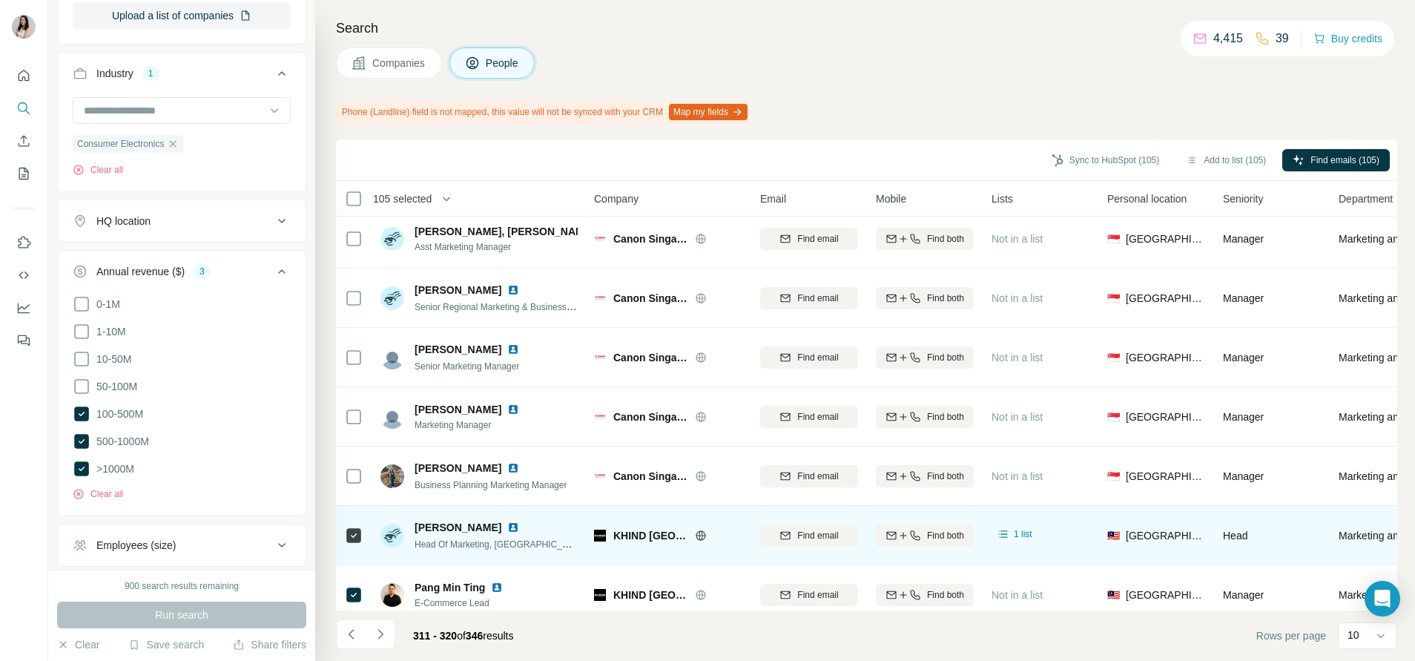
scroll to position [0, 0]
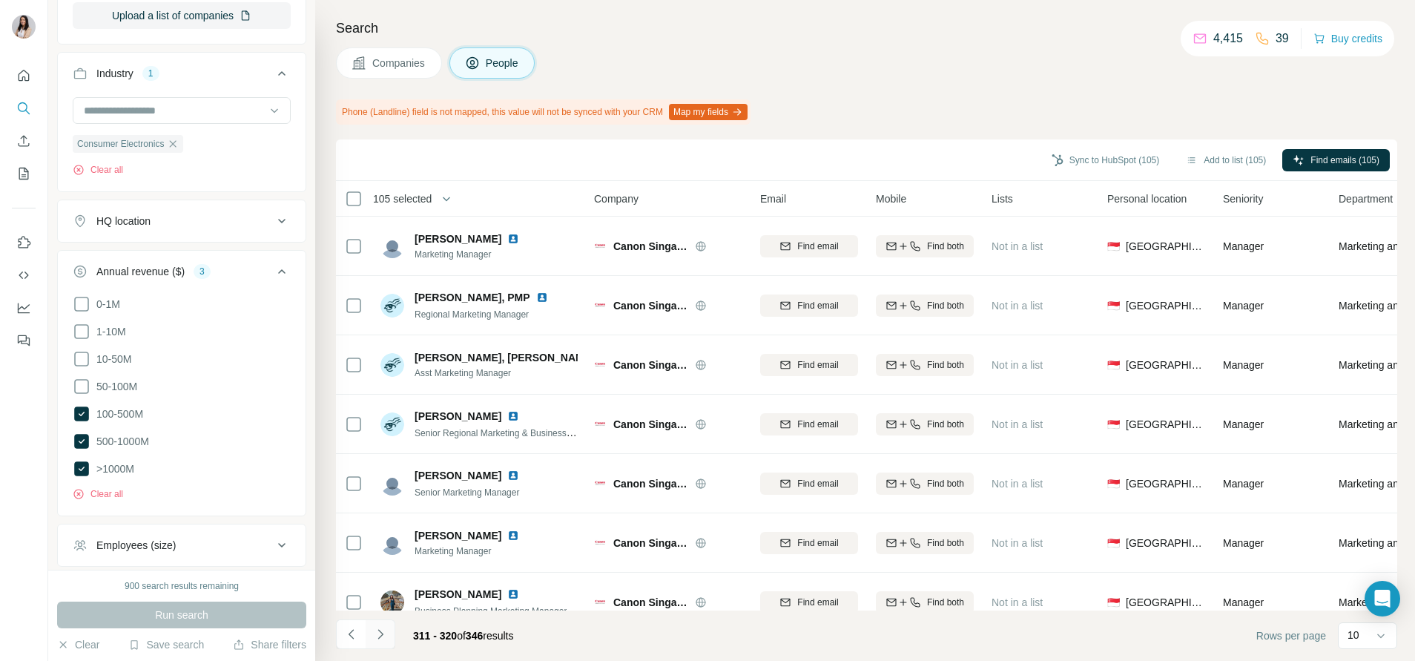
click at [381, 628] on icon "Navigate to next page" at bounding box center [380, 634] width 15 height 15
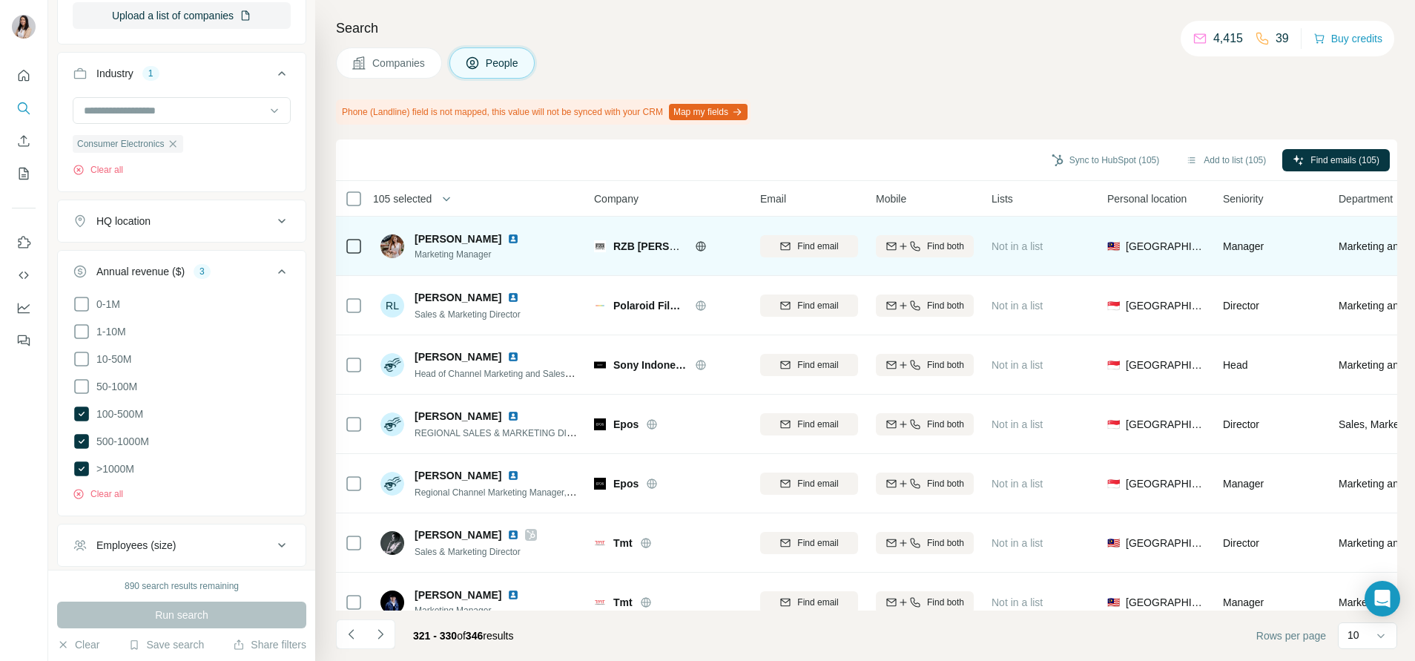
scroll to position [211, 0]
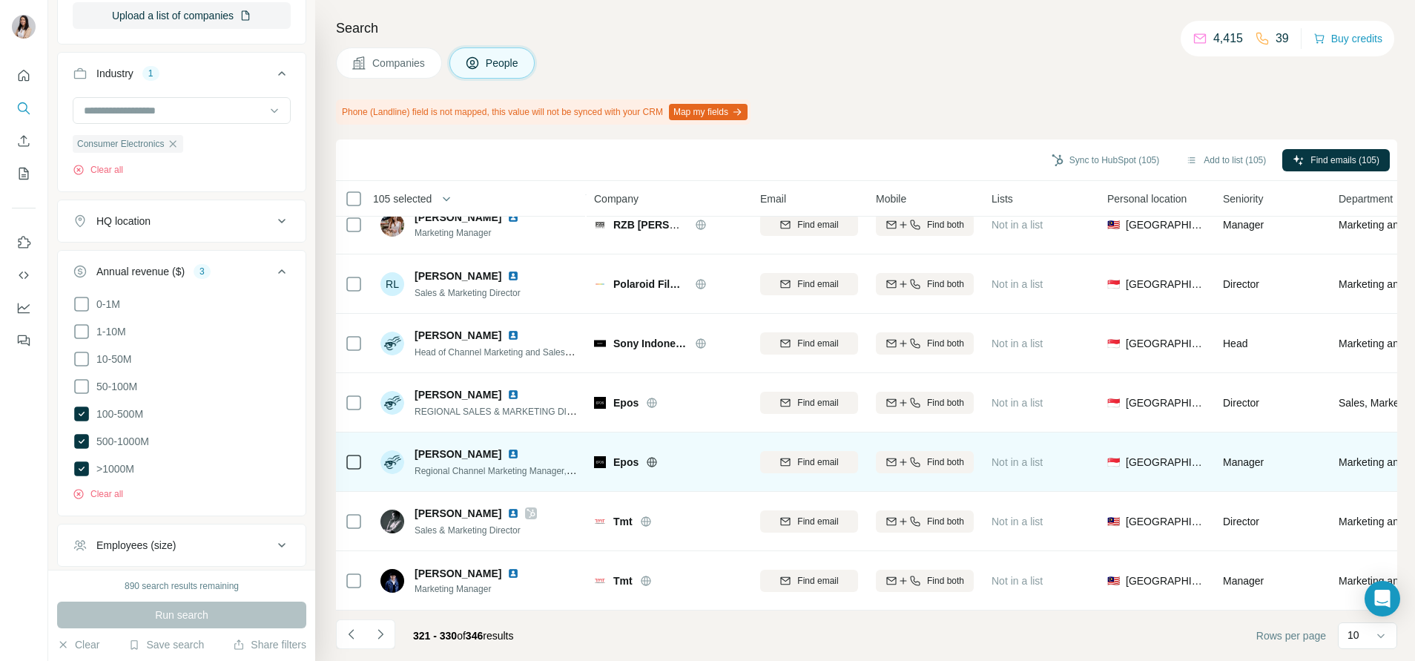
click at [654, 456] on icon at bounding box center [652, 462] width 12 height 12
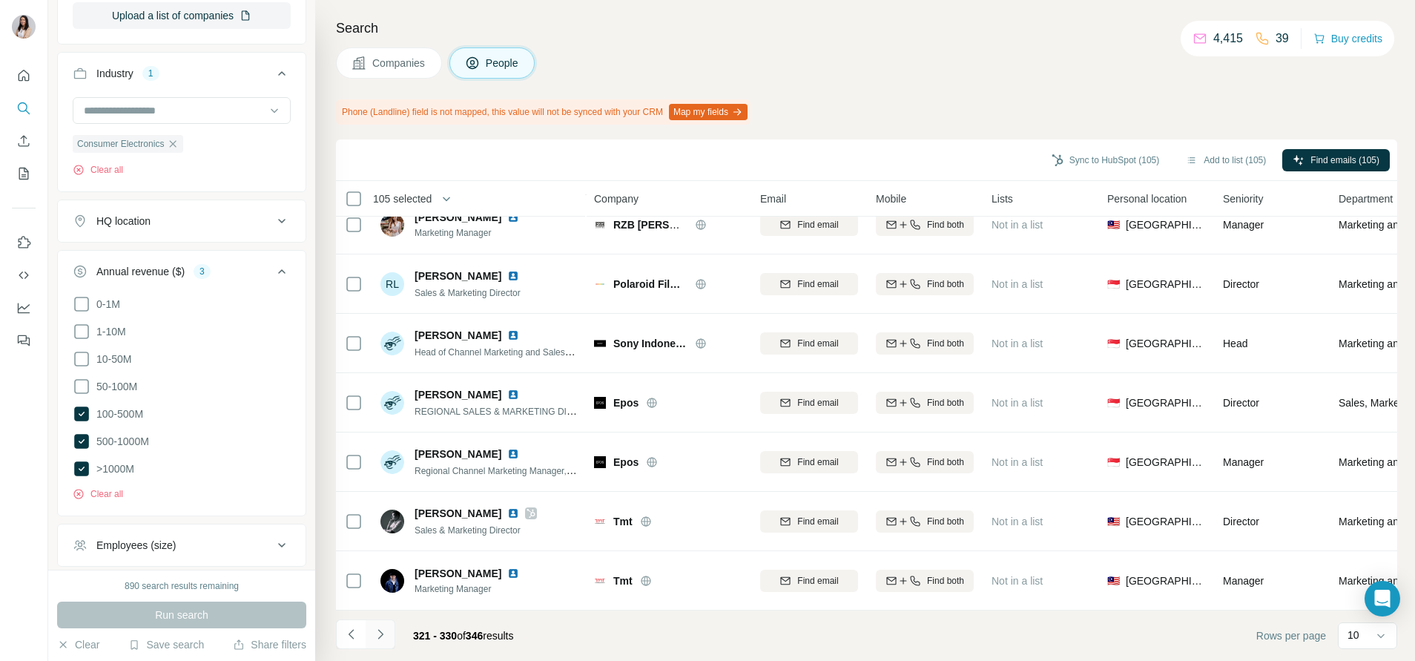
click at [386, 629] on icon "Navigate to next page" at bounding box center [380, 634] width 15 height 15
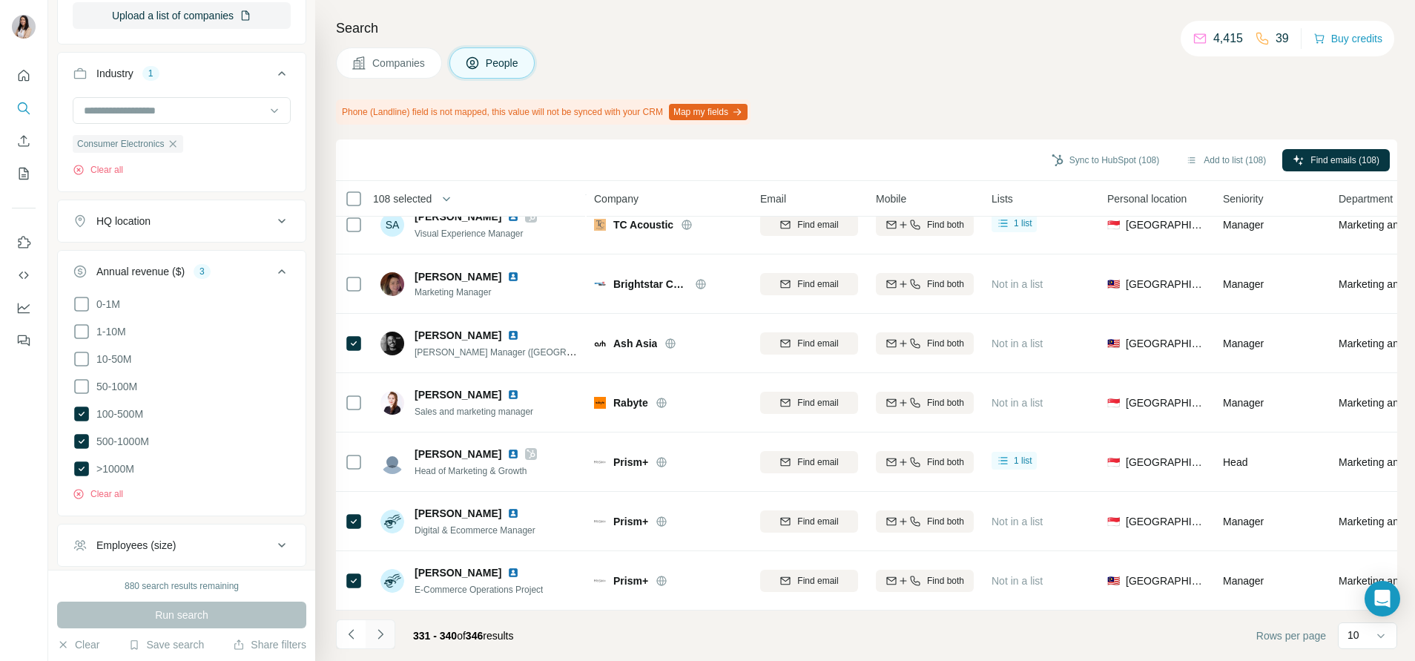
click at [380, 636] on icon "Navigate to next page" at bounding box center [380, 634] width 15 height 15
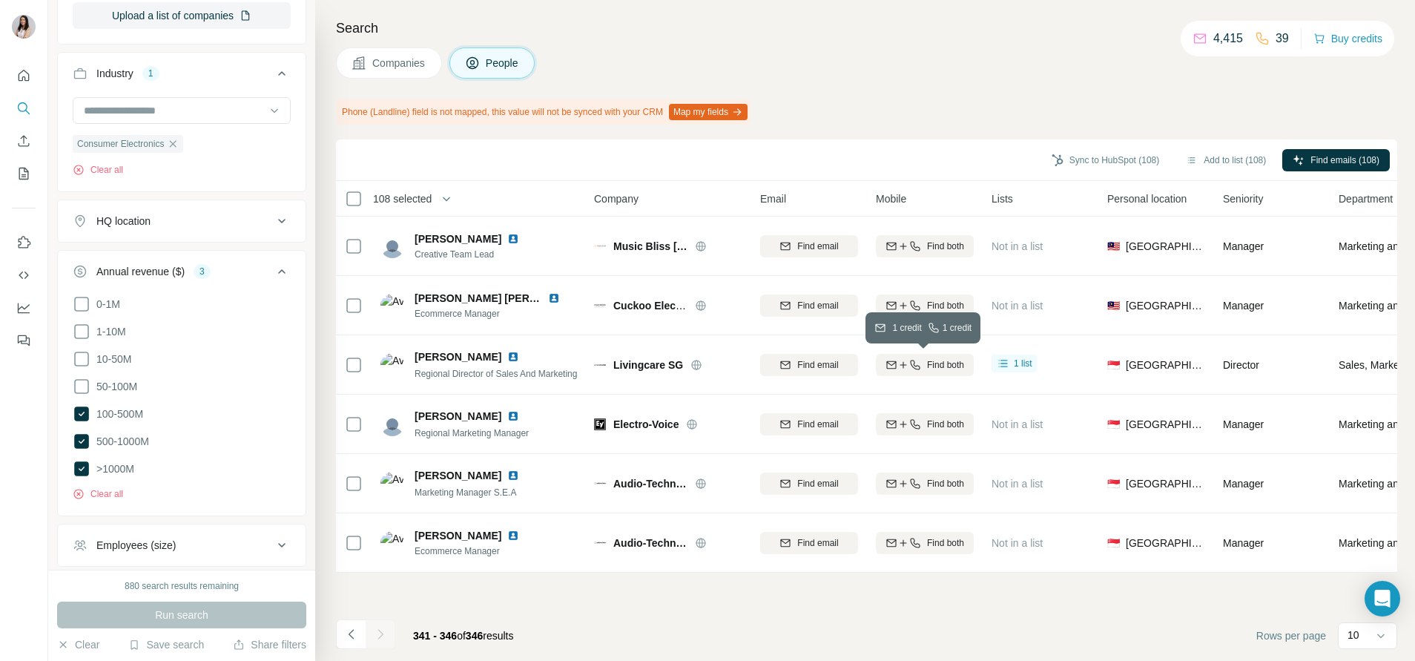
scroll to position [0, 0]
click at [1234, 158] on button "Add to list (111)" at bounding box center [1226, 160] width 101 height 22
click at [1229, 159] on button "Add to list (111)" at bounding box center [1226, 160] width 101 height 22
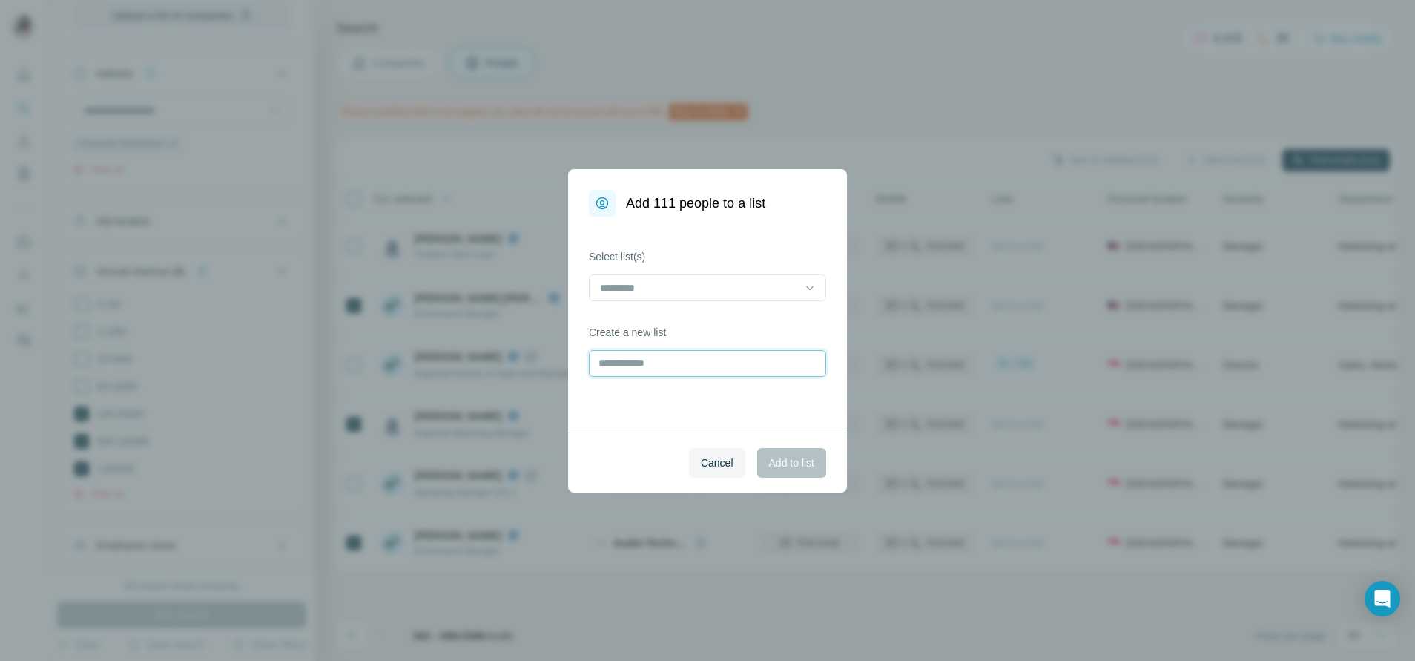
click at [765, 357] on input "text" at bounding box center [707, 363] width 237 height 27
type input "**********"
click at [789, 458] on span "Add to list" at bounding box center [791, 462] width 45 height 15
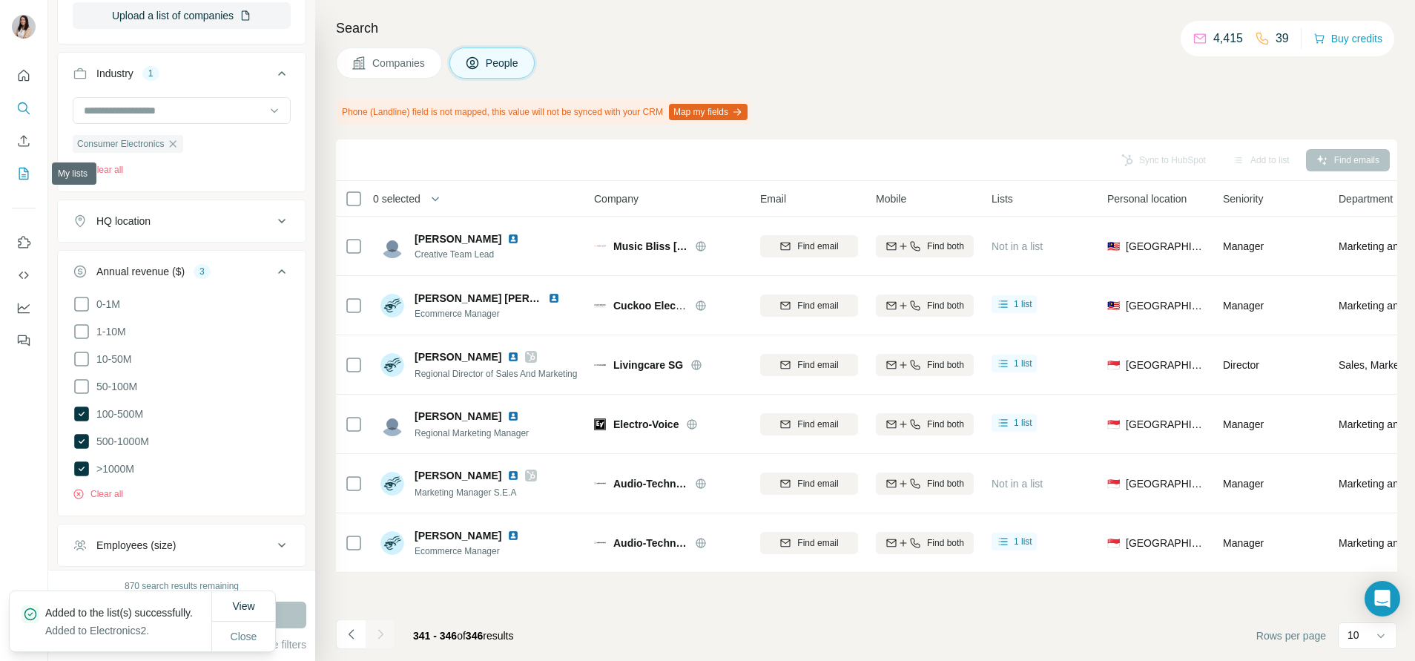
click at [16, 180] on icon "My lists" at bounding box center [23, 173] width 15 height 15
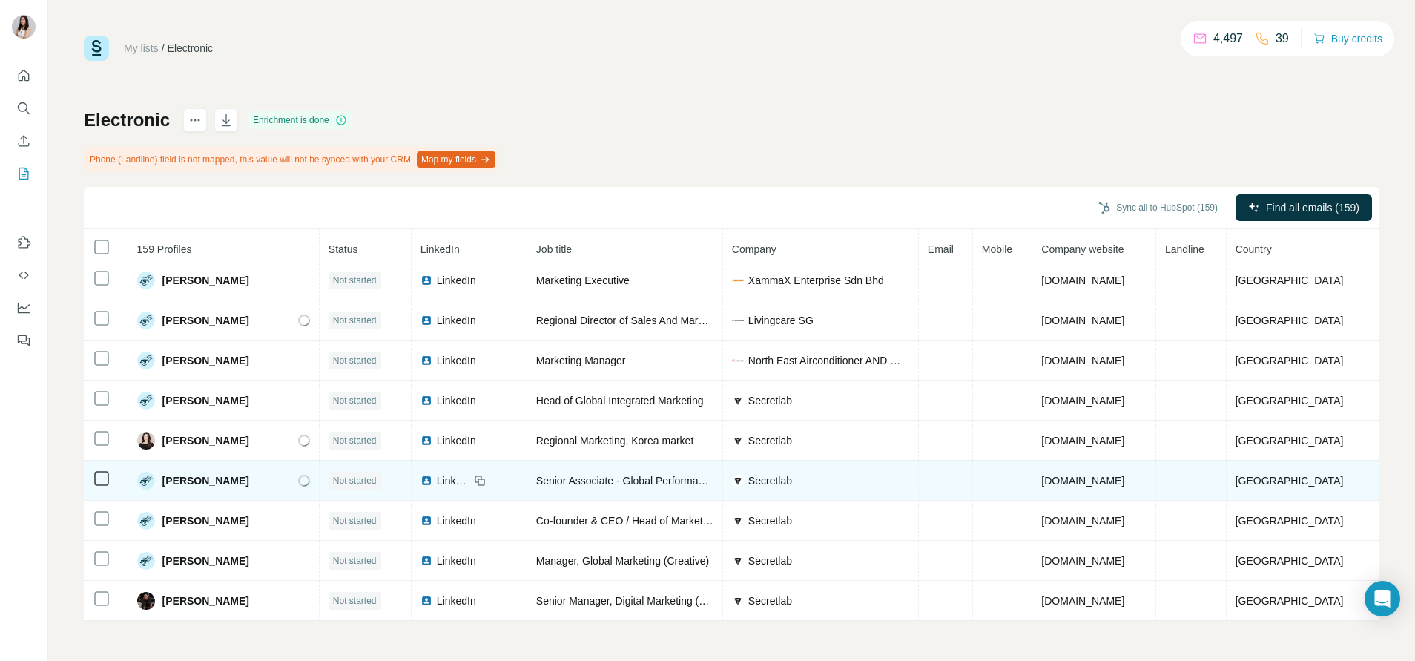
scroll to position [450, 0]
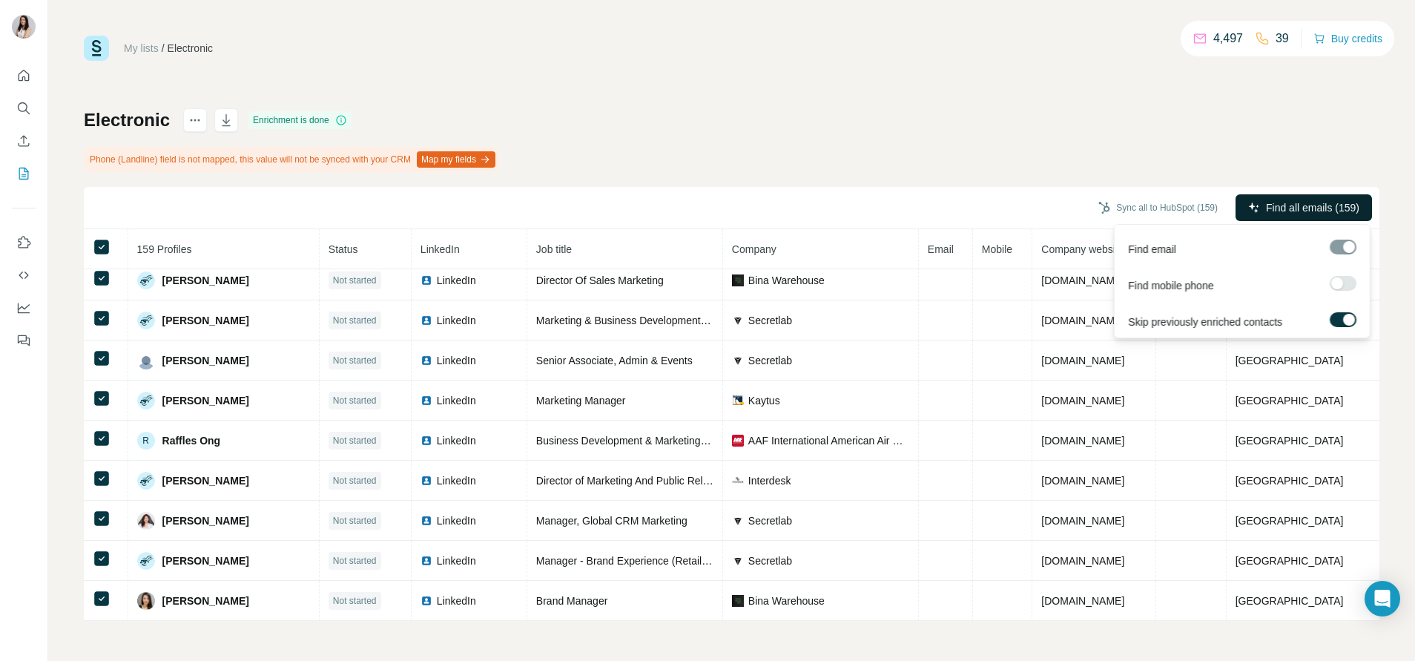
click at [1338, 206] on span "Find all emails (159)" at bounding box center [1312, 207] width 93 height 15
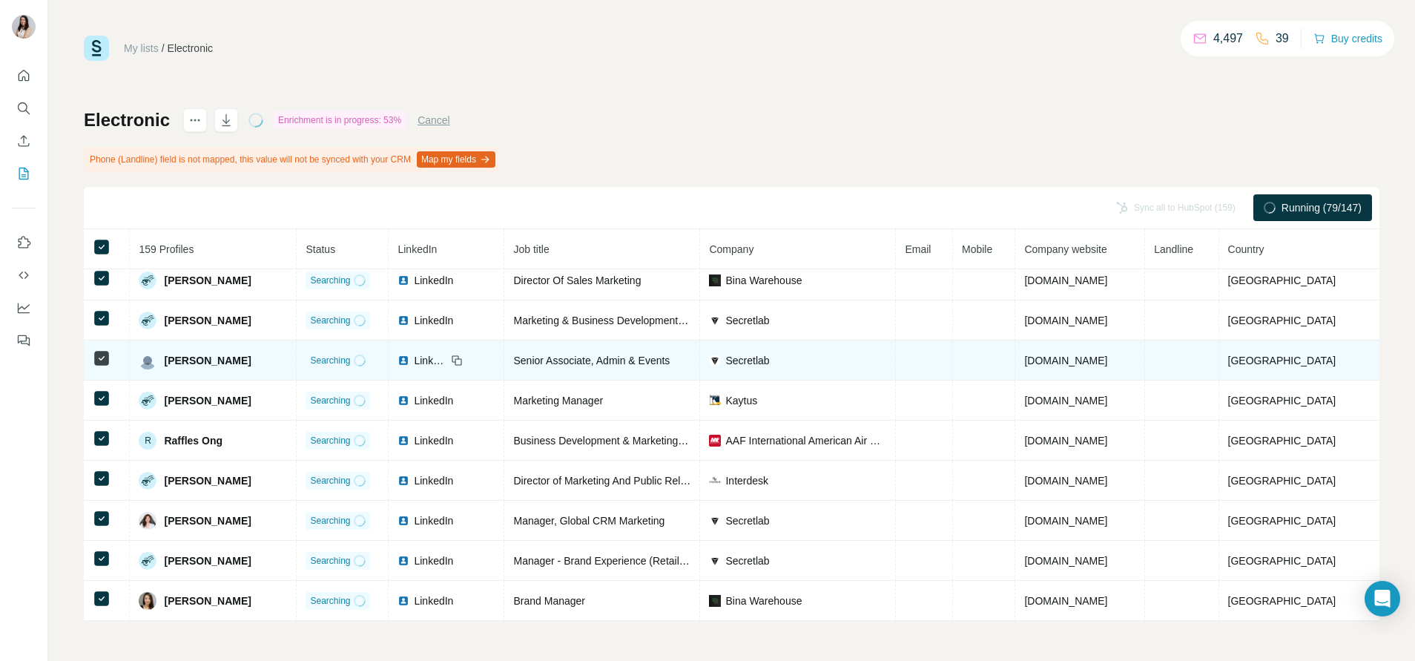
scroll to position [0, 0]
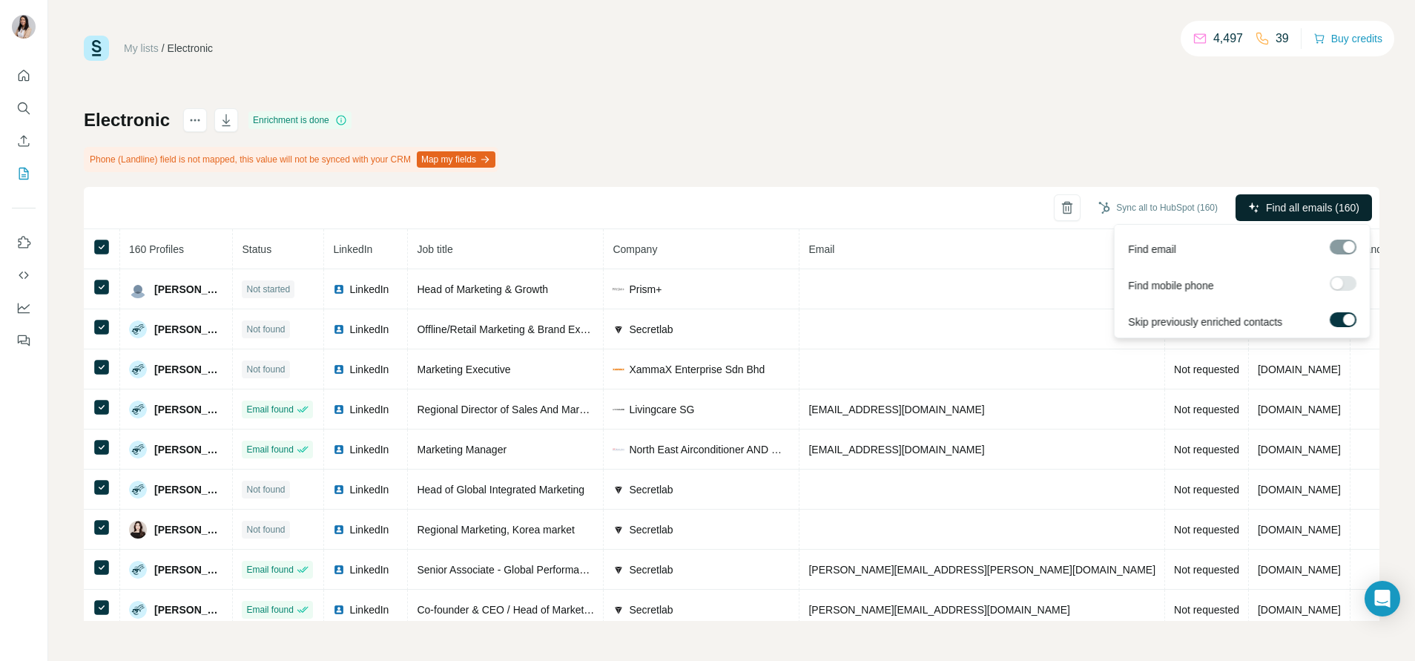
click at [1295, 201] on span "Find all emails (160)" at bounding box center [1312, 207] width 93 height 15
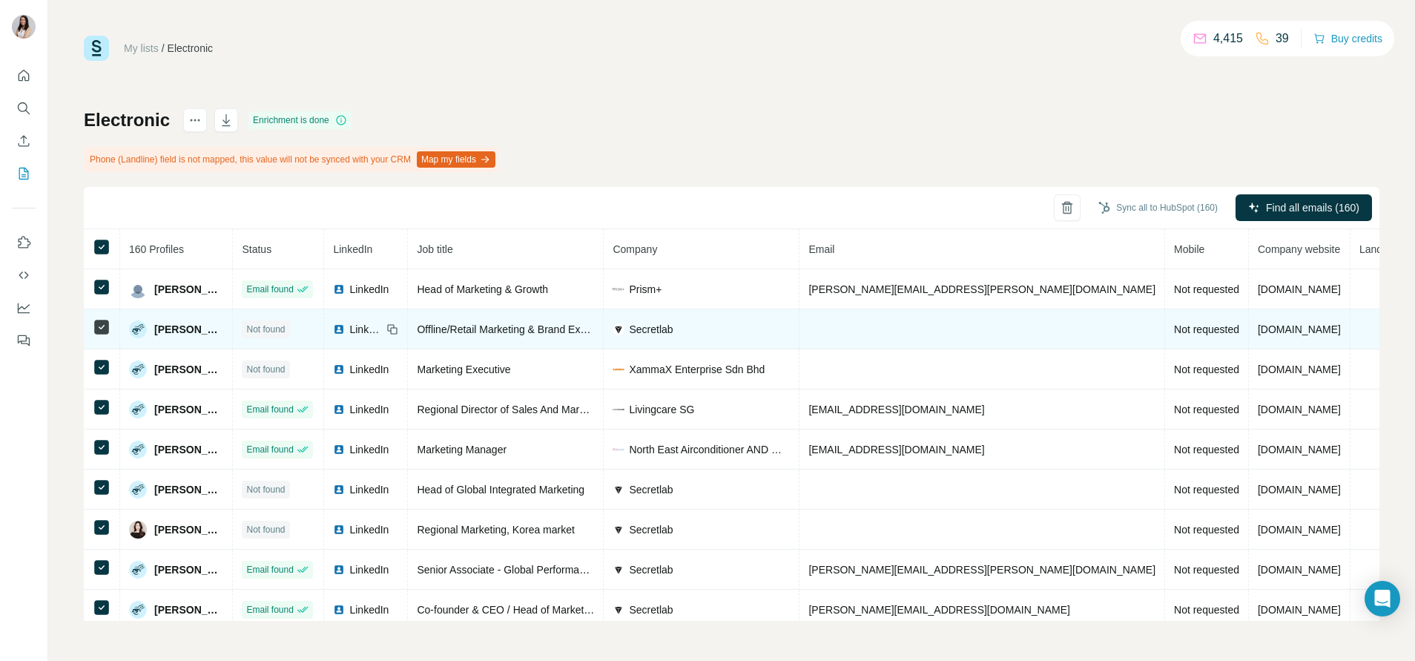
click at [101, 319] on icon at bounding box center [102, 327] width 18 height 18
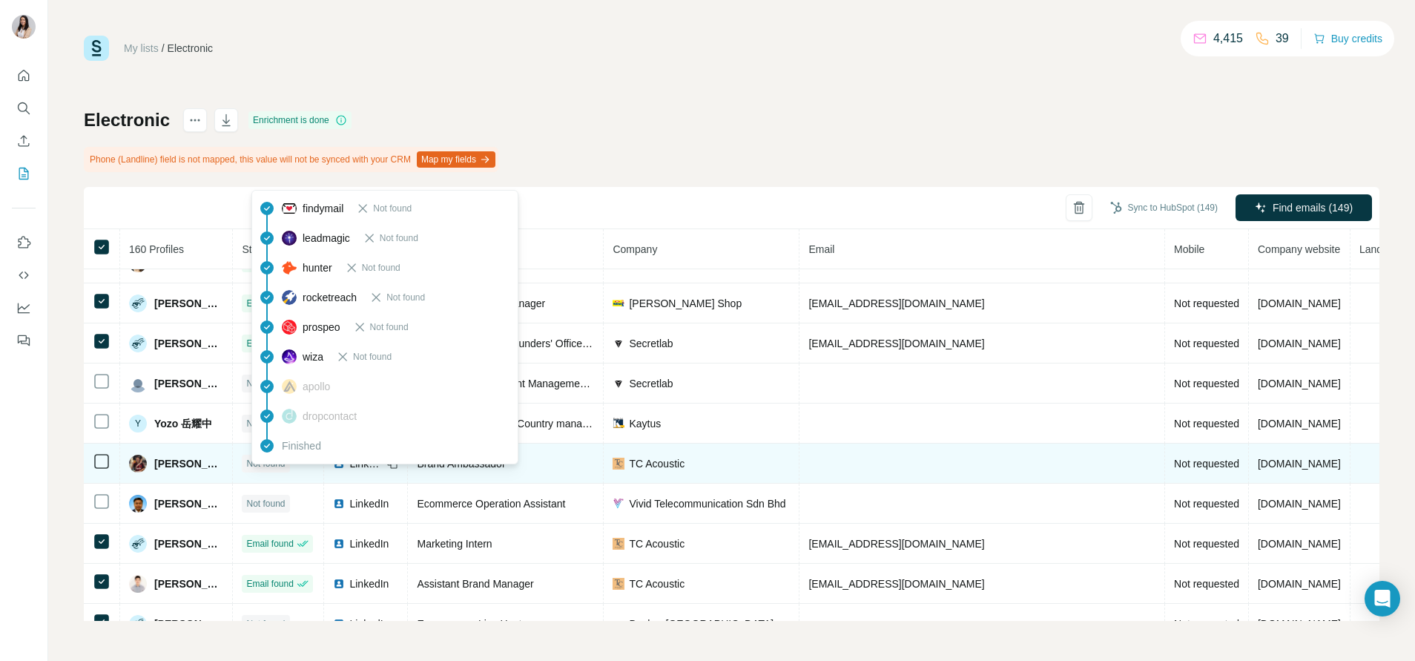
scroll to position [850, 0]
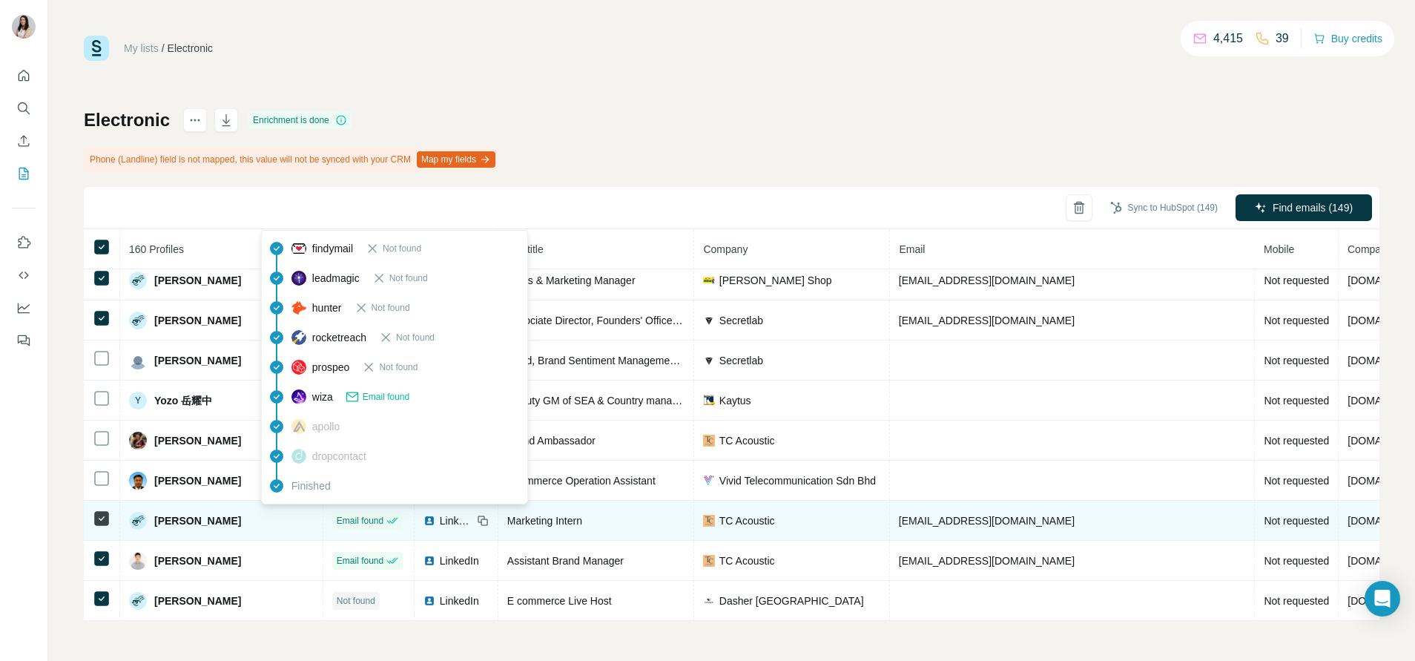
click at [337, 527] on div "Email found" at bounding box center [368, 520] width 62 height 13
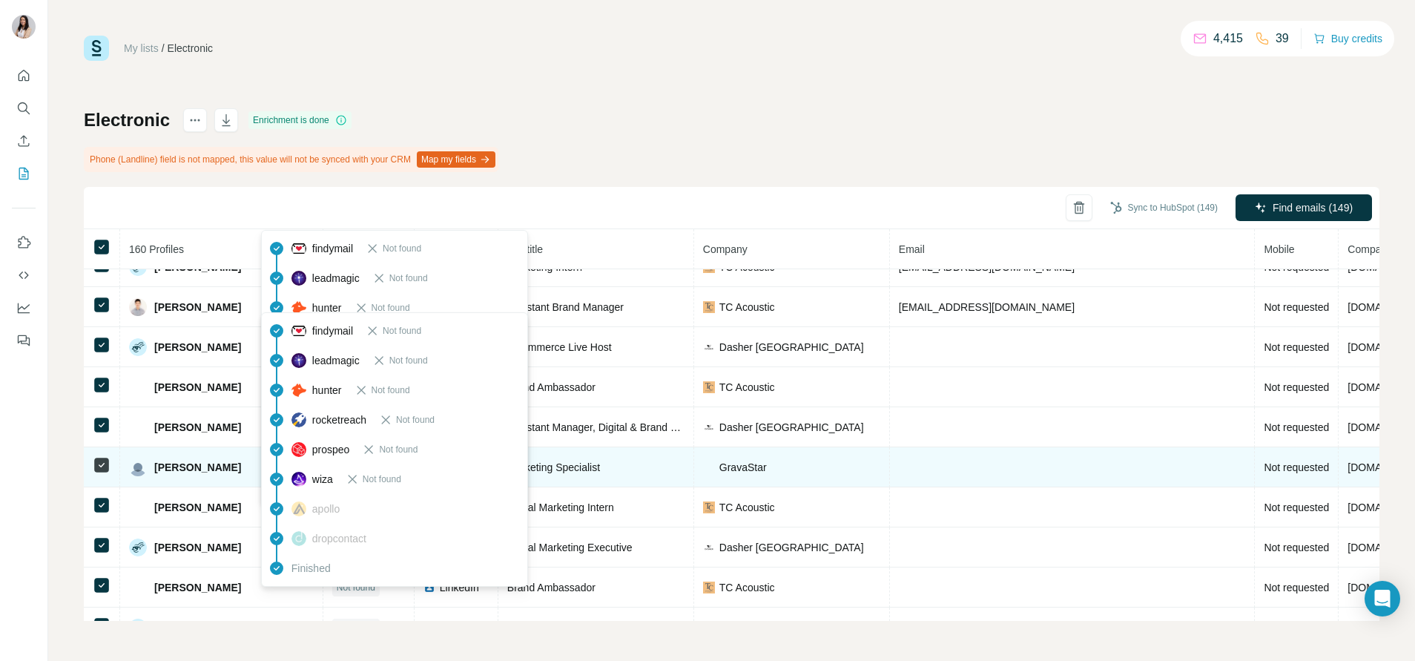
scroll to position [1110, 0]
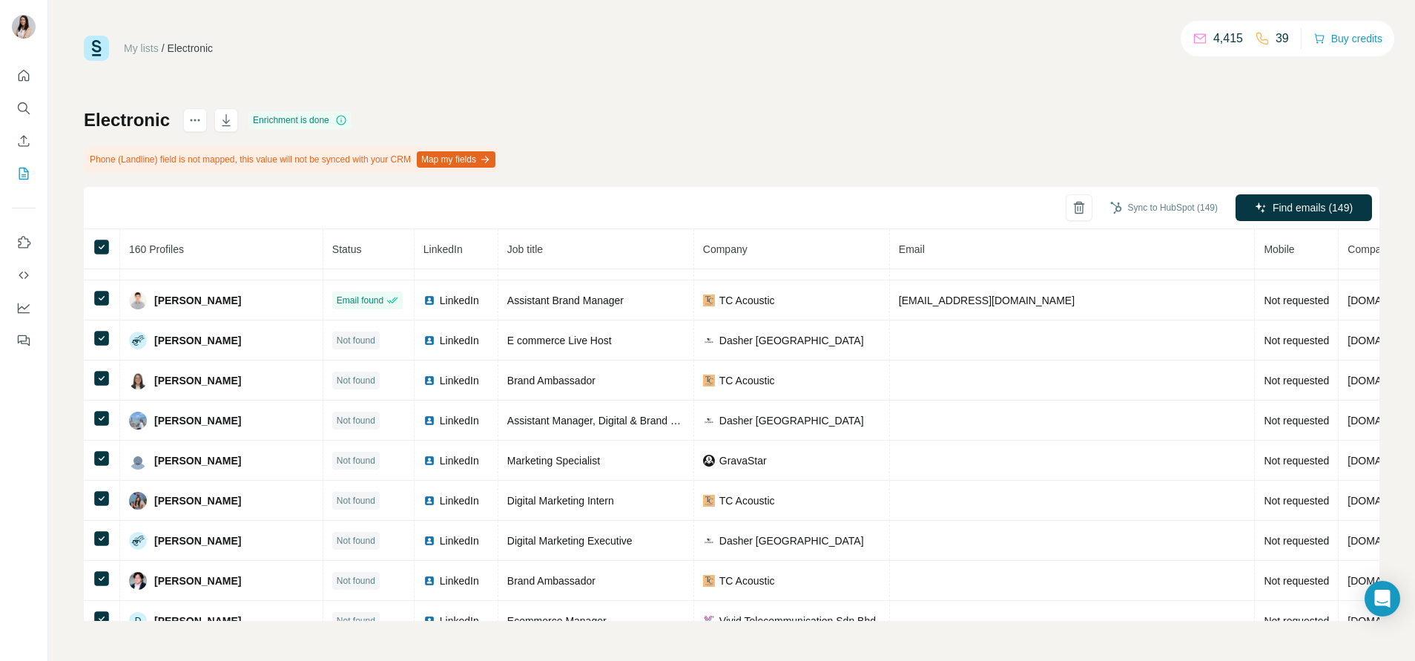
click at [281, 184] on div "Electronic Enrichment is done Phone (Landline) field is not mapped, this value …" at bounding box center [732, 364] width 1296 height 513
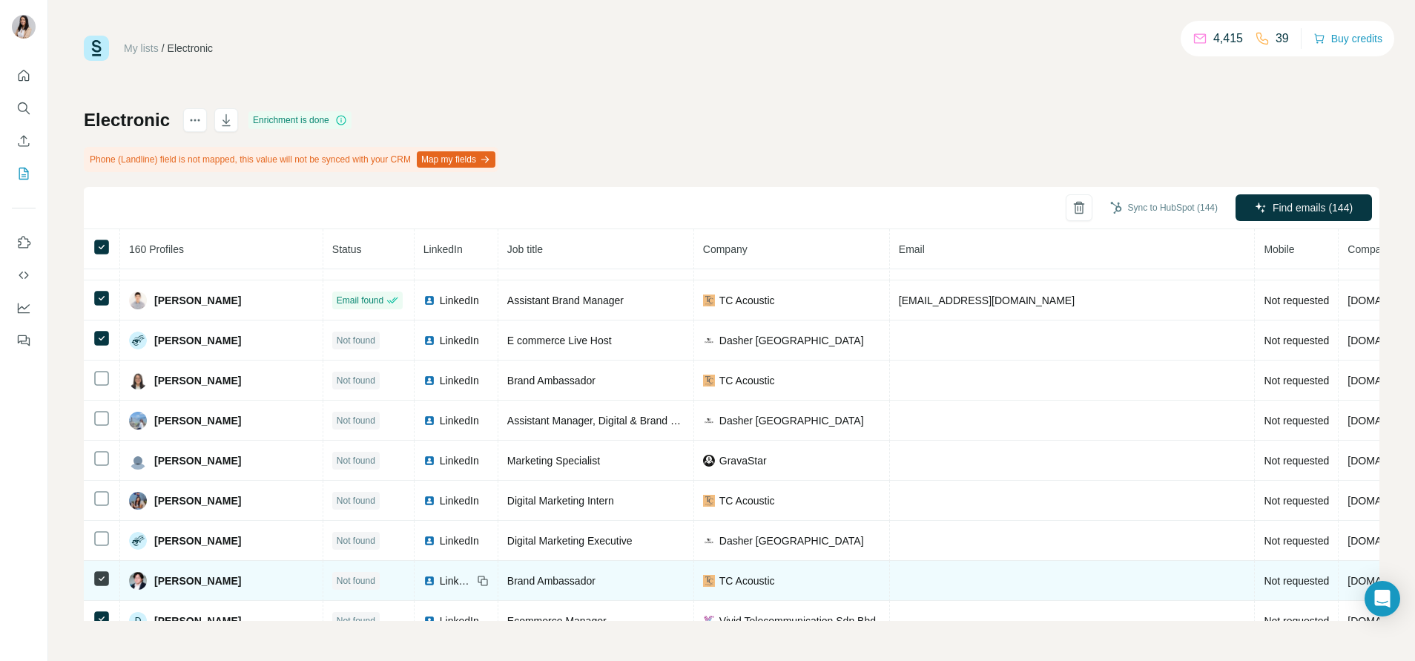
click at [101, 590] on td at bounding box center [102, 581] width 36 height 40
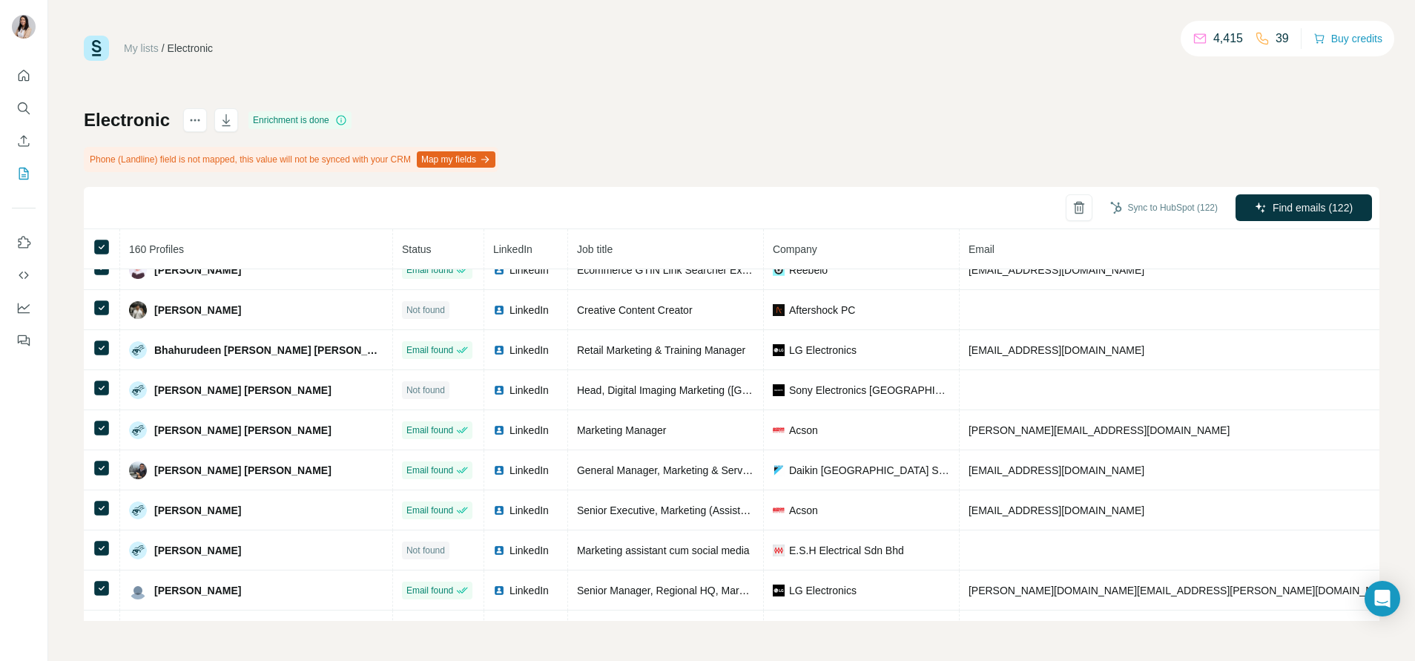
scroll to position [3144, 0]
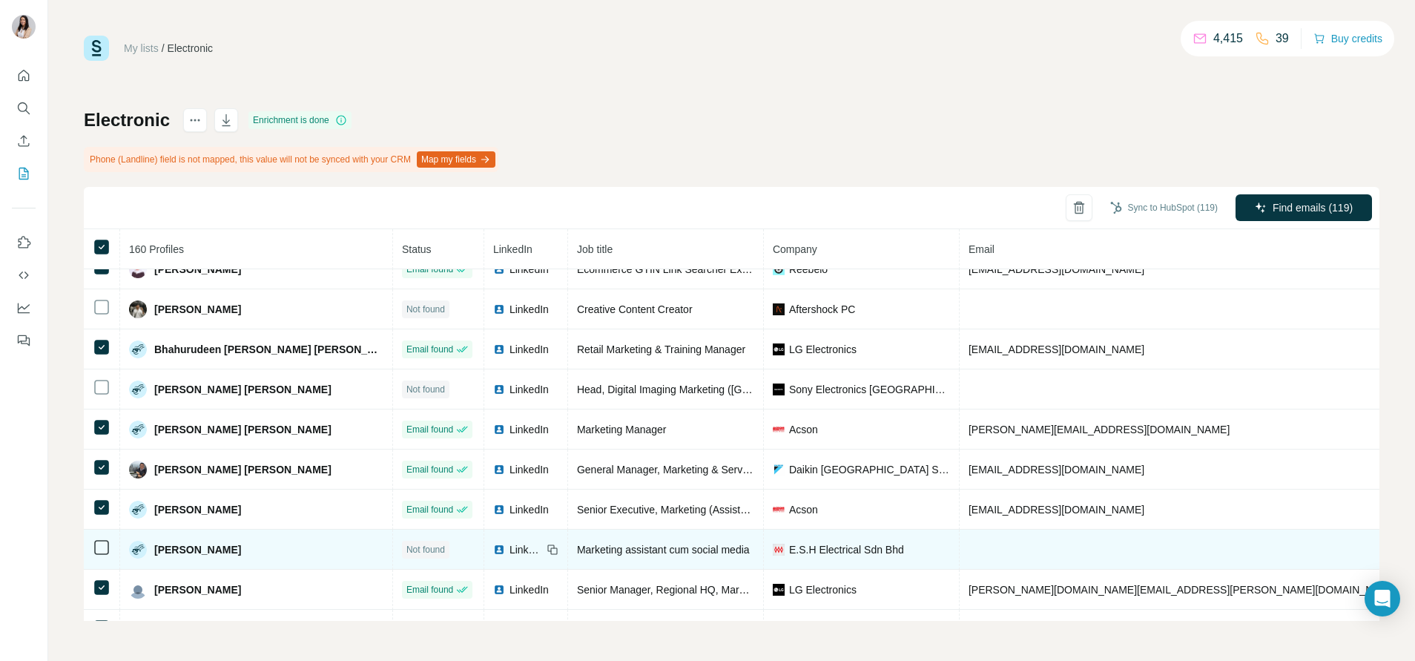
click at [510, 549] on span "LinkedIn" at bounding box center [526, 549] width 33 height 15
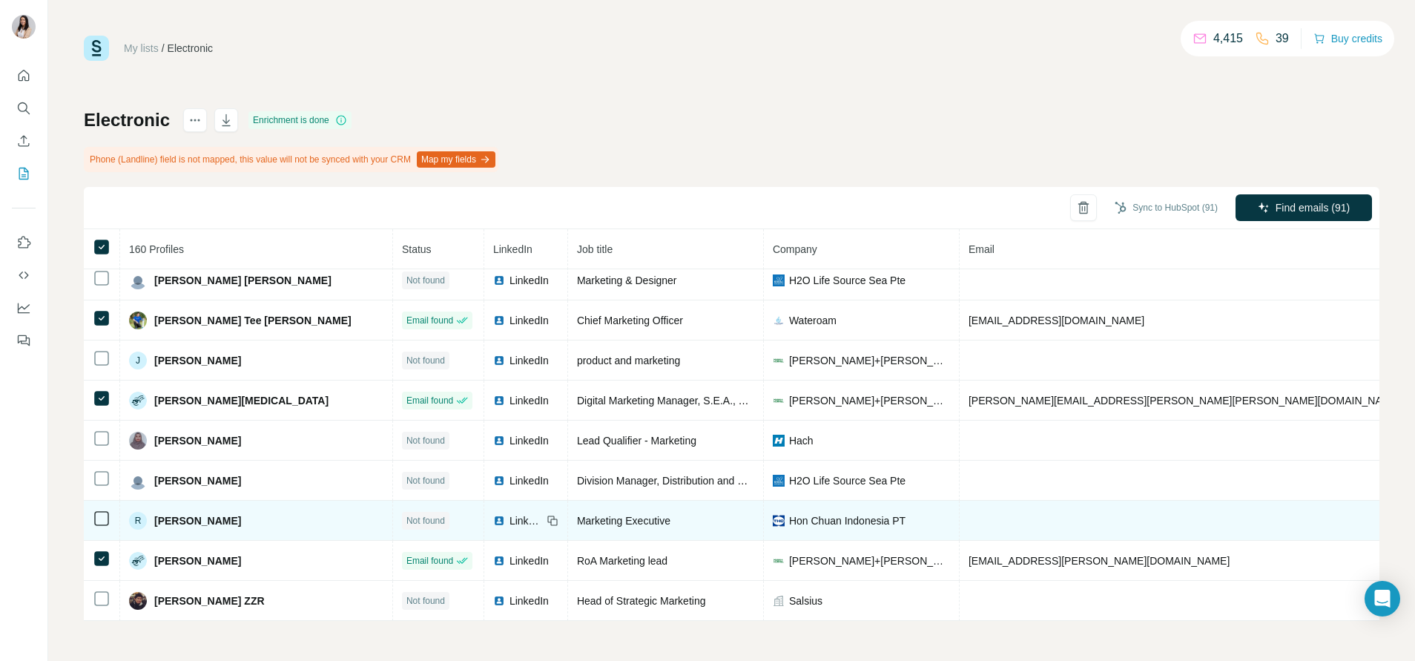
scroll to position [6069, 0]
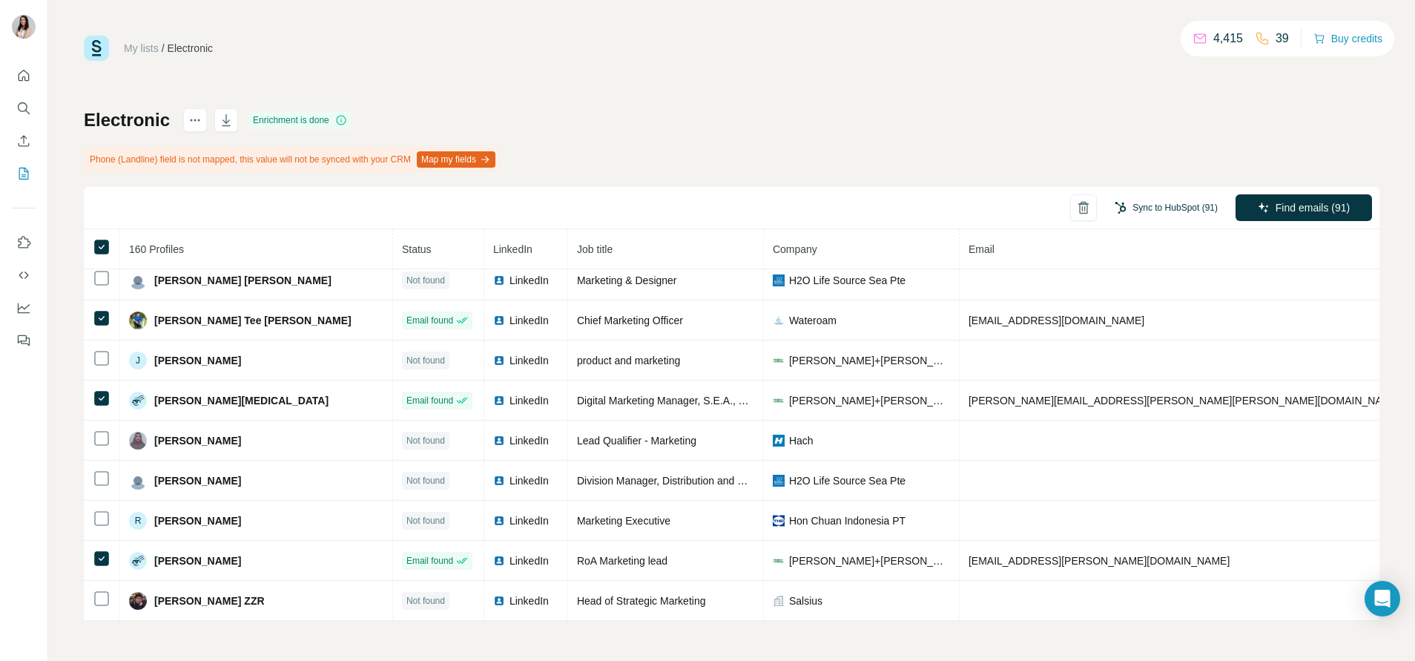
click at [1186, 208] on button "Sync to HubSpot (91)" at bounding box center [1167, 208] width 124 height 22
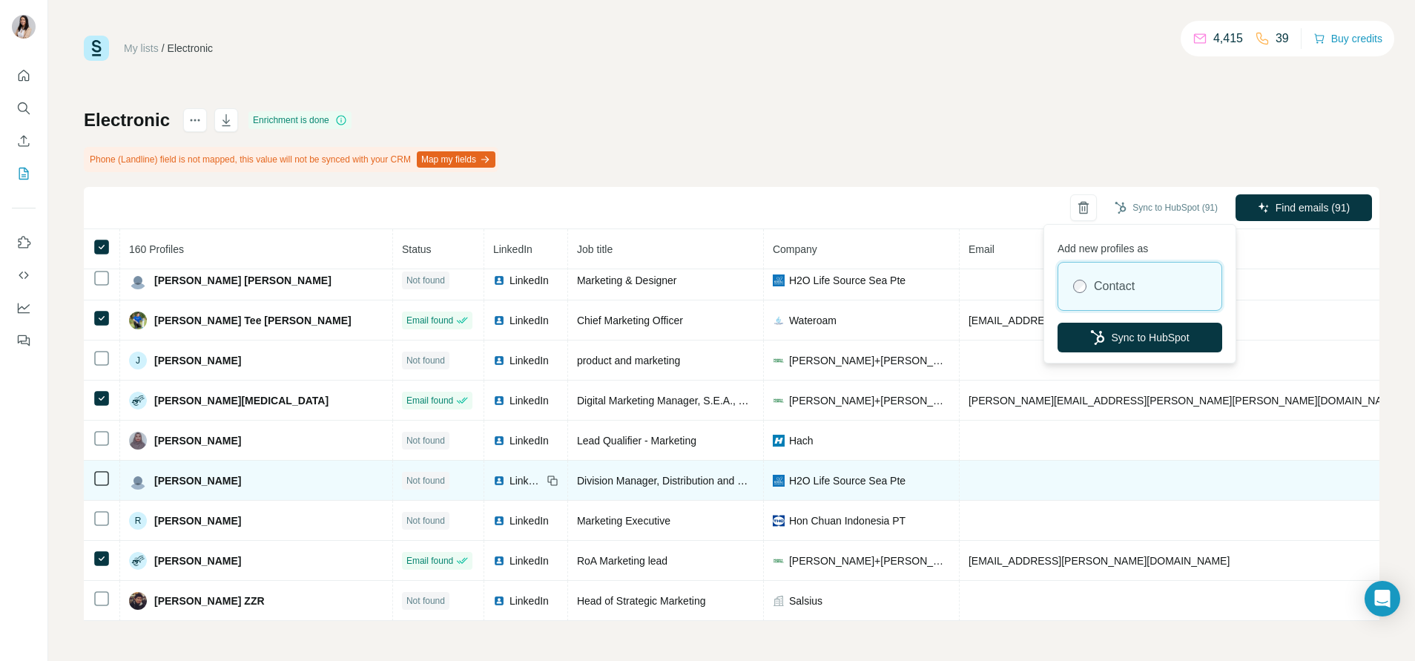
click at [1156, 338] on button "Sync to HubSpot" at bounding box center [1140, 338] width 165 height 30
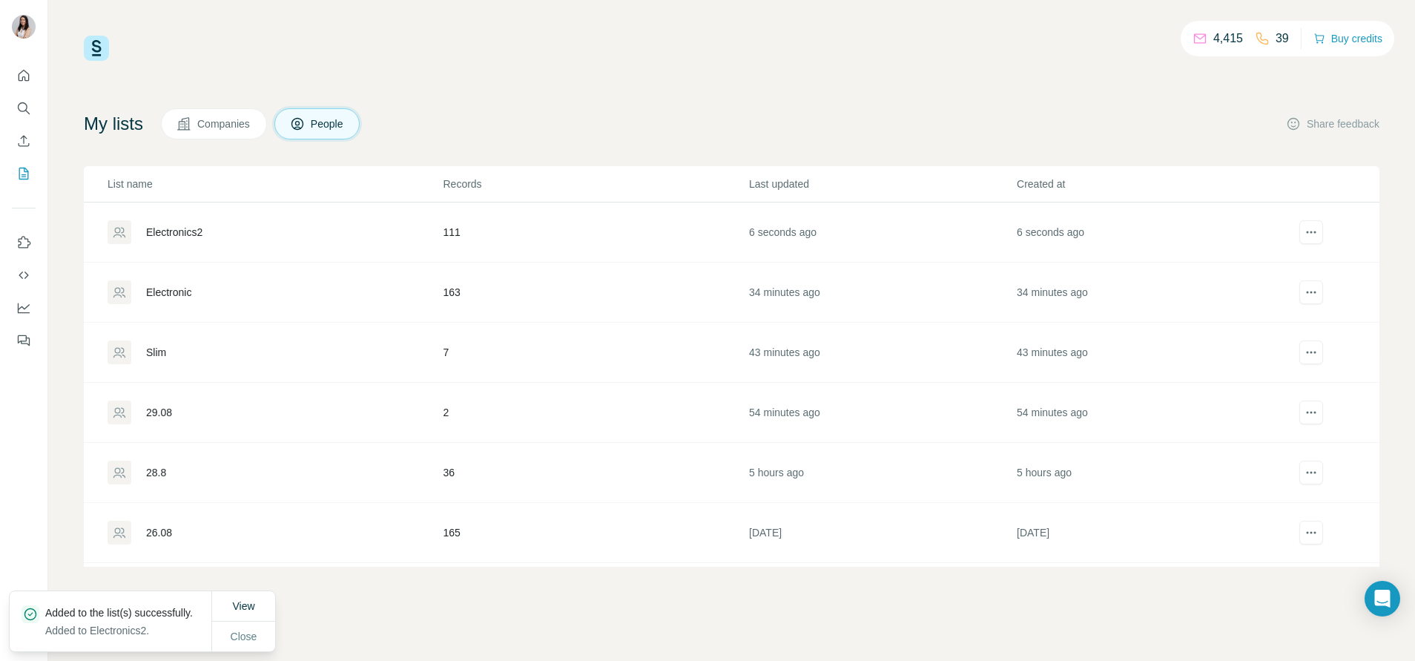
click at [203, 223] on div "Electronics2" at bounding box center [275, 232] width 334 height 24
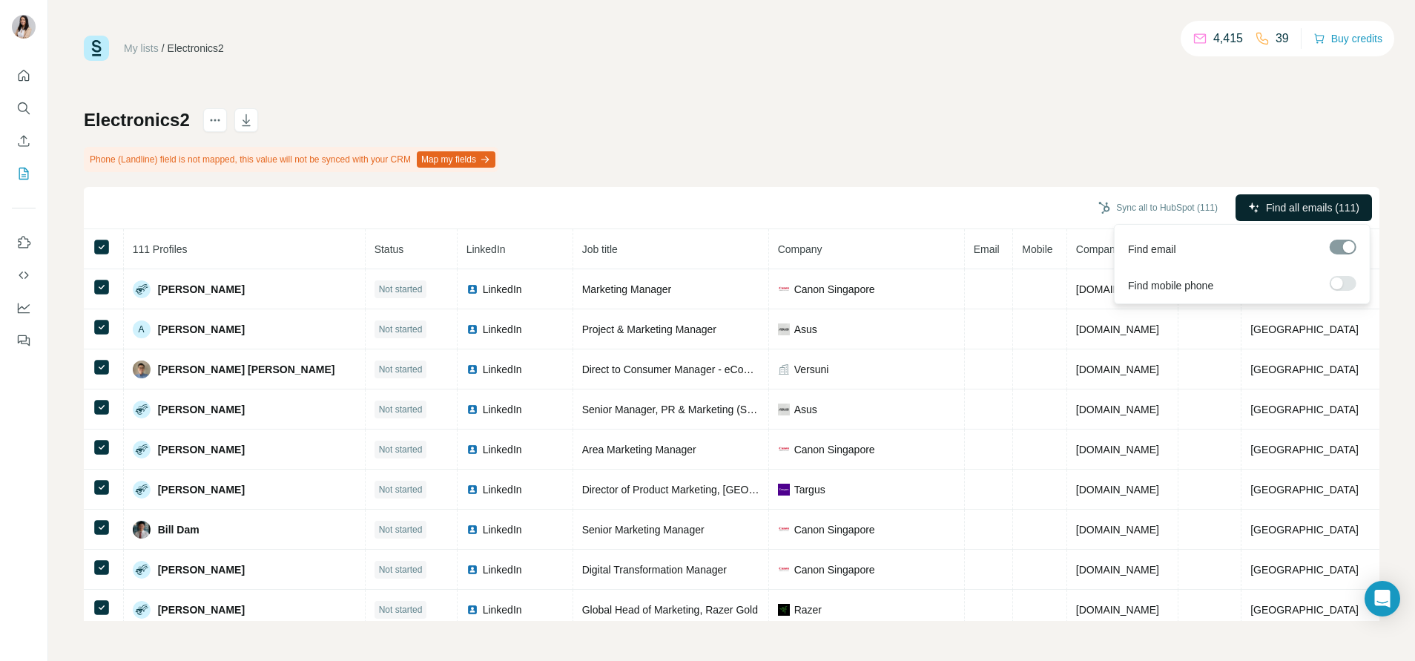
click at [1297, 216] on button "Find all emails (111)" at bounding box center [1304, 207] width 136 height 27
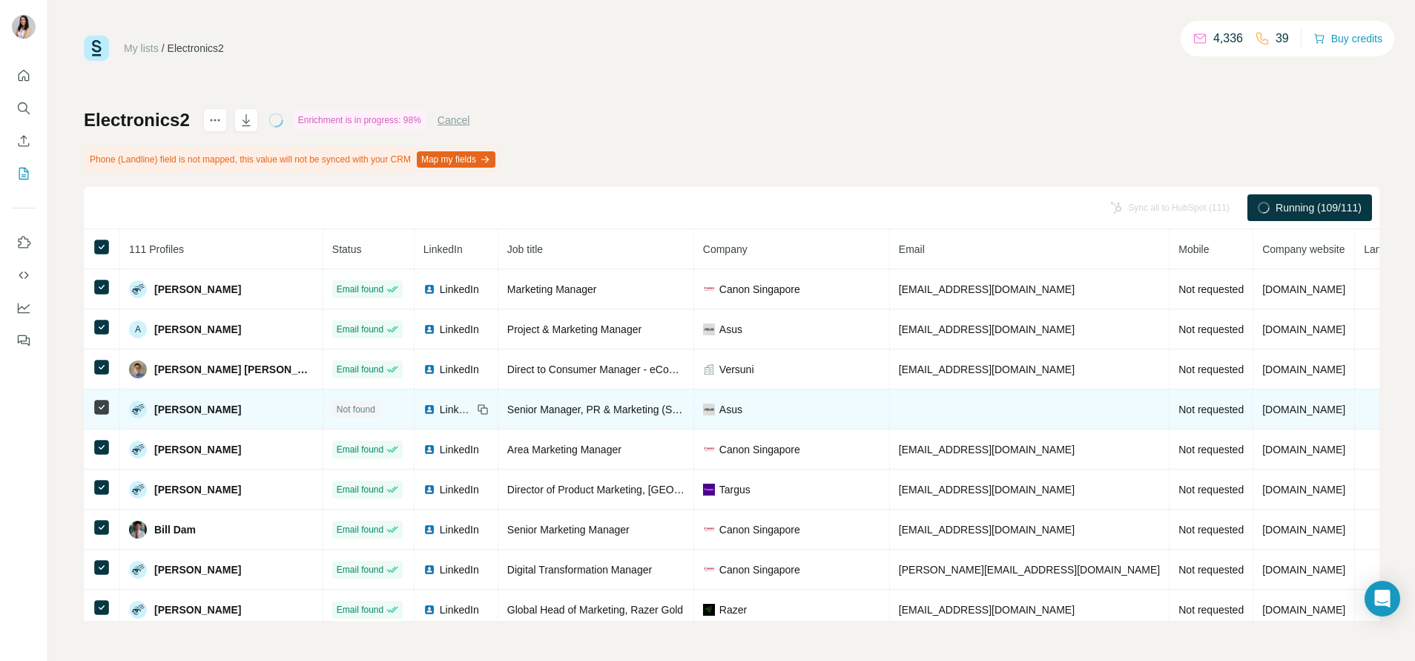
click at [93, 407] on icon at bounding box center [102, 407] width 18 height 18
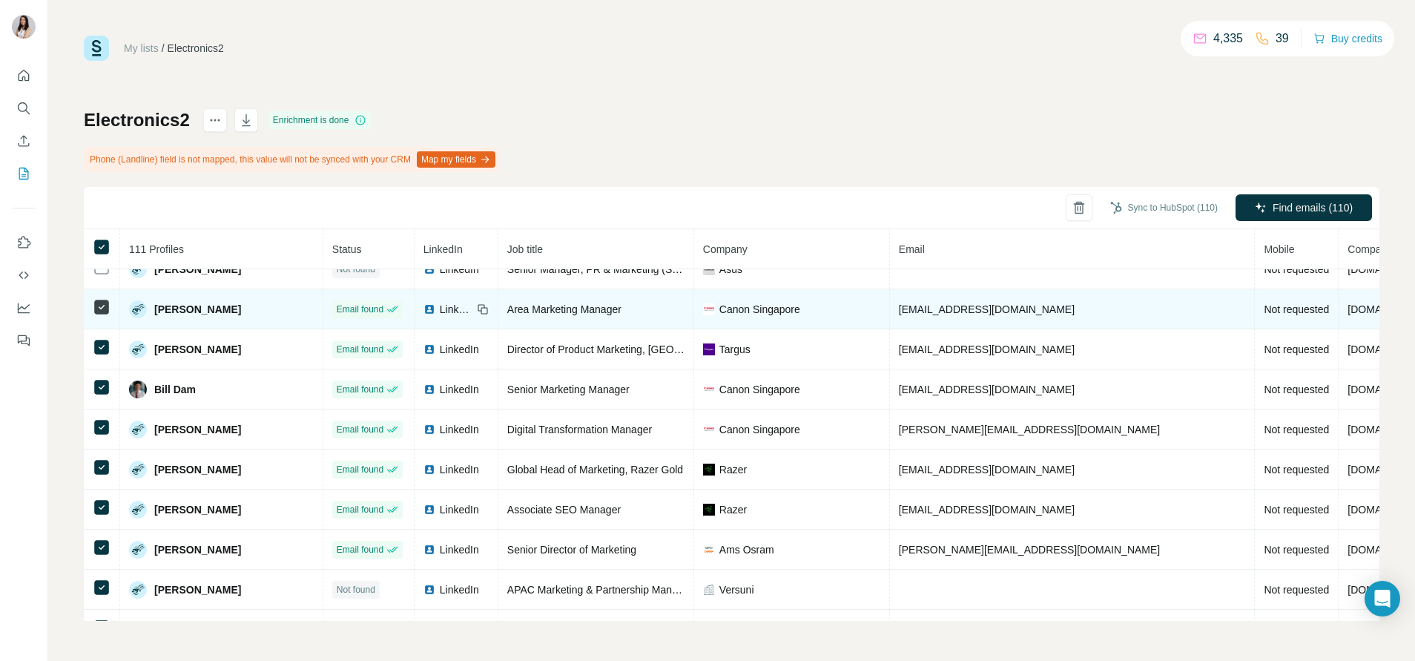
scroll to position [347, 0]
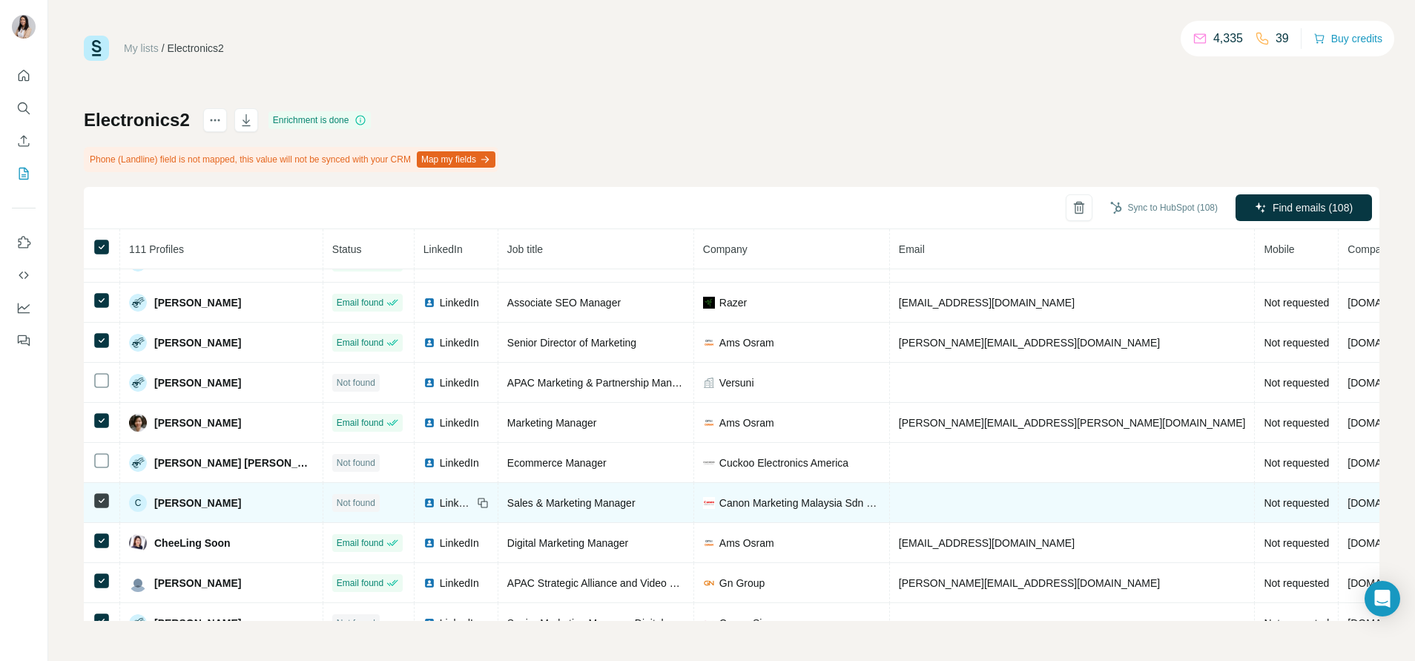
click at [102, 510] on td at bounding box center [102, 503] width 36 height 40
click at [98, 493] on icon at bounding box center [102, 501] width 18 height 18
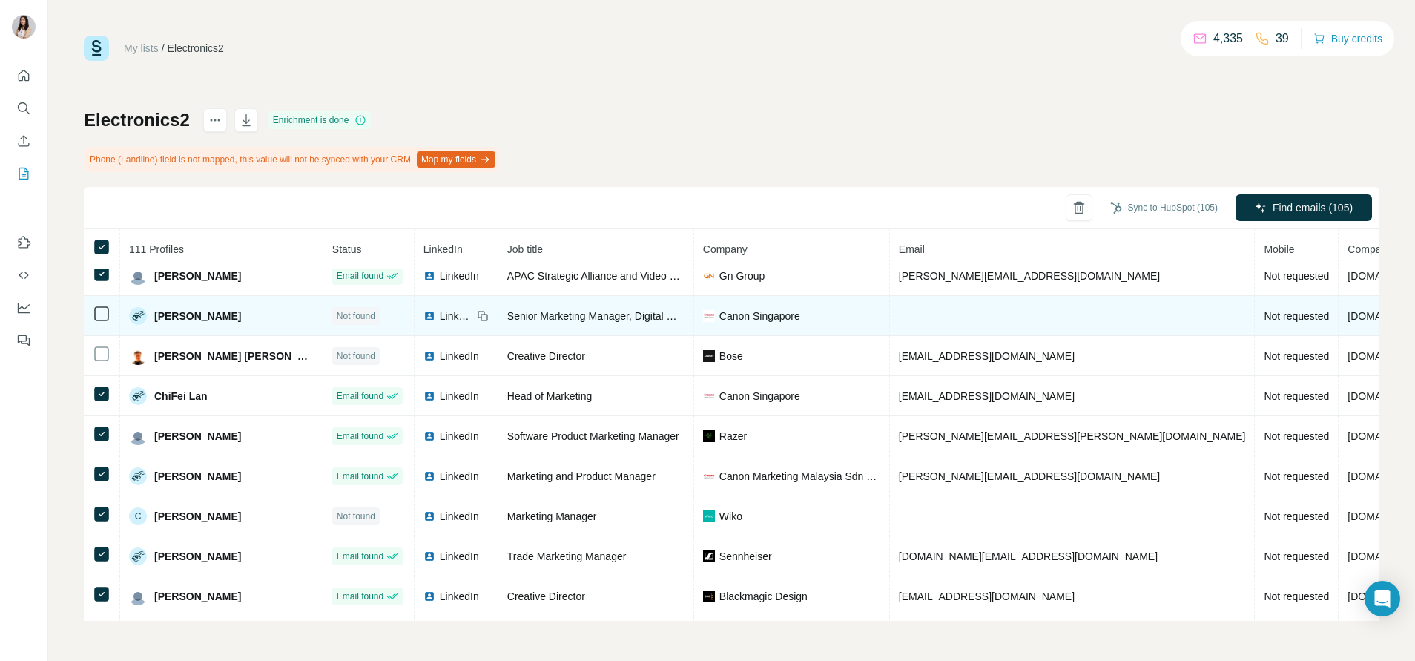
scroll to position [656, 0]
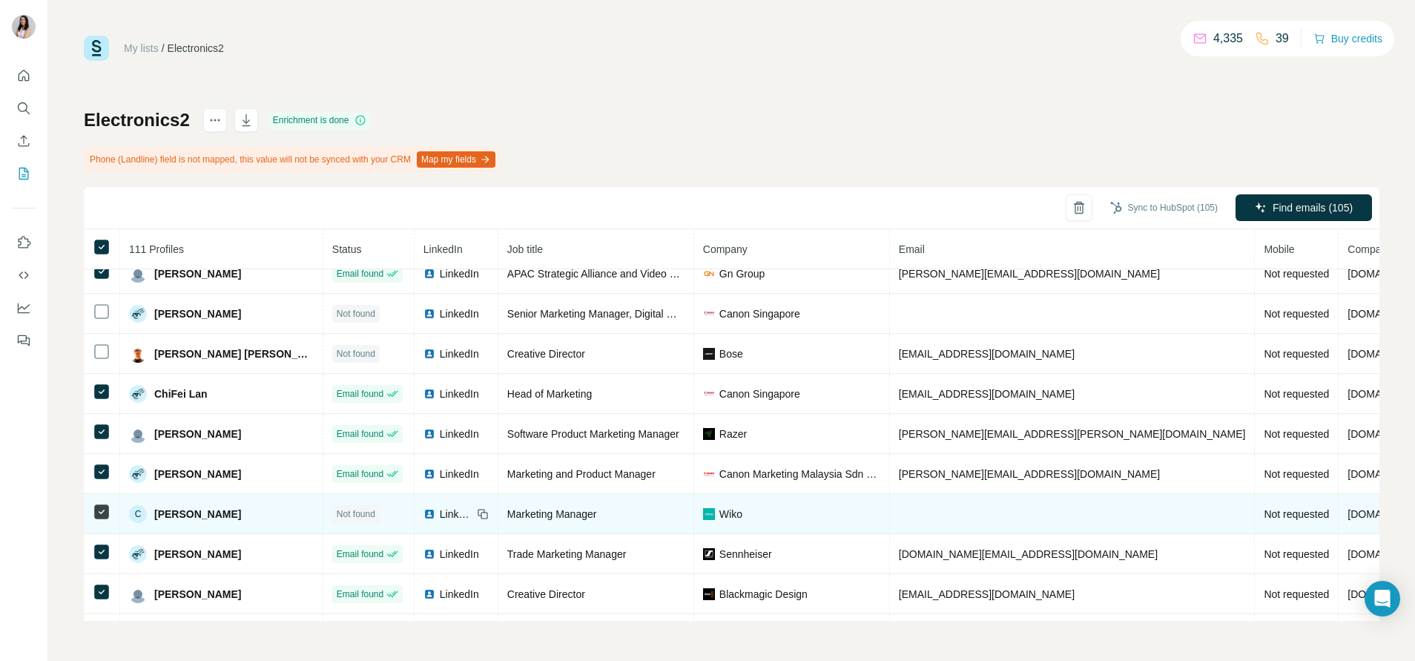
click at [93, 510] on icon at bounding box center [102, 512] width 18 height 18
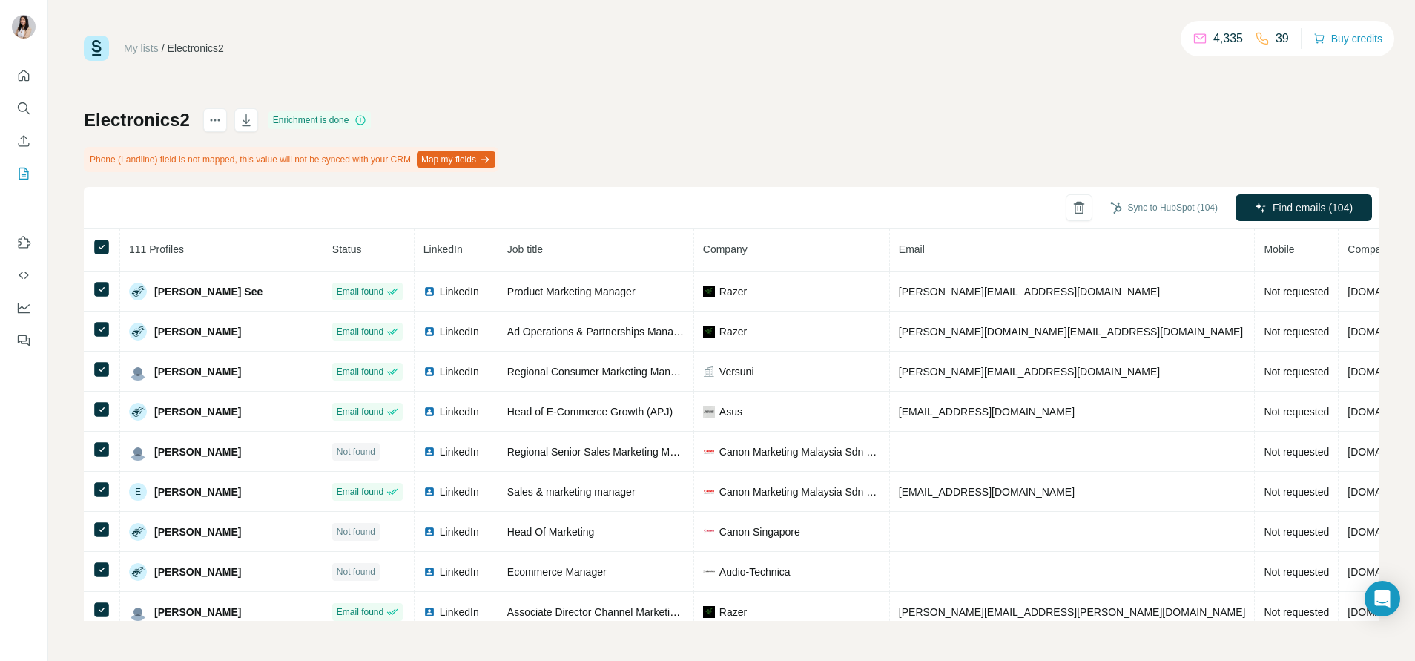
scroll to position [1041, 0]
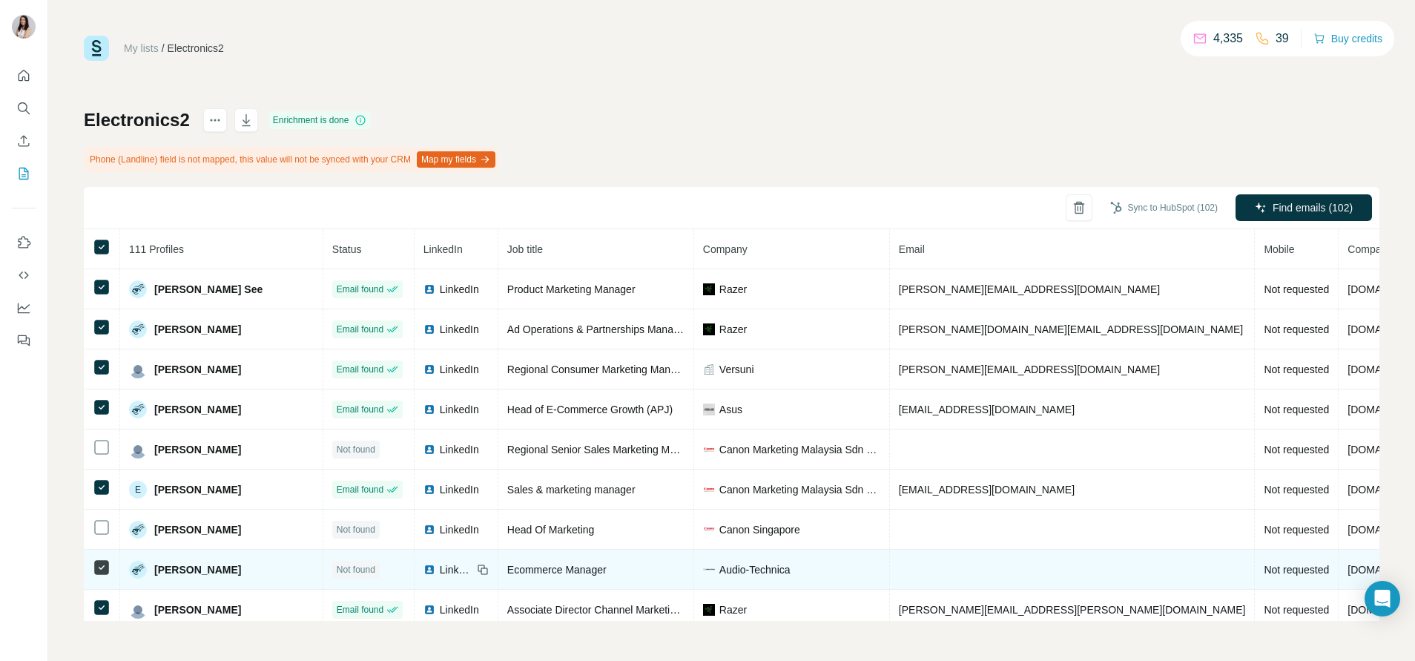
click at [100, 575] on icon at bounding box center [102, 568] width 18 height 18
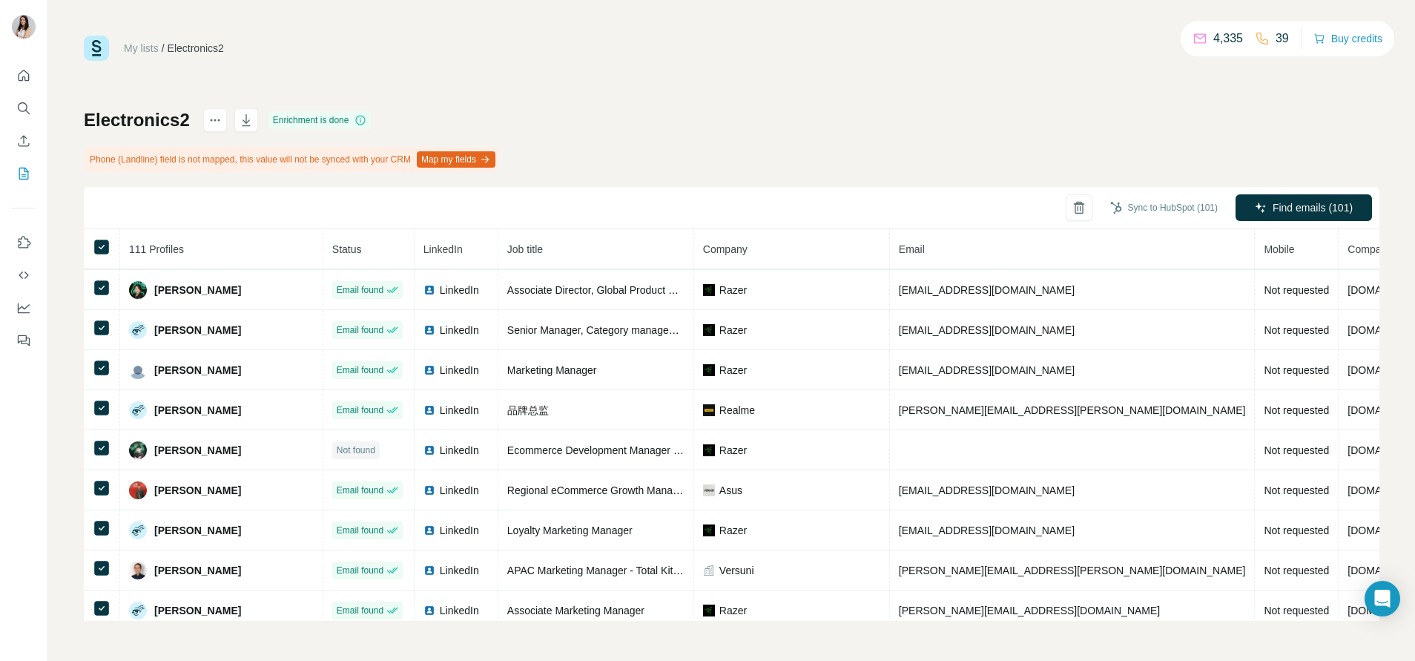
scroll to position [1487, 0]
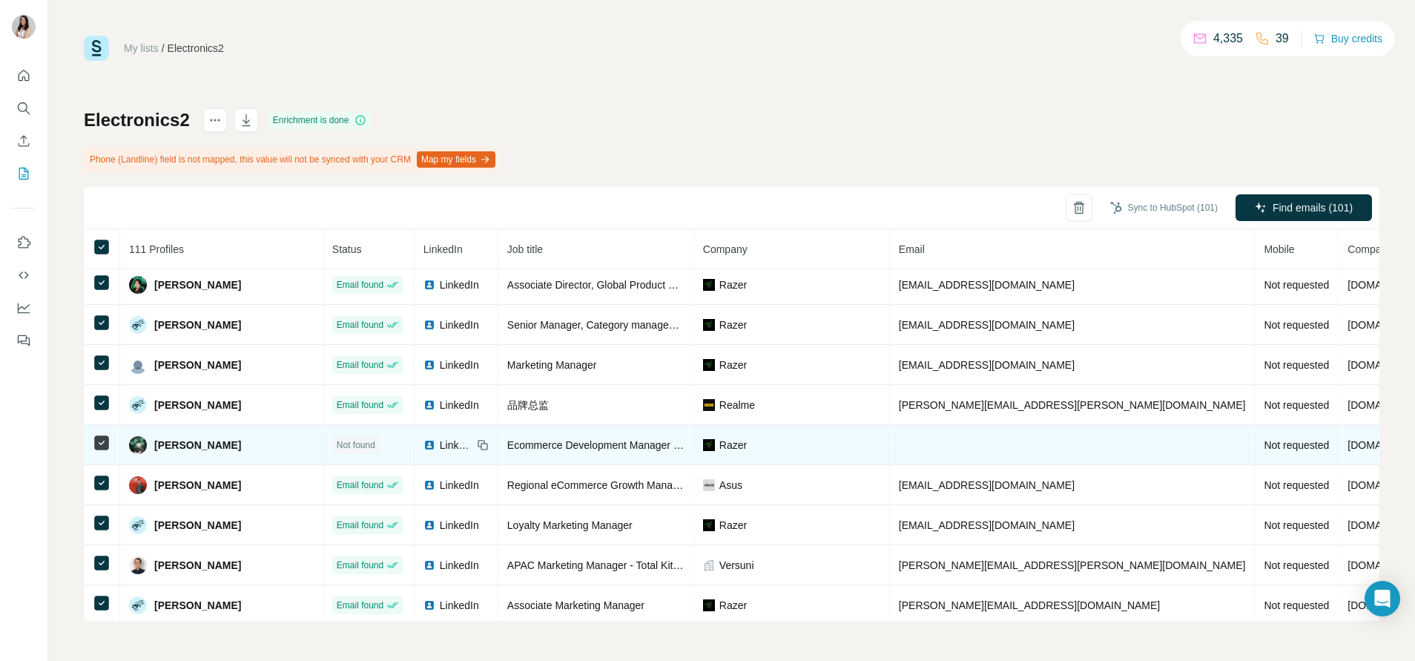
click at [92, 441] on td at bounding box center [102, 445] width 36 height 40
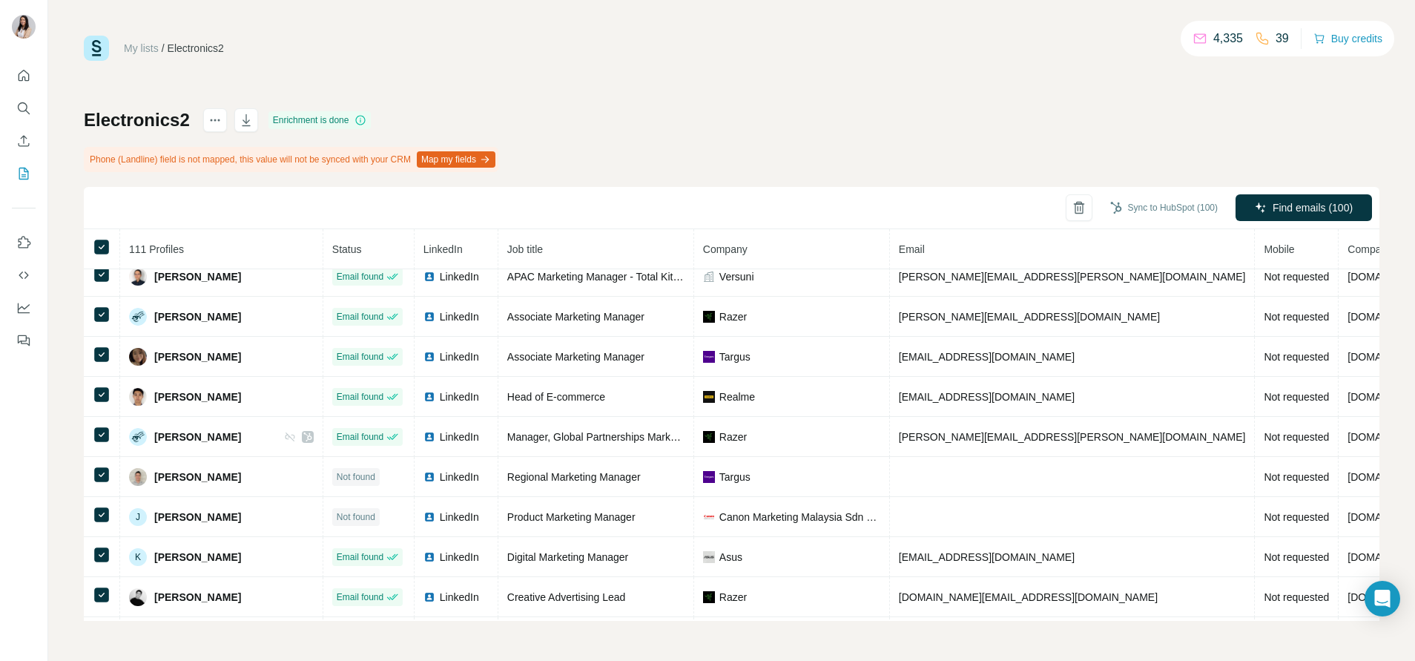
scroll to position [1835, 0]
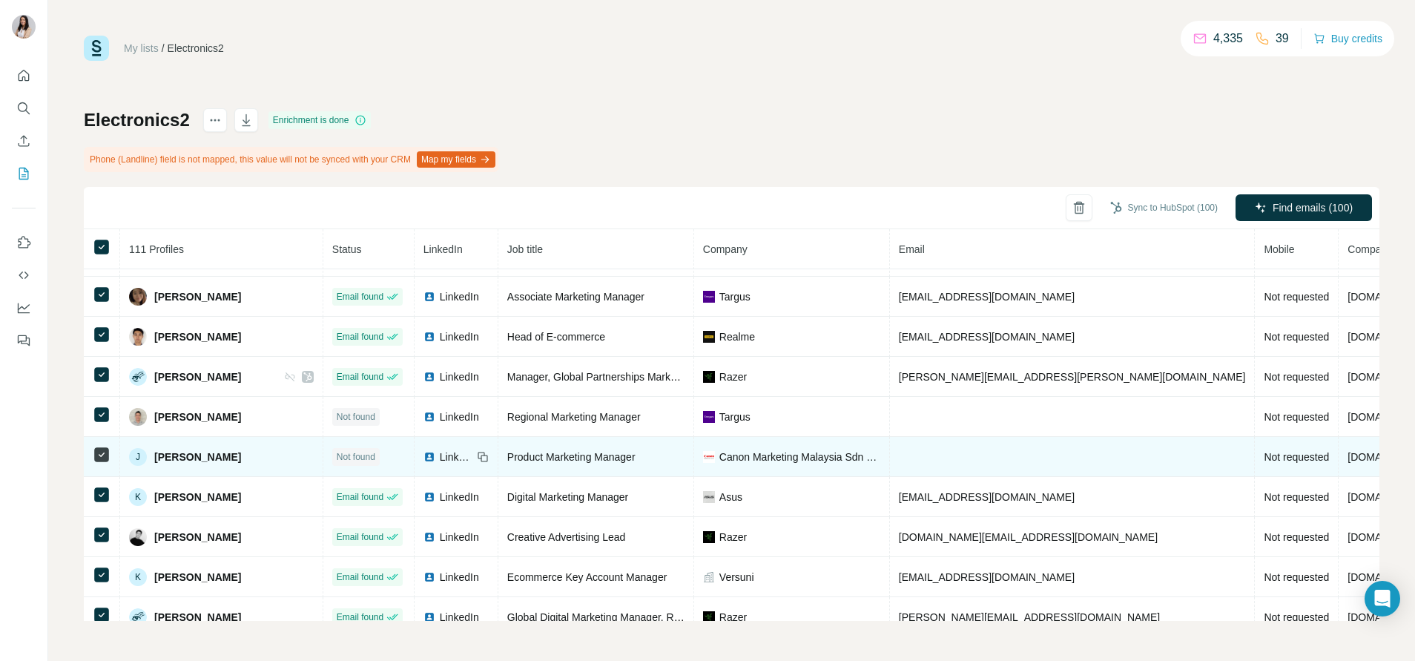
click at [93, 453] on icon at bounding box center [102, 455] width 18 height 18
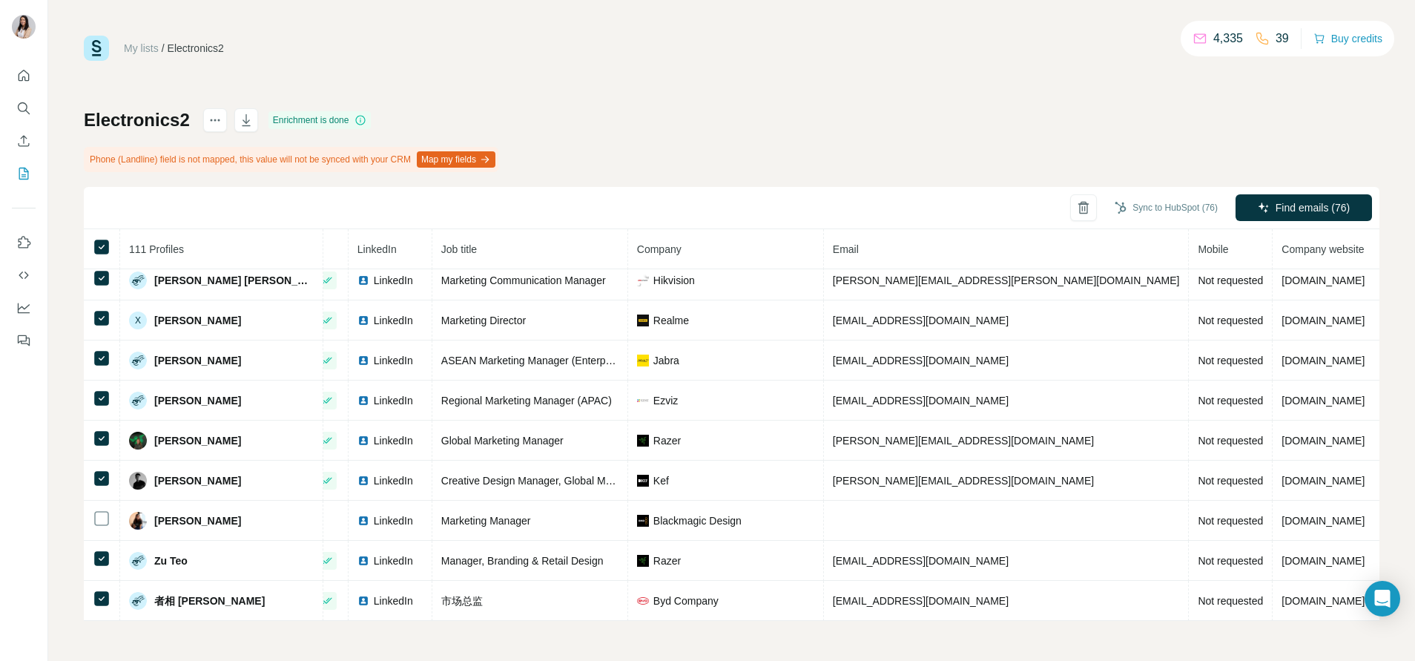
scroll to position [4106, 0]
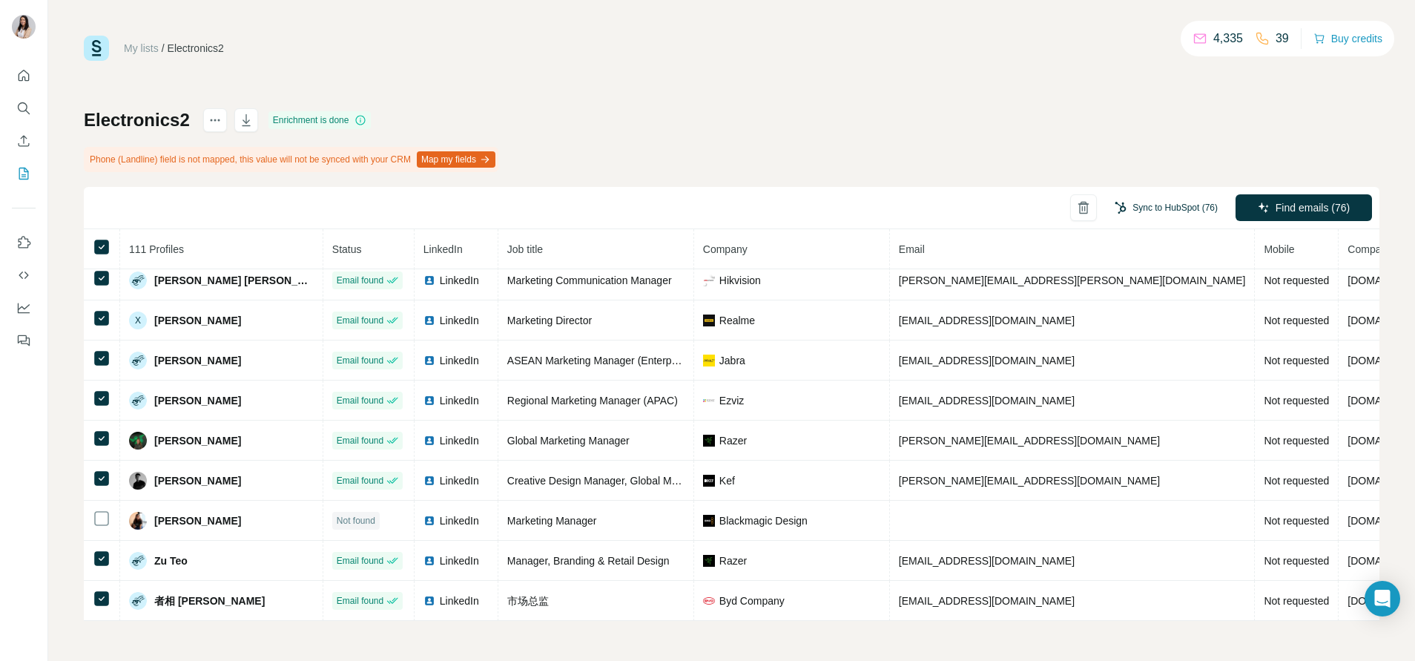
click at [1162, 203] on button "Sync to HubSpot (76)" at bounding box center [1167, 208] width 124 height 22
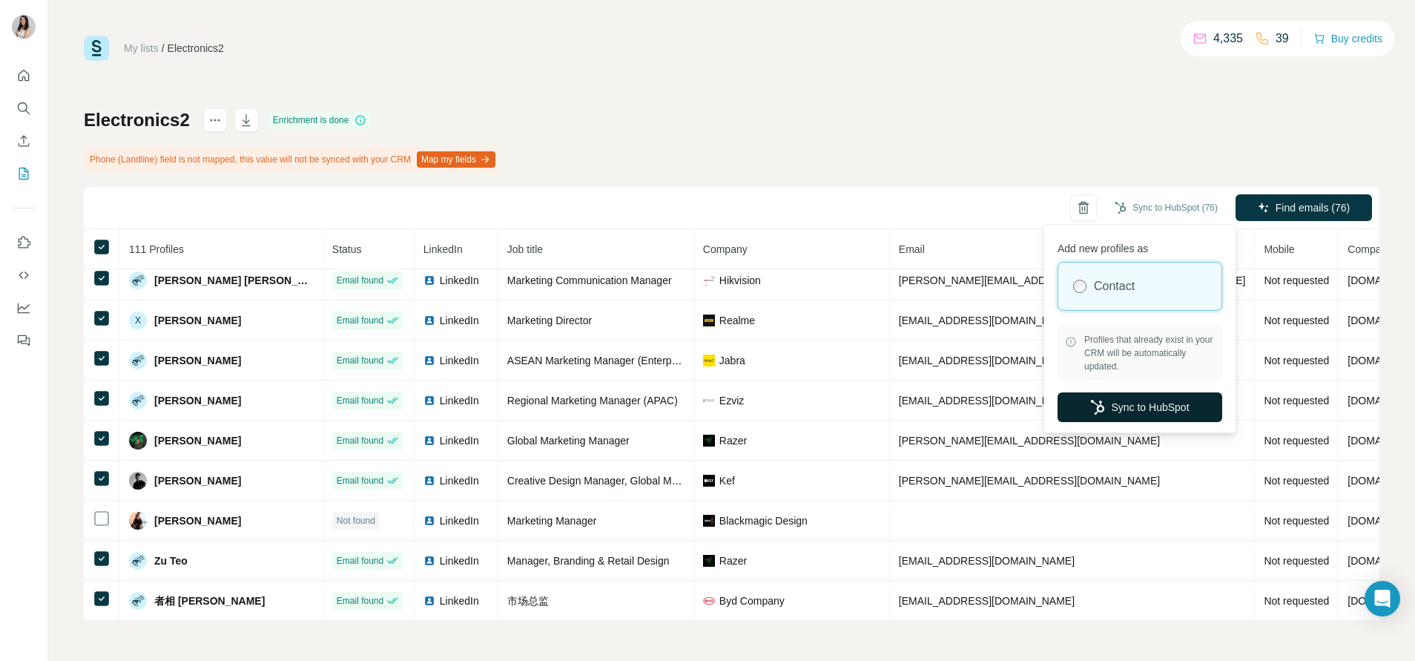
click at [1091, 403] on icon "button" at bounding box center [1097, 407] width 13 height 15
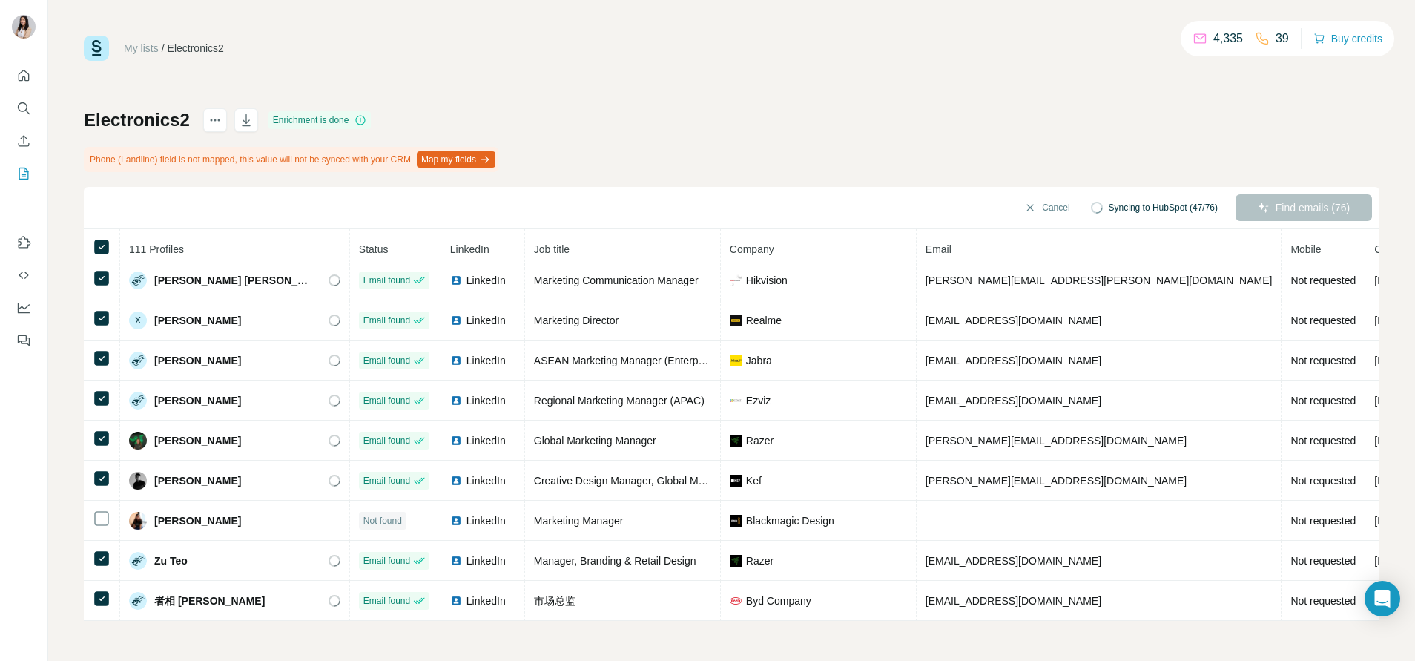
click at [802, 85] on div "My lists / Electronics2 4,335 39 Buy credits Electronics2 Enrichment is done Ph…" at bounding box center [732, 328] width 1296 height 585
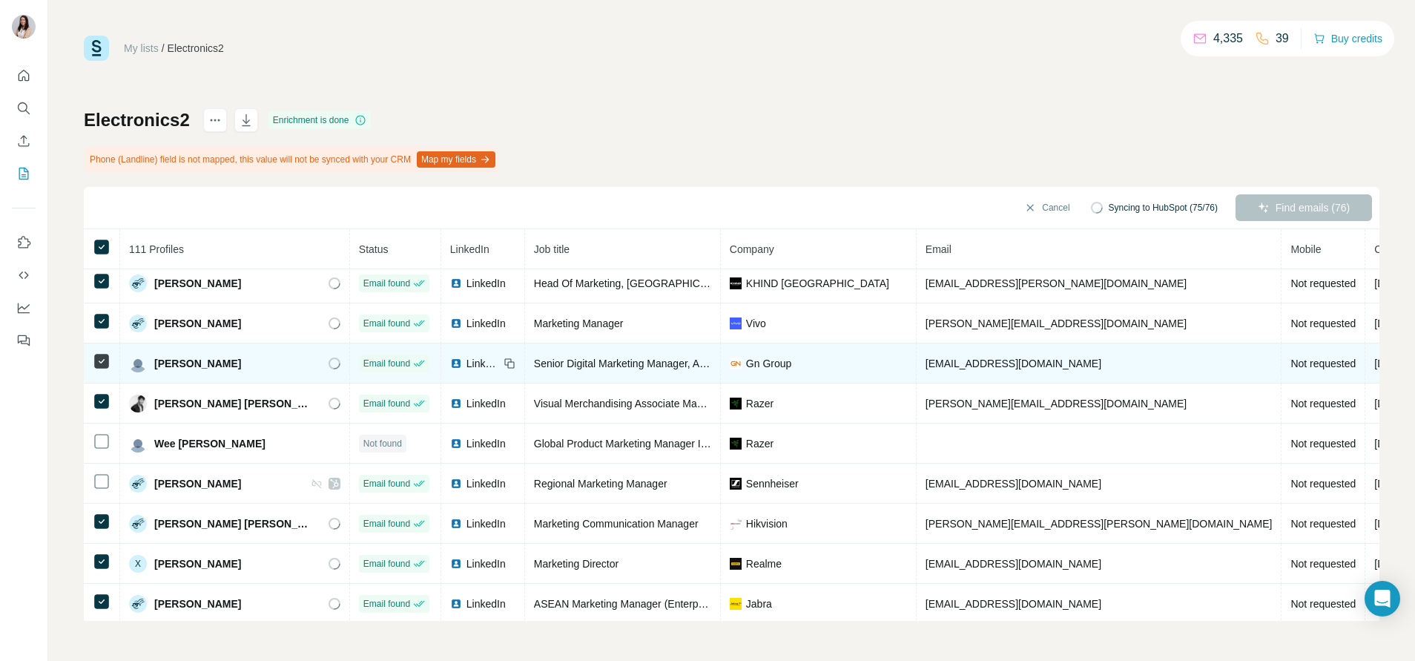
scroll to position [0, 0]
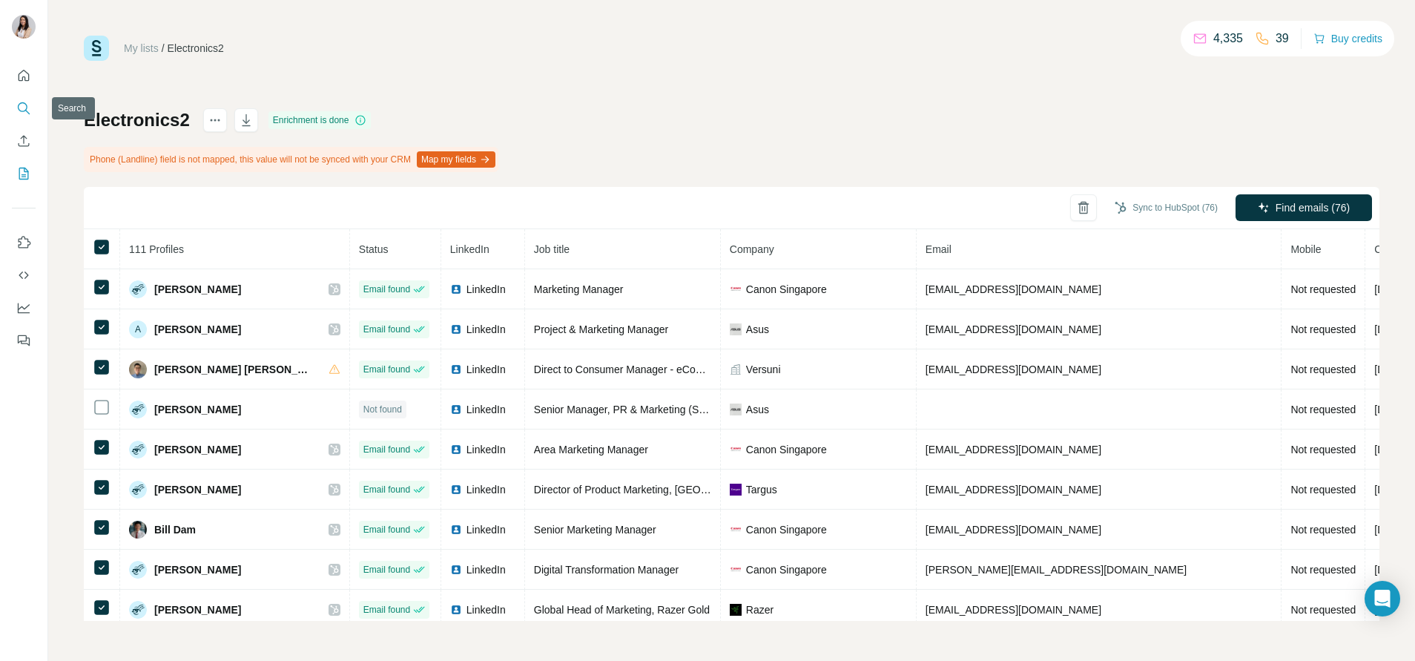
click at [19, 117] on button "Search" at bounding box center [24, 108] width 24 height 27
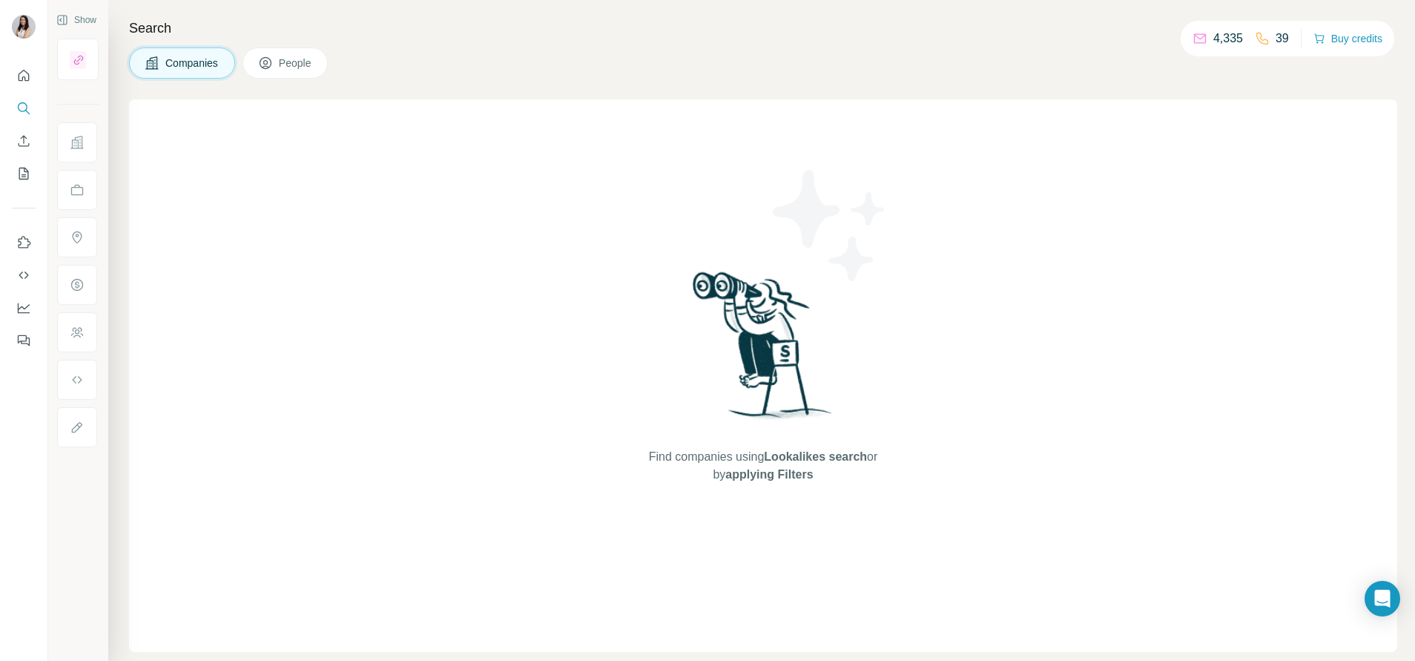
click at [309, 54] on button "People" at bounding box center [286, 62] width 86 height 31
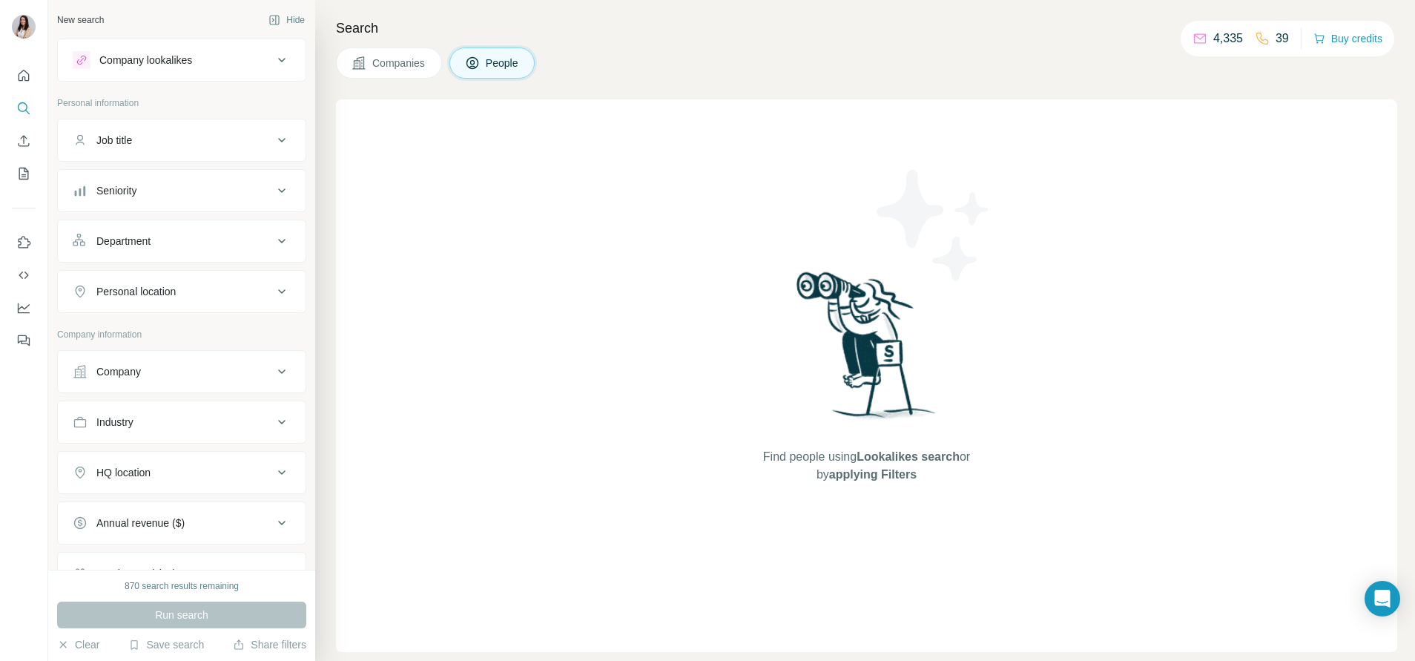
click at [163, 246] on div "Department" at bounding box center [173, 241] width 200 height 15
click at [127, 427] on button "Company" at bounding box center [182, 416] width 248 height 36
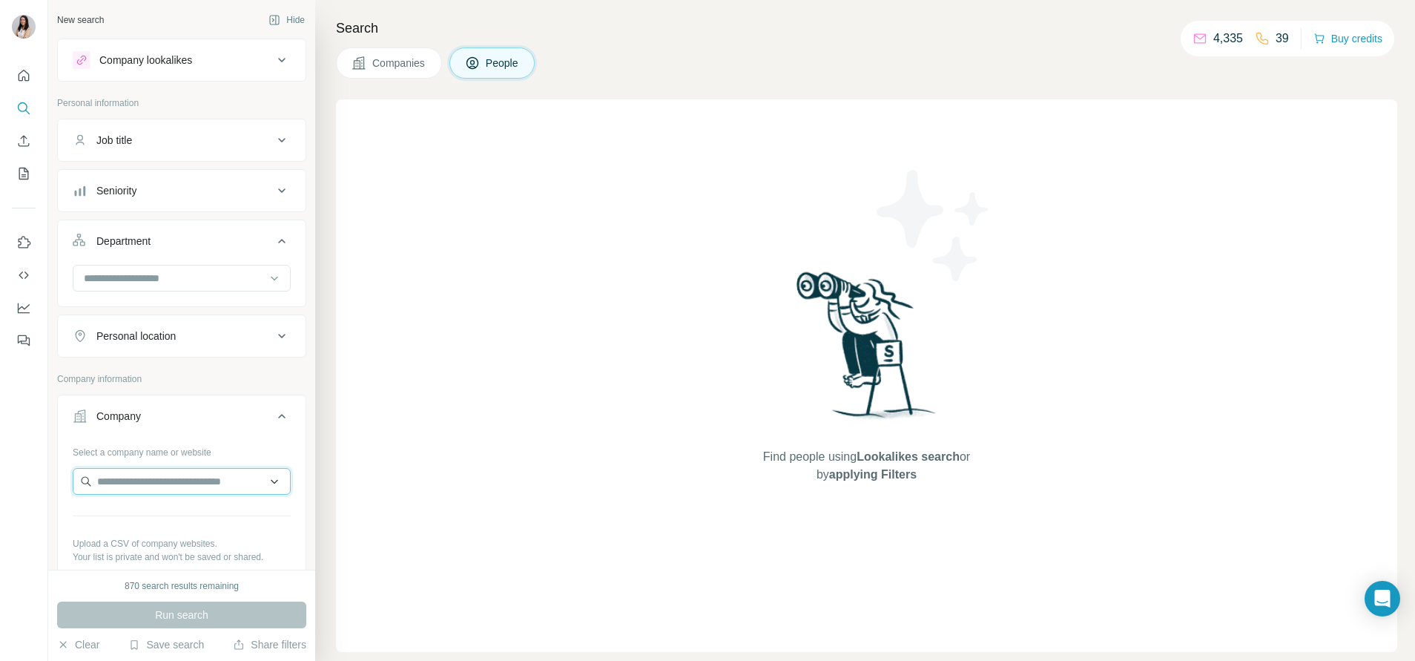
click at [134, 469] on input "text" at bounding box center [182, 481] width 218 height 27
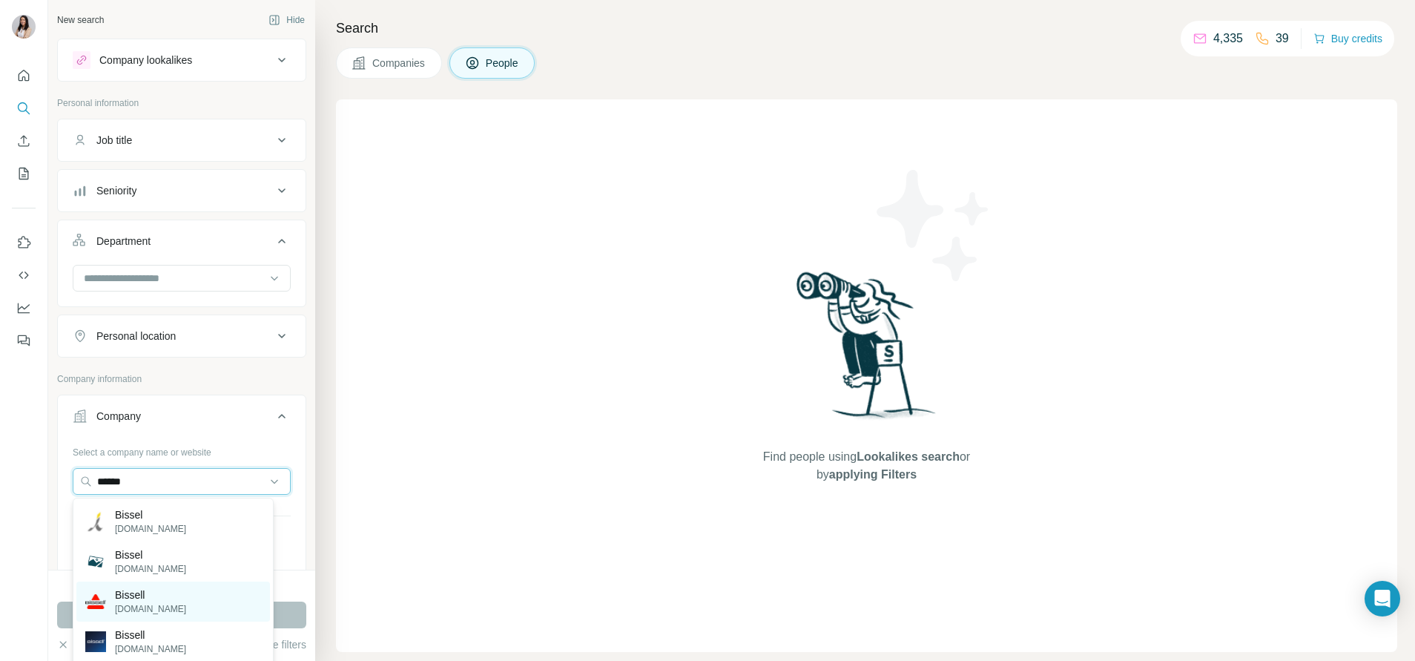
type input "******"
click at [135, 609] on p "bissell.com" at bounding box center [150, 608] width 71 height 13
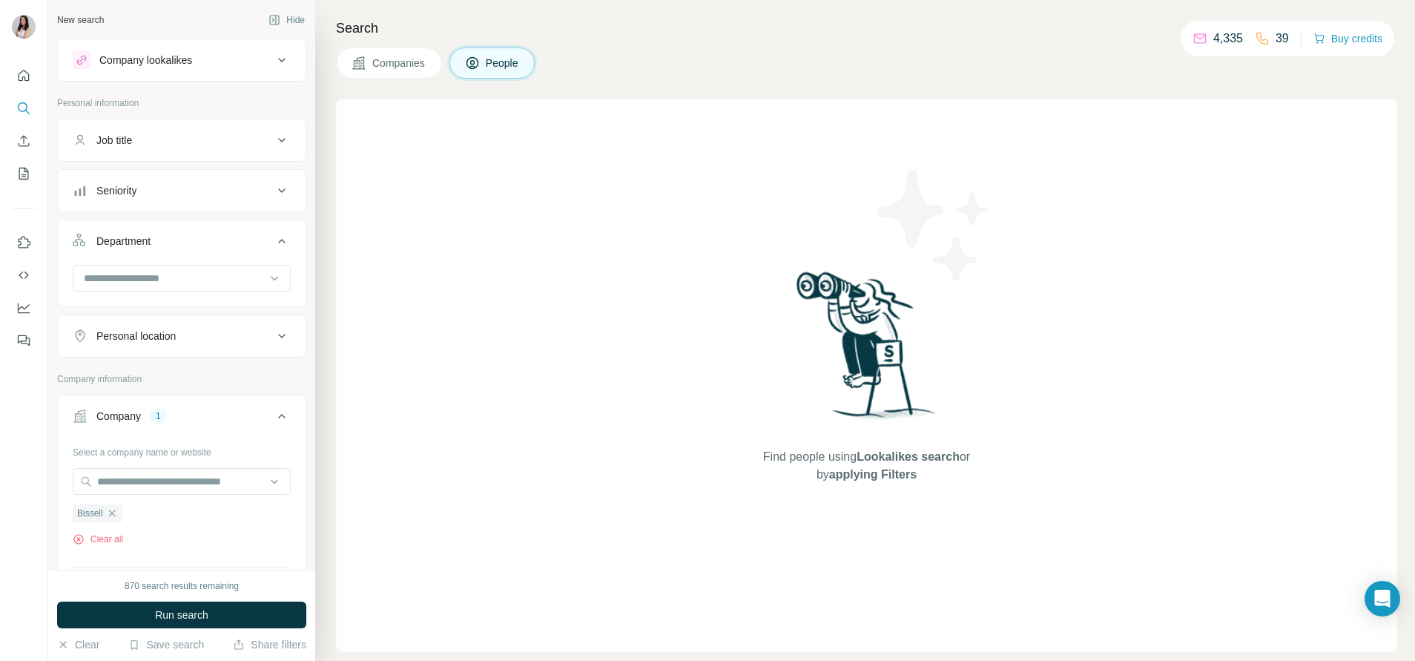
click at [166, 44] on button "Company lookalikes" at bounding box center [182, 60] width 248 height 36
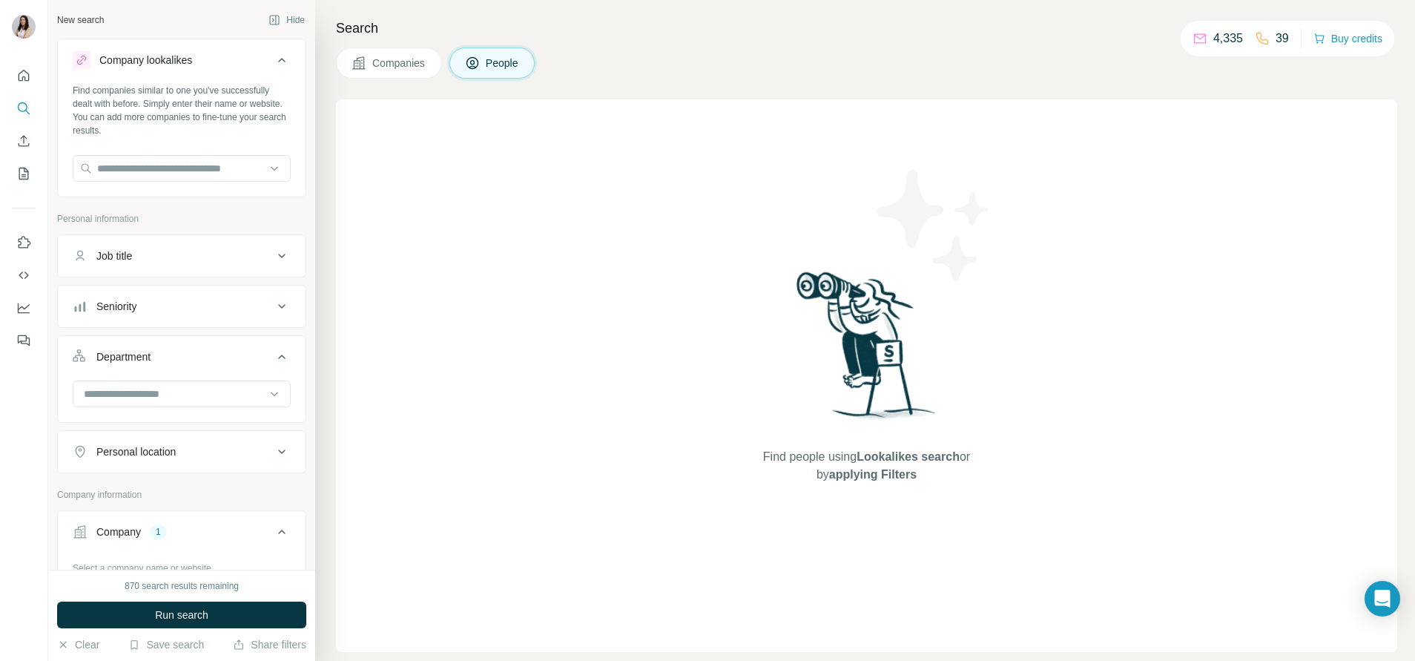
click at [169, 456] on div "Personal location" at bounding box center [135, 451] width 79 height 15
click at [169, 498] on input "text" at bounding box center [182, 488] width 218 height 27
click at [103, 527] on label "🇸🇬 [GEOGRAPHIC_DATA]" at bounding box center [147, 528] width 124 height 18
click at [116, 496] on input "****" at bounding box center [182, 488] width 218 height 27
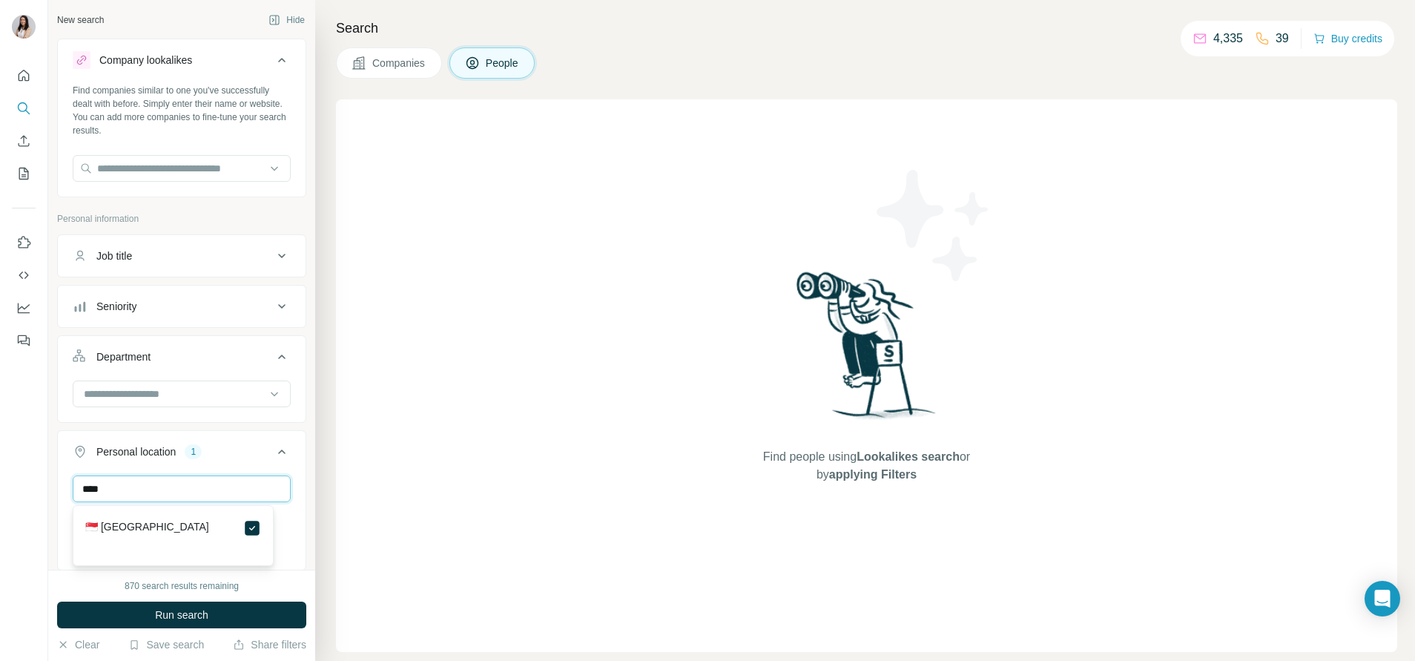
type input "*"
type input "****"
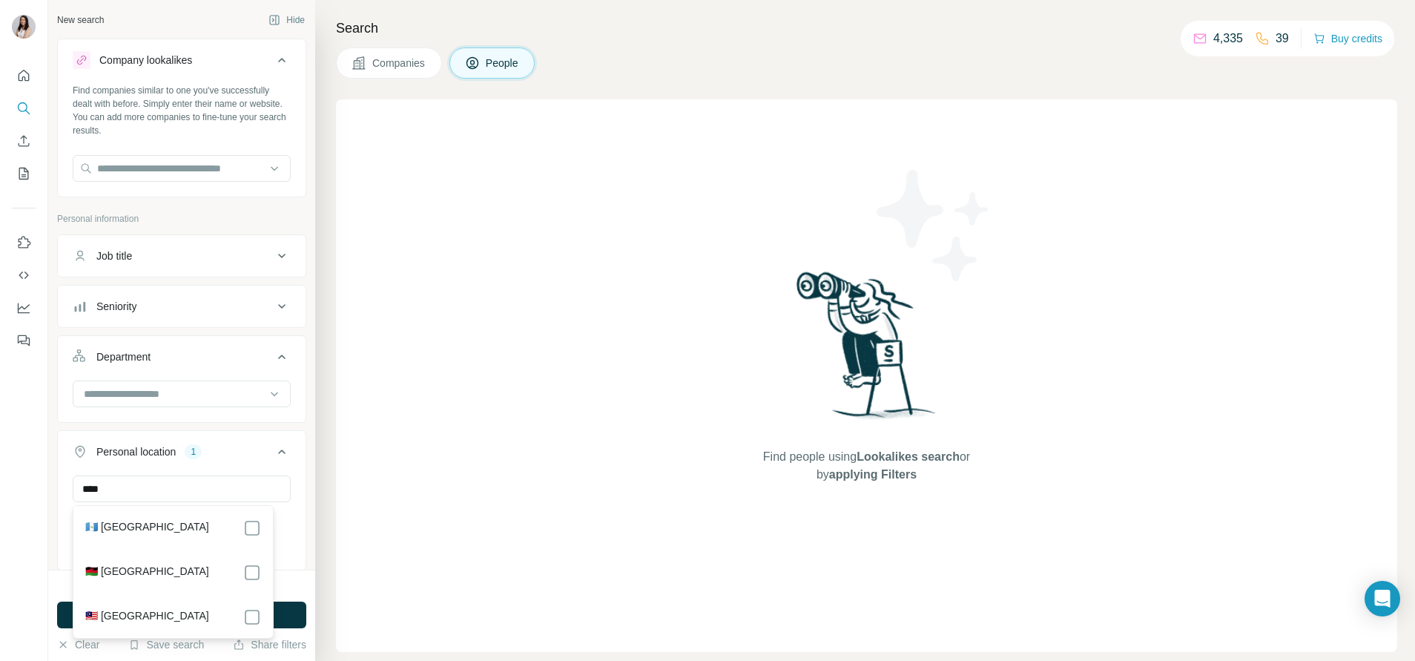
click at [101, 610] on label "🇲🇾 [GEOGRAPHIC_DATA]" at bounding box center [147, 617] width 124 height 18
click at [160, 395] on input at bounding box center [173, 394] width 183 height 16
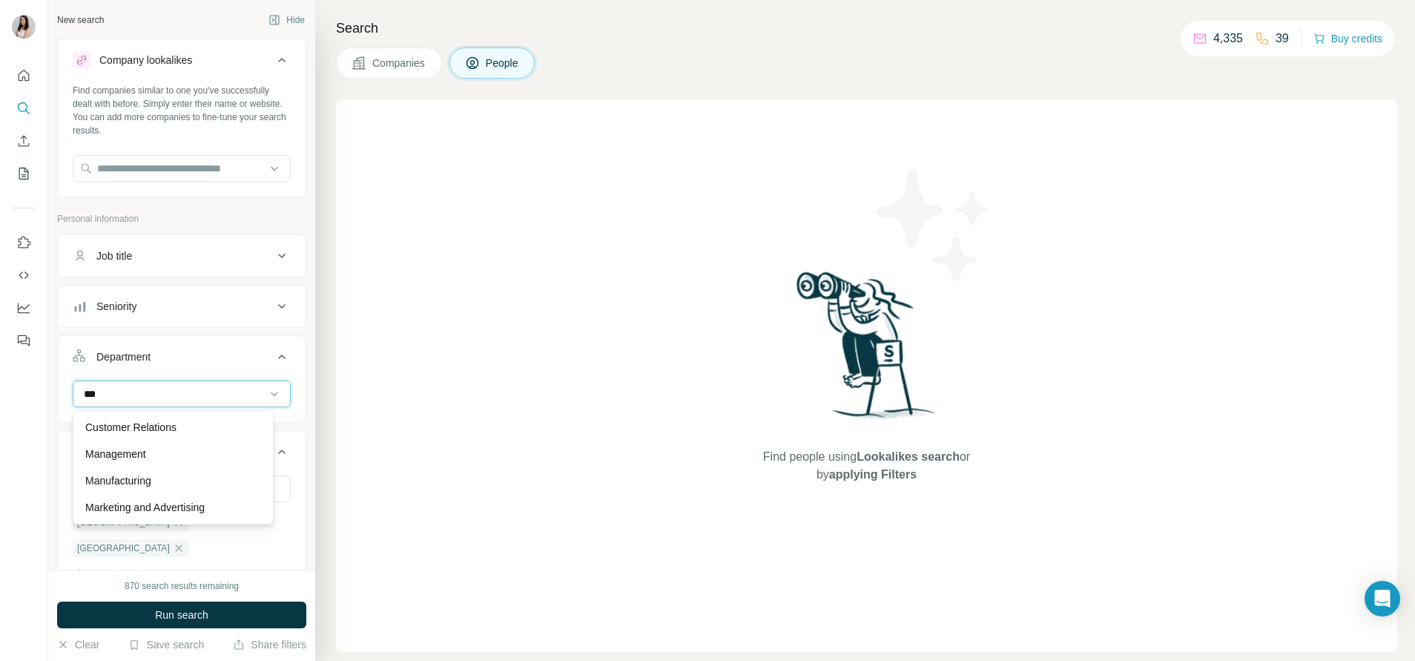
type input "****"
click at [171, 503] on div at bounding box center [182, 490] width 218 height 30
click at [207, 407] on div at bounding box center [182, 394] width 218 height 27
type input "**"
click at [185, 482] on p "Marketing and Advertising" at bounding box center [144, 480] width 119 height 15
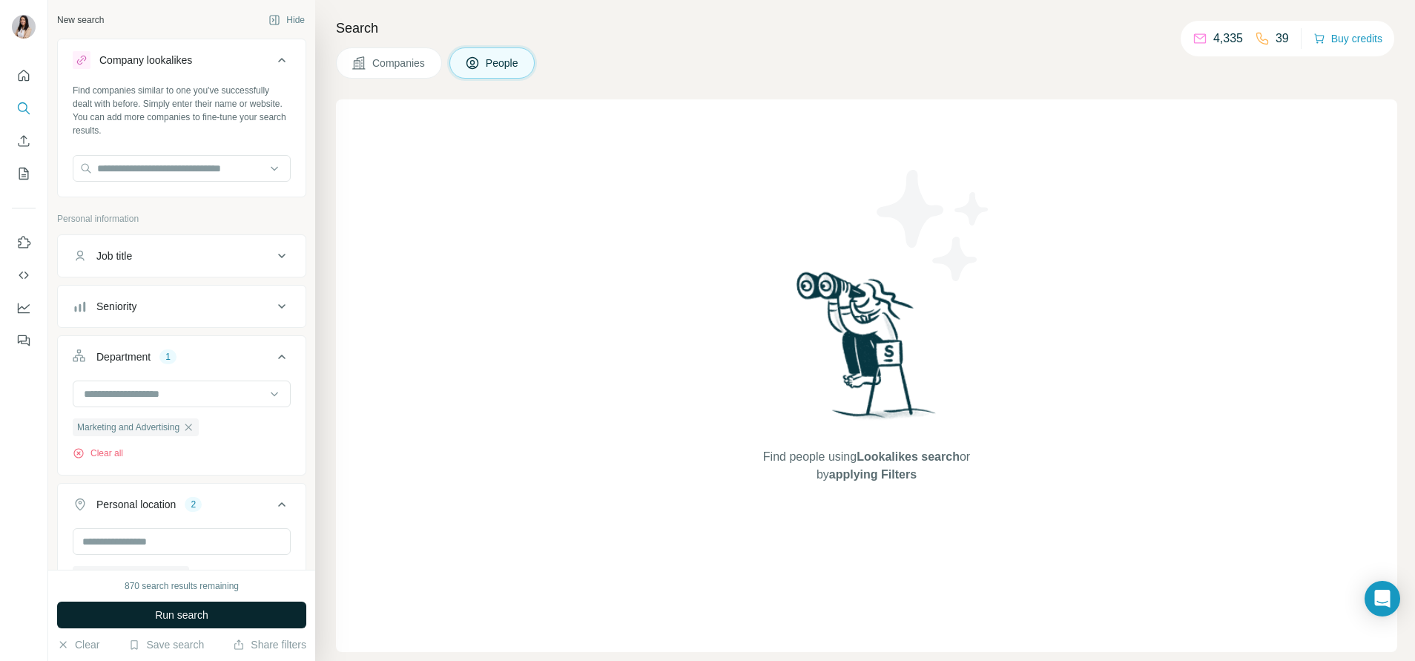
click at [205, 612] on span "Run search" at bounding box center [181, 615] width 53 height 15
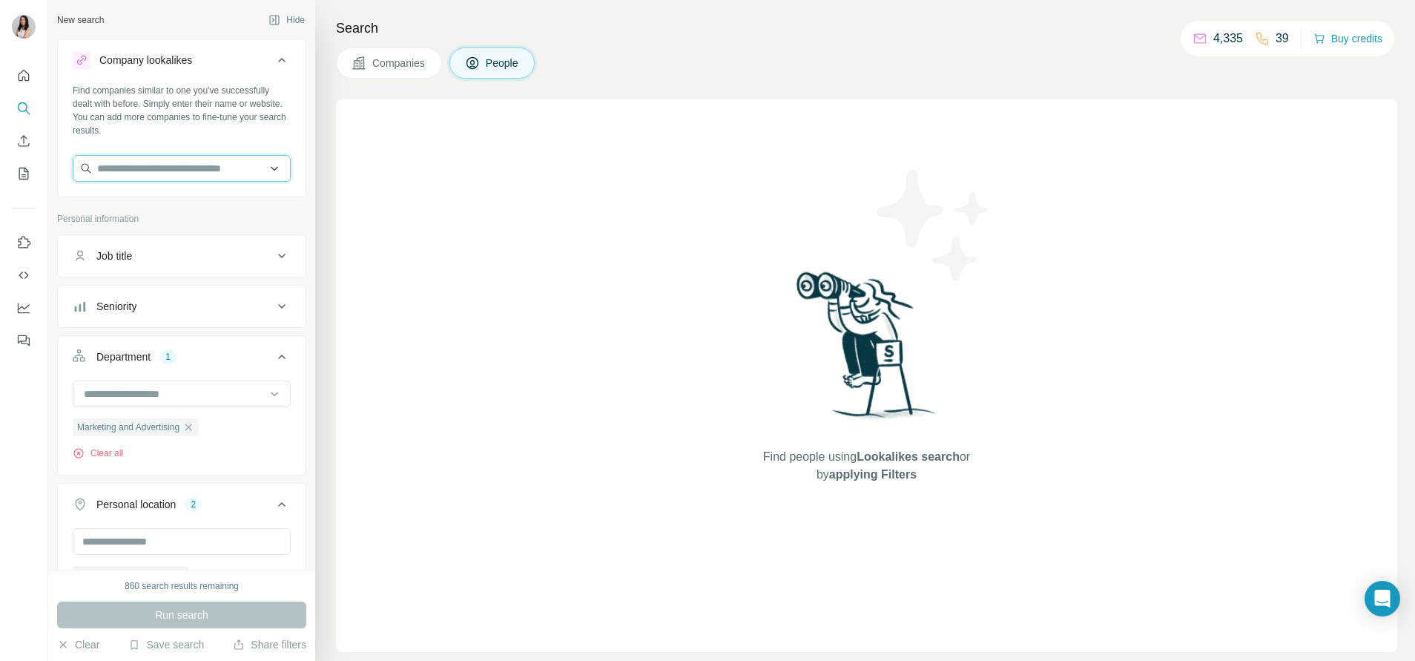
click at [144, 160] on input "text" at bounding box center [182, 168] width 218 height 27
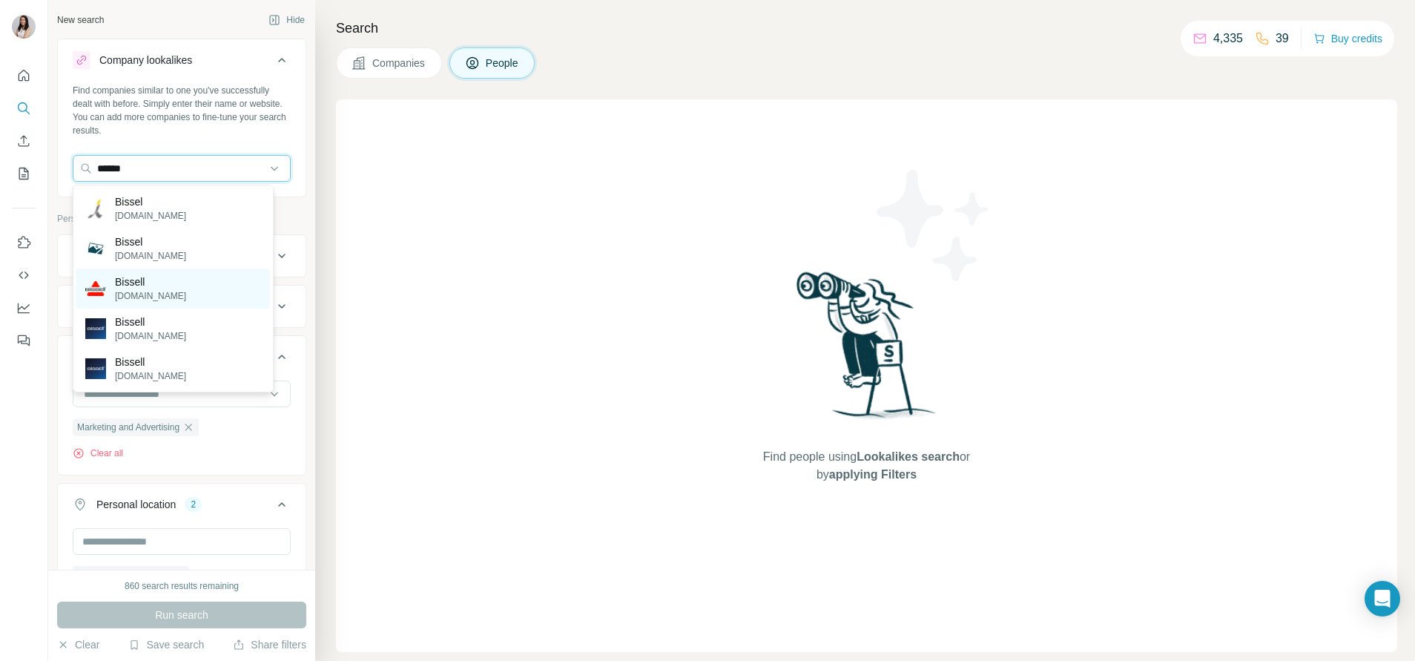
type input "******"
click at [154, 283] on p "Bissell" at bounding box center [150, 281] width 71 height 15
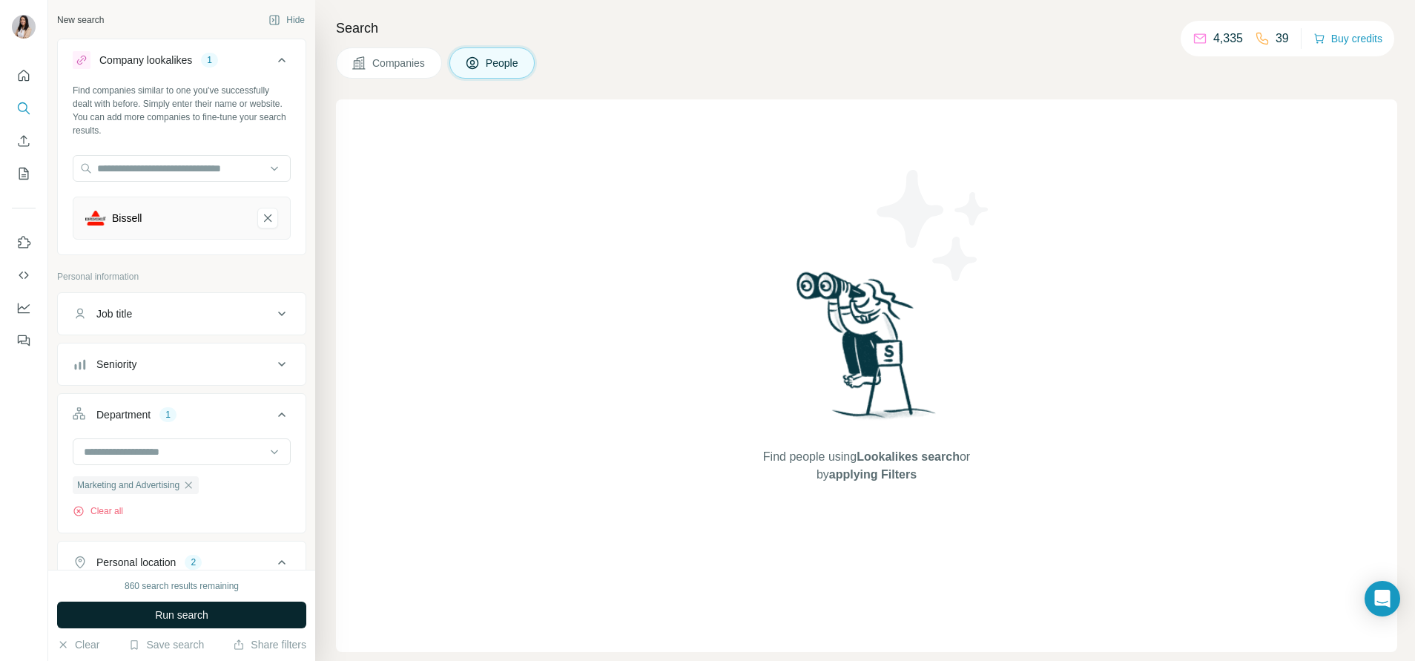
click at [187, 612] on span "Run search" at bounding box center [181, 615] width 53 height 15
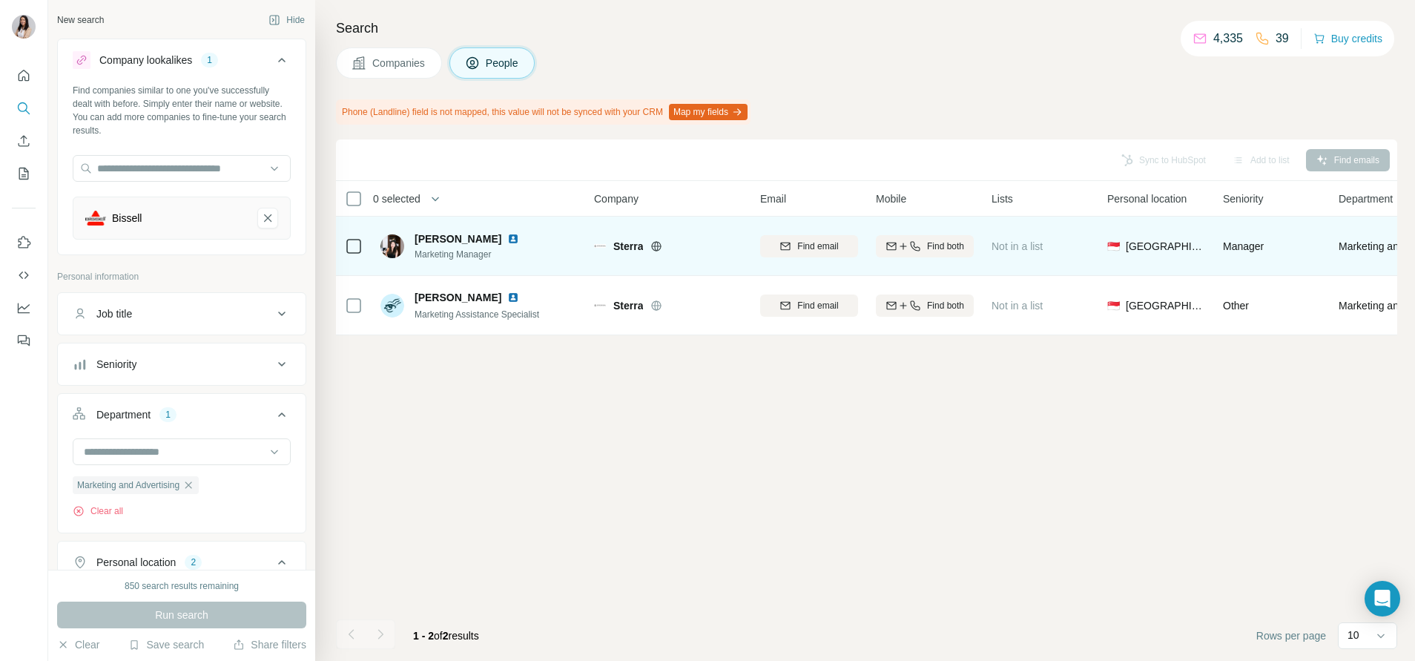
click at [656, 247] on icon at bounding box center [657, 246] width 12 height 12
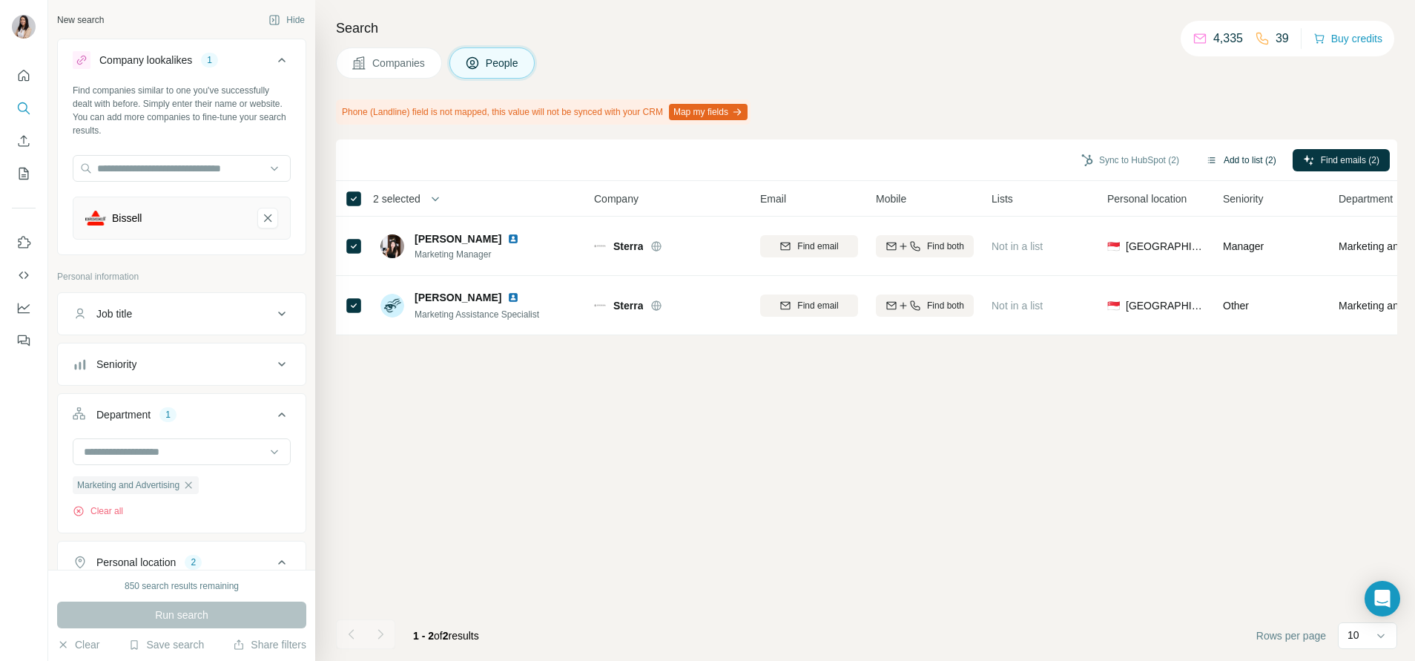
click at [1240, 156] on button "Add to list (2)" at bounding box center [1241, 160] width 91 height 22
click at [1228, 158] on button "Add to list (2)" at bounding box center [1241, 160] width 91 height 22
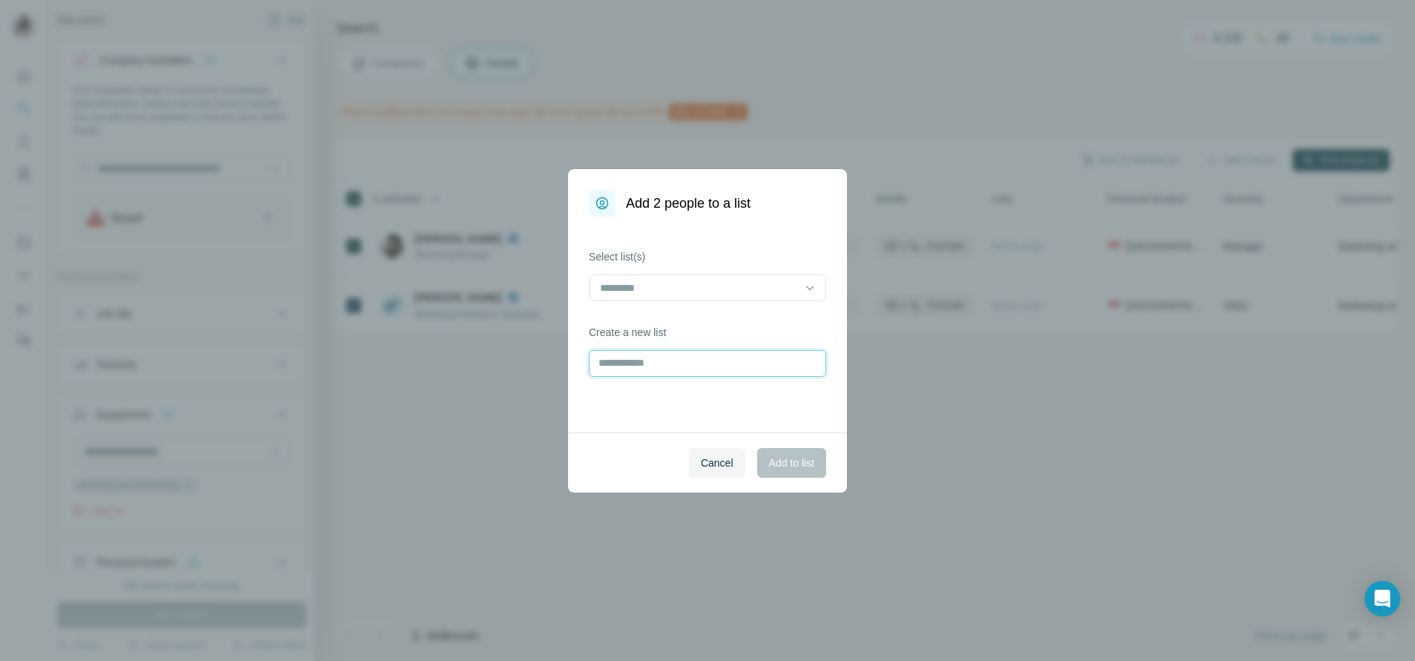
click at [751, 358] on input "text" at bounding box center [707, 363] width 237 height 27
type input "**********"
click at [812, 457] on span "Add to list" at bounding box center [791, 462] width 45 height 15
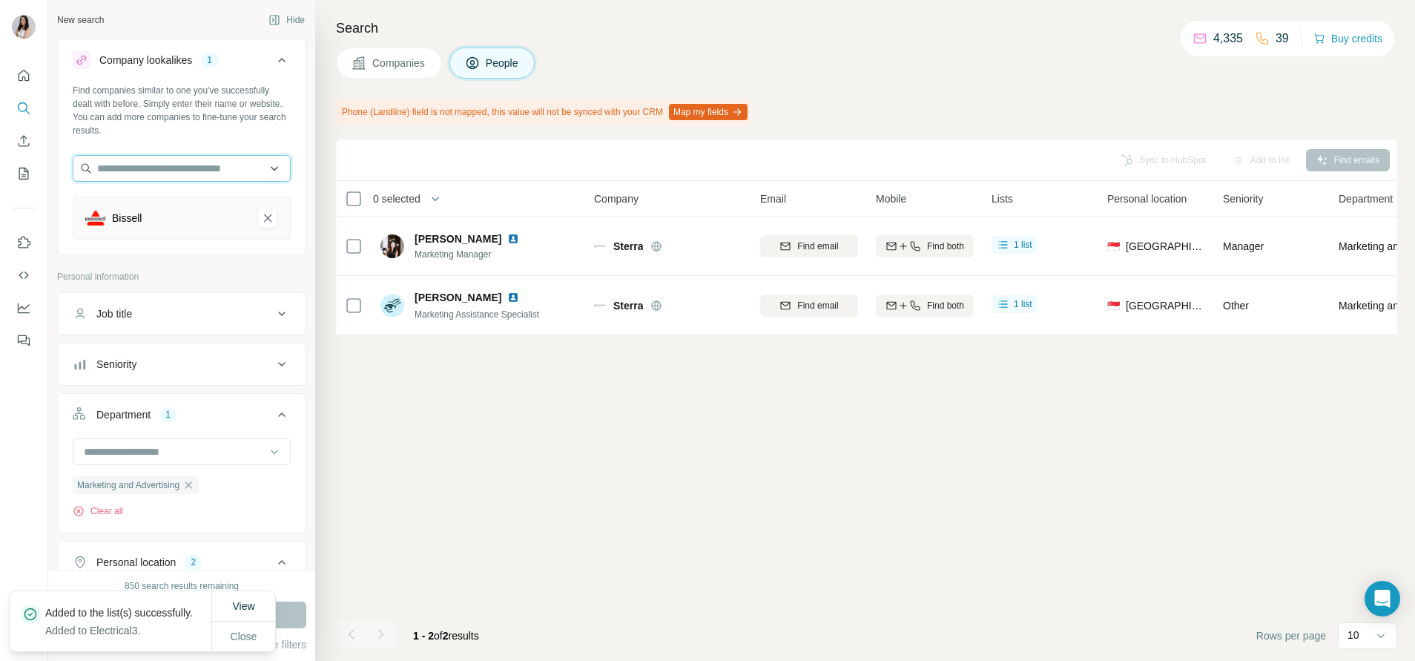
click at [210, 168] on input "text" at bounding box center [182, 168] width 218 height 27
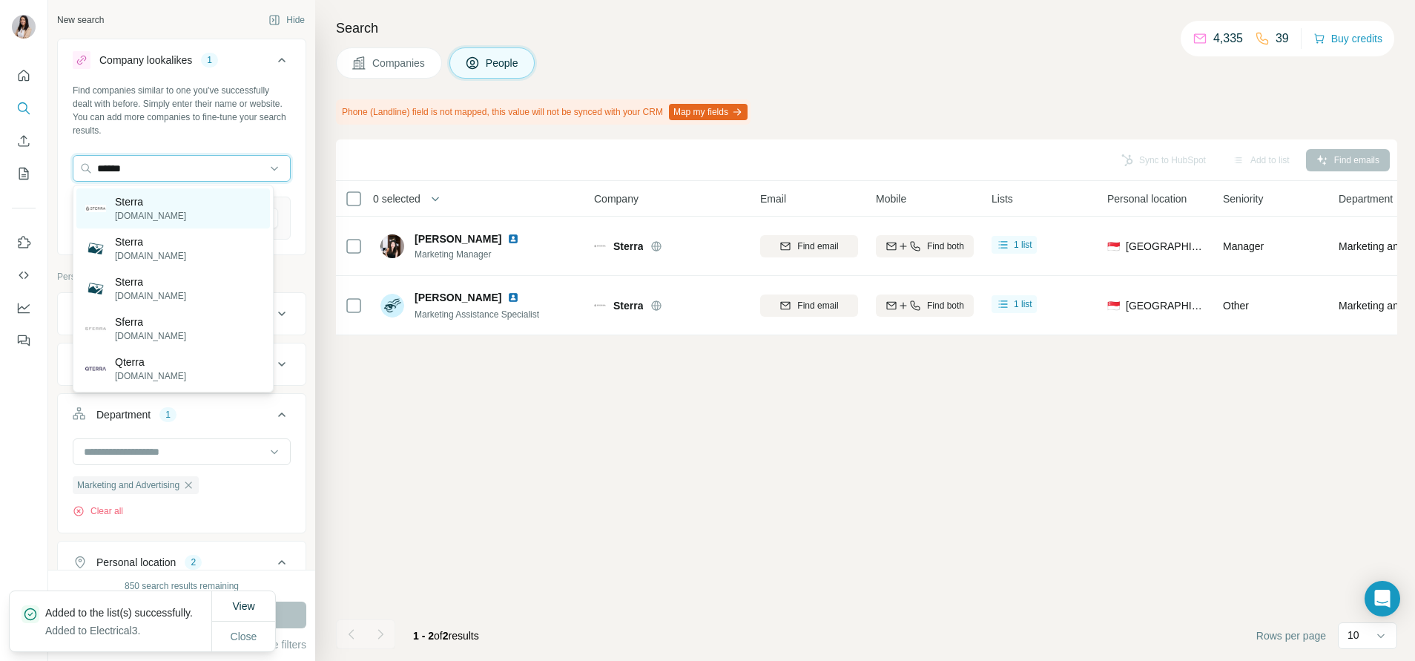
type input "******"
click at [205, 194] on div "Sterra sterra.sg" at bounding box center [173, 208] width 194 height 40
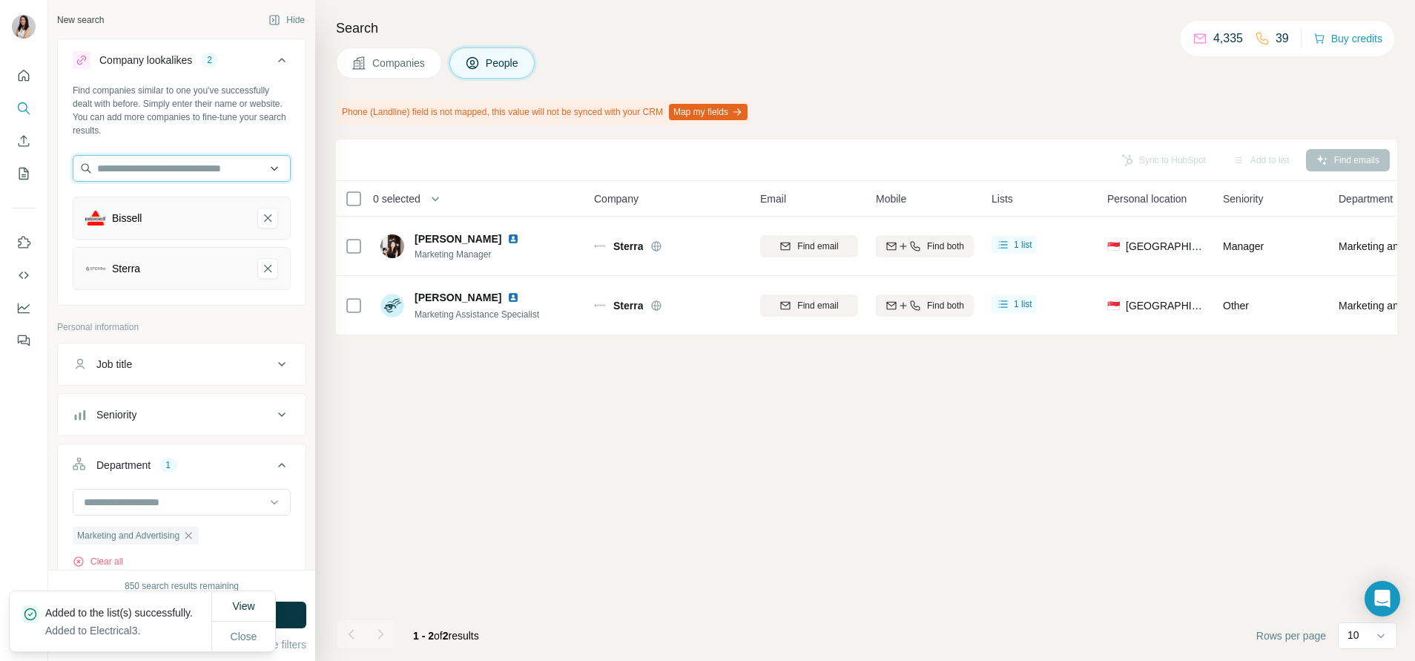
click at [182, 164] on input "text" at bounding box center [182, 168] width 218 height 27
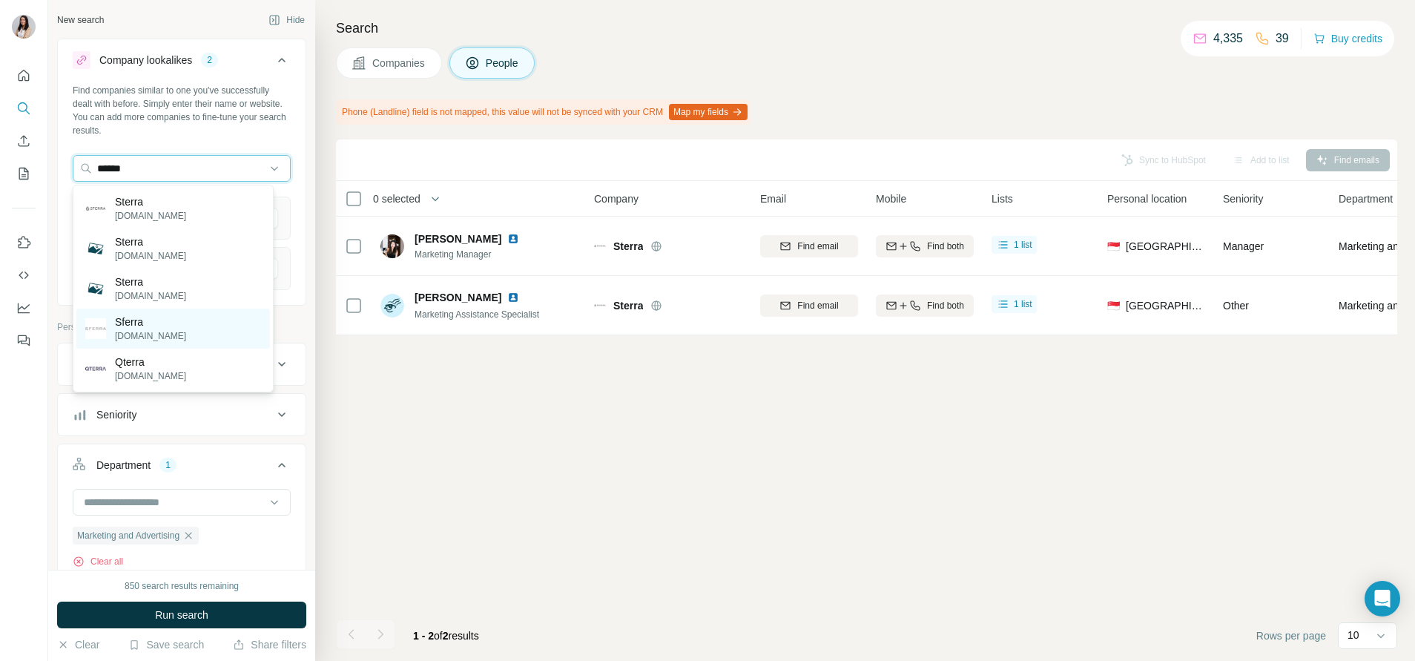
type input "******"
click at [162, 329] on div "Sferra sferra.com" at bounding box center [173, 329] width 194 height 40
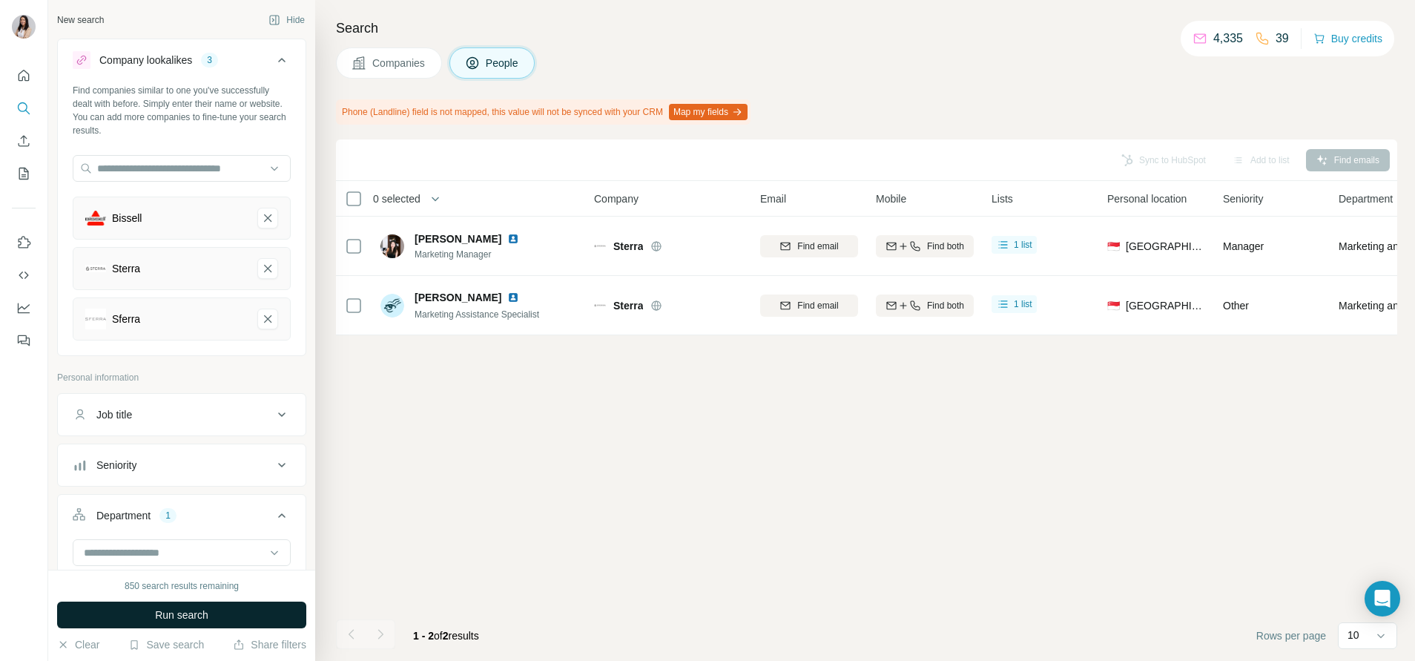
click at [280, 616] on button "Run search" at bounding box center [181, 615] width 249 height 27
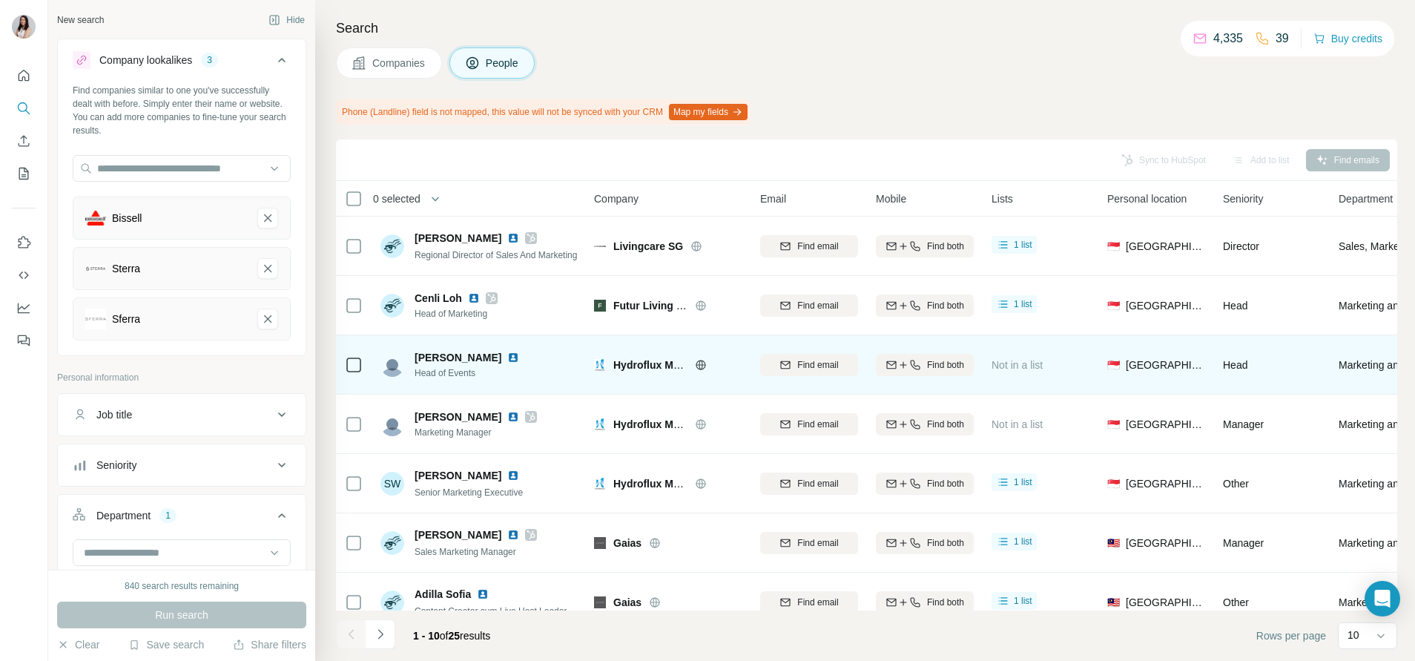
click at [700, 363] on icon at bounding box center [701, 365] width 12 height 12
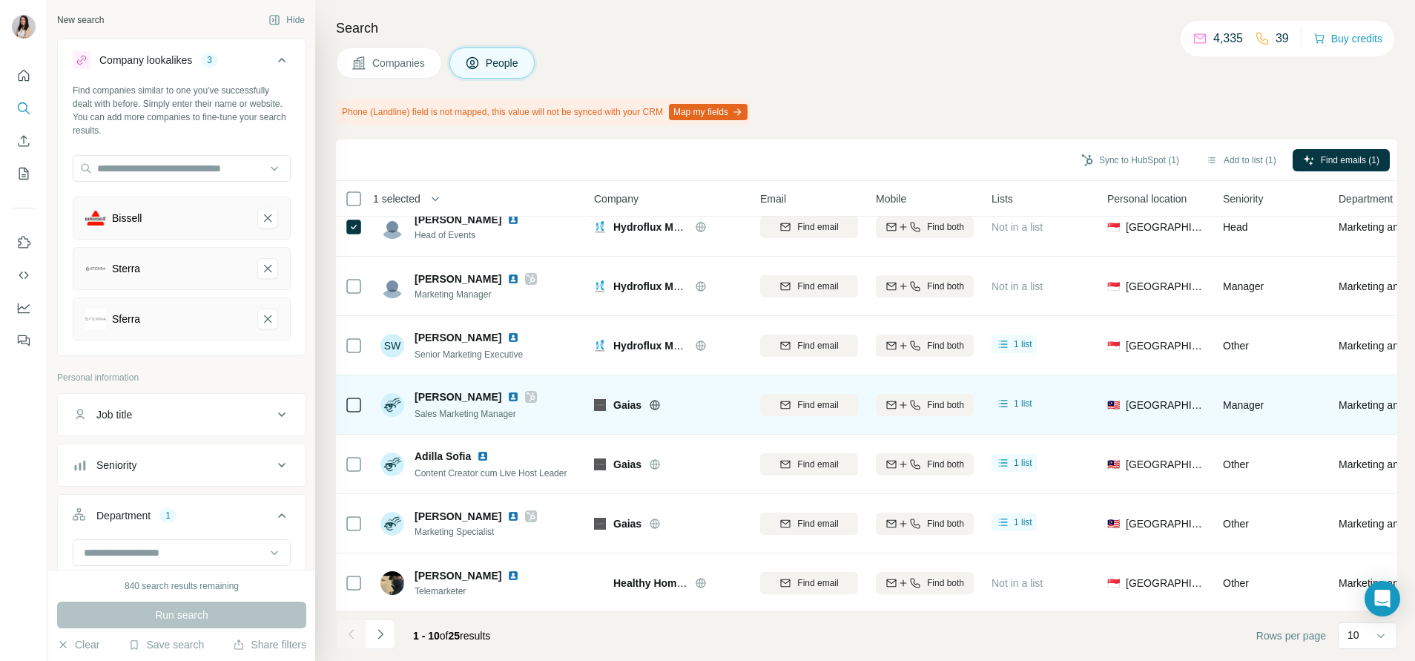
scroll to position [211, 0]
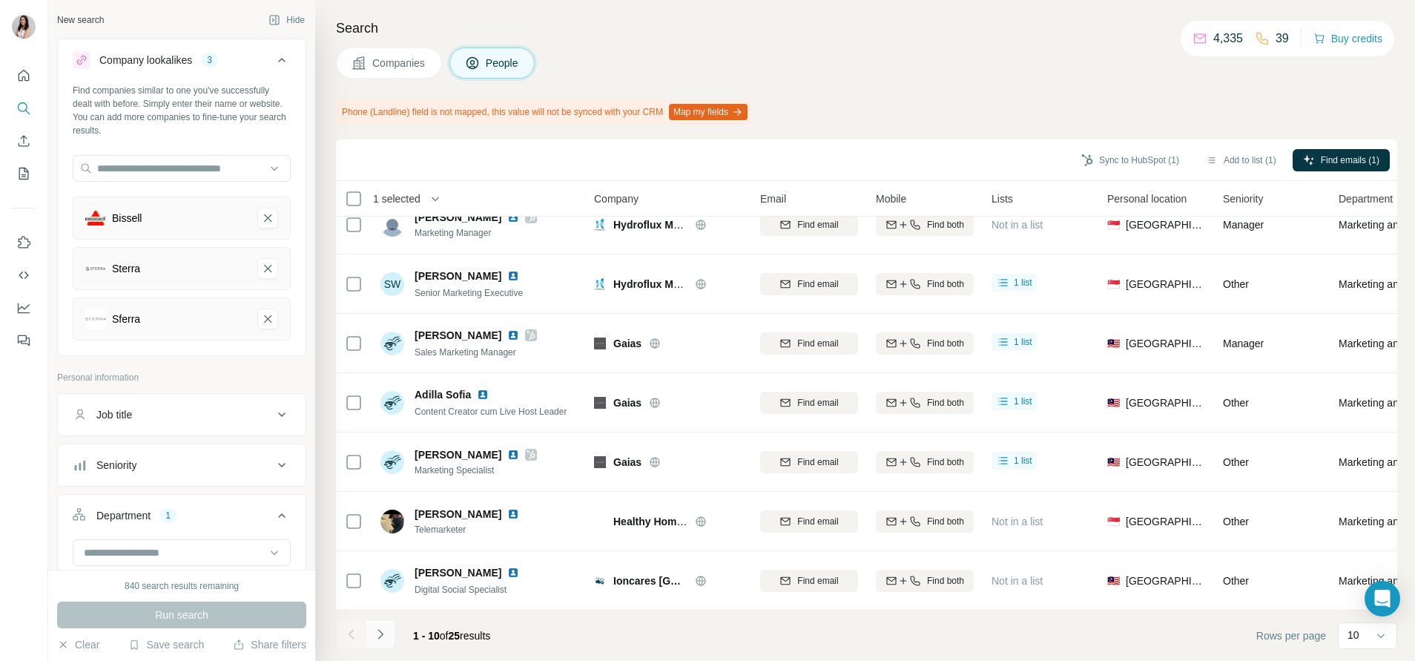
click at [384, 636] on icon "Navigate to next page" at bounding box center [380, 634] width 15 height 15
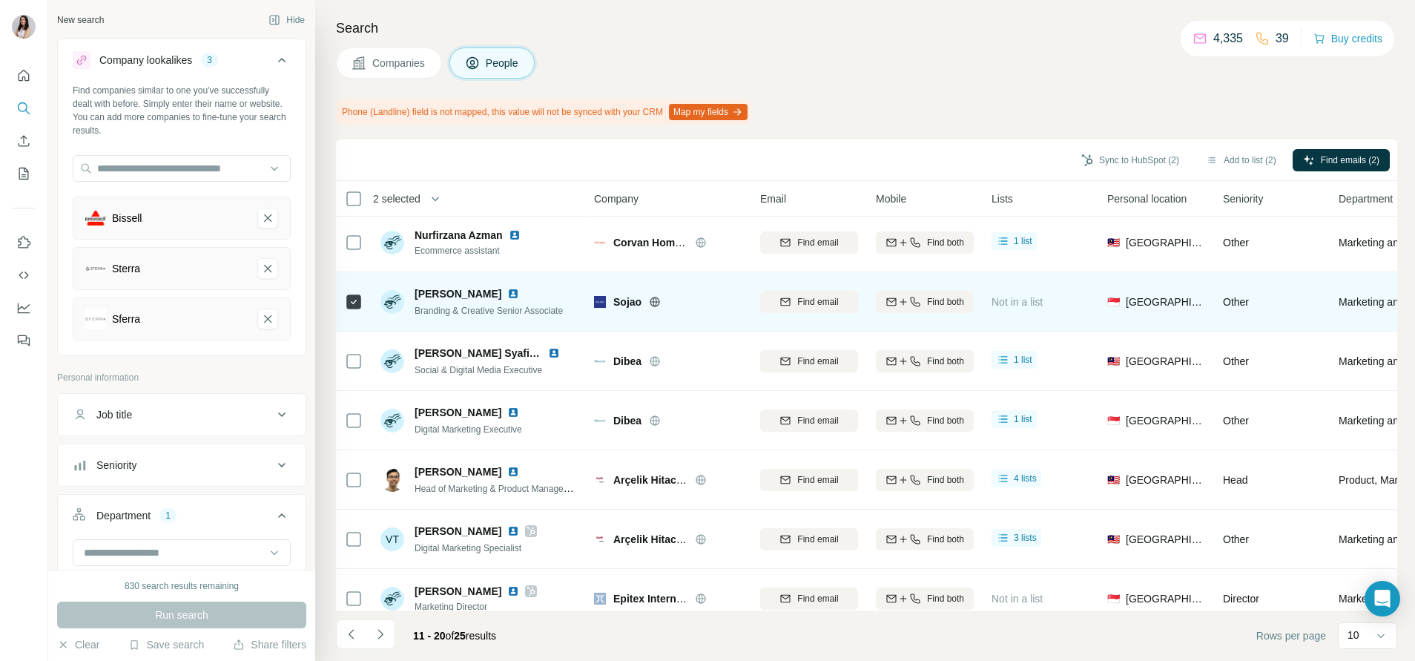
scroll to position [0, 0]
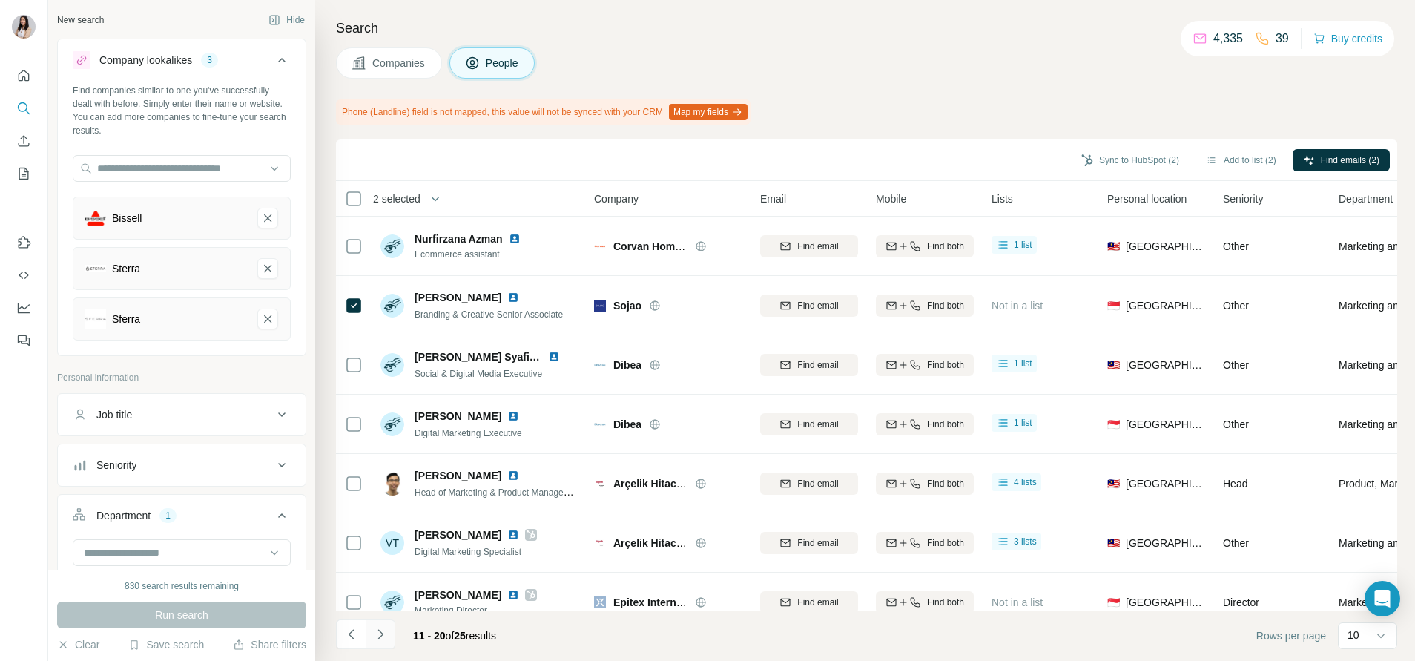
click at [384, 628] on icon "Navigate to next page" at bounding box center [380, 634] width 15 height 15
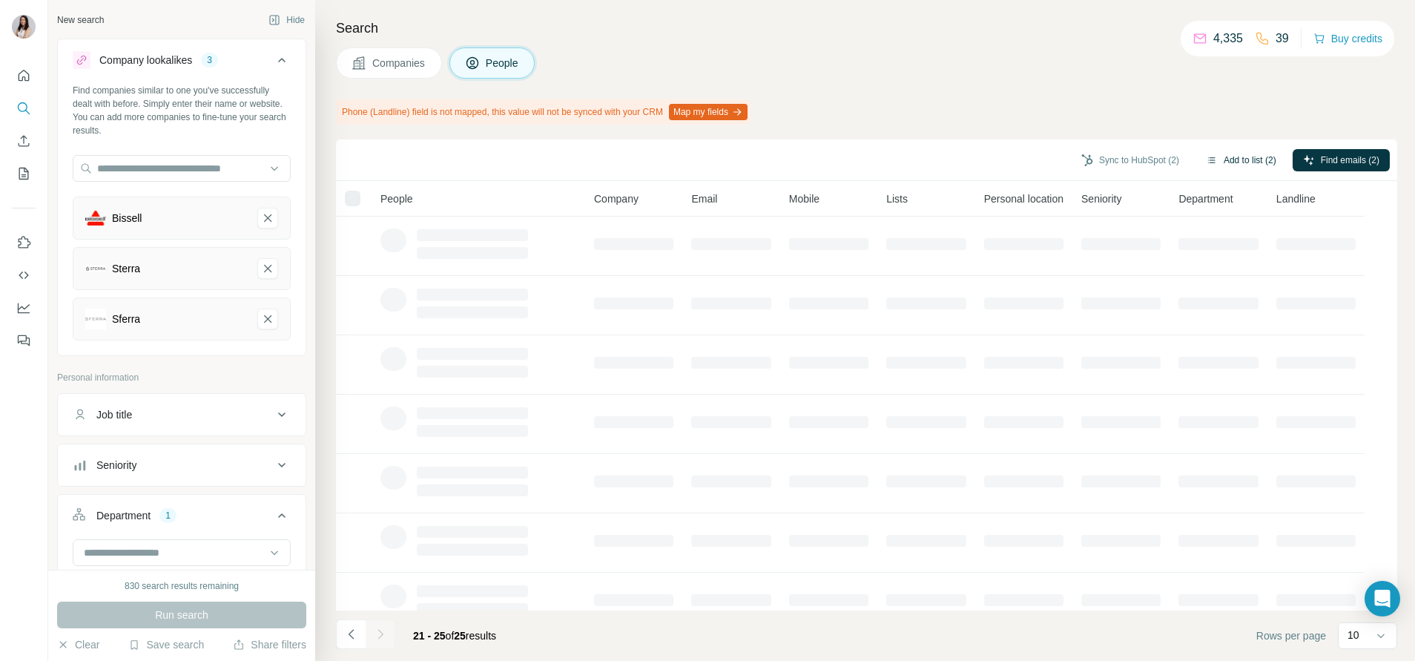
click at [1240, 160] on button "Add to list (2)" at bounding box center [1241, 160] width 91 height 22
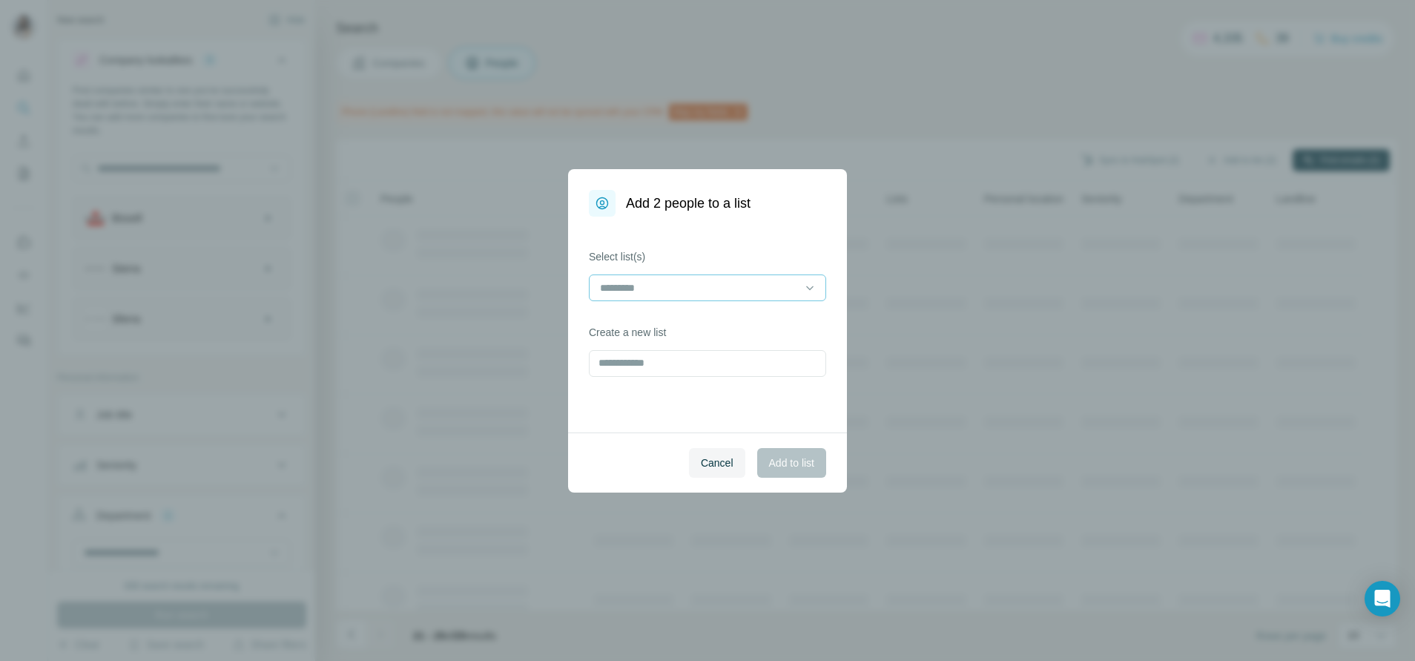
click at [767, 276] on div at bounding box center [699, 287] width 200 height 25
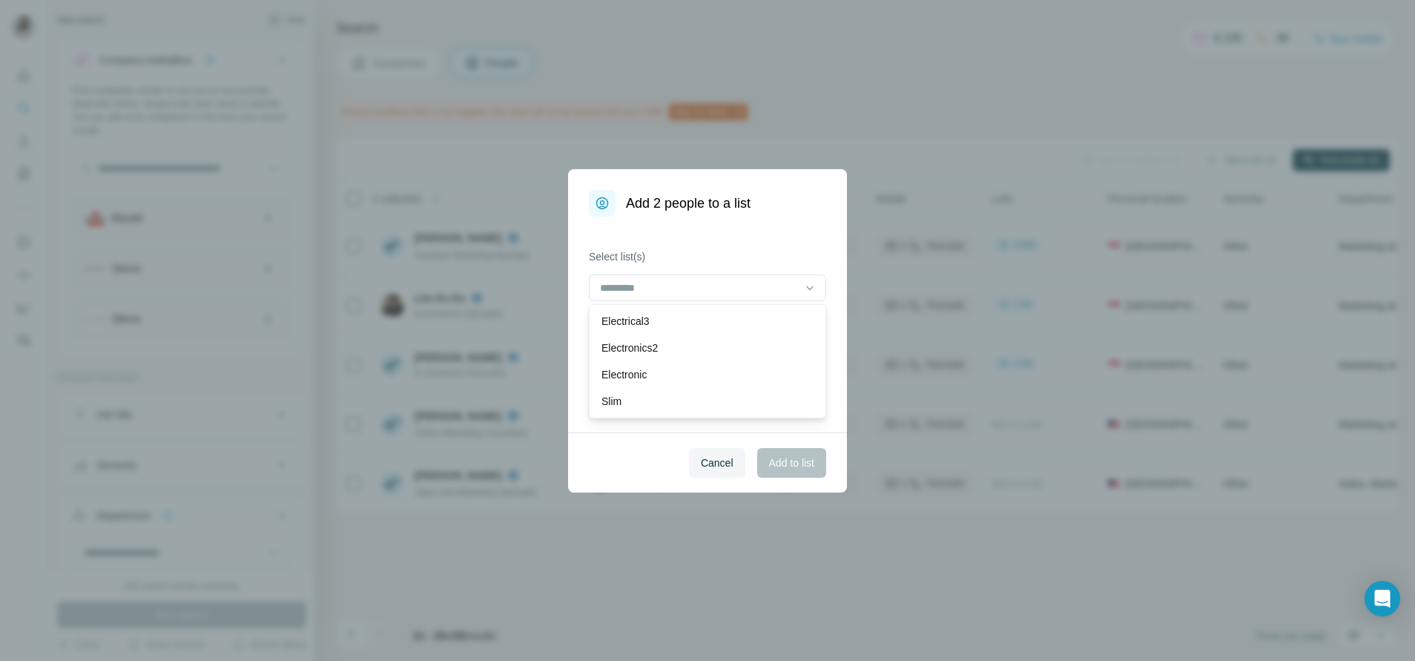
click at [737, 320] on div "Electrical3" at bounding box center [708, 321] width 212 height 15
click at [813, 454] on button "Add to list" at bounding box center [791, 463] width 69 height 30
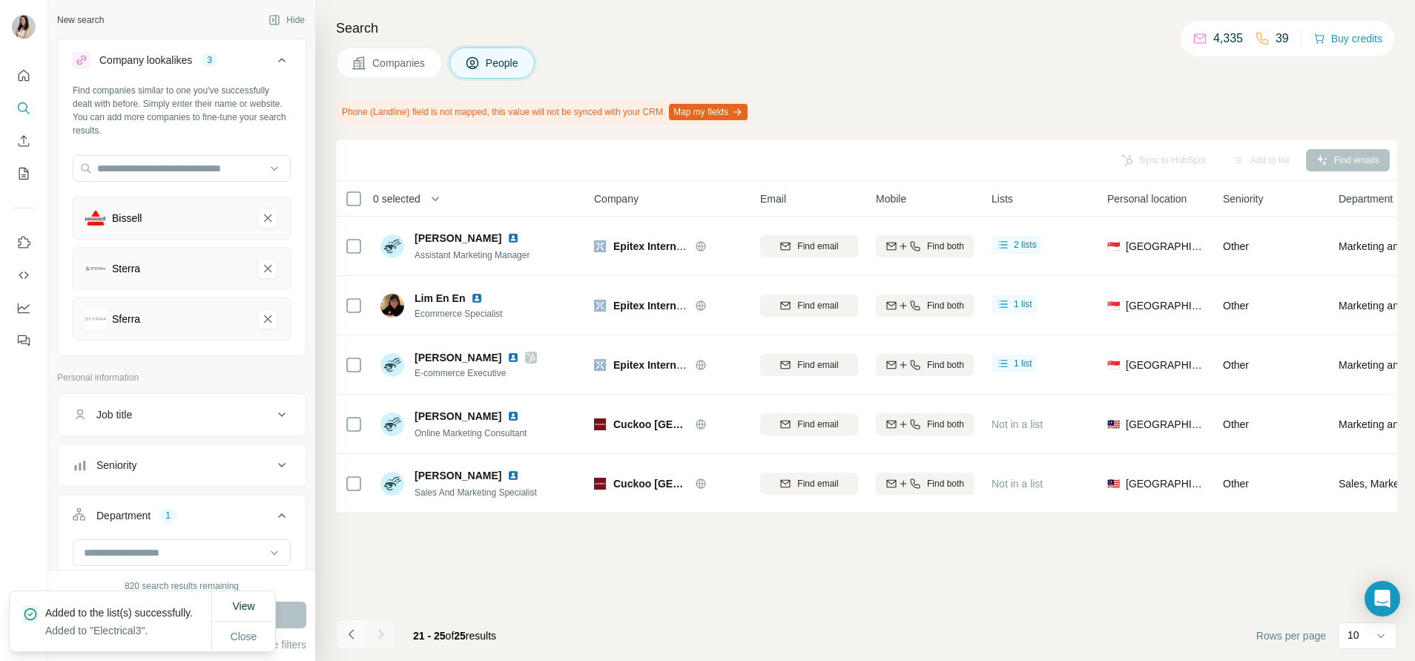
click at [352, 637] on icon "Navigate to previous page" at bounding box center [350, 634] width 5 height 10
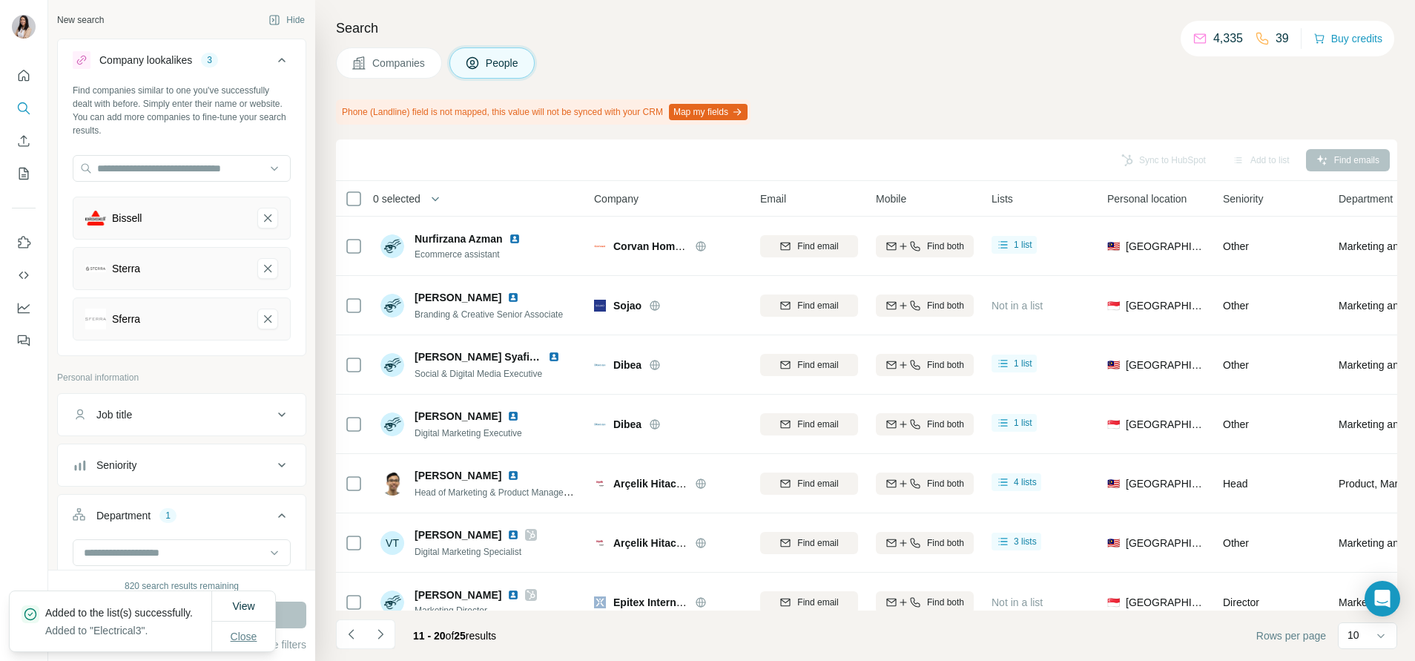
click at [239, 631] on span "Close" at bounding box center [244, 636] width 27 height 15
click at [355, 634] on icon "Navigate to previous page" at bounding box center [351, 634] width 15 height 15
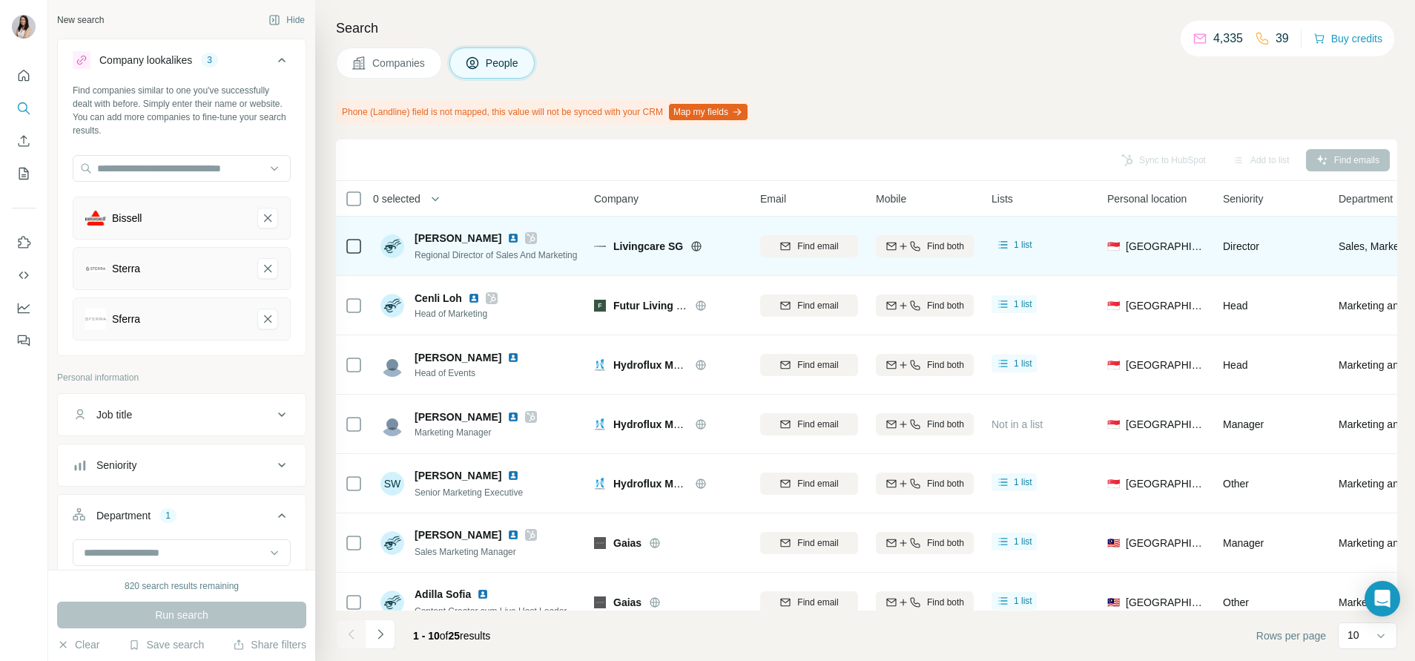
click at [696, 243] on icon at bounding box center [697, 246] width 12 height 12
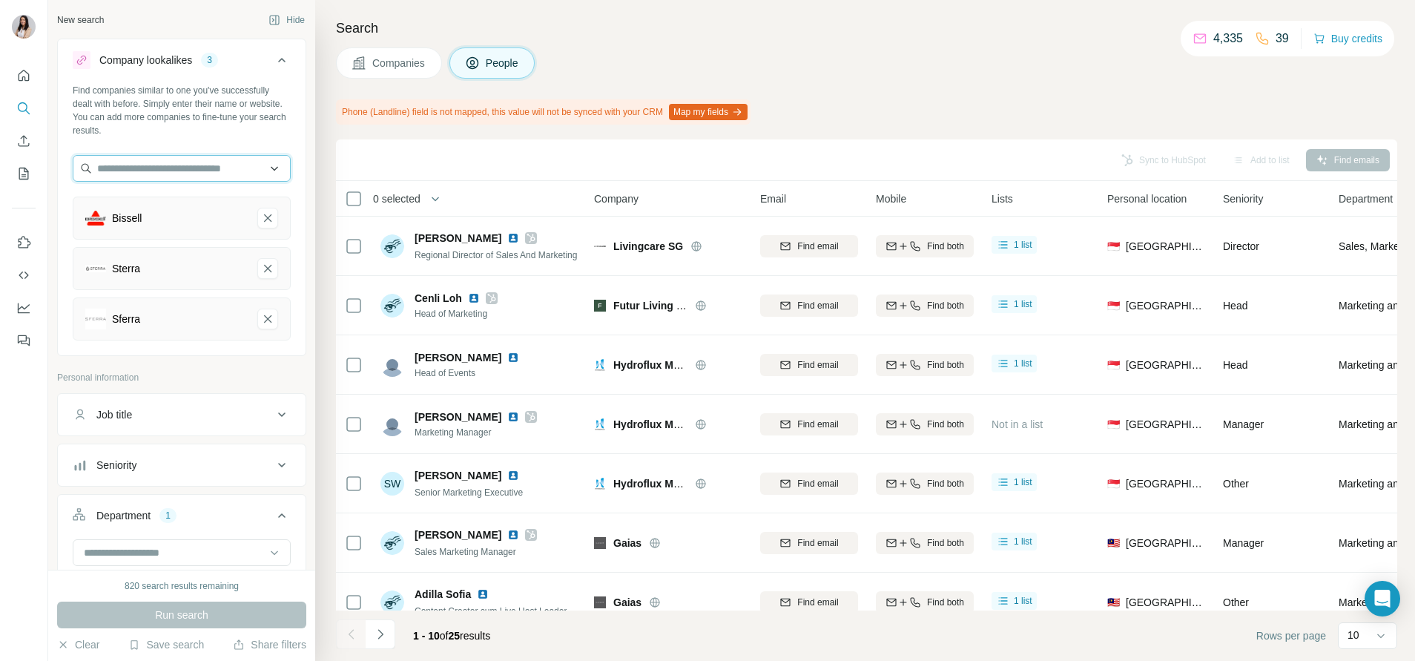
click at [222, 170] on input "text" at bounding box center [182, 168] width 218 height 27
paste input "**********"
type input "**********"
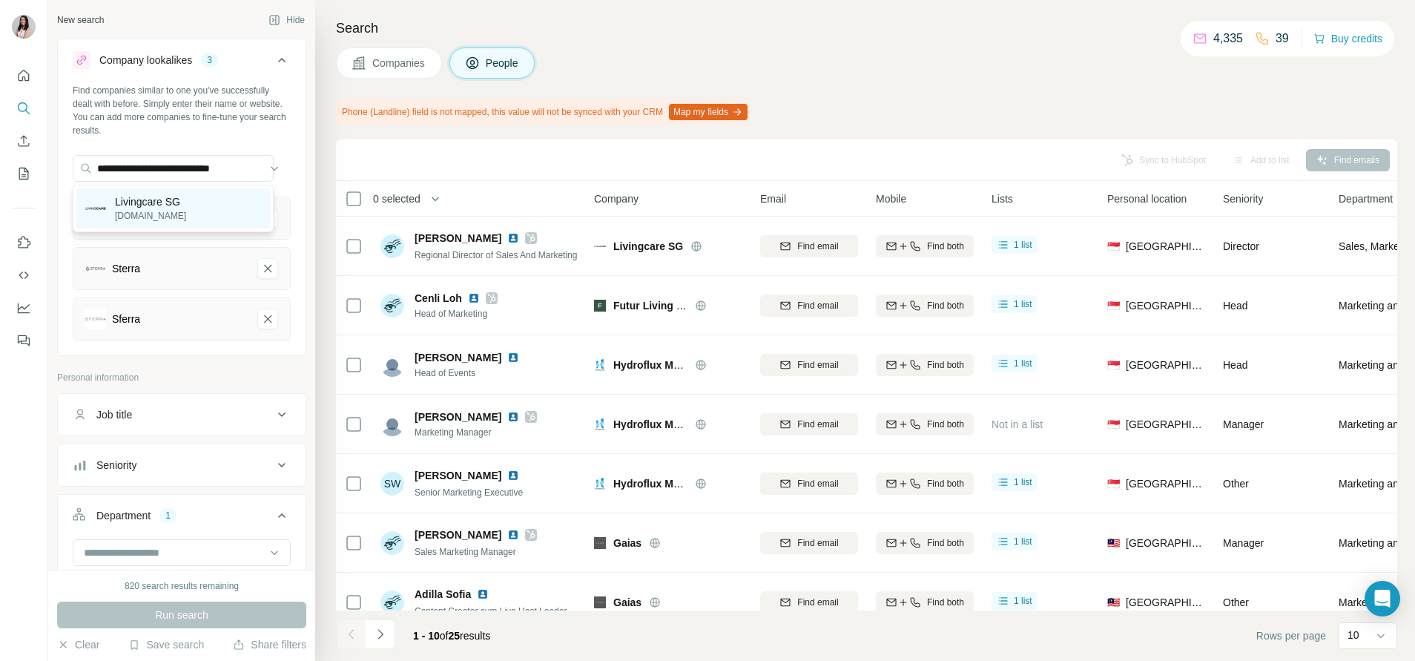
click at [217, 214] on div "Livingcare SG livingcare.com.sg" at bounding box center [173, 208] width 194 height 40
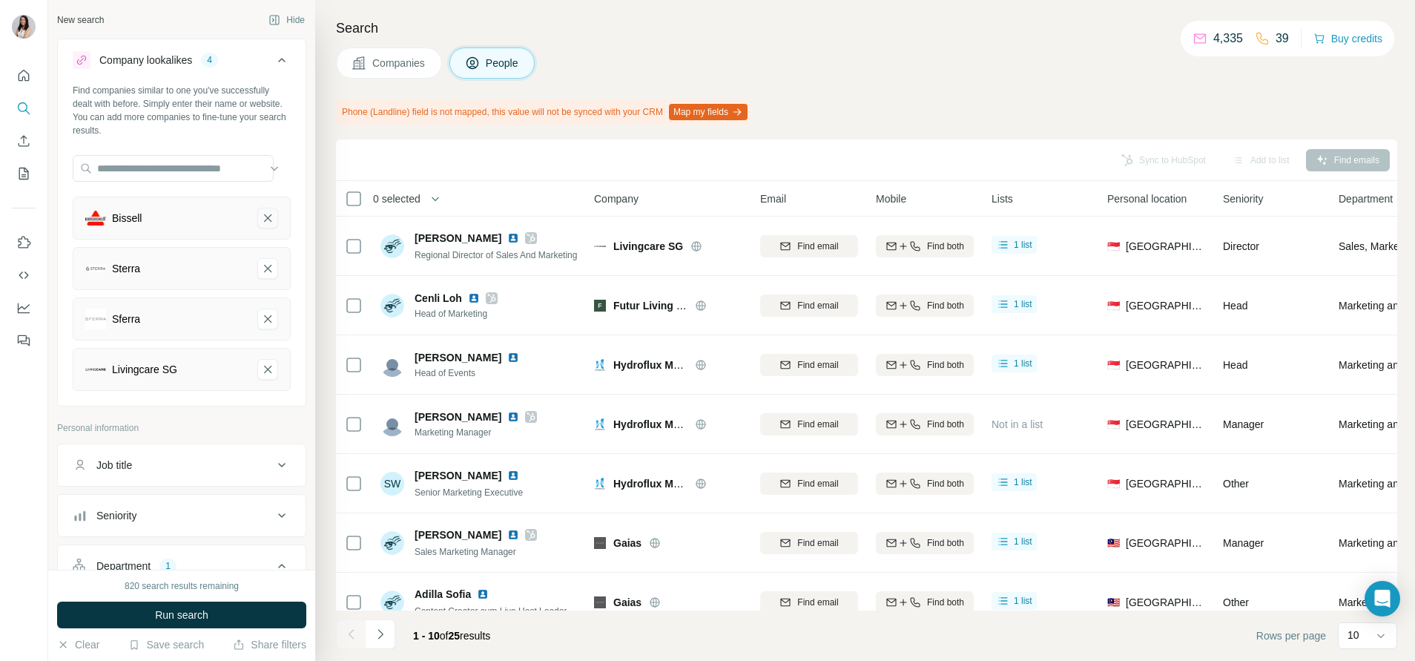
click at [258, 218] on button "Bissell-remove-button" at bounding box center [267, 218] width 21 height 21
click at [264, 219] on icon "Sterra-remove-button" at bounding box center [267, 217] width 7 height 7
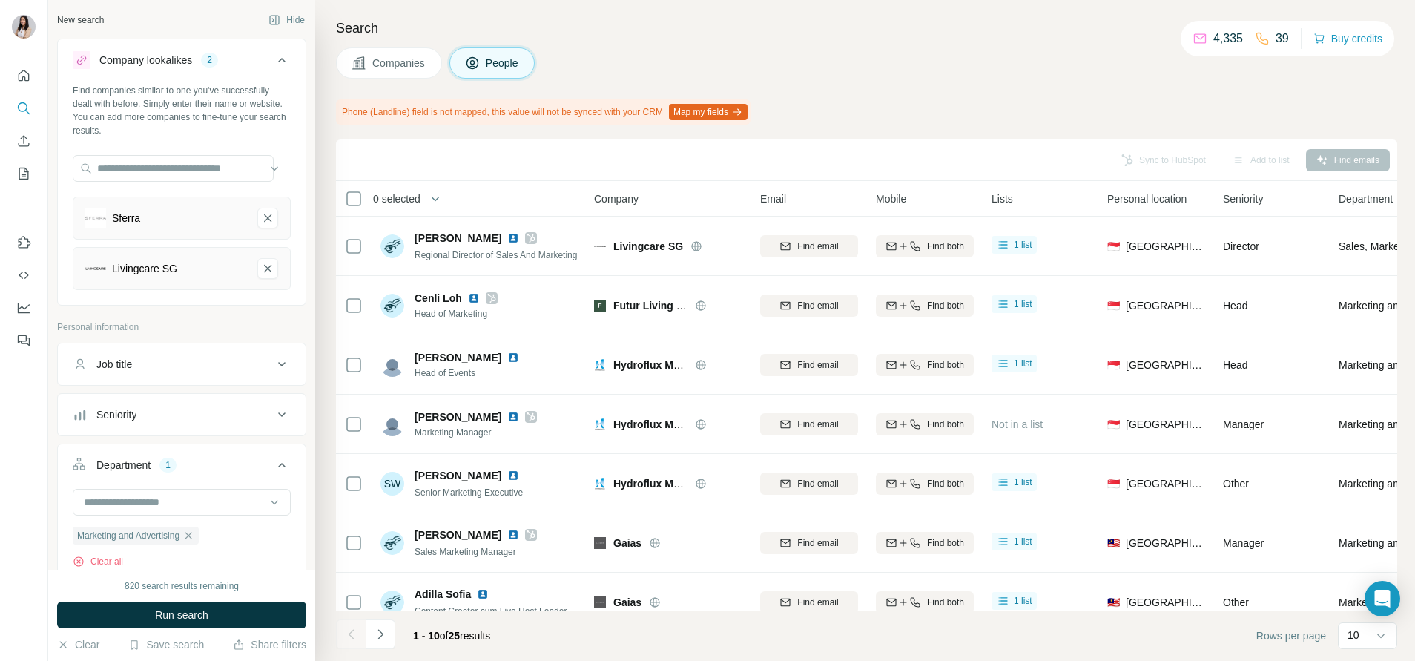
click at [264, 219] on icon "Sferra-remove-button" at bounding box center [267, 217] width 7 height 7
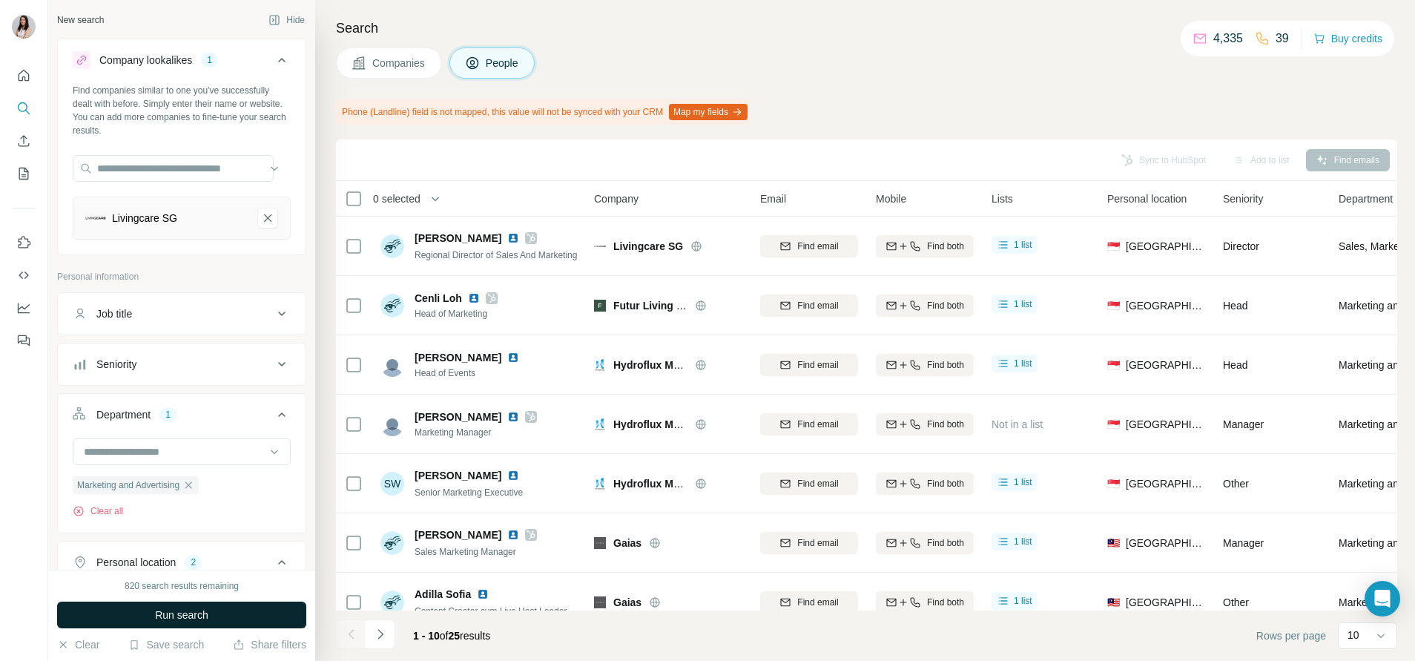
click at [221, 608] on button "Run search" at bounding box center [181, 615] width 249 height 27
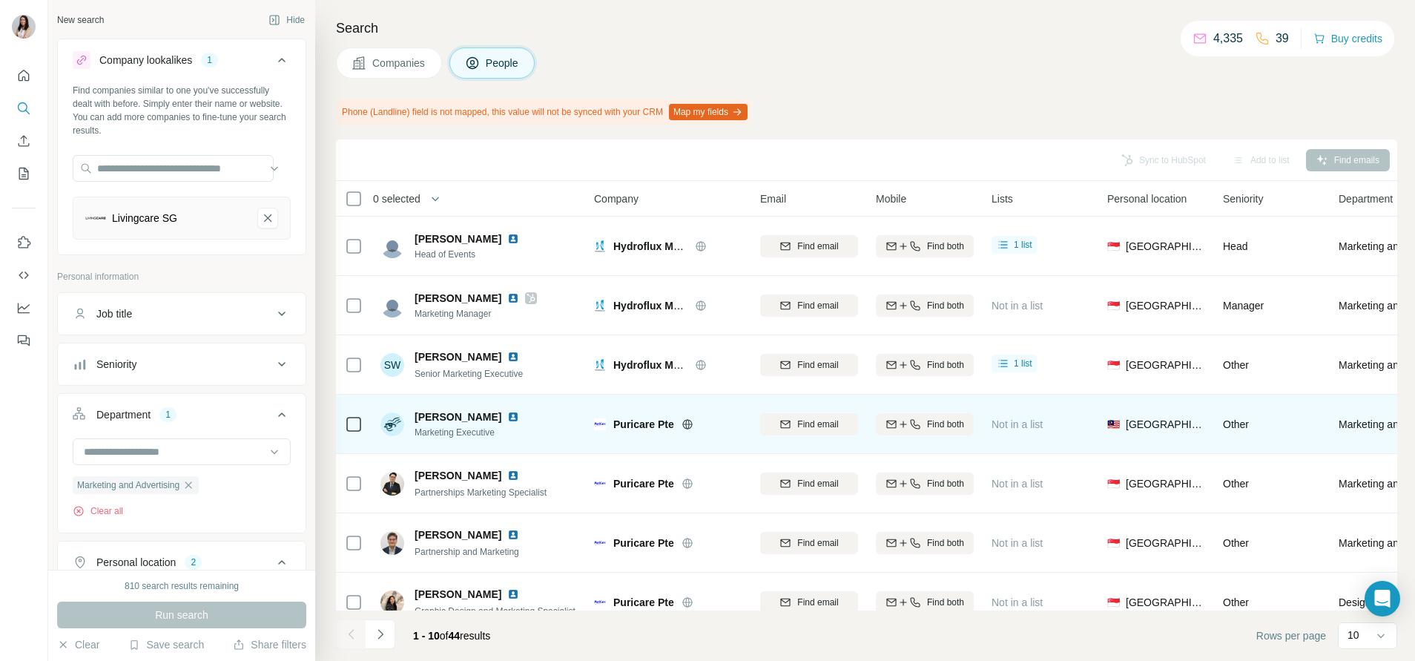
click at [685, 424] on icon at bounding box center [687, 424] width 10 height 1
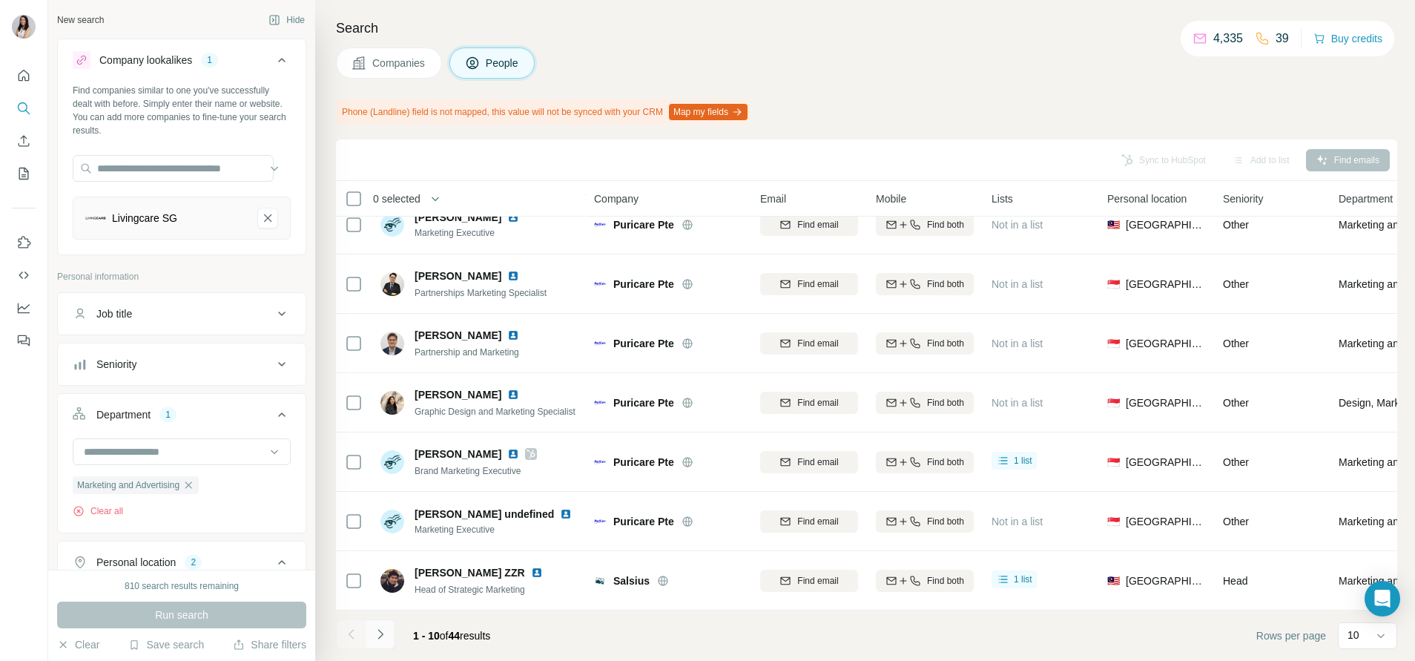
click at [386, 630] on icon "Navigate to next page" at bounding box center [380, 634] width 15 height 15
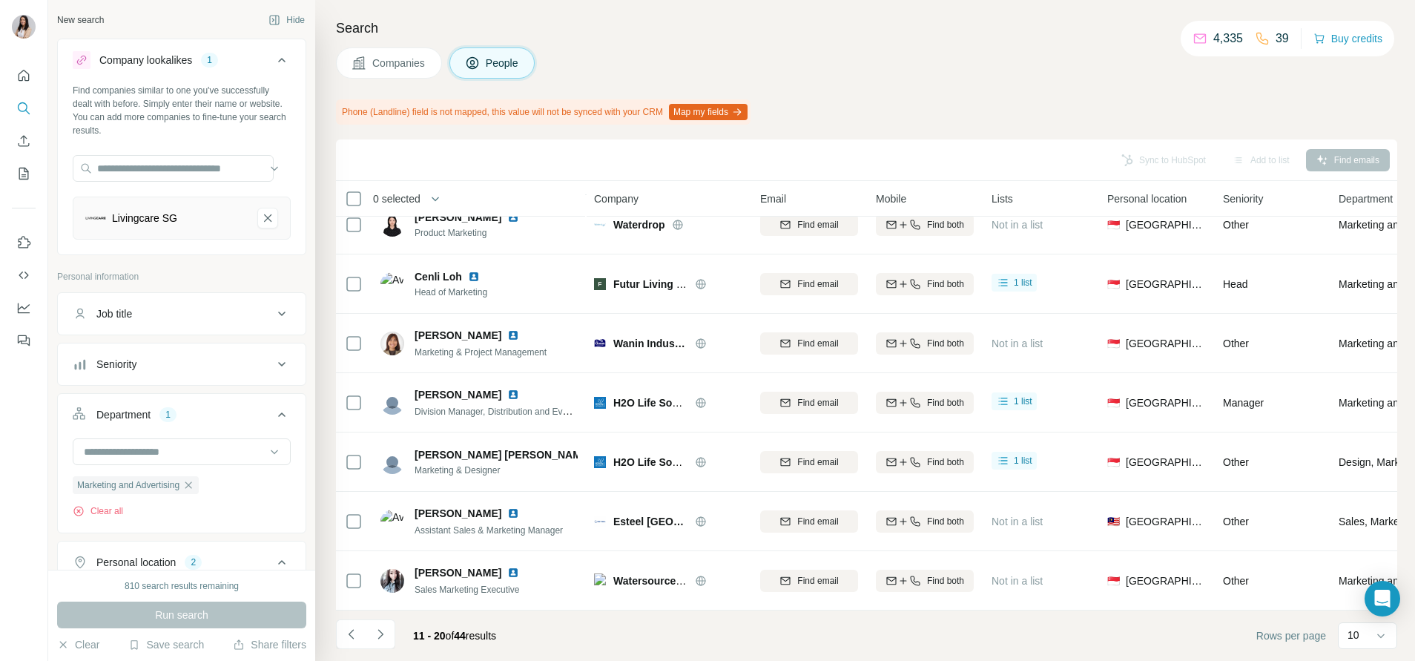
scroll to position [0, 0]
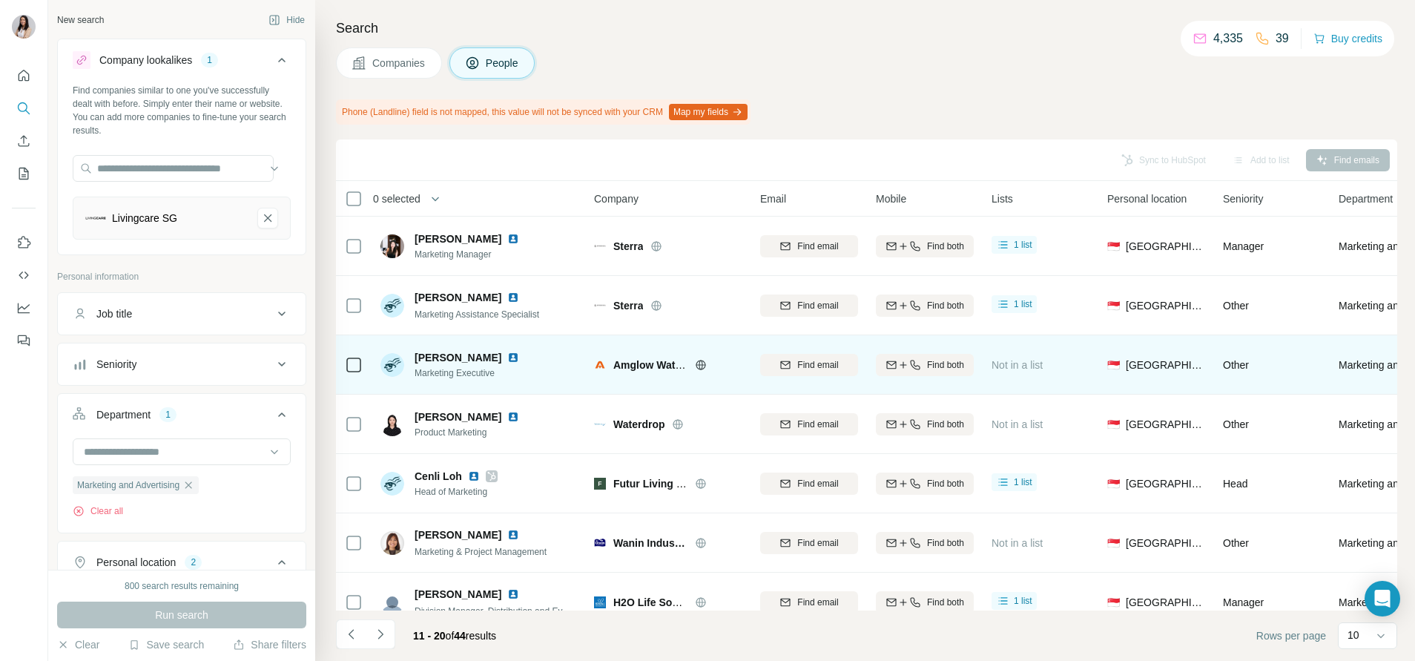
click at [708, 367] on div at bounding box center [718, 365] width 47 height 12
click at [705, 366] on icon at bounding box center [701, 365] width 10 height 10
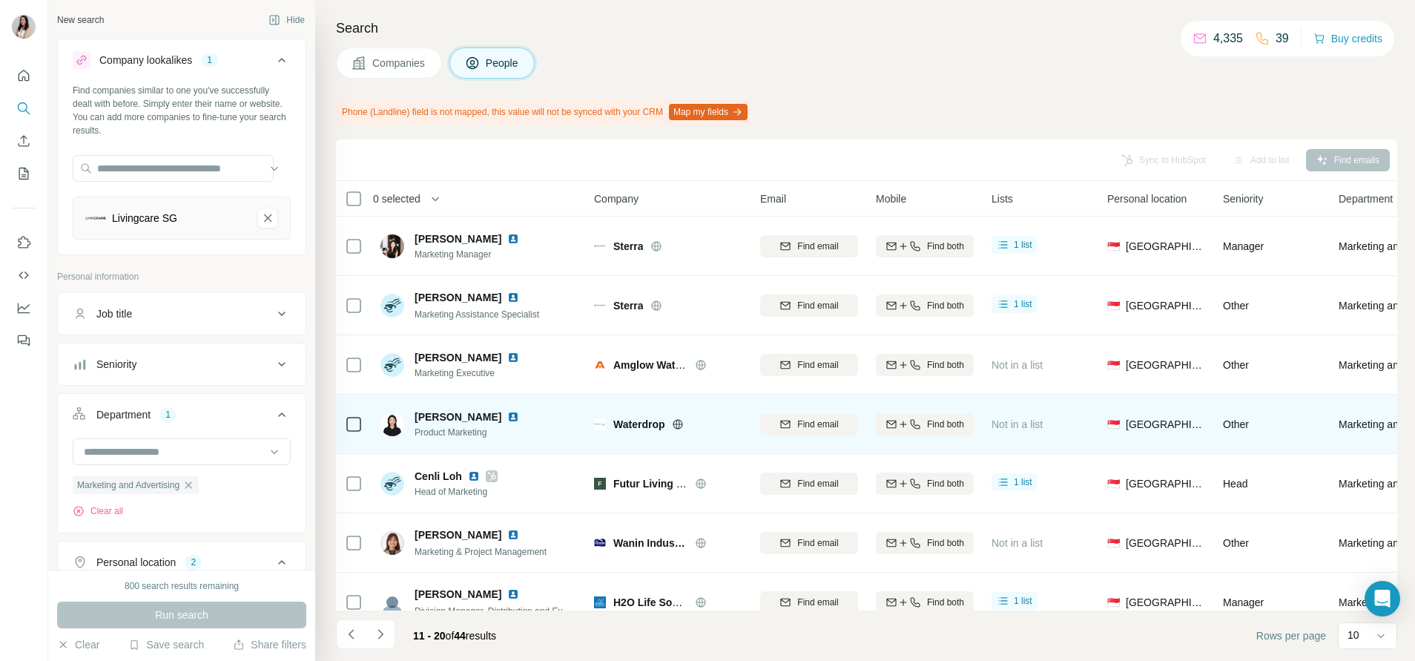
click at [684, 431] on div "Waterdrop" at bounding box center [677, 424] width 129 height 15
click at [679, 426] on icon at bounding box center [678, 424] width 12 height 12
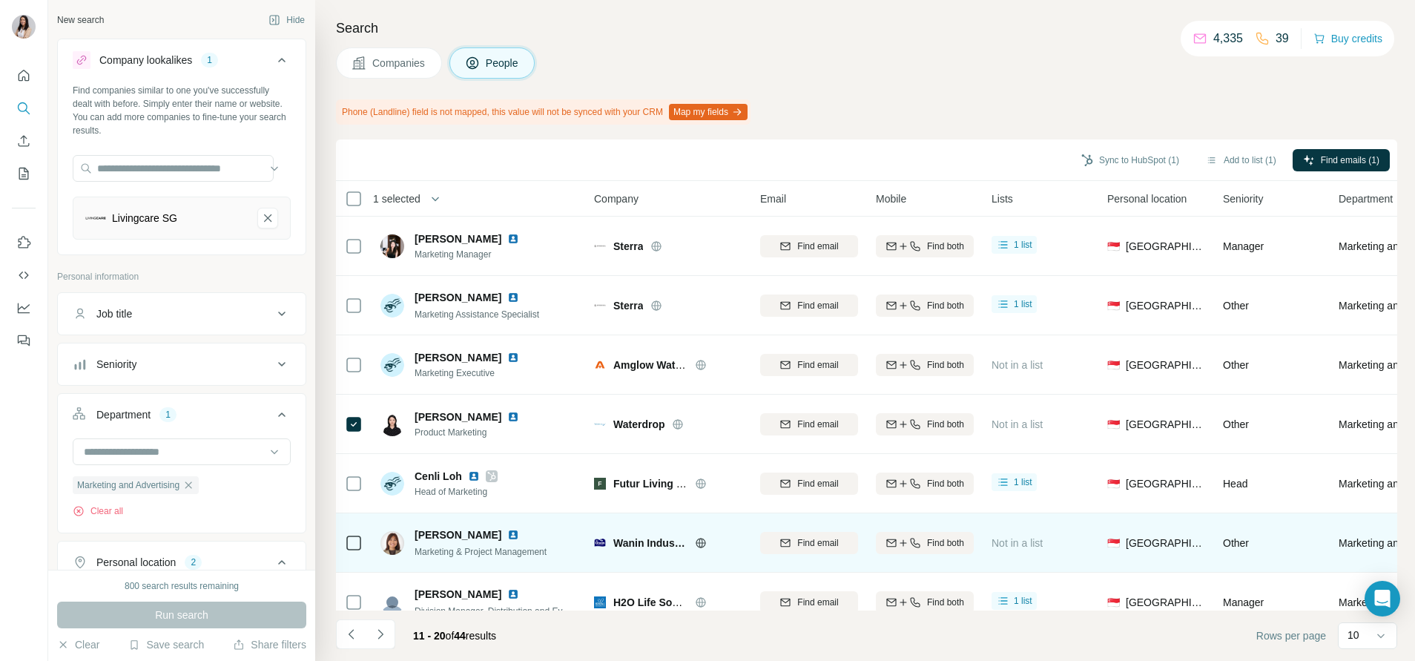
scroll to position [109, 0]
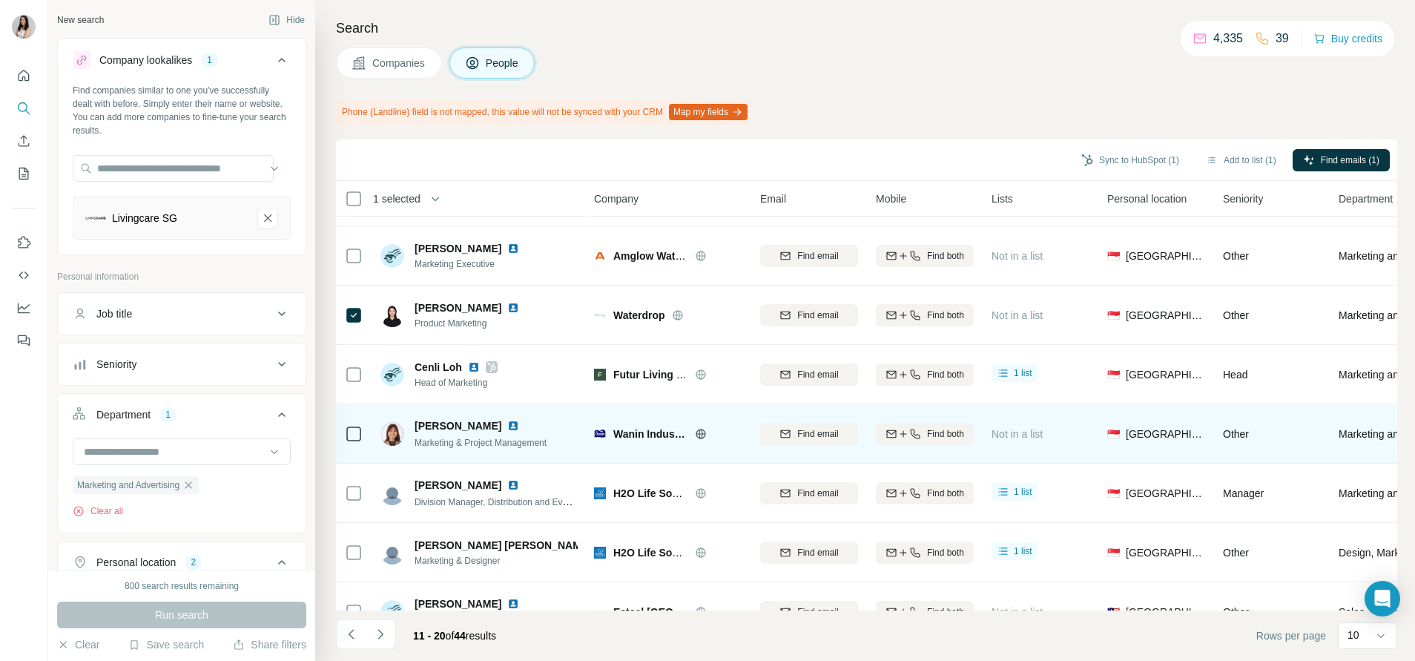
click at [699, 432] on icon at bounding box center [701, 434] width 12 height 12
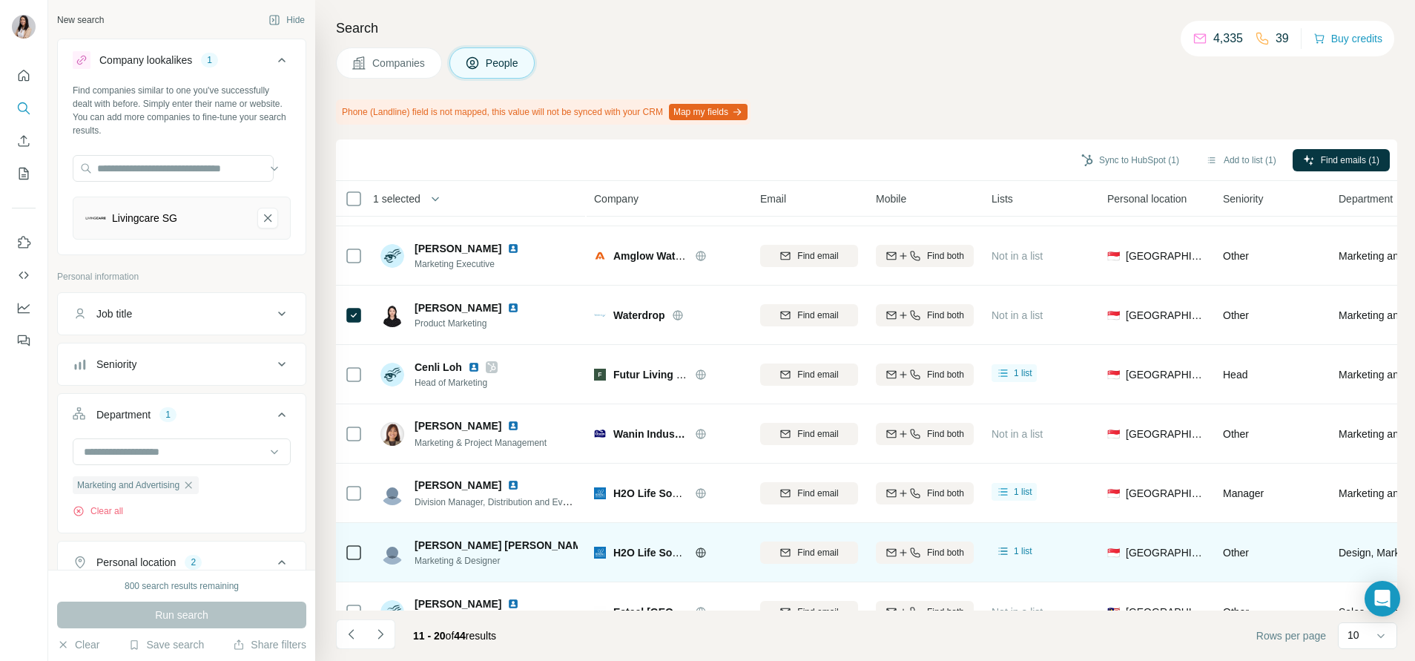
scroll to position [211, 0]
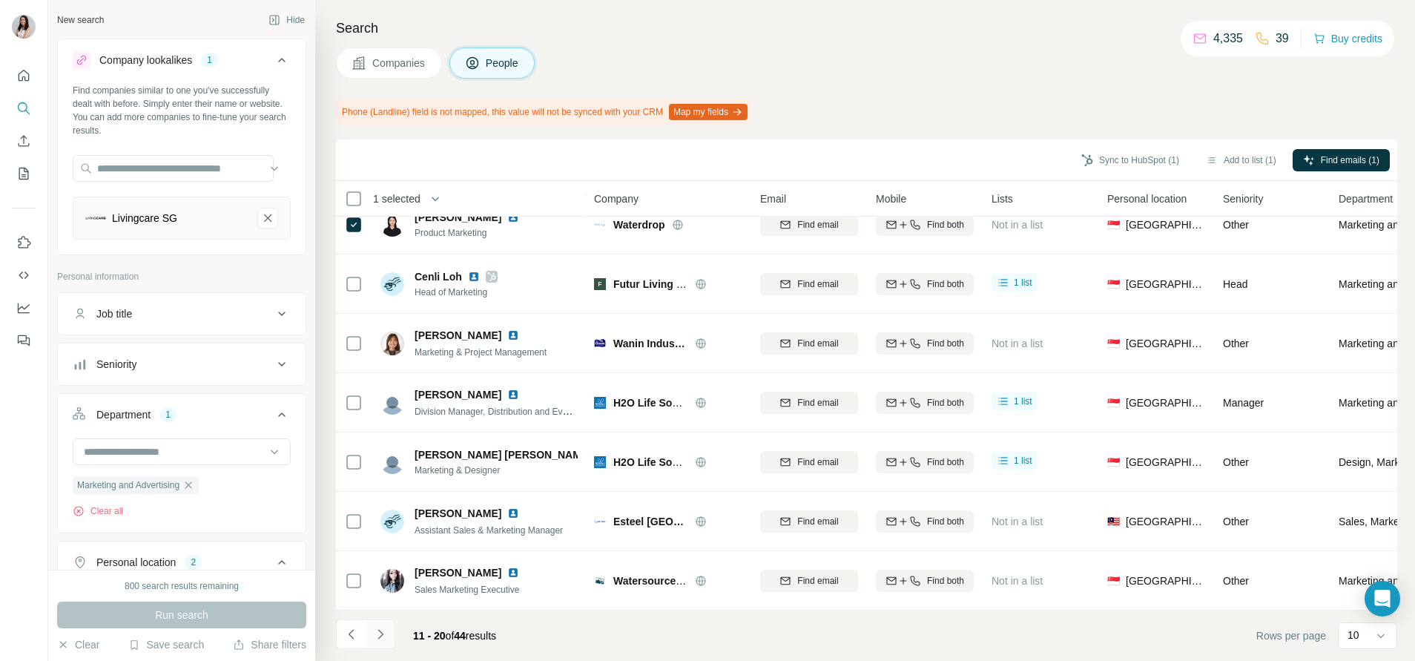
click at [375, 635] on icon "Navigate to next page" at bounding box center [380, 634] width 15 height 15
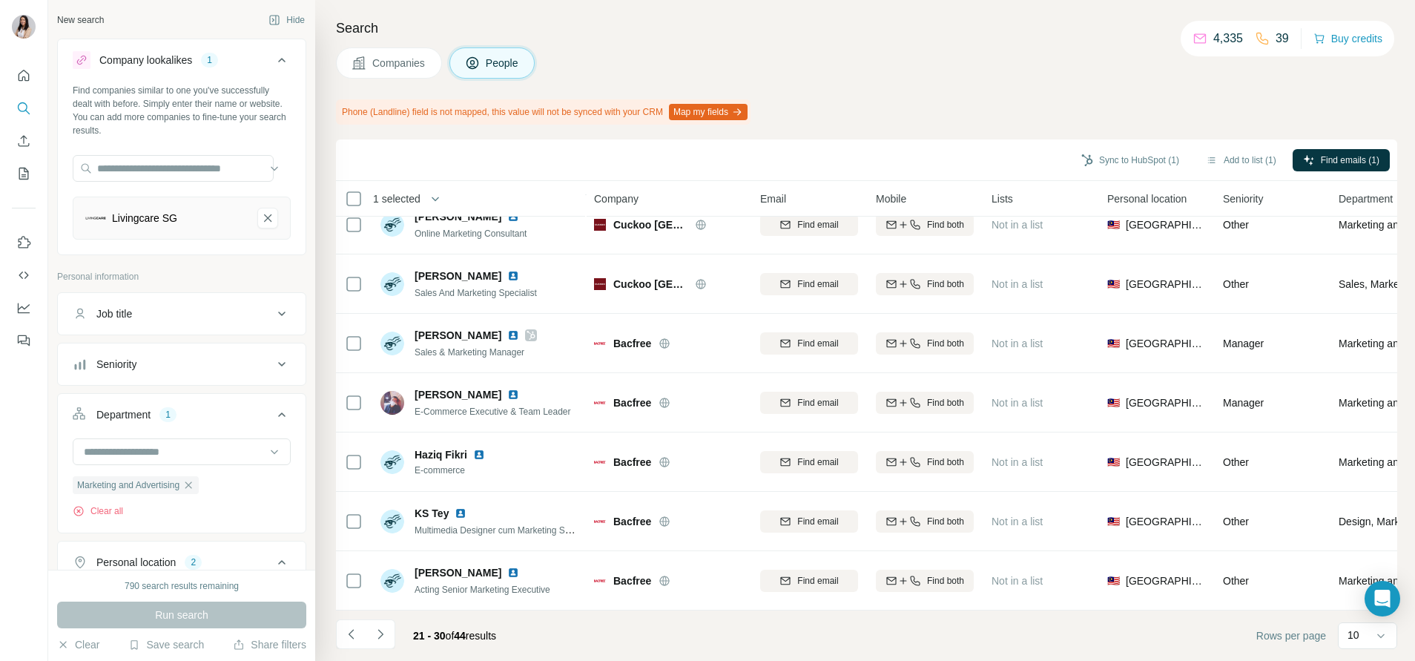
click at [660, 397] on icon at bounding box center [665, 403] width 12 height 12
click at [385, 627] on icon "Navigate to next page" at bounding box center [380, 634] width 15 height 15
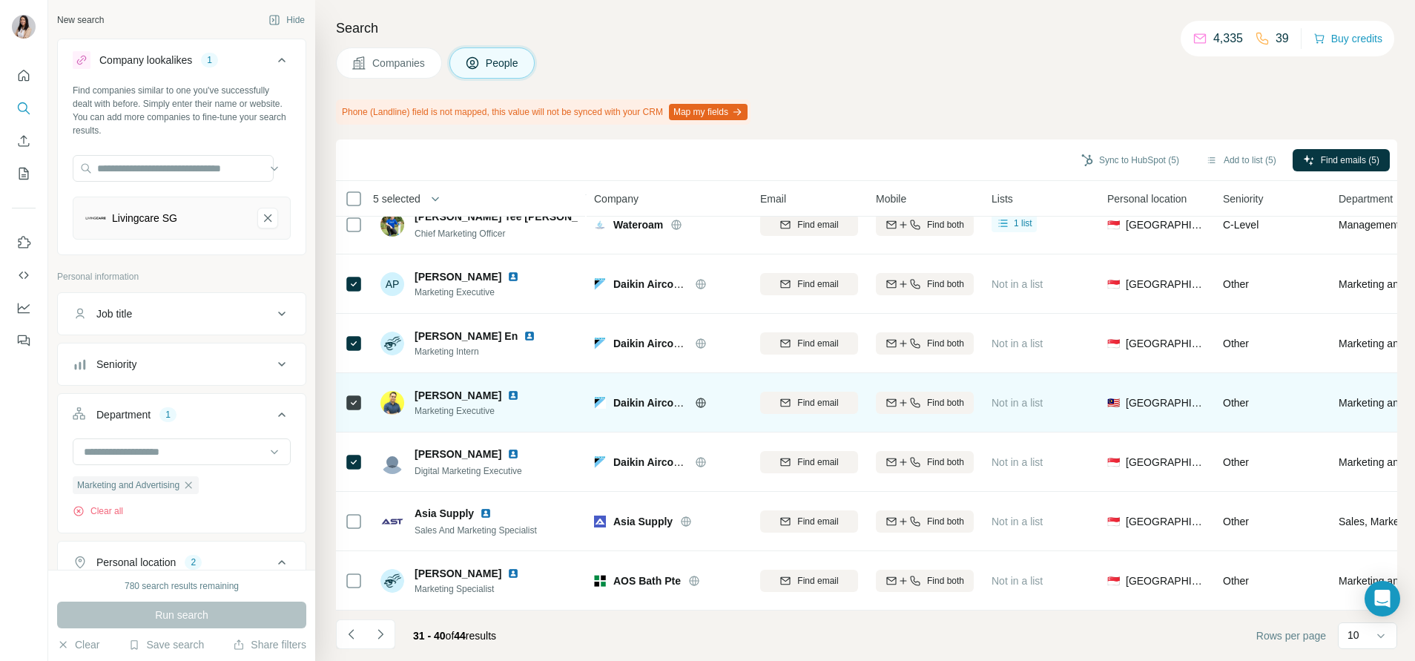
click at [0, 0] on tbody "arif hakimee Marketing Executive XammaX Enterprise Sdn Bhd Find email Find both…" at bounding box center [0, 0] width 0 height 0
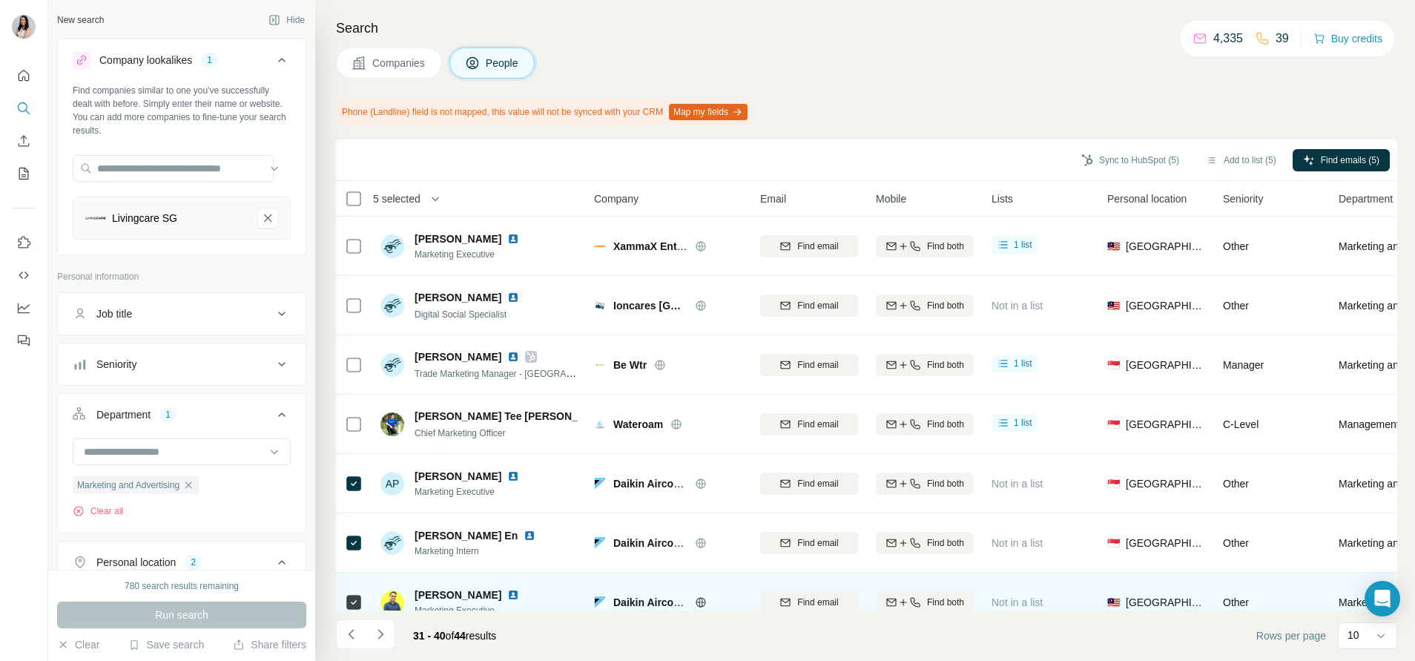
scroll to position [2, 0]
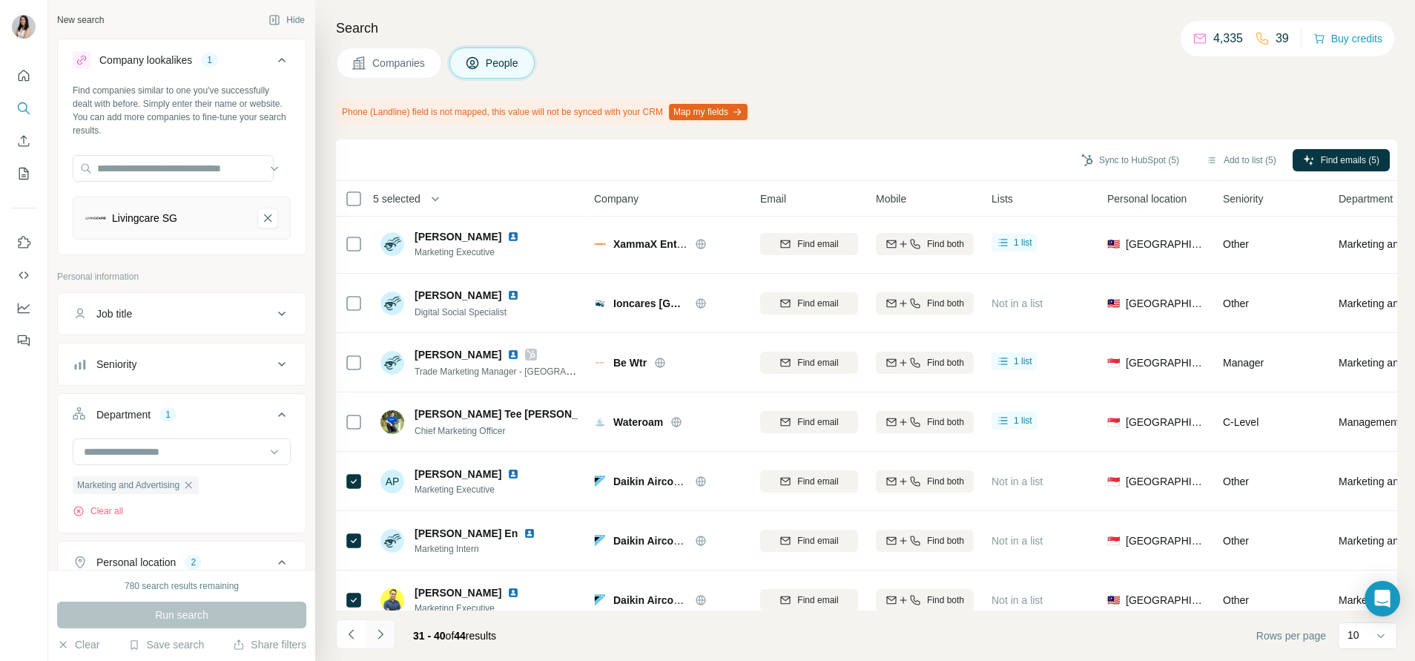
click at [382, 628] on icon "Navigate to next page" at bounding box center [380, 634] width 15 height 15
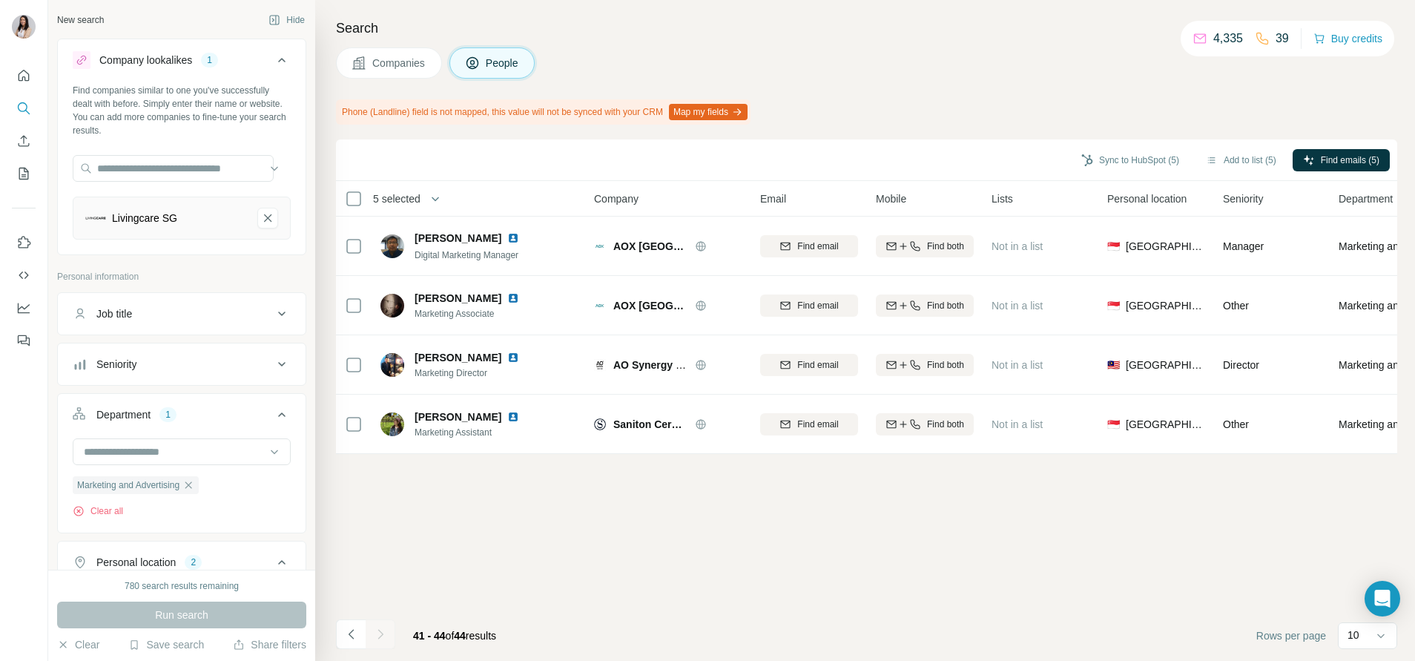
scroll to position [0, 0]
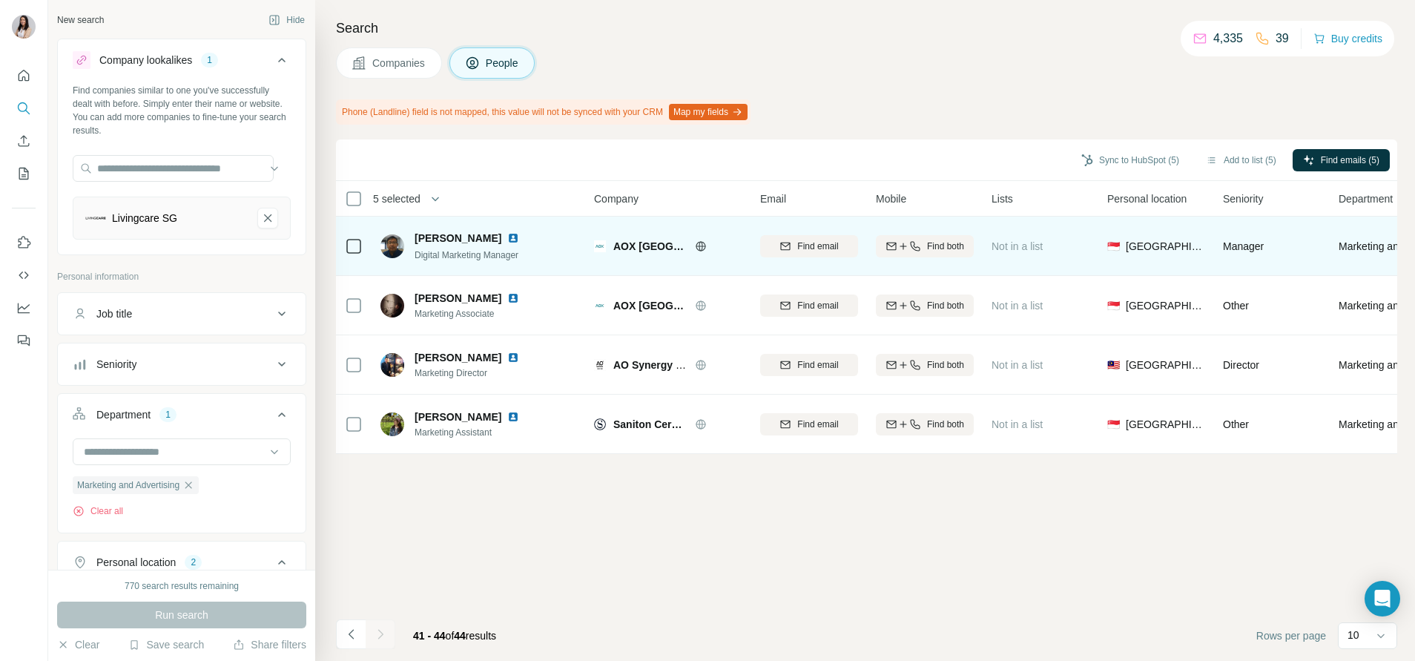
click at [702, 248] on icon at bounding box center [701, 246] width 4 height 10
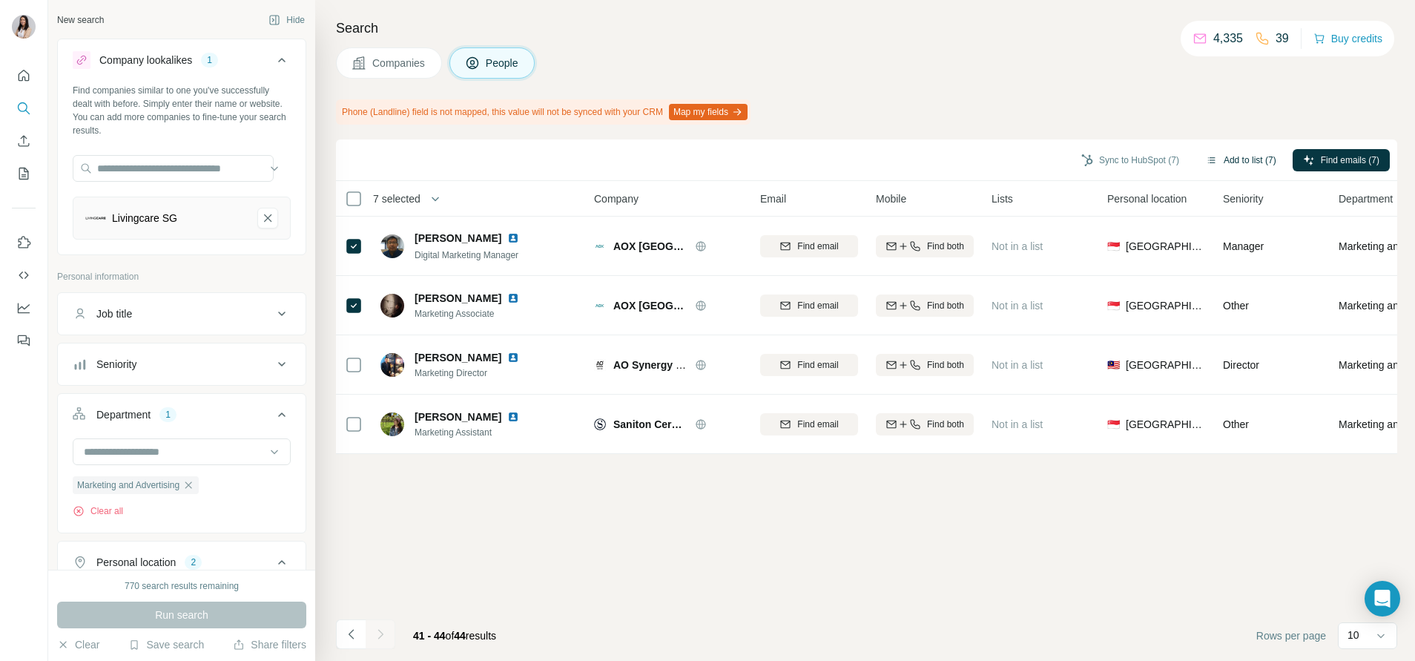
click at [1229, 160] on button "Add to list (7)" at bounding box center [1241, 160] width 91 height 22
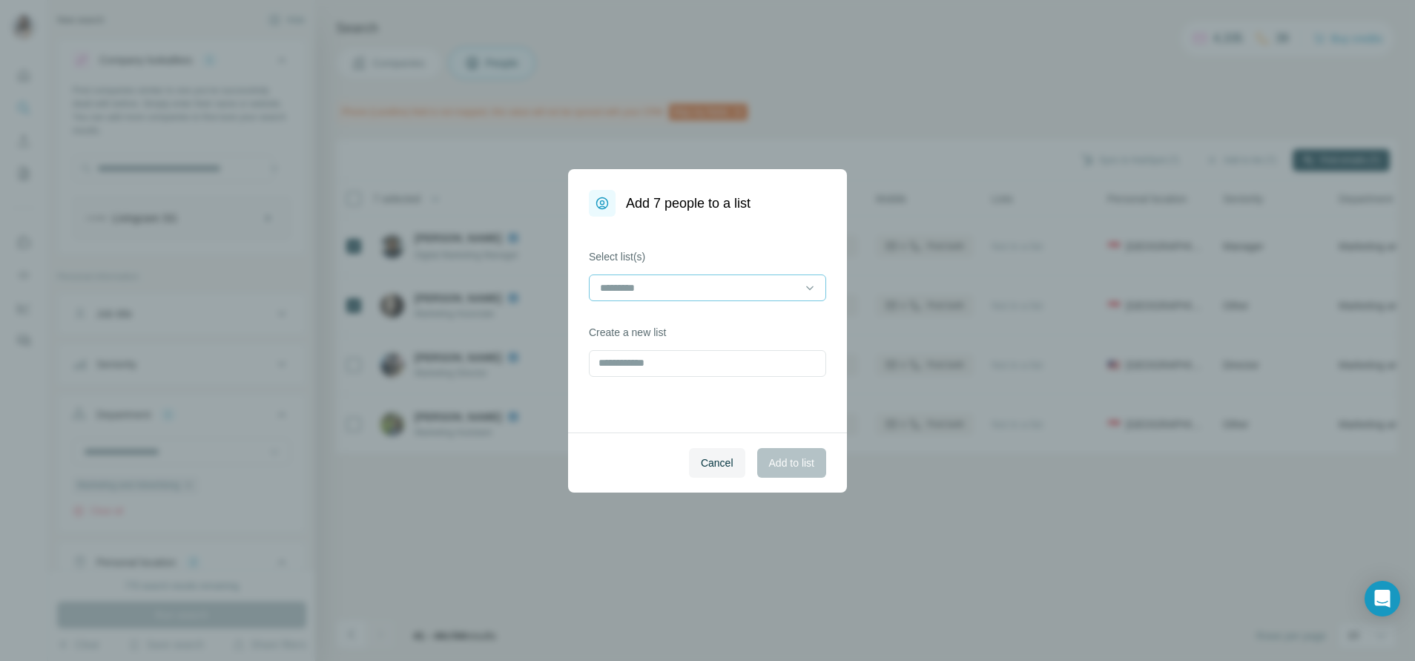
click at [712, 275] on div at bounding box center [699, 287] width 200 height 25
click at [714, 321] on div "Electrical3" at bounding box center [708, 321] width 212 height 15
click at [800, 464] on span "Add to list" at bounding box center [791, 462] width 45 height 15
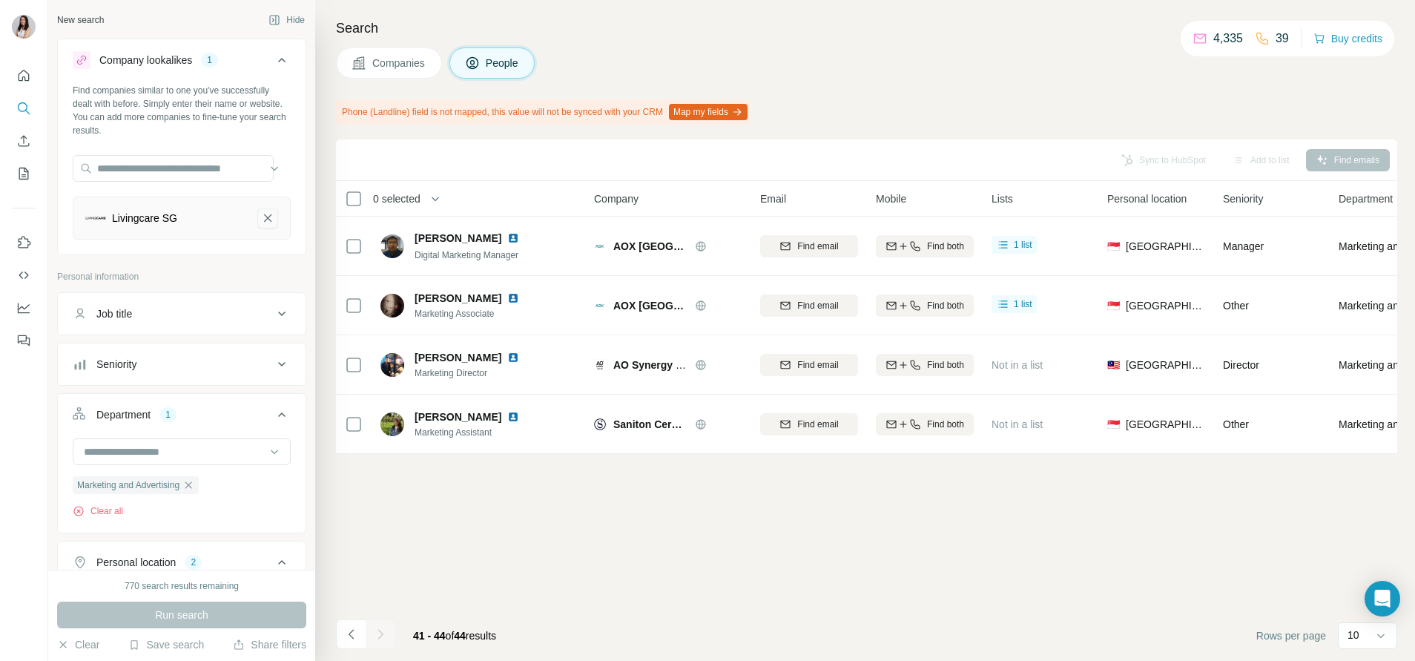
click at [261, 217] on icon "Livingcare SG-remove-button" at bounding box center [267, 218] width 13 height 15
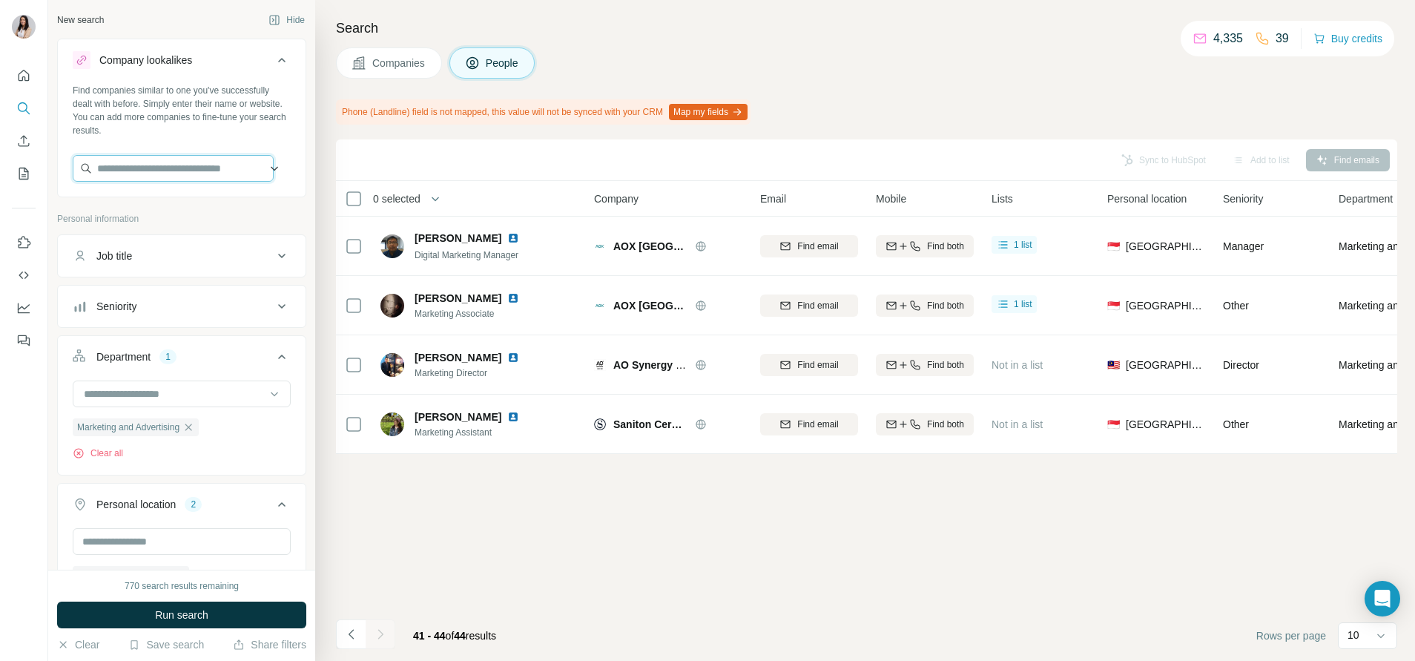
click at [218, 166] on input "text" at bounding box center [173, 168] width 201 height 27
paste input "**********"
type input "**********"
click at [189, 207] on p "AOX Singapore" at bounding box center [181, 201] width 133 height 15
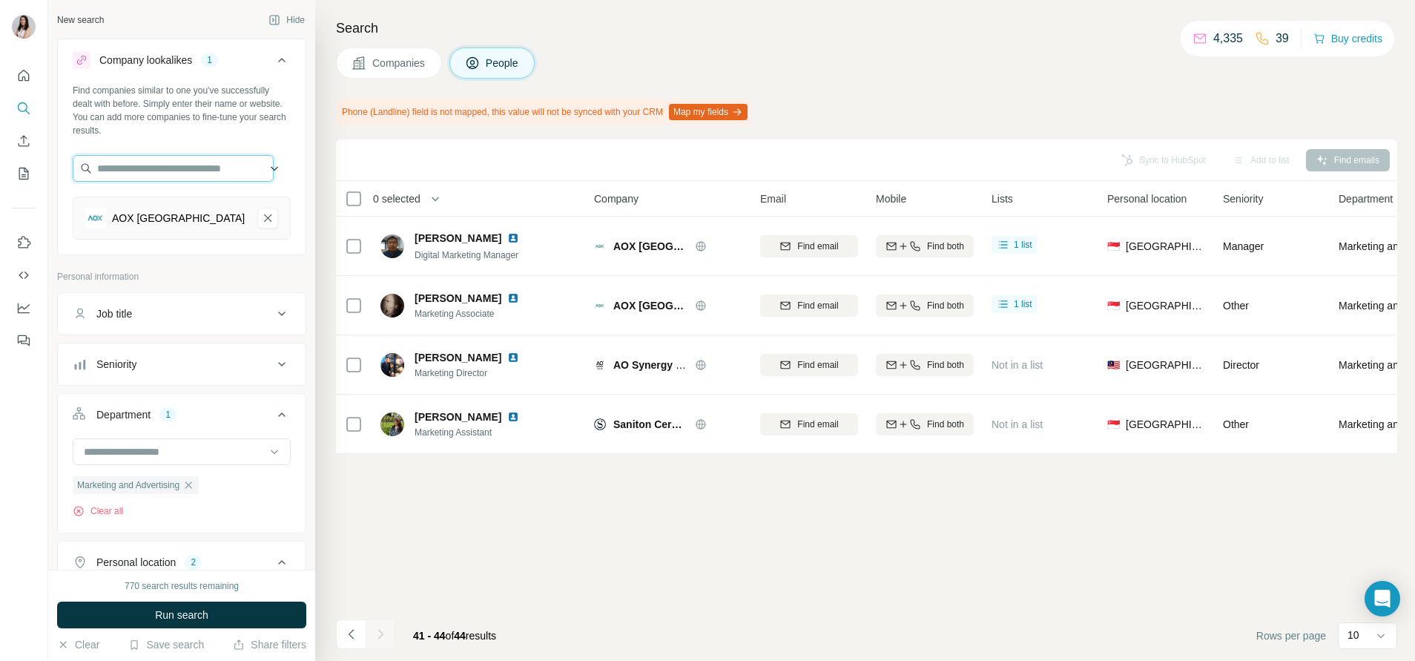
click at [166, 165] on input "text" at bounding box center [173, 168] width 201 height 27
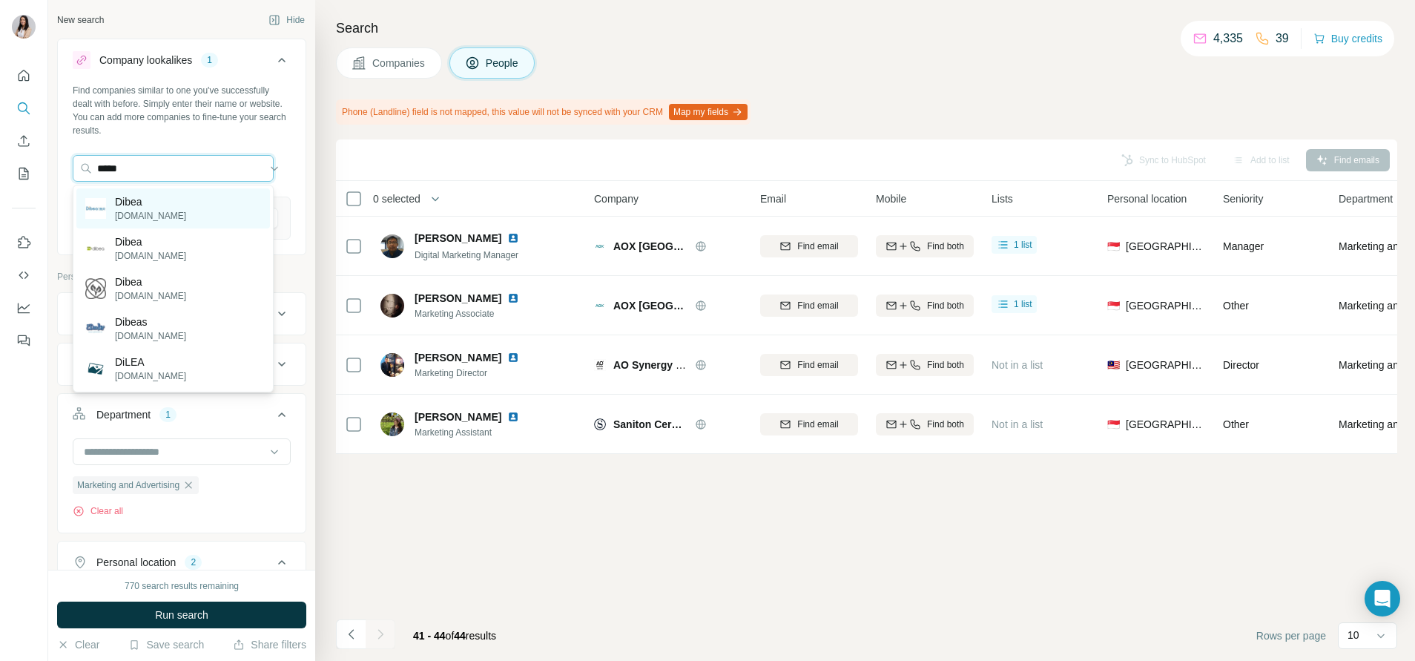
type input "*****"
click at [180, 216] on div "Dibea dibea.com" at bounding box center [173, 208] width 194 height 40
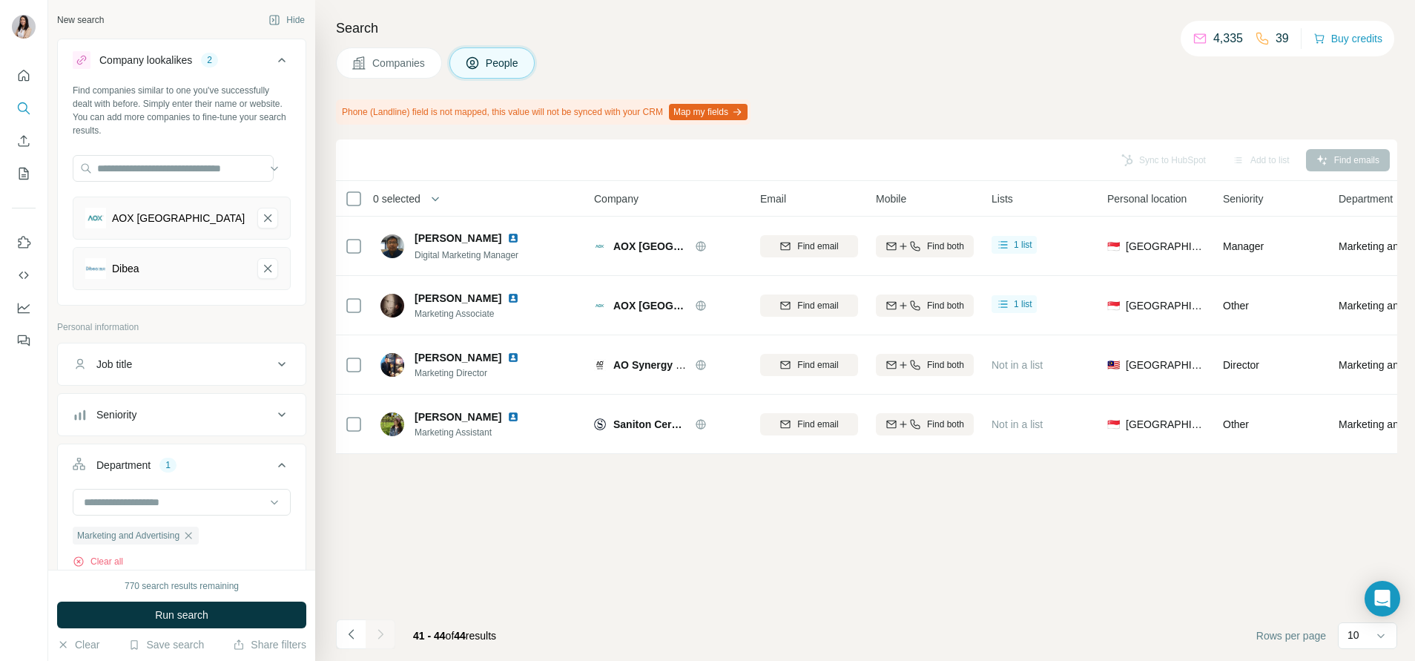
click at [215, 608] on button "Run search" at bounding box center [181, 615] width 249 height 27
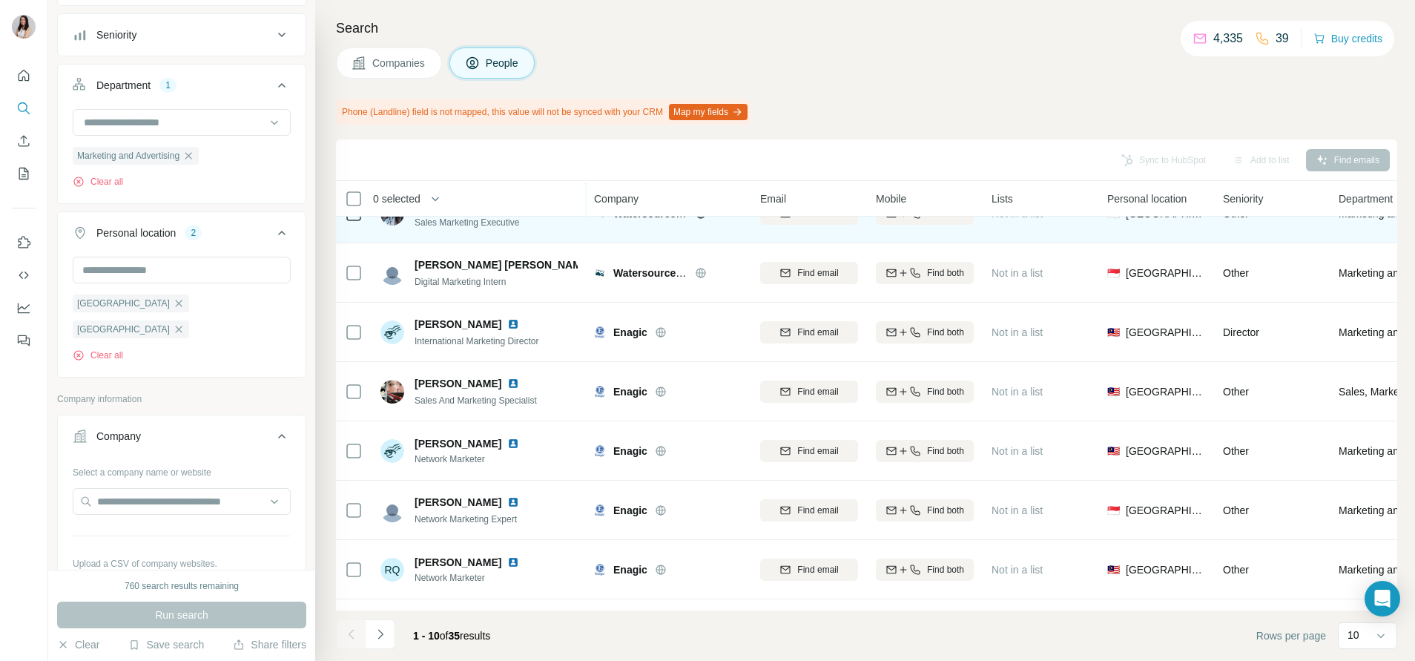
scroll to position [211, 0]
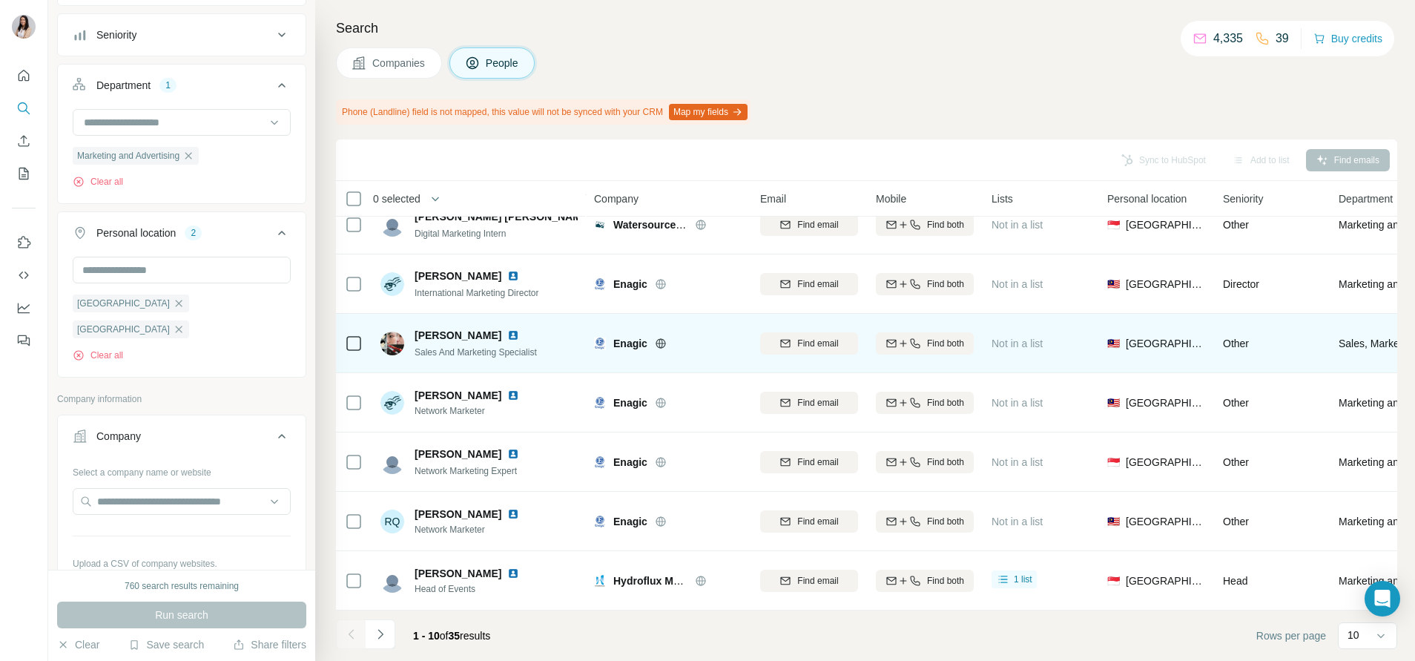
click at [659, 338] on icon at bounding box center [661, 343] width 4 height 10
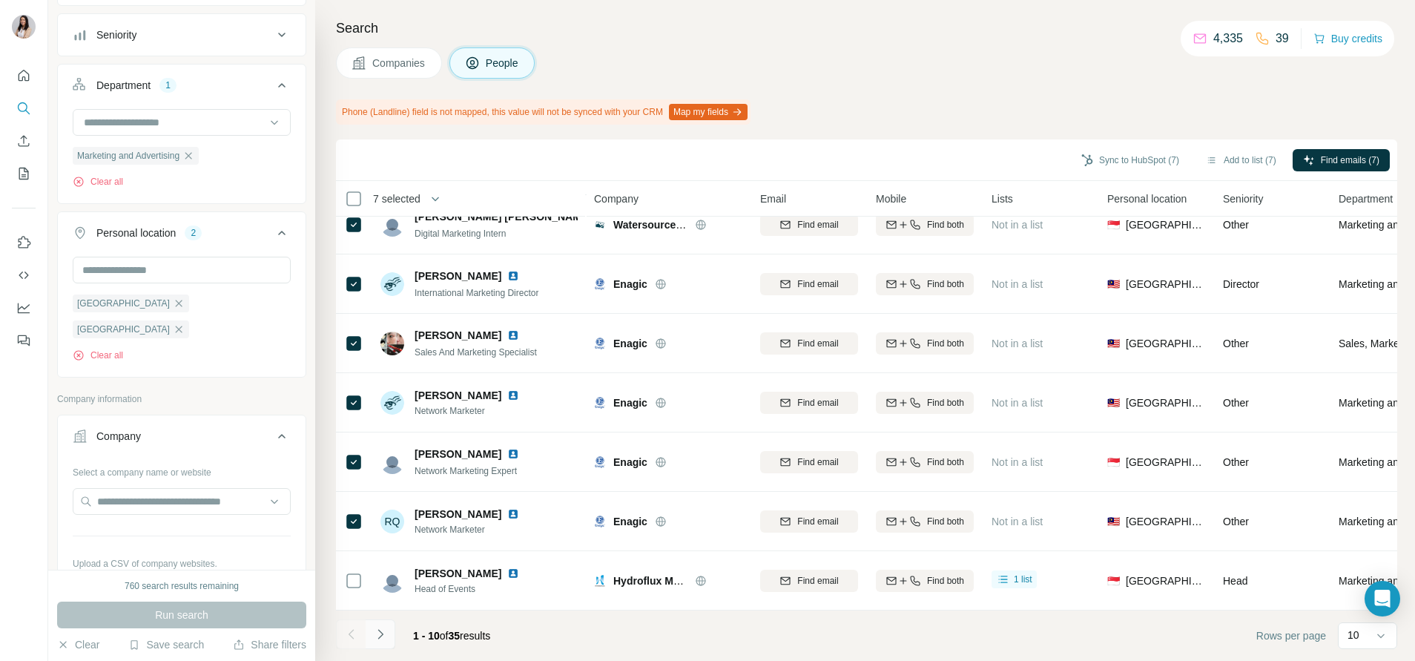
click at [380, 637] on icon "Navigate to next page" at bounding box center [380, 634] width 5 height 10
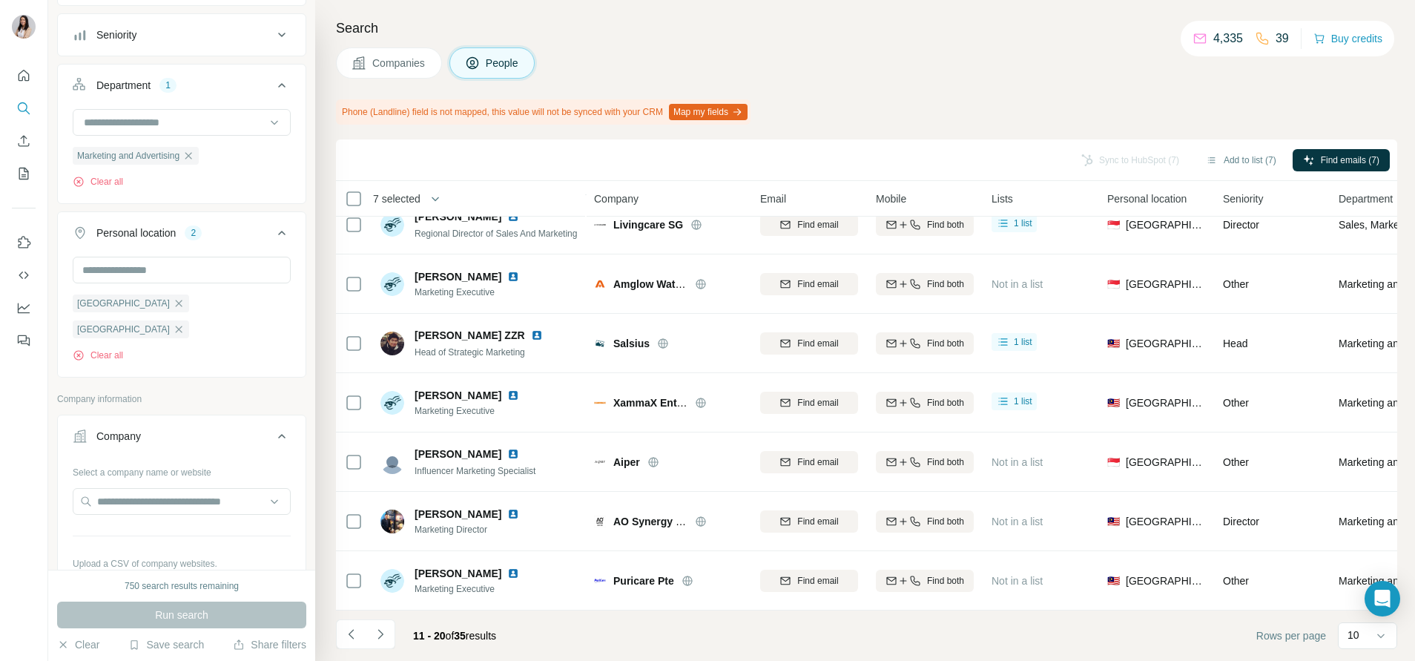
scroll to position [0, 0]
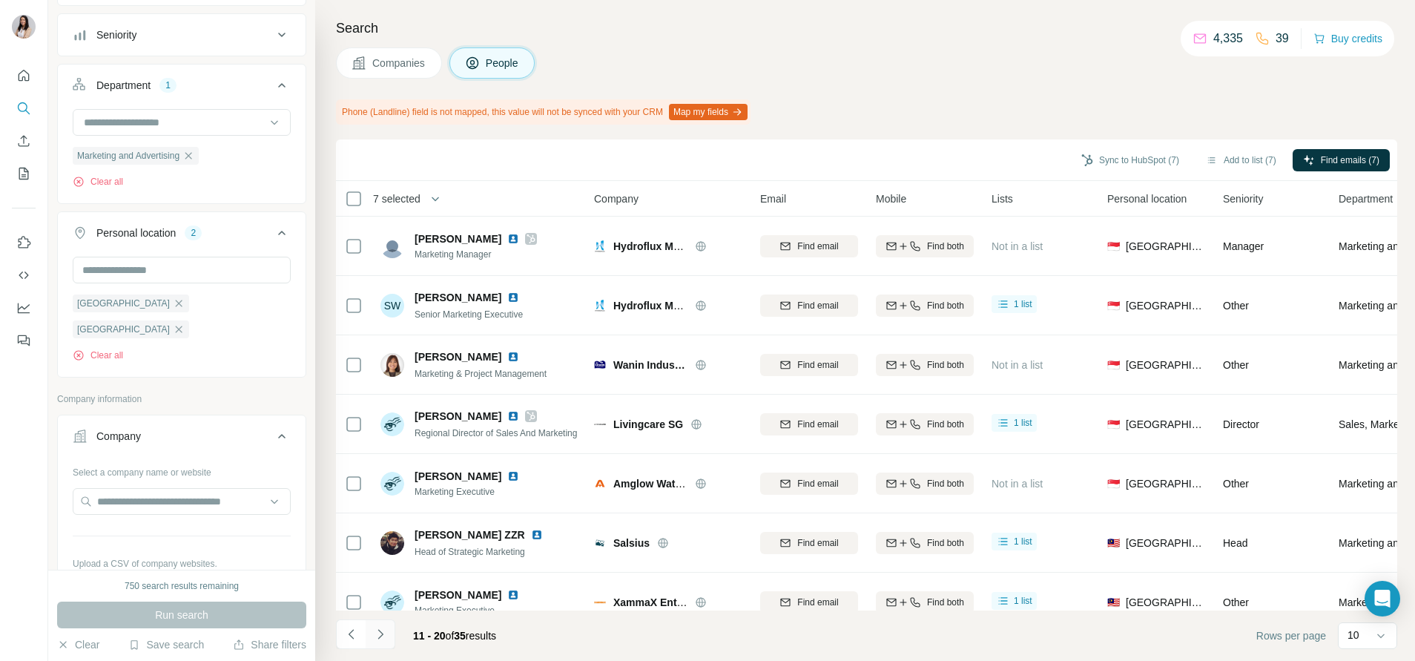
click at [385, 637] on icon "Navigate to next page" at bounding box center [380, 634] width 15 height 15
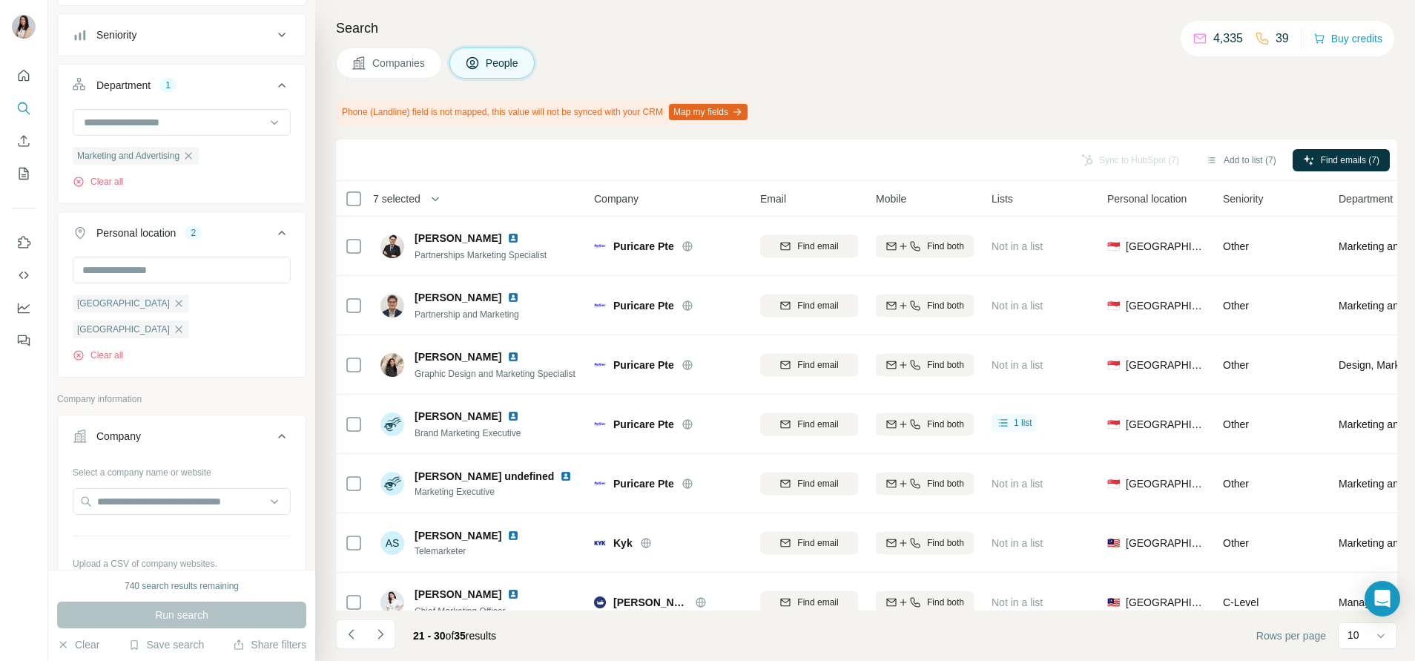
scroll to position [211, 0]
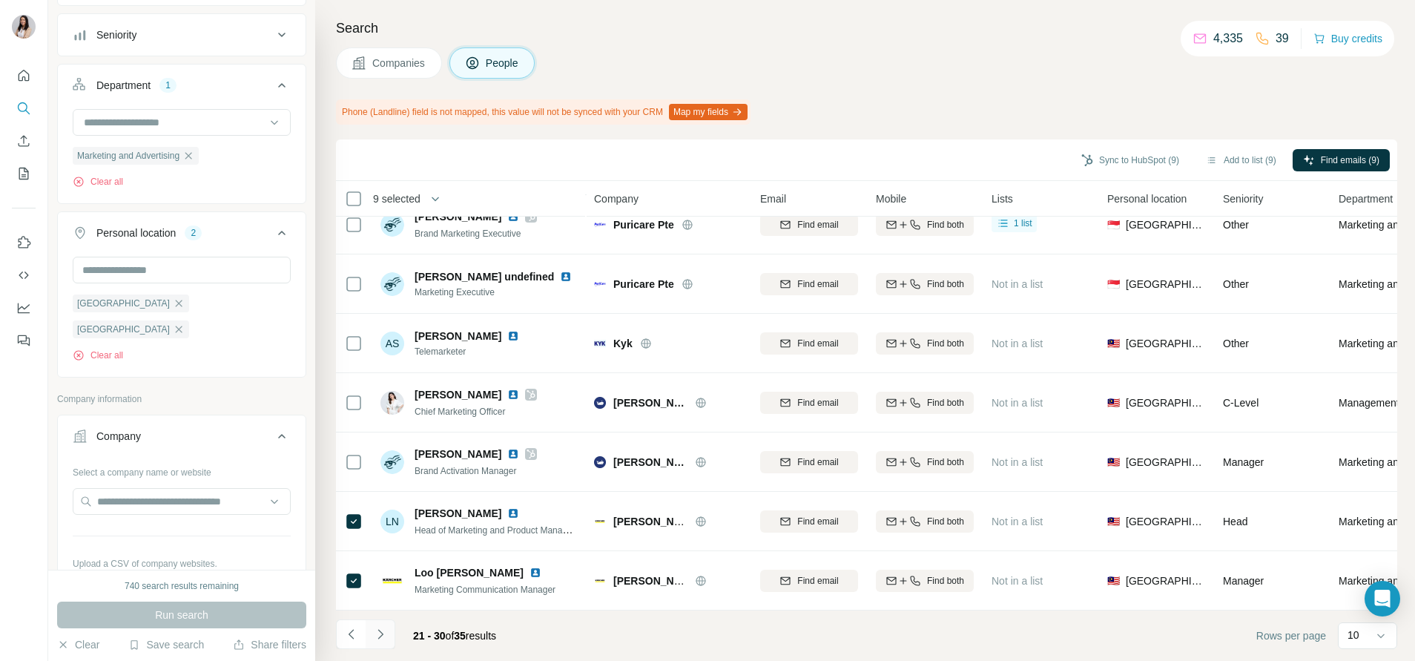
click at [391, 627] on button "Navigate to next page" at bounding box center [381, 634] width 30 height 30
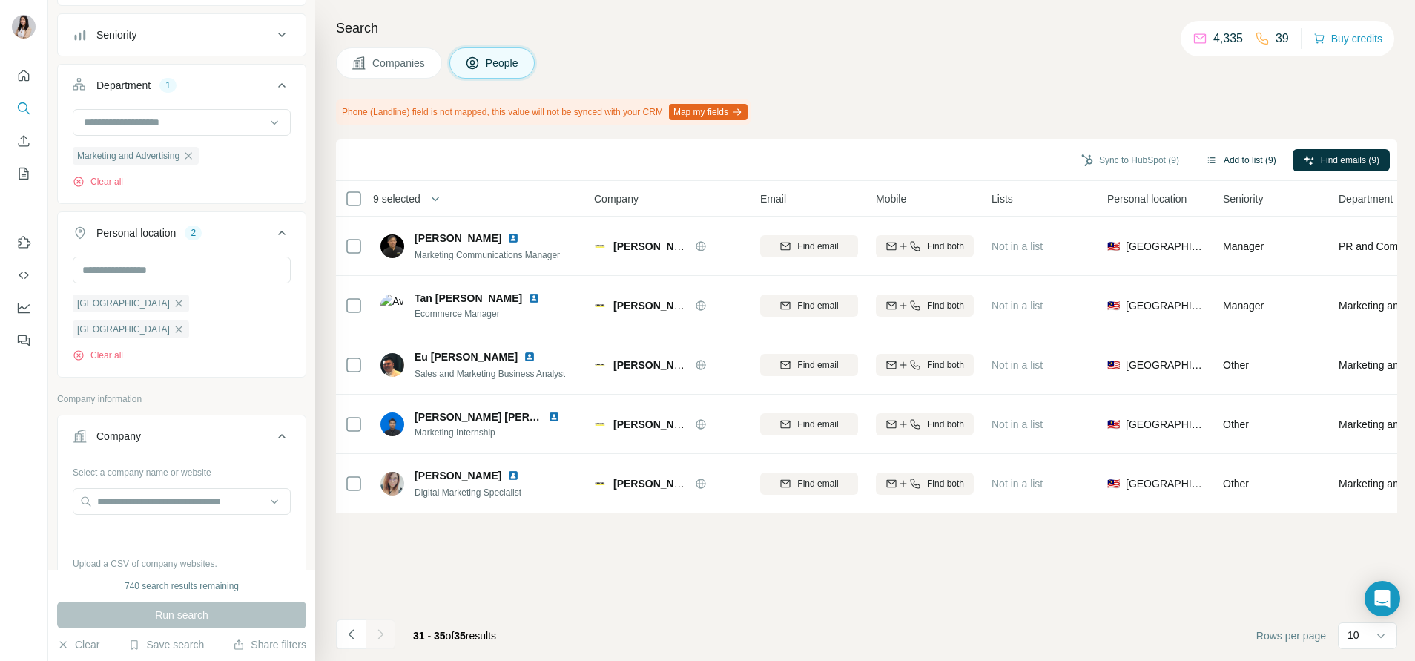
scroll to position [0, 0]
click at [1215, 163] on button "Add to list (9)" at bounding box center [1241, 160] width 91 height 22
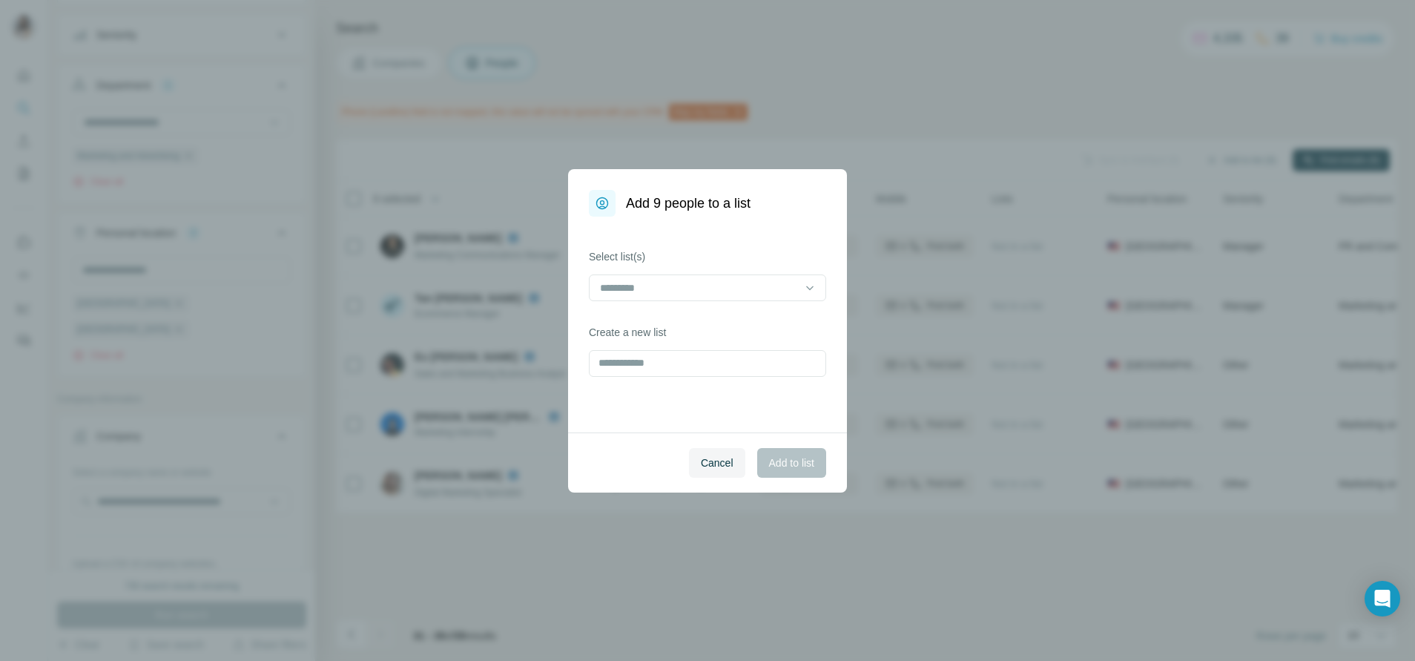
click at [1074, 153] on div "Add 9 people to a list Select list(s) Create a new list Cancel Add to list" at bounding box center [707, 330] width 1415 height 661
click at [707, 461] on span "Cancel" at bounding box center [717, 462] width 33 height 15
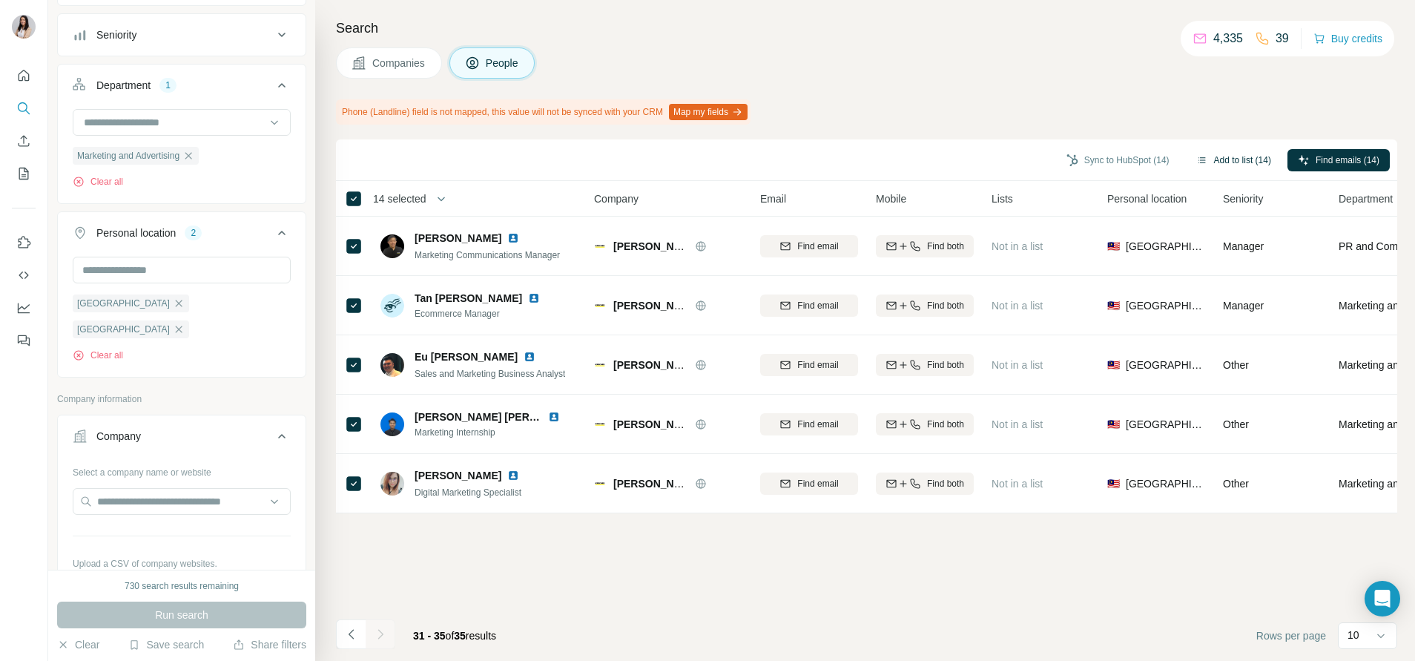
click at [1240, 164] on button "Add to list (14)" at bounding box center [1234, 160] width 96 height 22
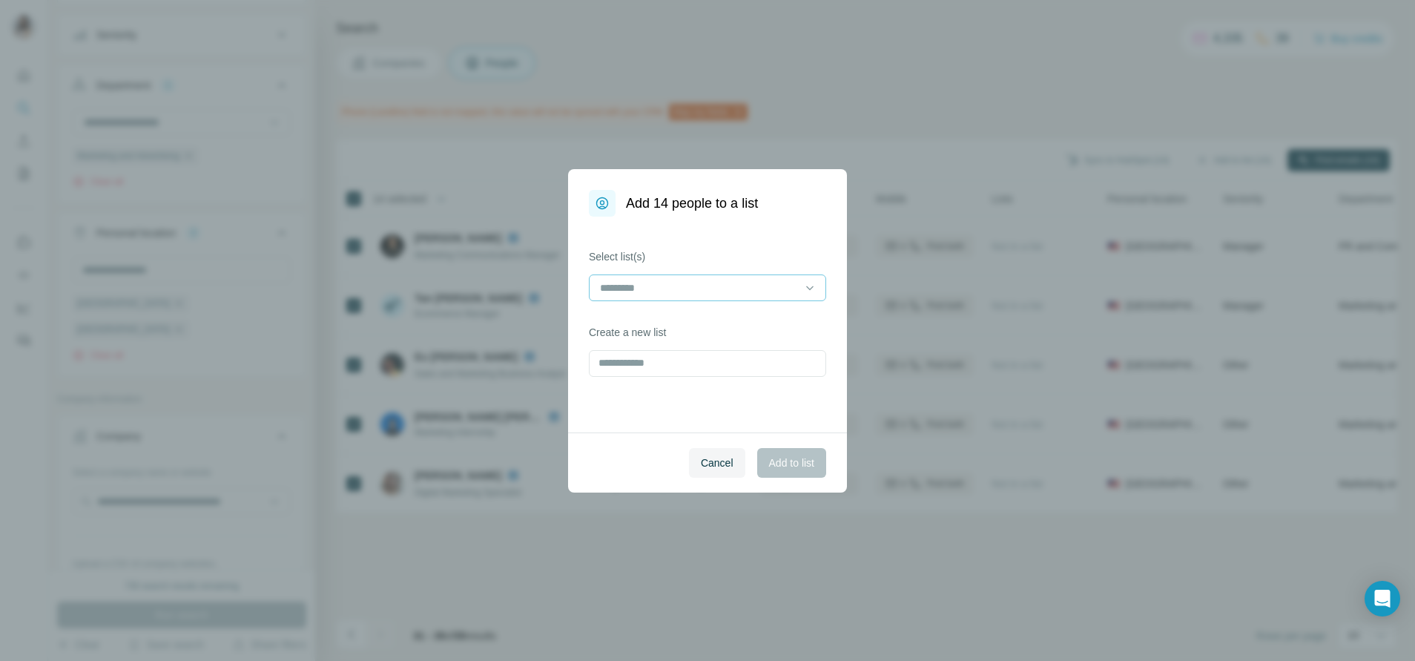
click at [792, 280] on input at bounding box center [699, 288] width 200 height 16
click at [766, 322] on div "Electrical3" at bounding box center [708, 321] width 212 height 15
click at [797, 469] on span "Add to list" at bounding box center [791, 462] width 45 height 15
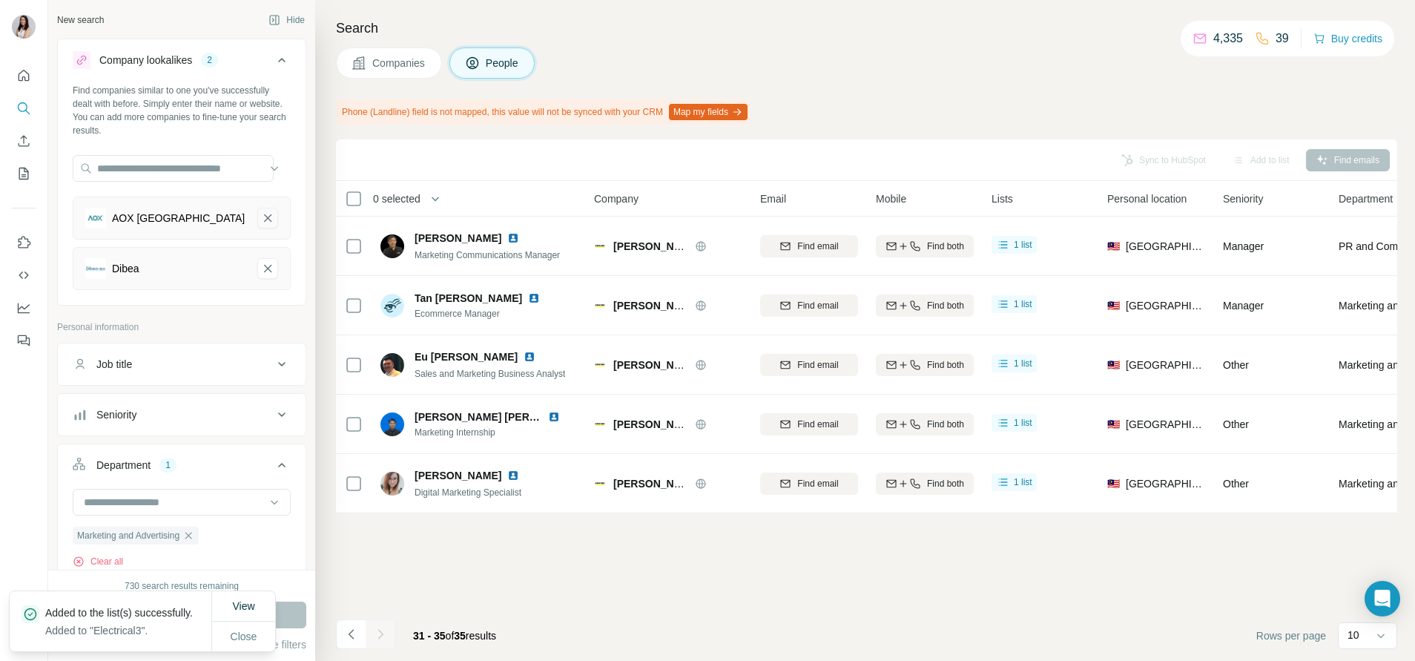
click at [259, 213] on button "AOX Singapore-remove-button" at bounding box center [267, 218] width 21 height 21
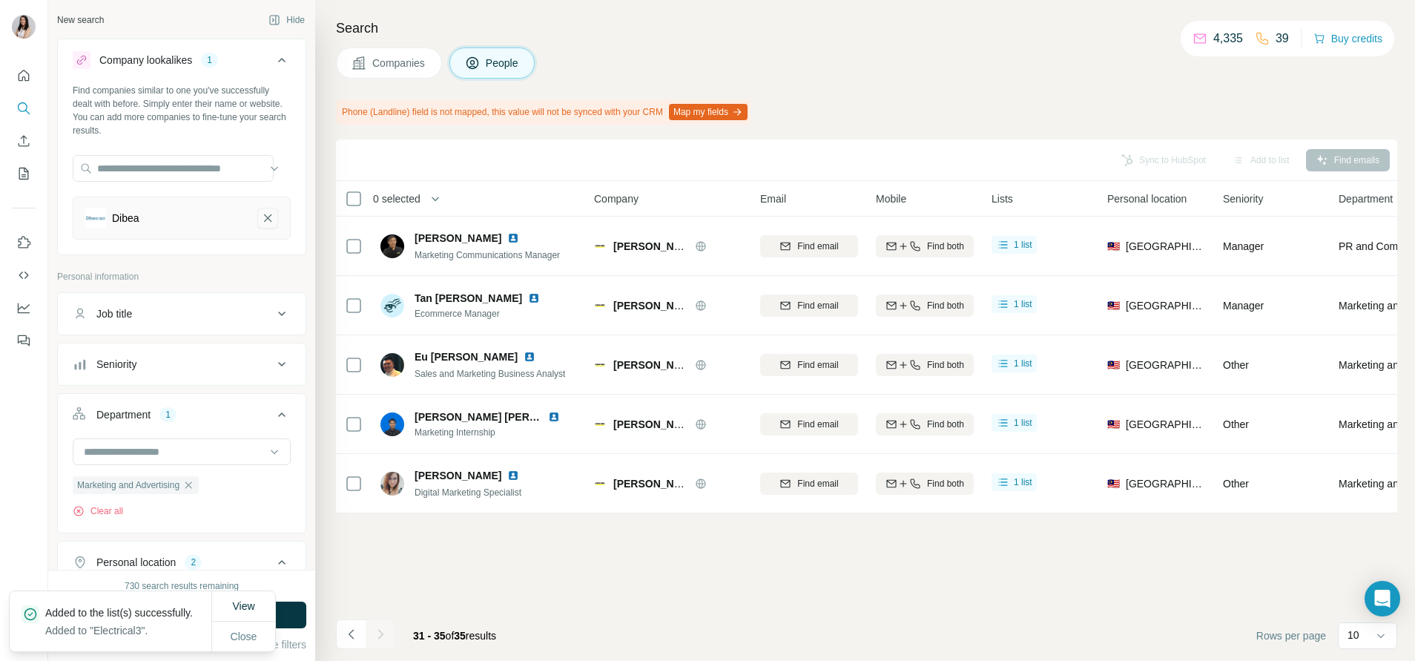
click at [261, 218] on icon "Dibea-remove-button" at bounding box center [267, 218] width 13 height 15
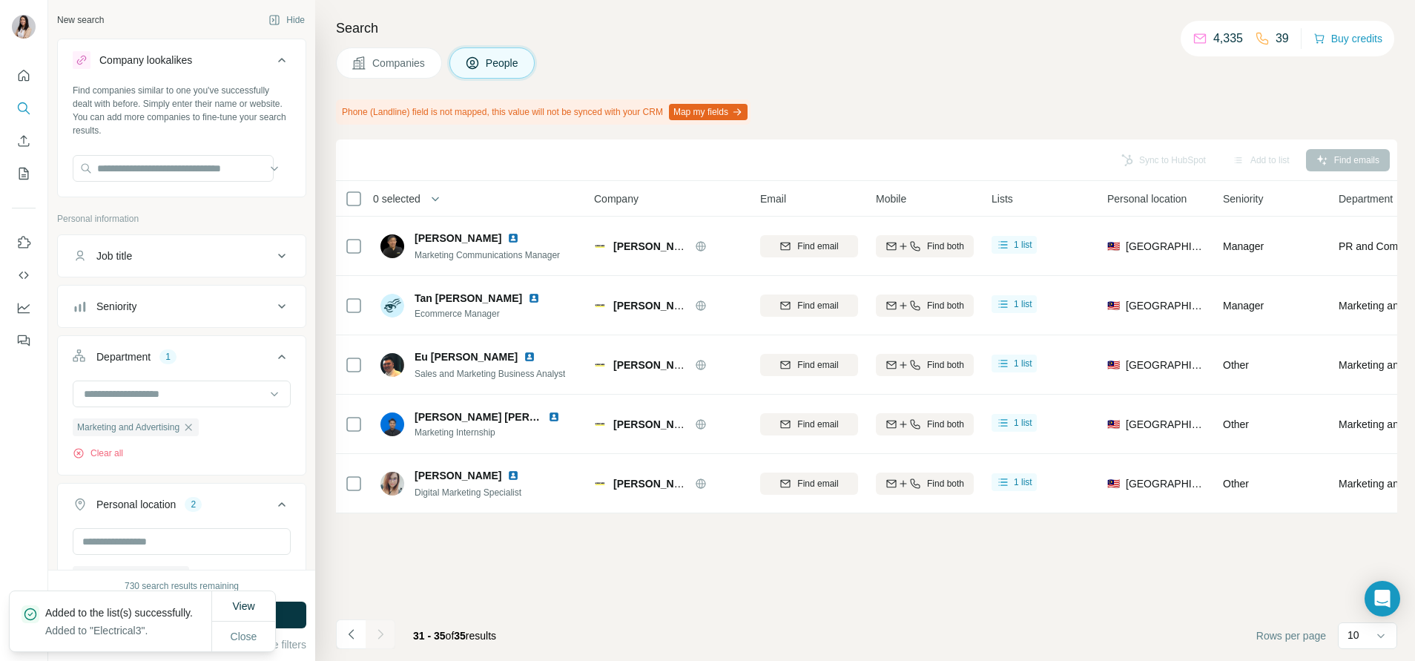
scroll to position [295, 0]
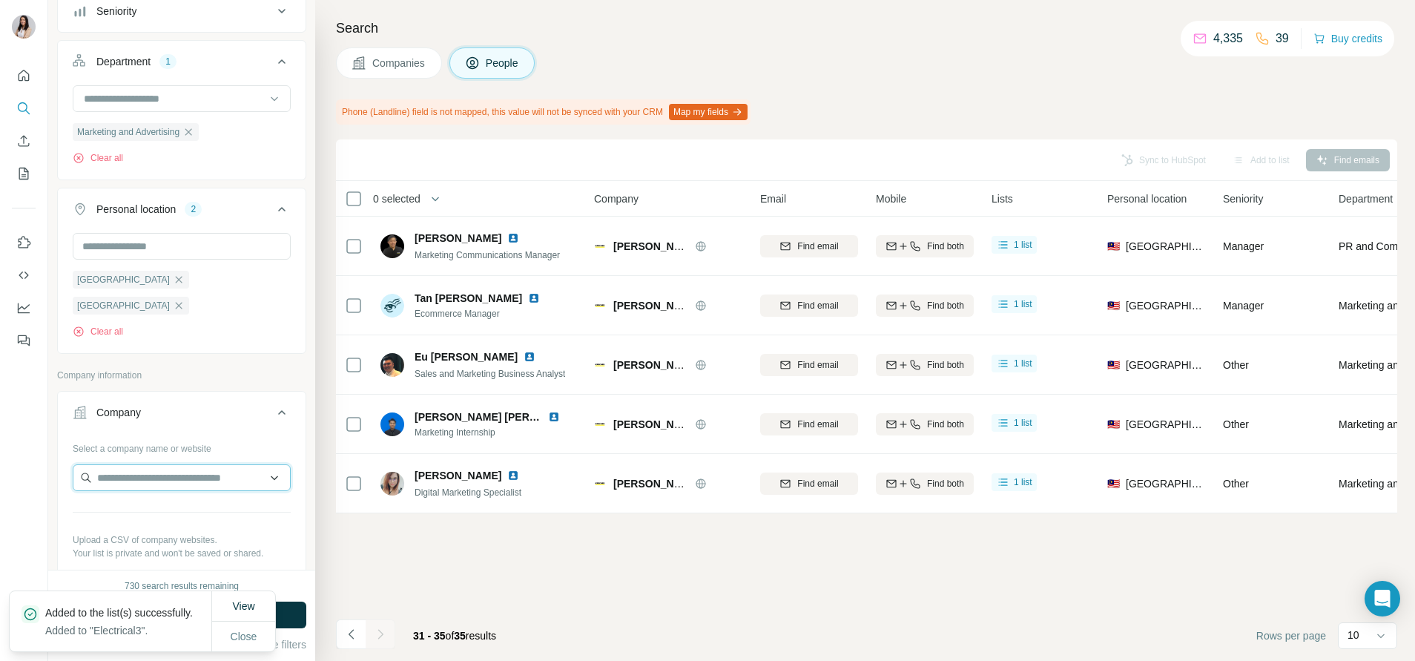
click at [184, 464] on input "text" at bounding box center [182, 477] width 218 height 27
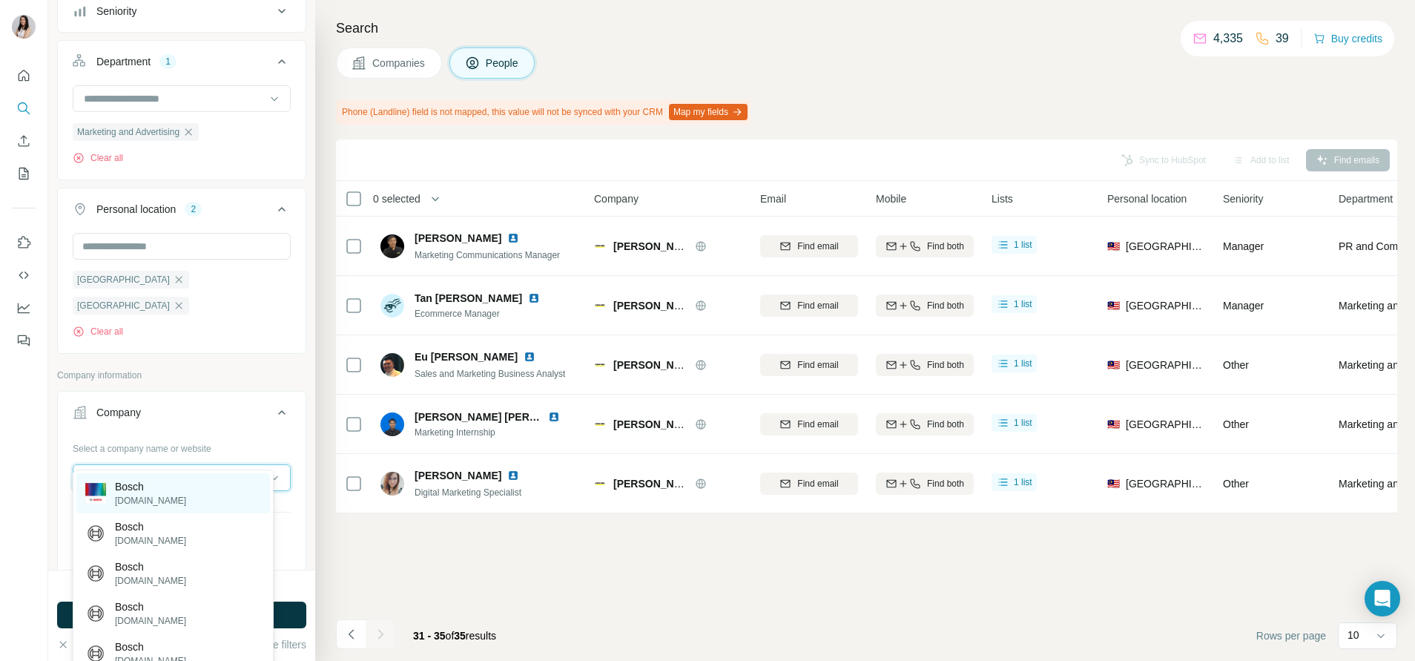
type input "*****"
click at [202, 496] on div "Bosch bosch.com" at bounding box center [173, 493] width 194 height 40
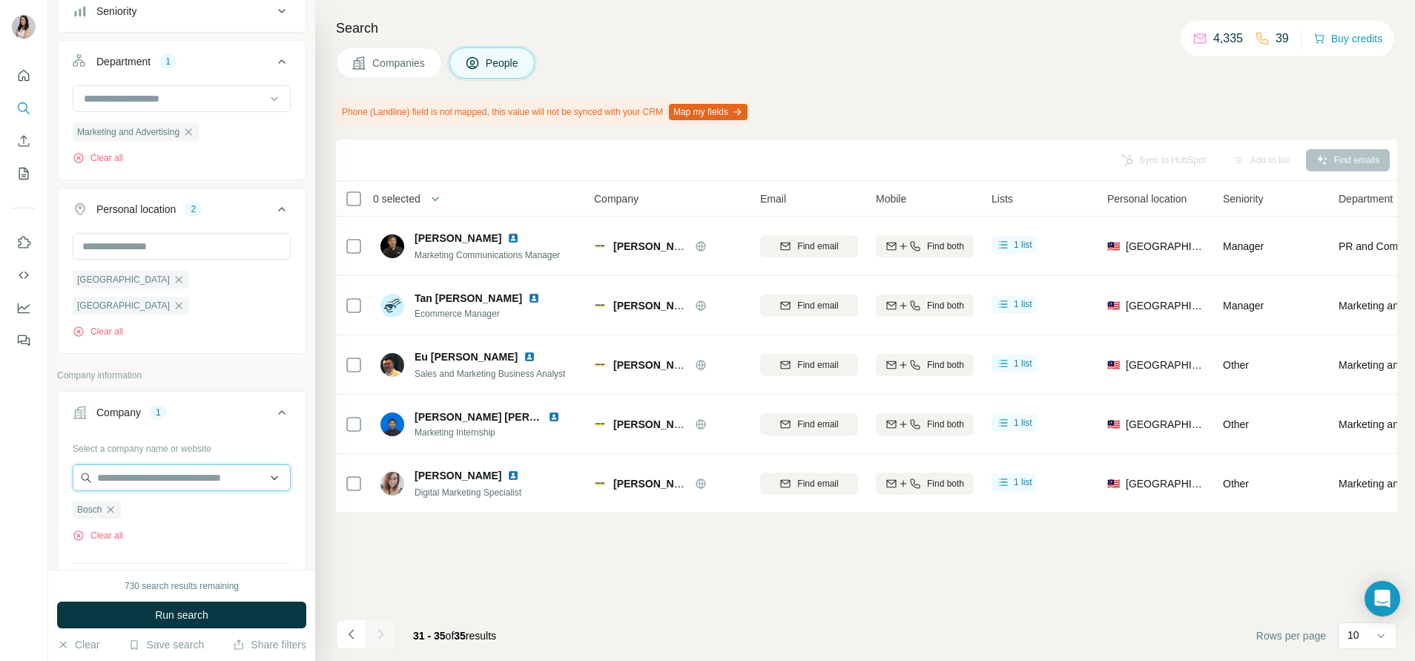
click at [201, 464] on input "text" at bounding box center [182, 477] width 218 height 27
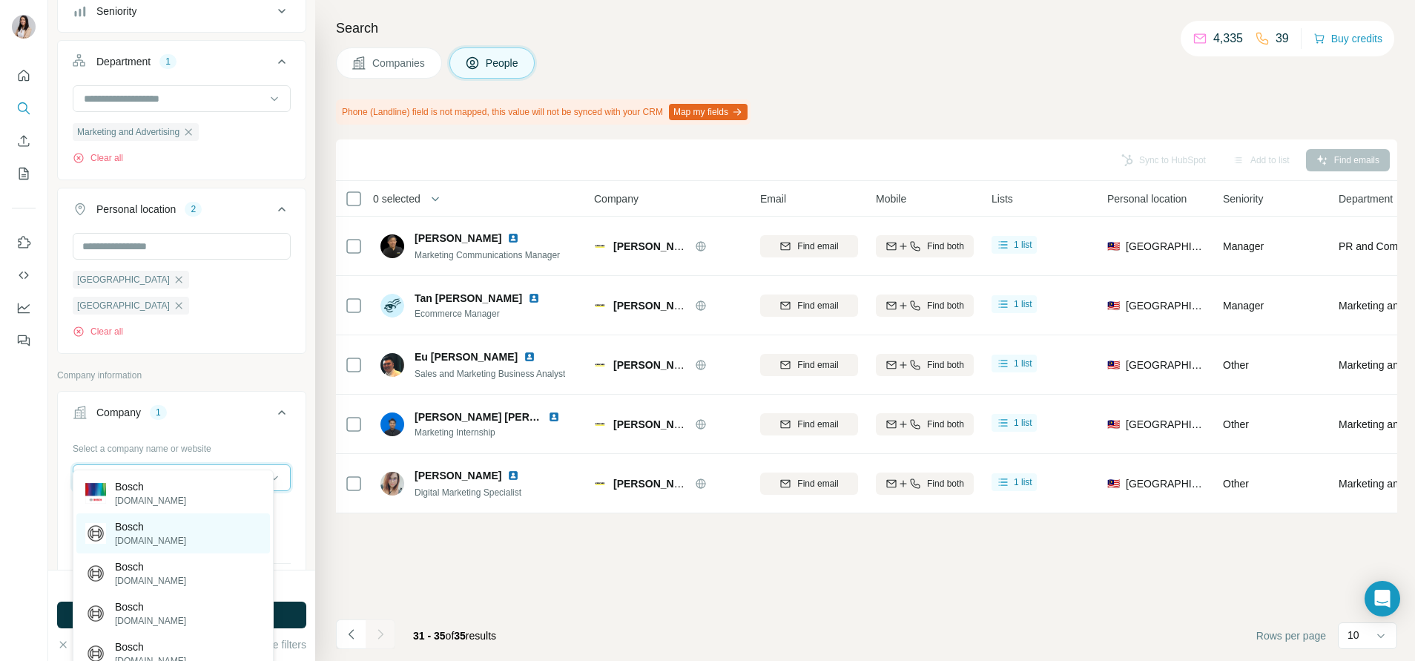
type input "*****"
click at [177, 538] on p "bosch-home.co.uk" at bounding box center [150, 540] width 71 height 13
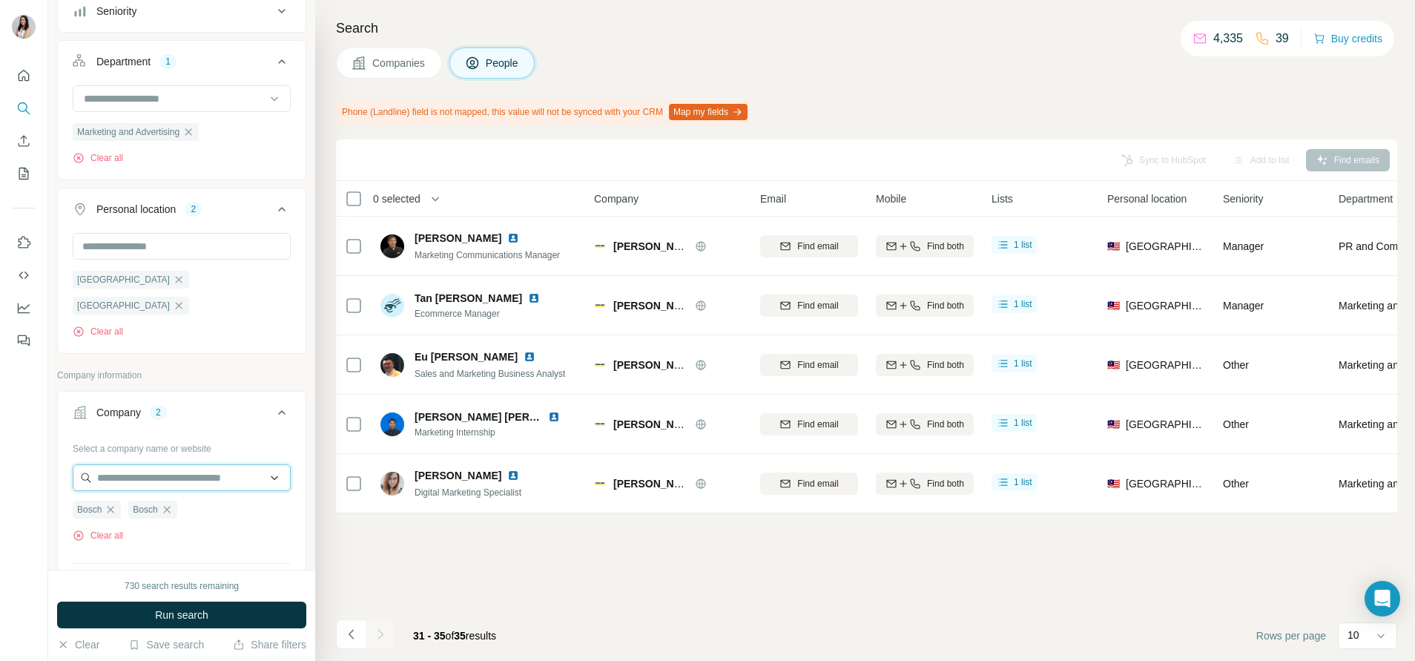
click at [165, 464] on input "text" at bounding box center [182, 477] width 218 height 27
paste input "*****"
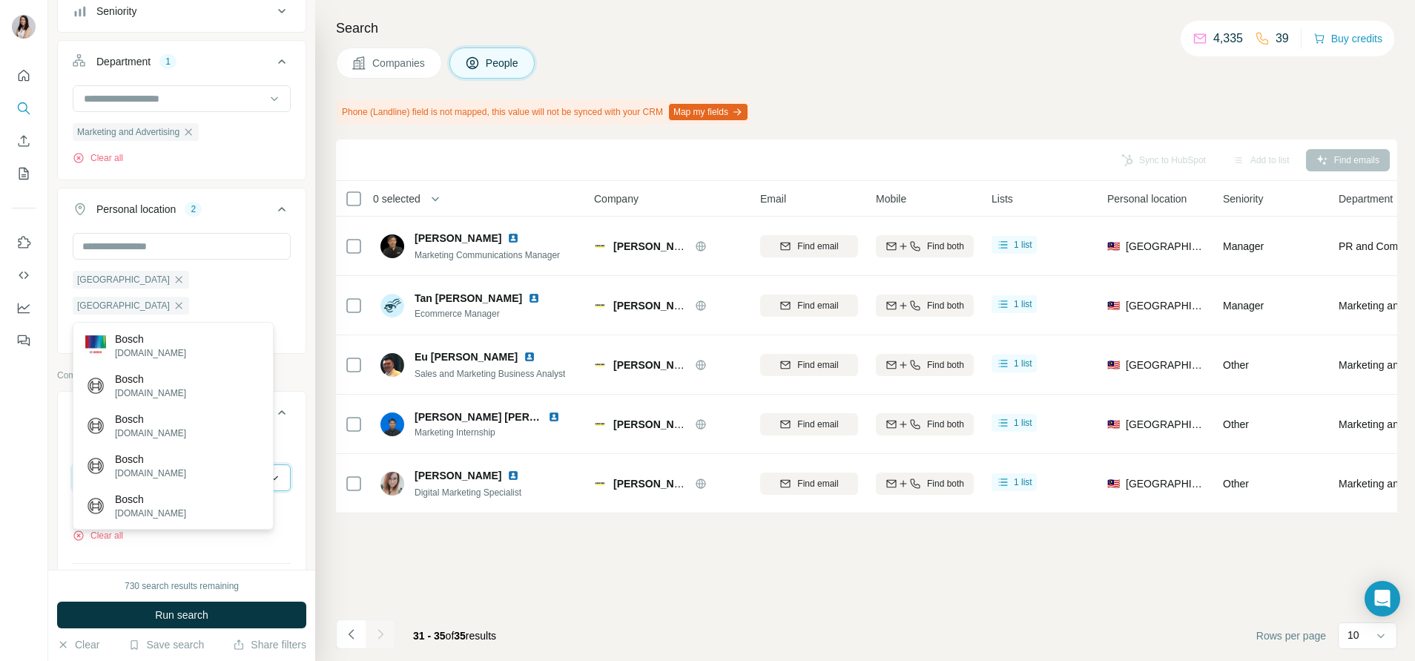
scroll to position [447, 0]
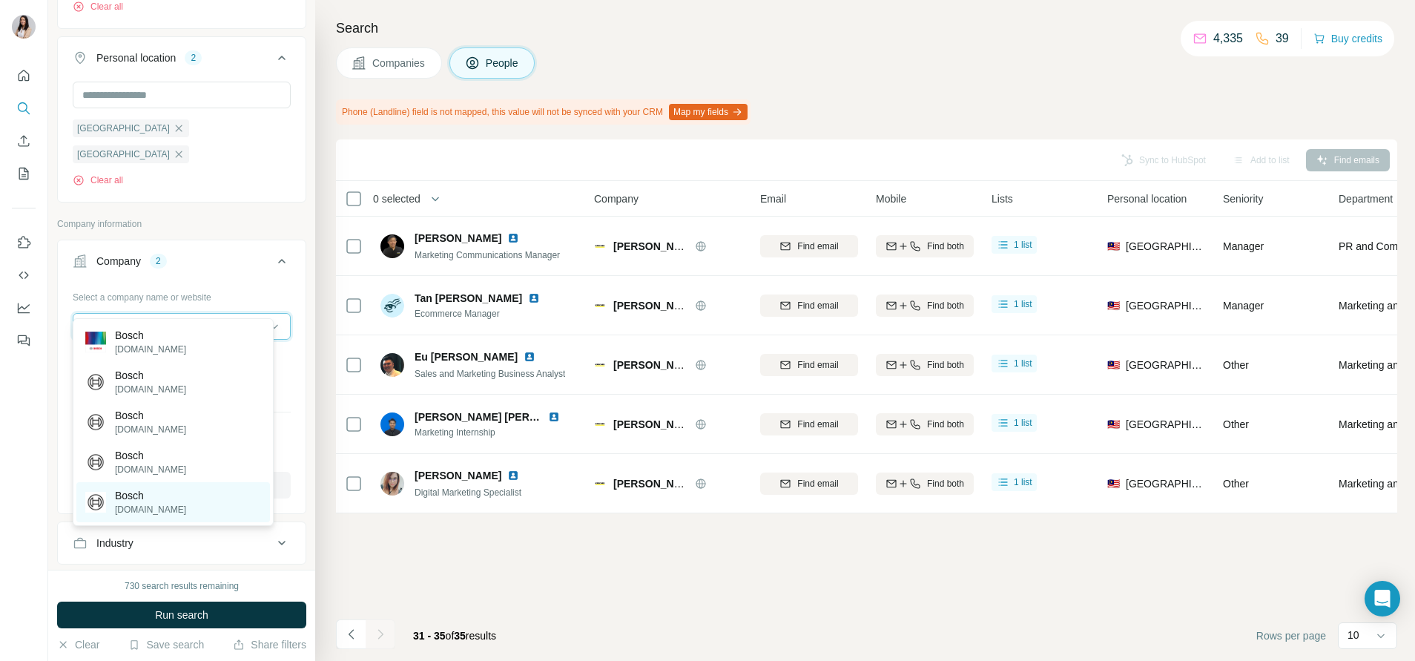
type input "*****"
click at [195, 498] on div "Bosch bosch-home.fr" at bounding box center [173, 502] width 194 height 40
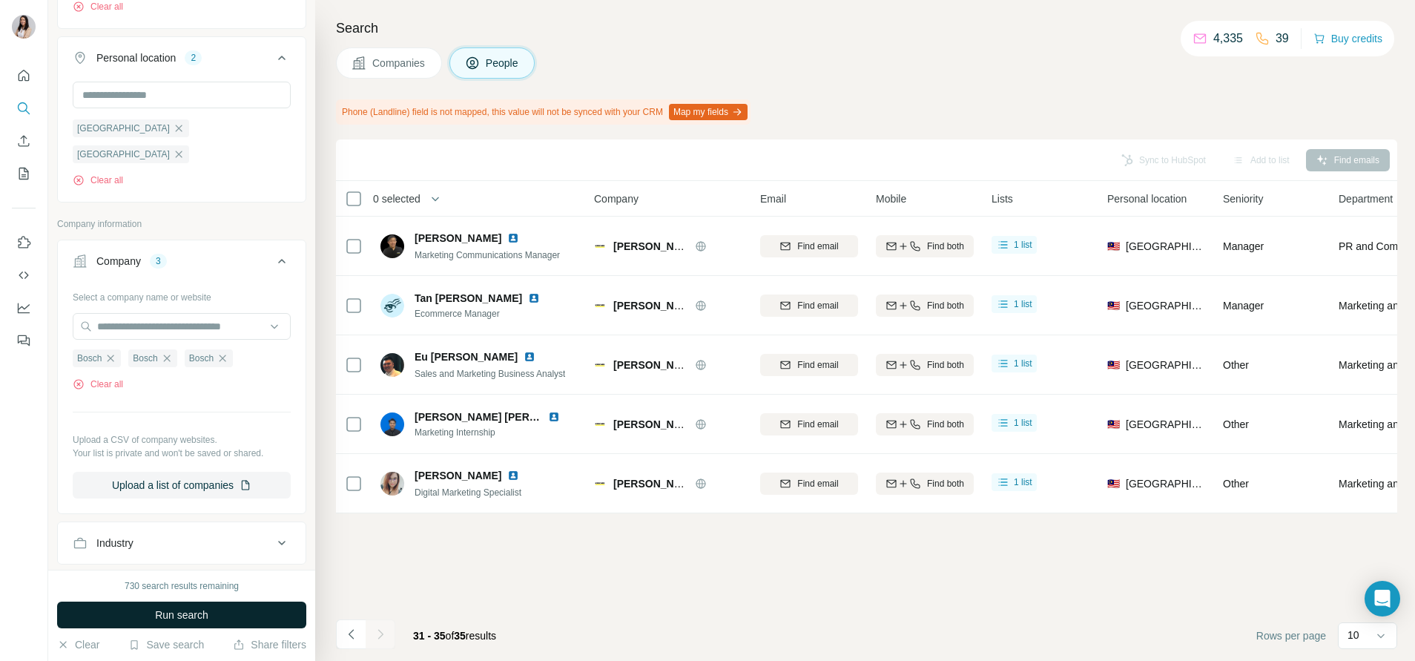
click at [222, 621] on button "Run search" at bounding box center [181, 615] width 249 height 27
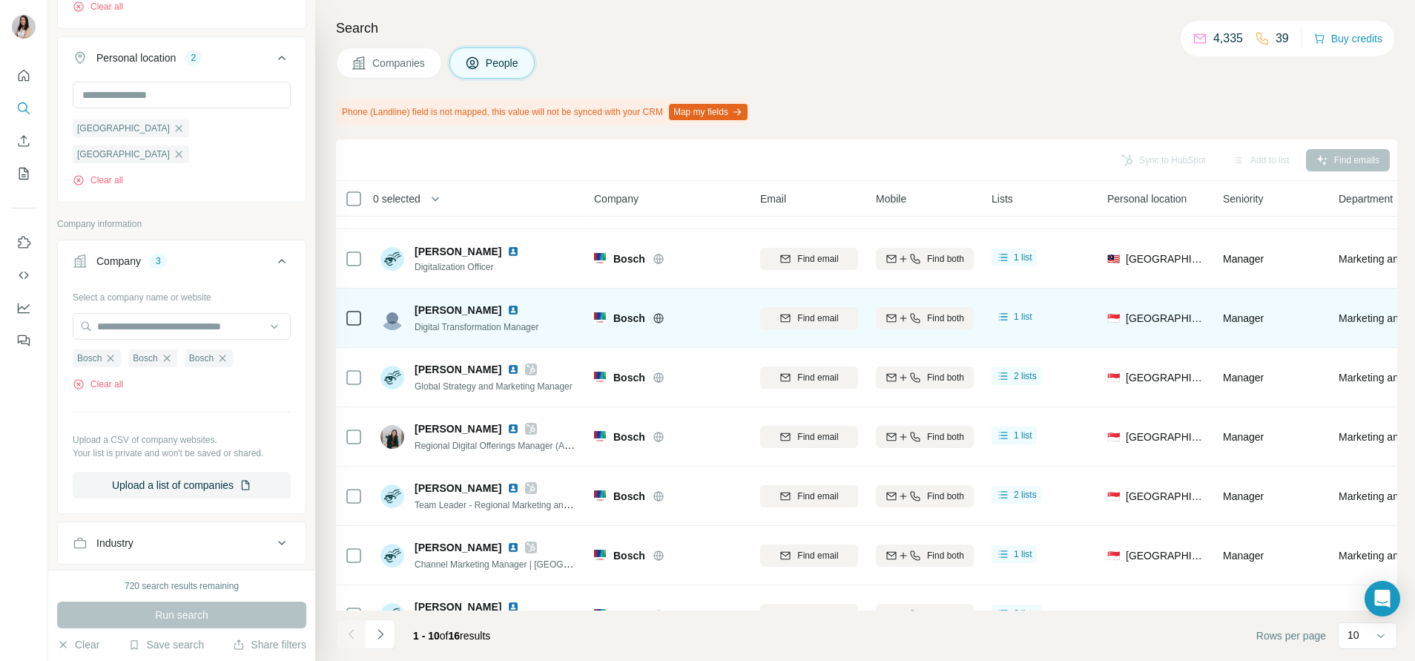
scroll to position [211, 0]
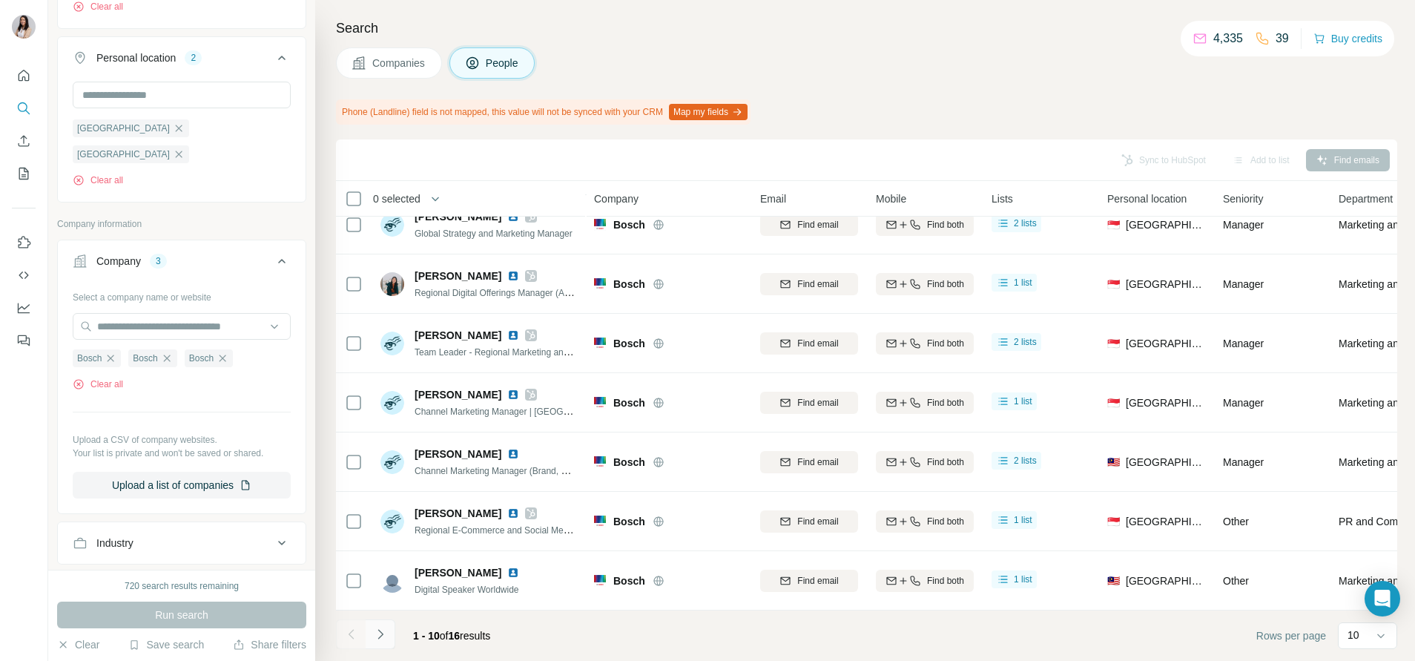
click at [384, 635] on icon "Navigate to next page" at bounding box center [380, 634] width 15 height 15
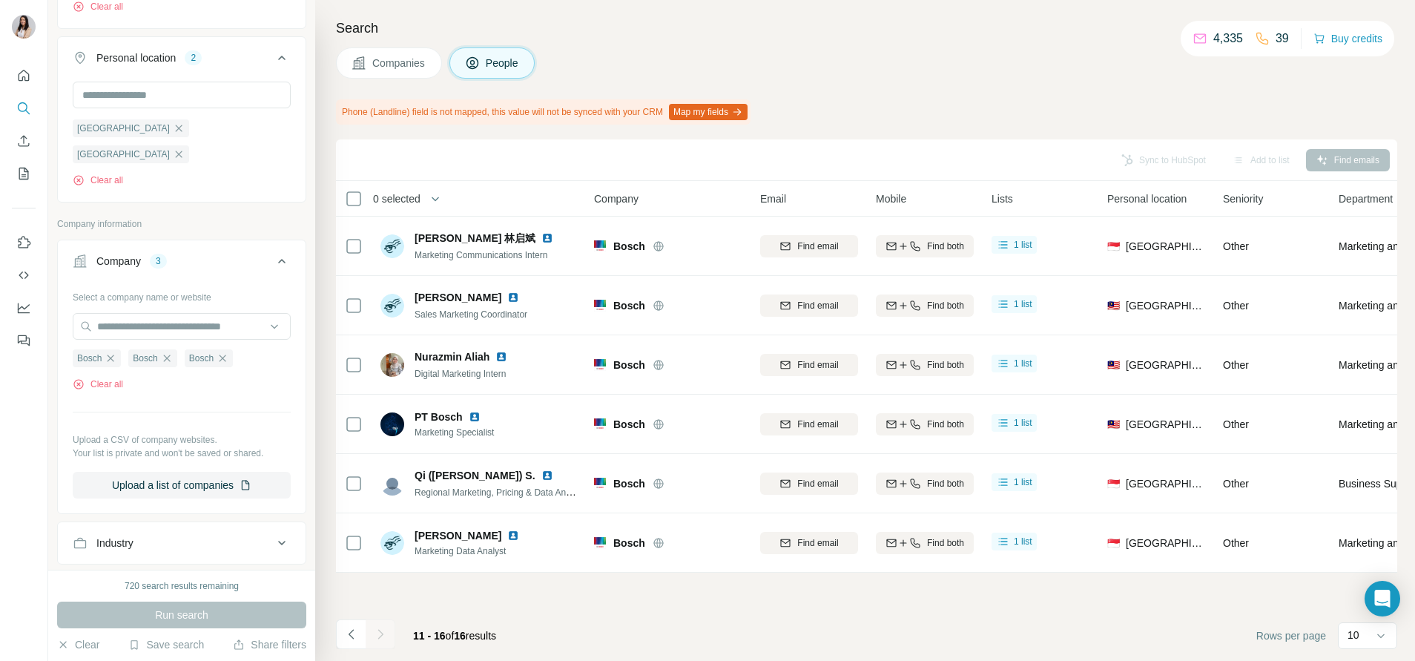
scroll to position [0, 0]
click at [197, 97] on input "text" at bounding box center [182, 95] width 218 height 27
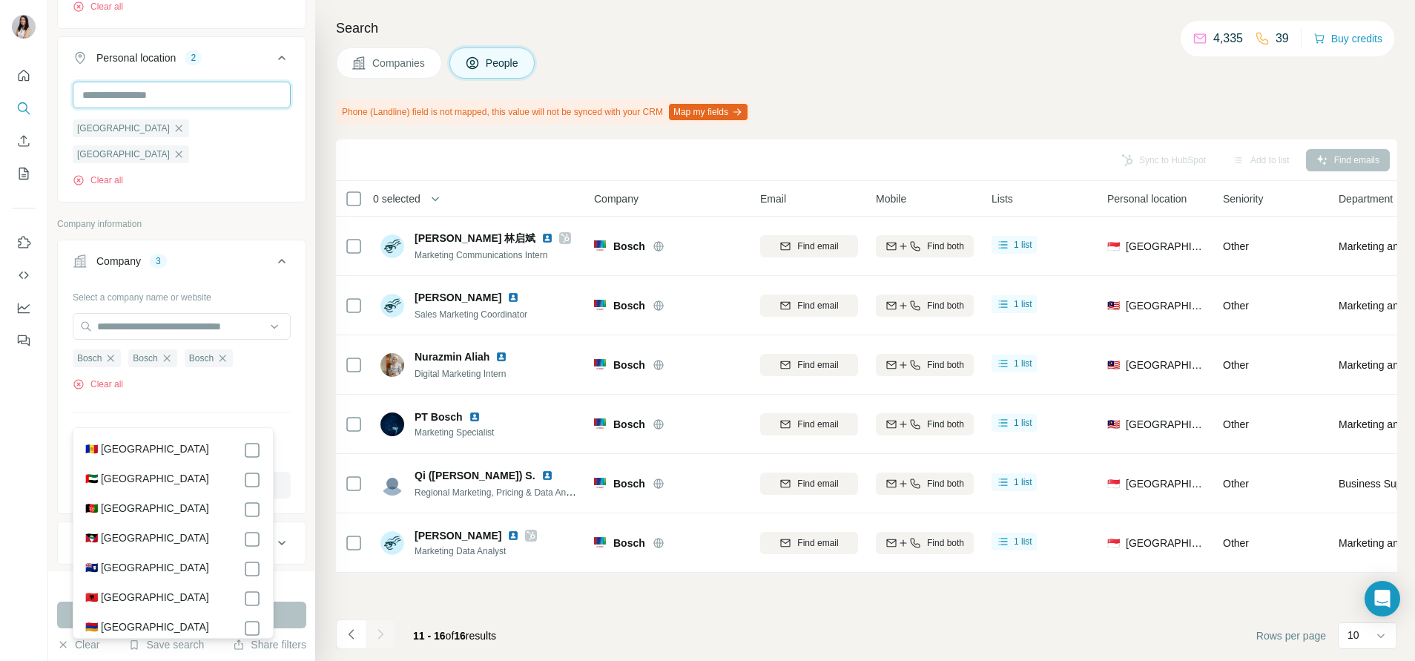
scroll to position [131, 0]
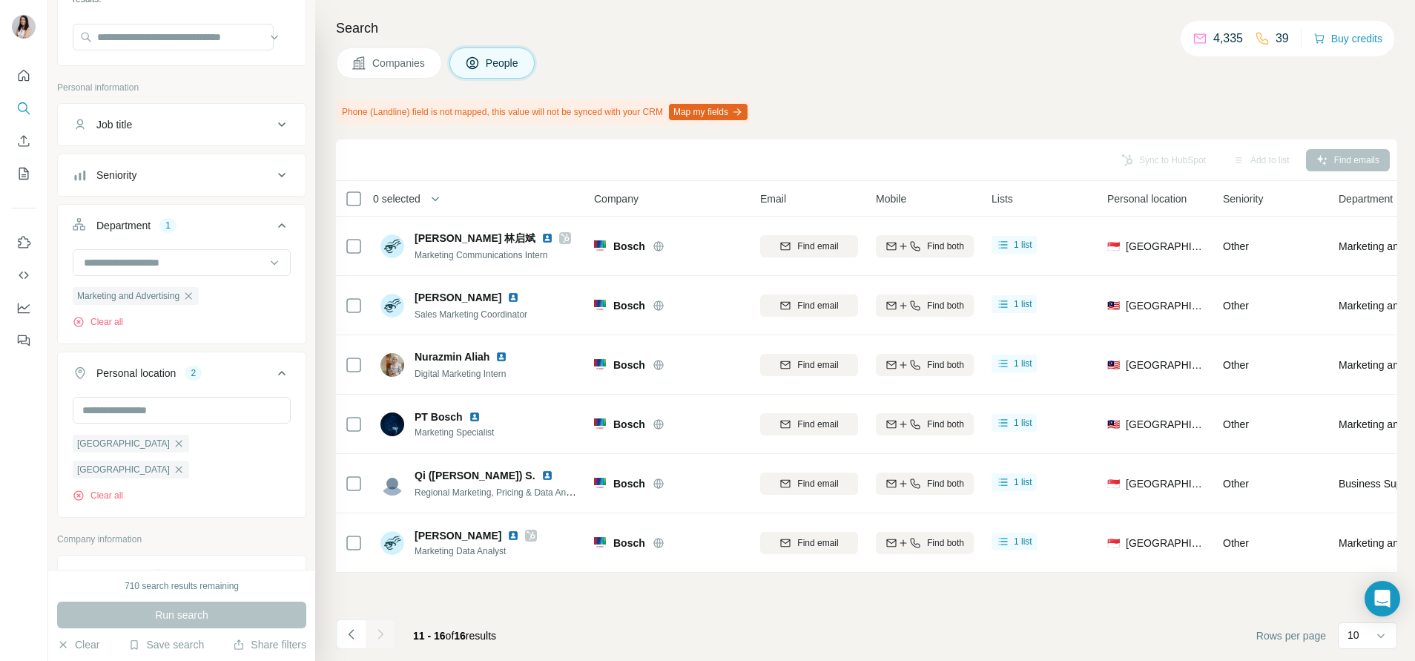
click at [182, 338] on div "Marketing and Advertising Clear all" at bounding box center [182, 294] width 248 height 91
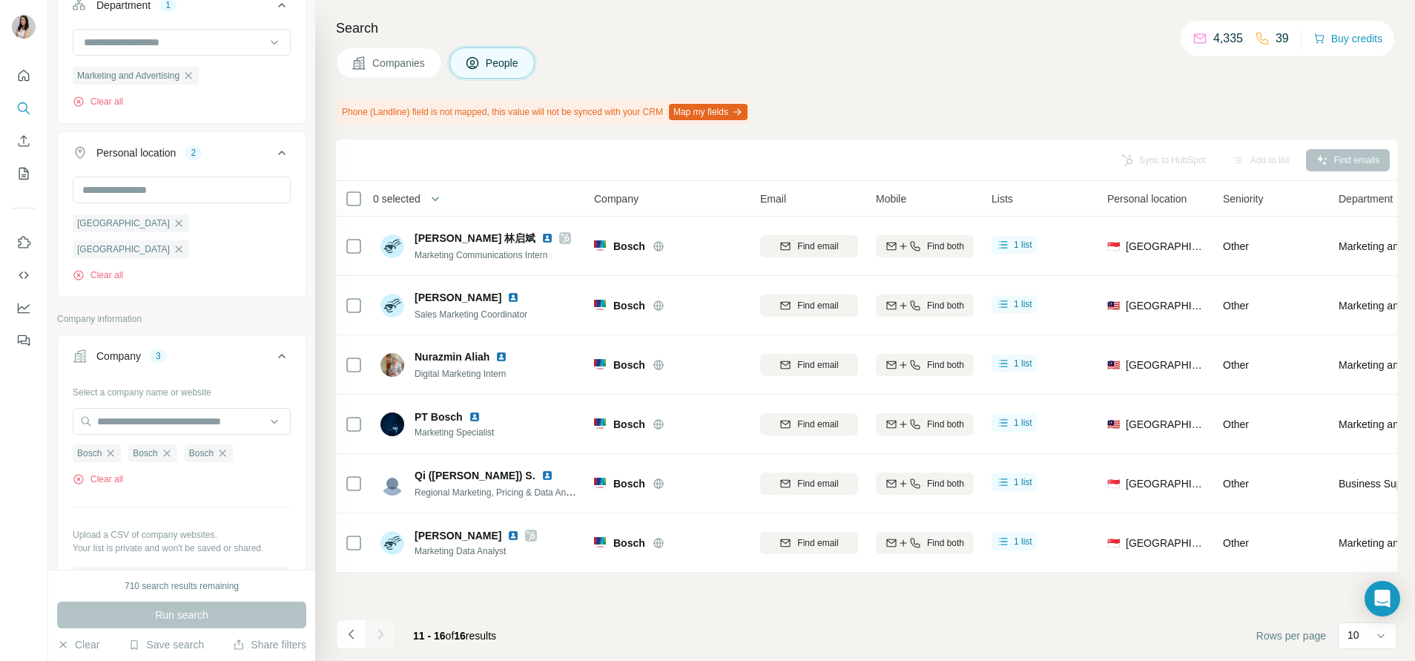
scroll to position [358, 0]
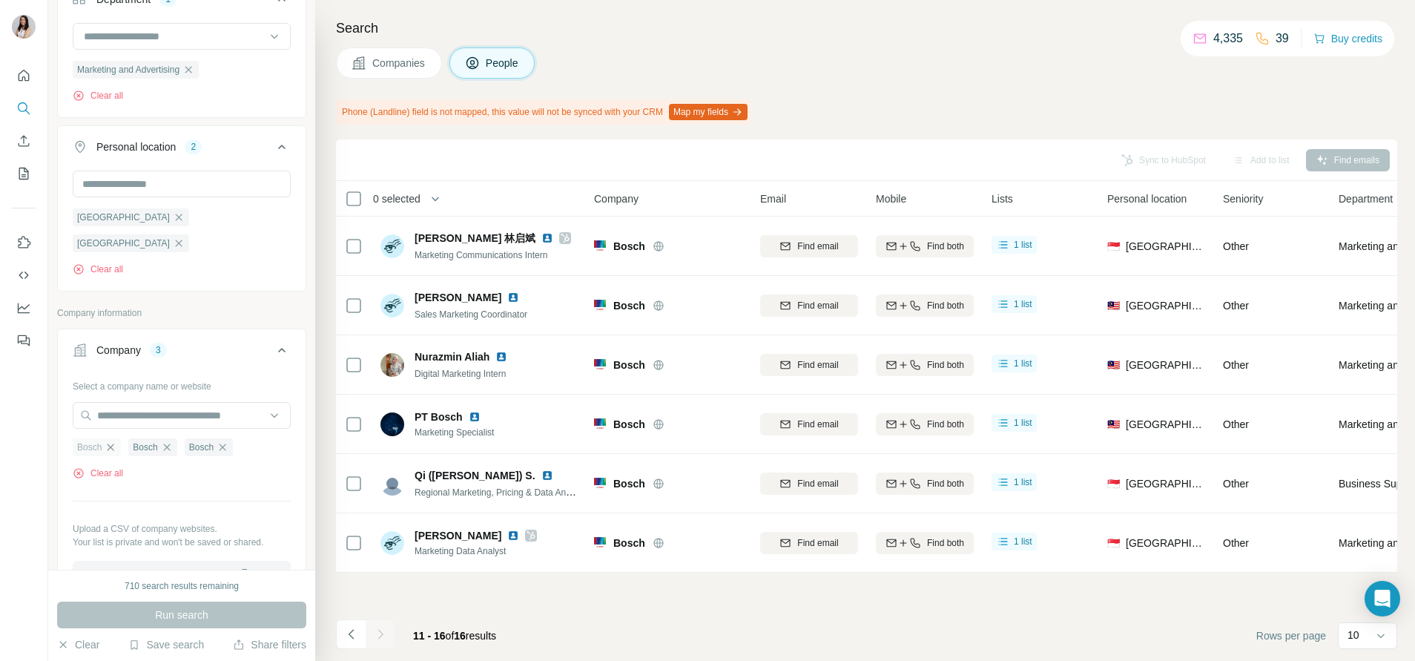
click at [113, 441] on icon "button" at bounding box center [111, 447] width 12 height 12
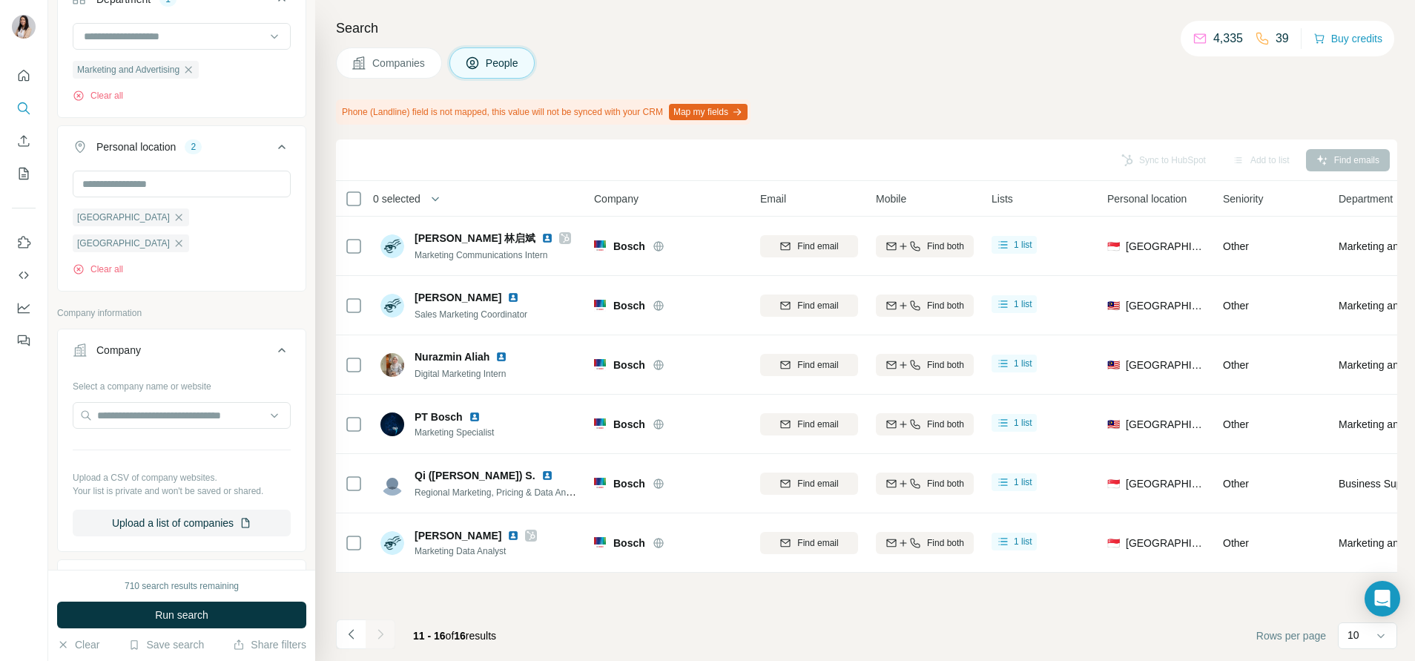
scroll to position [6, 0]
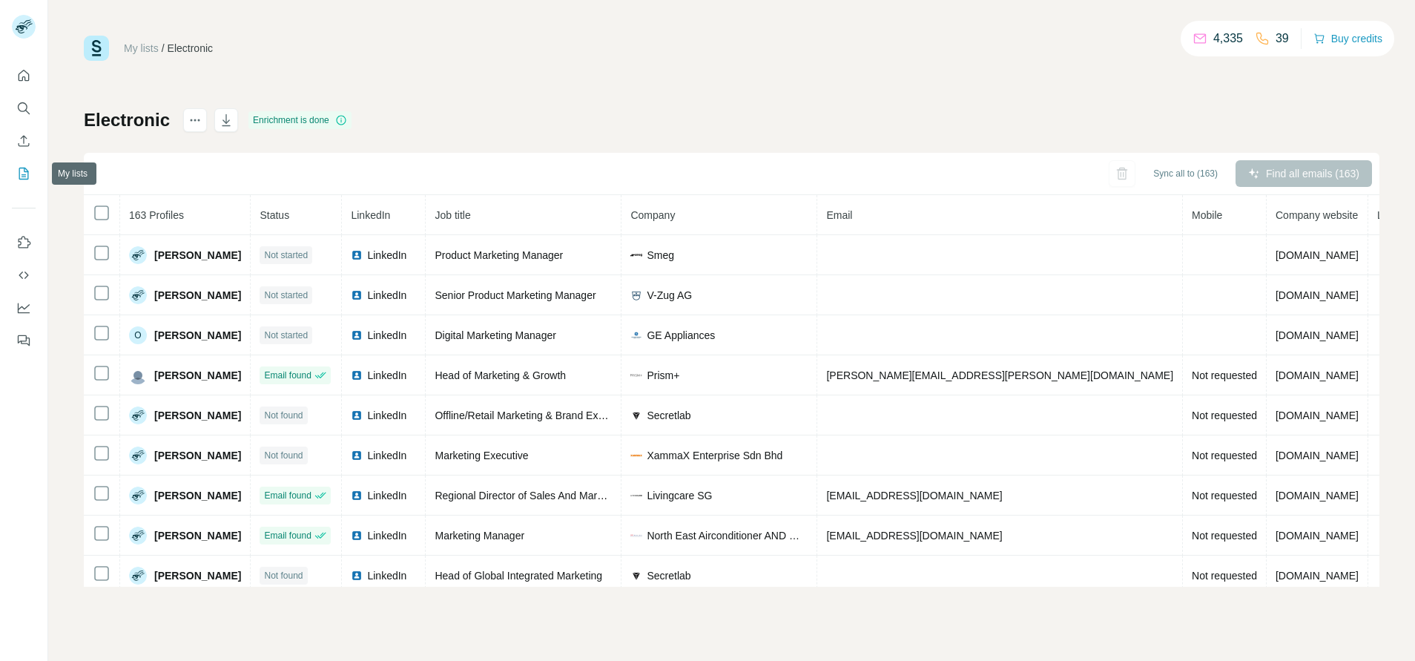
click at [16, 181] on button "My lists" at bounding box center [24, 173] width 24 height 27
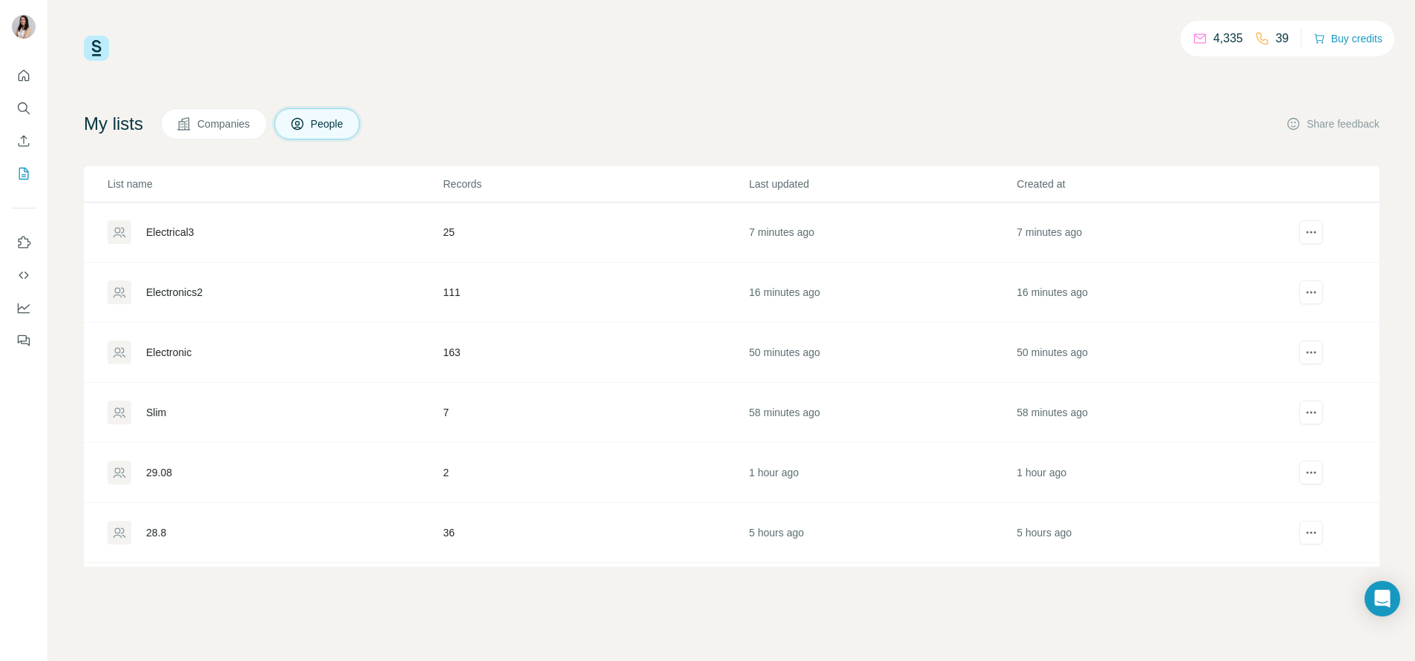
click at [194, 227] on div "Electrical3" at bounding box center [170, 232] width 48 height 15
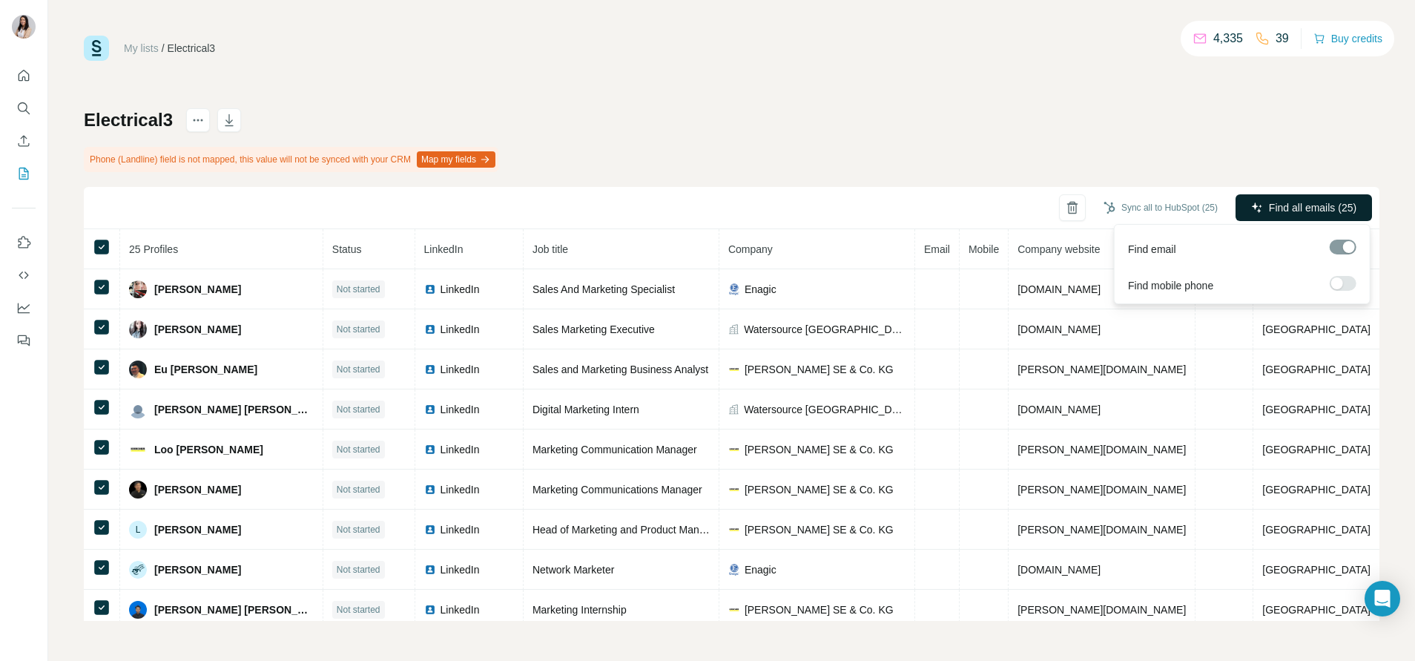
click at [1297, 209] on span "Find all emails (25)" at bounding box center [1313, 207] width 88 height 15
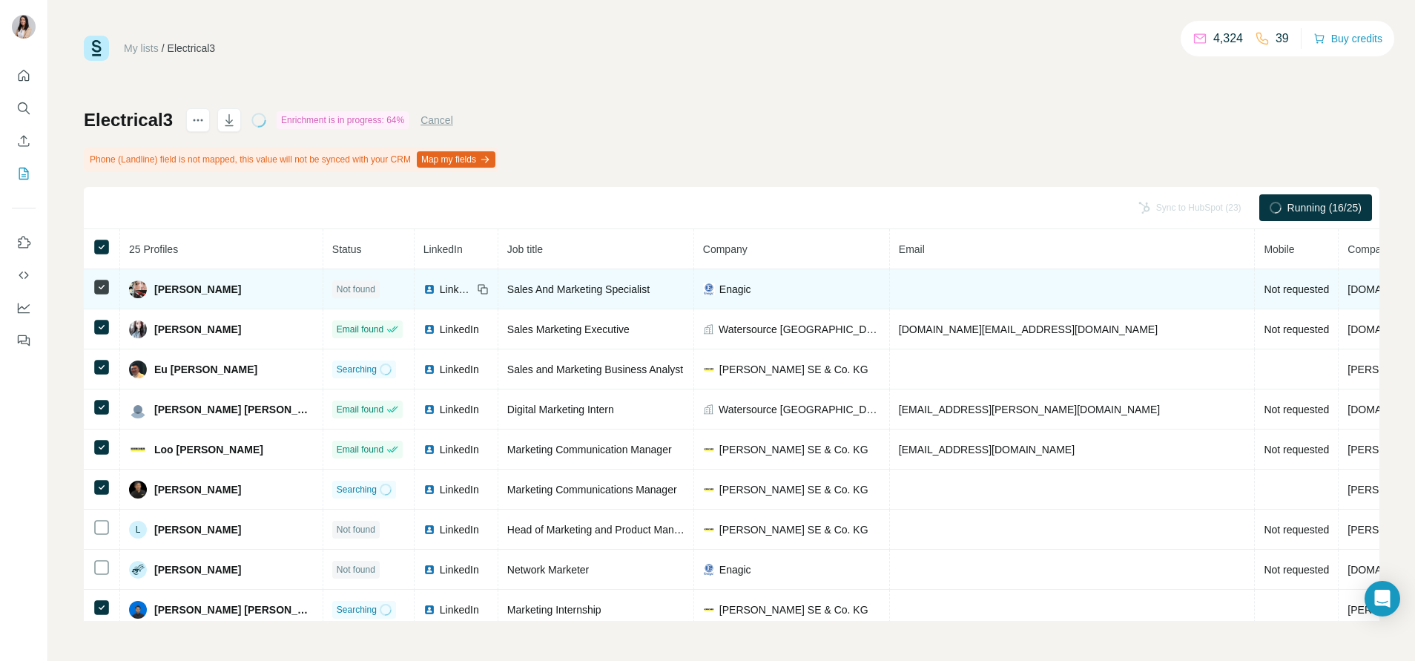
click at [93, 284] on icon at bounding box center [102, 287] width 18 height 18
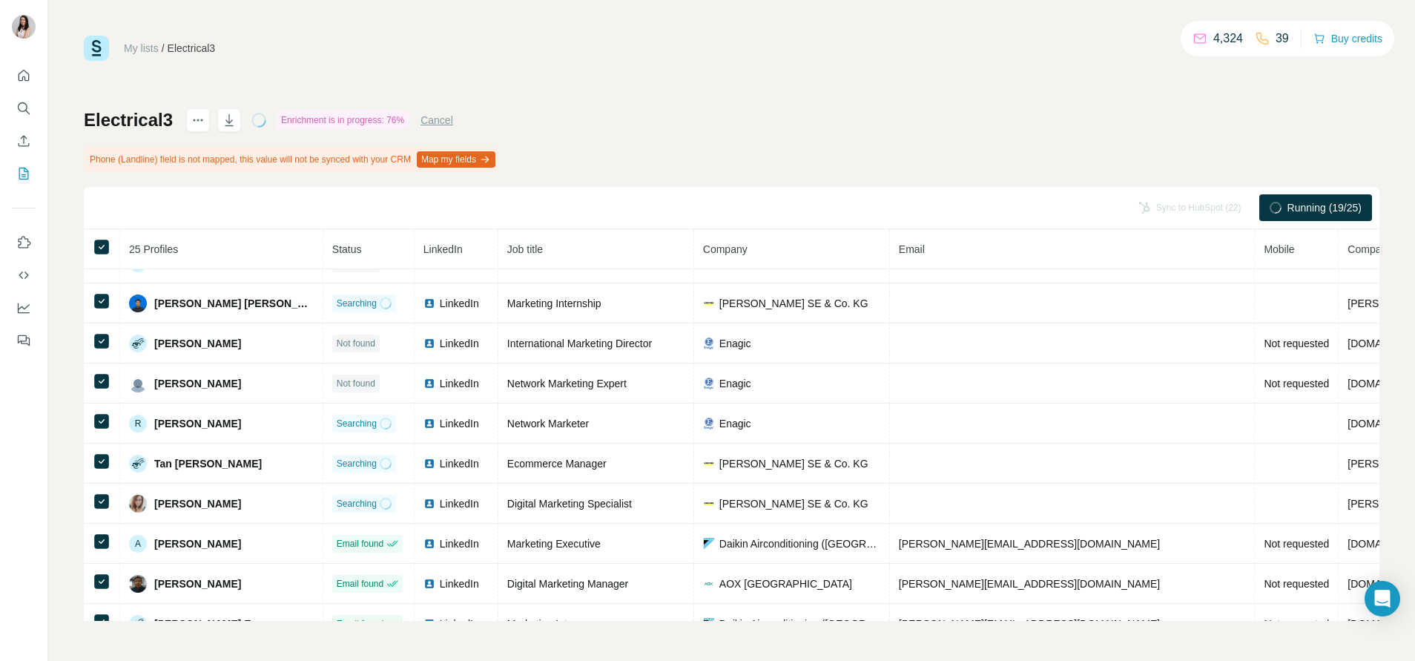
scroll to position [305, 0]
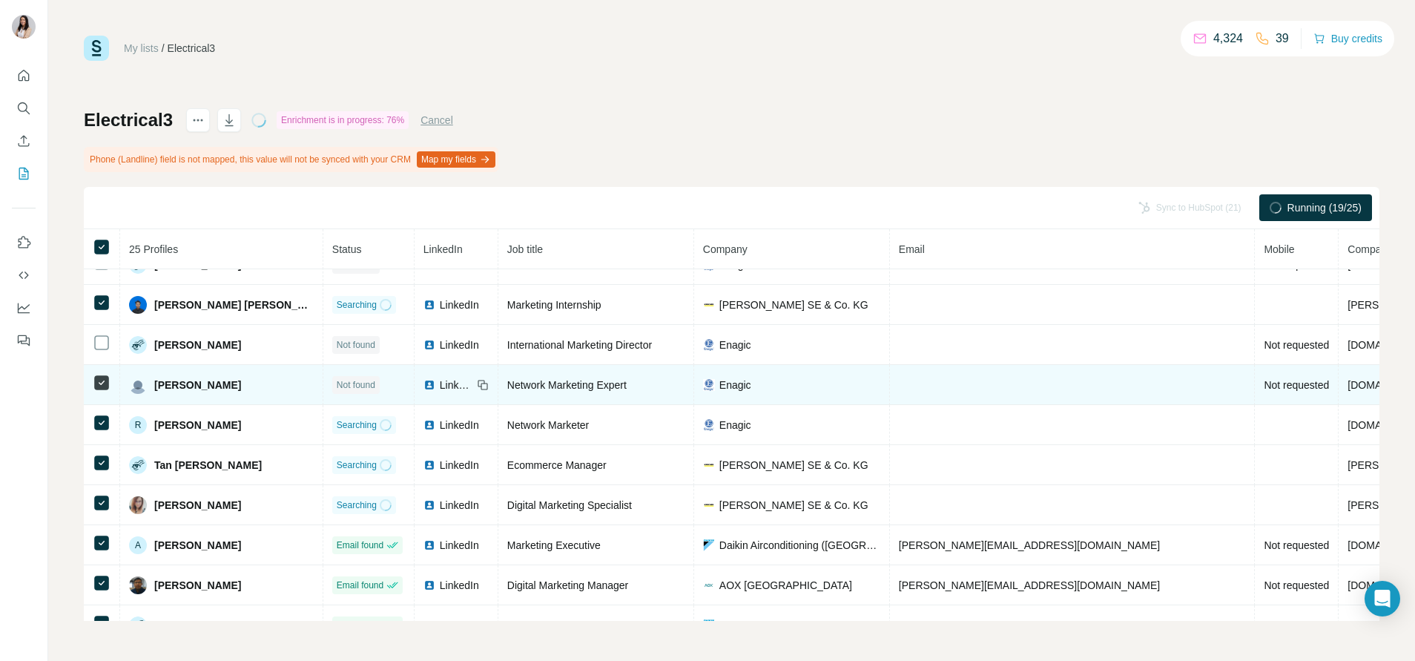
click at [106, 394] on td at bounding box center [102, 385] width 36 height 40
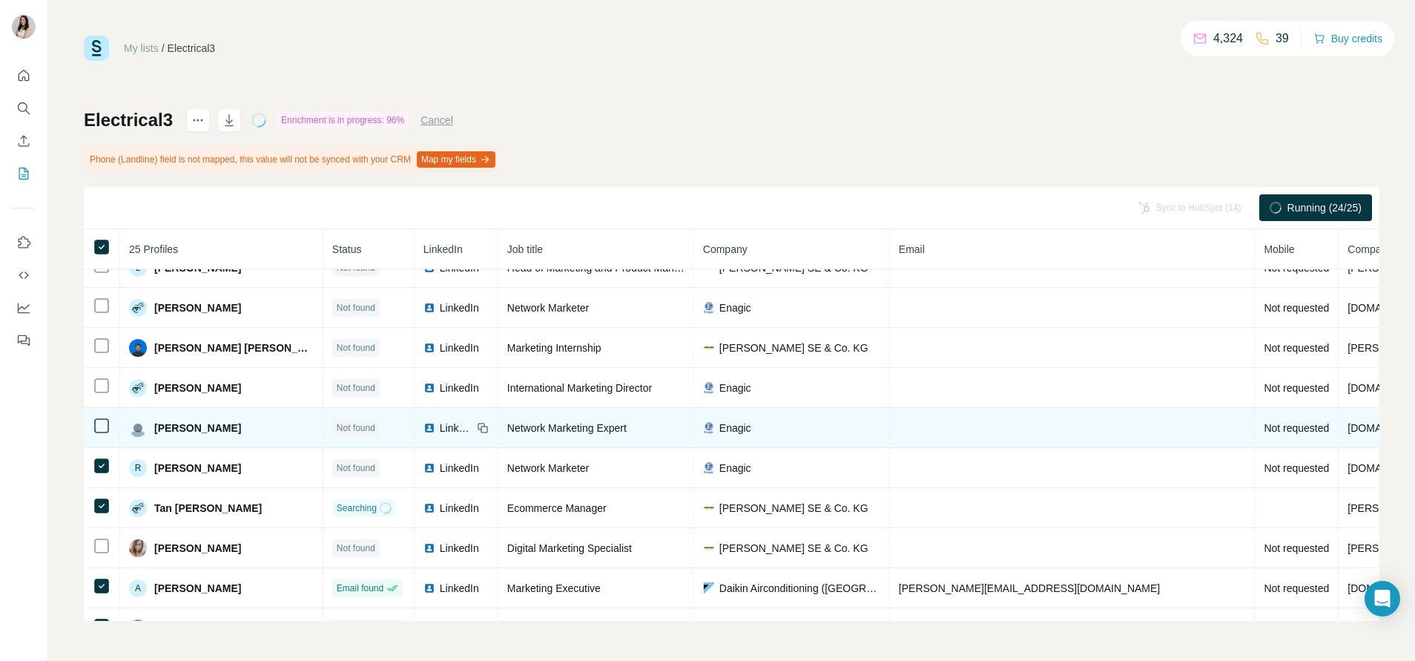
scroll to position [338, 0]
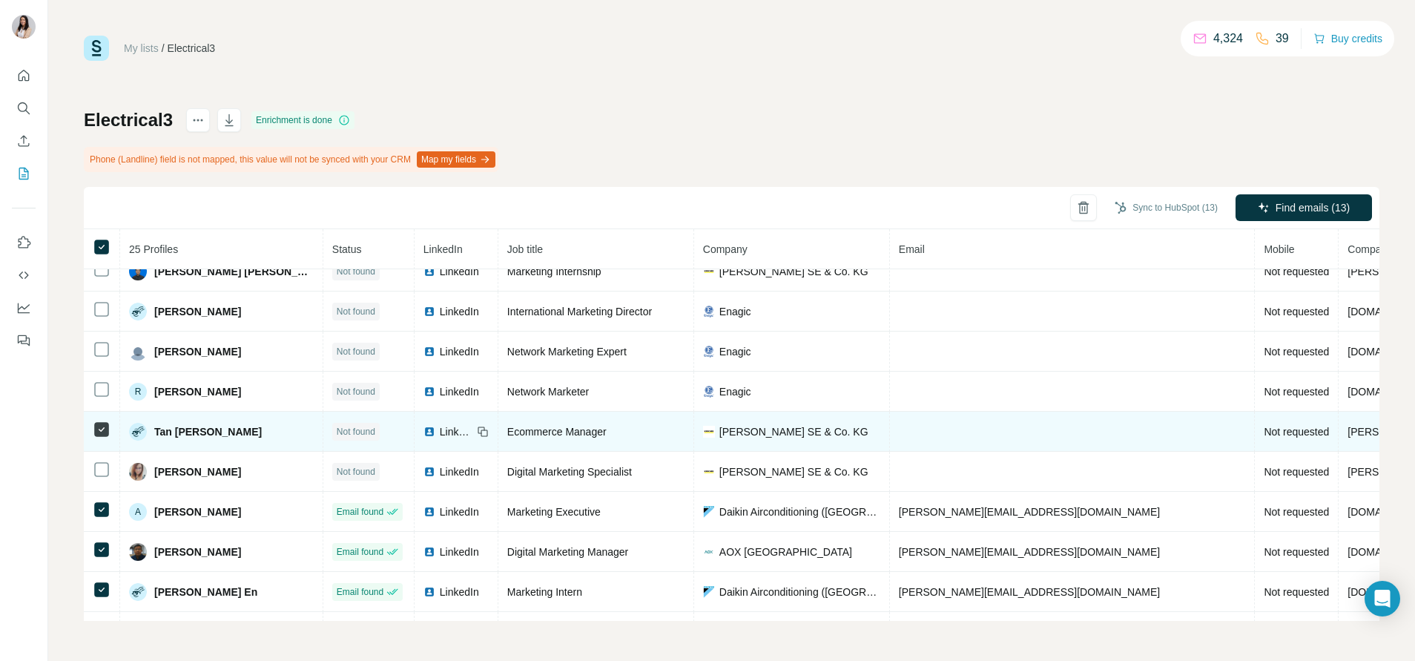
click at [105, 438] on icon at bounding box center [102, 430] width 18 height 18
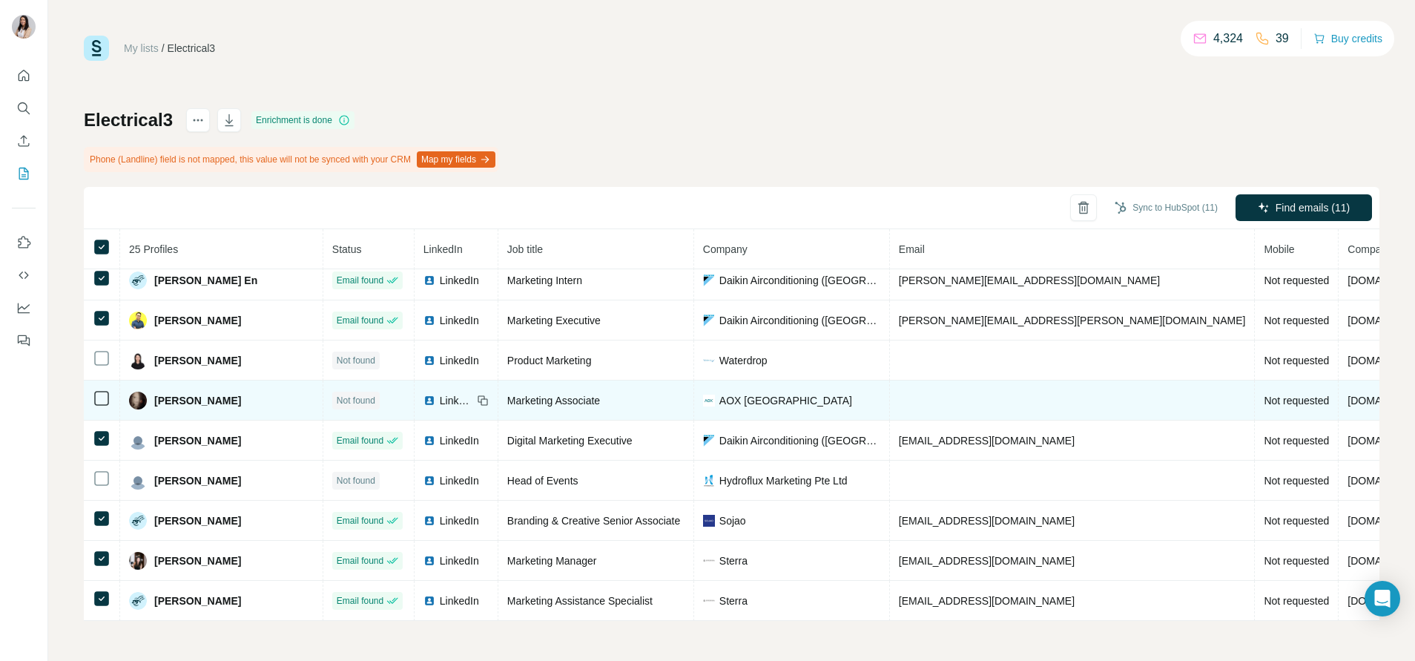
scroll to position [661, 0]
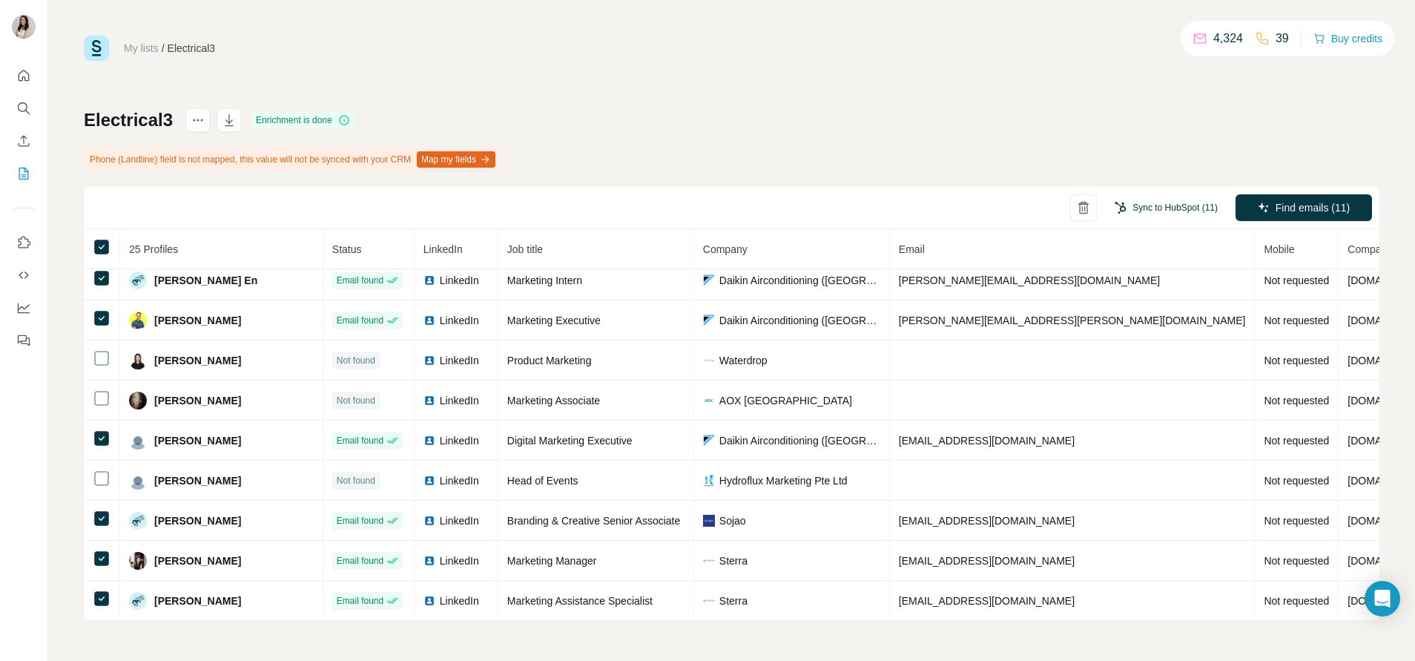
click at [1159, 215] on button "Sync to HubSpot (11)" at bounding box center [1167, 208] width 124 height 22
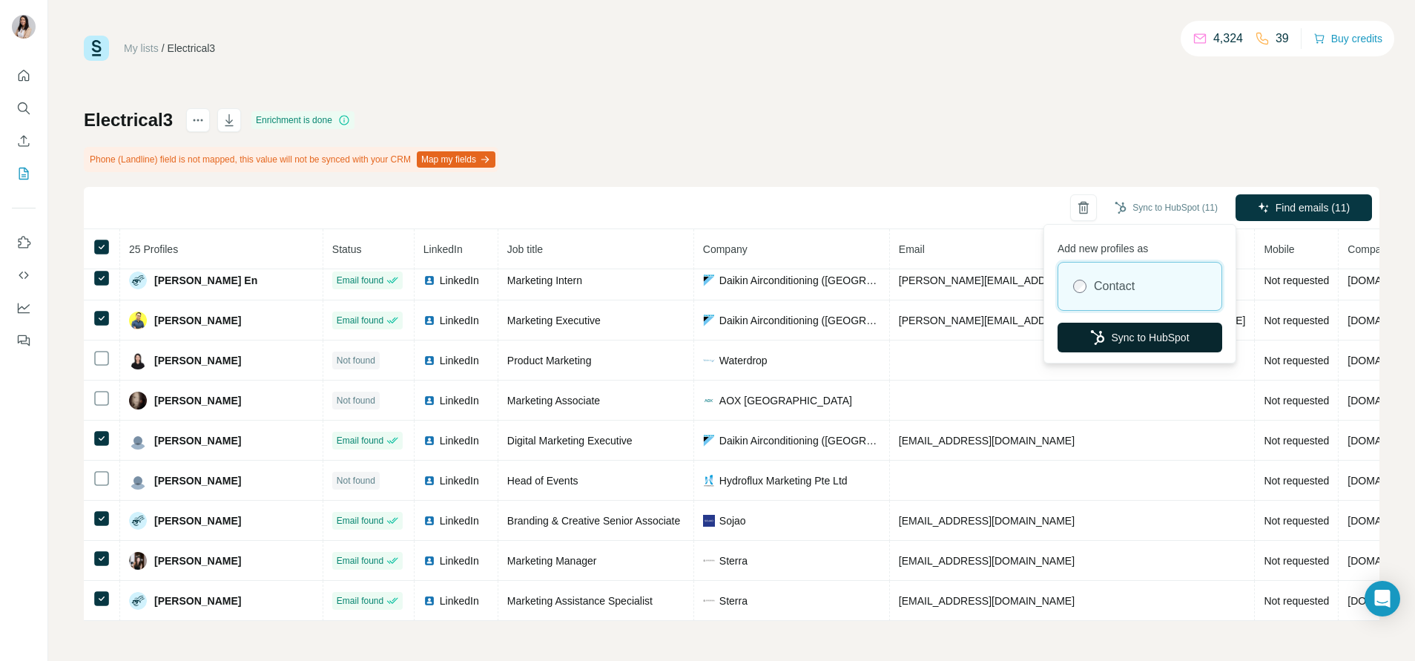
click at [1145, 342] on button "Sync to HubSpot" at bounding box center [1140, 338] width 165 height 30
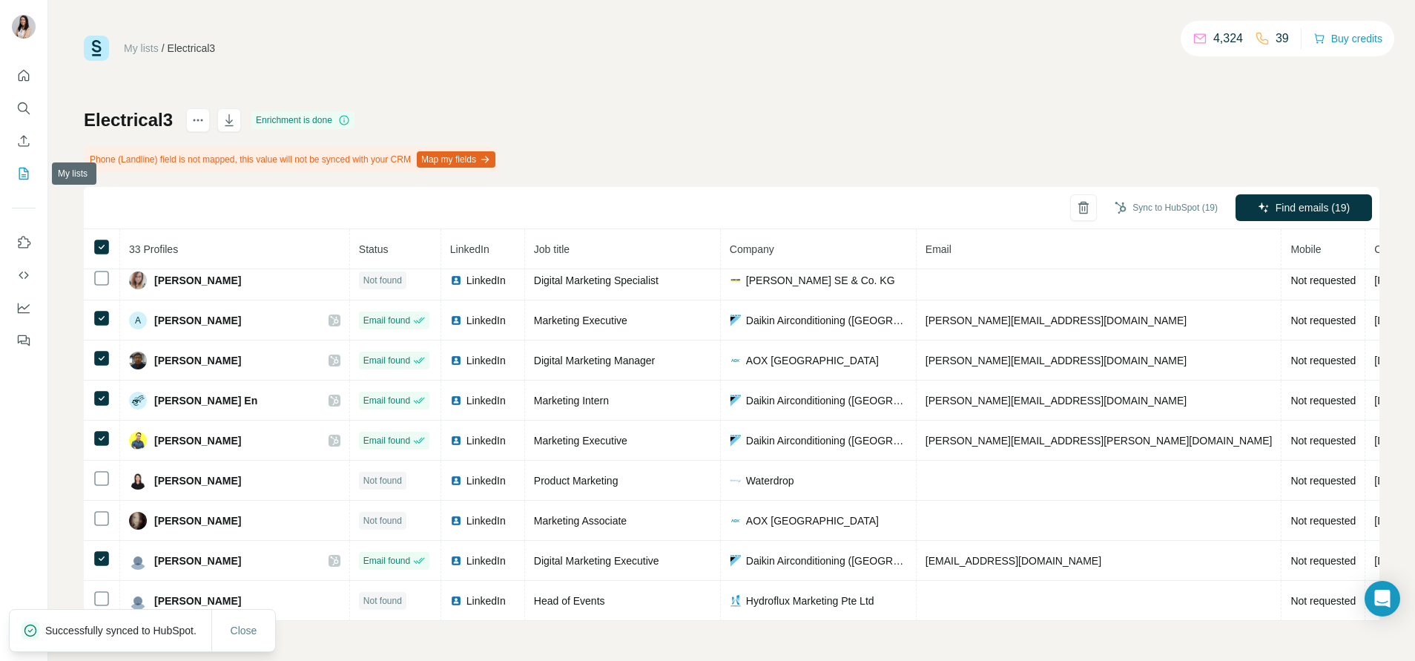
click at [24, 169] on icon "My lists" at bounding box center [23, 173] width 15 height 15
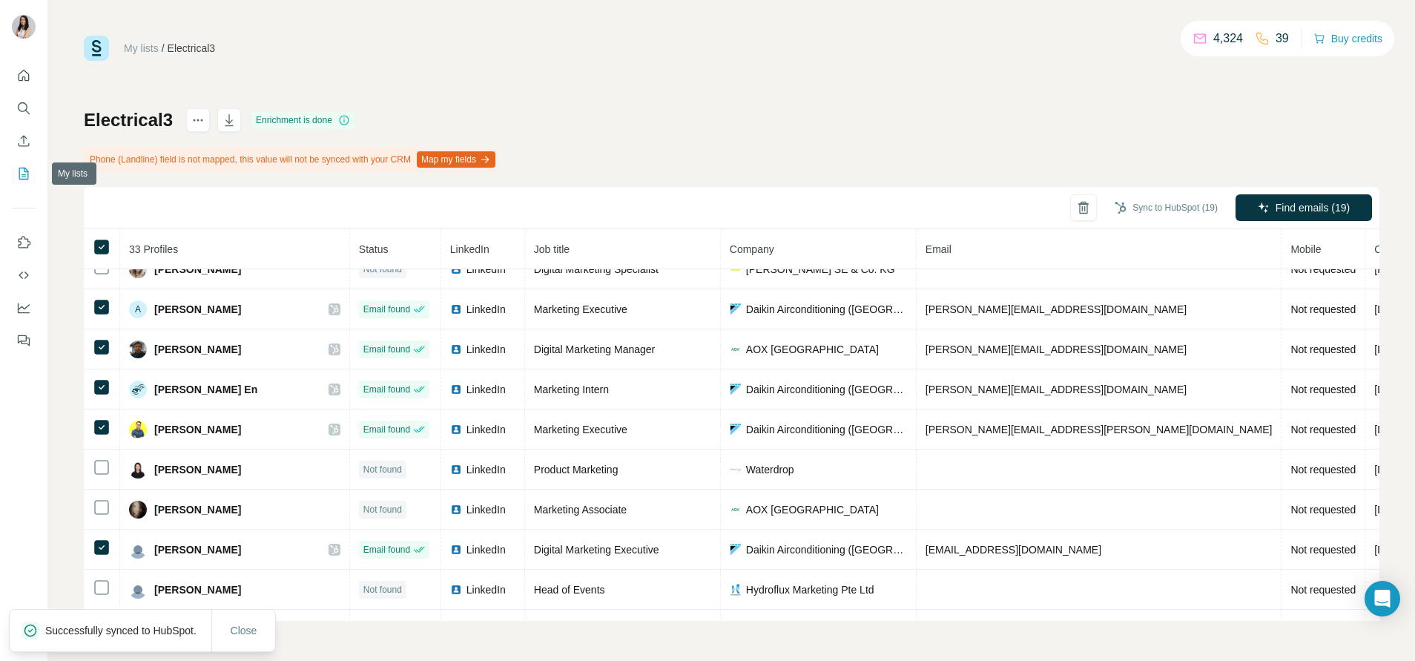
scroll to position [981, 0]
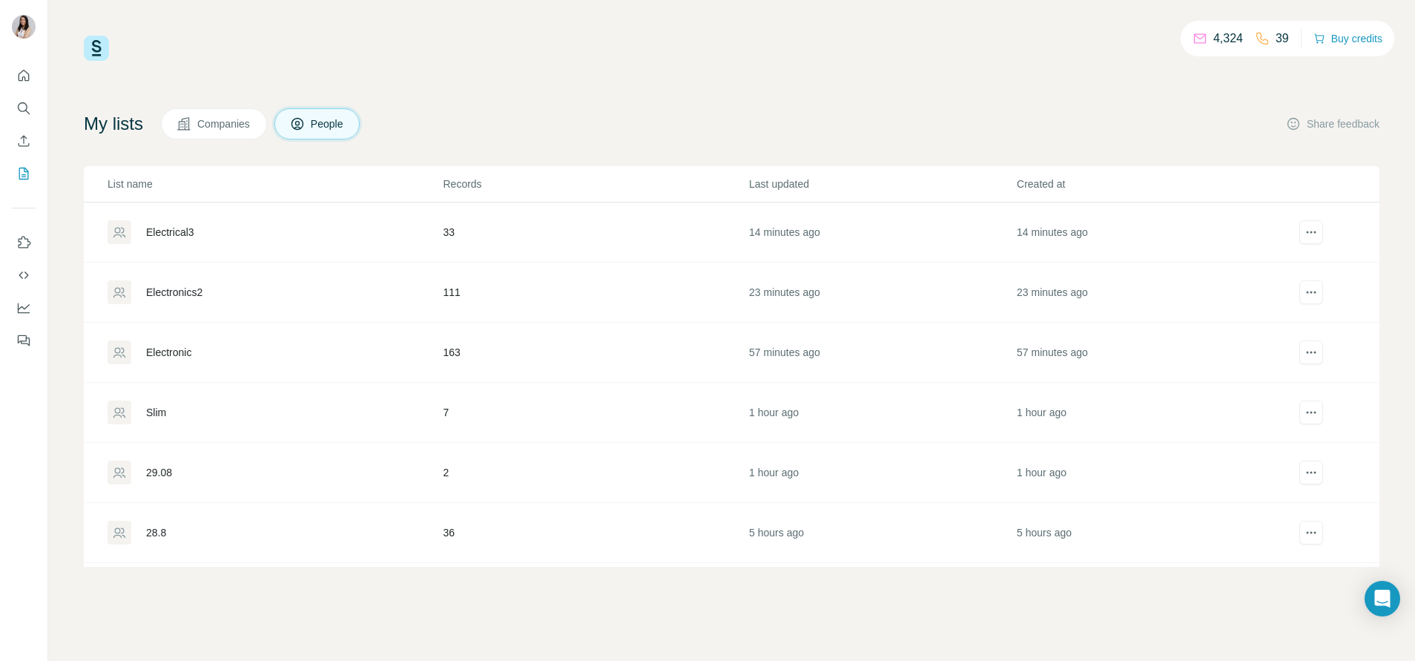
click at [154, 235] on div "Electrical3" at bounding box center [170, 232] width 48 height 15
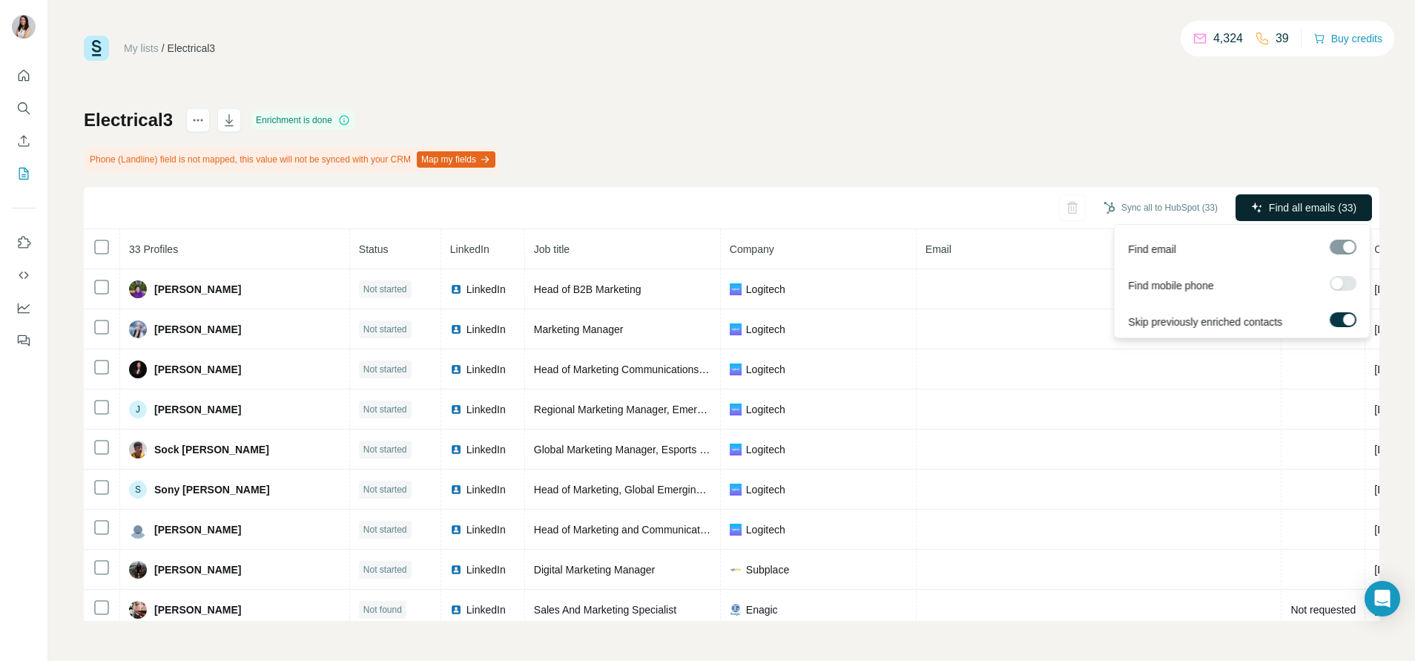
click at [1328, 218] on button "Find all emails (33)" at bounding box center [1304, 207] width 136 height 27
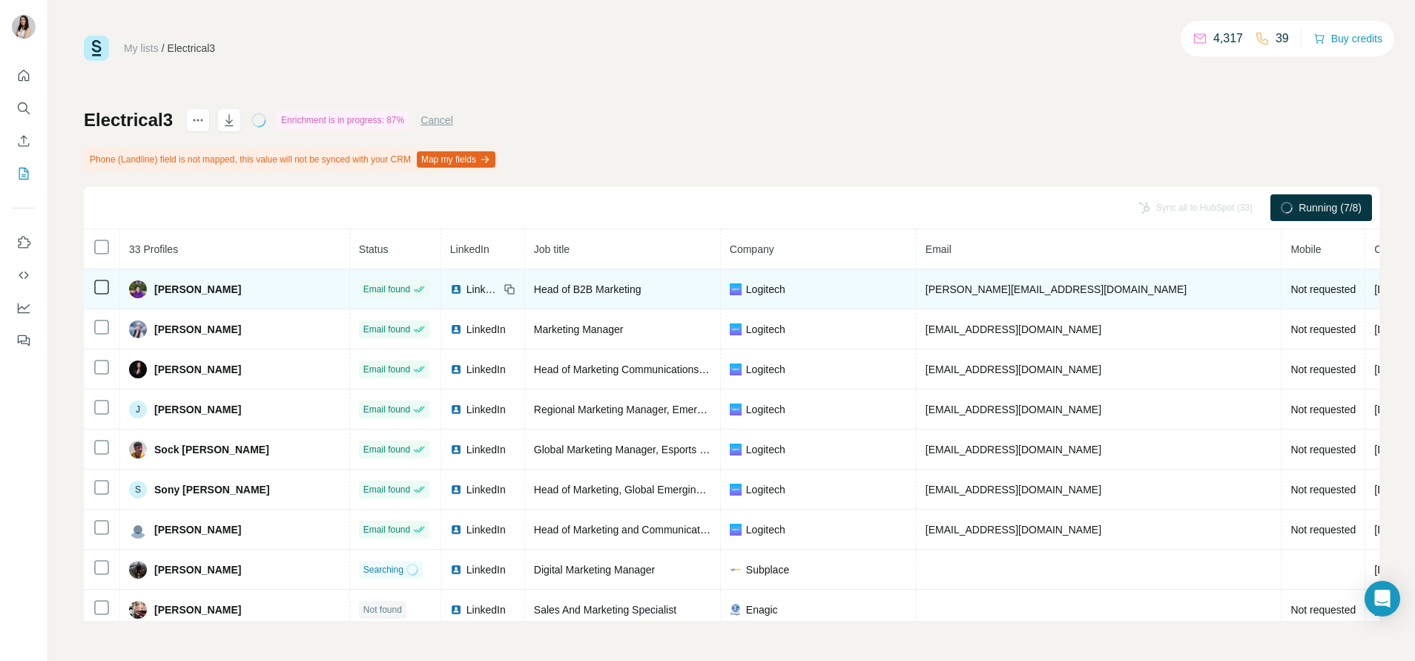
click at [109, 294] on icon at bounding box center [102, 287] width 18 height 18
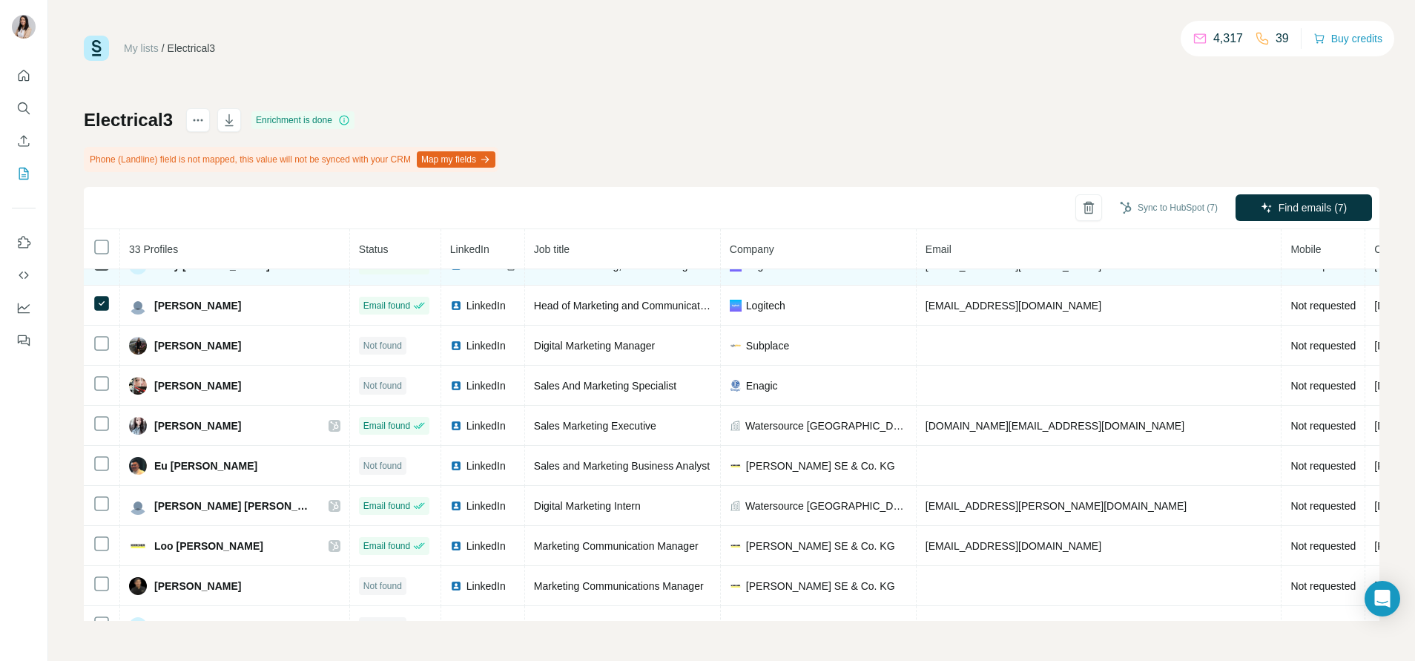
scroll to position [225, 0]
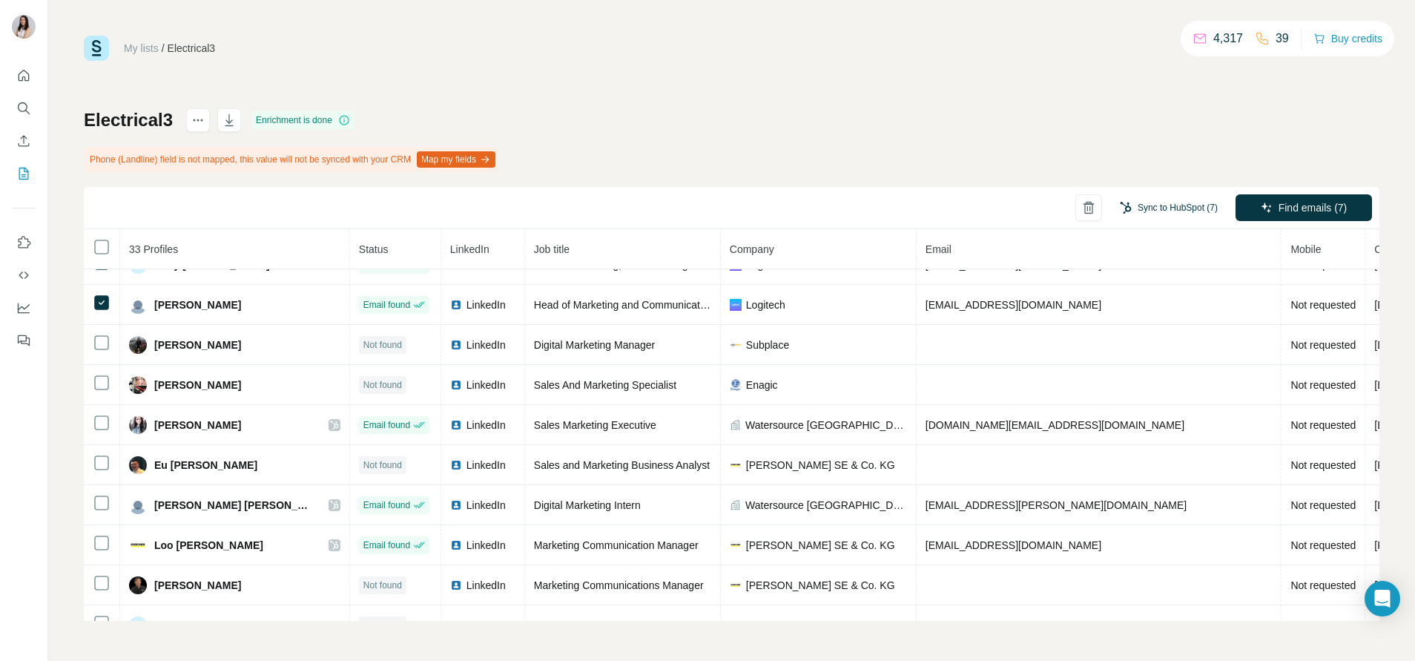
click at [1213, 205] on button "Sync to HubSpot (7)" at bounding box center [1169, 208] width 119 height 22
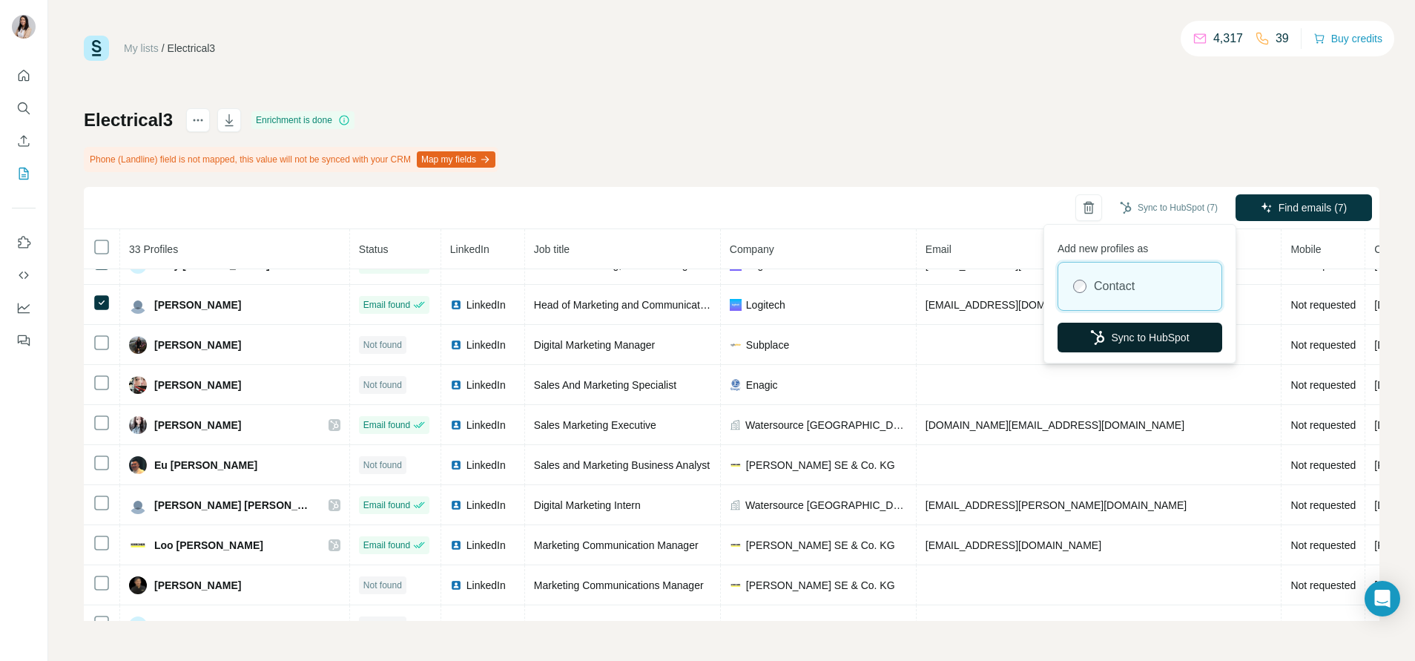
click at [1161, 343] on button "Sync to HubSpot" at bounding box center [1140, 338] width 165 height 30
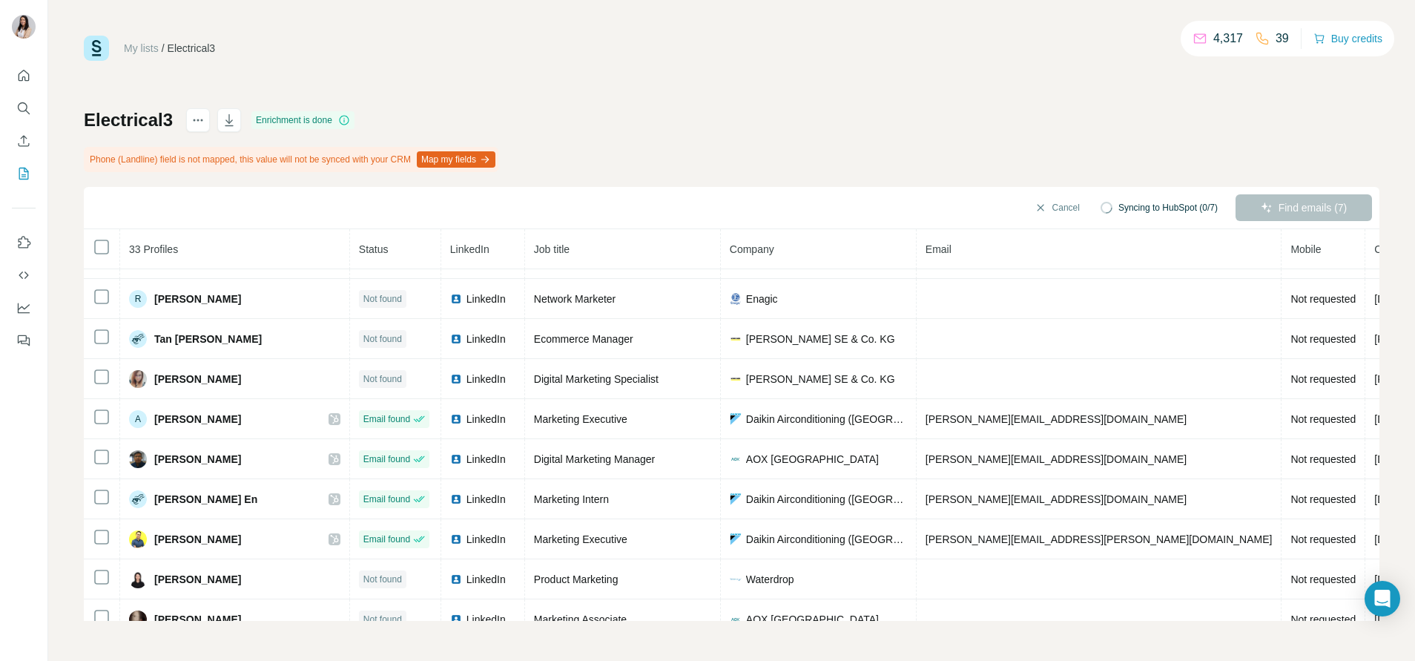
scroll to position [981, 0]
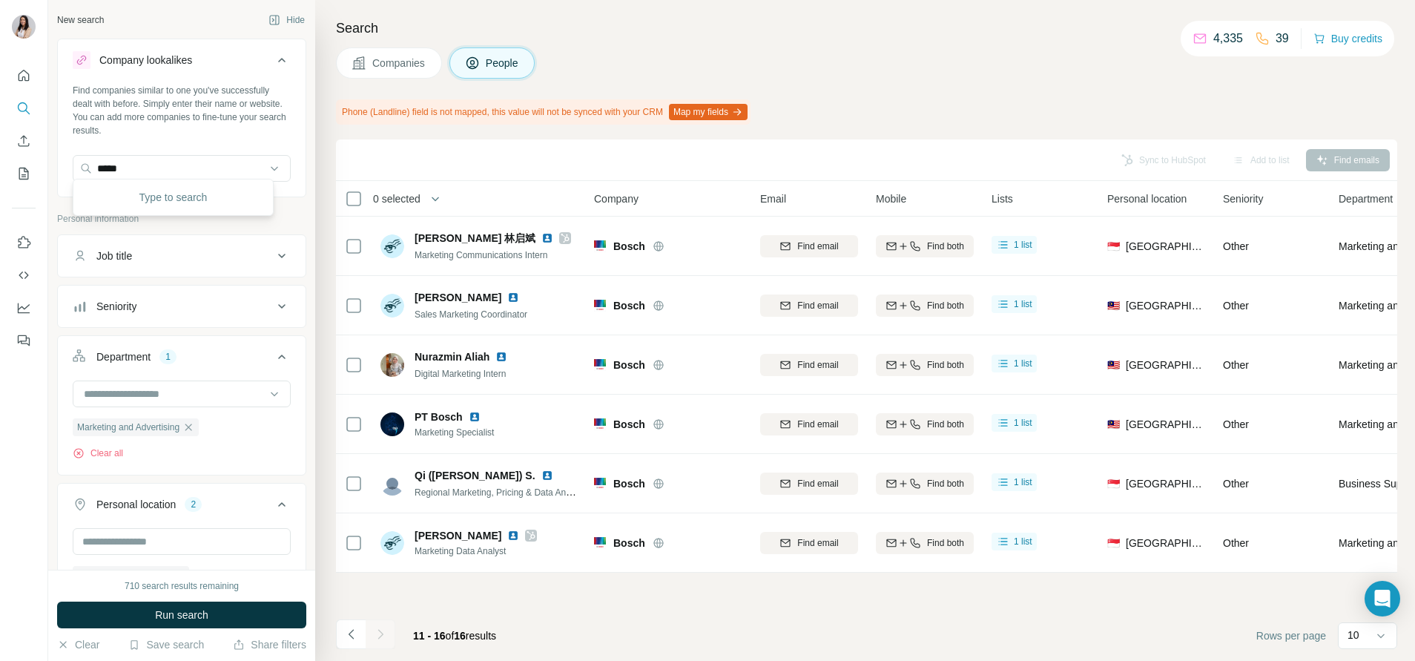
scroll to position [6, 0]
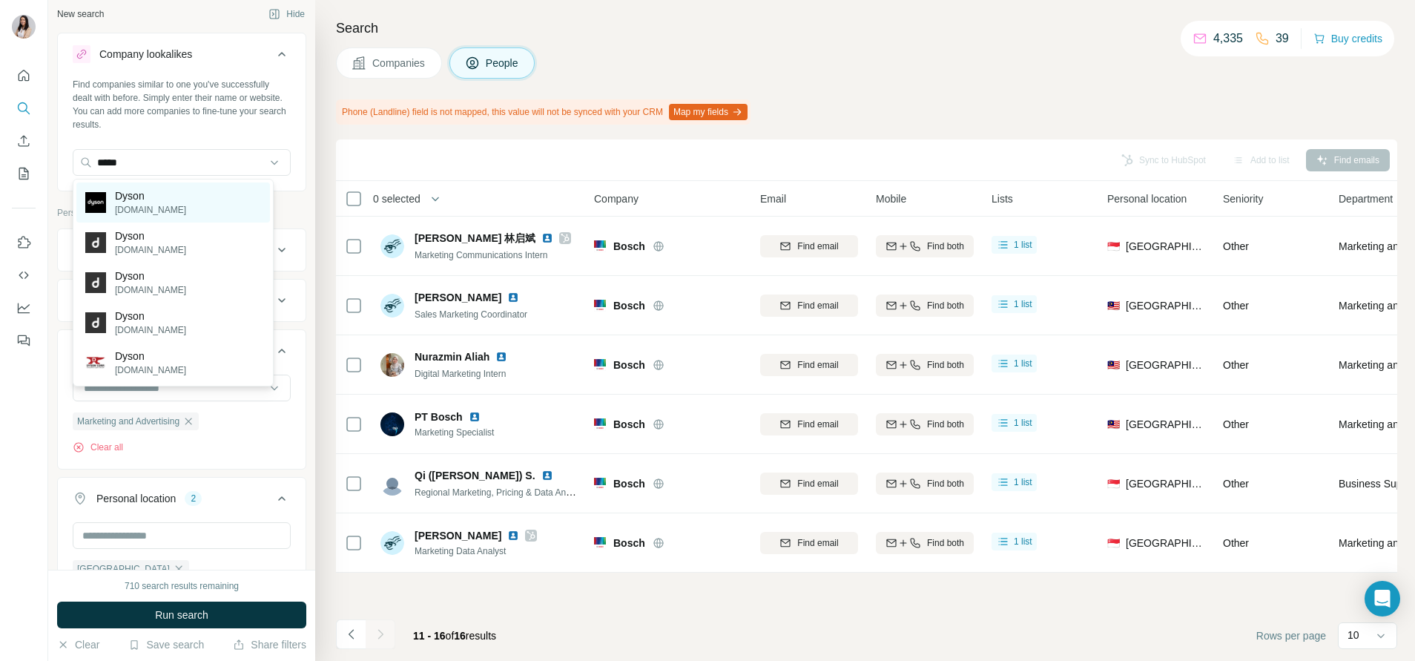
type input "*****"
click at [187, 205] on div "Dyson [DOMAIN_NAME]" at bounding box center [173, 202] width 194 height 40
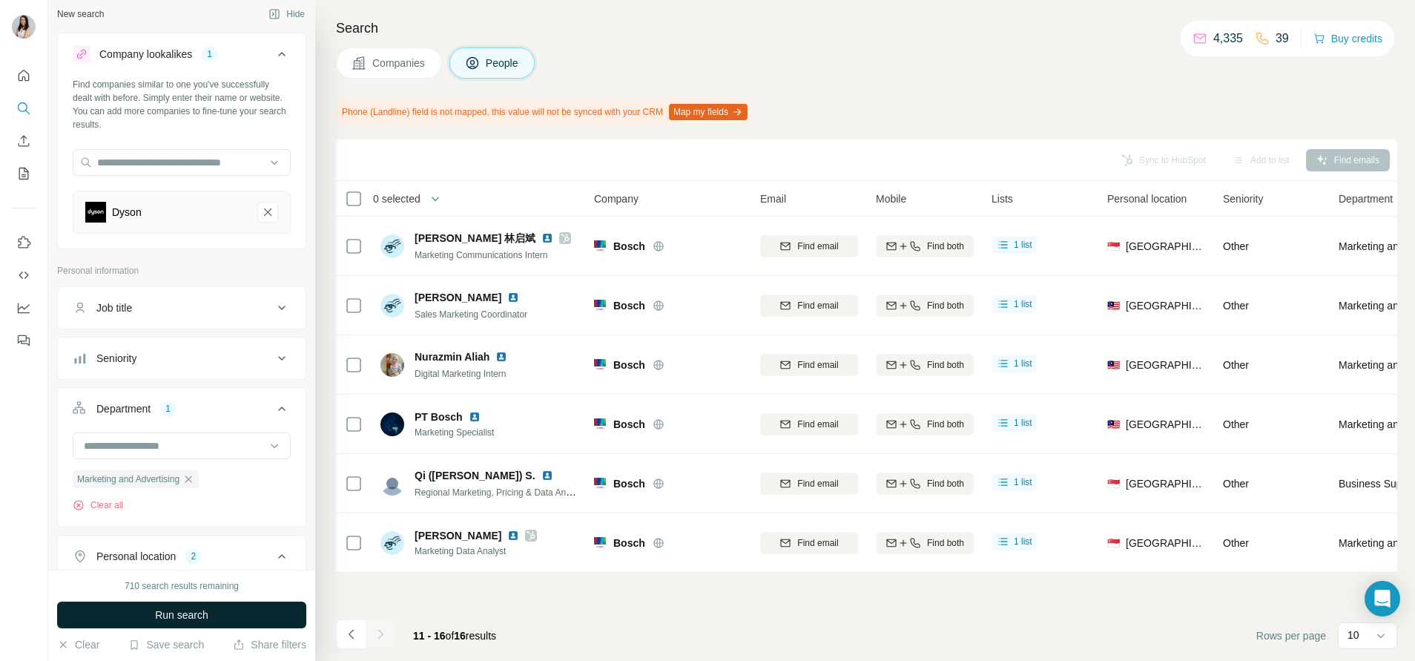
click at [242, 603] on button "Run search" at bounding box center [181, 615] width 249 height 27
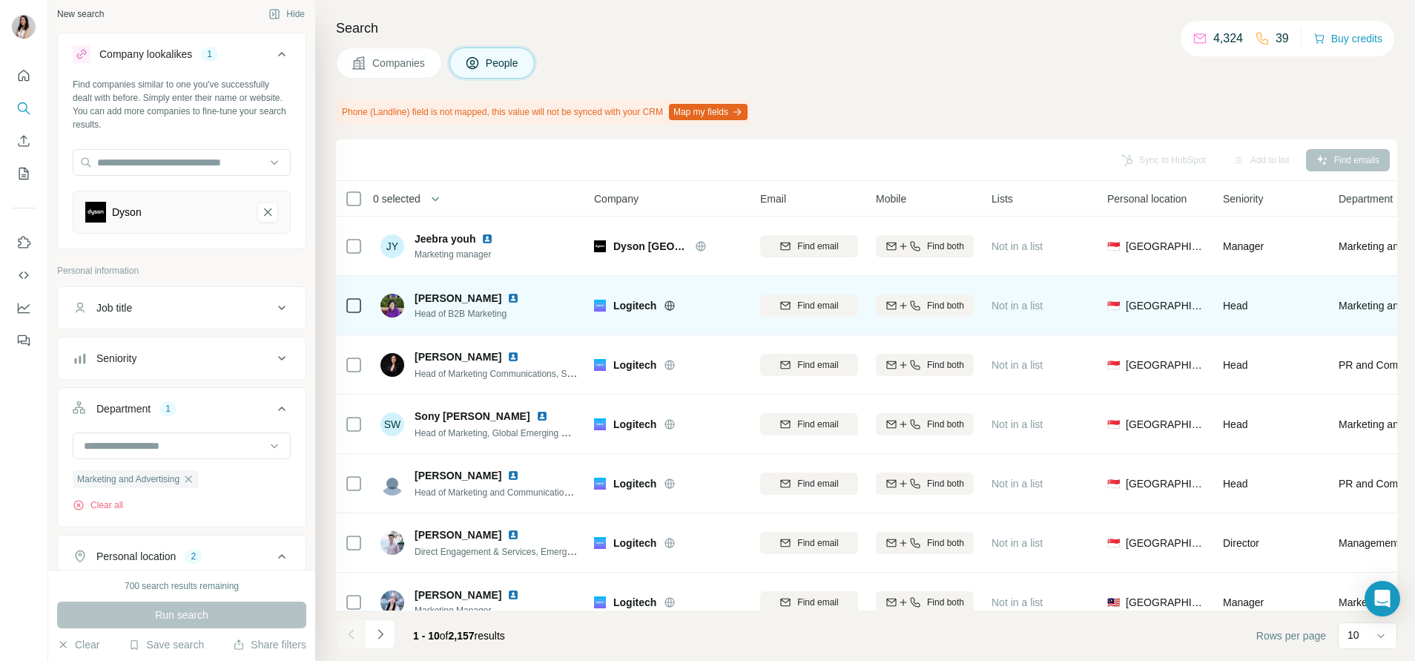
click at [668, 303] on icon at bounding box center [670, 306] width 12 height 12
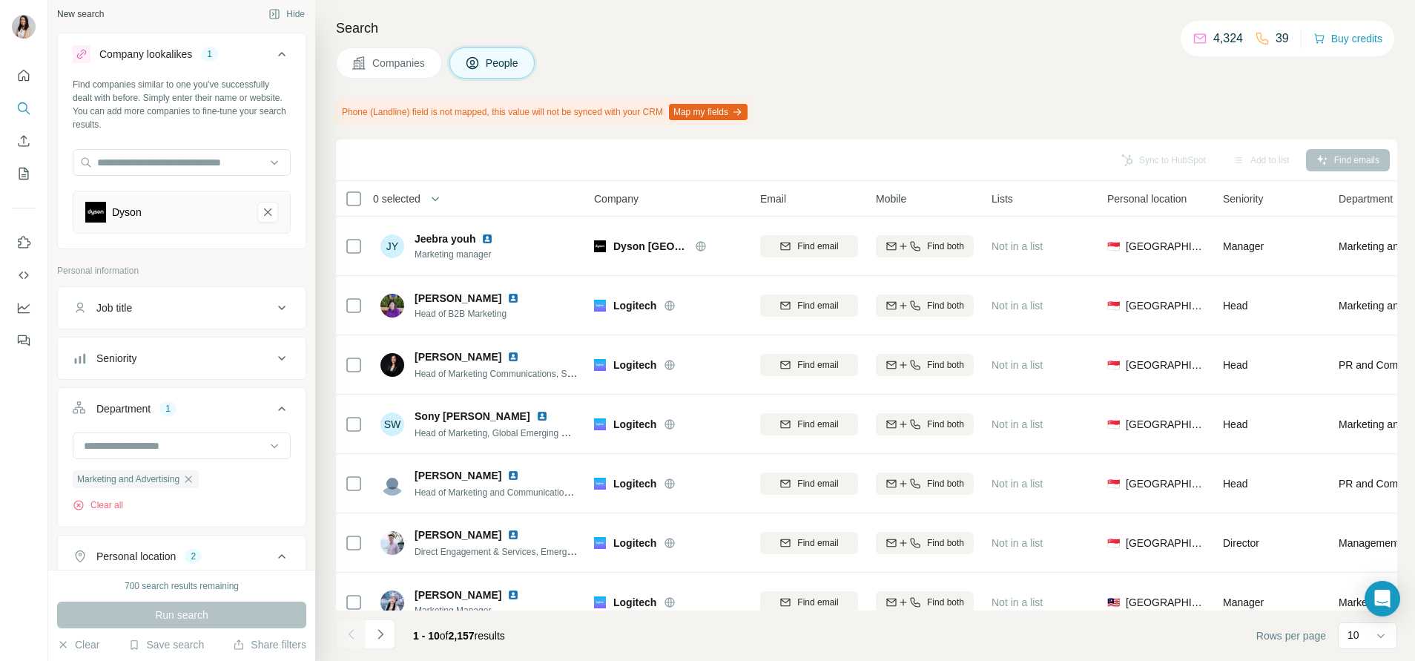
scroll to position [102, 0]
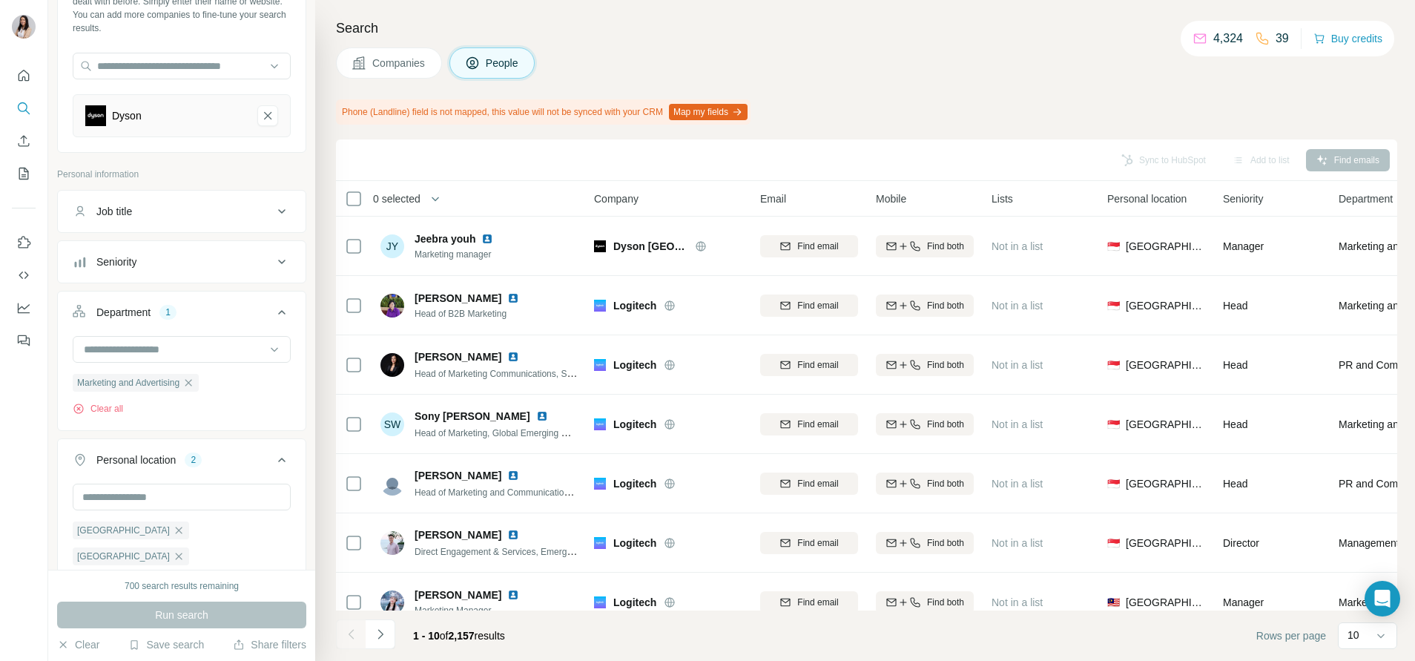
click at [191, 223] on button "Job title" at bounding box center [182, 212] width 248 height 36
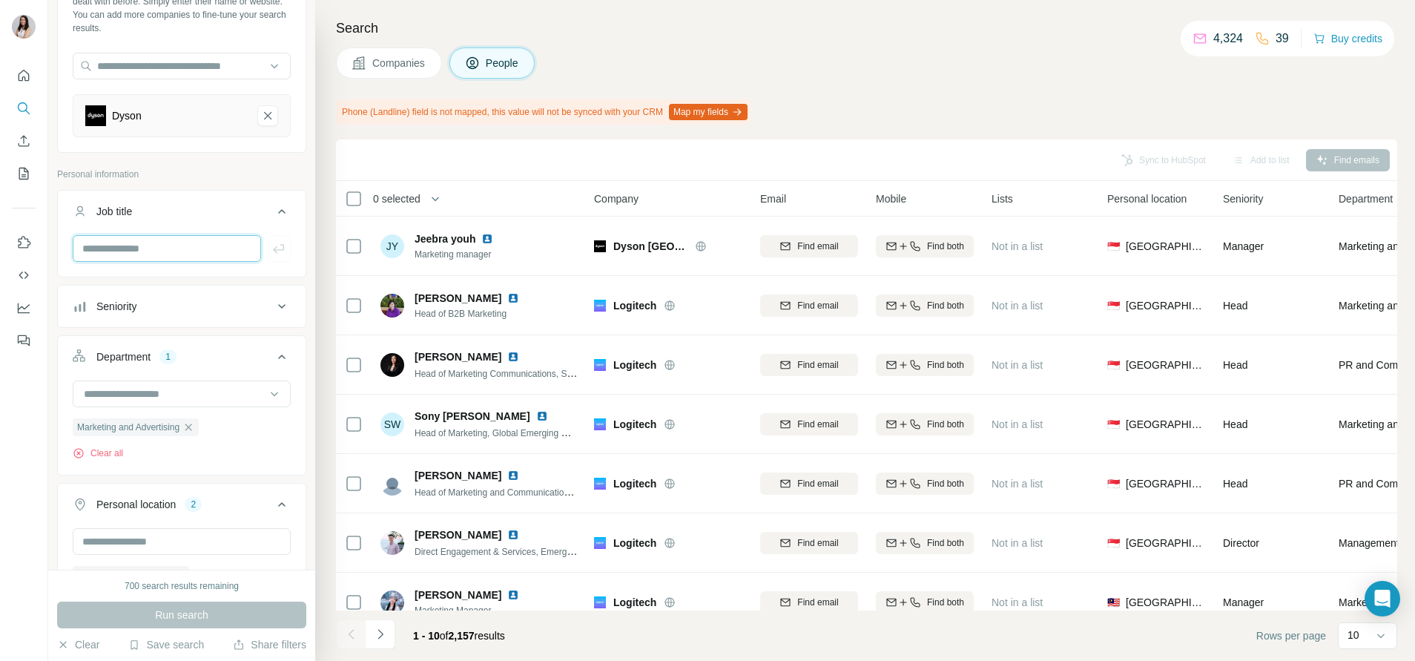
click at [175, 240] on input "text" at bounding box center [167, 248] width 188 height 27
type input "*"
type input "*****"
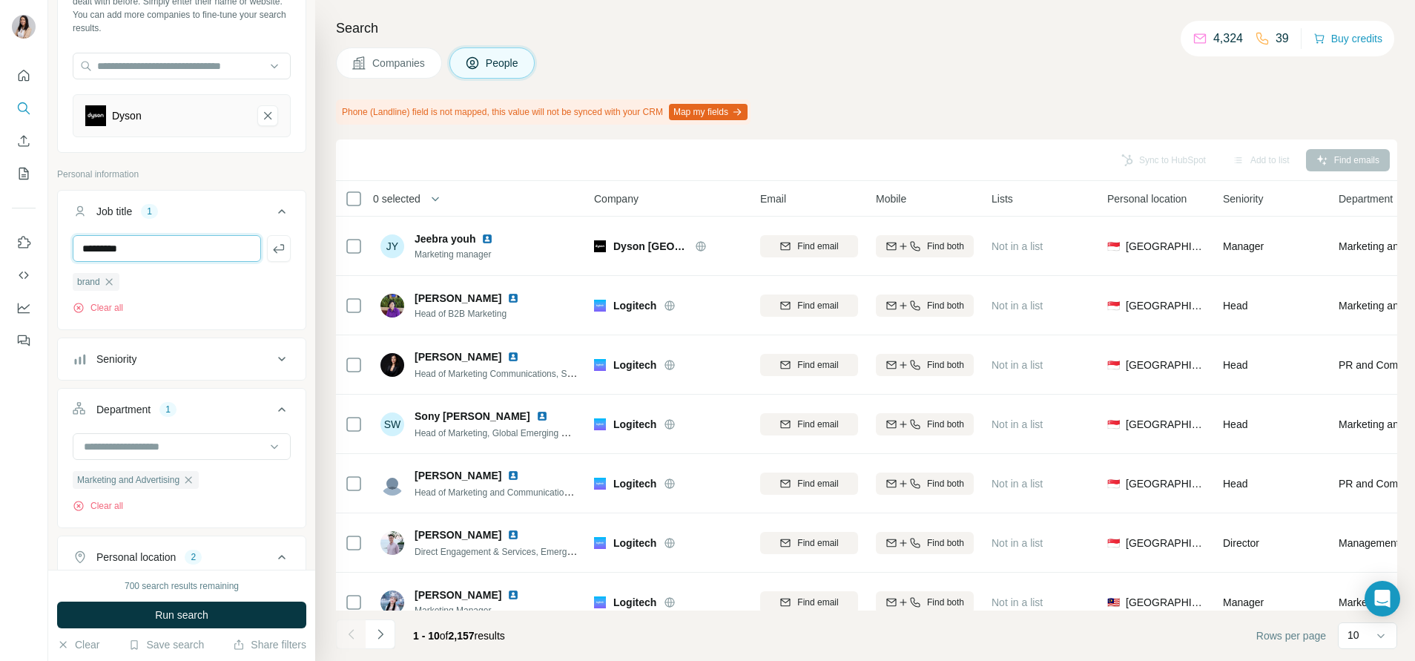
type input "*********"
type input "*****"
type input "*"
type input "**"
type input "*********"
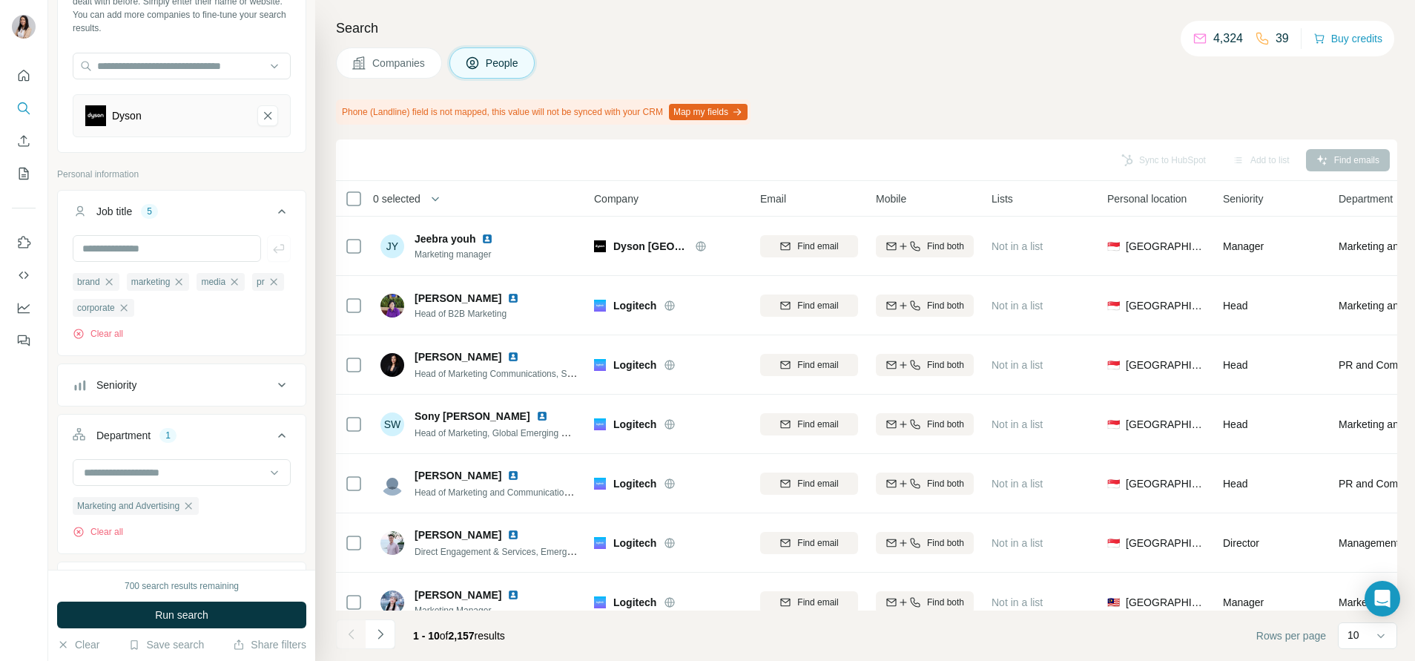
click at [172, 404] on div "Seniority" at bounding box center [181, 384] width 249 height 43
click at [168, 395] on button "Seniority" at bounding box center [182, 385] width 248 height 36
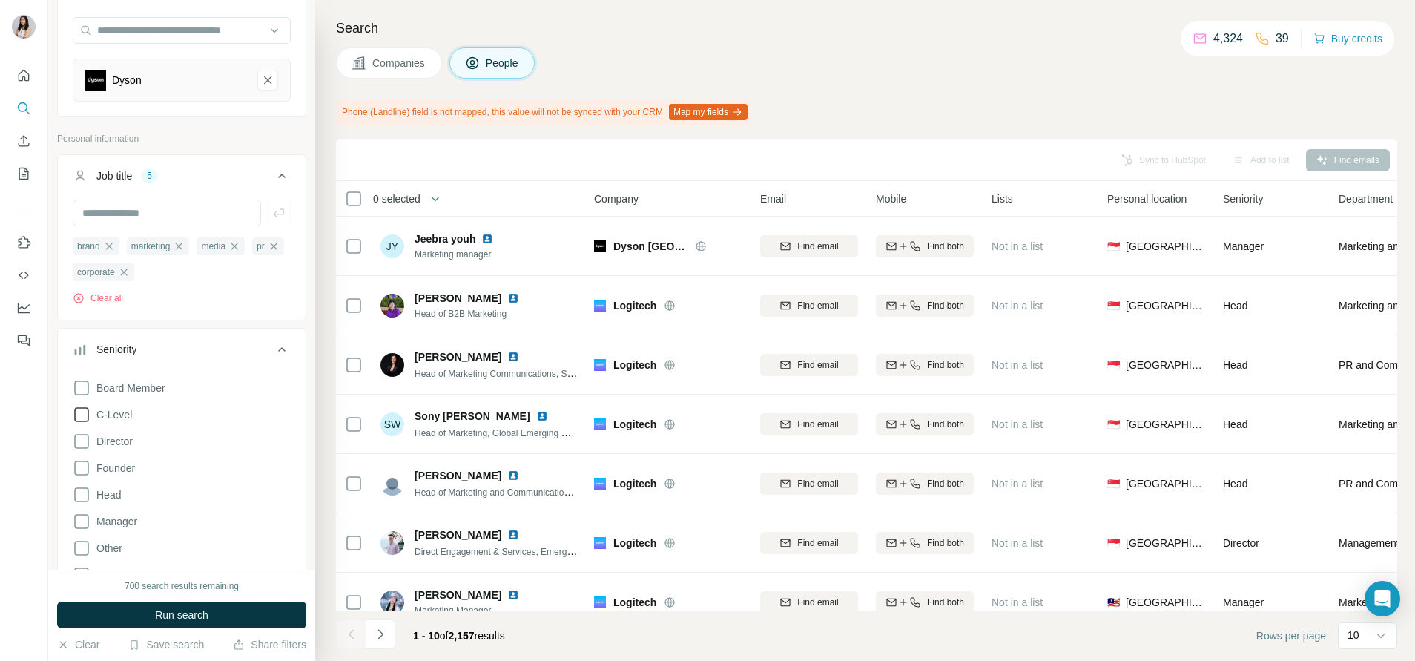
click at [113, 421] on span "C-Level" at bounding box center [111, 414] width 42 height 15
click at [113, 438] on span "Director" at bounding box center [111, 441] width 42 height 15
click at [113, 469] on span "Founder" at bounding box center [112, 468] width 45 height 15
click at [110, 501] on span "Head" at bounding box center [105, 494] width 30 height 15
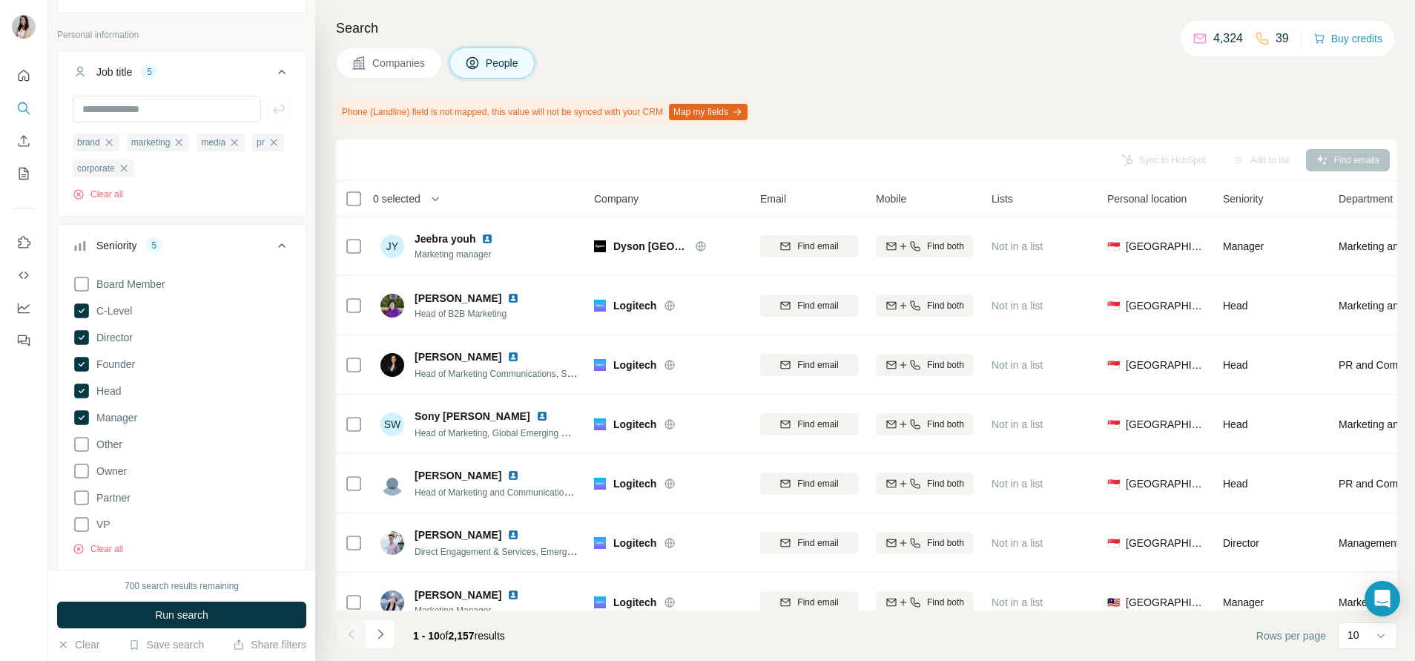
scroll to position [243, 0]
click at [94, 516] on label "VP" at bounding box center [92, 524] width 38 height 18
click at [150, 615] on button "Run search" at bounding box center [181, 615] width 249 height 27
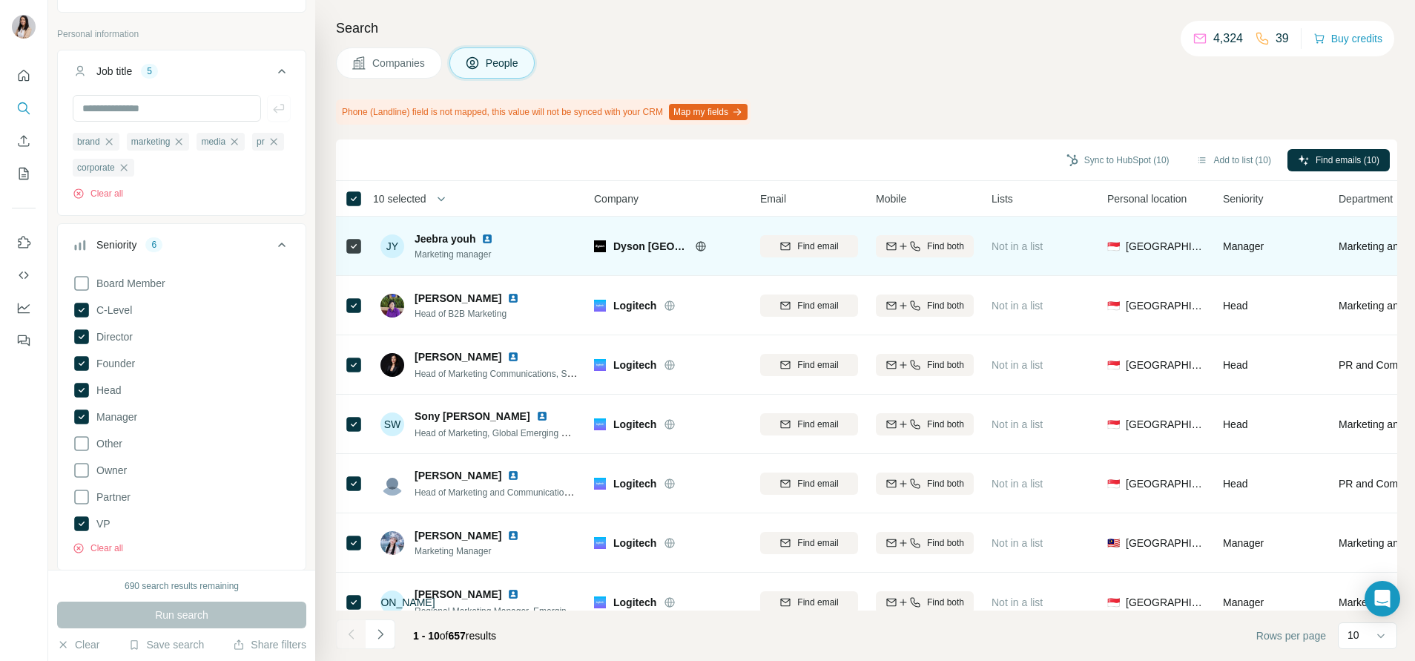
click at [361, 248] on icon at bounding box center [354, 246] width 18 height 18
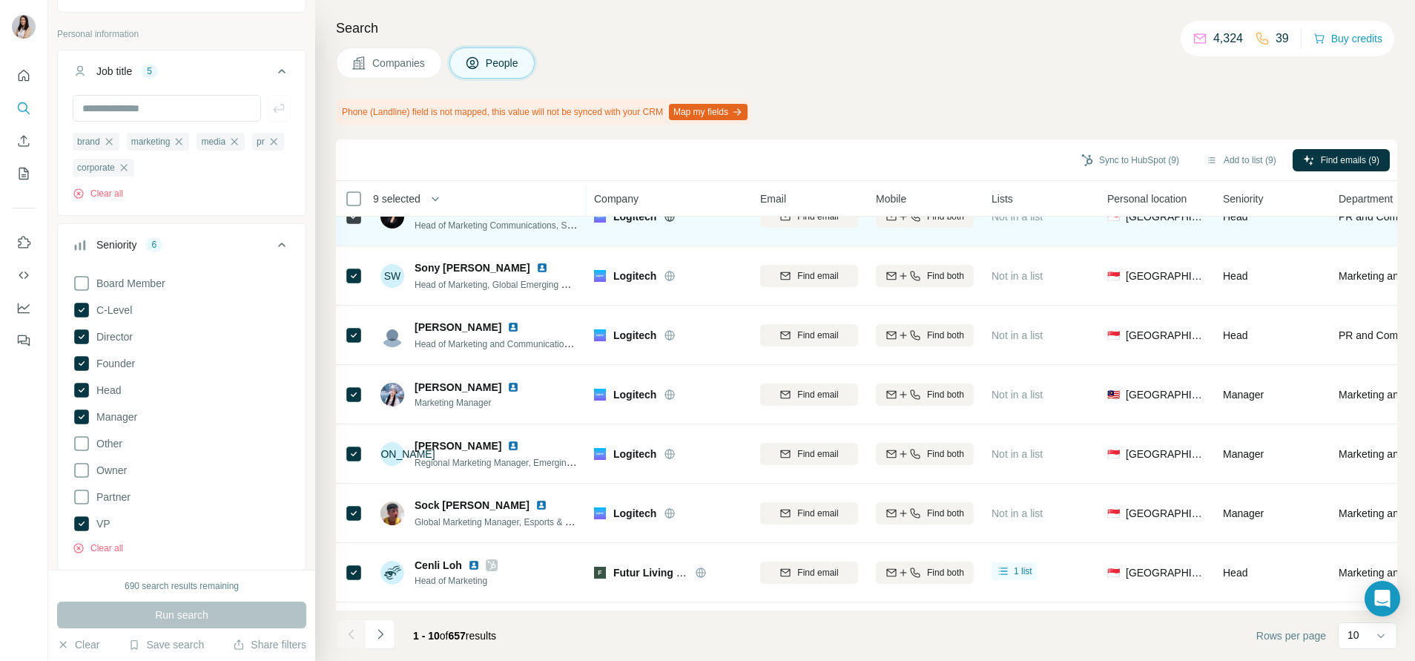
scroll to position [211, 0]
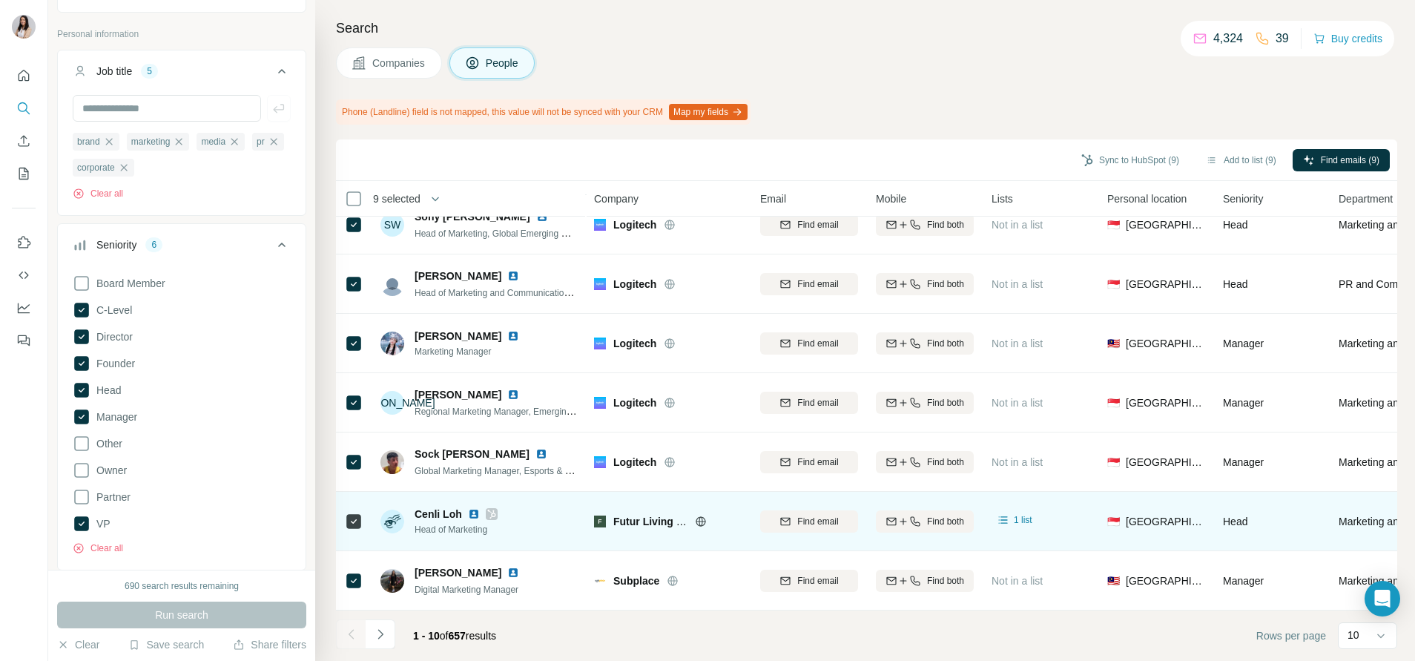
click at [351, 523] on div at bounding box center [354, 521] width 18 height 41
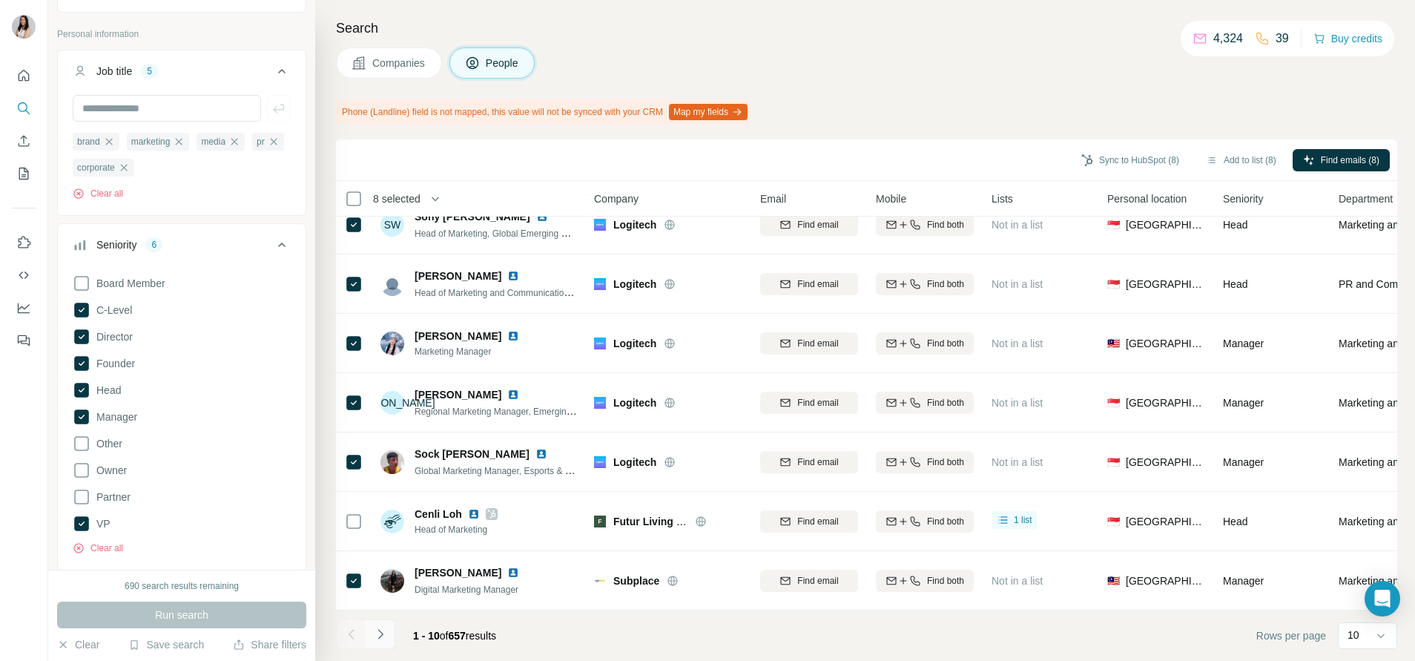
click at [392, 631] on button "Navigate to next page" at bounding box center [381, 634] width 30 height 30
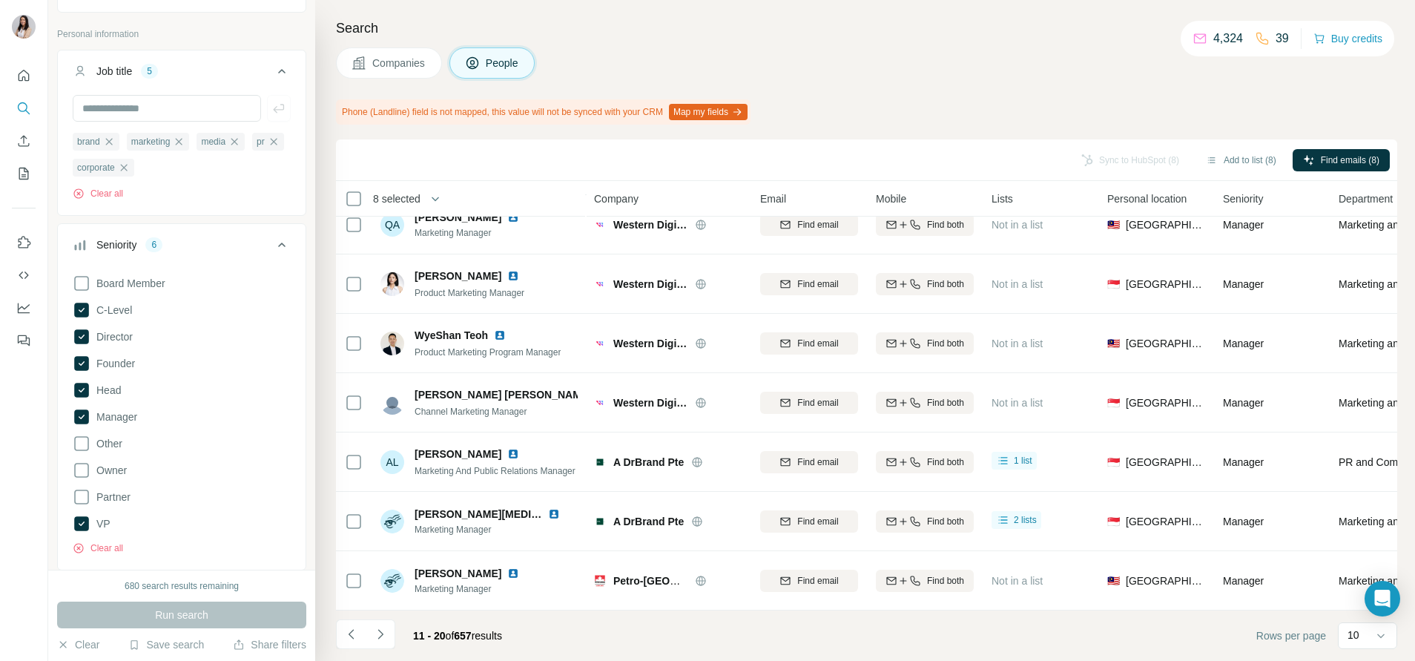
scroll to position [0, 0]
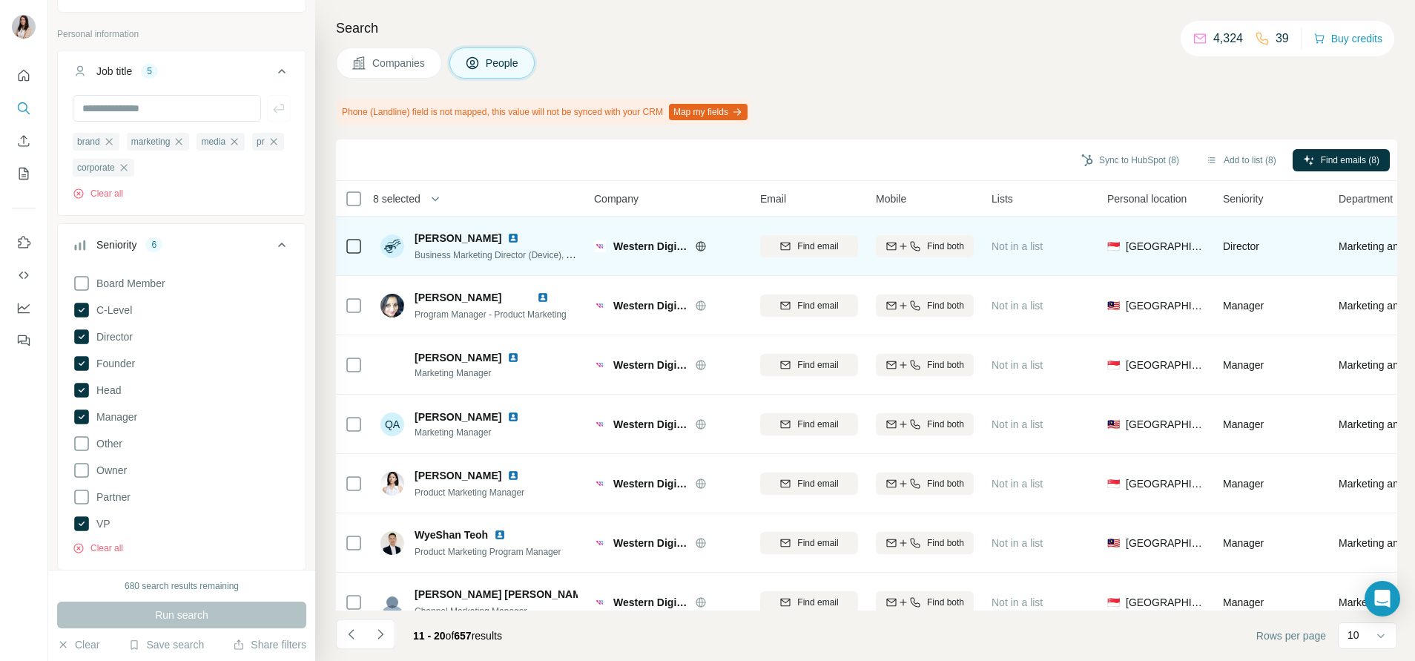
click at [695, 248] on icon at bounding box center [701, 246] width 12 height 12
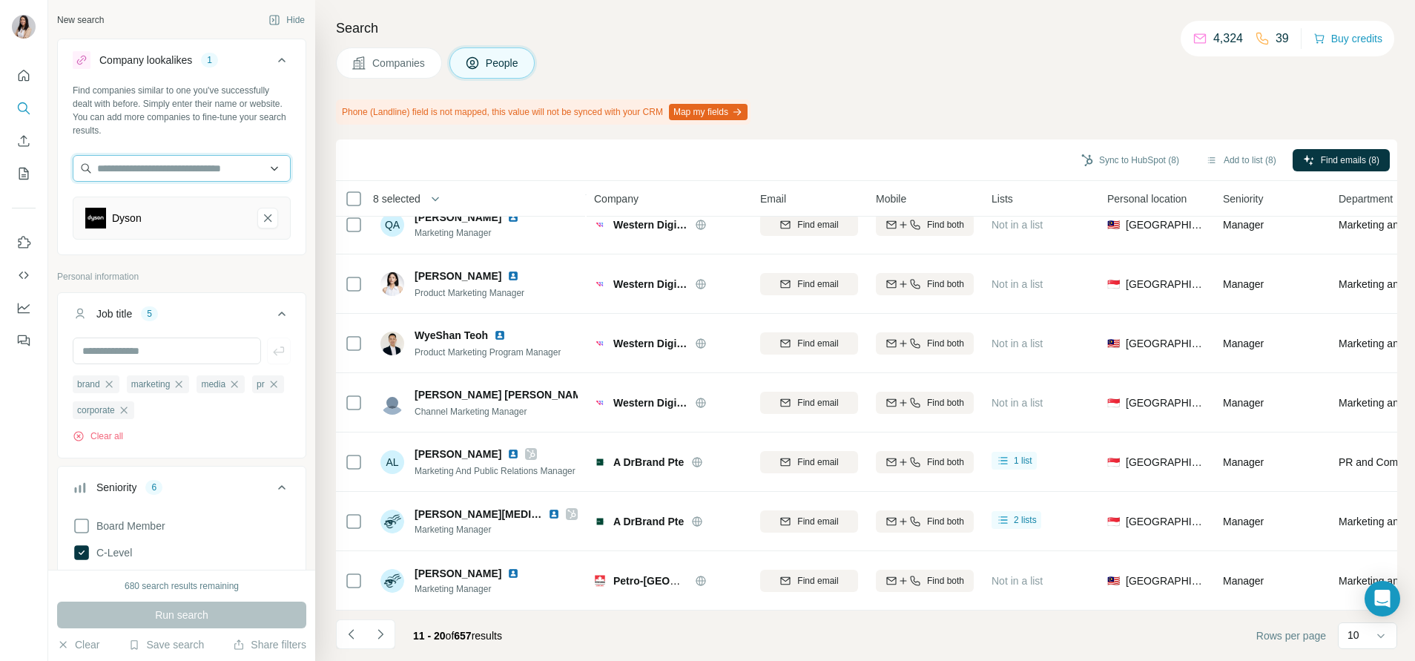
click at [204, 170] on input "text" at bounding box center [182, 168] width 218 height 27
type input "*****"
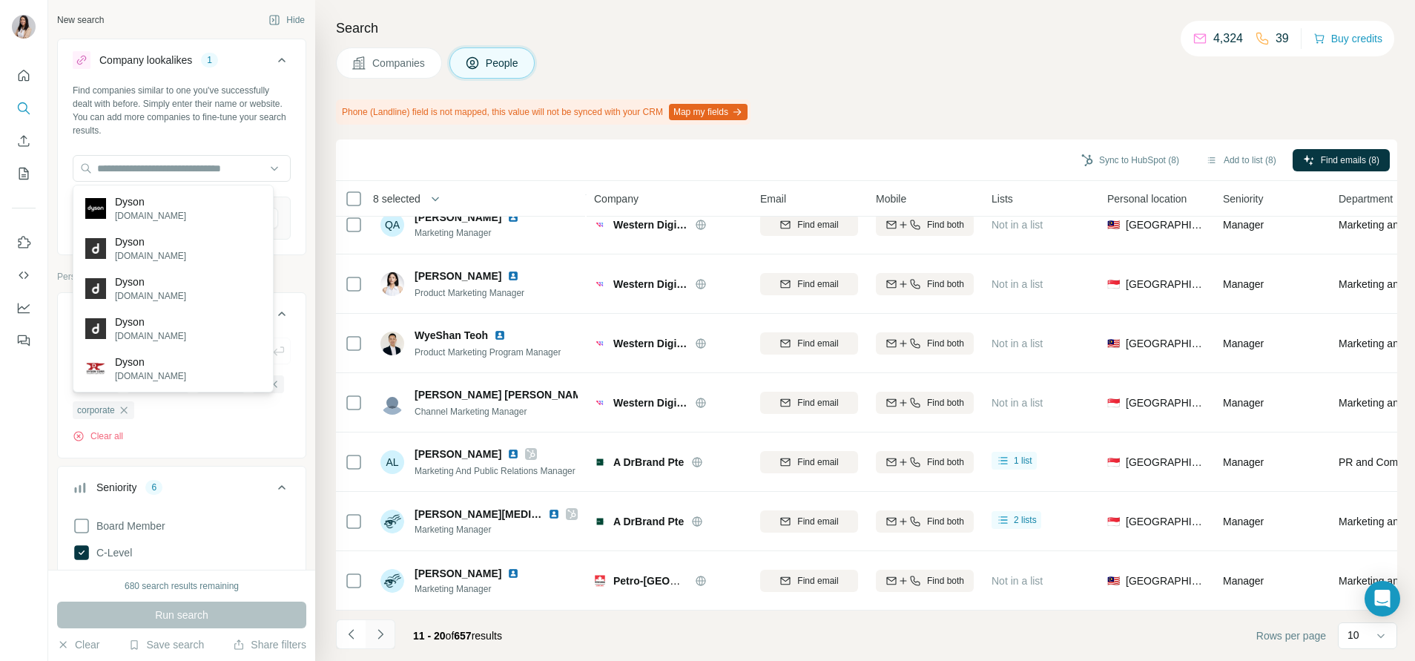
click at [371, 625] on button "Navigate to next page" at bounding box center [381, 634] width 30 height 30
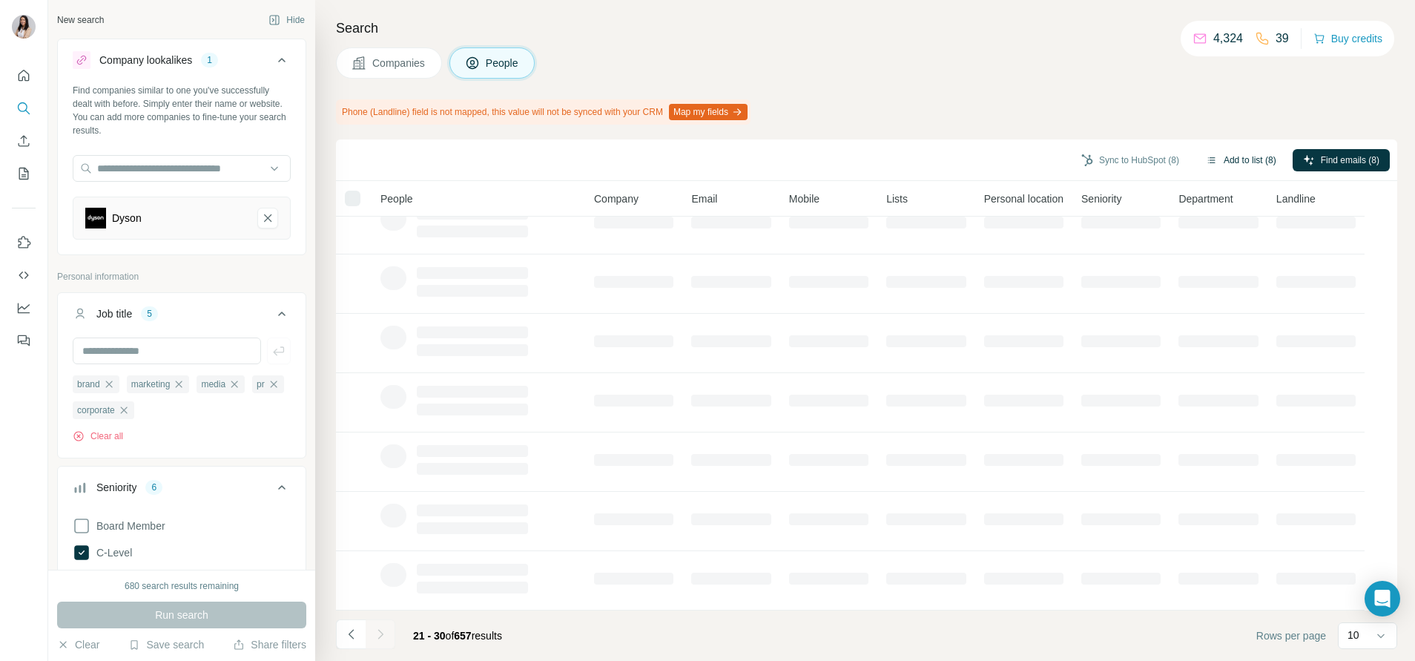
click at [1246, 162] on button "Add to list (8)" at bounding box center [1241, 160] width 91 height 22
click at [1234, 162] on button "Add to list (8)" at bounding box center [1241, 160] width 91 height 22
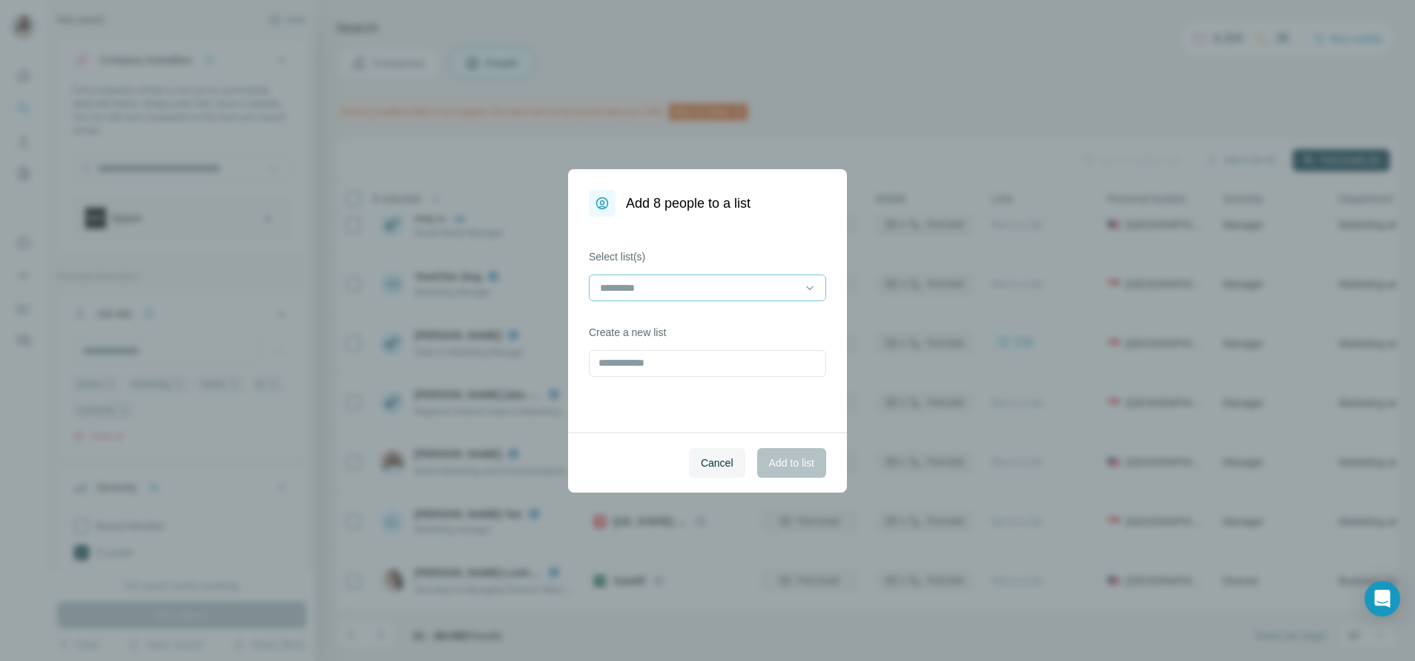
click at [745, 272] on div "Select list(s)" at bounding box center [707, 275] width 237 height 52
click at [748, 283] on input at bounding box center [699, 288] width 200 height 16
click at [748, 294] on input at bounding box center [699, 288] width 200 height 16
click at [728, 280] on input at bounding box center [699, 288] width 200 height 16
click at [794, 467] on div "Cancel Add to list" at bounding box center [707, 462] width 279 height 60
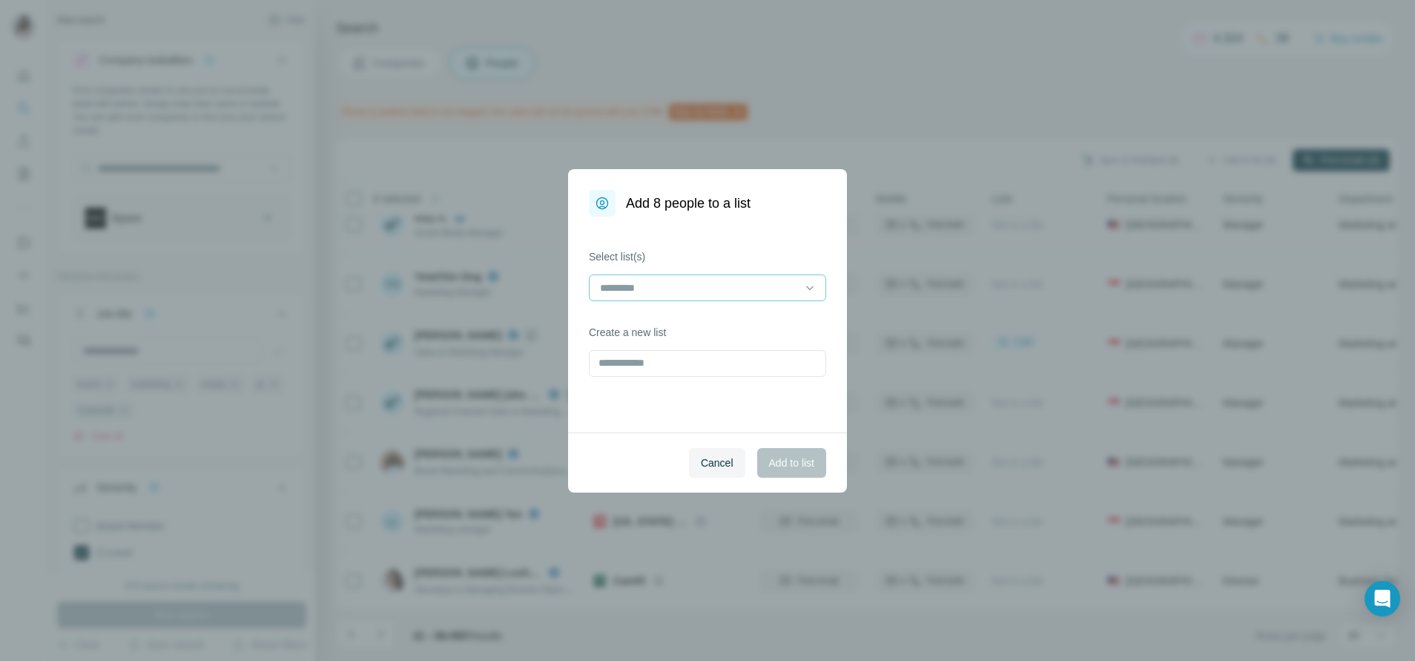
click at [779, 282] on input at bounding box center [699, 288] width 200 height 16
click at [770, 323] on div "Electrical3" at bounding box center [708, 321] width 212 height 15
click at [783, 472] on button "Add to list" at bounding box center [791, 463] width 69 height 30
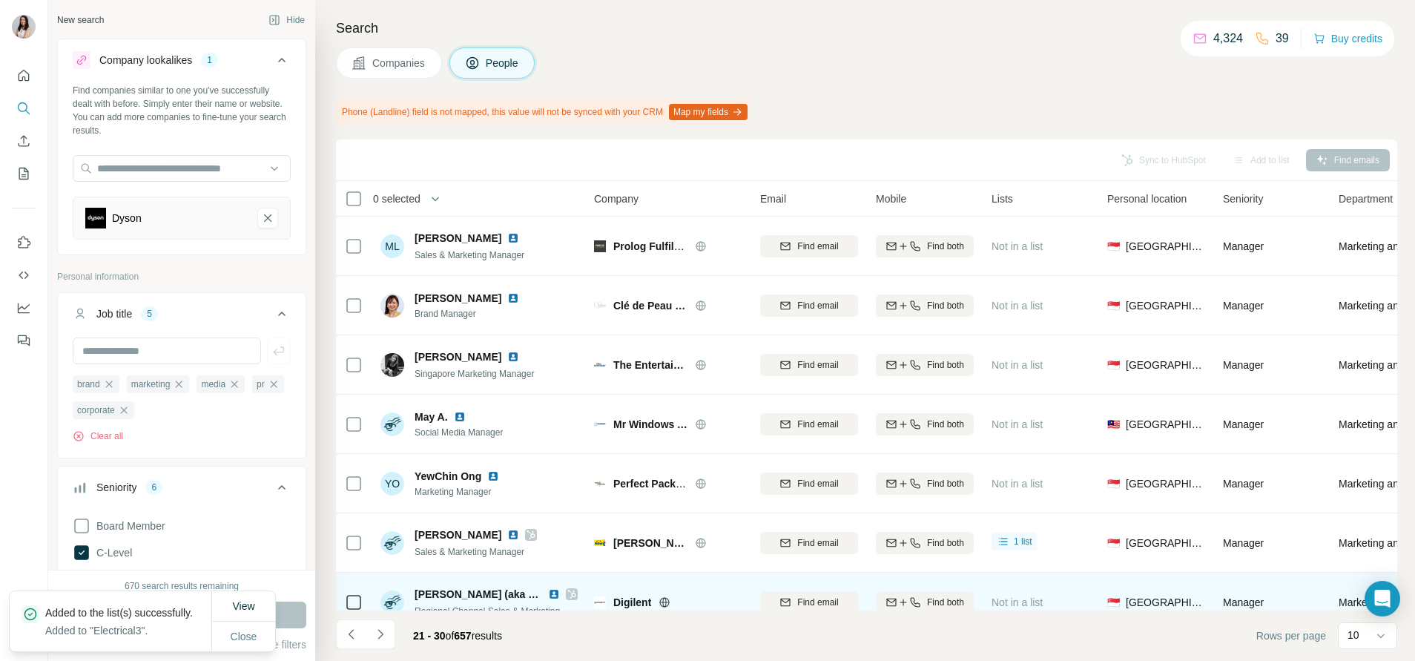
scroll to position [211, 0]
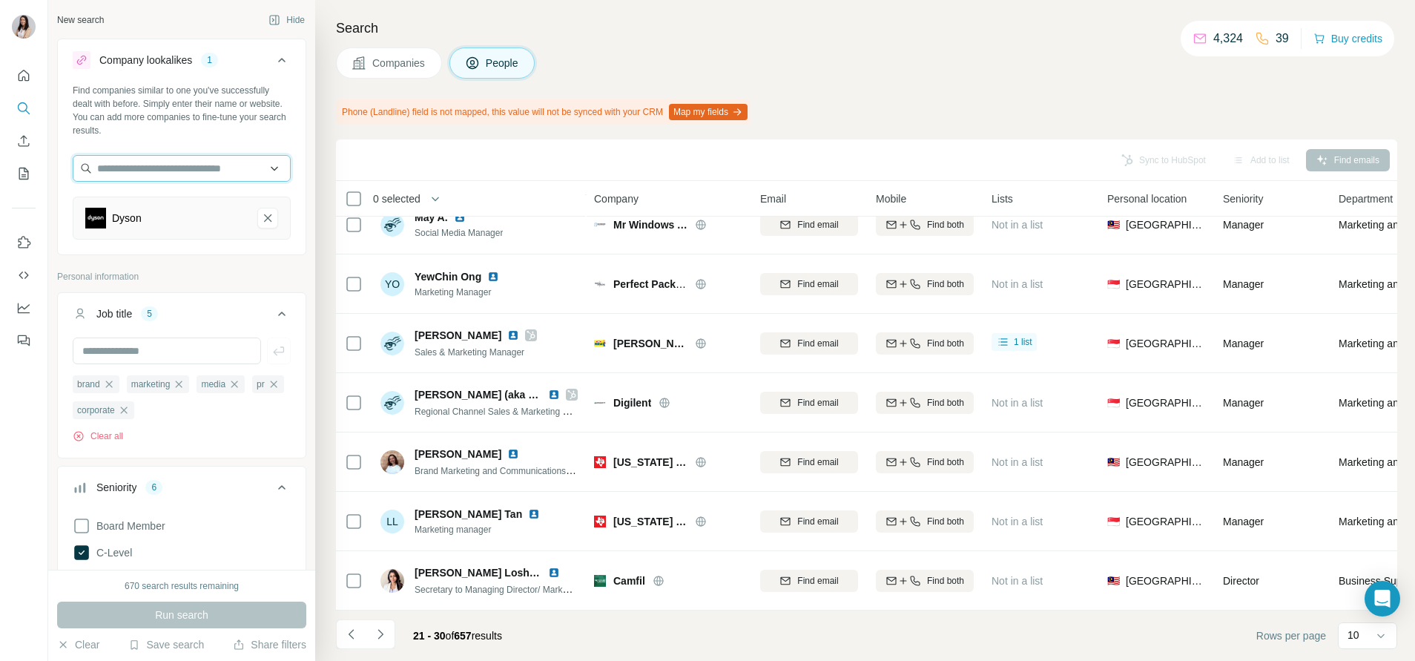
click at [188, 174] on input "text" at bounding box center [182, 168] width 218 height 27
paste input "**********"
type input "**********"
click at [158, 200] on p "[PERSON_NAME]" at bounding box center [157, 201] width 85 height 15
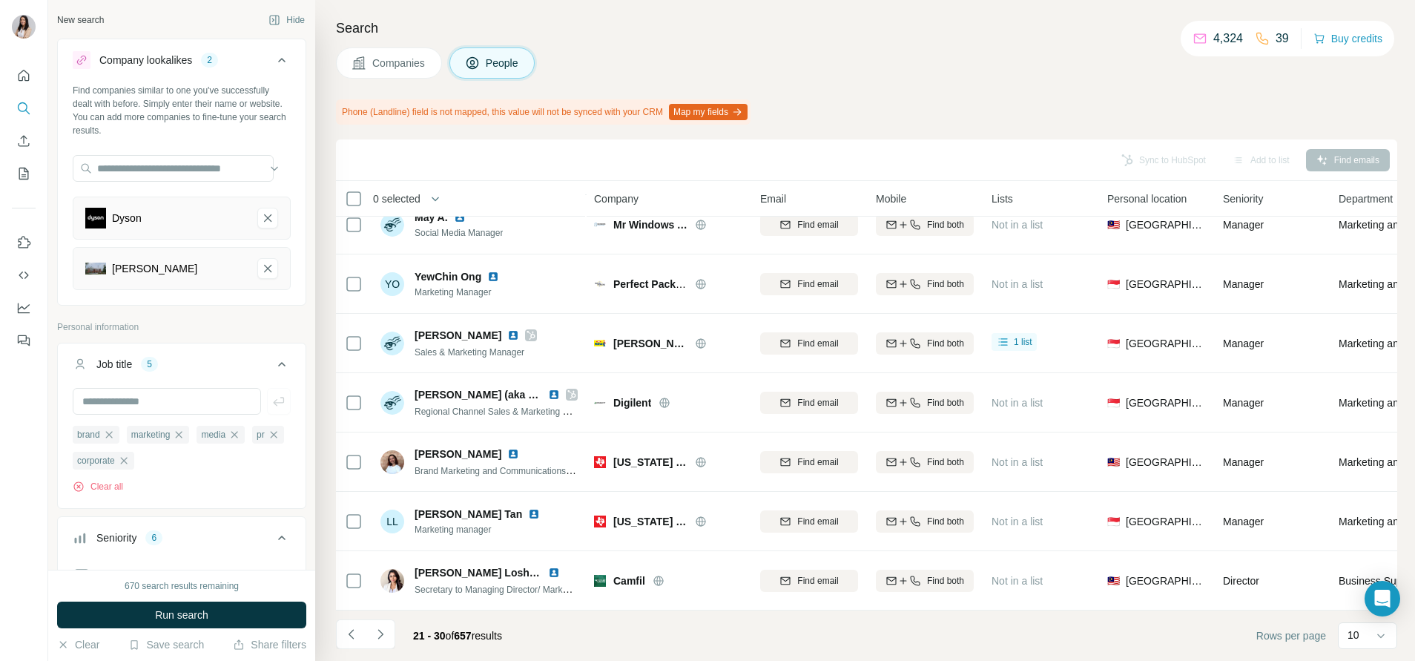
scroll to position [0, 0]
click at [166, 162] on input "text" at bounding box center [173, 168] width 201 height 27
paste input "**********"
click at [119, 165] on input "**********" at bounding box center [173, 168] width 201 height 27
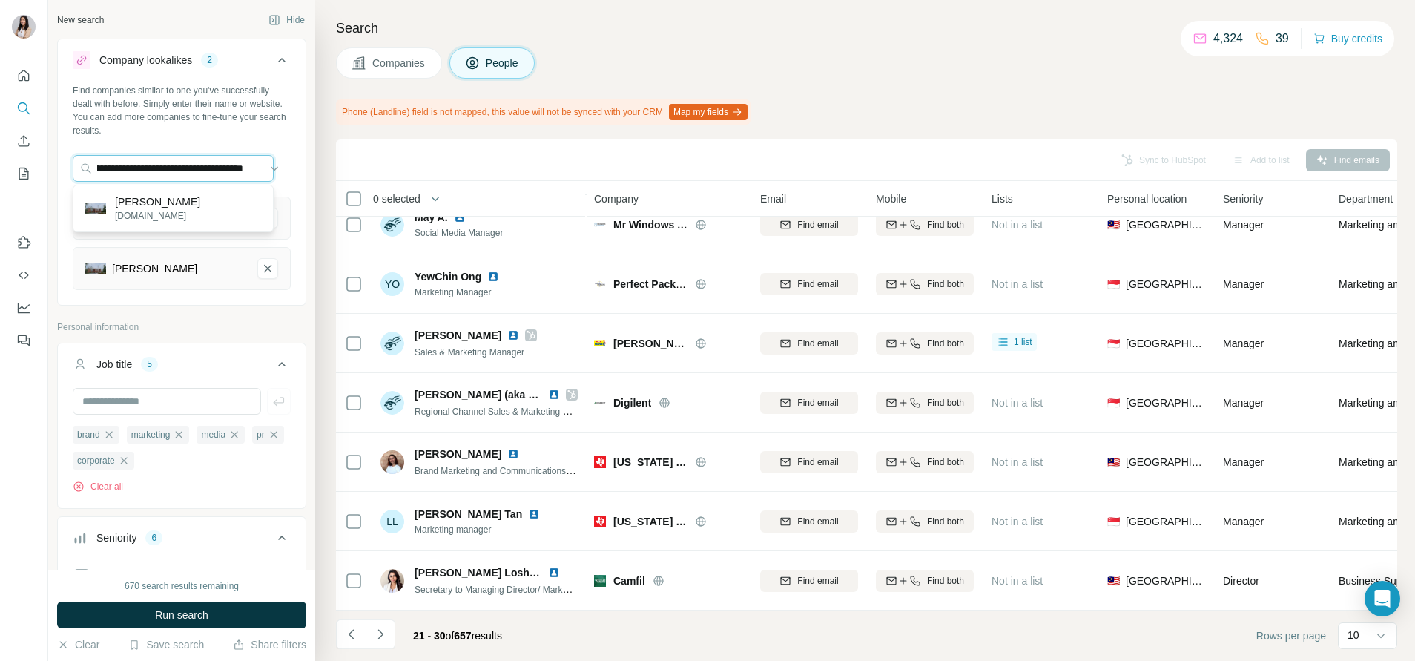
drag, startPoint x: 99, startPoint y: 166, endPoint x: 410, endPoint y: 182, distance: 311.9
click at [410, 182] on div "**********" at bounding box center [731, 330] width 1367 height 661
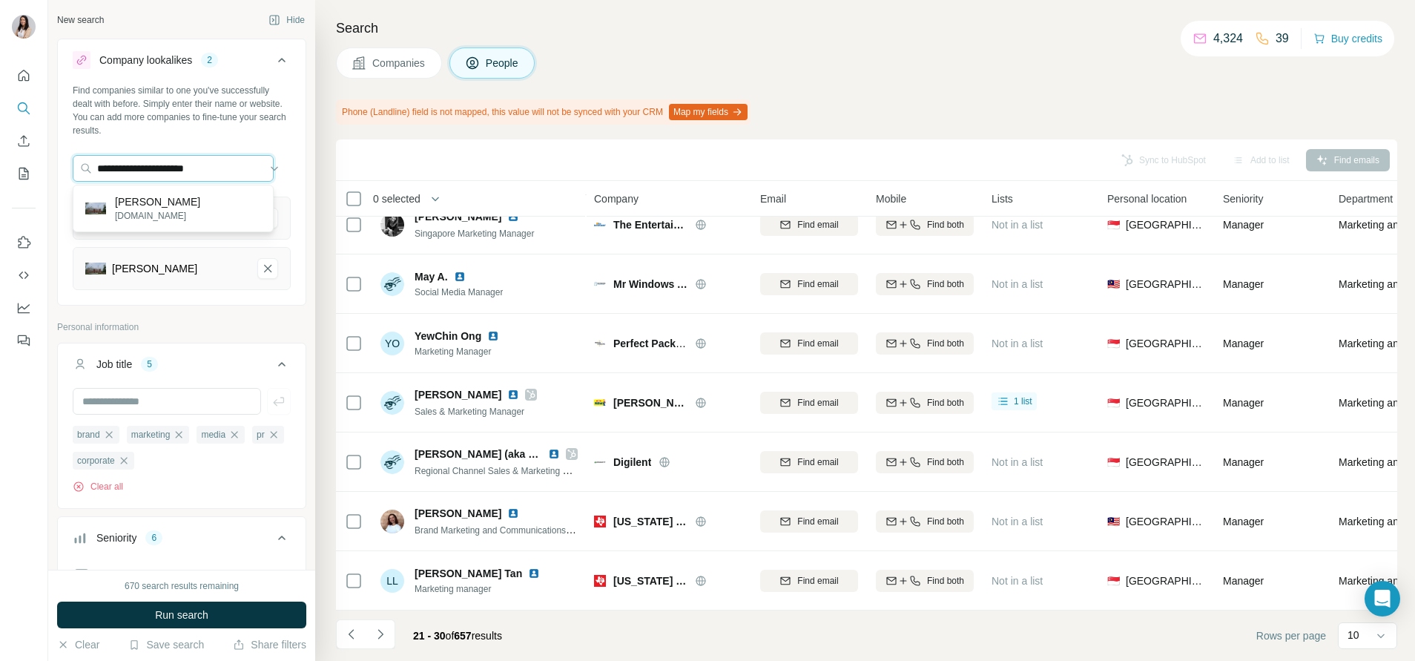
type input "**********"
click at [223, 251] on div "[PERSON_NAME]" at bounding box center [182, 268] width 218 height 43
click at [261, 224] on icon "Dyson-remove-button" at bounding box center [267, 218] width 13 height 15
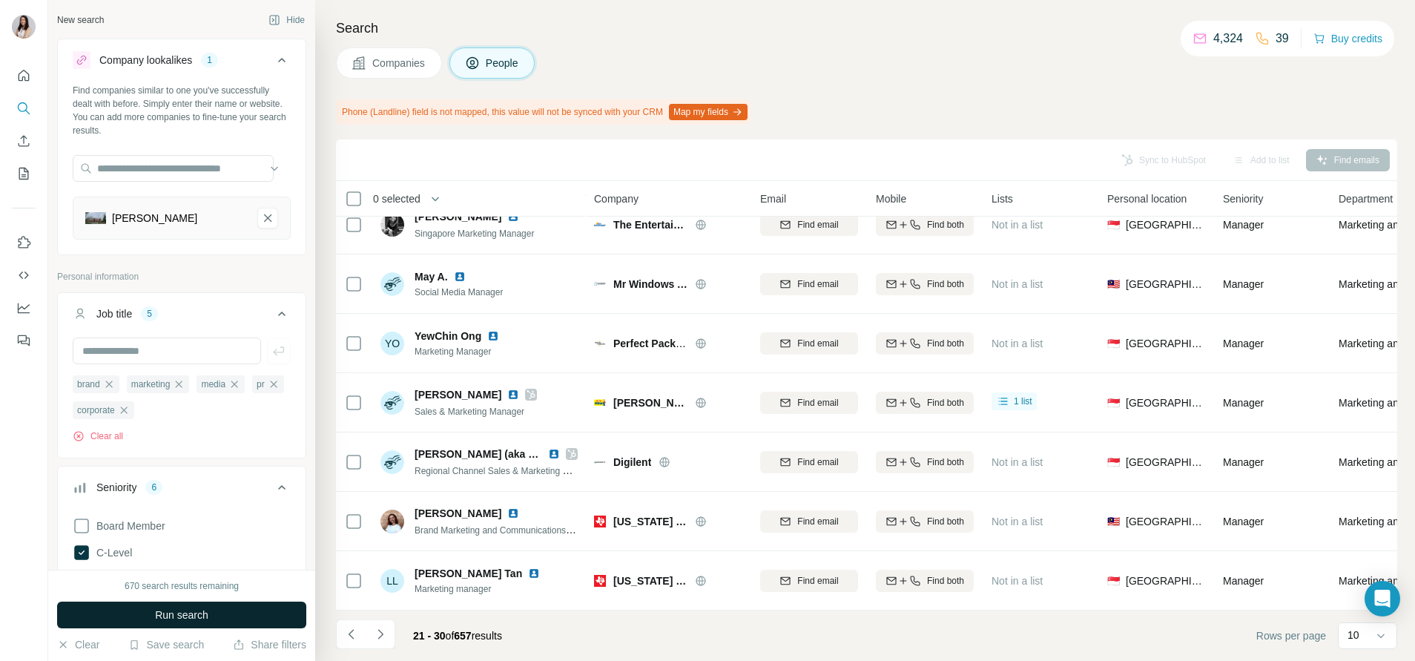
click at [214, 603] on button "Run search" at bounding box center [181, 615] width 249 height 27
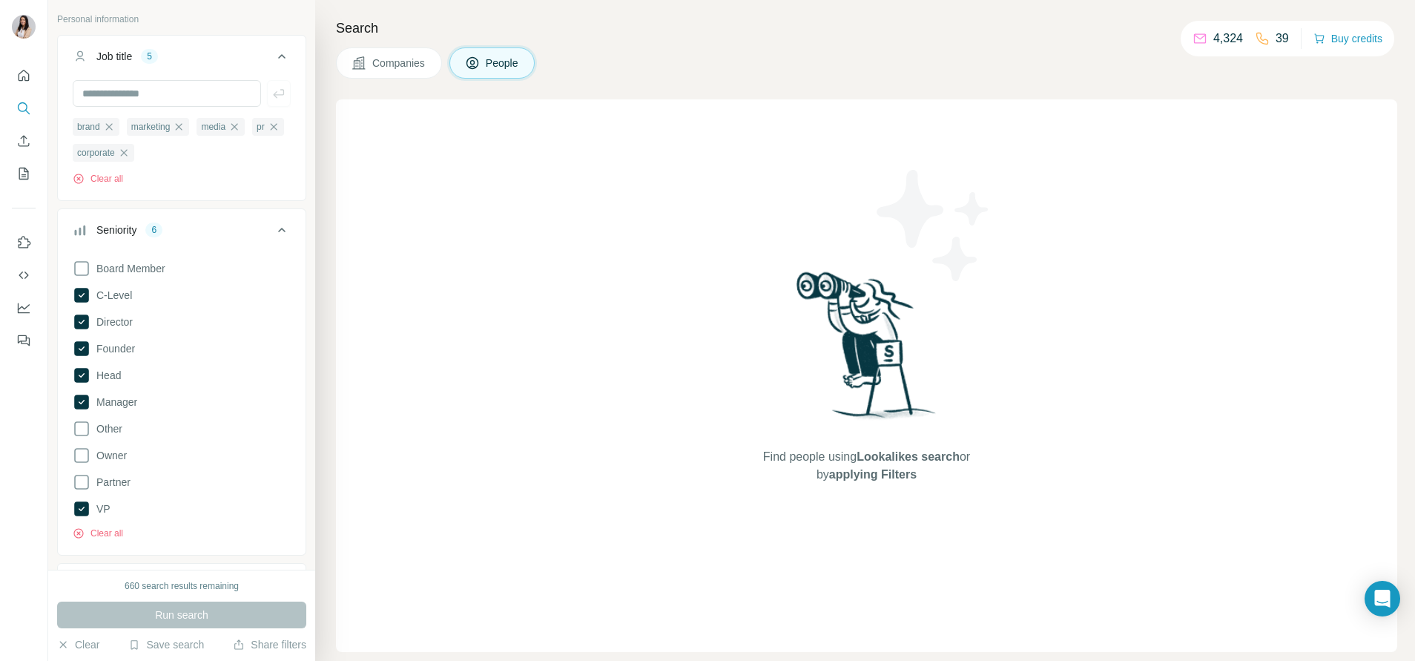
scroll to position [260, 0]
click at [96, 525] on div "Board Member C-Level Director Founder Head Manager Other Owner Partner VP Clear…" at bounding box center [182, 394] width 218 height 286
click at [104, 533] on button "Clear all" at bounding box center [98, 530] width 50 height 13
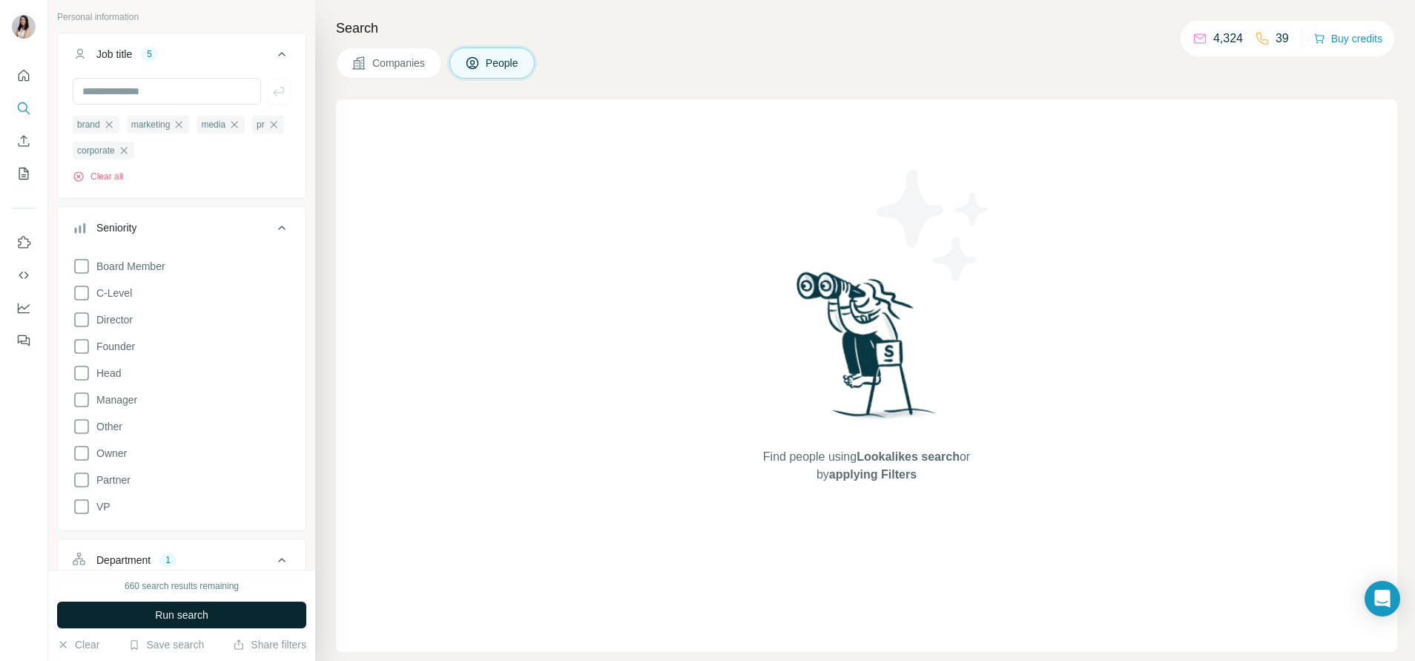
click at [137, 617] on button "Run search" at bounding box center [181, 615] width 249 height 27
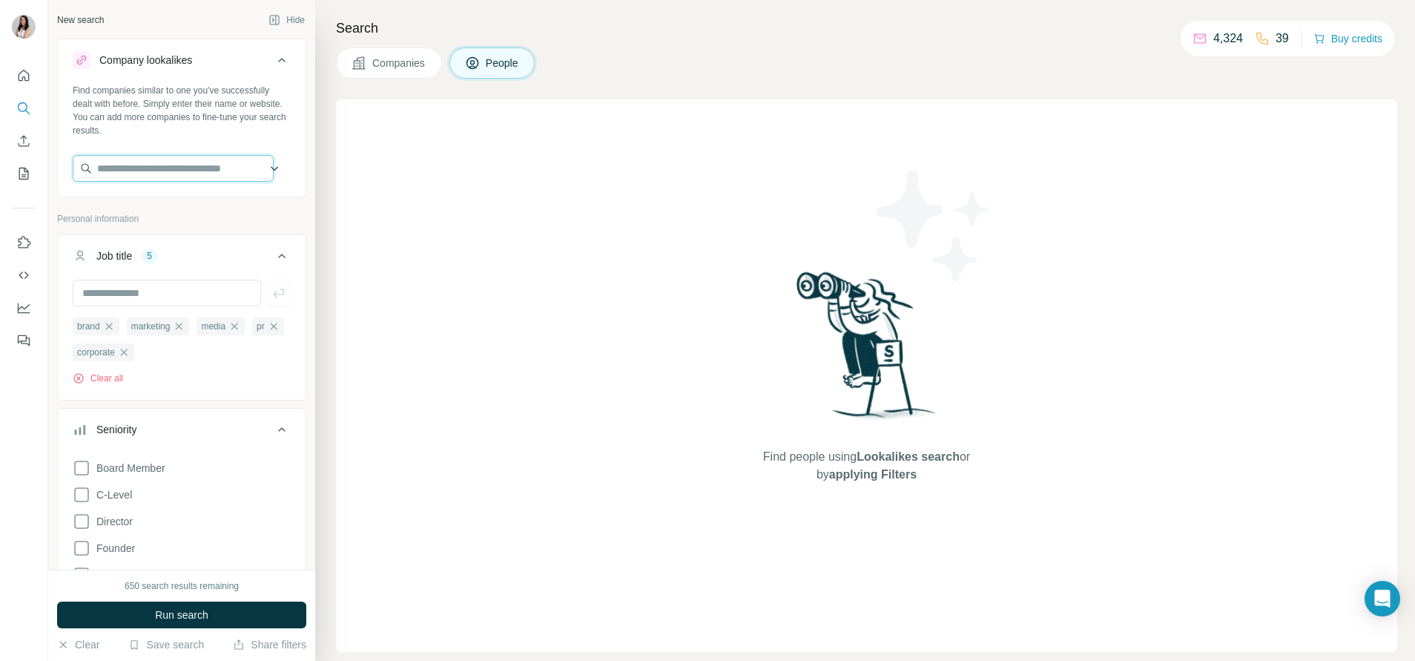
click at [234, 177] on input "text" at bounding box center [173, 168] width 201 height 27
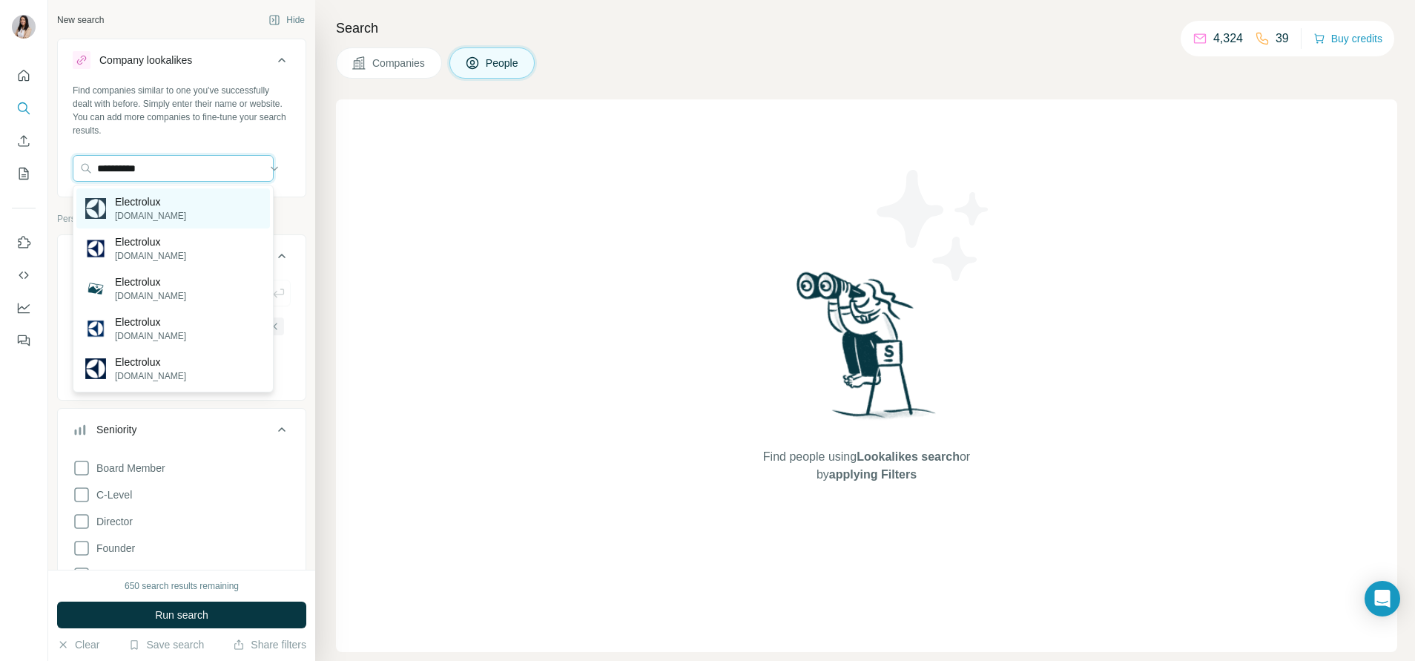
type input "**********"
click at [203, 212] on div "Electrolux [DOMAIN_NAME]" at bounding box center [173, 208] width 194 height 40
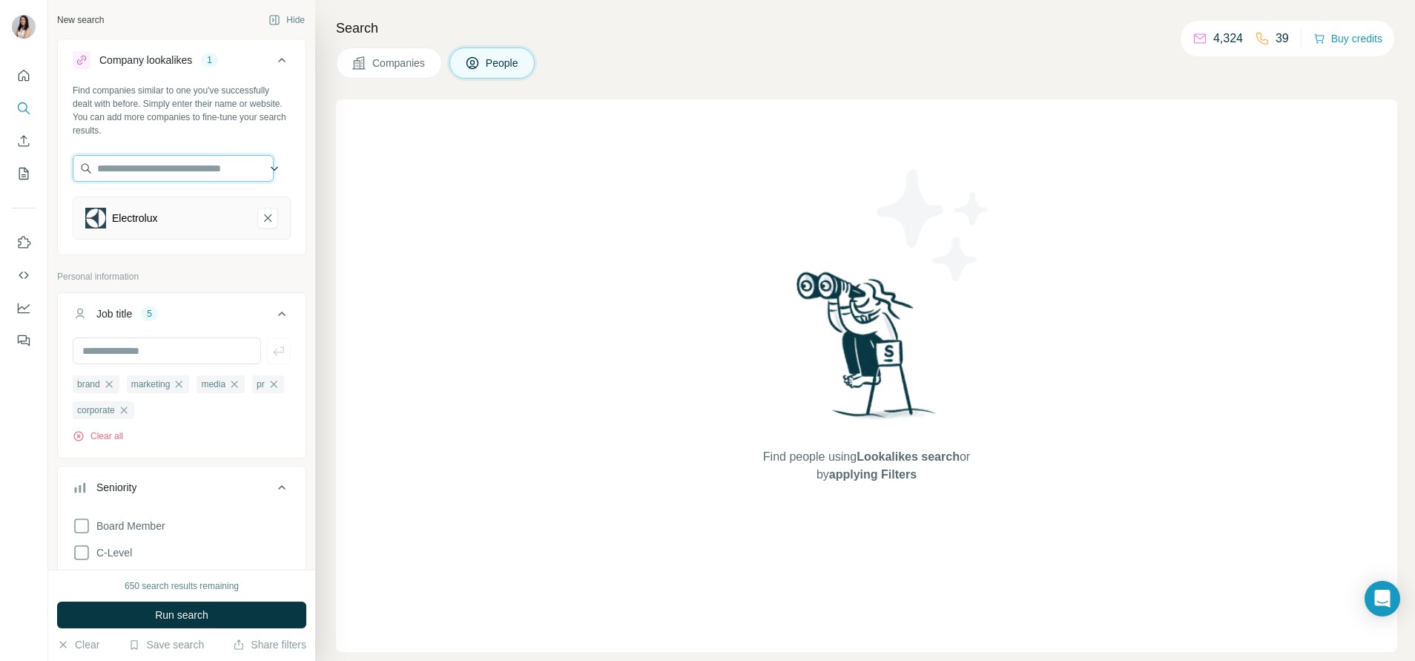
click at [168, 176] on input "text" at bounding box center [173, 168] width 201 height 27
paste input "**********"
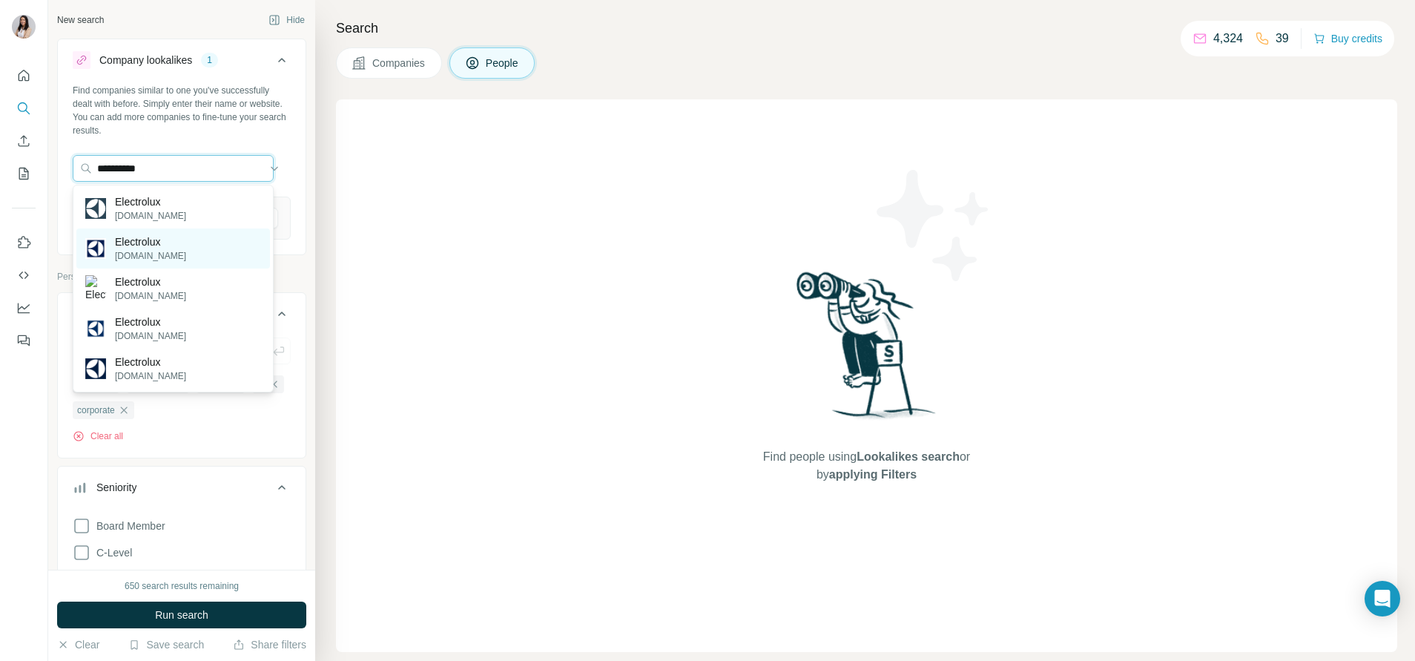
type input "**********"
click at [168, 248] on p "Electrolux" at bounding box center [150, 241] width 71 height 15
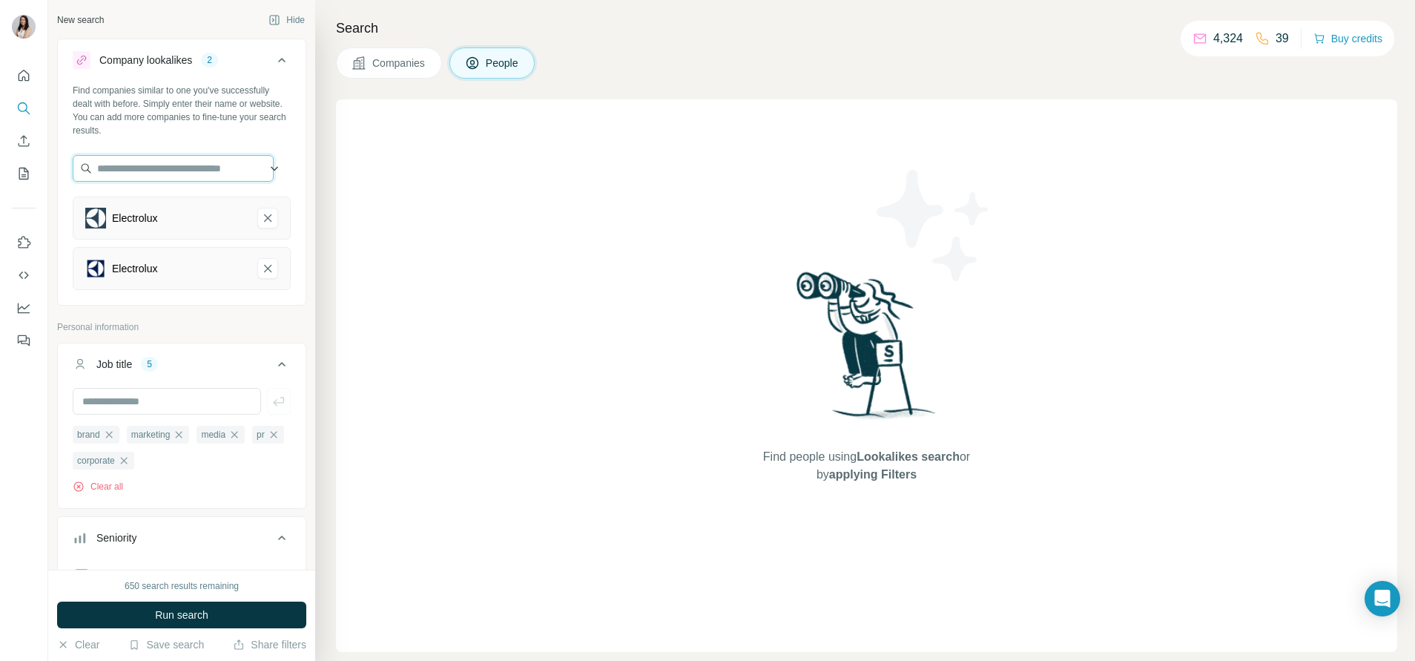
click at [174, 174] on input "text" at bounding box center [173, 168] width 201 height 27
type input "**********"
click at [240, 608] on button "Run search" at bounding box center [181, 615] width 249 height 27
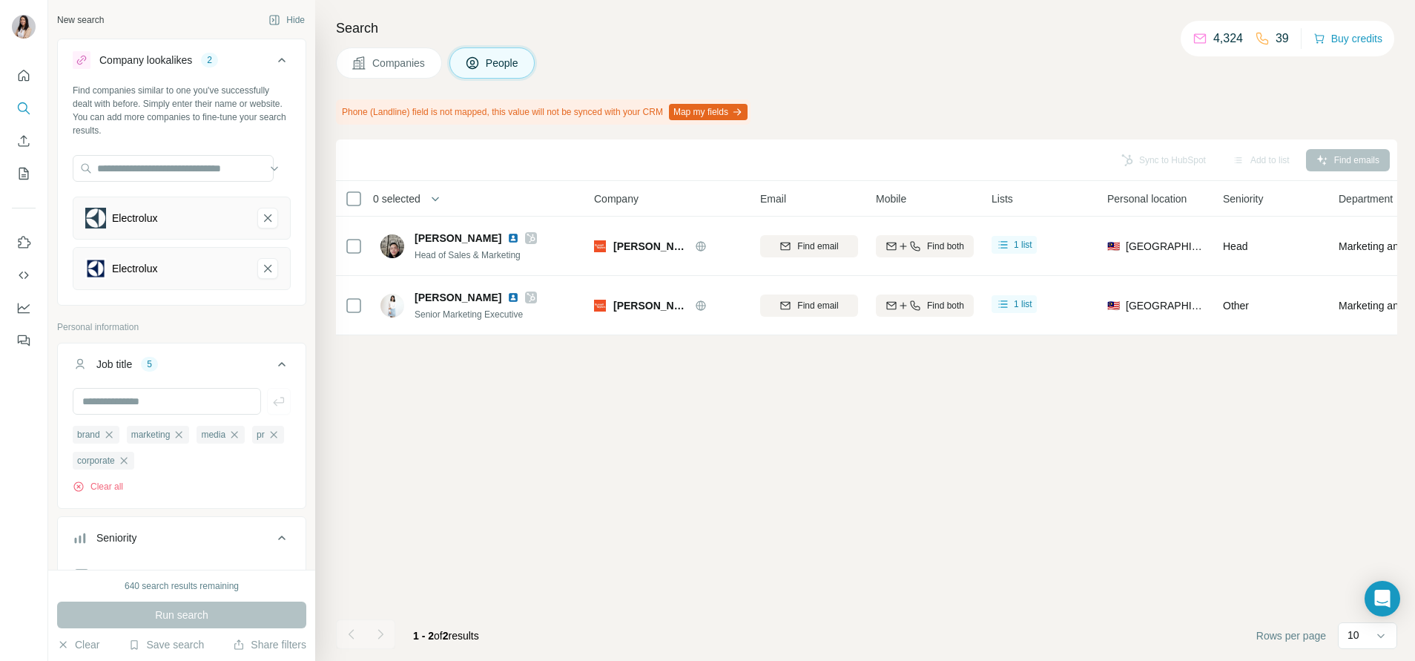
click at [261, 220] on div "Electrolux" at bounding box center [182, 218] width 218 height 43
click at [261, 211] on icon "Electrolux-remove-button" at bounding box center [267, 218] width 13 height 15
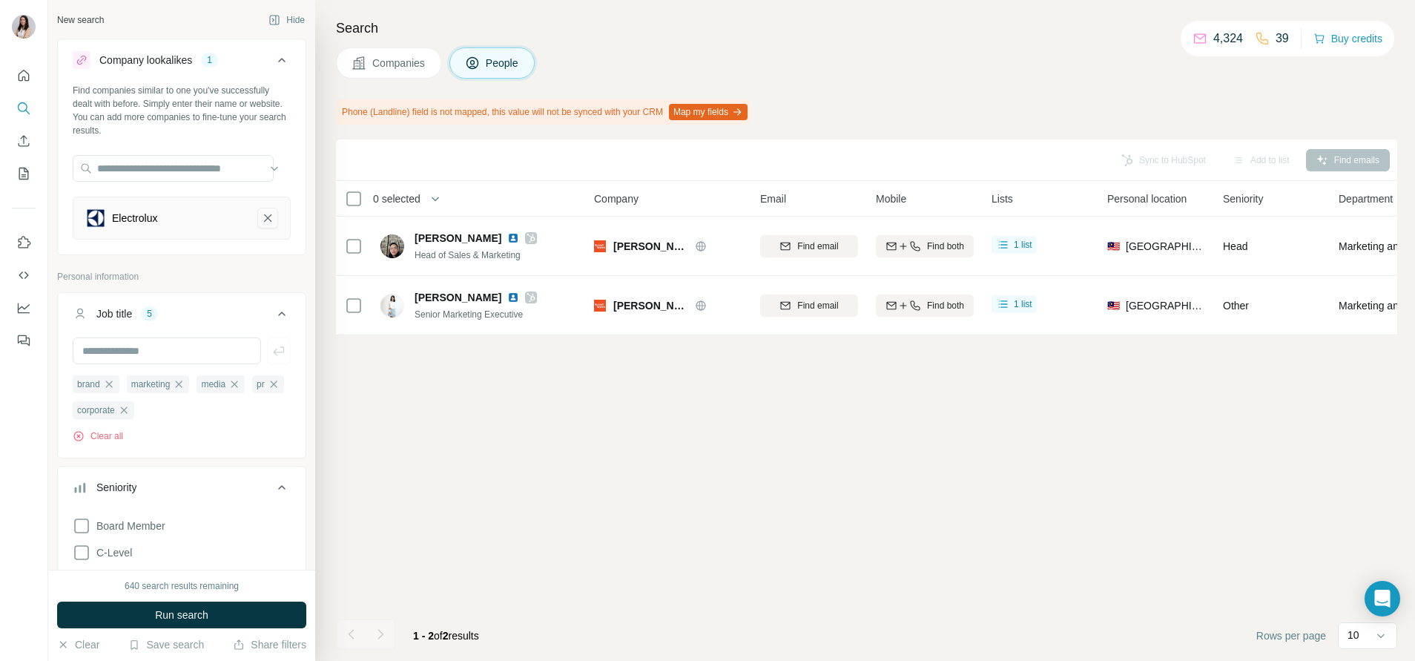
click at [257, 228] on button "Electrolux-remove-button" at bounding box center [267, 218] width 21 height 21
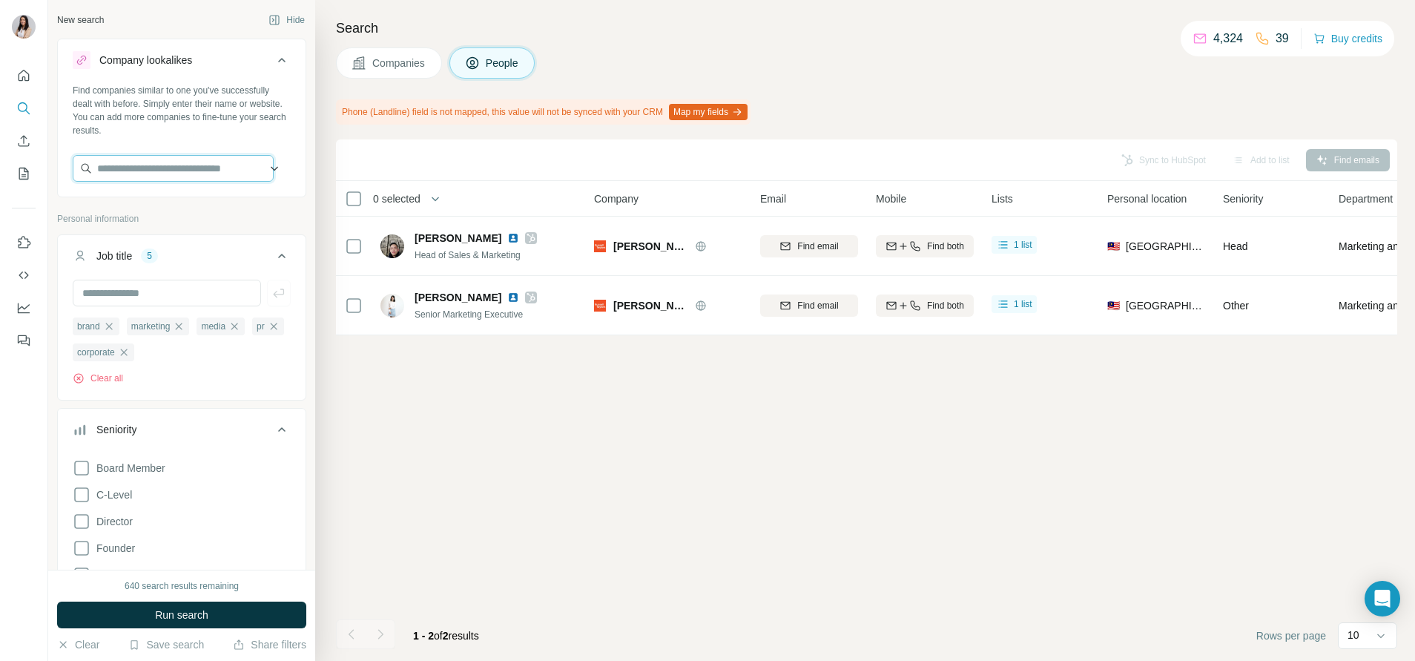
click at [200, 175] on input "text" at bounding box center [173, 168] width 201 height 27
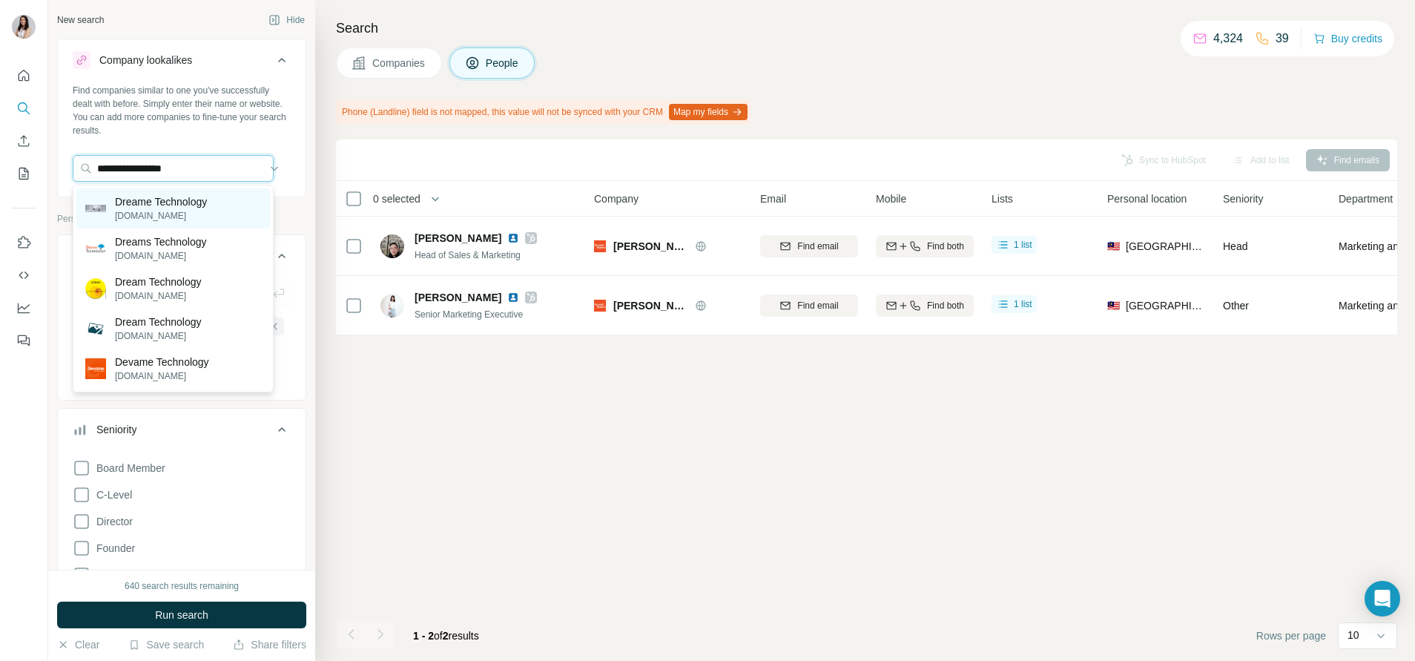
type input "**********"
click at [207, 211] on p "[DOMAIN_NAME]" at bounding box center [161, 215] width 92 height 13
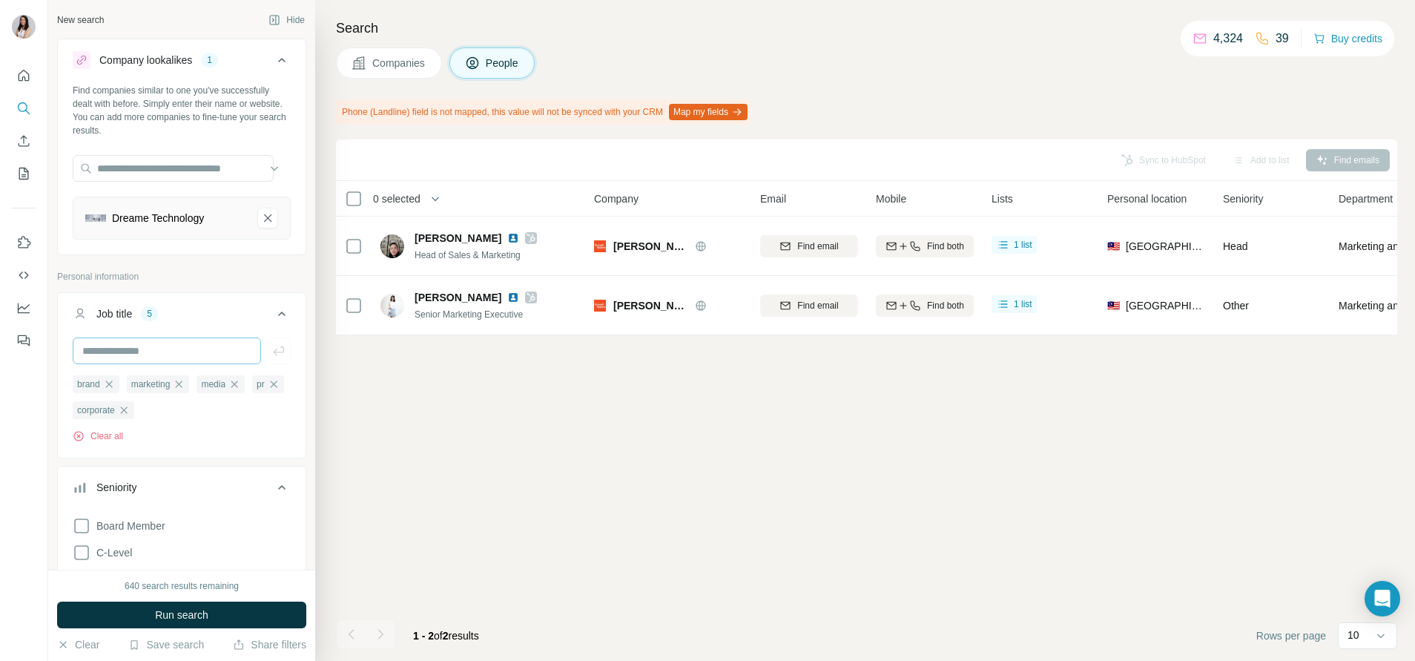
scroll to position [231, 0]
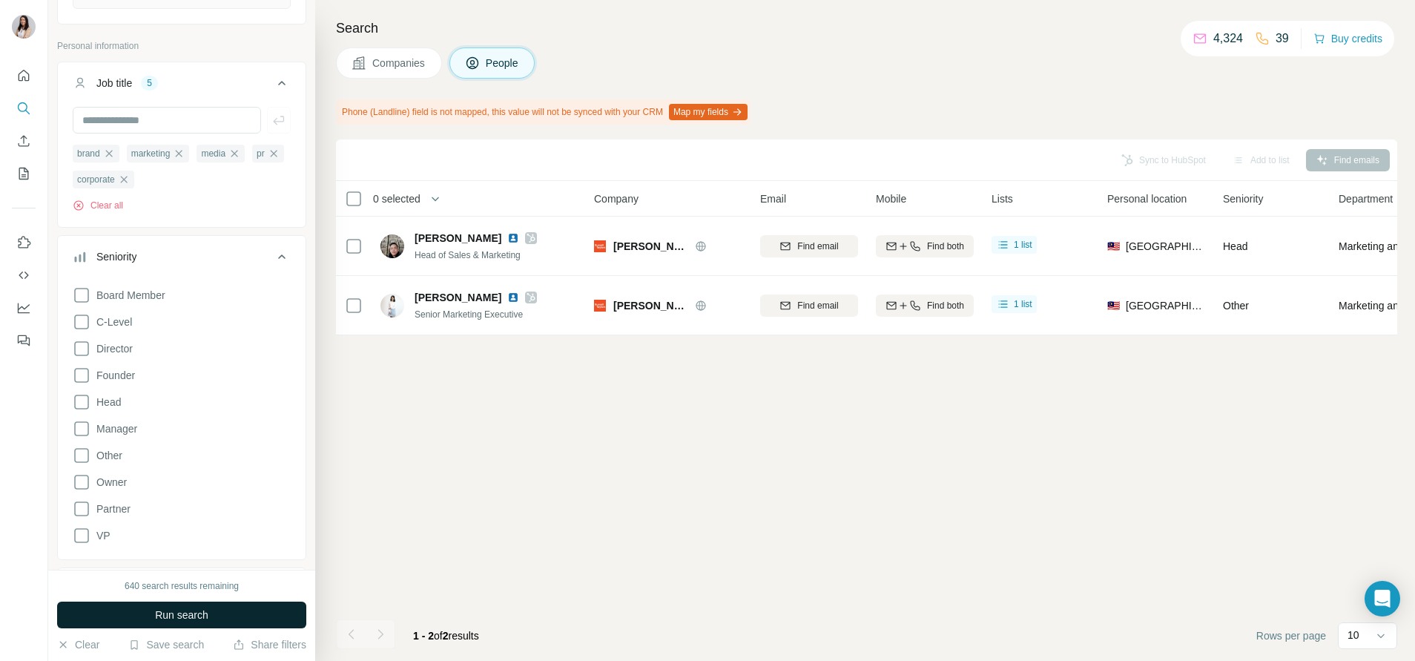
click at [203, 614] on span "Run search" at bounding box center [181, 615] width 53 height 15
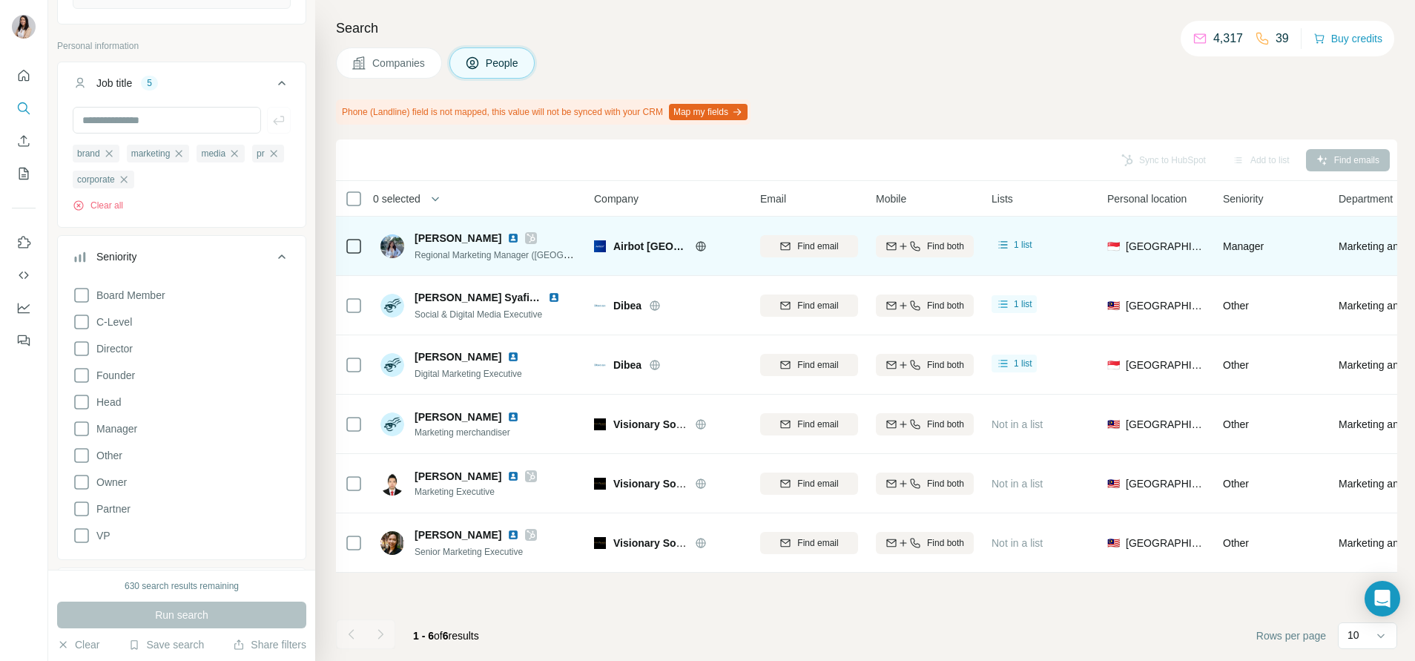
click at [527, 237] on icon at bounding box center [531, 238] width 9 height 12
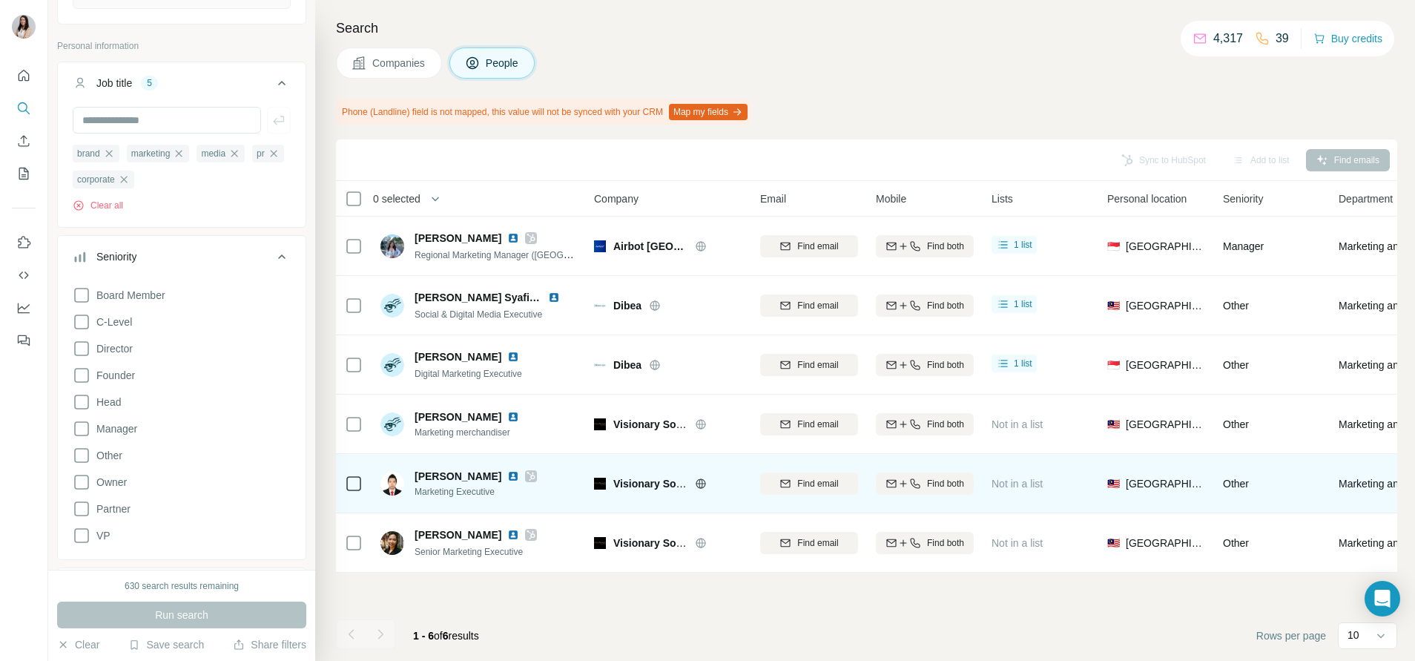
click at [513, 472] on div "[PERSON_NAME] Marketing Executive" at bounding box center [479, 483] width 197 height 41
click at [527, 478] on icon at bounding box center [531, 476] width 8 height 9
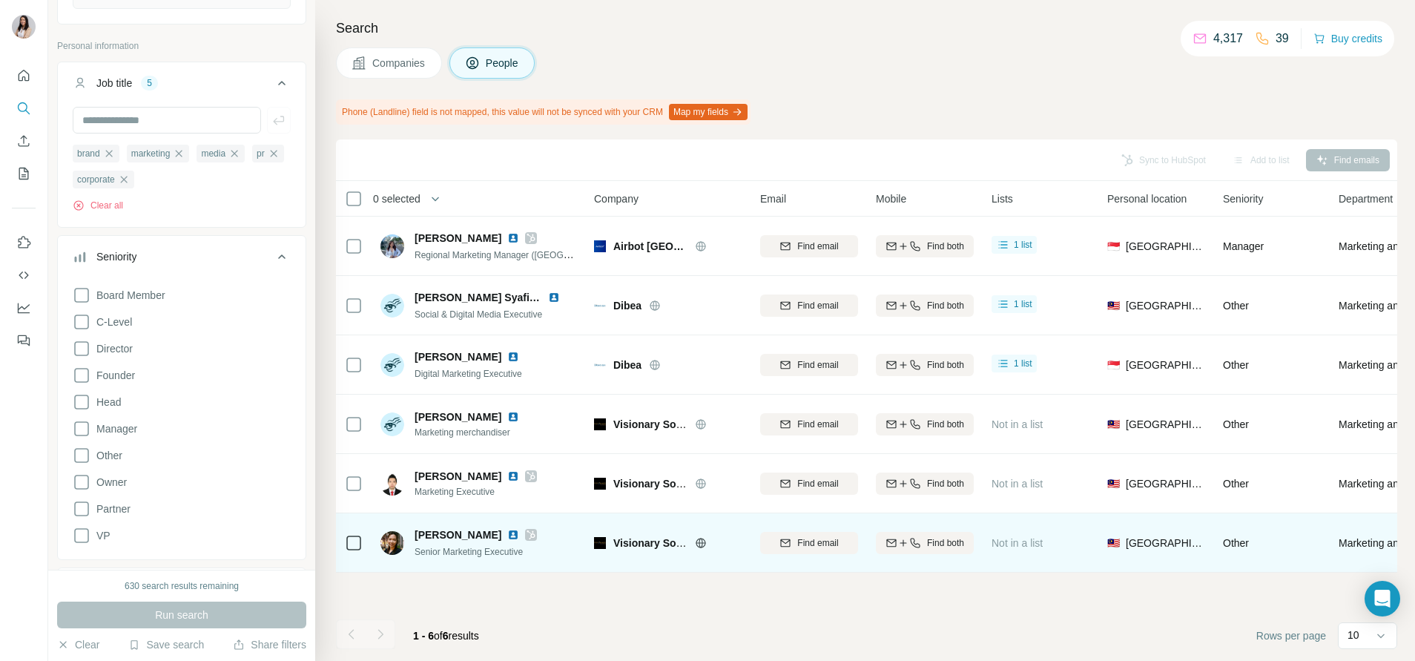
click at [527, 536] on icon at bounding box center [531, 534] width 8 height 9
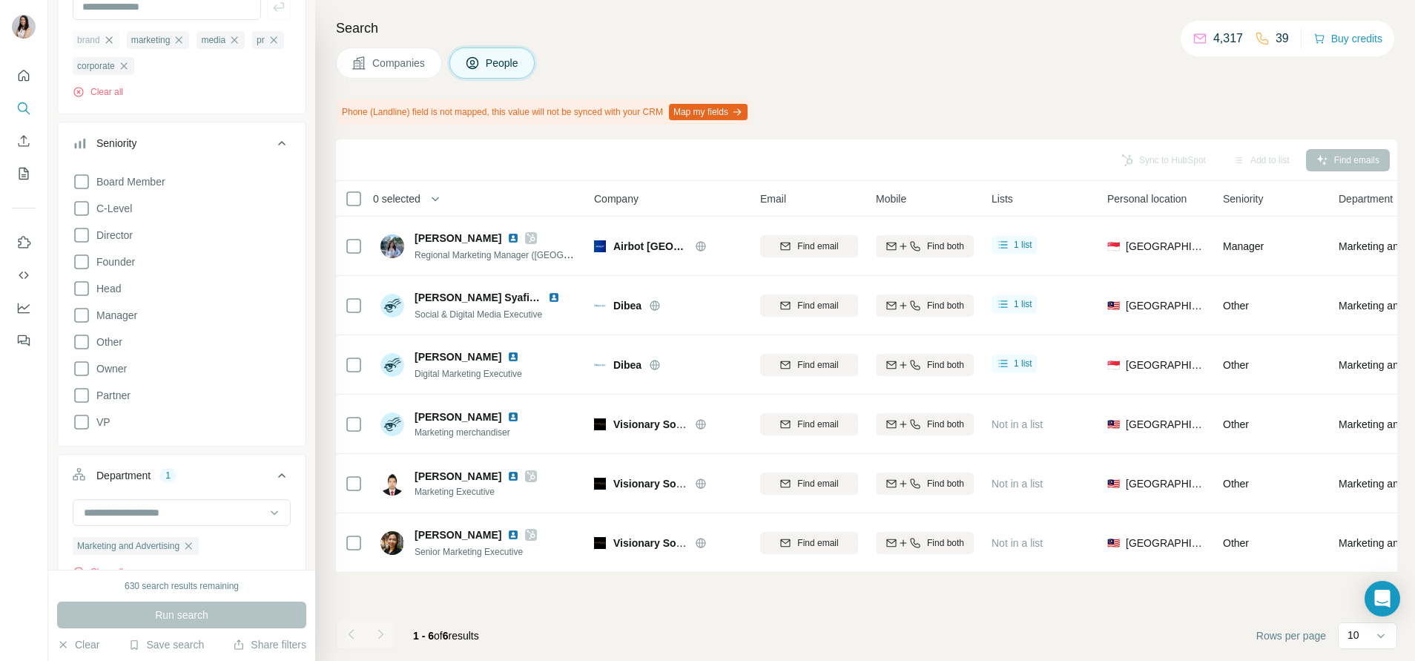
scroll to position [151, 0]
